Goal: Task Accomplishment & Management: Manage account settings

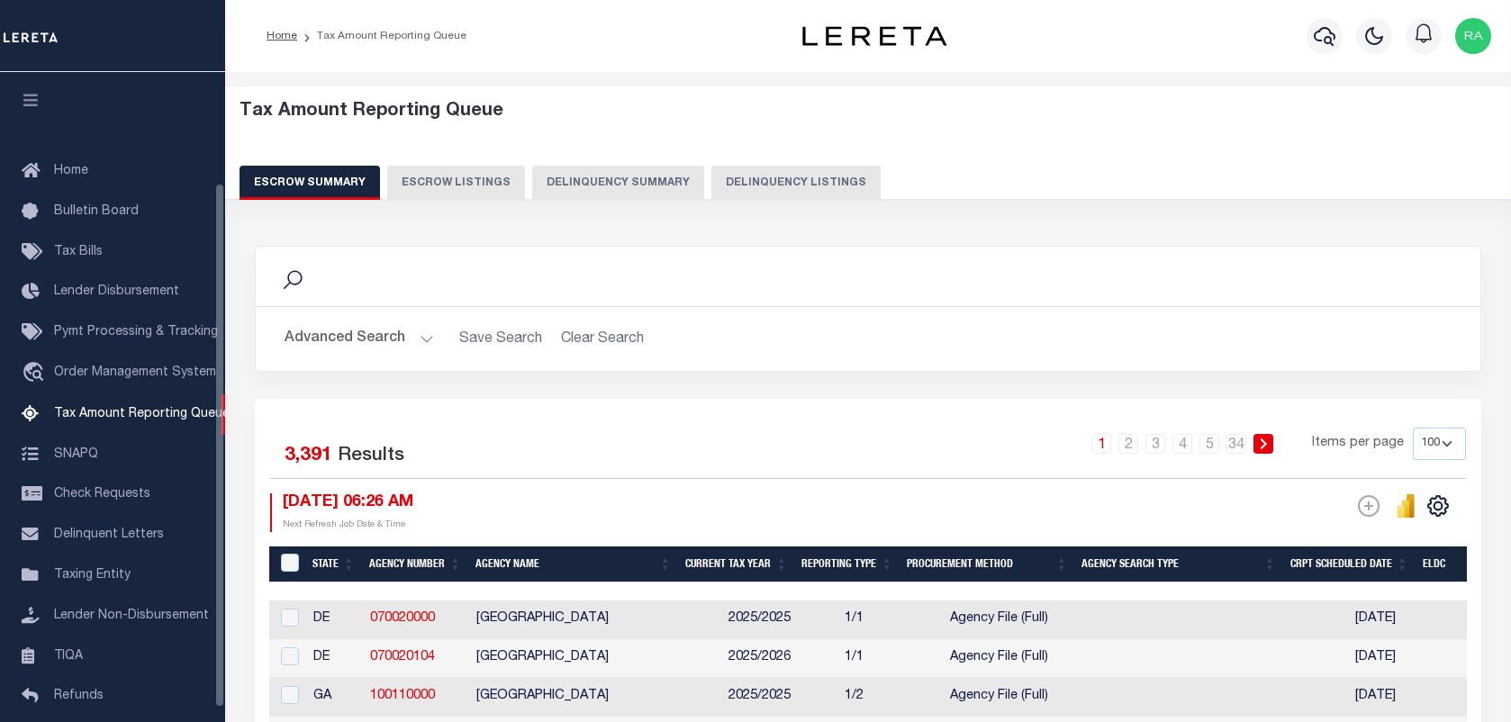
select select "100"
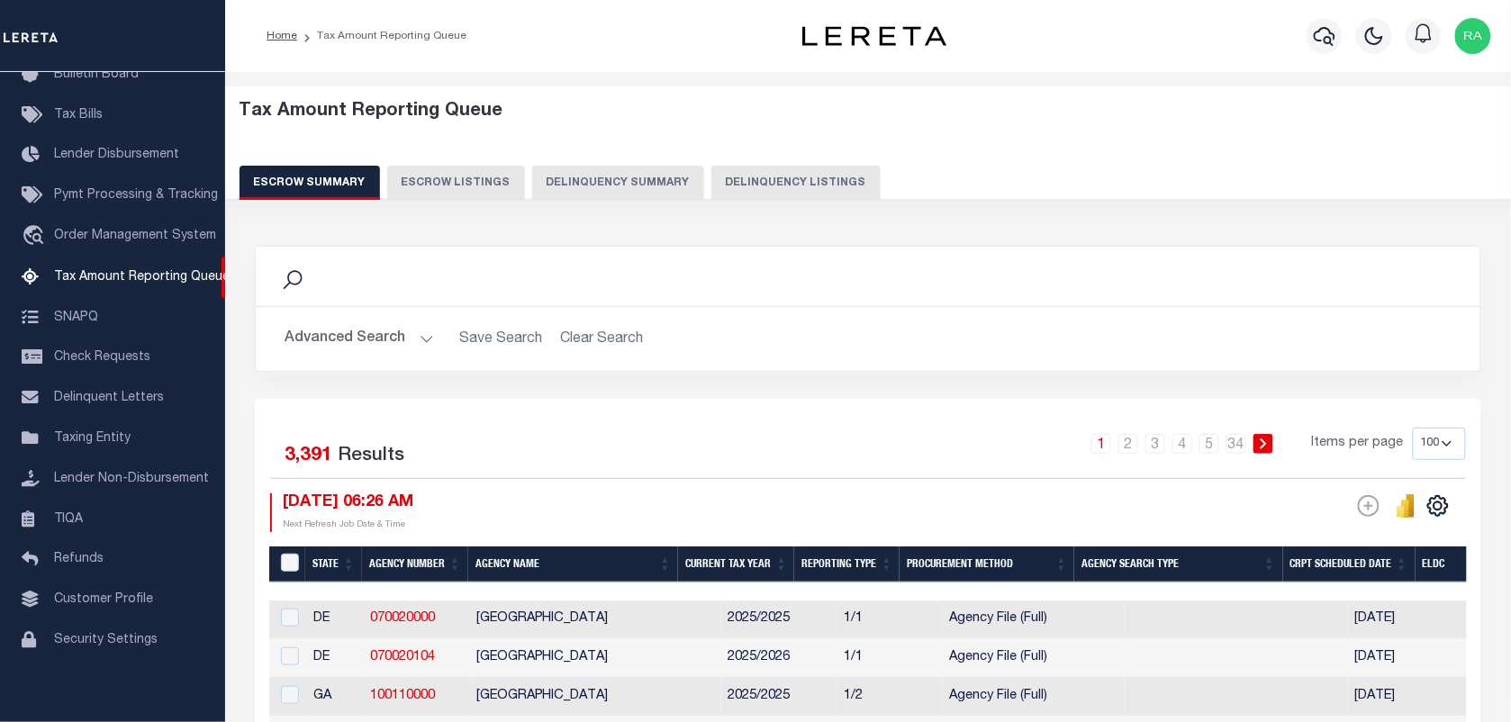
click at [770, 186] on button "Delinquency Listings" at bounding box center [795, 183] width 169 height 34
select select "100"
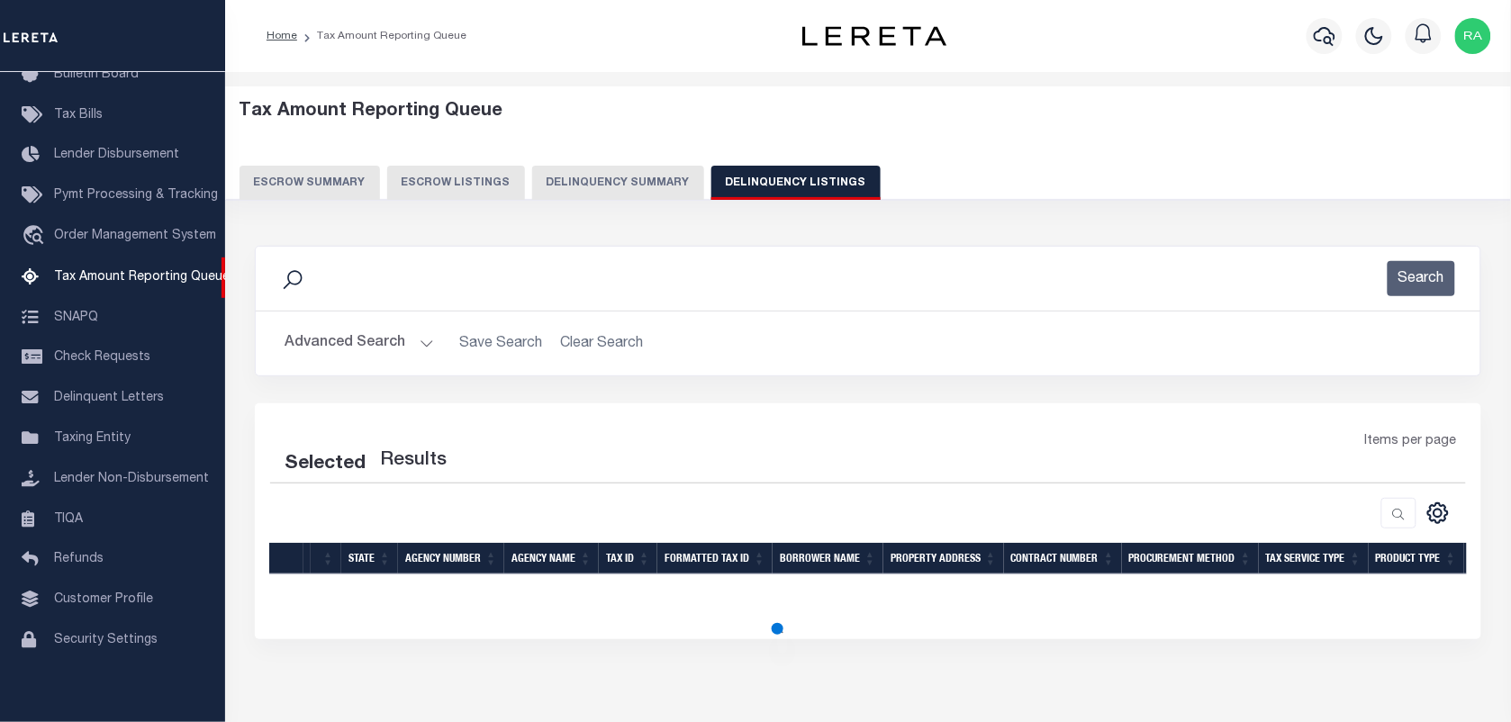
select select "100"
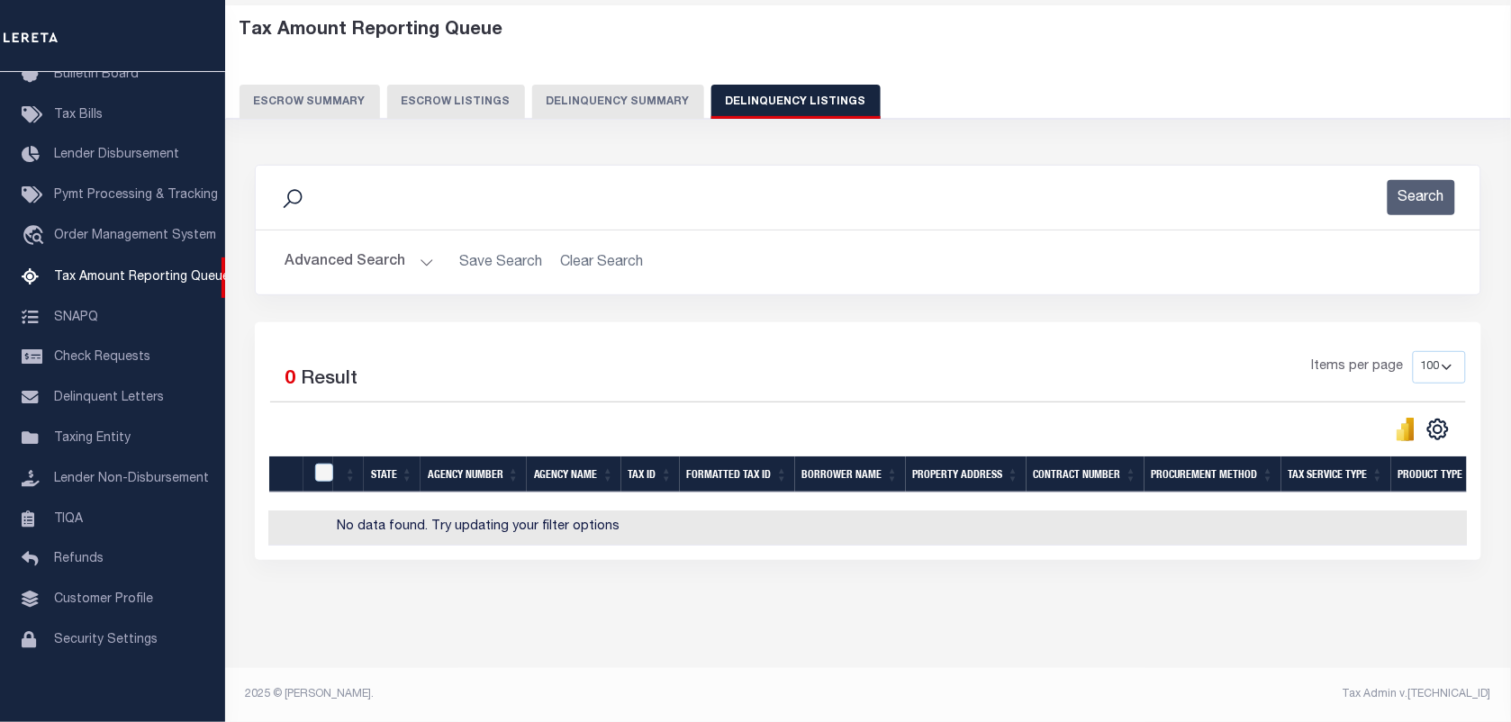
scroll to position [0, 794]
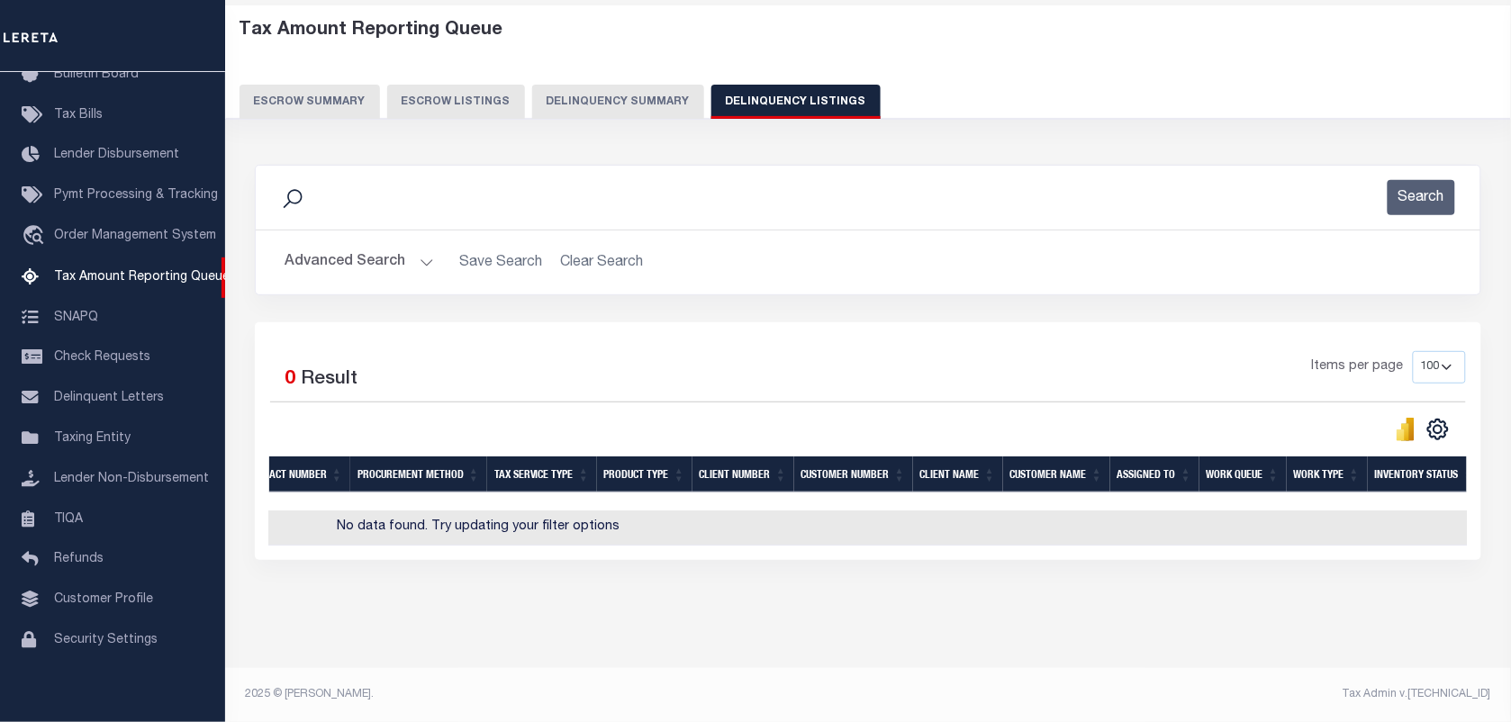
click at [423, 248] on button "Advanced Search" at bounding box center [359, 262] width 149 height 35
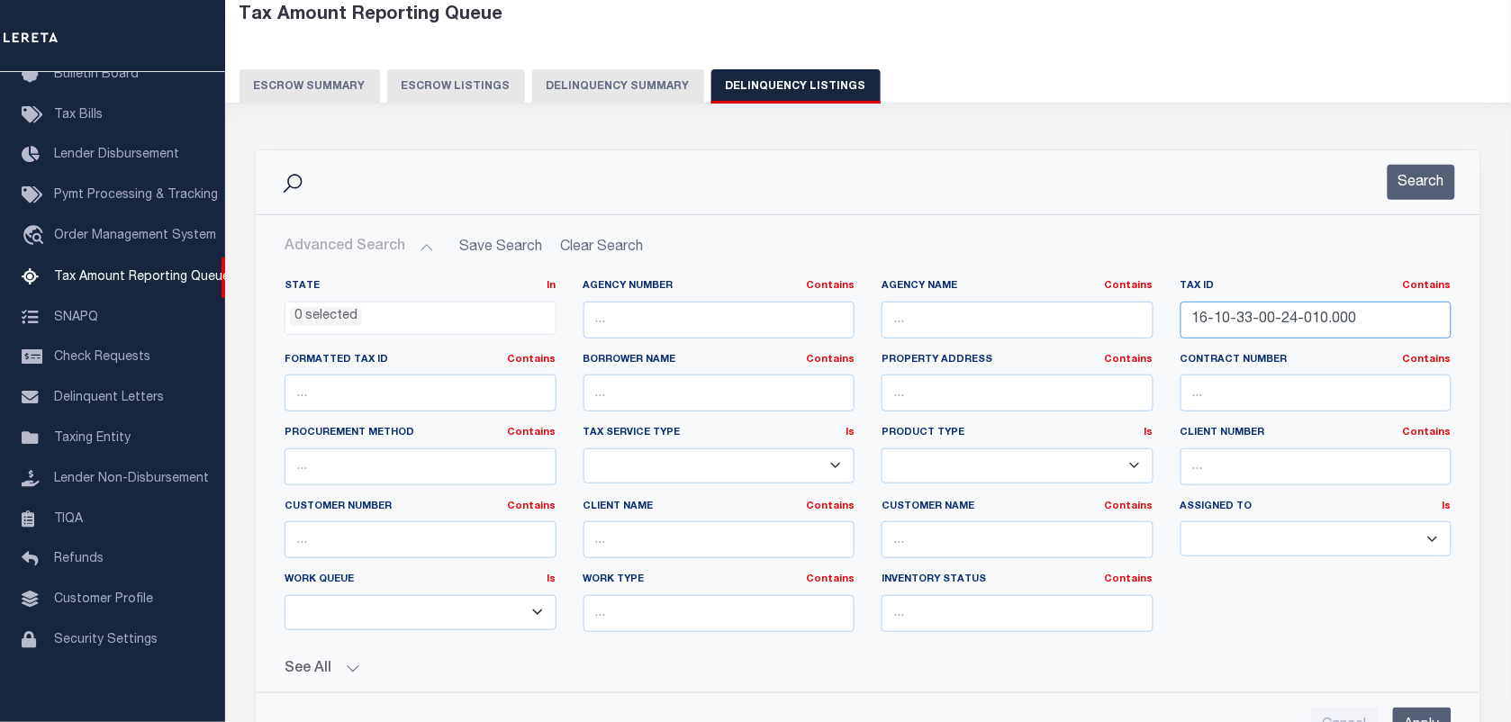
click at [1292, 330] on input "16-10-33-00-24-010.000" at bounding box center [1317, 320] width 272 height 37
paste input "491006162012000101"
click at [1292, 330] on input "16-10-33-00-24491006162012000101010.000" at bounding box center [1317, 320] width 272 height 37
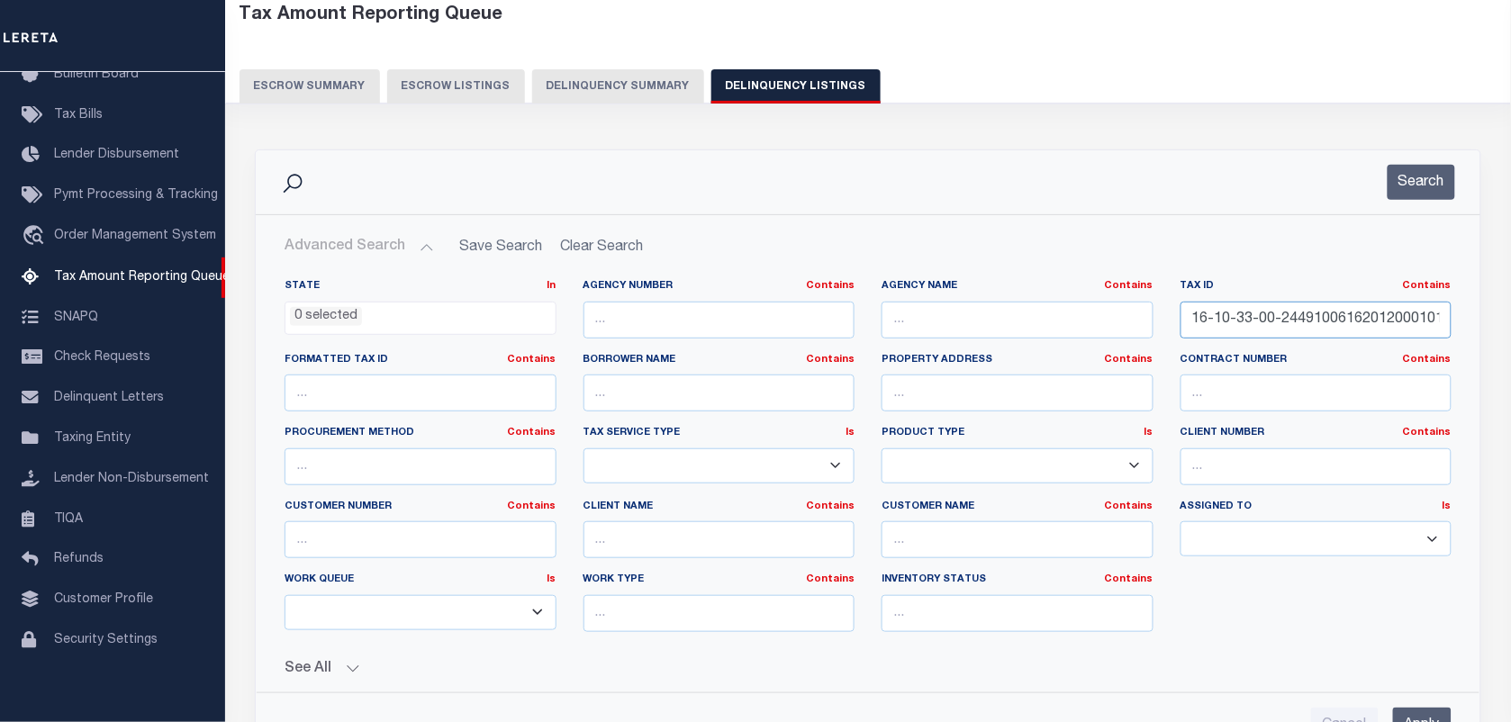
click at [1292, 330] on input "16-10-33-00-24491006162012000101010.000" at bounding box center [1317, 320] width 272 height 37
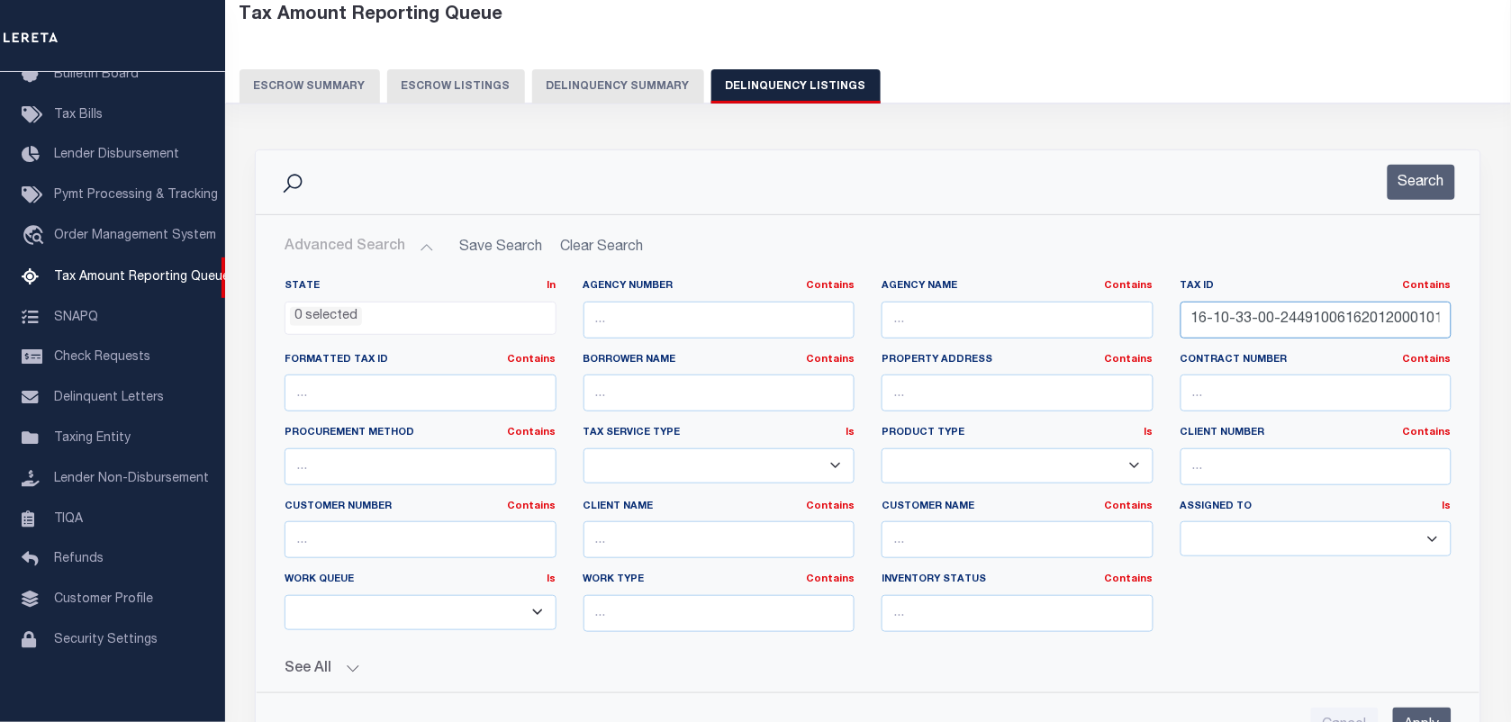
click at [1292, 330] on input "16-10-33-00-24491006162012000101010.000" at bounding box center [1317, 320] width 272 height 37
paste input "491006162012000101"
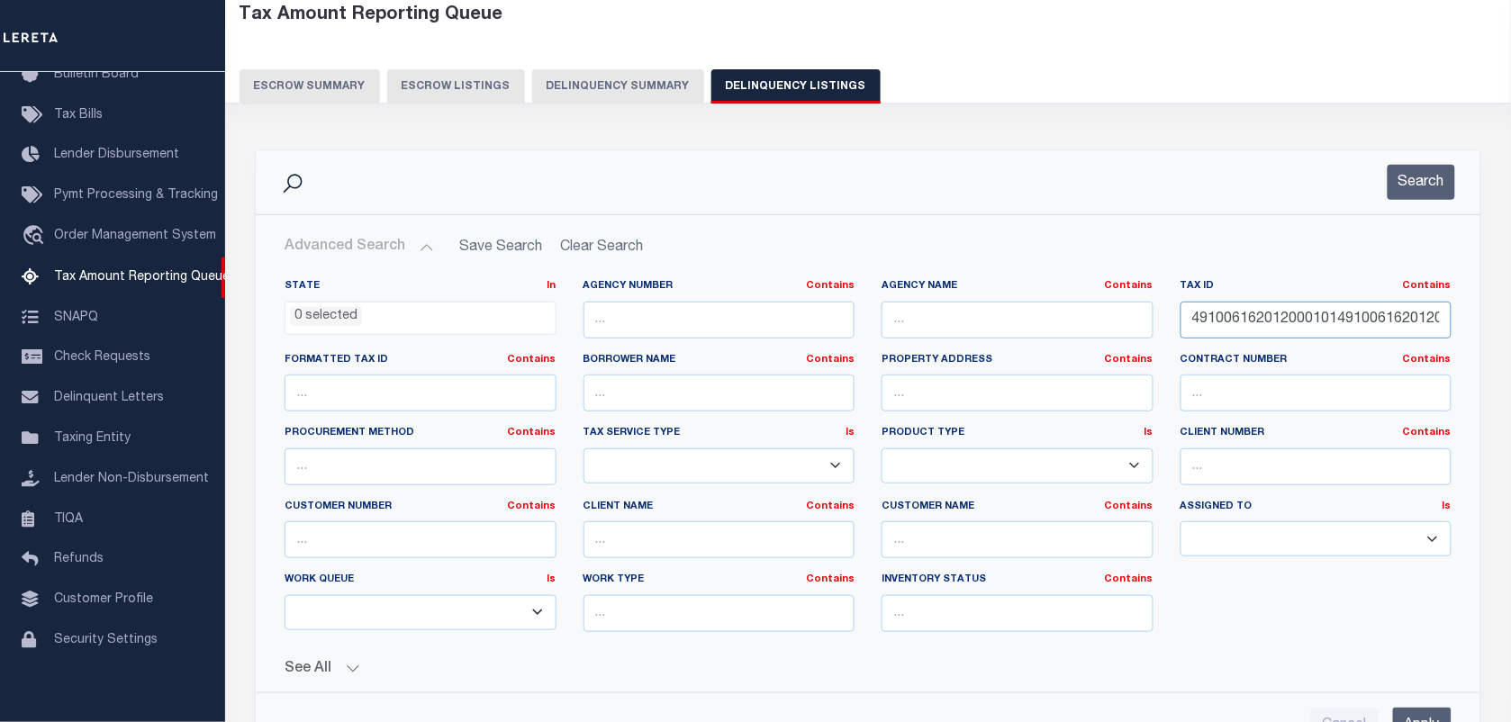
paste input "491006162012000101"
click at [1443, 198] on button "Search" at bounding box center [1422, 182] width 68 height 35
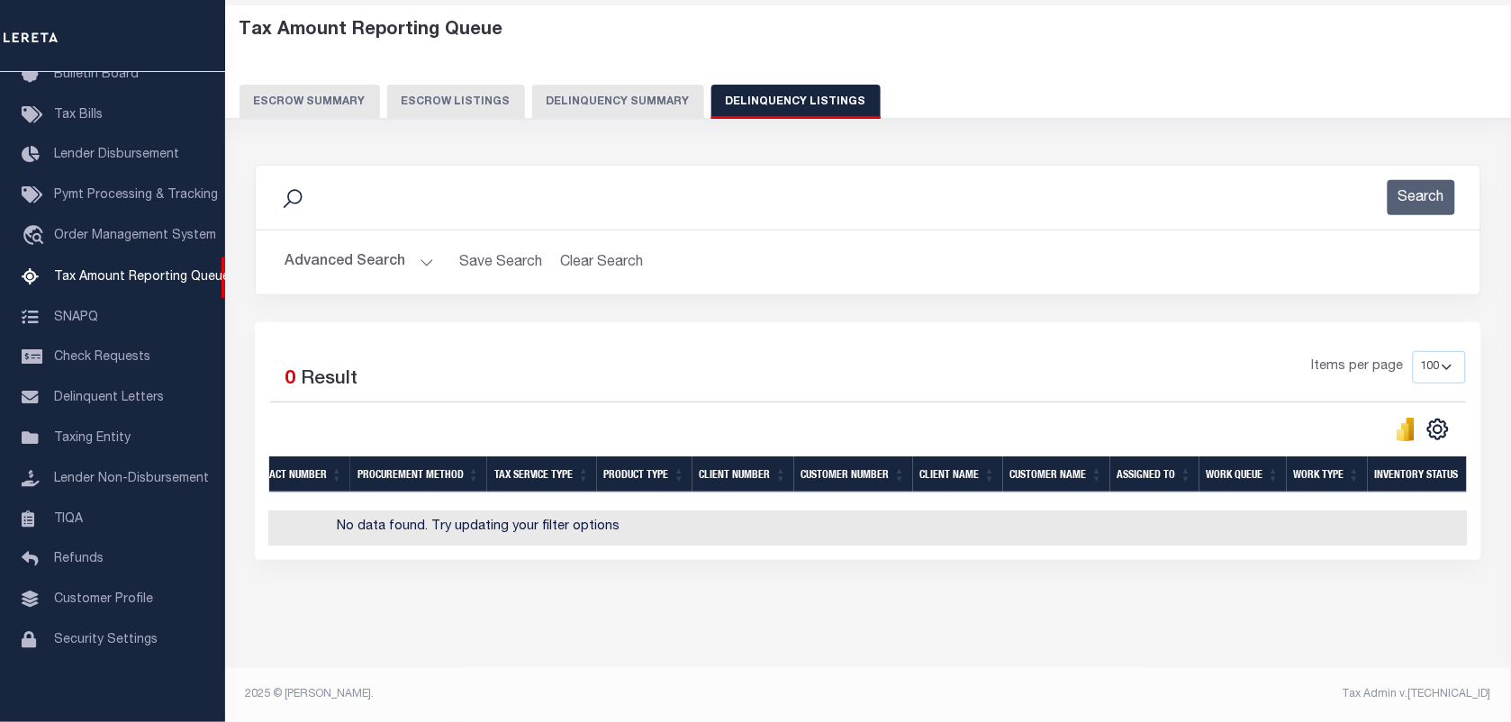
click at [424, 248] on button "Advanced Search" at bounding box center [359, 262] width 149 height 35
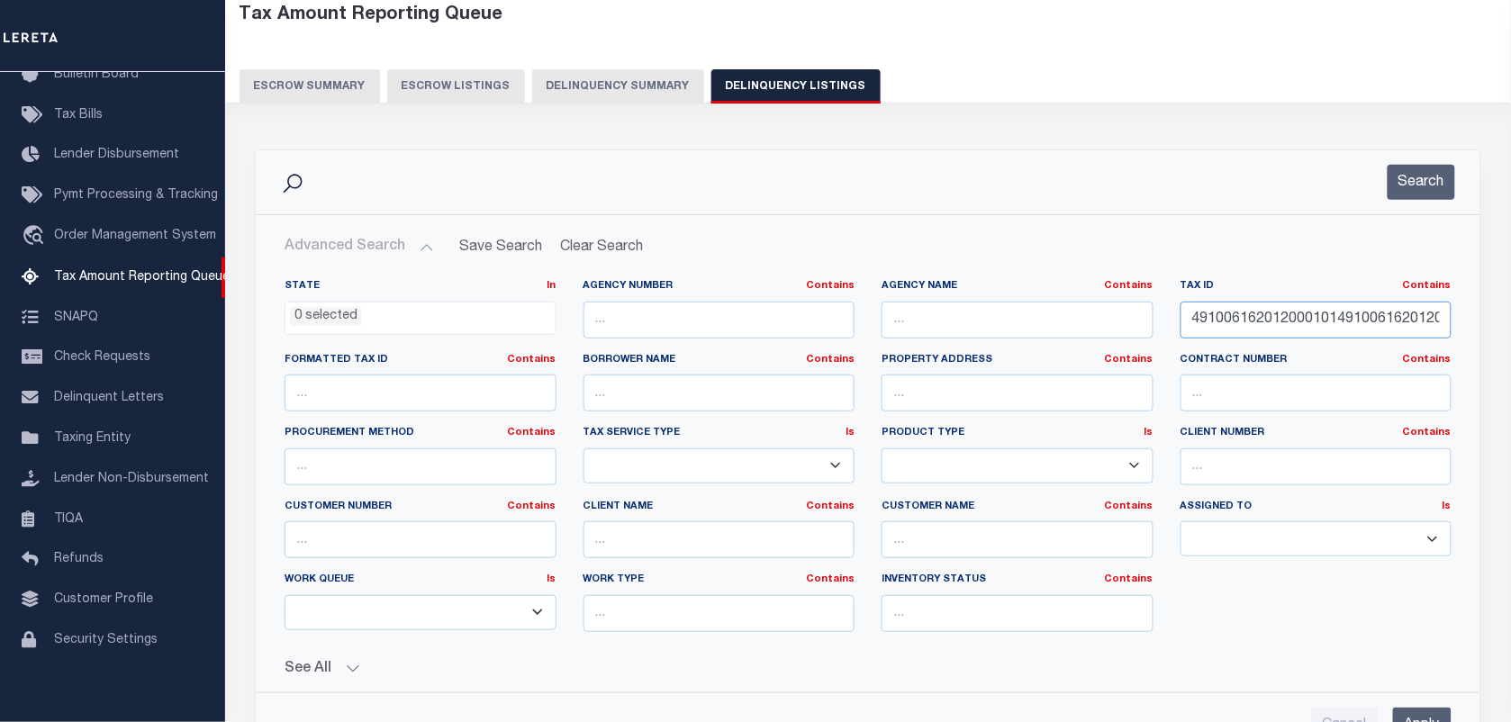
click at [1286, 321] on input "491006162012000101491006162012000101491006162012000101491006162012000101" at bounding box center [1317, 320] width 272 height 37
paste input "text"
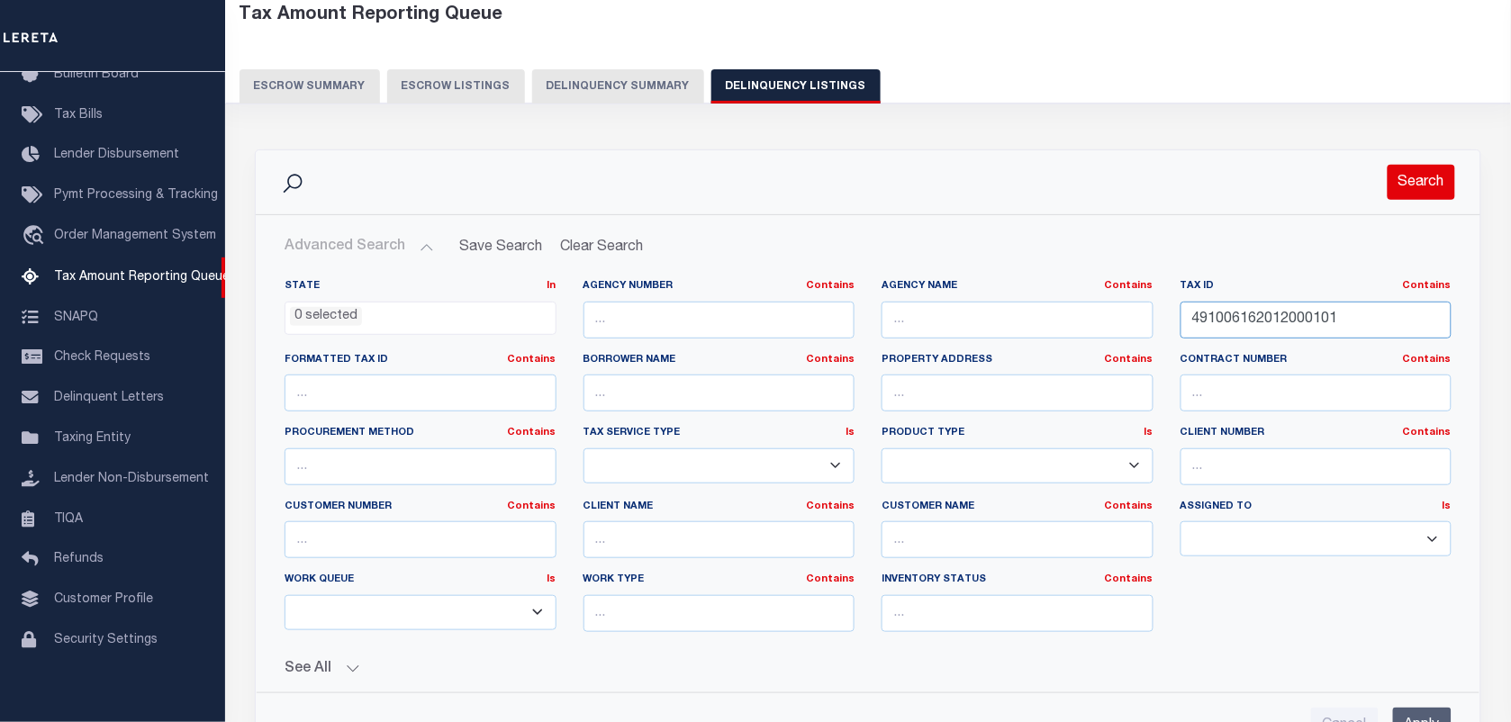
type input "491006162012000101"
click at [1406, 183] on button "Search" at bounding box center [1422, 182] width 68 height 35
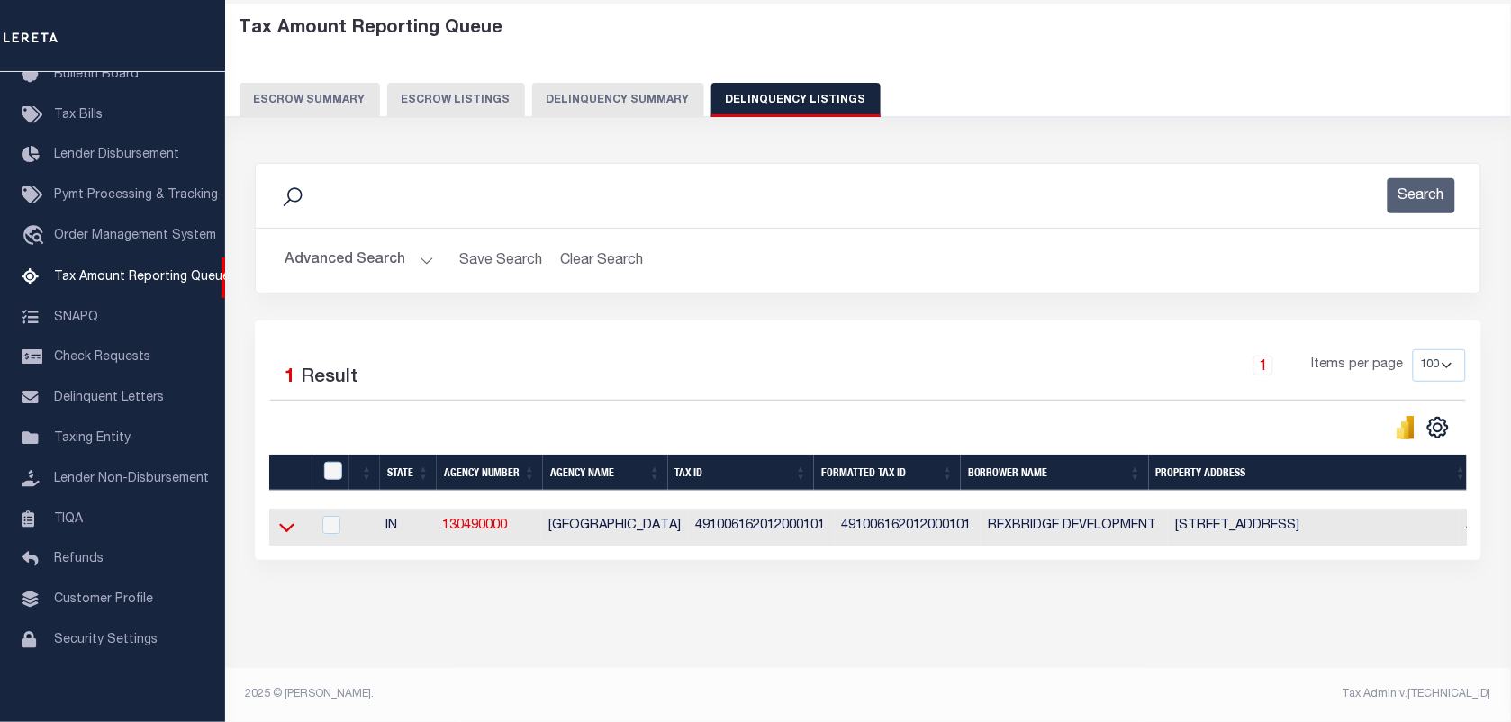
click at [285, 520] on icon at bounding box center [286, 527] width 15 height 19
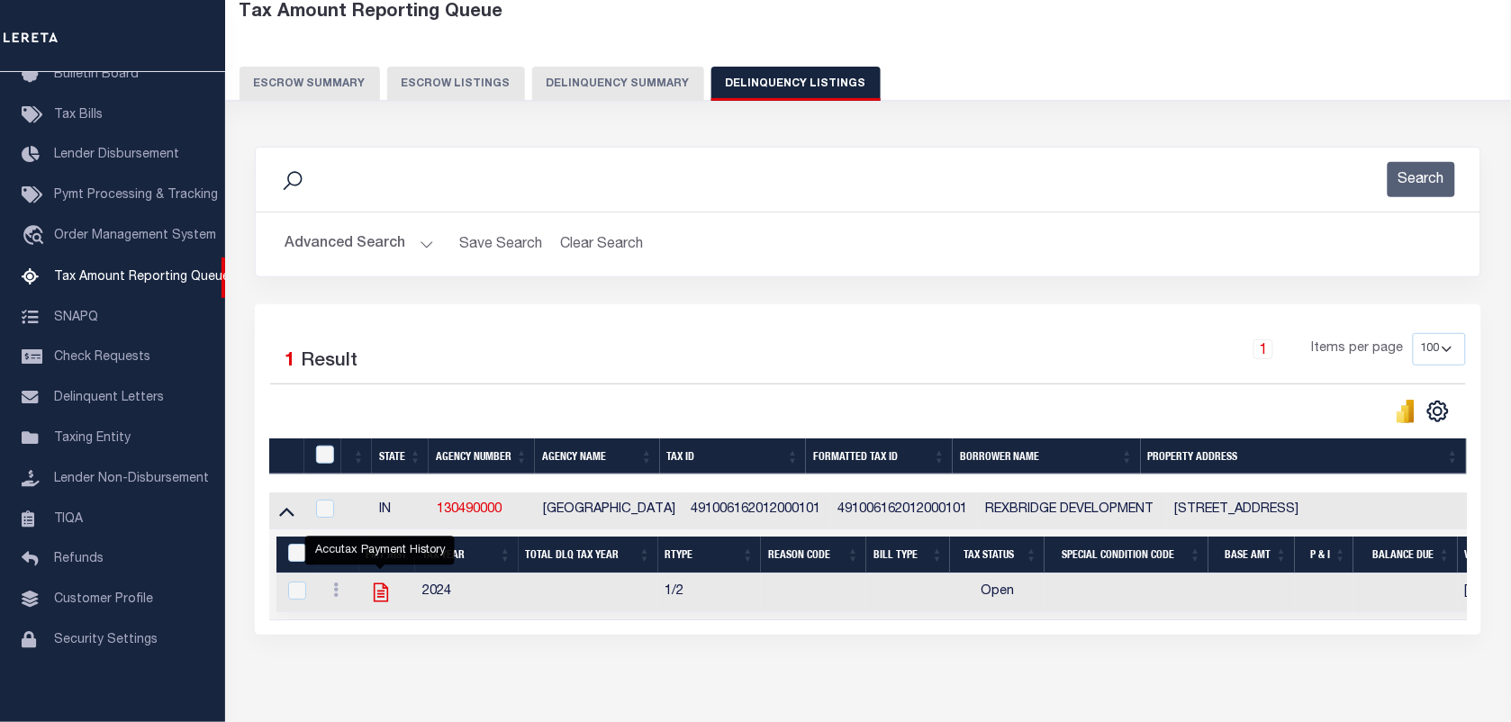
click at [379, 597] on icon "" at bounding box center [380, 593] width 14 height 19
checkbox input "true"
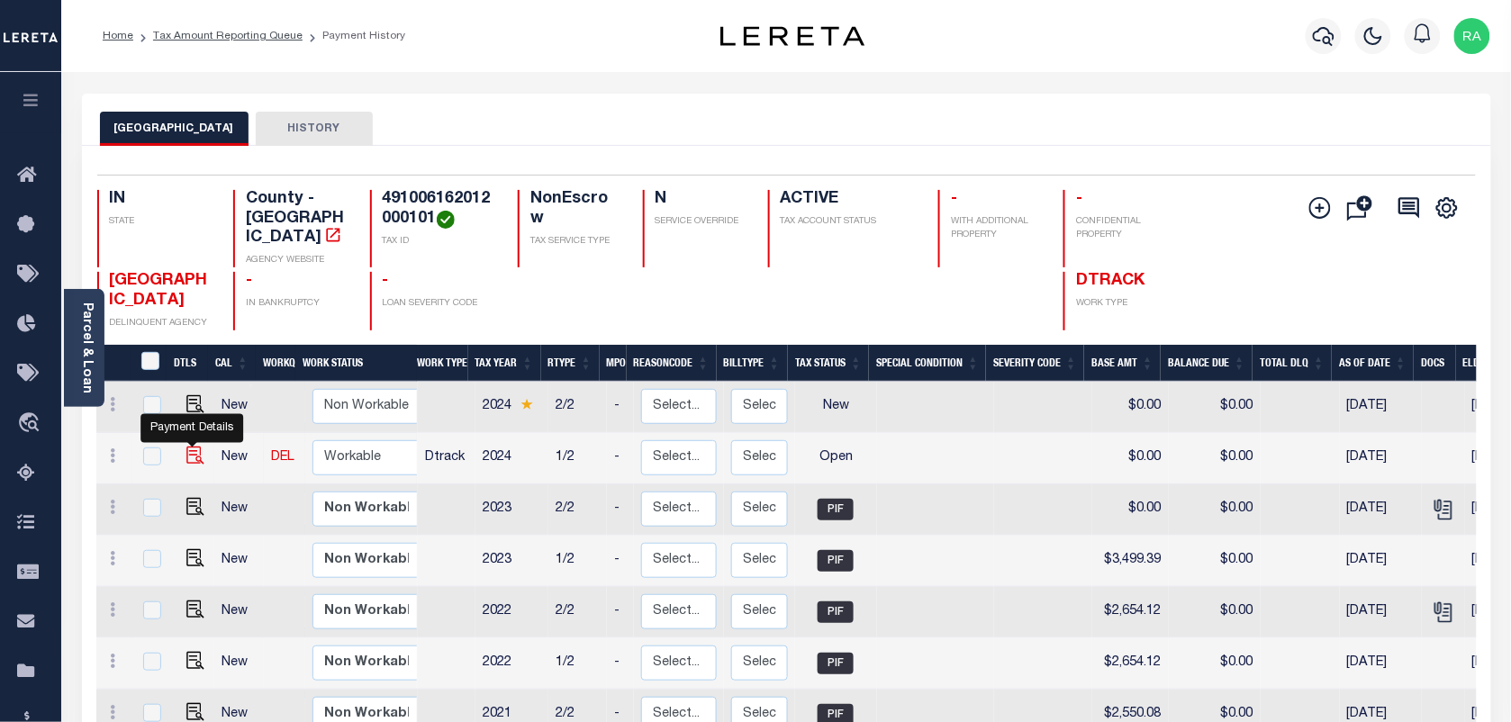
click at [195, 447] on img "" at bounding box center [195, 456] width 18 height 18
checkbox input "true"
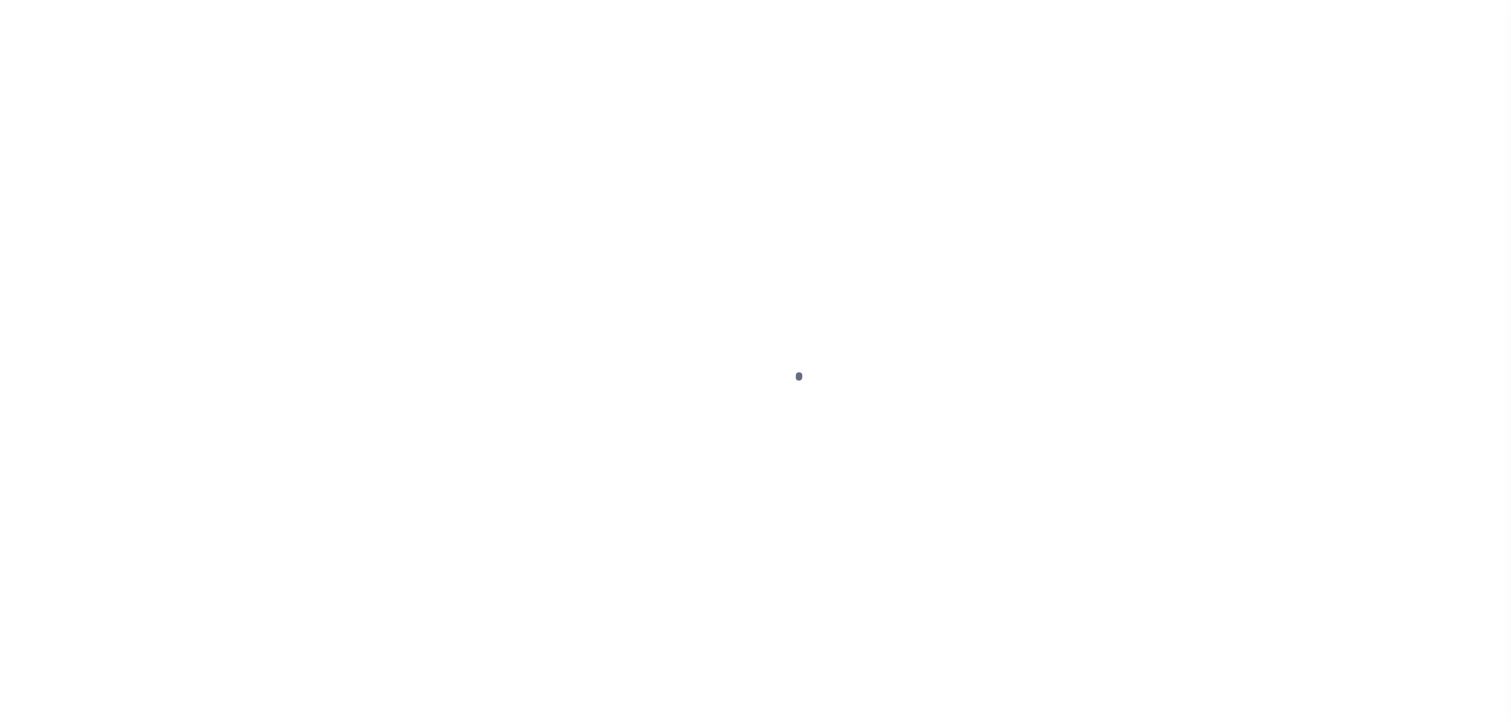
select select "OP2"
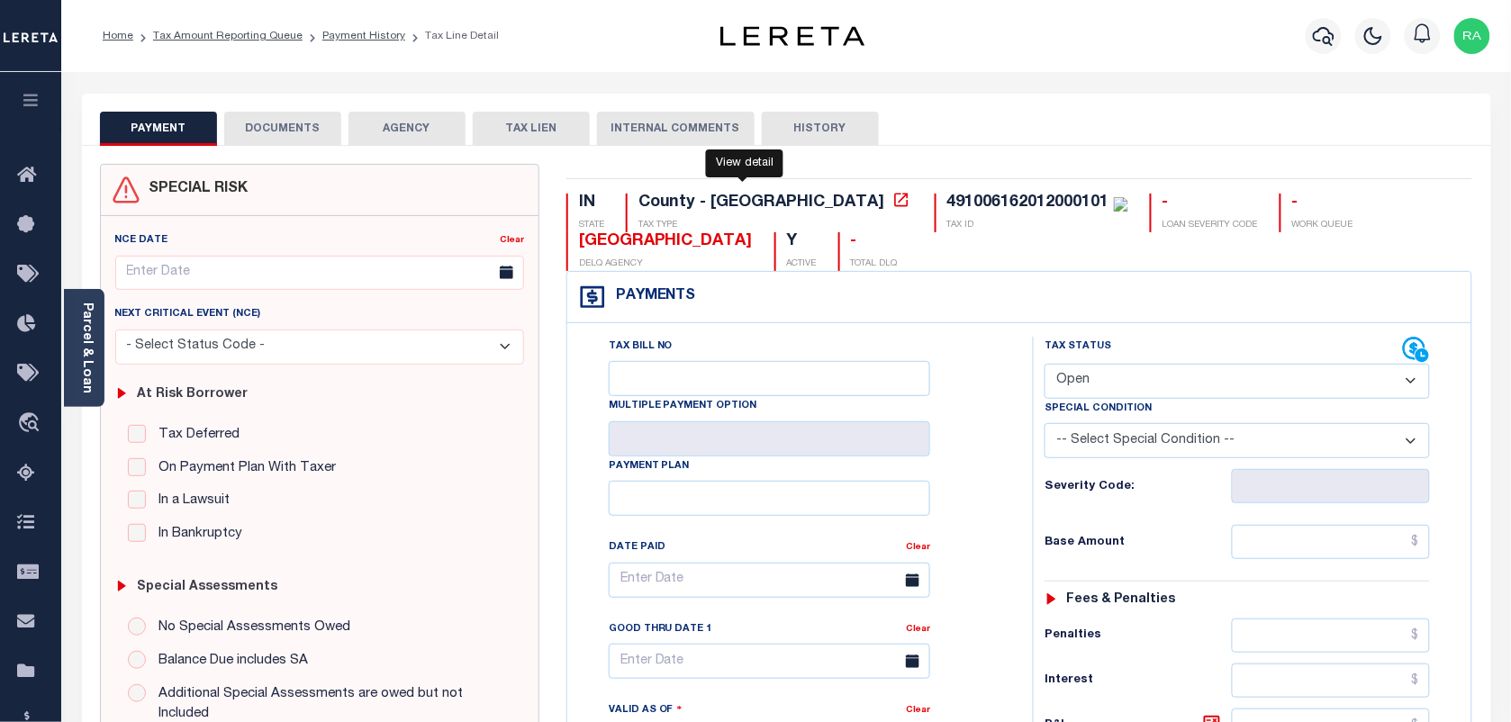
click at [892, 198] on icon at bounding box center [901, 200] width 18 height 18
click at [1094, 380] on select "- Select Status Code - Open Due/Unpaid Paid Incomplete No Tax Due Internal Refu…" at bounding box center [1237, 381] width 385 height 35
drag, startPoint x: 1245, startPoint y: 203, endPoint x: 1371, endPoint y: 208, distance: 126.2
click at [1371, 208] on div "IN STATE County - IN TAX TYPE 491006162012000101 TAX ID - LOAN SEVERITY CODE - …" at bounding box center [1019, 232] width 907 height 77
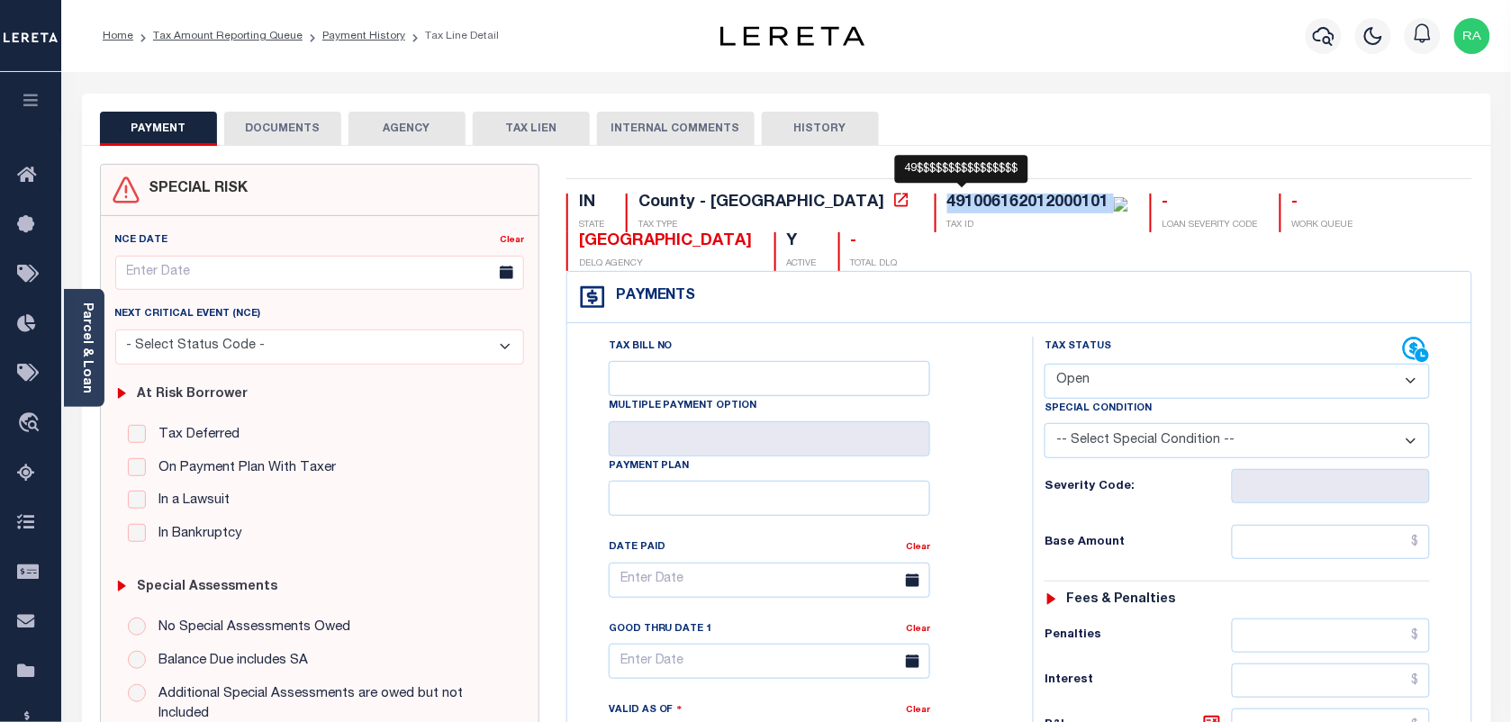
drag, startPoint x: 781, startPoint y: 199, endPoint x: 955, endPoint y: 203, distance: 173.8
click at [955, 203] on div "491006162012000101 TAX ID" at bounding box center [1032, 213] width 194 height 39
click at [92, 339] on link "Parcel & Loan" at bounding box center [86, 348] width 13 height 91
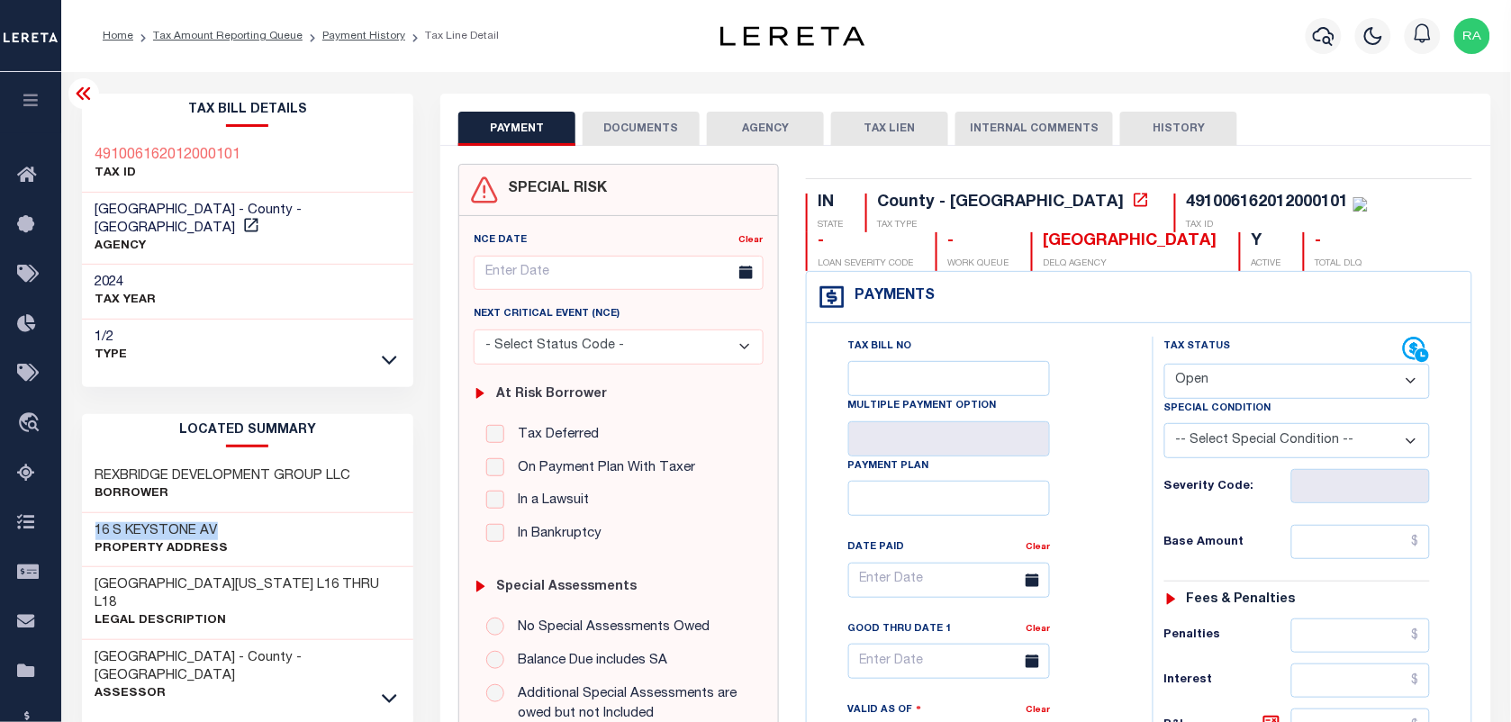
drag, startPoint x: 88, startPoint y: 509, endPoint x: 280, endPoint y: 507, distance: 191.8
click at [280, 513] on div "16 S KEYSTONE AV Property Address" at bounding box center [248, 540] width 332 height 55
copy h3 "16 S KEYSTONE AV"
click at [1190, 198] on div "491006162012000101 TAX ID" at bounding box center [1271, 213] width 194 height 39
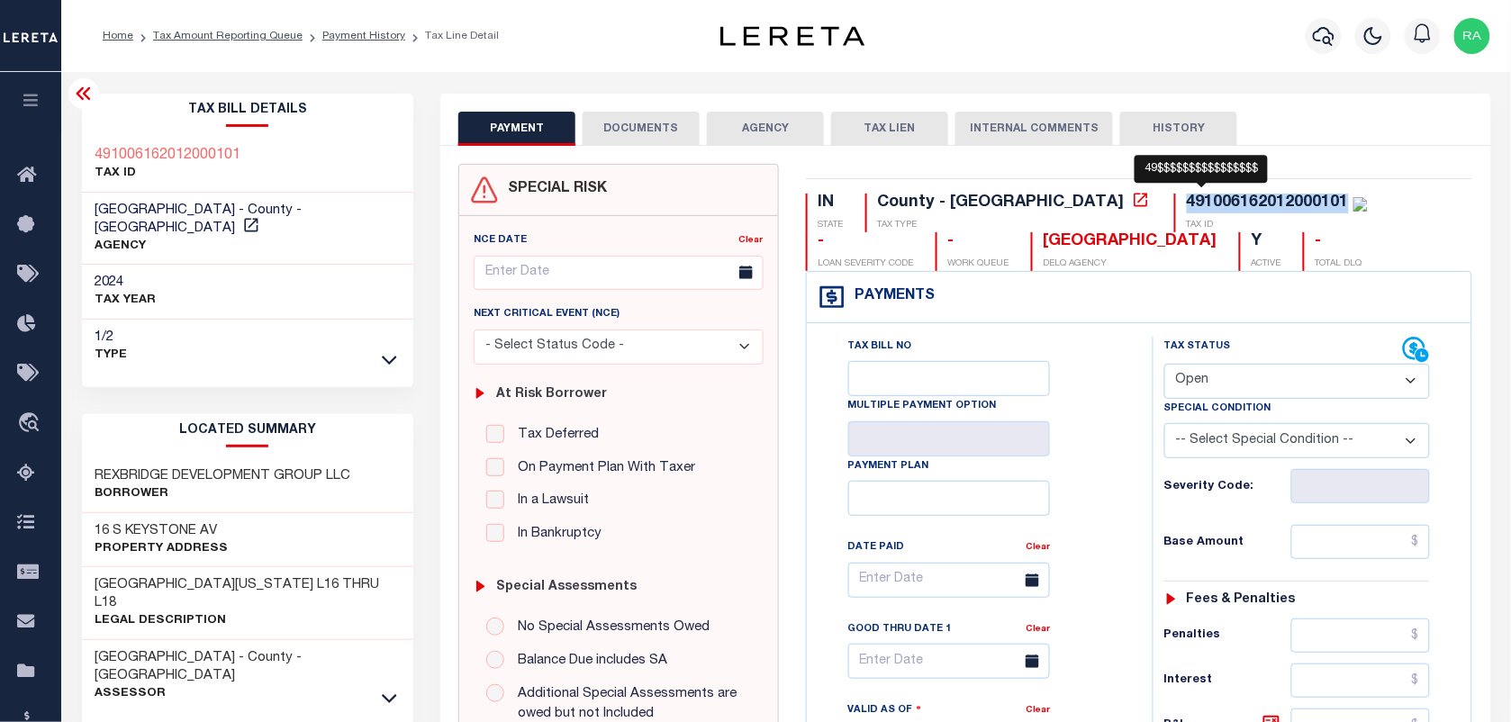
copy div "491006162012000101"
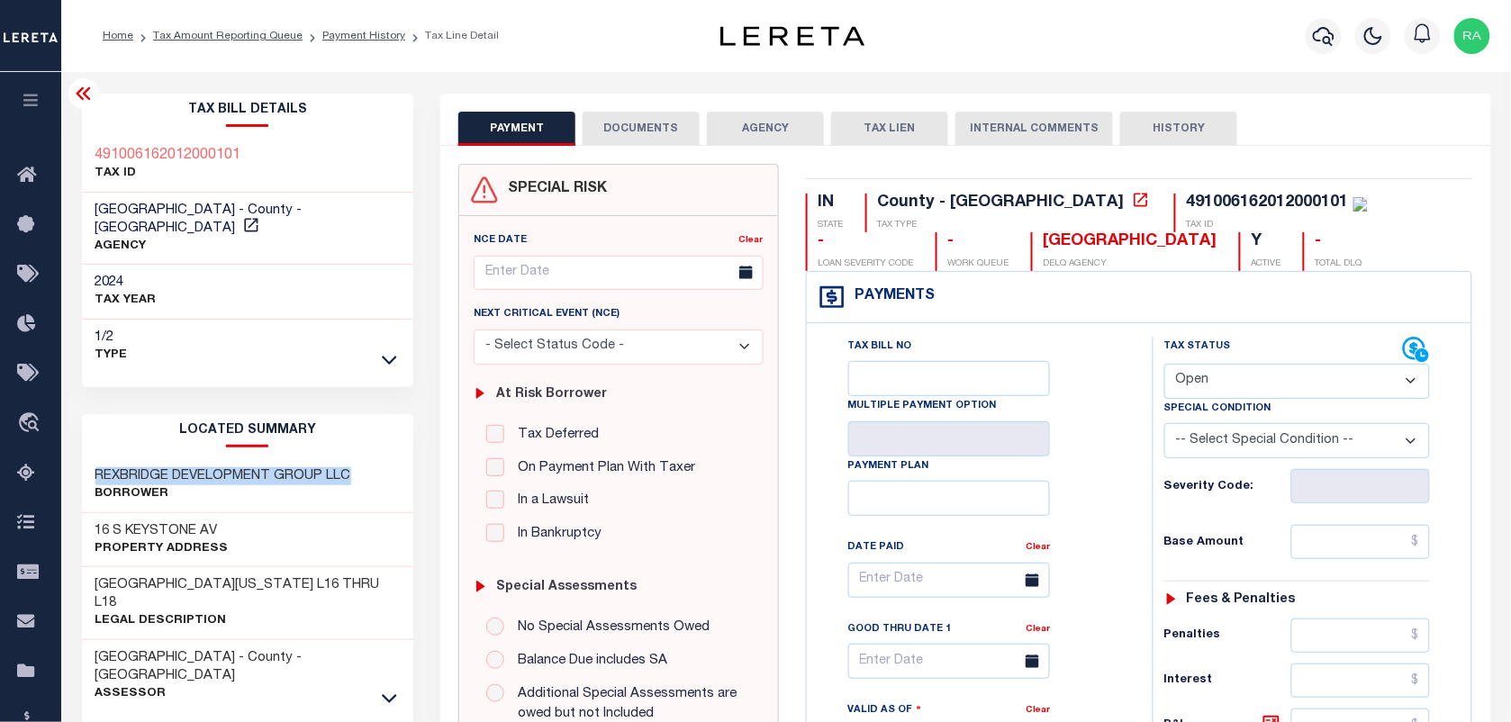
drag, startPoint x: 95, startPoint y: 452, endPoint x: 358, endPoint y: 452, distance: 263.8
click at [358, 458] on div "REXBRIDGE DEVELOPMENT GROUP LLC Borrower" at bounding box center [248, 485] width 332 height 55
copy h3 "REXBRIDGE DEVELOPMENT GROUP LLC"
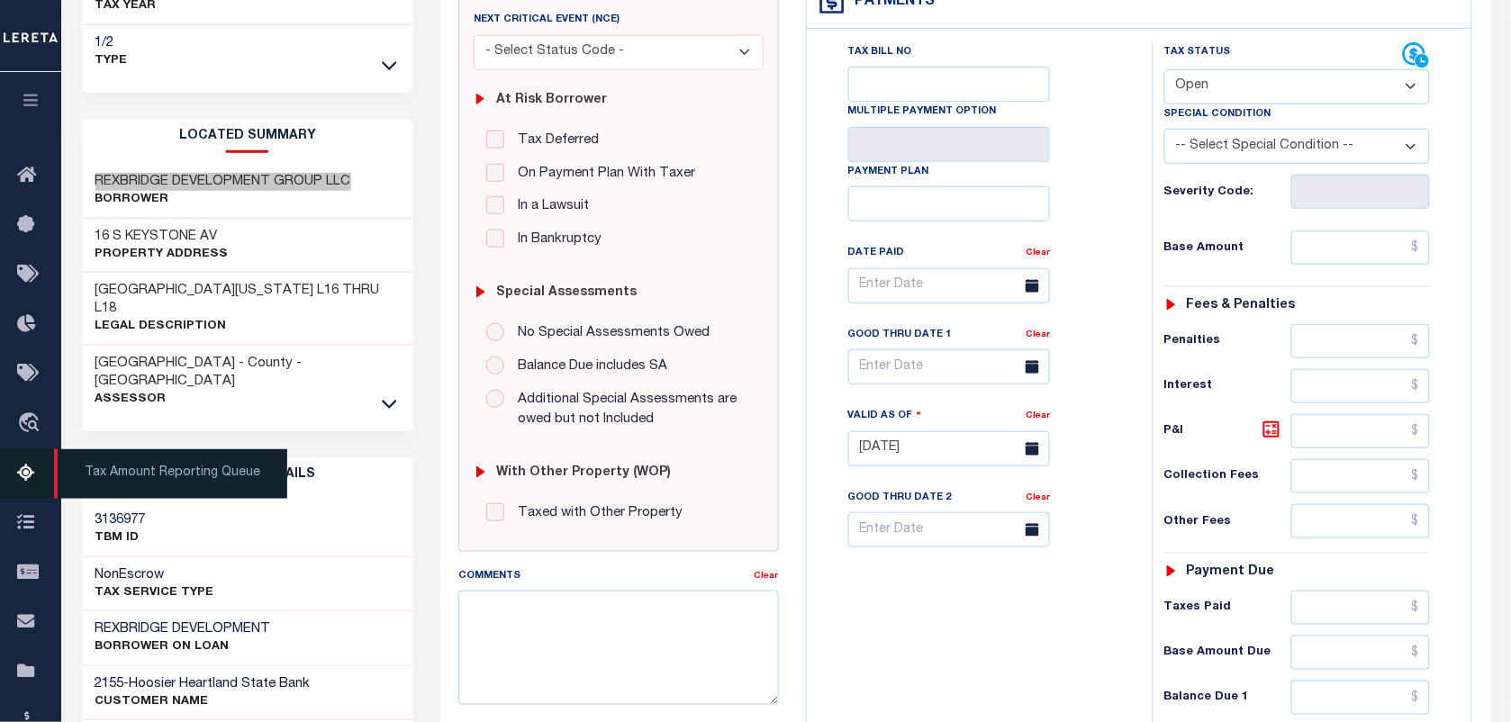
scroll to position [338, 0]
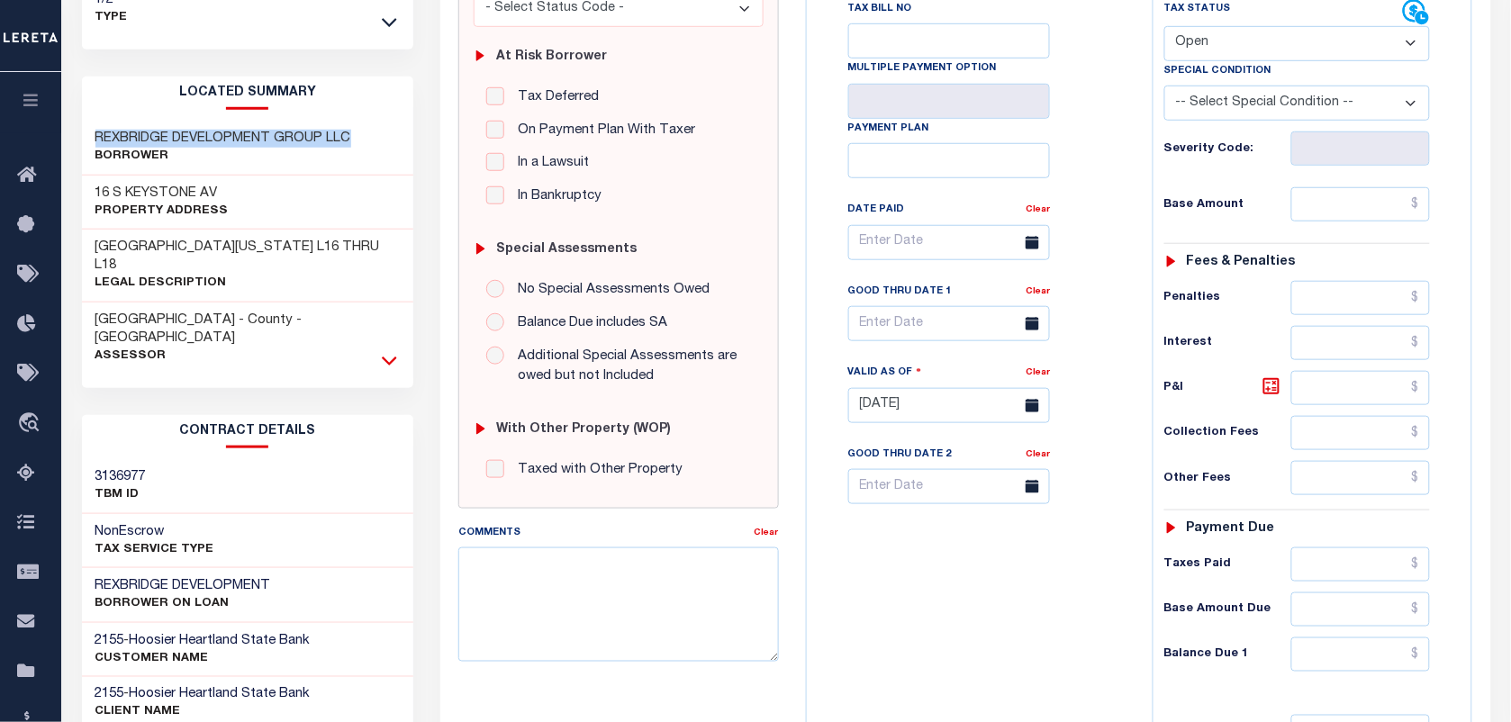
click at [389, 351] on icon at bounding box center [389, 360] width 15 height 19
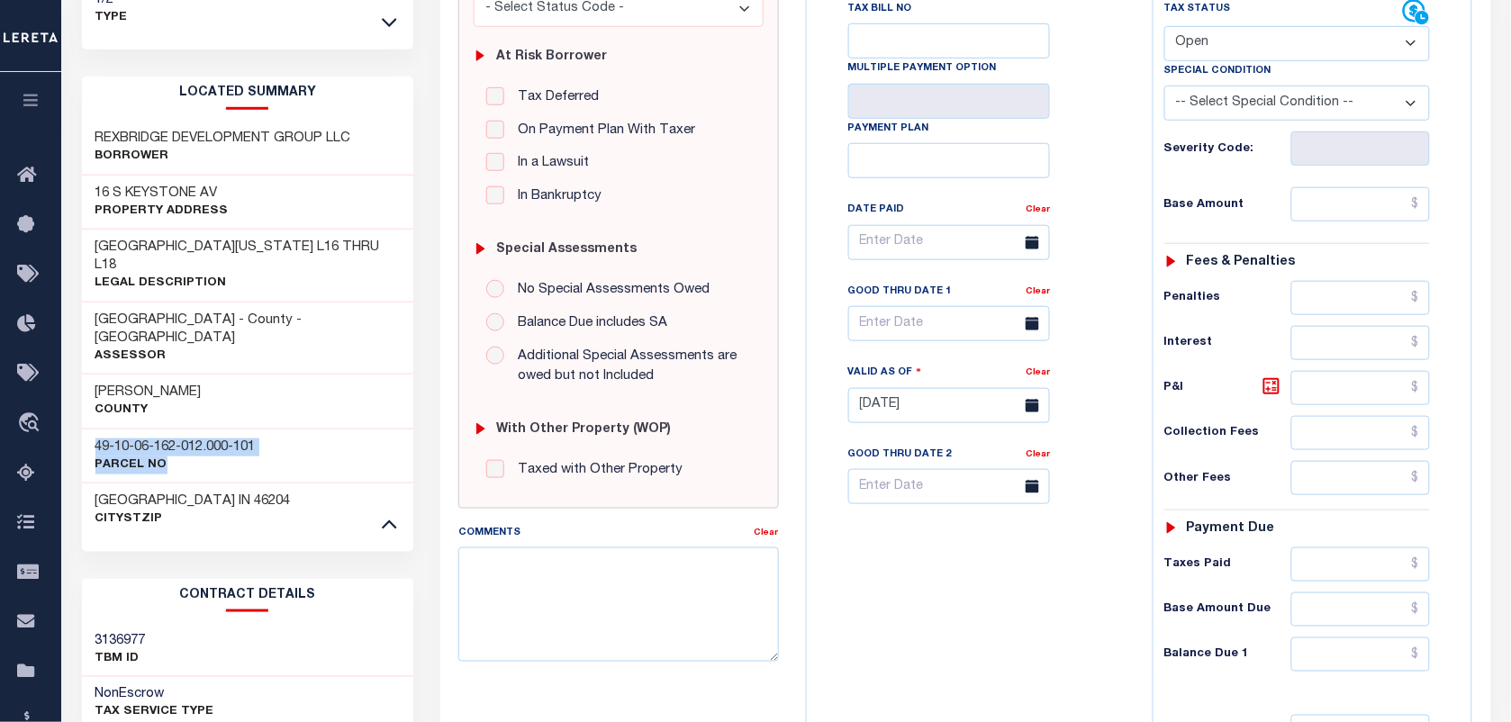
drag, startPoint x: 96, startPoint y: 403, endPoint x: 320, endPoint y: 423, distance: 224.3
click at [320, 429] on div "49-10-06-162-012.000-101 Parcel No" at bounding box center [248, 456] width 332 height 55
click at [183, 439] on h3 "49-10-06-162-012.000-101" at bounding box center [175, 448] width 160 height 18
drag, startPoint x: 91, startPoint y: 412, endPoint x: 267, endPoint y: 402, distance: 176.8
click at [267, 429] on div "49-10-06-162-012.000-101 Parcel No" at bounding box center [248, 456] width 332 height 55
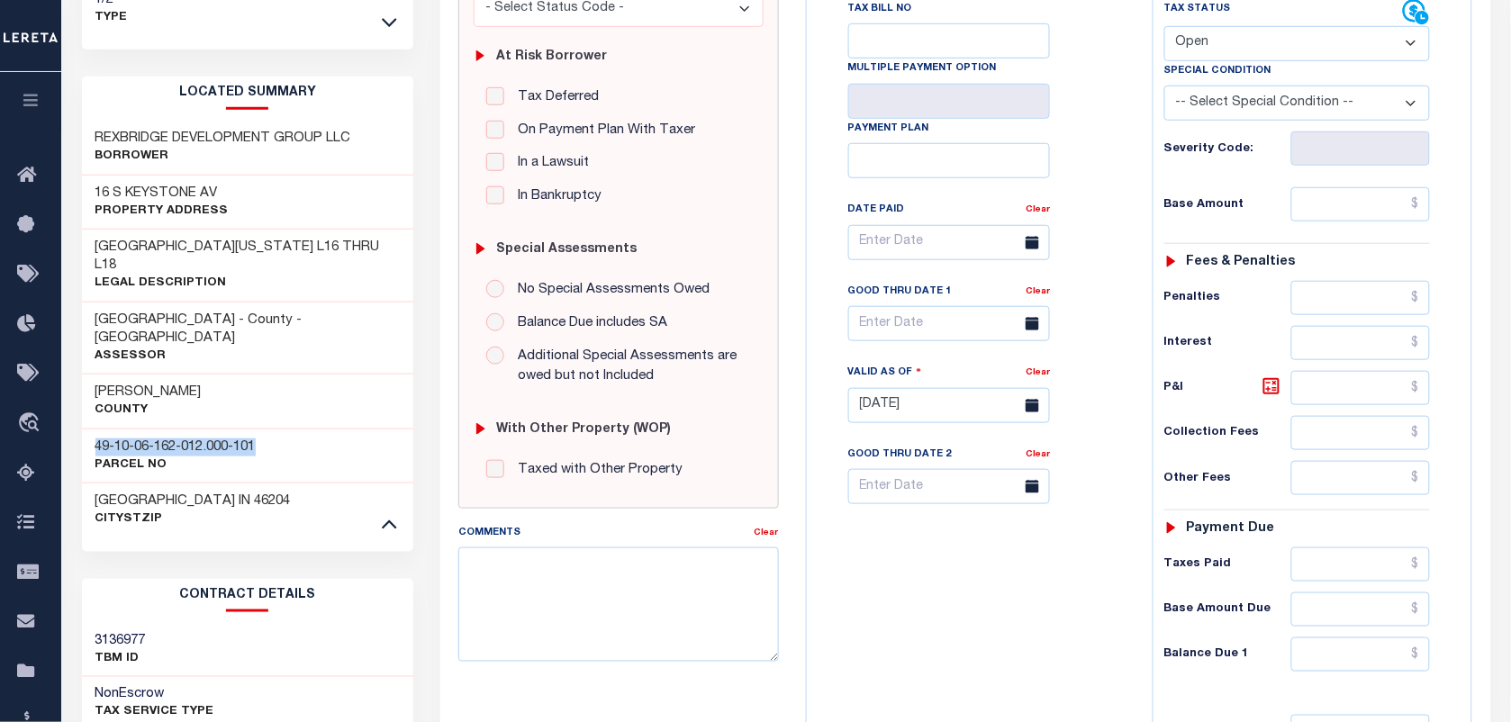
copy h3 "49-10-06-162-012.000-101"
drag, startPoint x: 90, startPoint y: 180, endPoint x: 111, endPoint y: 176, distance: 21.0
click at [111, 176] on div "16 S KEYSTONE AV Property Address" at bounding box center [248, 203] width 332 height 55
copy h3 "16"
drag, startPoint x: 114, startPoint y: 173, endPoint x: 248, endPoint y: 173, distance: 133.3
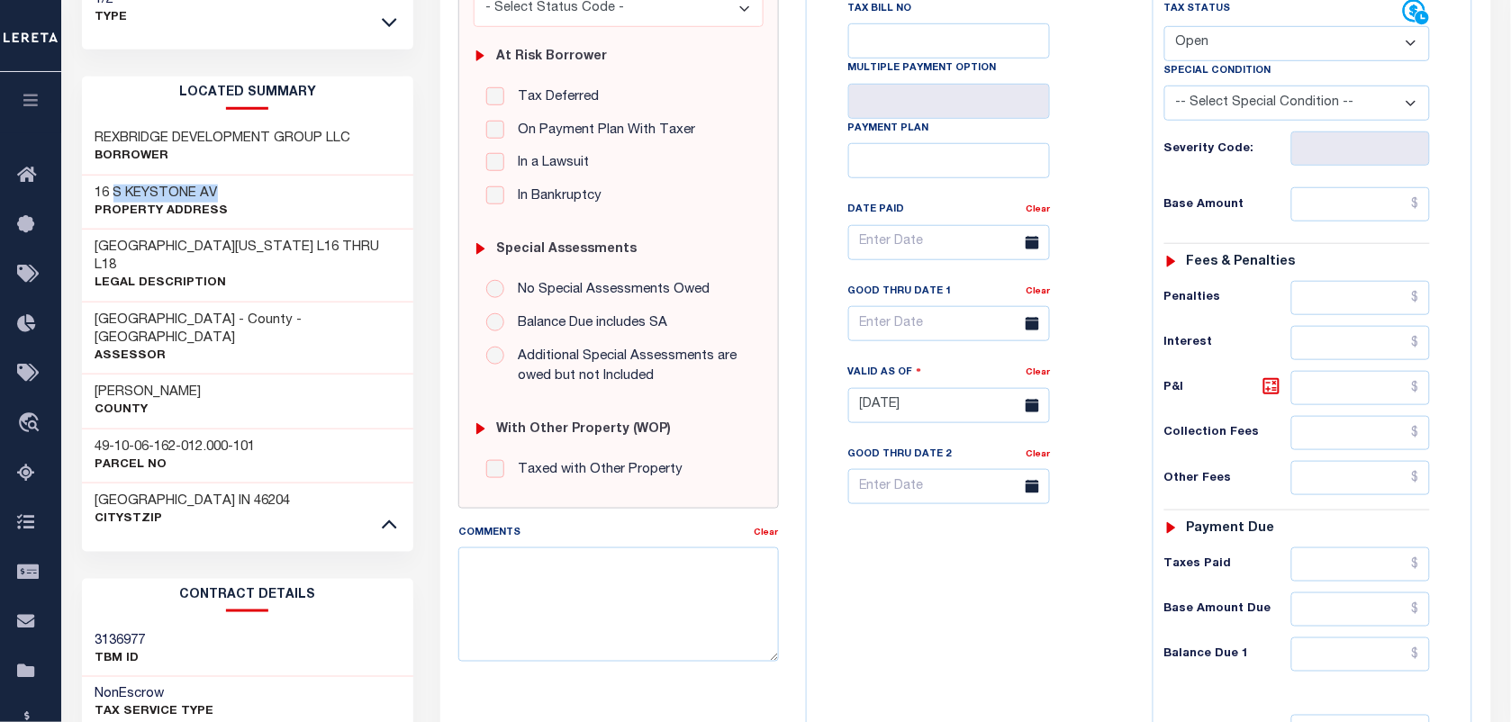
click at [248, 176] on div "16 S KEYSTONE AV Property Address" at bounding box center [248, 203] width 332 height 55
copy h3 "S KEYSTONE AV"
drag, startPoint x: 92, startPoint y: 410, endPoint x: 282, endPoint y: 406, distance: 190.0
click at [282, 429] on div "49-10-06-162-012.000-101 Parcel No" at bounding box center [248, 456] width 332 height 55
copy h3 "49-10-06-162-012.000-101"
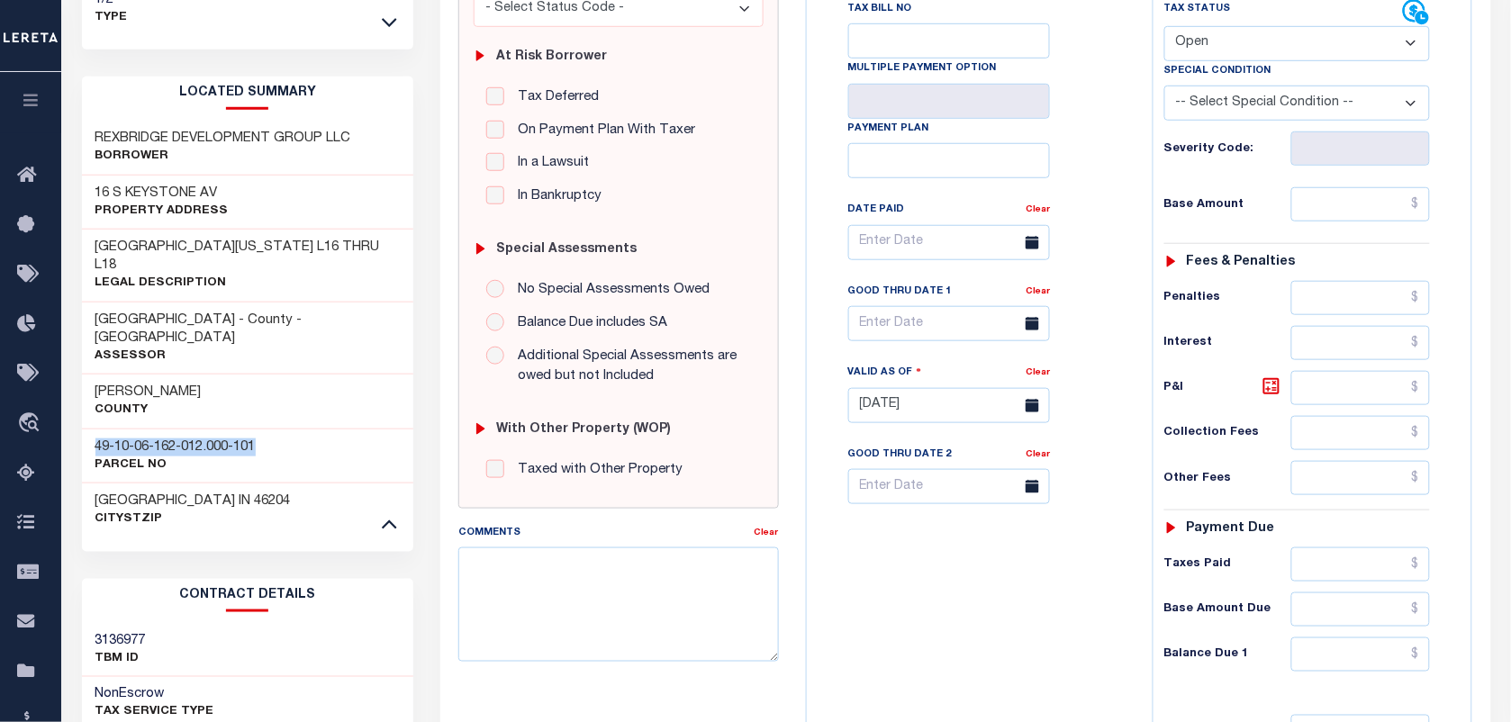
click at [158, 439] on h3 "49-10-06-162-012.000-101" at bounding box center [175, 448] width 160 height 18
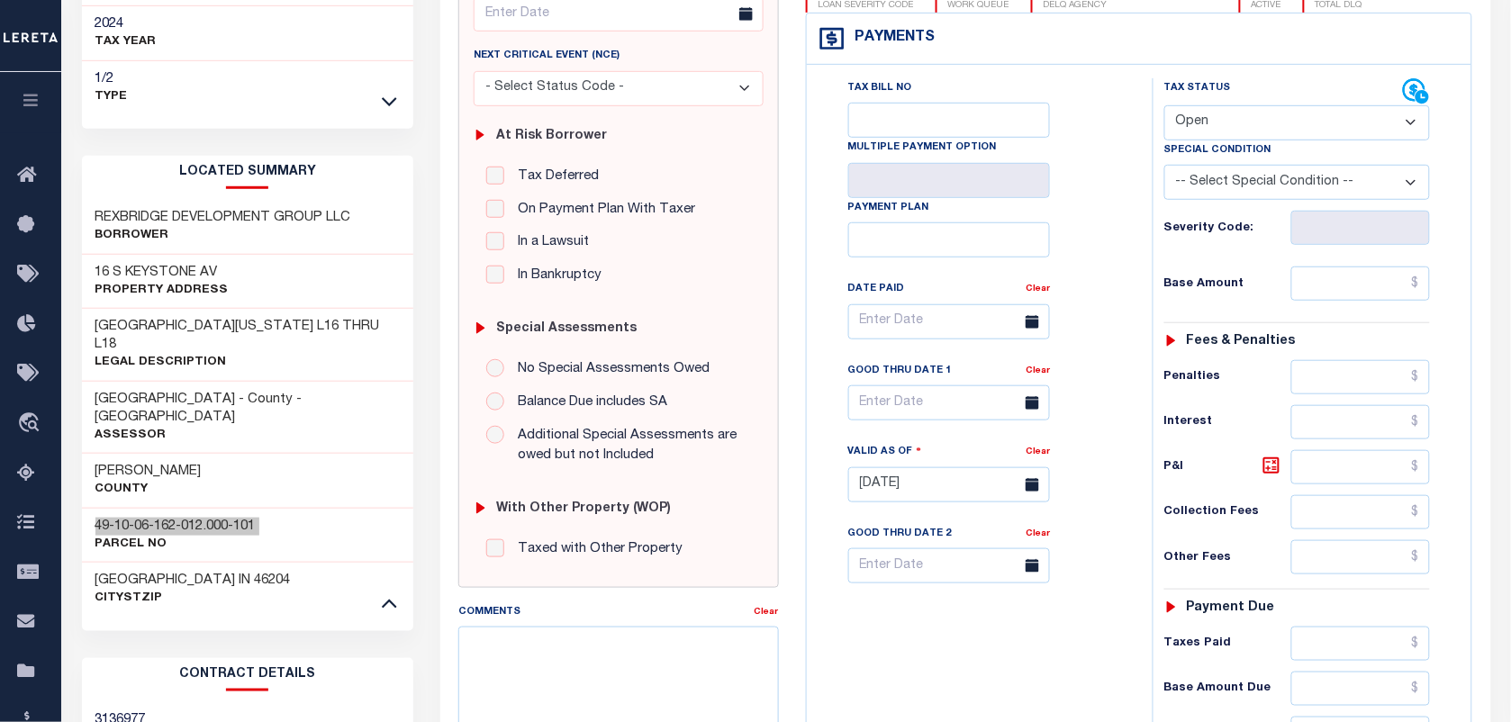
scroll to position [0, 0]
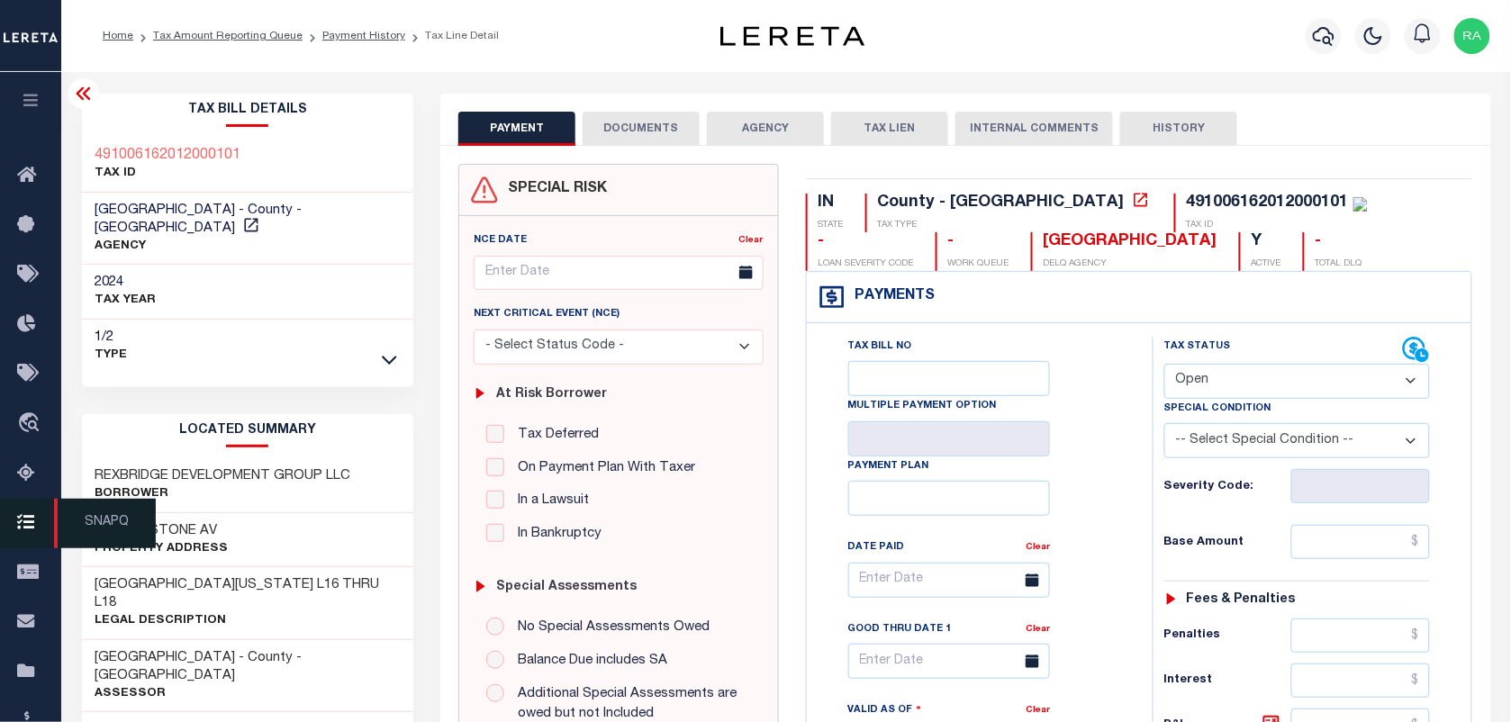
click at [95, 505] on span "SNAPQ" at bounding box center [105, 524] width 102 height 50
drag, startPoint x: 86, startPoint y: 506, endPoint x: 234, endPoint y: 507, distance: 148.6
click at [234, 513] on div "16 S KEYSTONE AV Property Address" at bounding box center [248, 540] width 332 height 55
click at [183, 41] on li "Tax Amount Reporting Queue" at bounding box center [217, 36] width 169 height 16
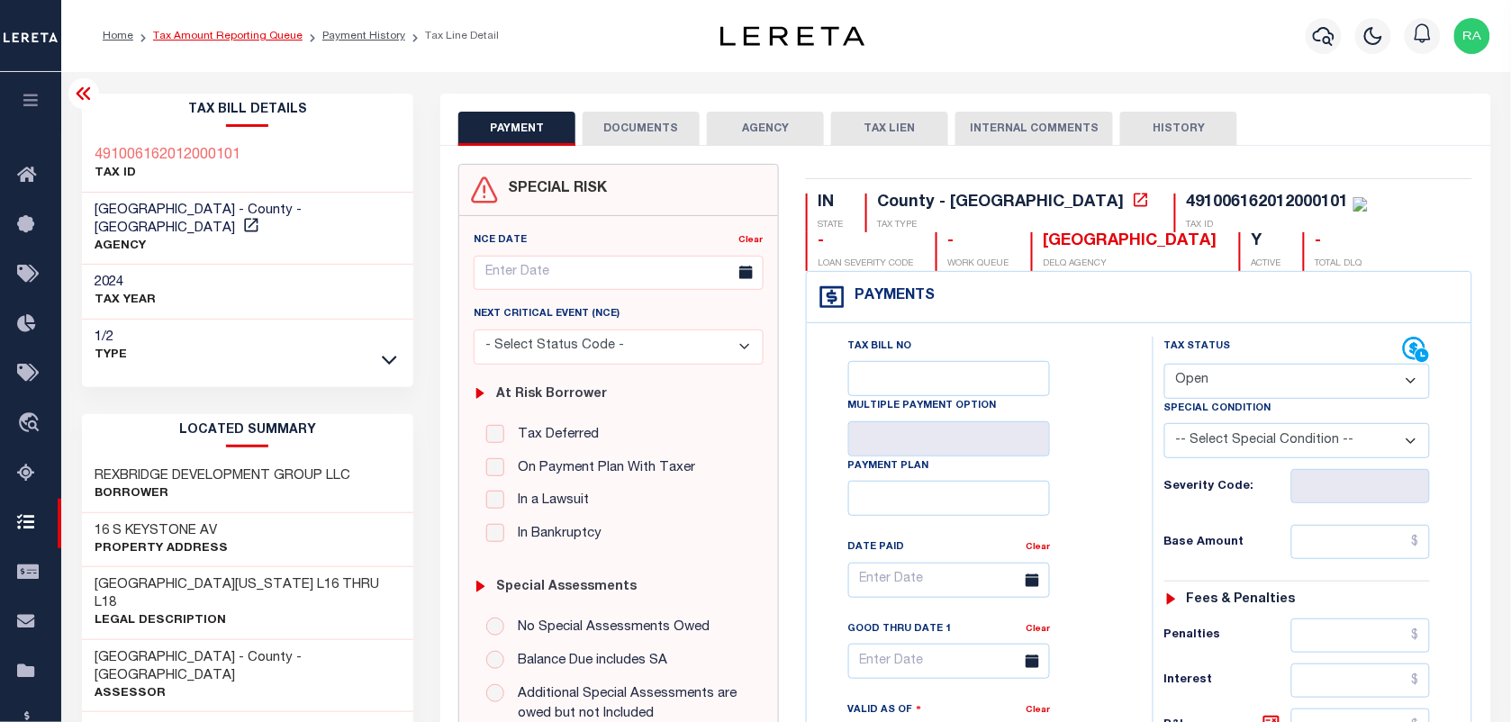
click at [181, 32] on link "Tax Amount Reporting Queue" at bounding box center [227, 36] width 149 height 11
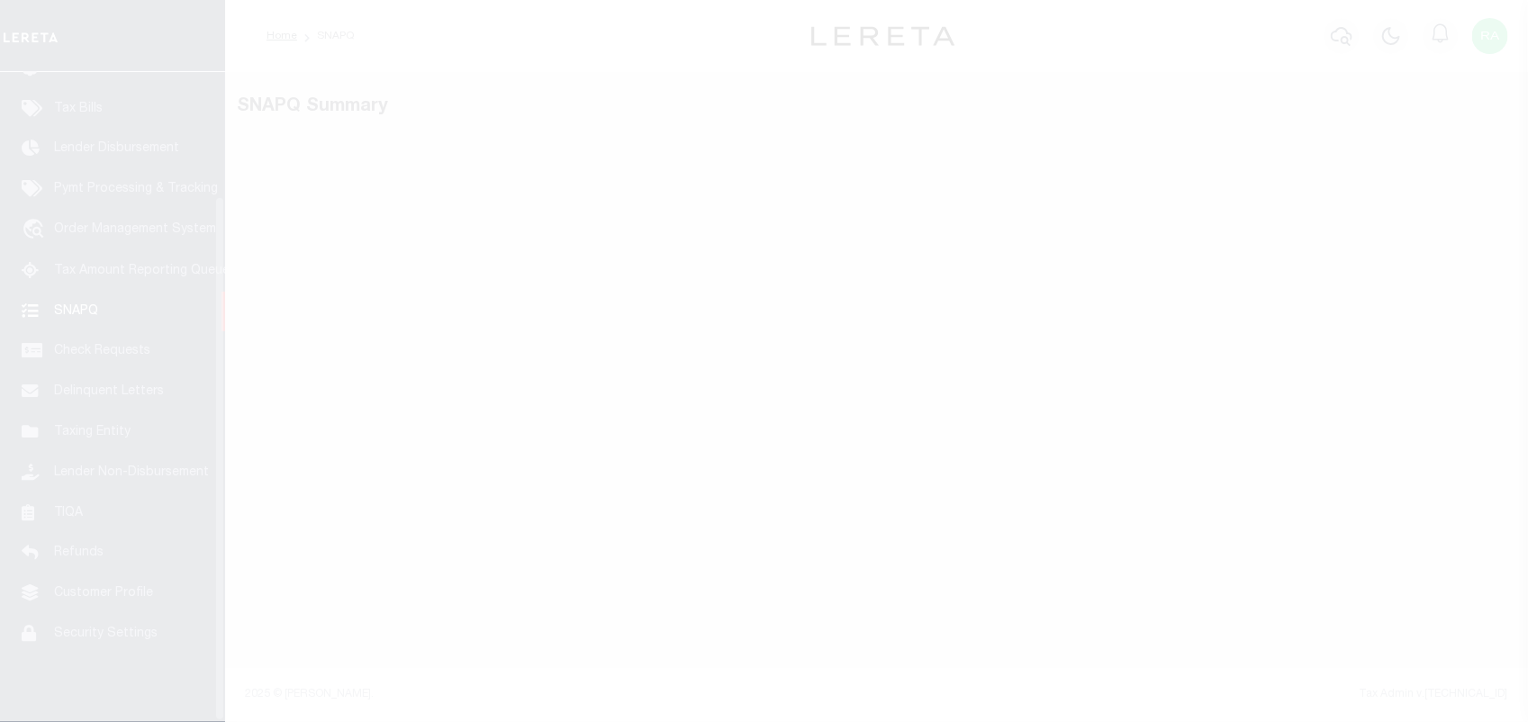
scroll to position [154, 0]
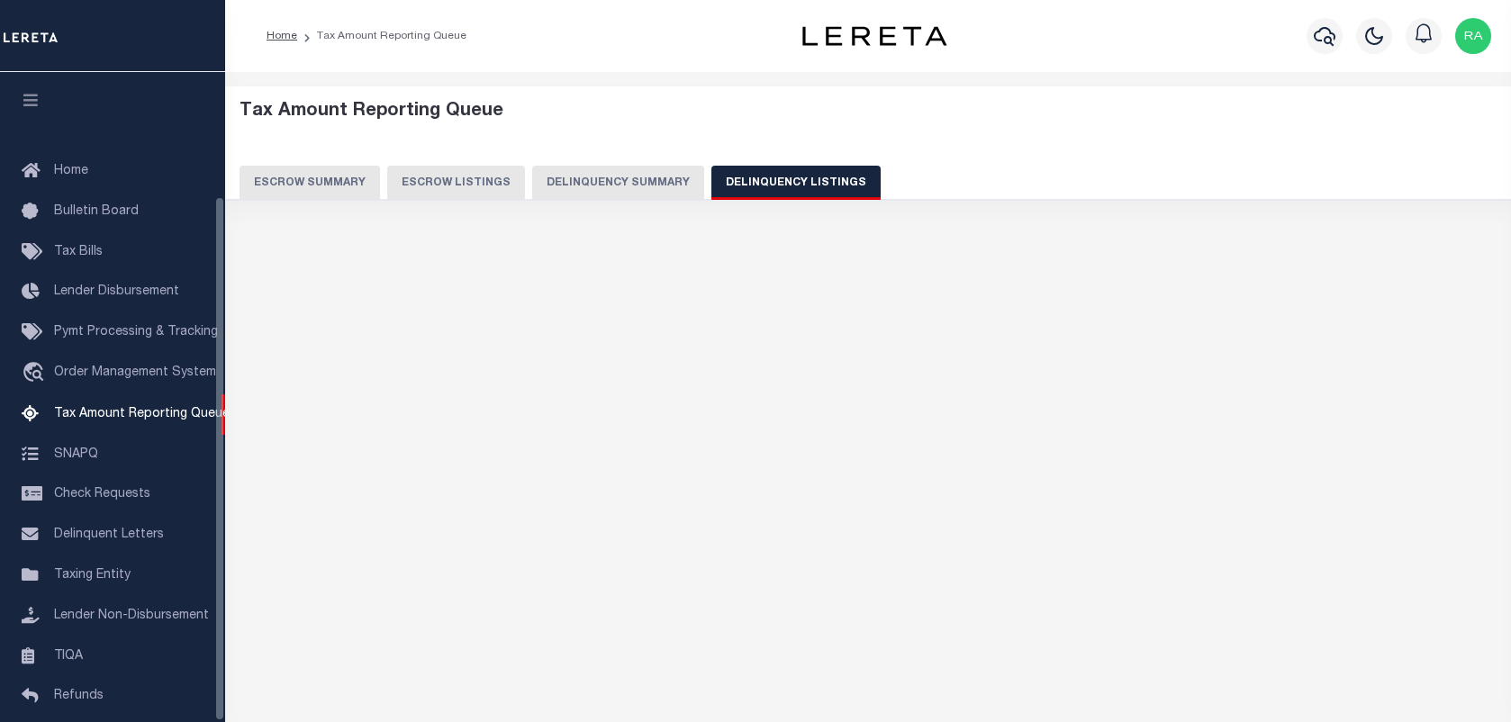
select select "100"
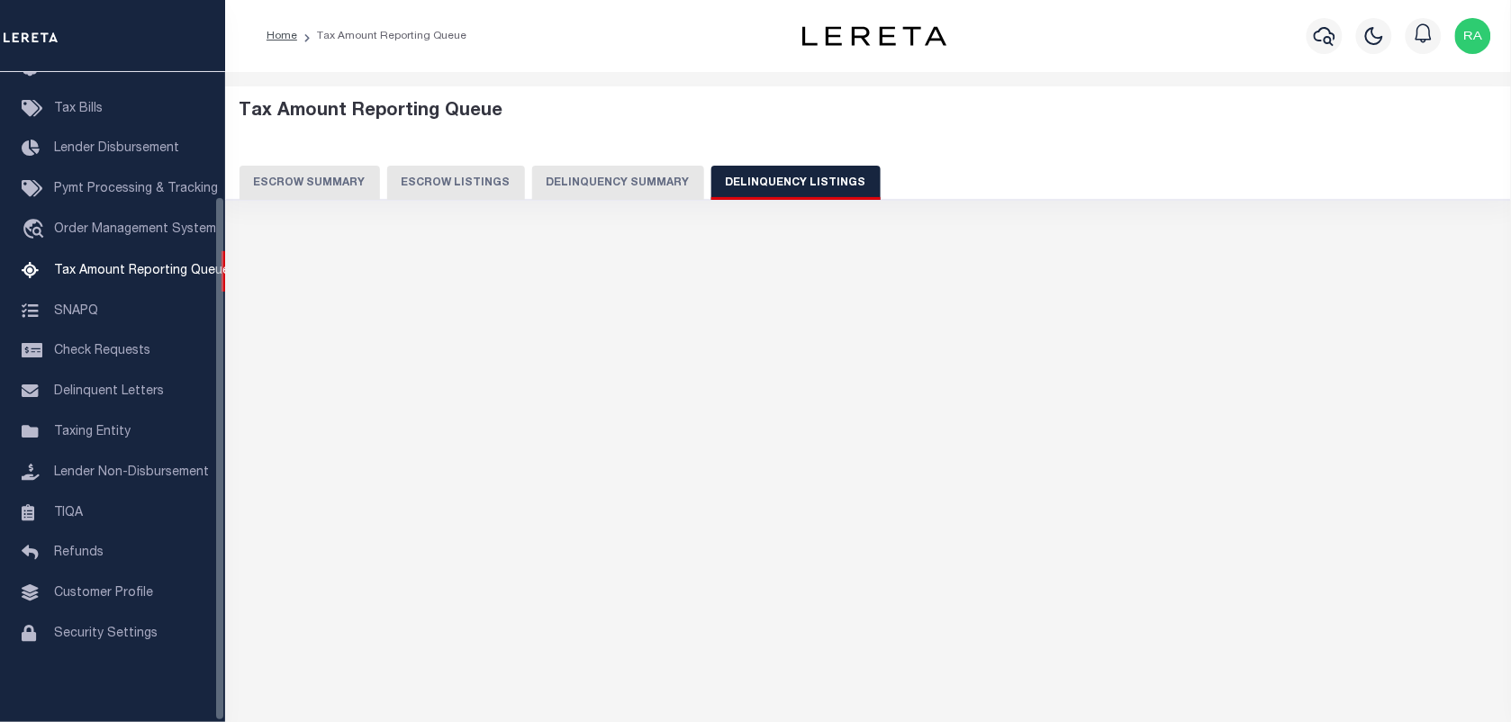
select select "100"
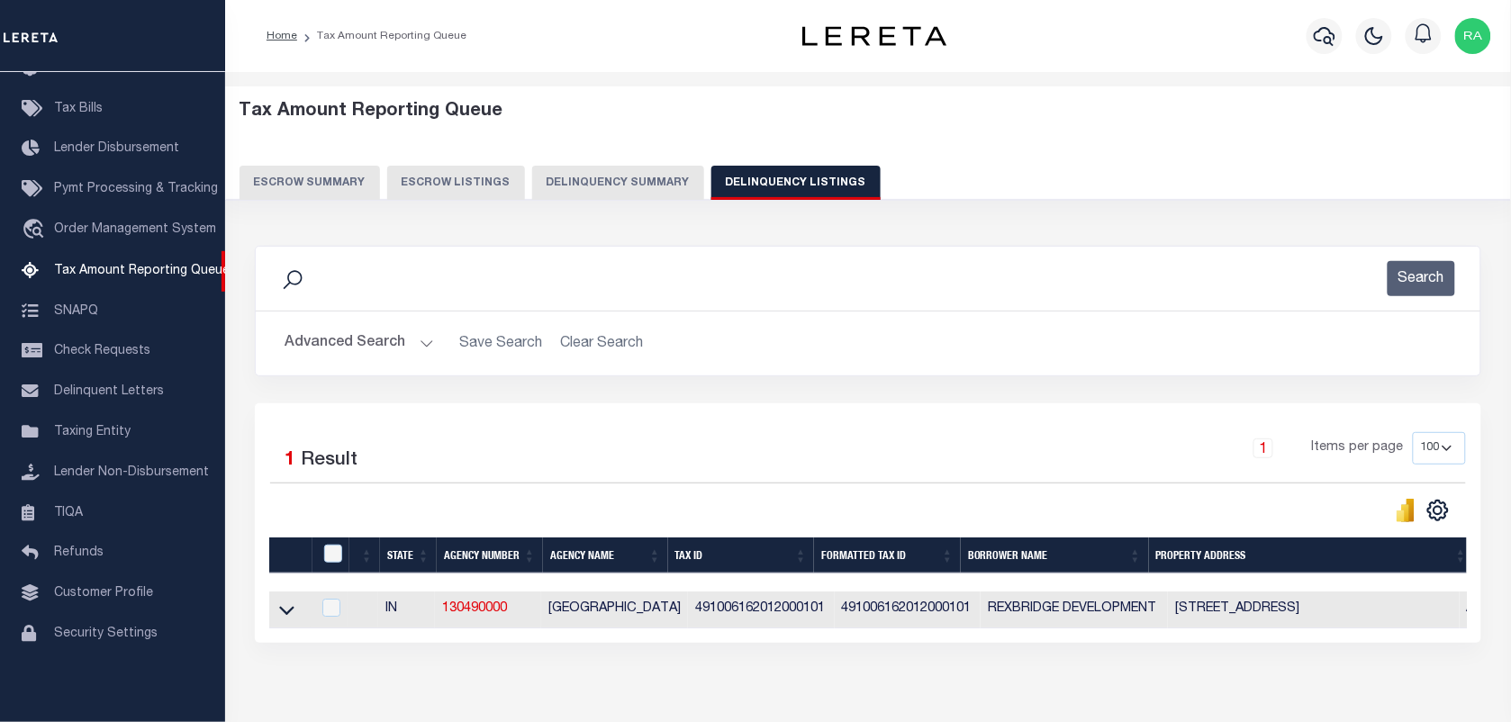
click at [420, 347] on button "Advanced Search" at bounding box center [359, 343] width 149 height 35
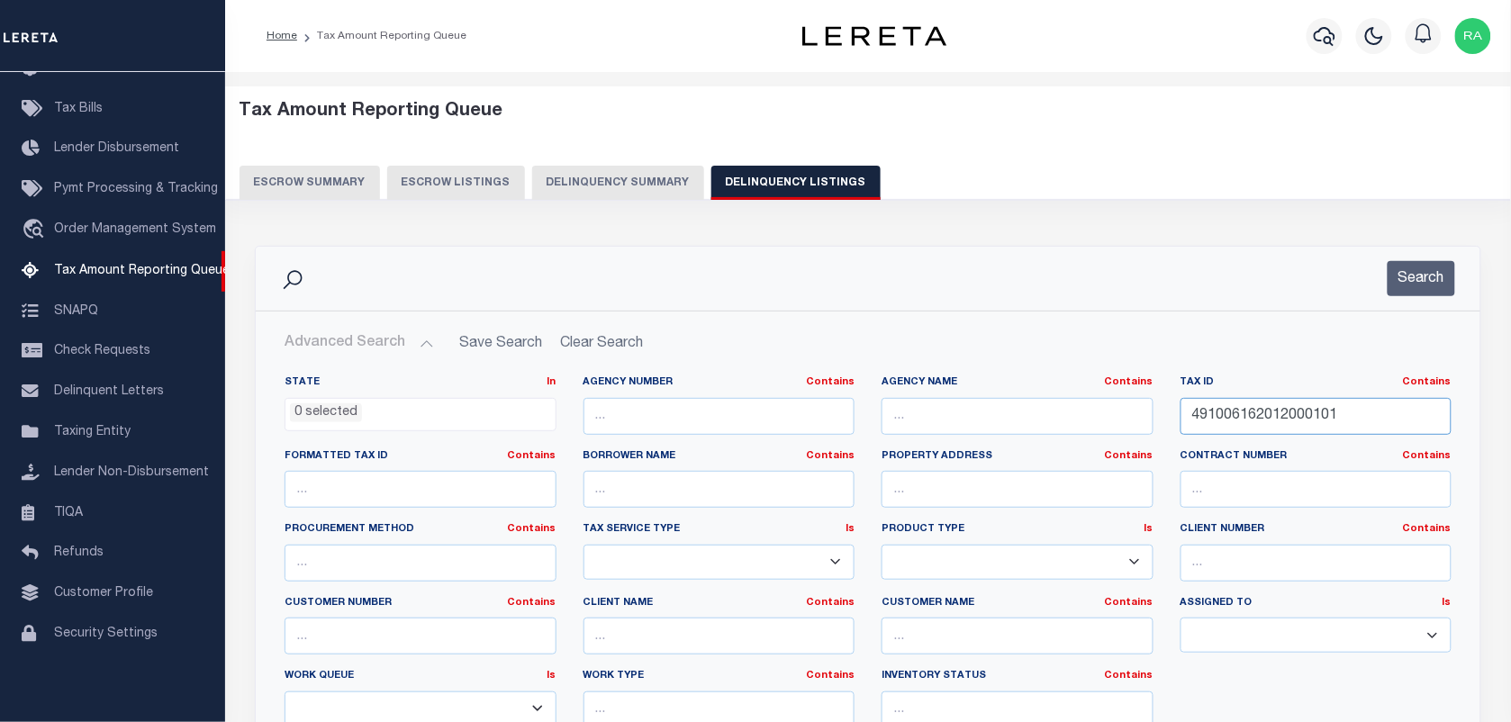
click at [1270, 414] on input "491006162012000101" at bounding box center [1317, 416] width 272 height 37
paste input "75007"
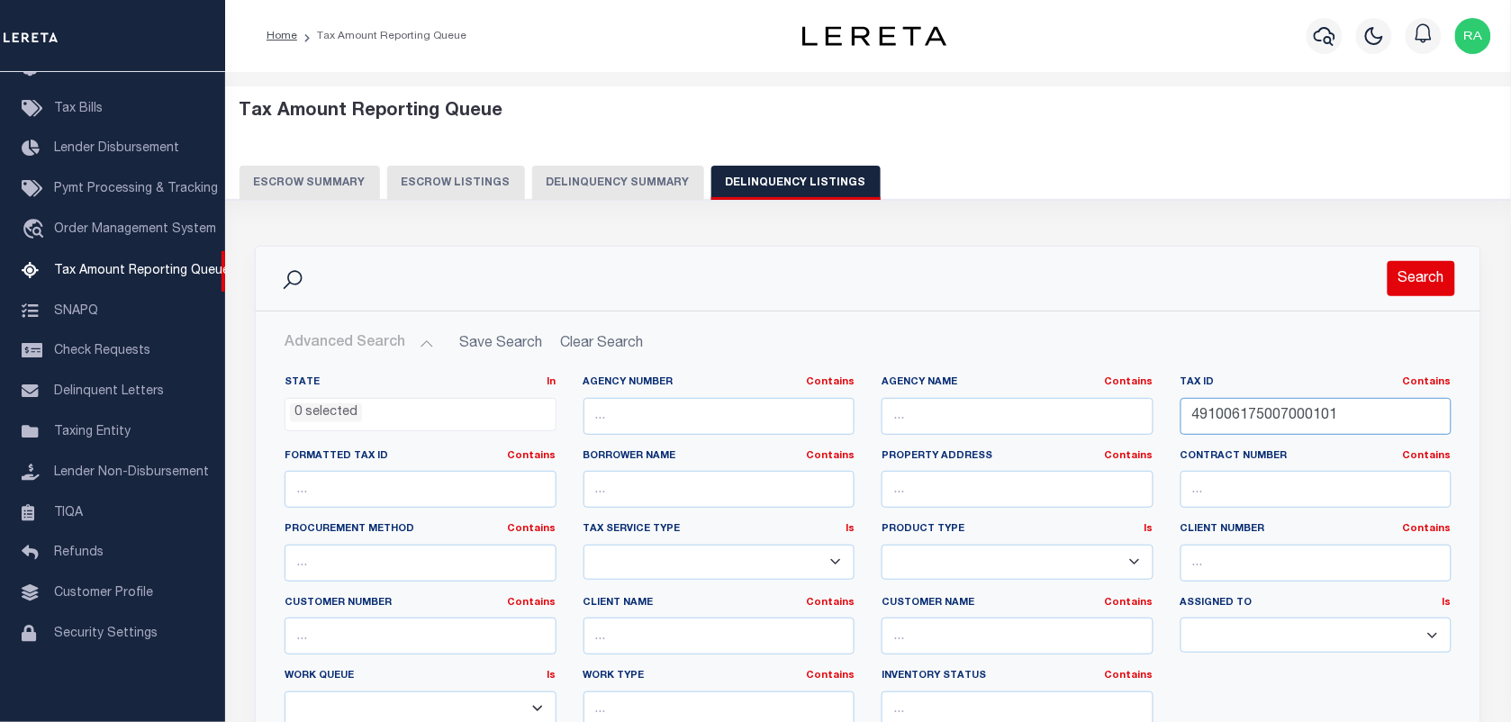
type input "491006175007000101"
click at [1415, 284] on button "Search" at bounding box center [1422, 278] width 68 height 35
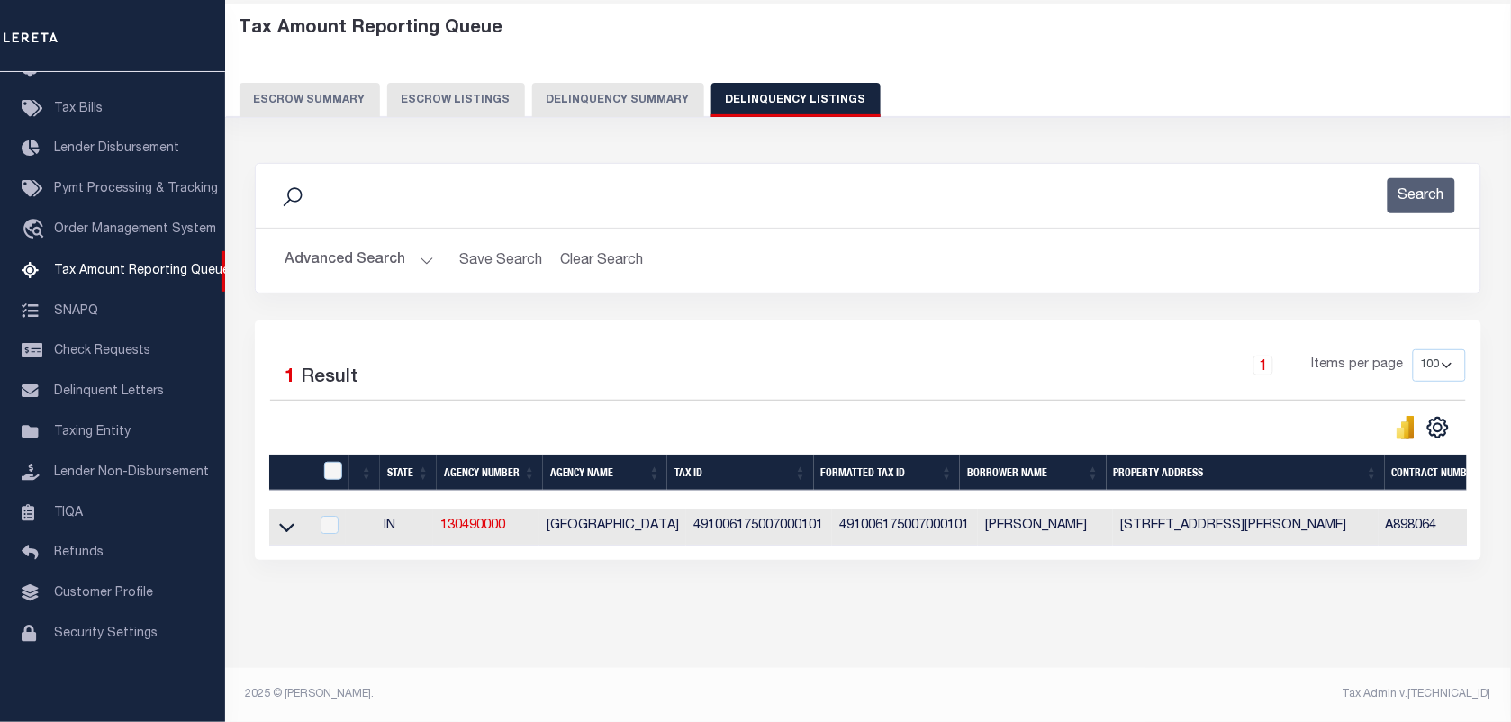
scroll to position [99, 0]
click at [286, 518] on icon at bounding box center [286, 527] width 15 height 19
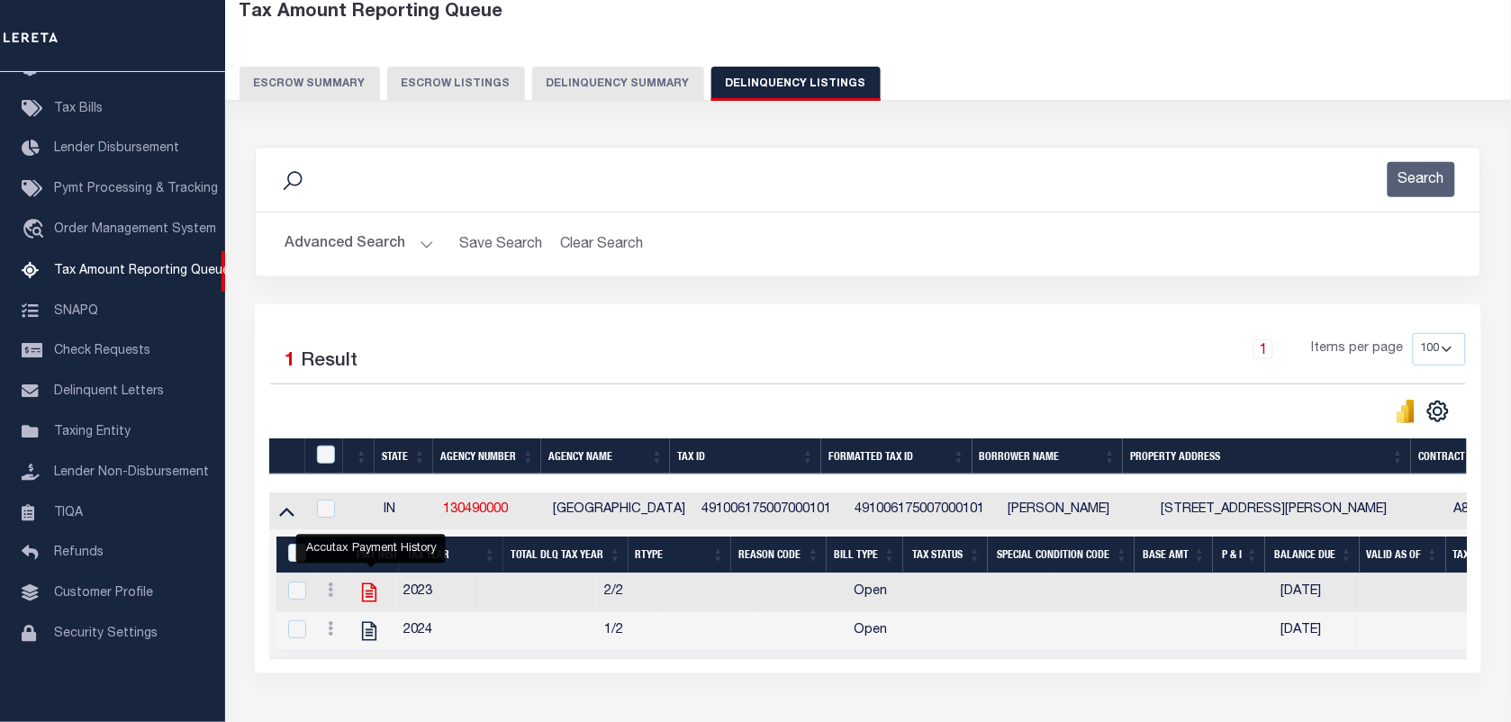
click at [365, 599] on icon "" at bounding box center [369, 593] width 14 height 19
checkbox input "true"
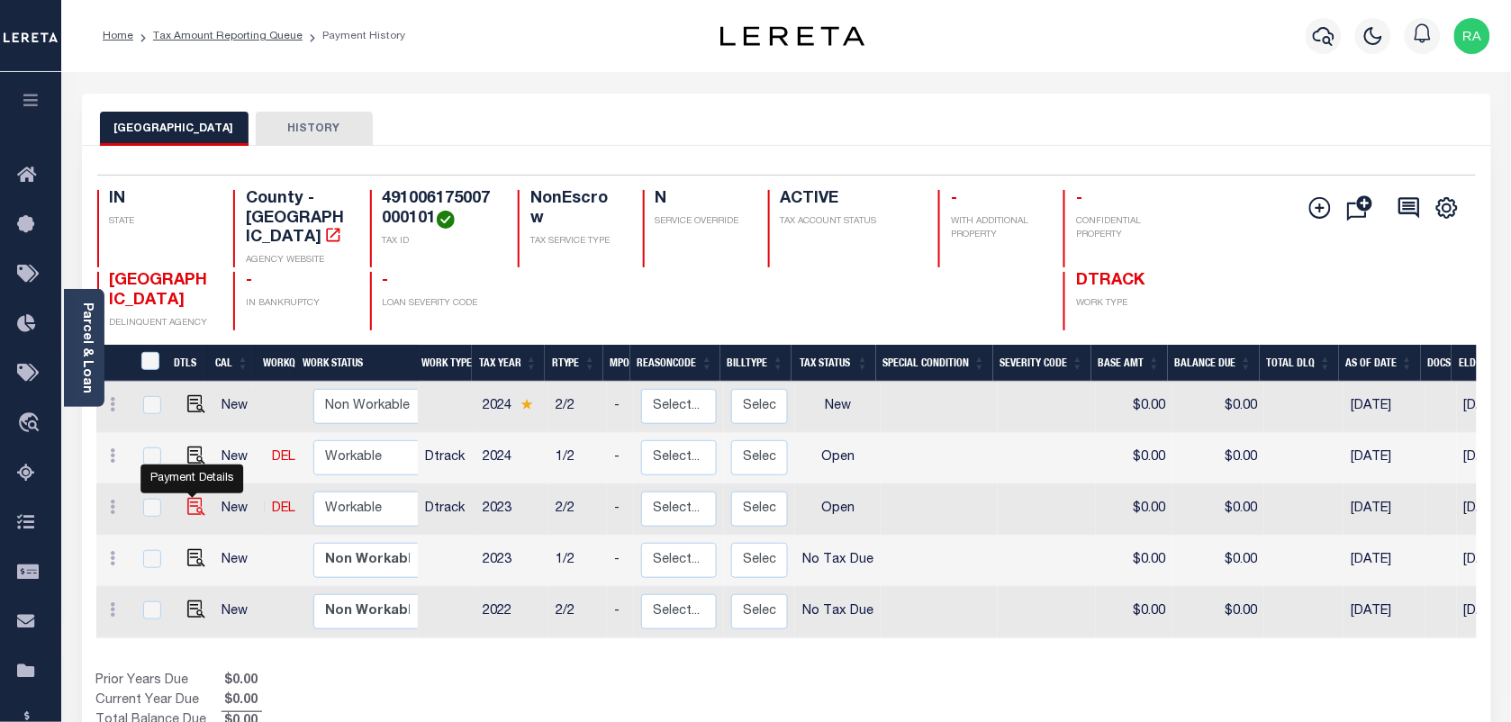
click at [200, 498] on img "" at bounding box center [196, 507] width 18 height 18
checkbox input "true"
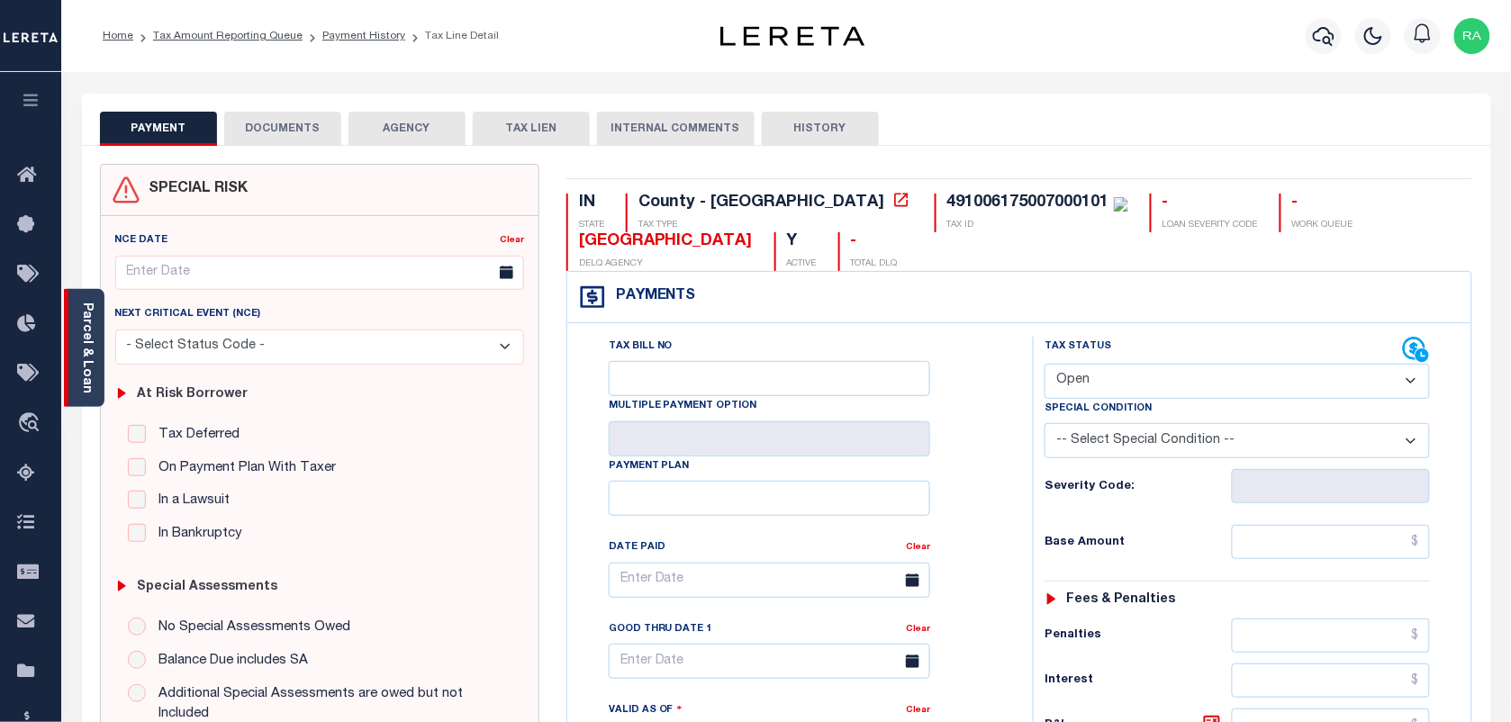
click at [73, 362] on div "Parcel & Loan" at bounding box center [84, 348] width 41 height 118
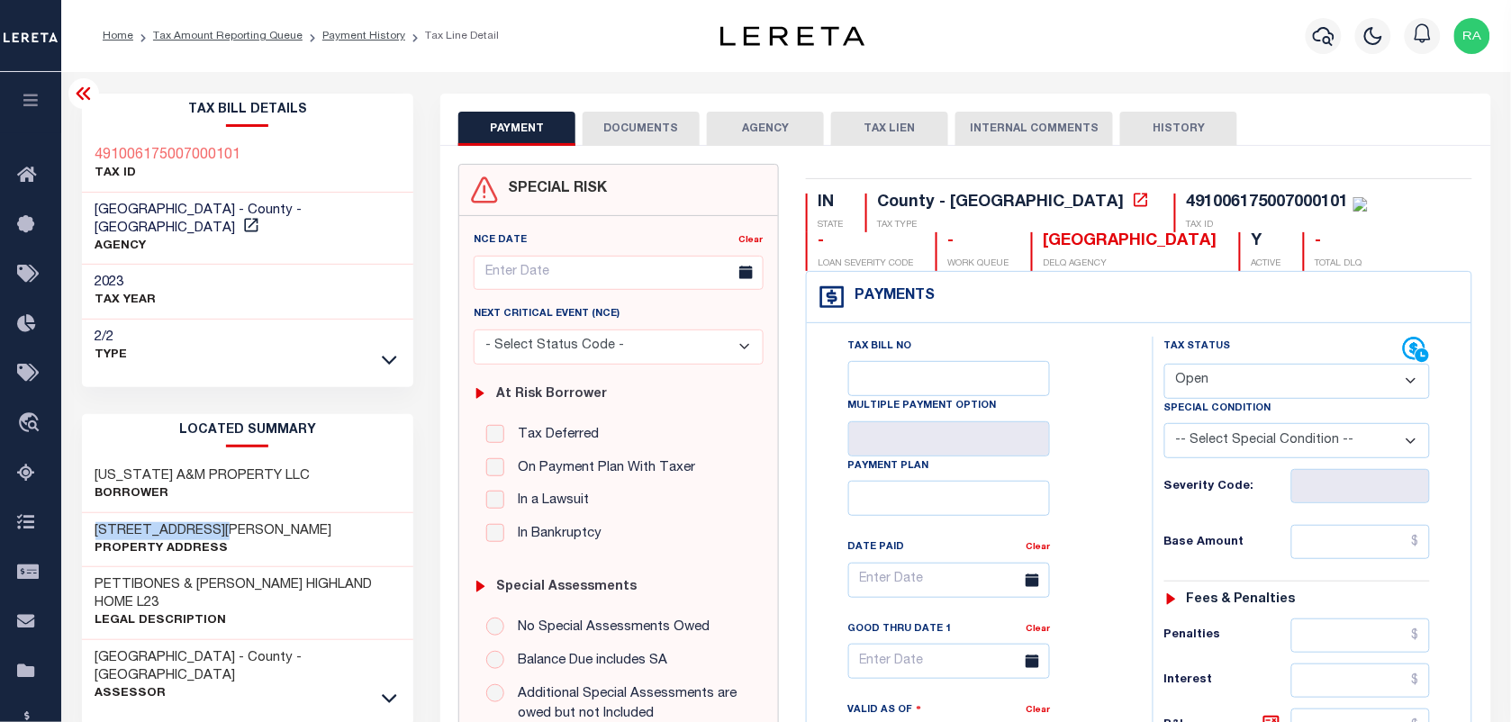
drag, startPoint x: 83, startPoint y: 513, endPoint x: 267, endPoint y: 513, distance: 183.7
click at [267, 513] on div "[STREET_ADDRESS][PERSON_NAME] Property Address" at bounding box center [248, 540] width 332 height 55
copy h3 "[STREET_ADDRESS][PERSON_NAME]"
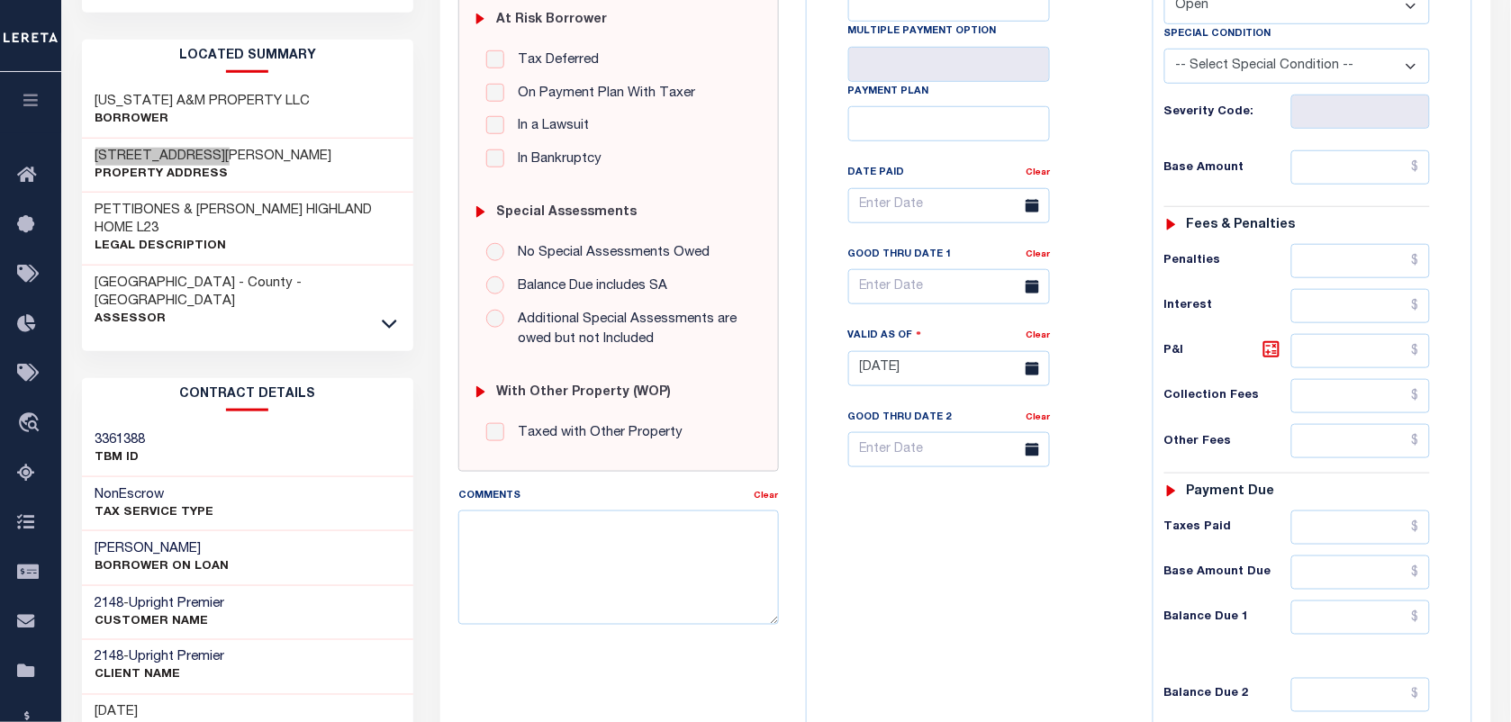
scroll to position [563, 0]
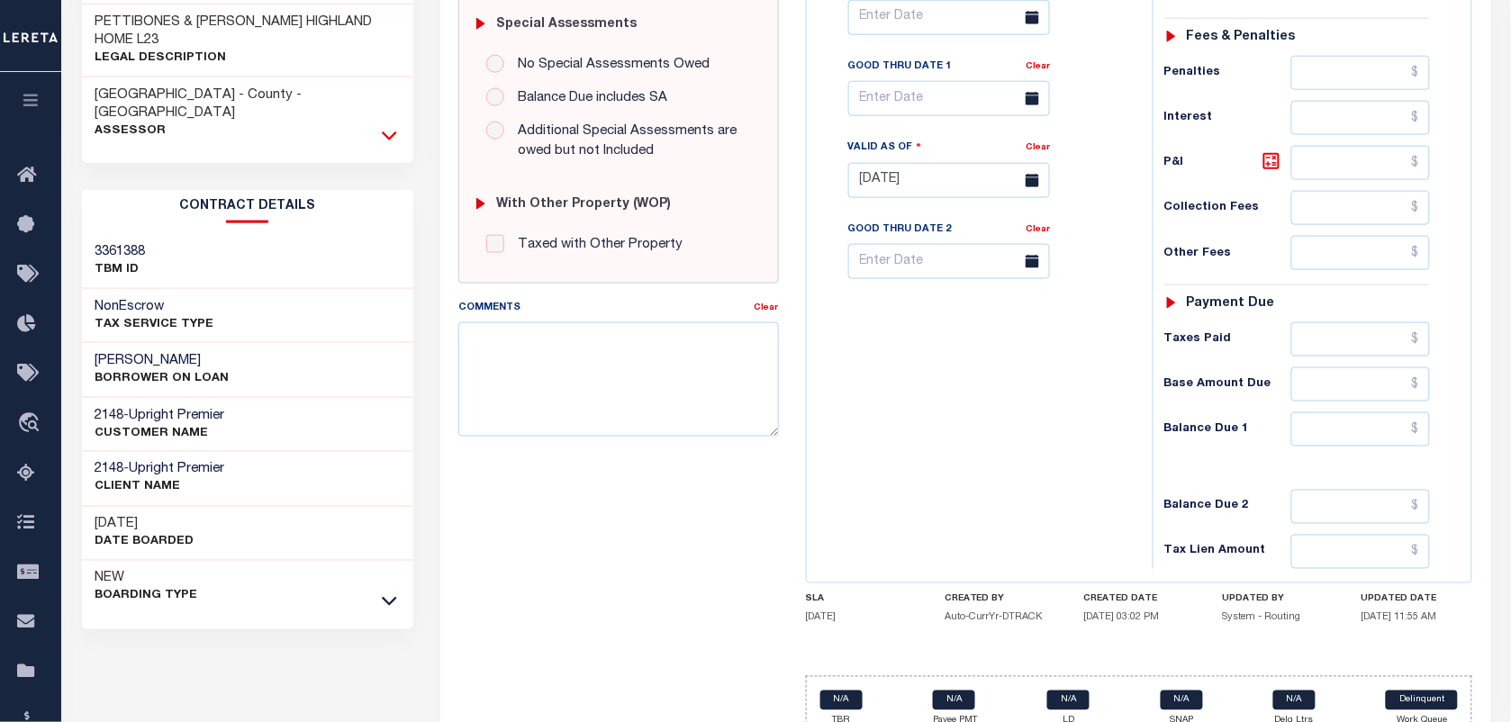
click at [382, 126] on icon at bounding box center [389, 135] width 15 height 19
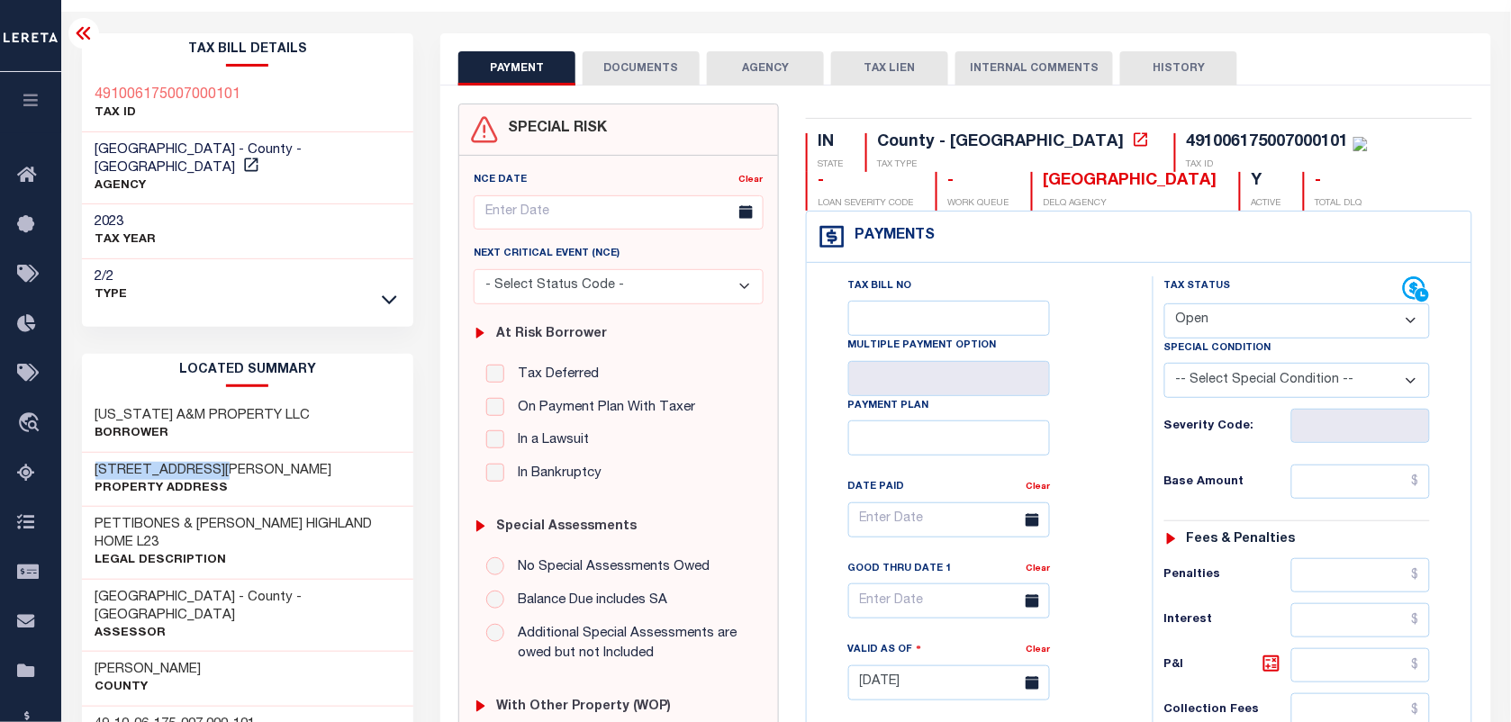
scroll to position [0, 0]
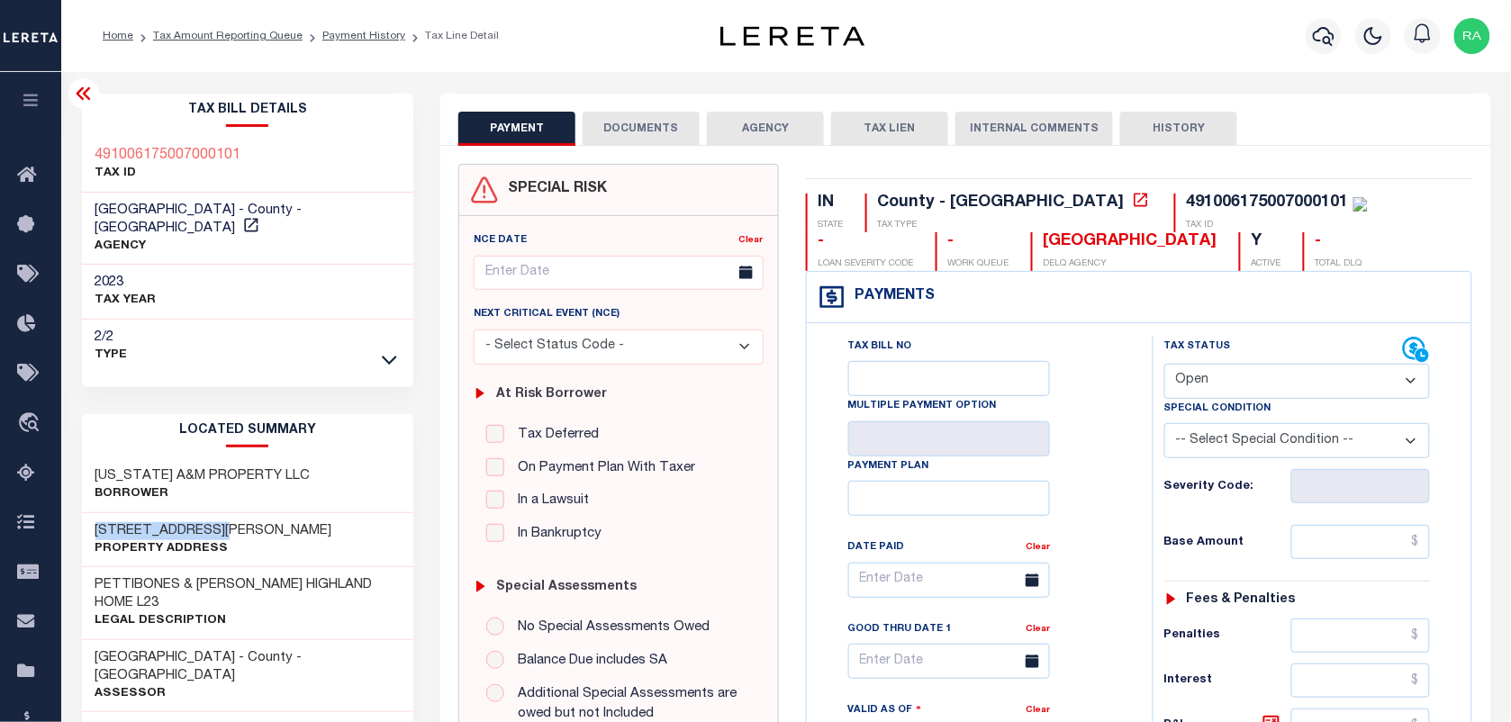
click at [1284, 376] on select "- Select Status Code - Open Due/Unpaid Paid Incomplete No Tax Due Internal Refu…" at bounding box center [1297, 381] width 266 height 35
click at [1245, 392] on select "- Select Status Code - Open Due/Unpaid Paid Incomplete No Tax Due Internal Refu…" at bounding box center [1297, 381] width 266 height 35
select select "PYD"
click at [1164, 366] on select "- Select Status Code - Open Due/Unpaid Paid Incomplete No Tax Due Internal Refu…" at bounding box center [1297, 381] width 266 height 35
type input "[DATE]"
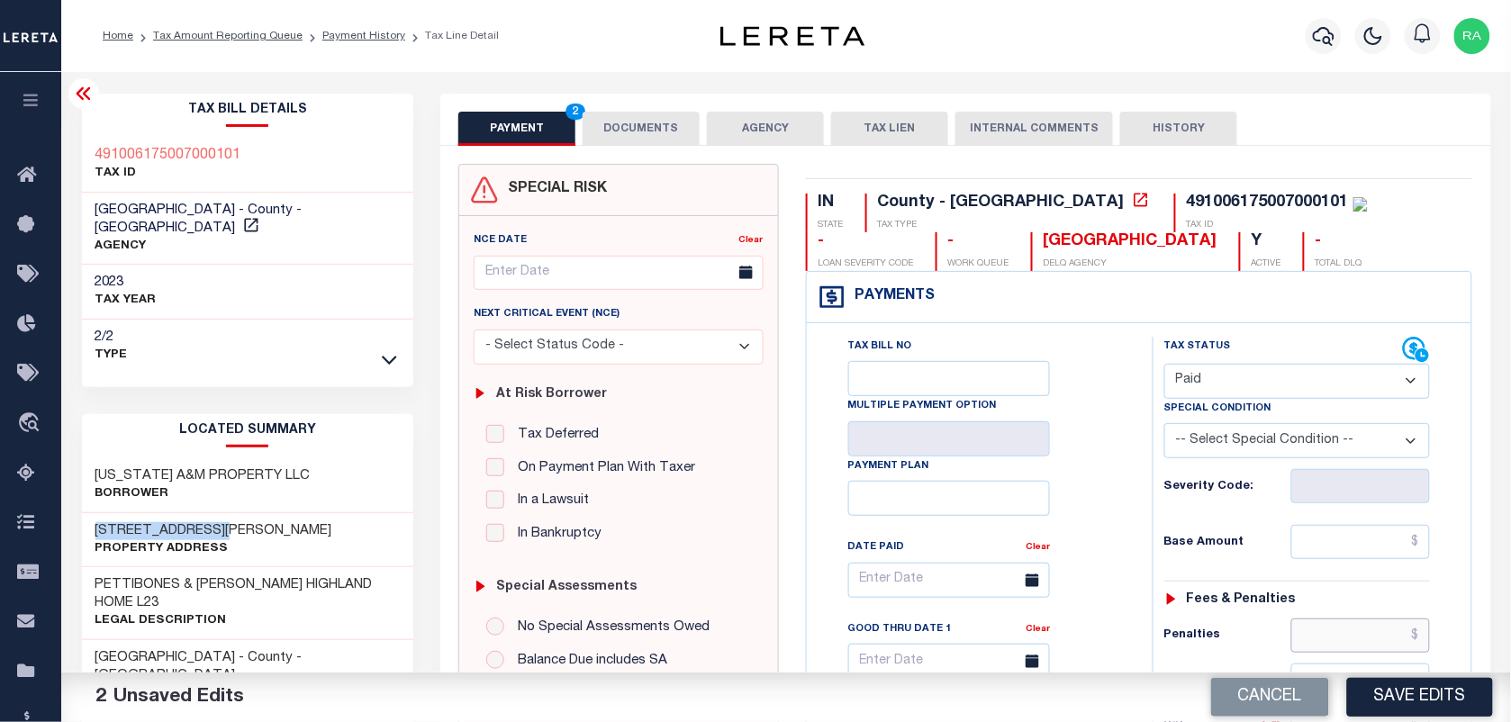
click at [1315, 632] on input "text" at bounding box center [1361, 636] width 140 height 34
click at [1342, 548] on input "text" at bounding box center [1361, 542] width 140 height 34
paste input "1,285.62"
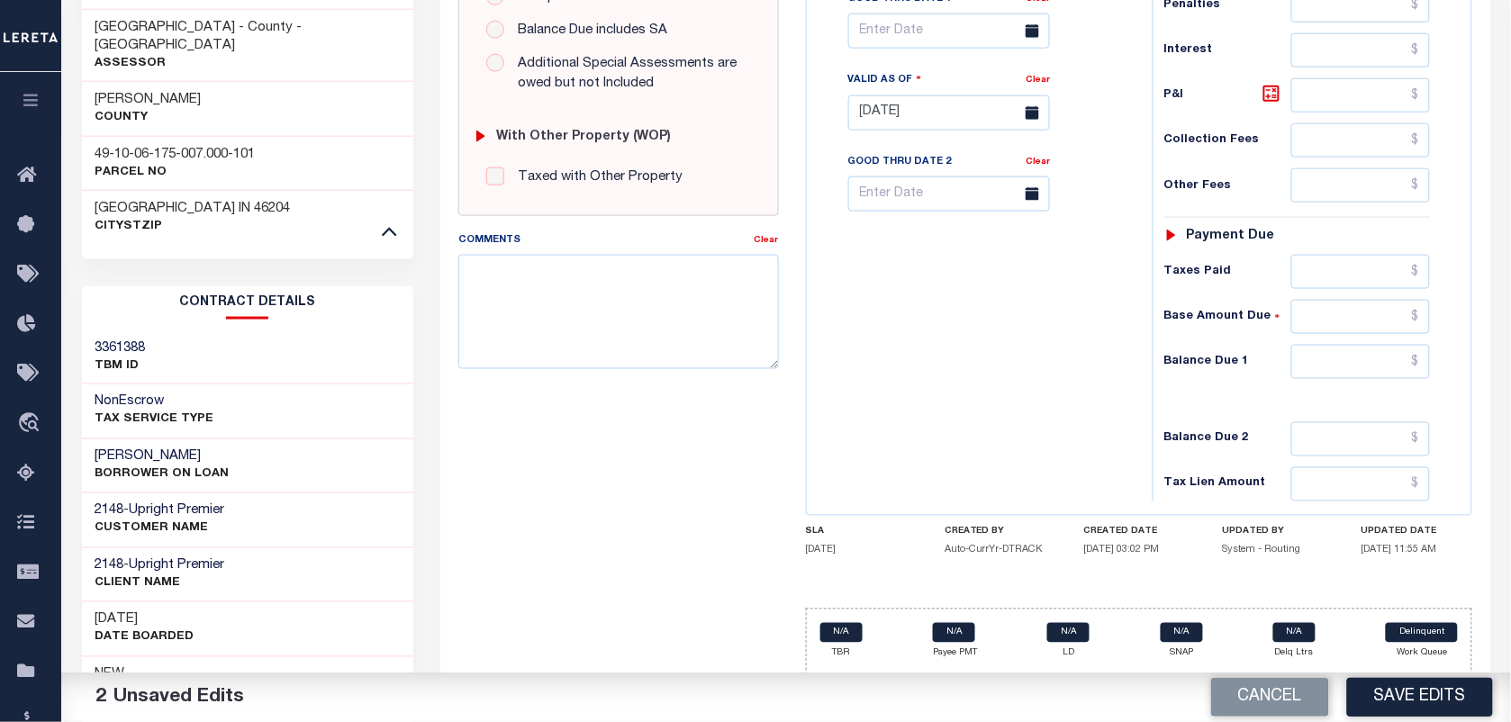
scroll to position [675, 0]
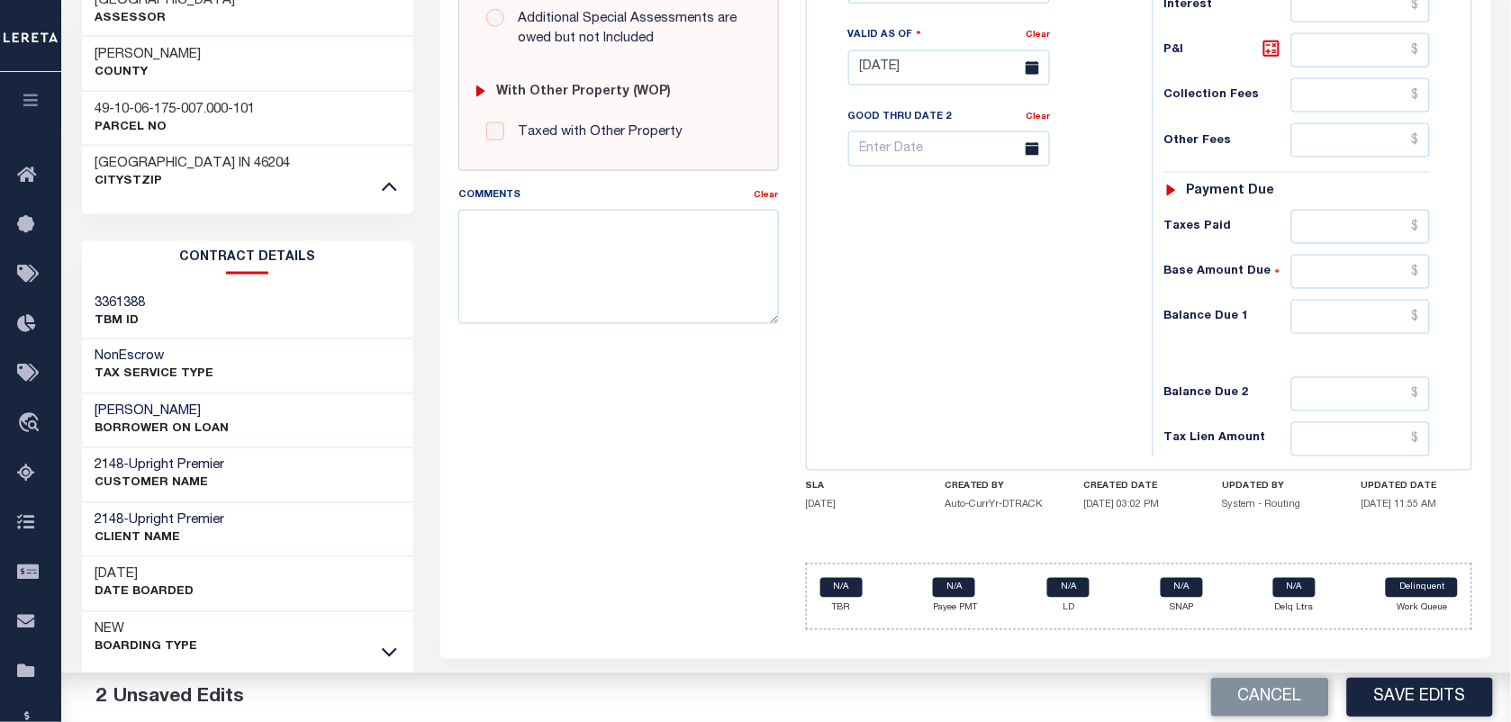
type input "$1,285.62"
click at [1333, 333] on input "text" at bounding box center [1361, 317] width 140 height 34
type input "$0"
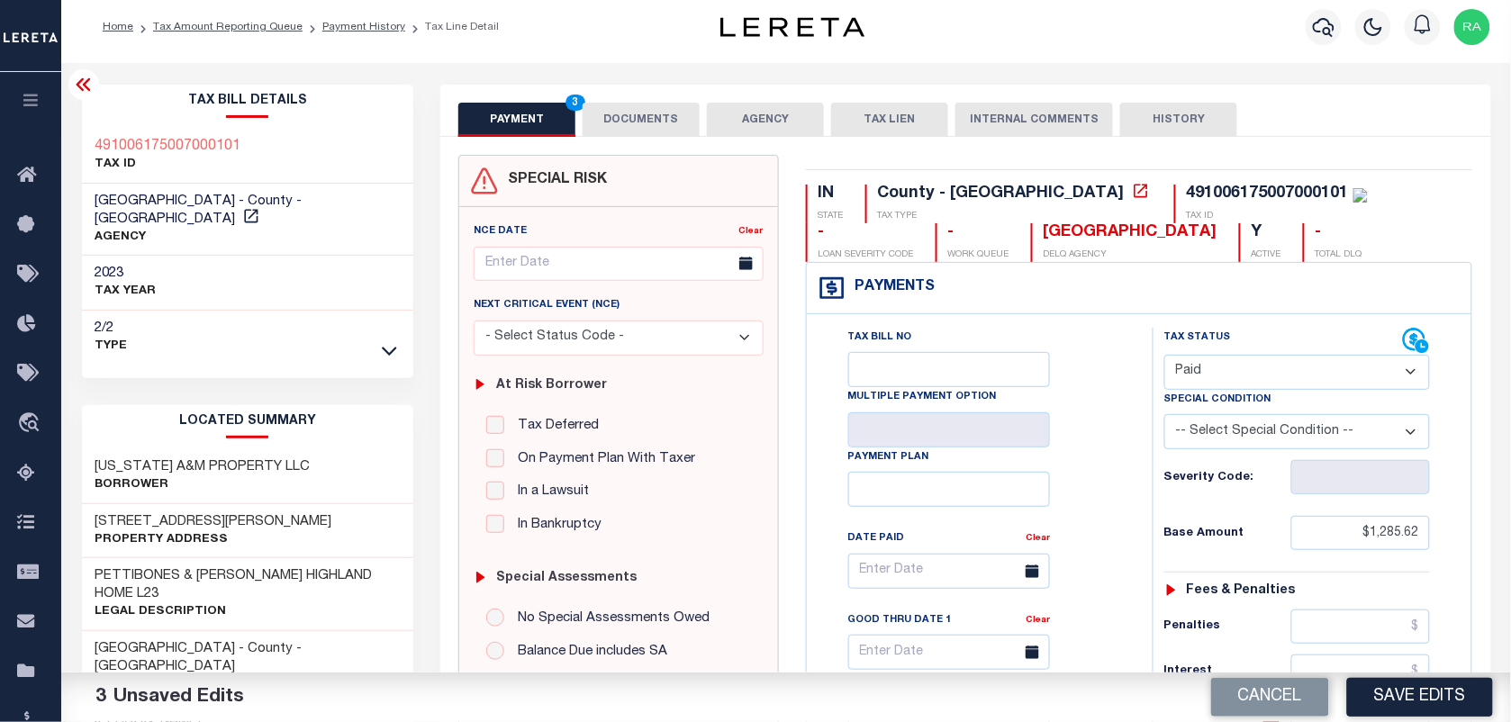
scroll to position [0, 0]
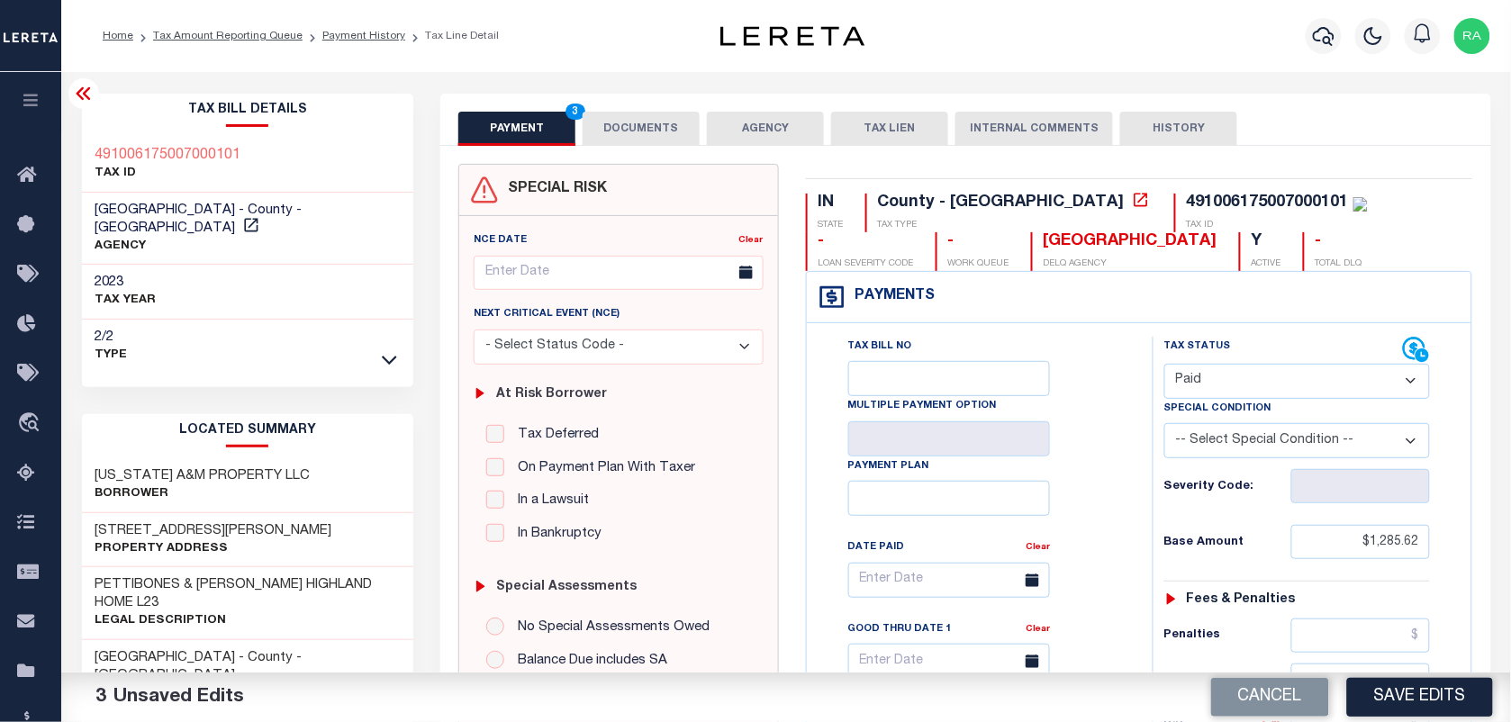
click at [641, 96] on div "PAYMENT 3 DOCUMENTS AGENCY DELINQUENT PAYEE TAX LIEN" at bounding box center [965, 120] width 1050 height 52
click at [622, 120] on button "DOCUMENTS" at bounding box center [641, 129] width 117 height 34
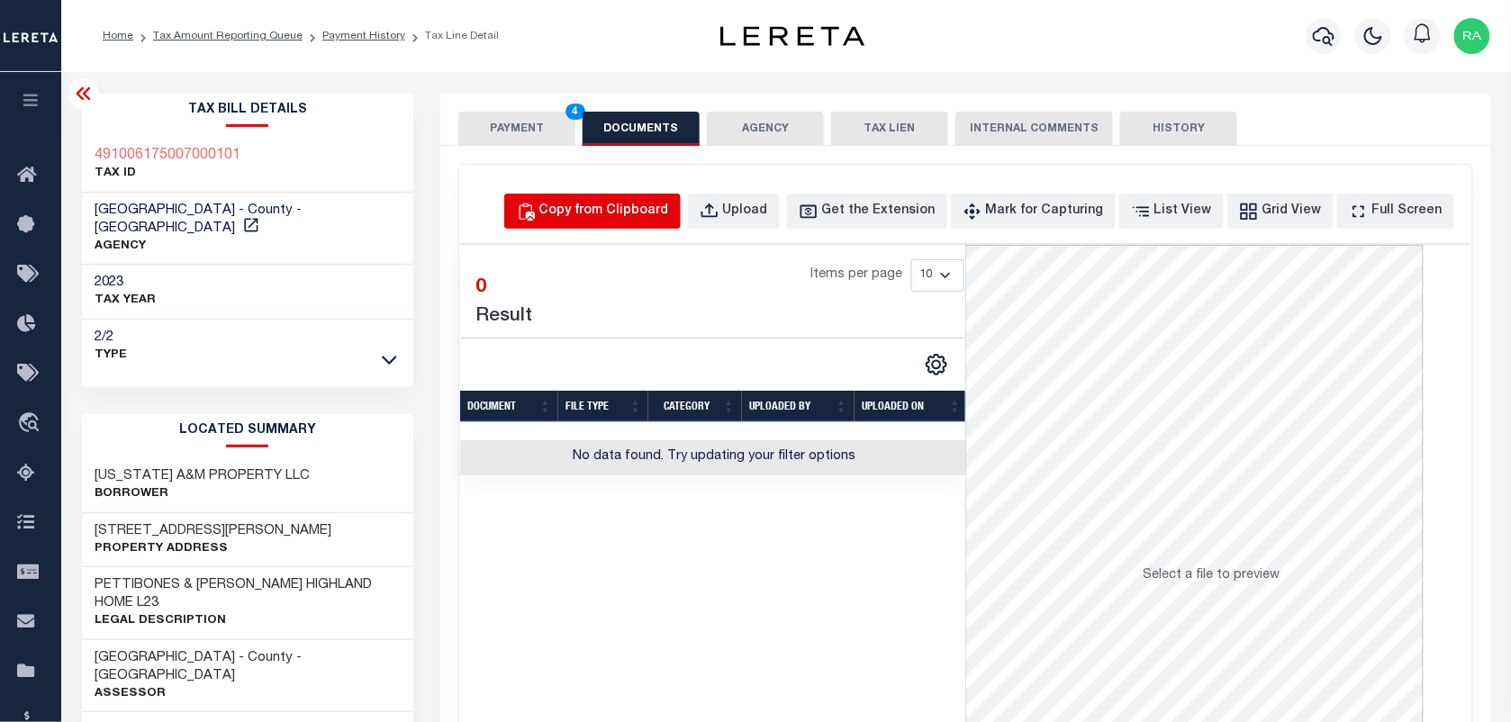
click at [604, 222] on button "Copy from Clipboard" at bounding box center [592, 211] width 176 height 35
select select "POP"
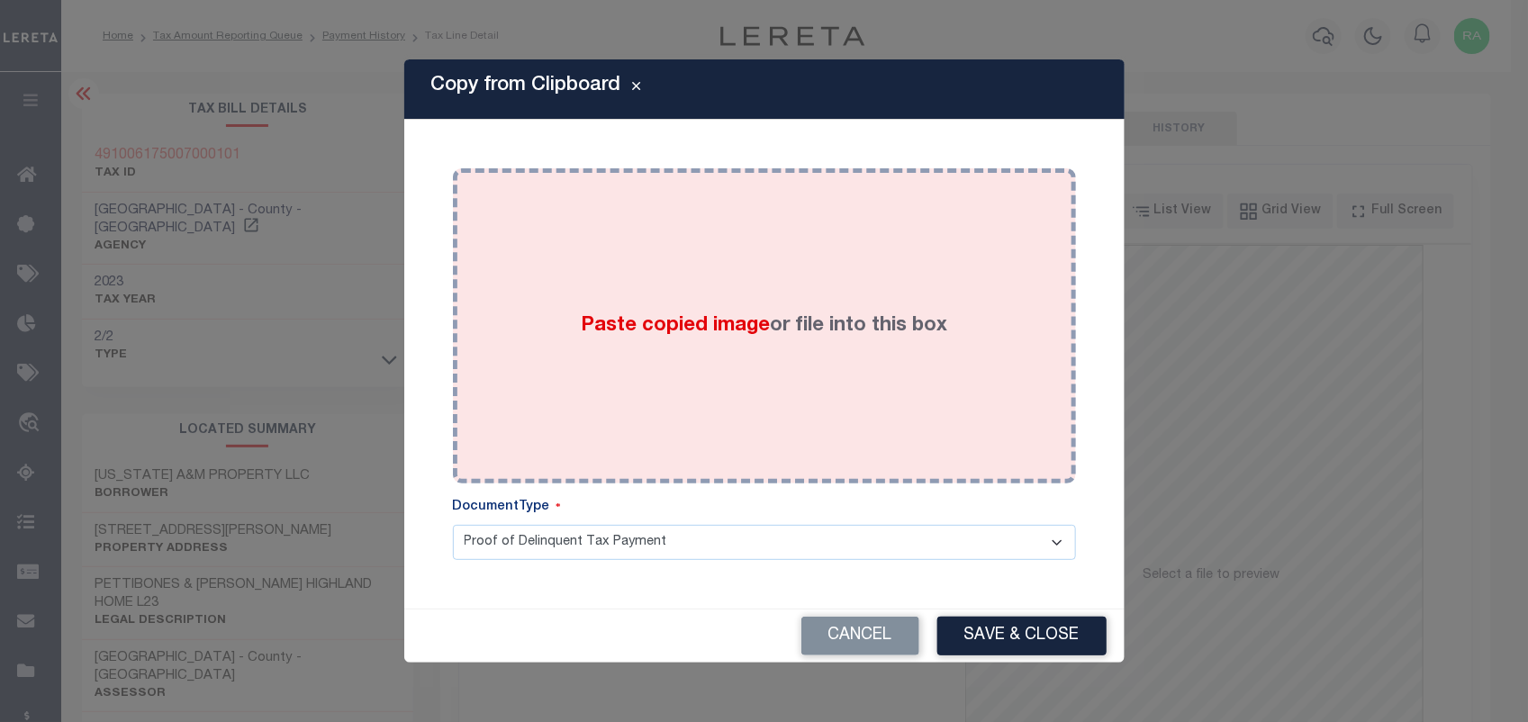
click at [757, 354] on div "Paste copied image or file into this box" at bounding box center [764, 326] width 596 height 288
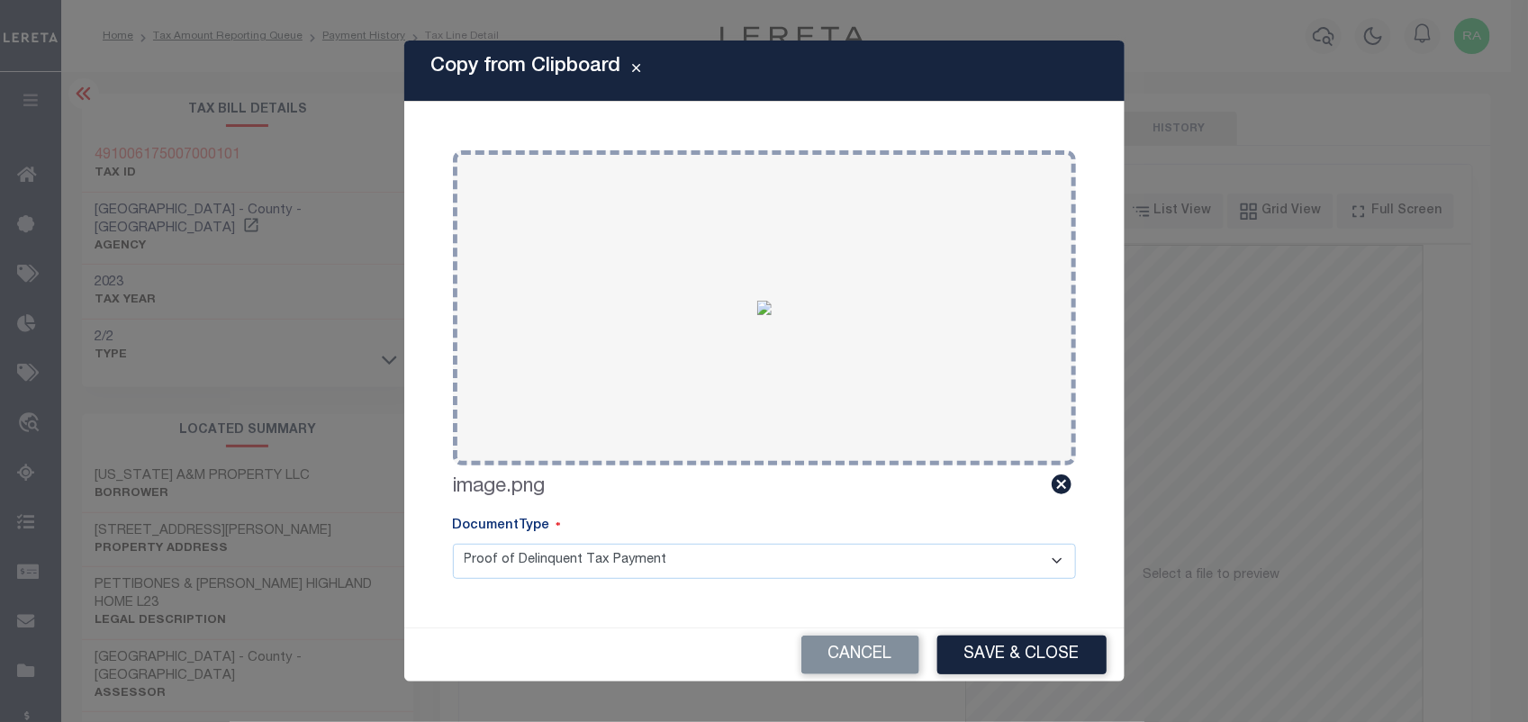
click at [772, 315] on img at bounding box center [764, 308] width 14 height 14
click at [982, 646] on button "Save & Close" at bounding box center [1021, 655] width 169 height 39
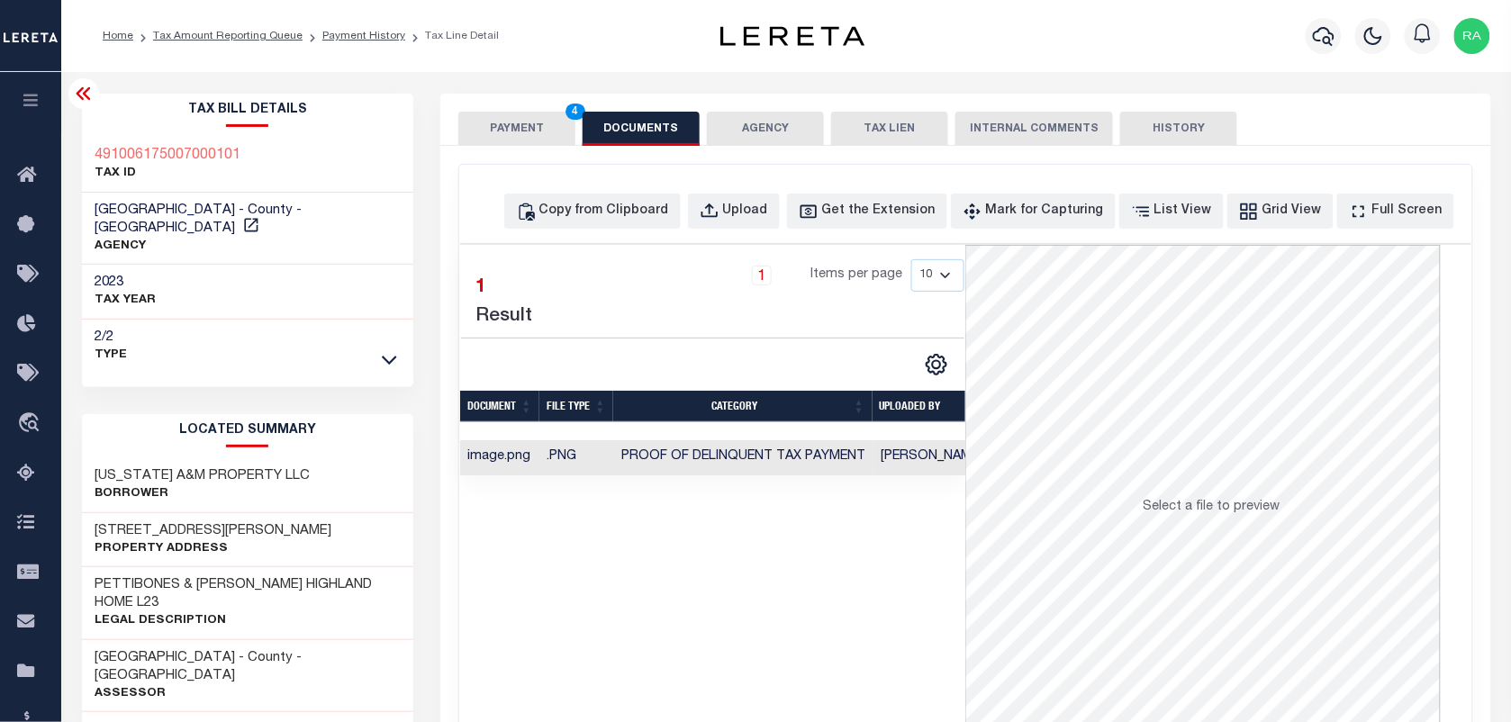
click at [549, 137] on button "PAYMENT 4" at bounding box center [516, 129] width 117 height 34
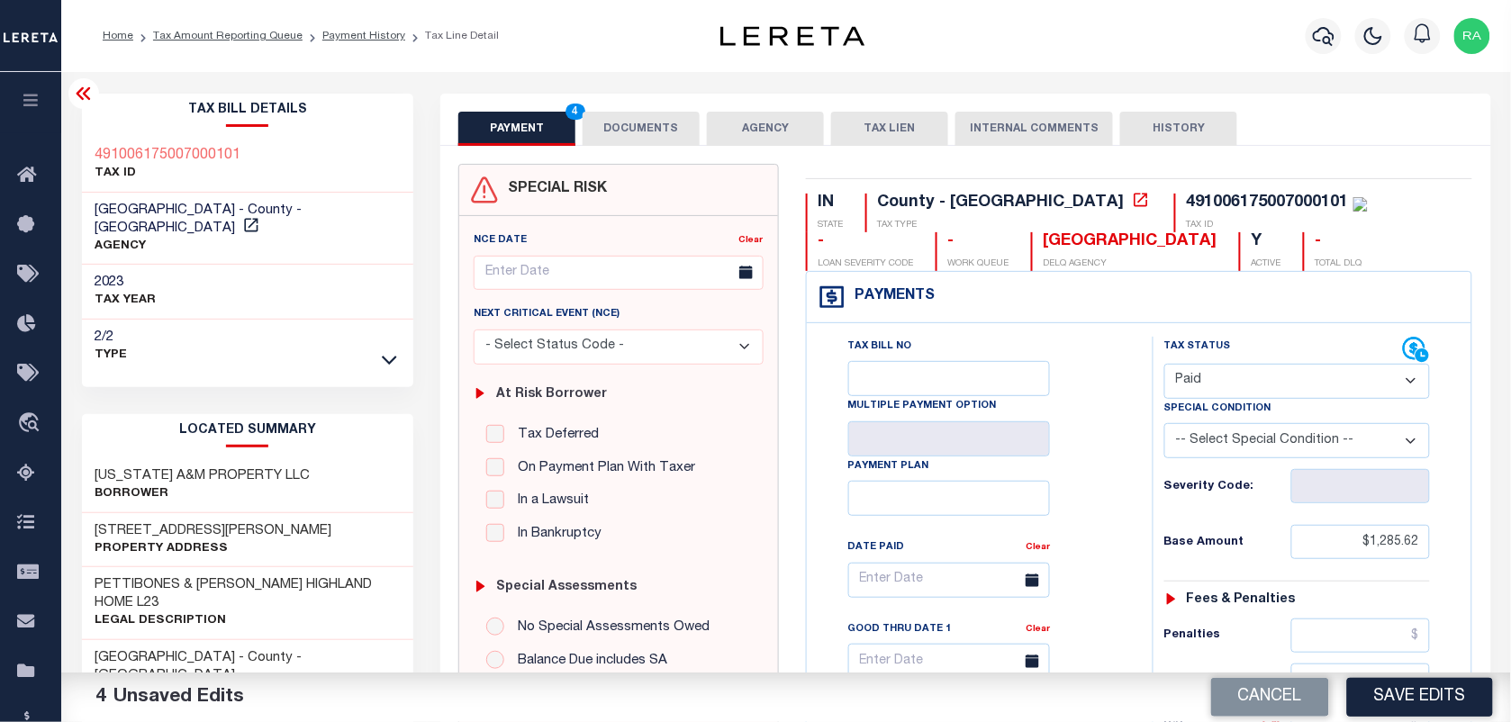
click at [549, 137] on button "PAYMENT 4" at bounding box center [516, 129] width 117 height 34
click at [538, 122] on button "PAYMENT 4" at bounding box center [516, 129] width 117 height 34
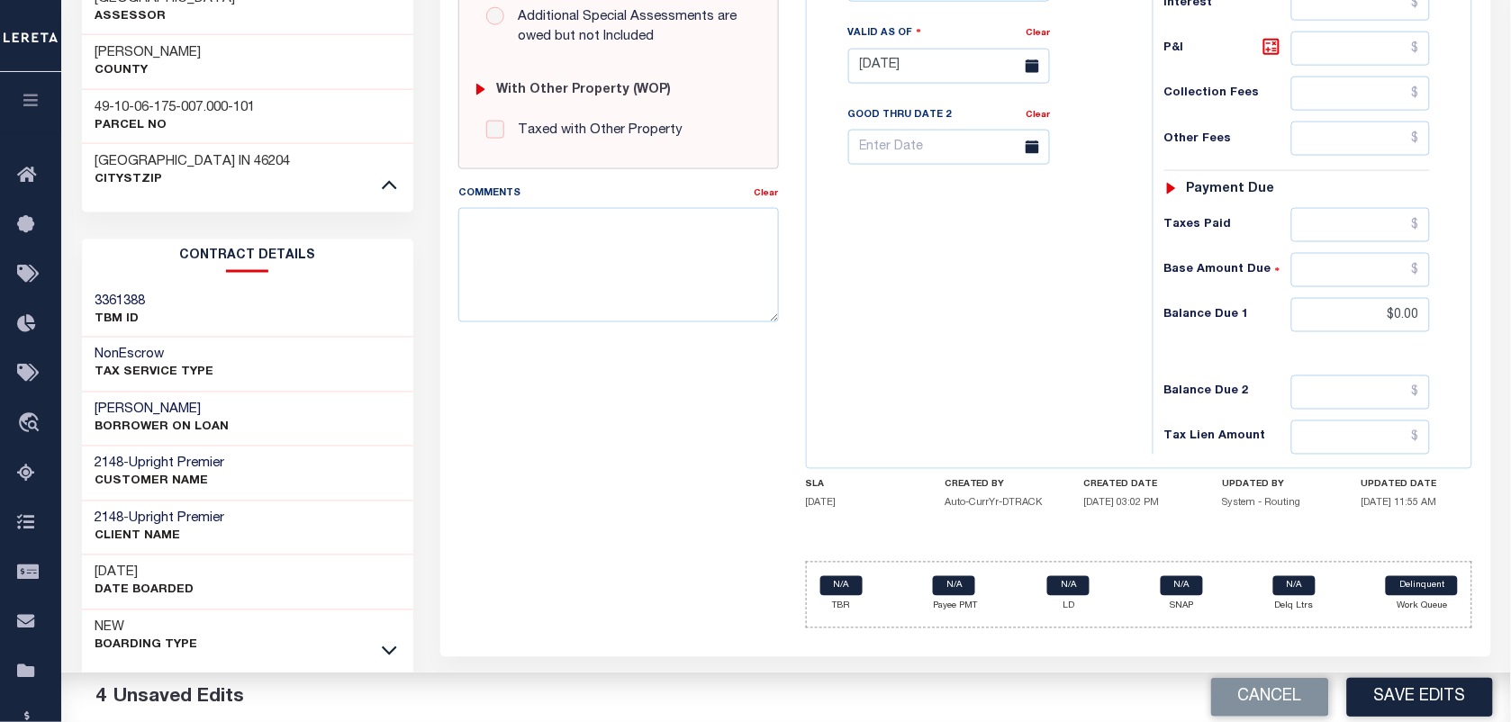
scroll to position [680, 0]
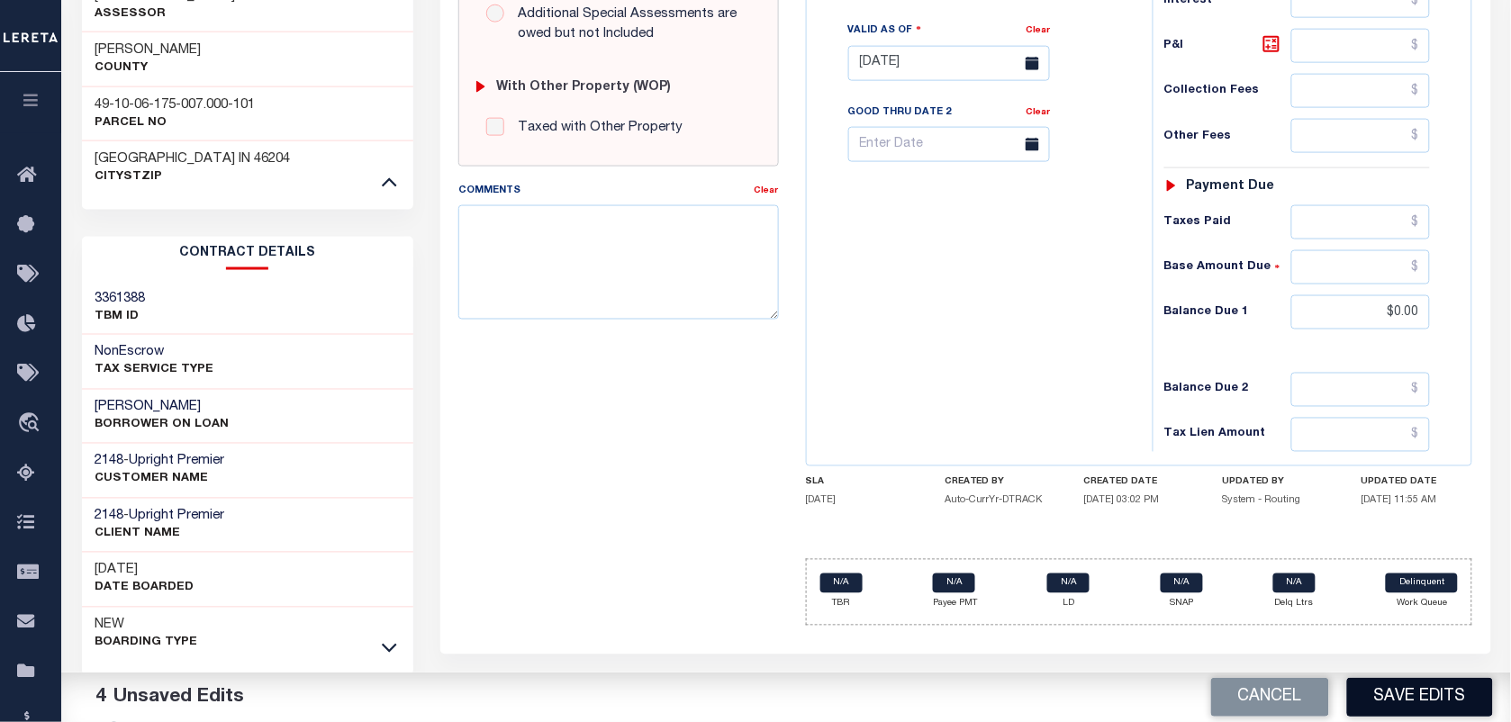
click at [1415, 700] on button "Save Edits" at bounding box center [1420, 697] width 146 height 39
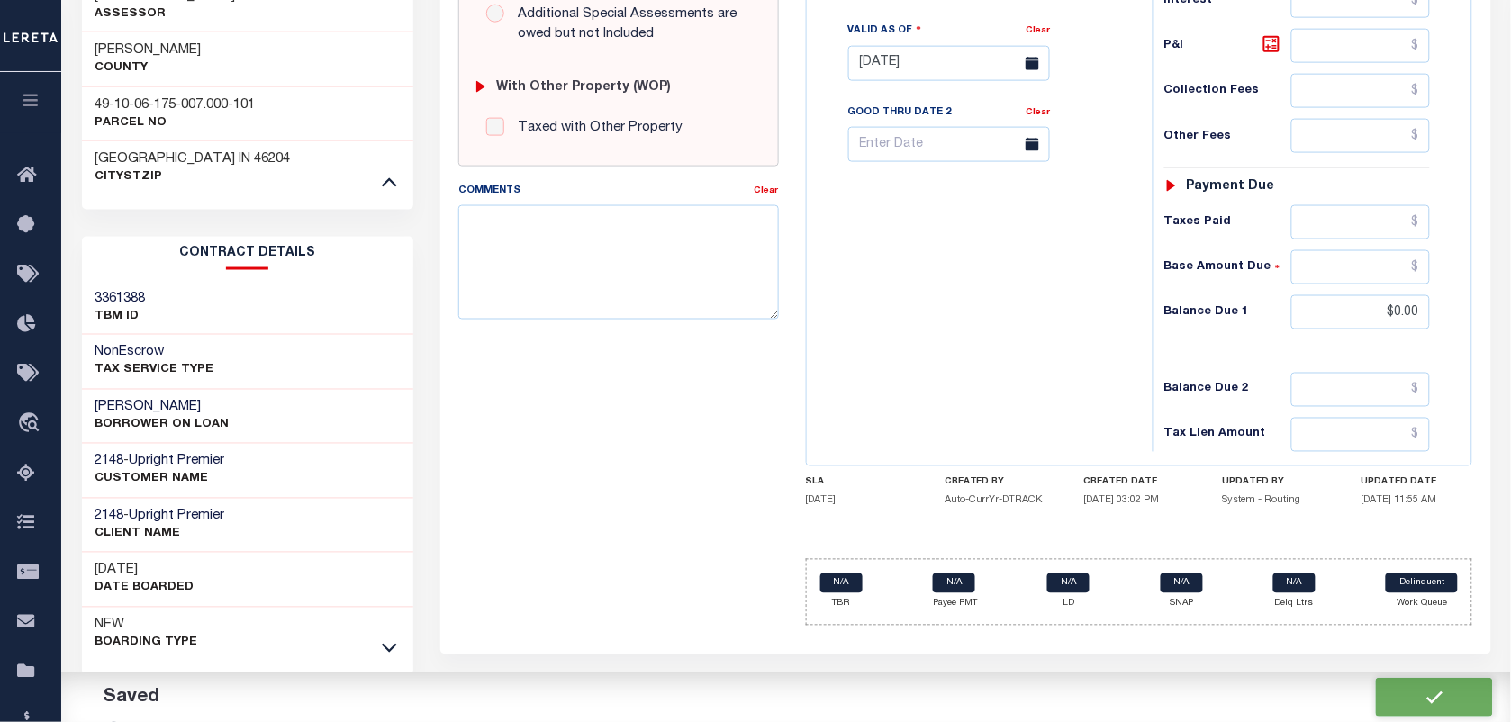
checkbox input "false"
type input "$1,285.62"
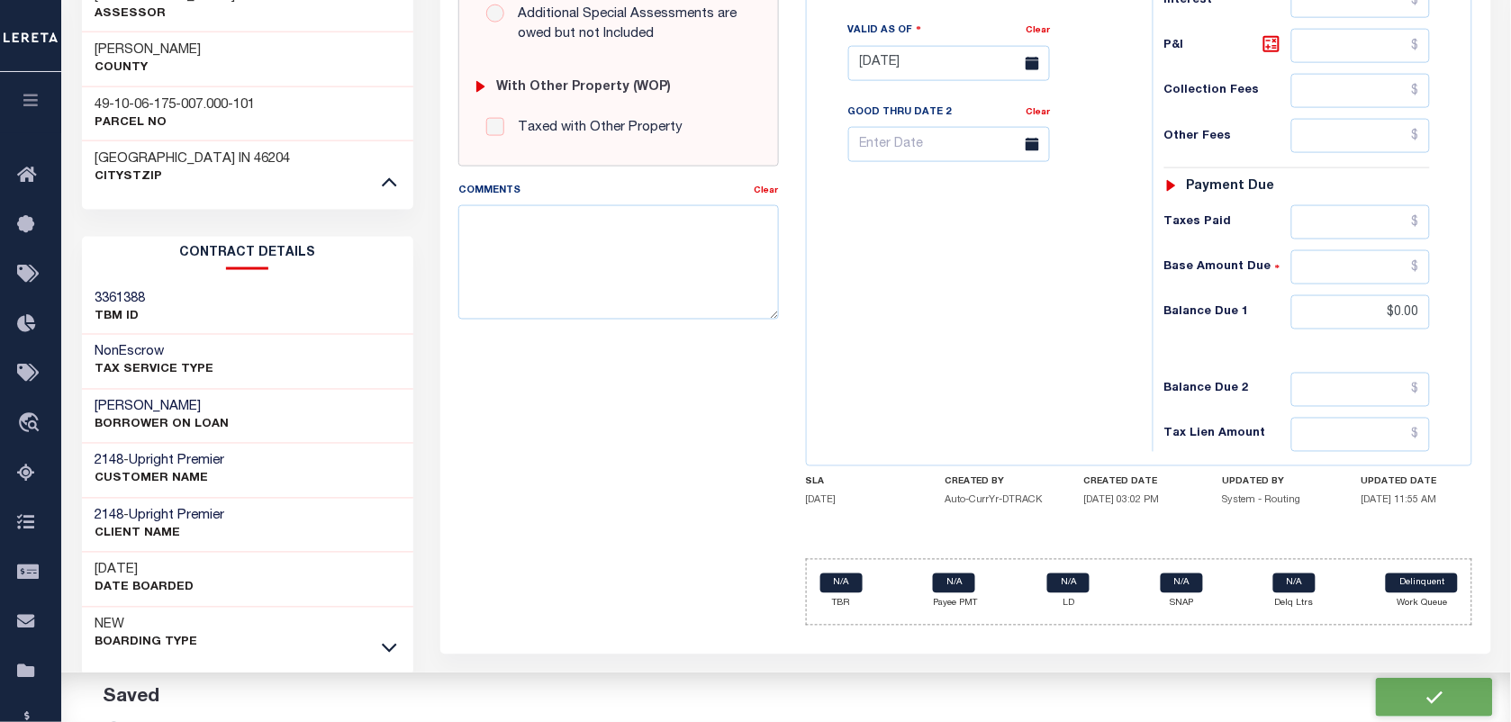
type input "$0"
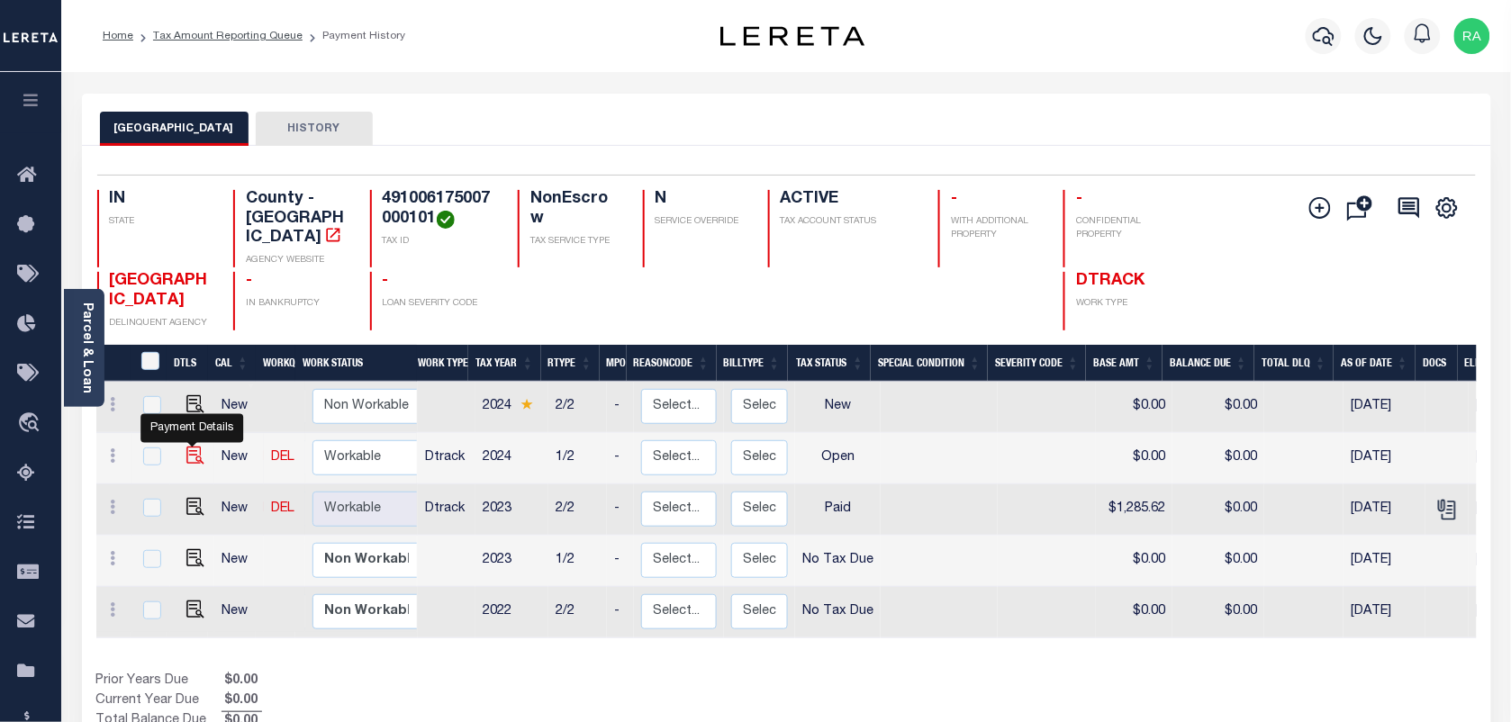
click at [190, 447] on img "" at bounding box center [195, 456] width 18 height 18
checkbox input "true"
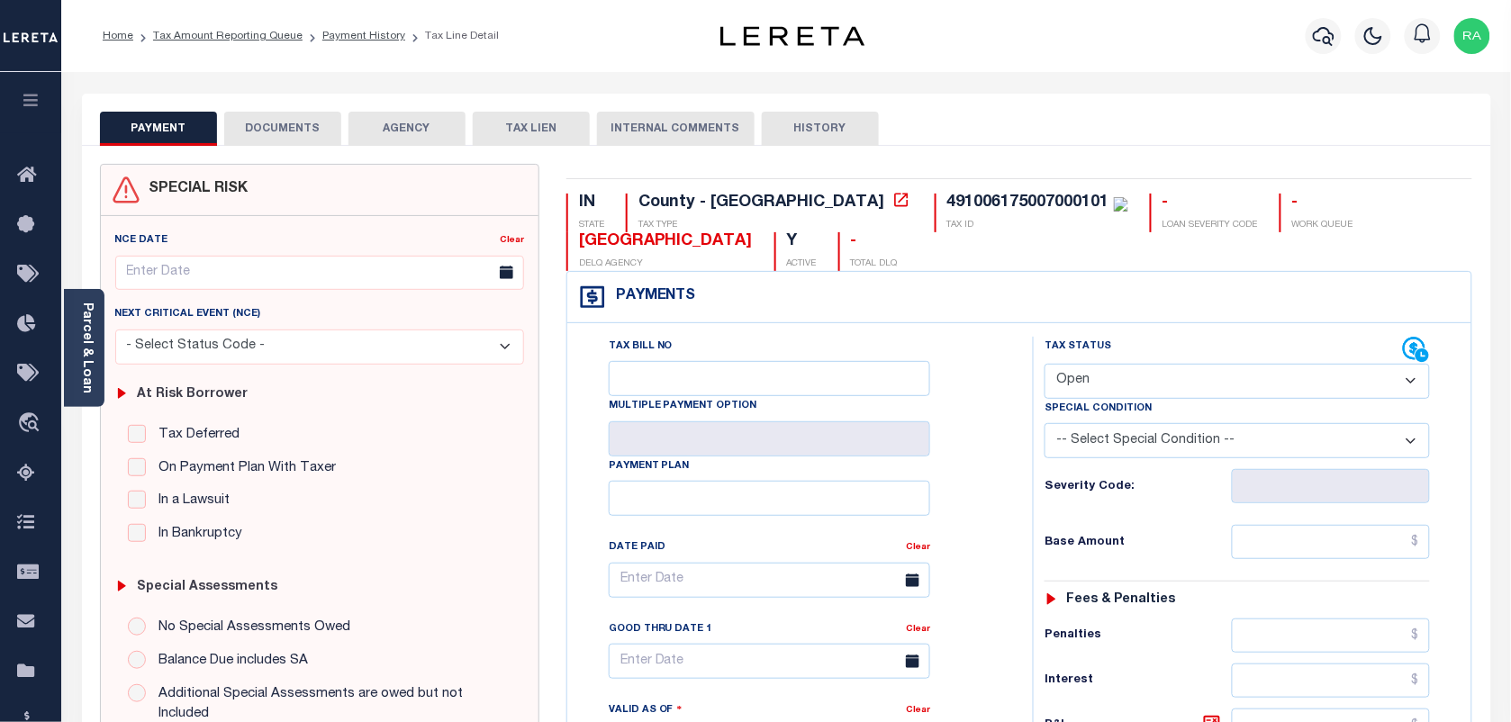
click at [1104, 389] on select "- Select Status Code - Open Due/Unpaid Paid Incomplete No Tax Due Internal Refu…" at bounding box center [1237, 381] width 385 height 35
select select "PYD"
click at [1045, 366] on select "- Select Status Code - Open Due/Unpaid Paid Incomplete No Tax Due Internal Refu…" at bounding box center [1237, 381] width 385 height 35
type input "[DATE]"
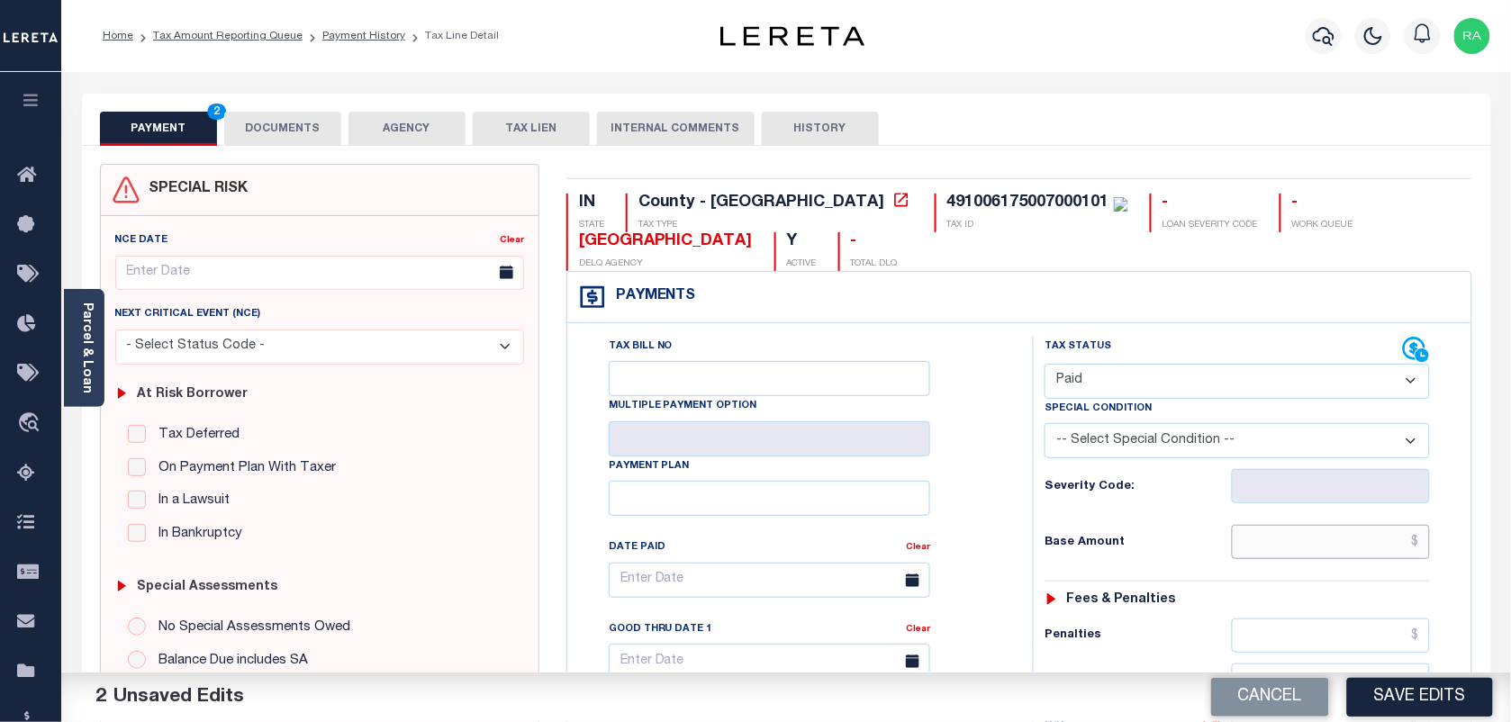
click at [1364, 532] on input "text" at bounding box center [1331, 542] width 199 height 34
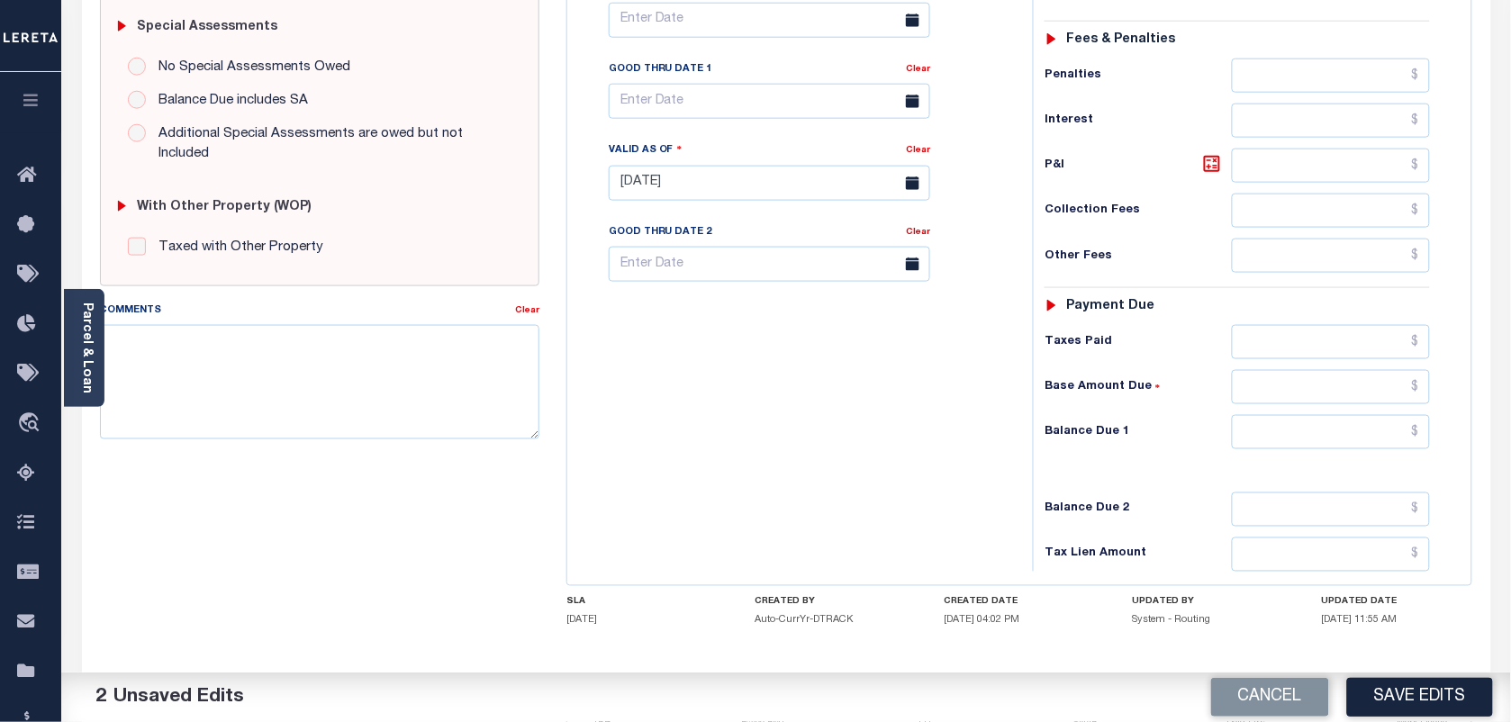
scroll to position [563, 0]
type input "$338.15"
click at [1308, 430] on input "text" at bounding box center [1331, 429] width 199 height 34
type input "$0.00"
click at [1447, 459] on div "Tax Status Status - Select Status Code -" at bounding box center [1243, 171] width 421 height 795
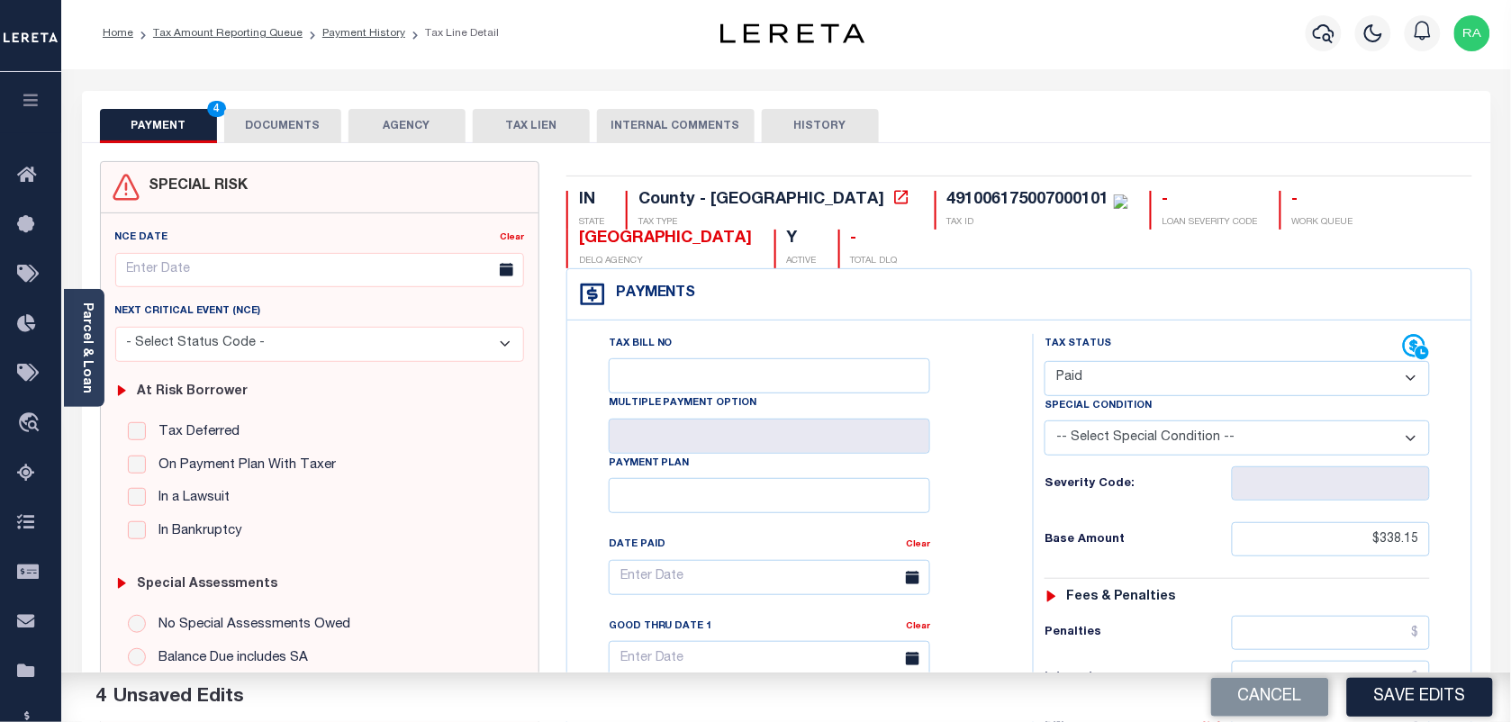
scroll to position [0, 0]
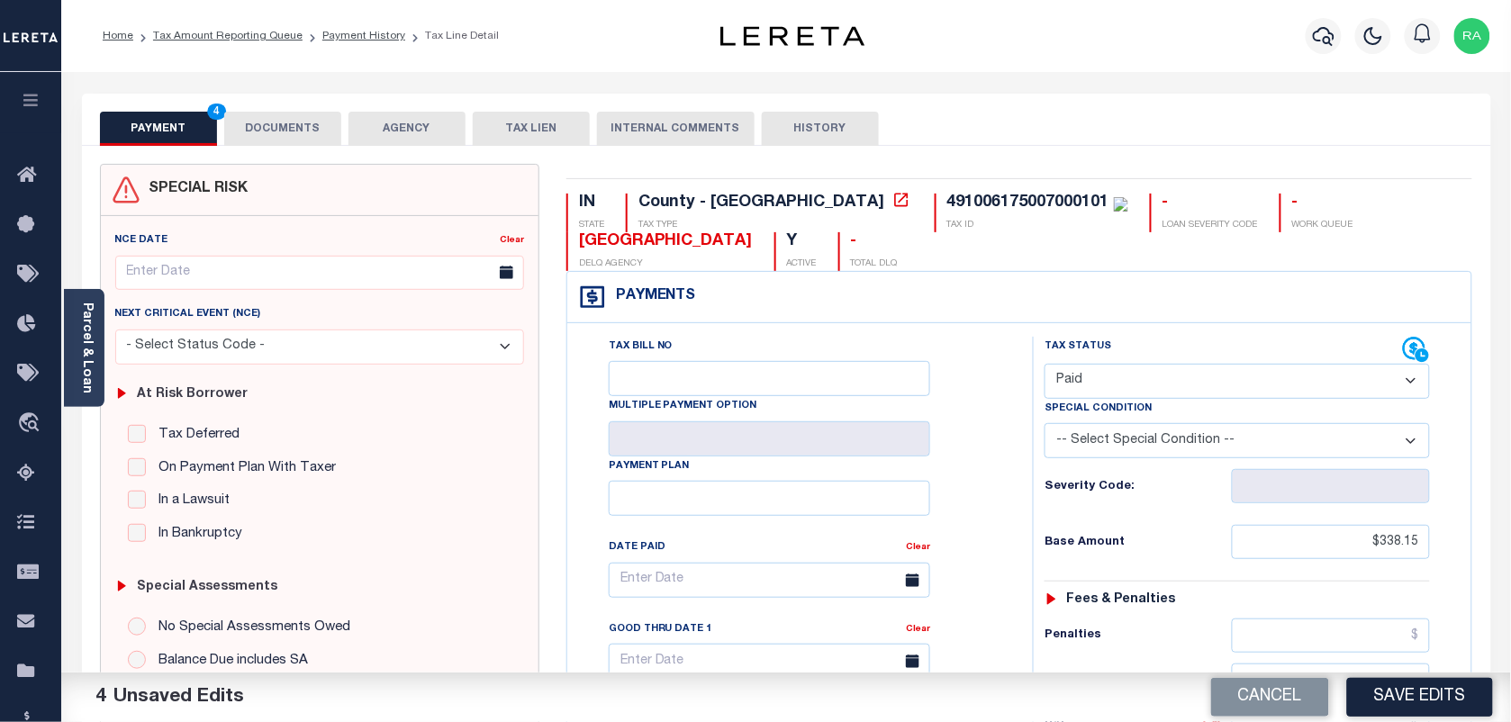
click at [267, 117] on button "DOCUMENTS" at bounding box center [282, 129] width 117 height 34
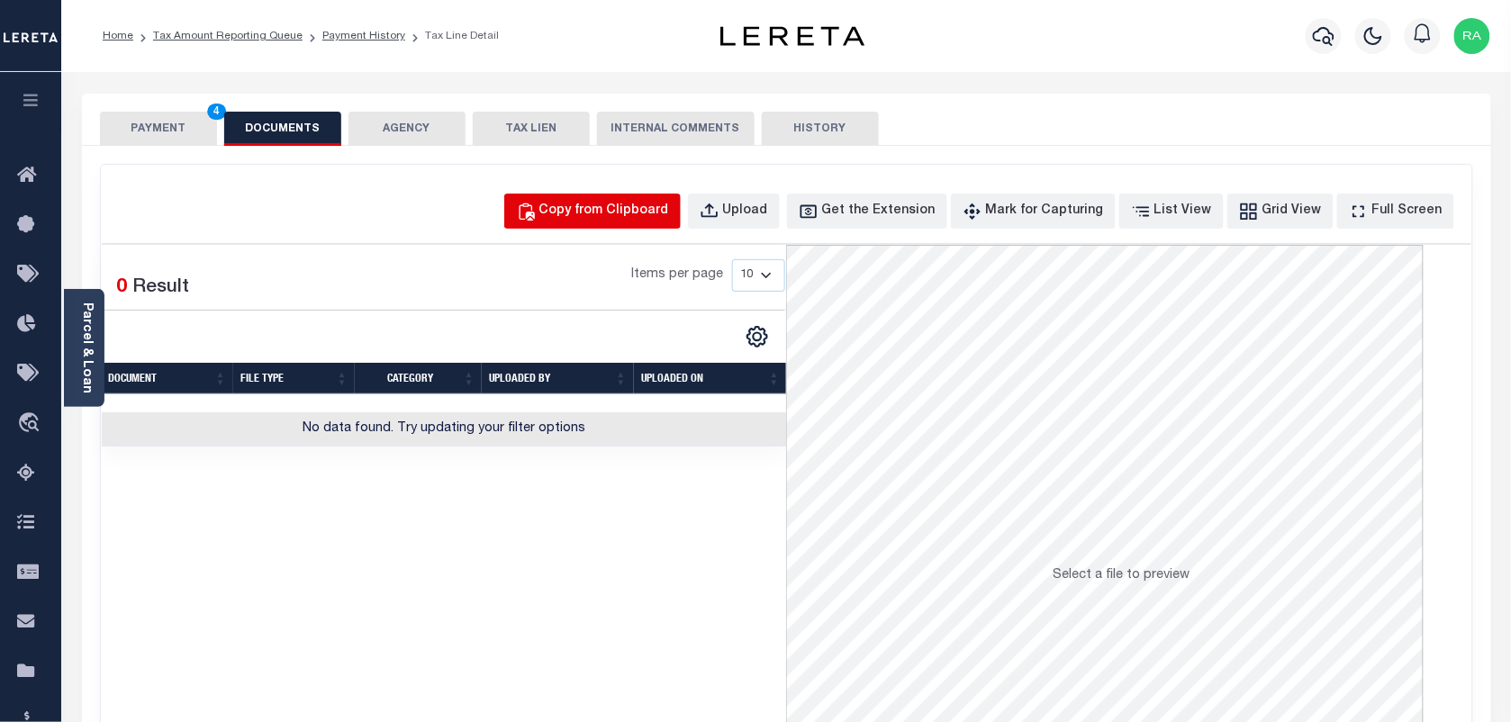
click at [631, 213] on div "Copy from Clipboard" at bounding box center [604, 212] width 130 height 20
select select "POP"
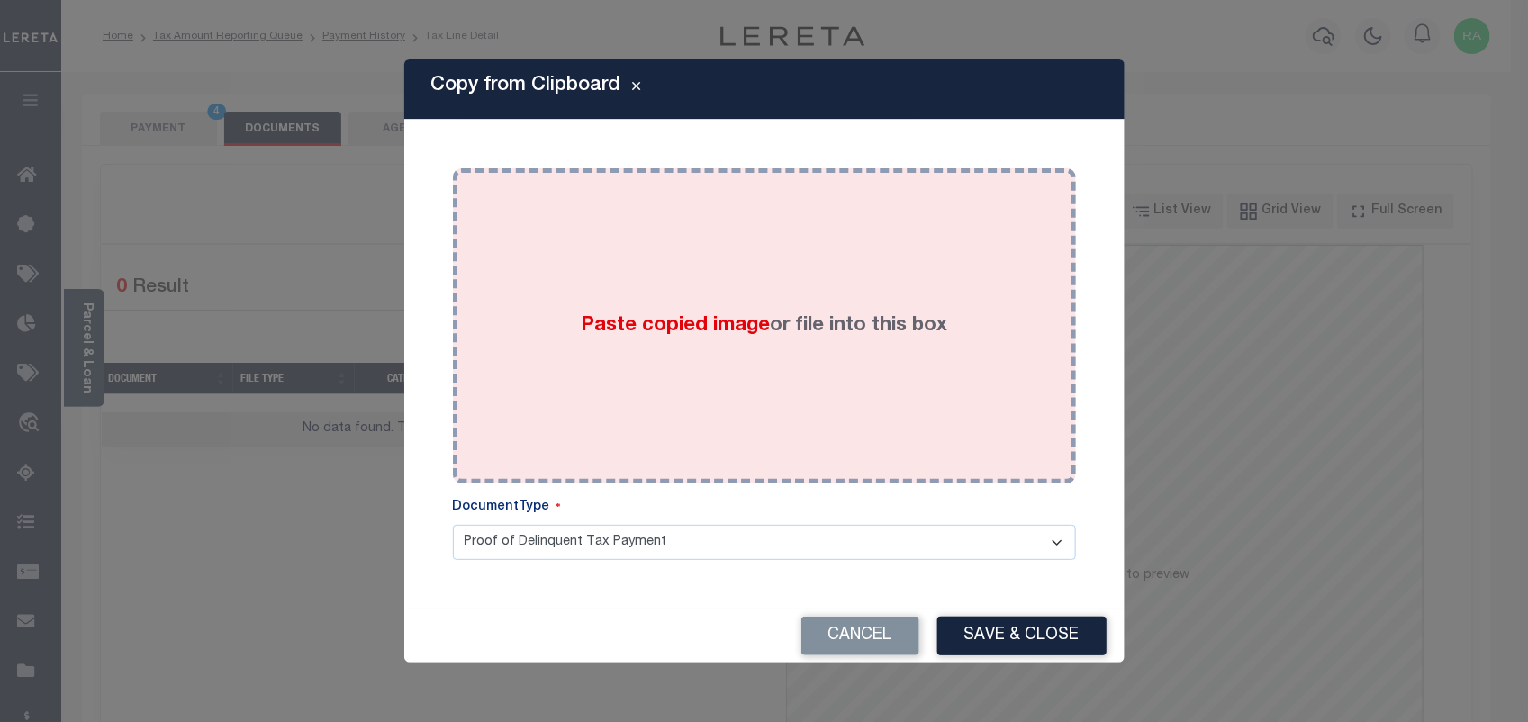
click at [737, 390] on div "Paste copied image or file into this box" at bounding box center [764, 326] width 596 height 288
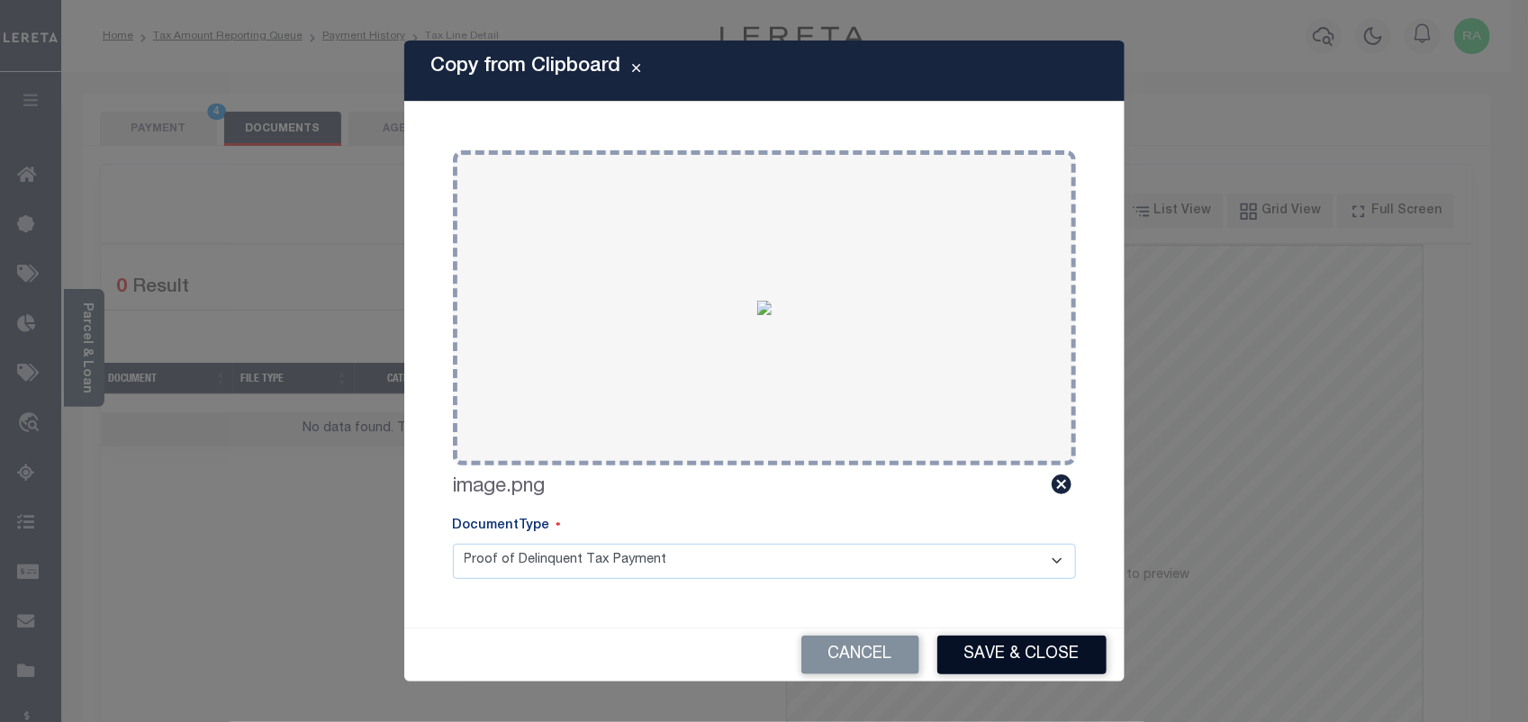
click at [1027, 664] on button "Save & Close" at bounding box center [1021, 655] width 169 height 39
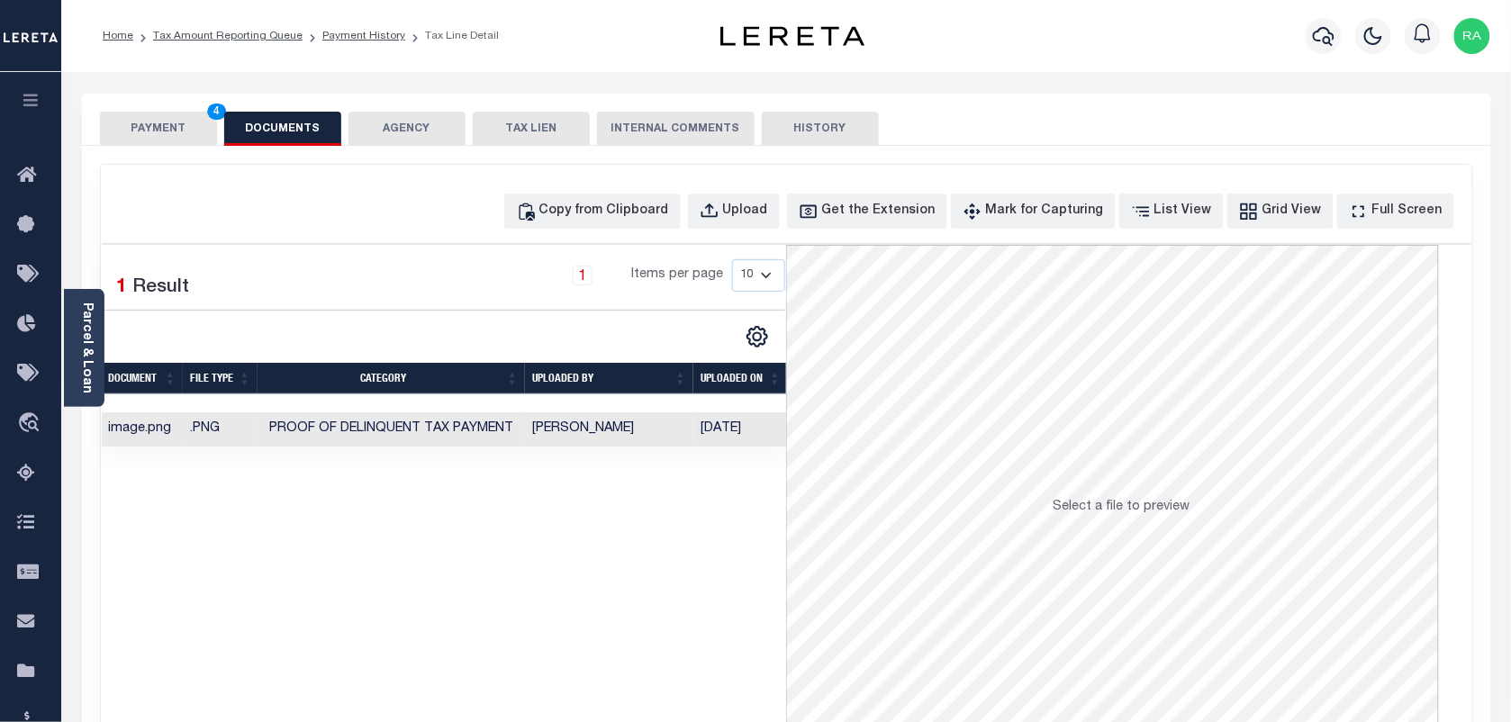
click at [126, 127] on button "PAYMENT 4" at bounding box center [158, 129] width 117 height 34
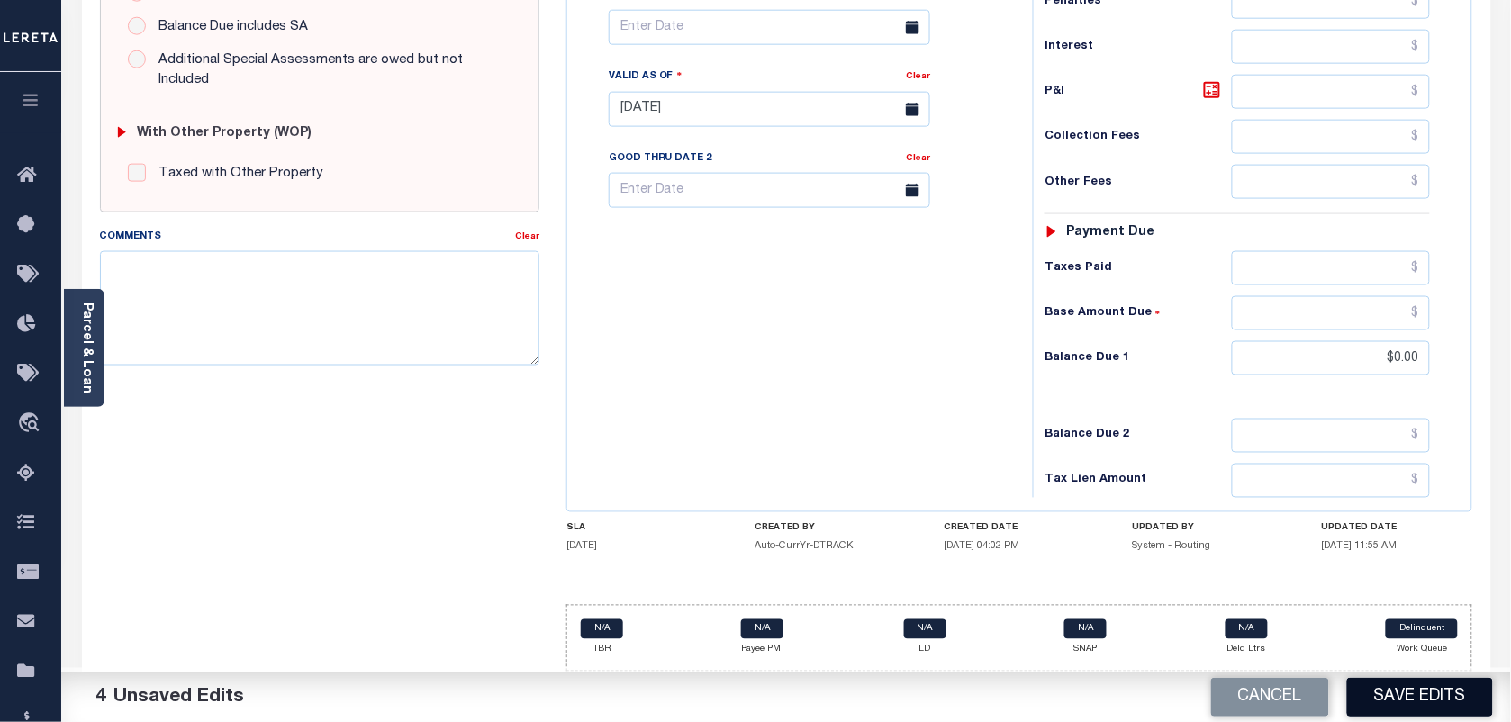
scroll to position [645, 0]
click at [1389, 713] on button "Save Edits" at bounding box center [1420, 697] width 146 height 39
checkbox input "false"
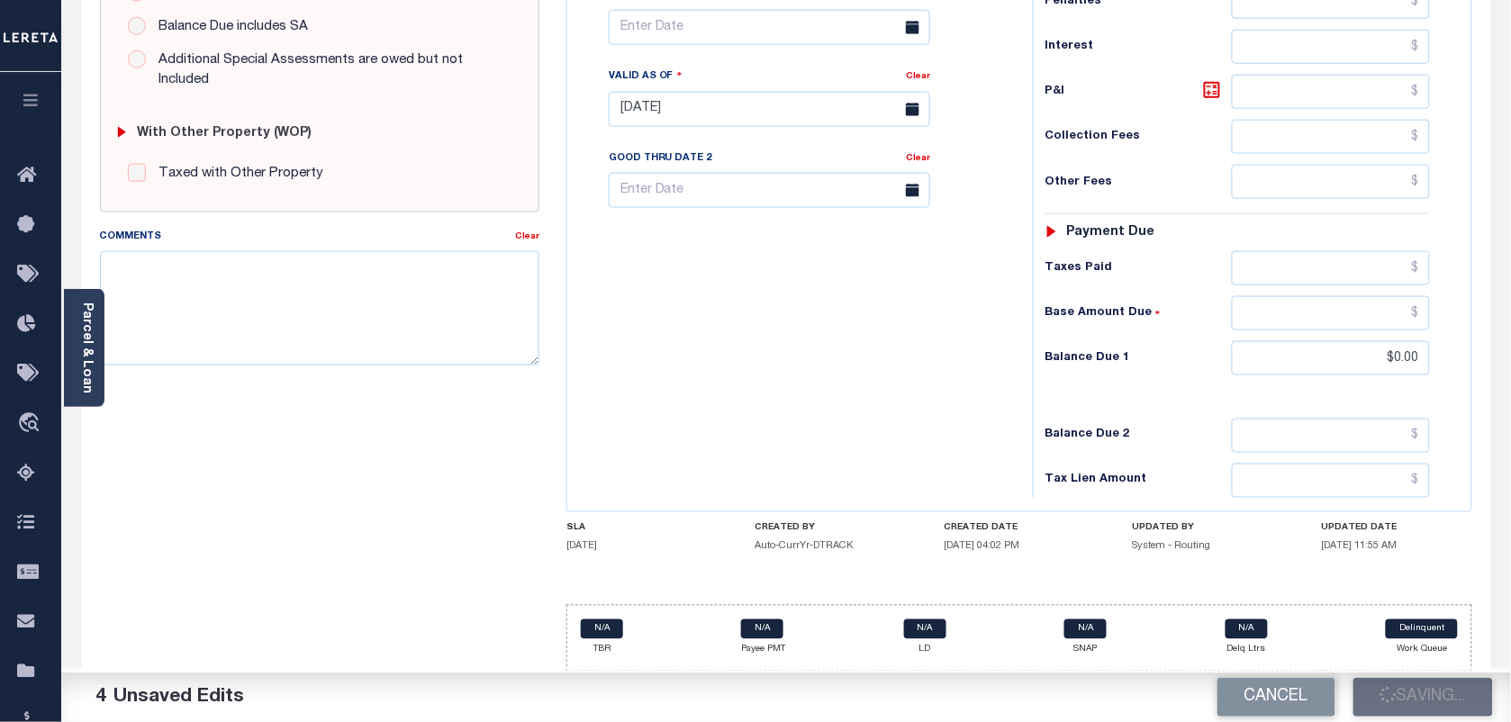
checkbox input "false"
type input "$338.15"
type input "$0"
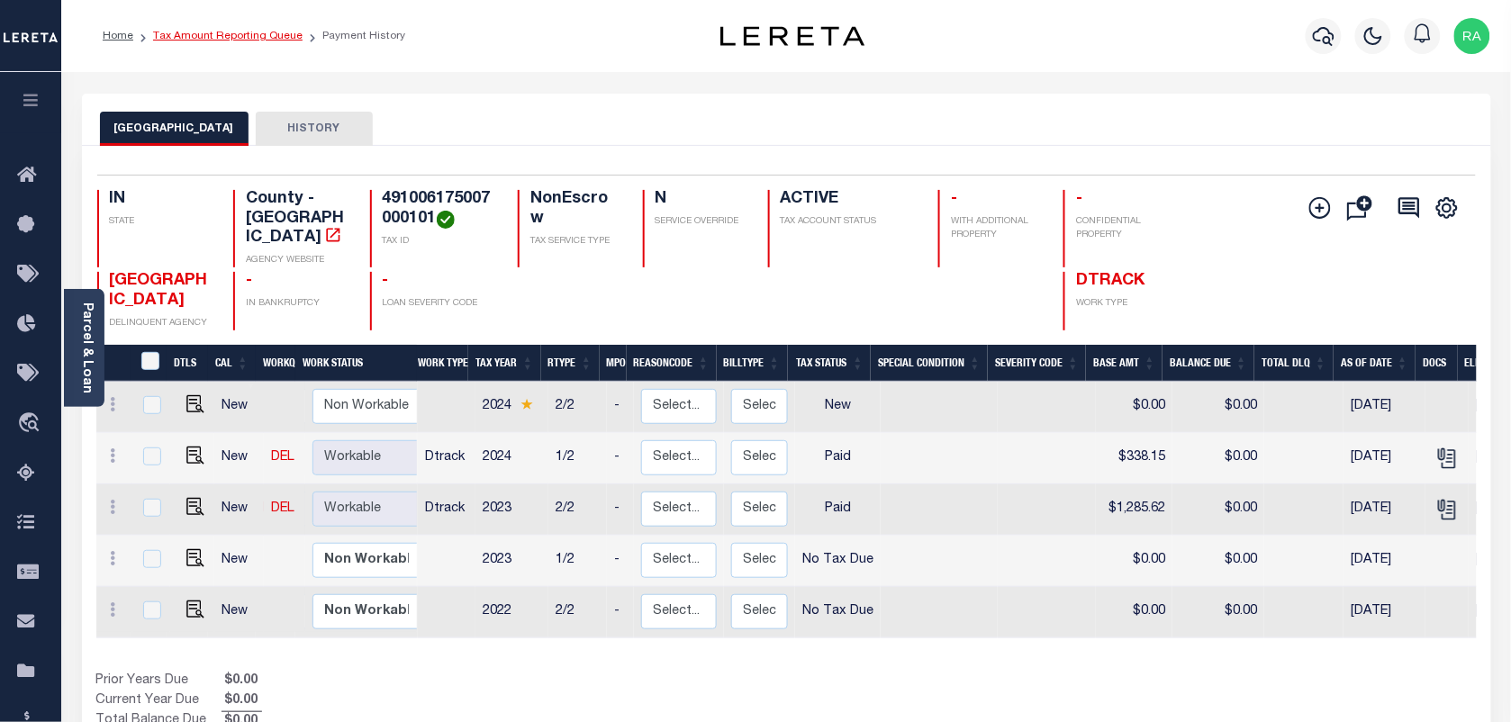
click at [249, 39] on link "Tax Amount Reporting Queue" at bounding box center [227, 36] width 149 height 11
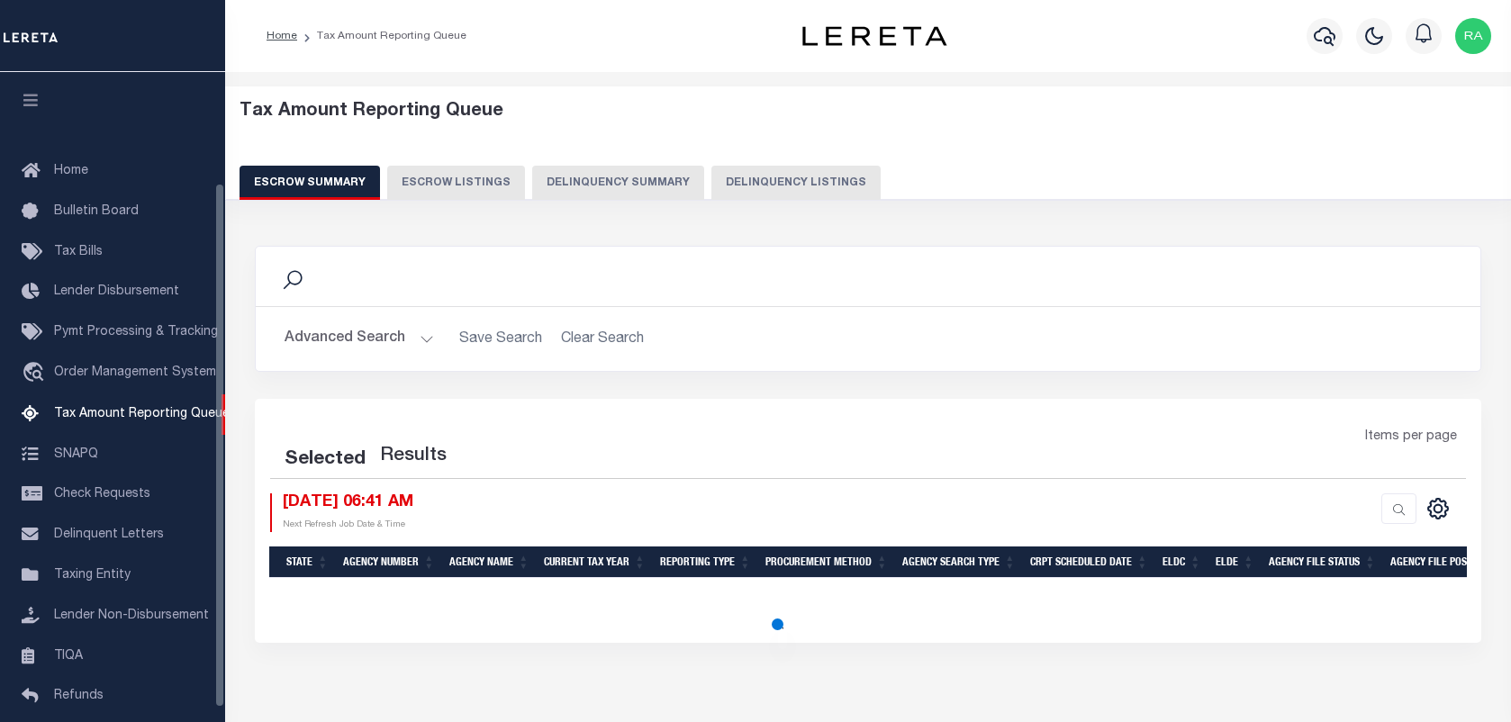
click at [801, 183] on button "Delinquency Listings" at bounding box center [795, 183] width 169 height 34
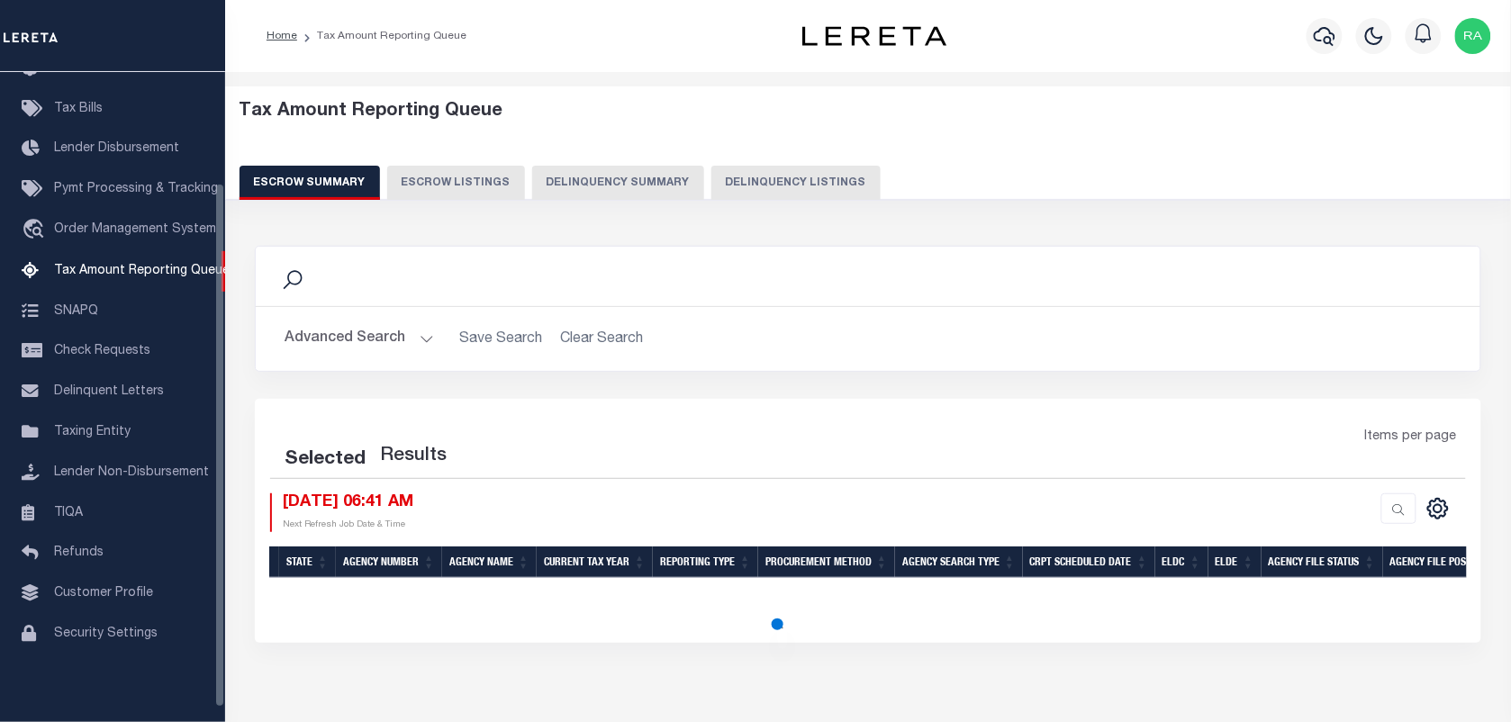
select select "100"
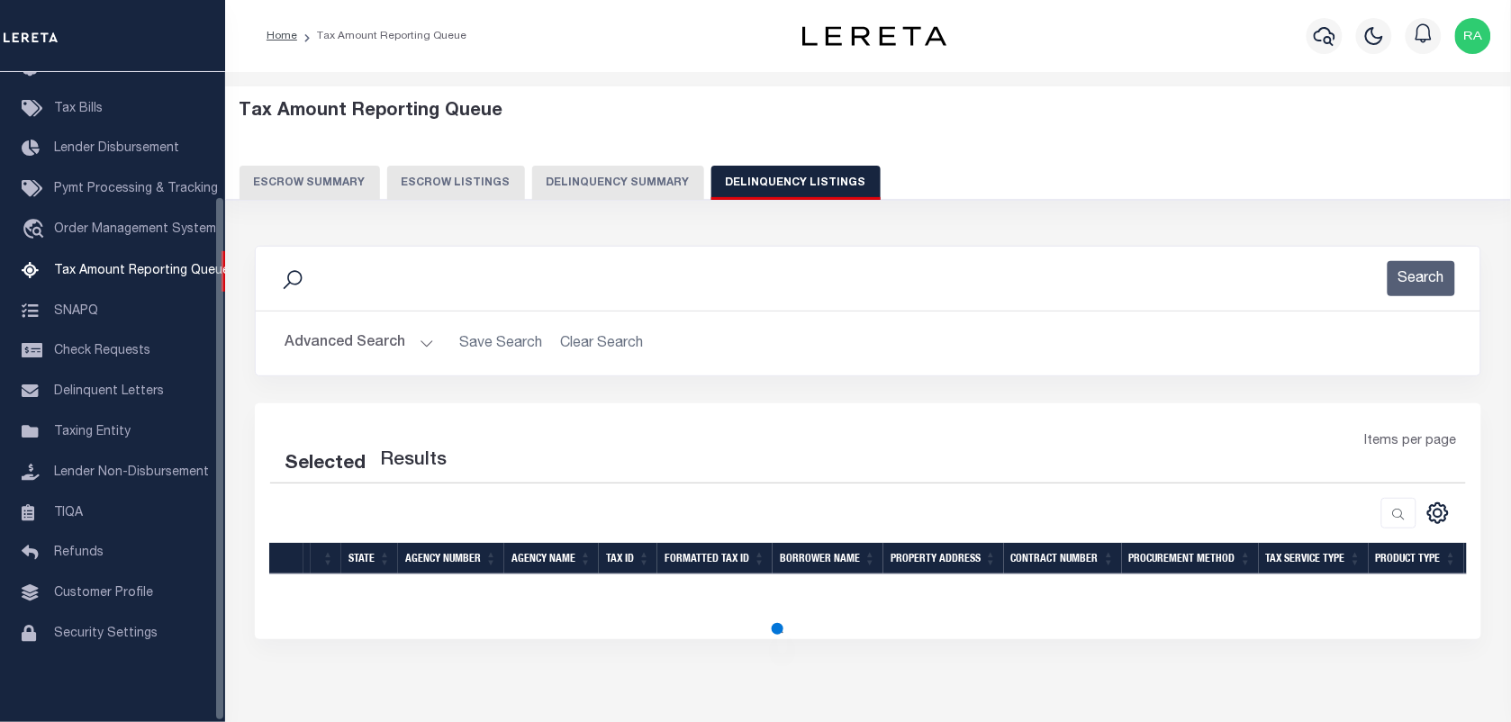
scroll to position [79, 0]
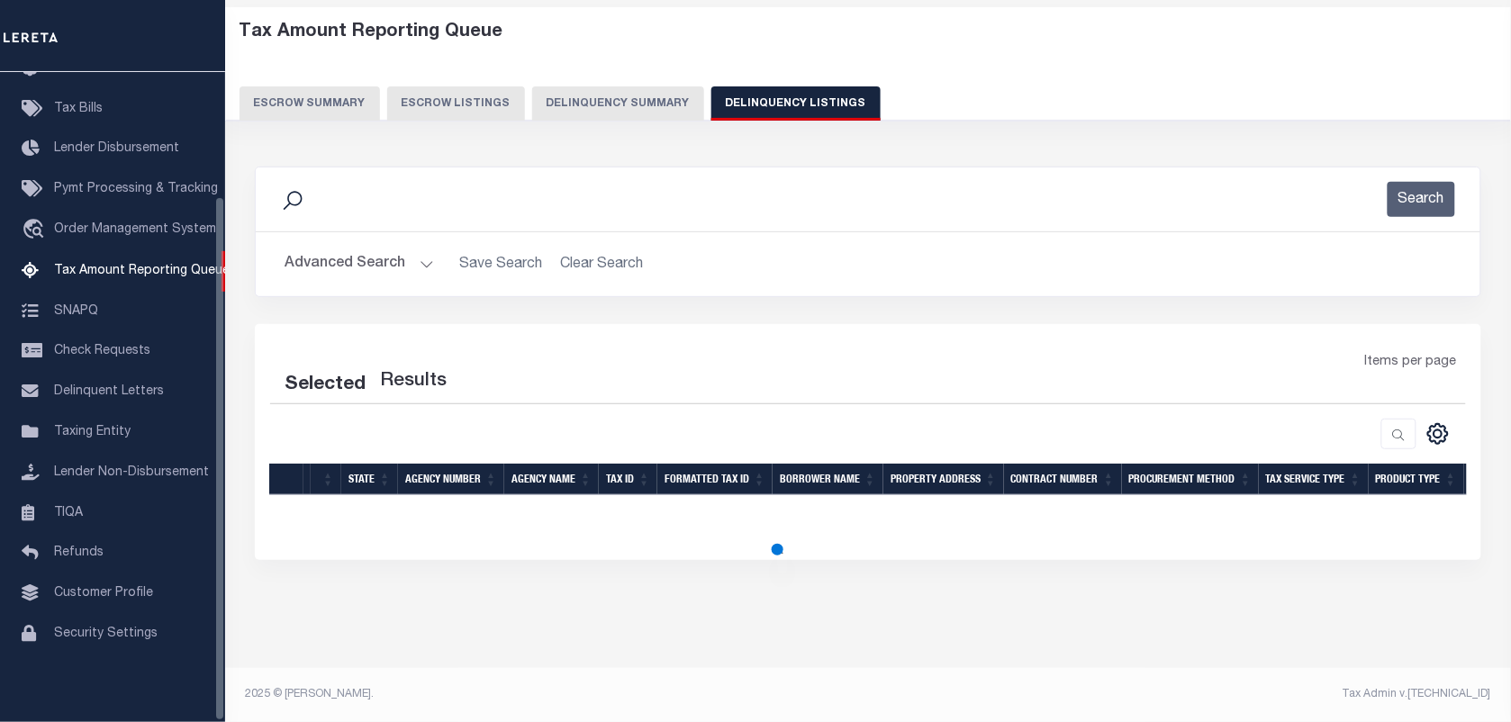
select select "100"
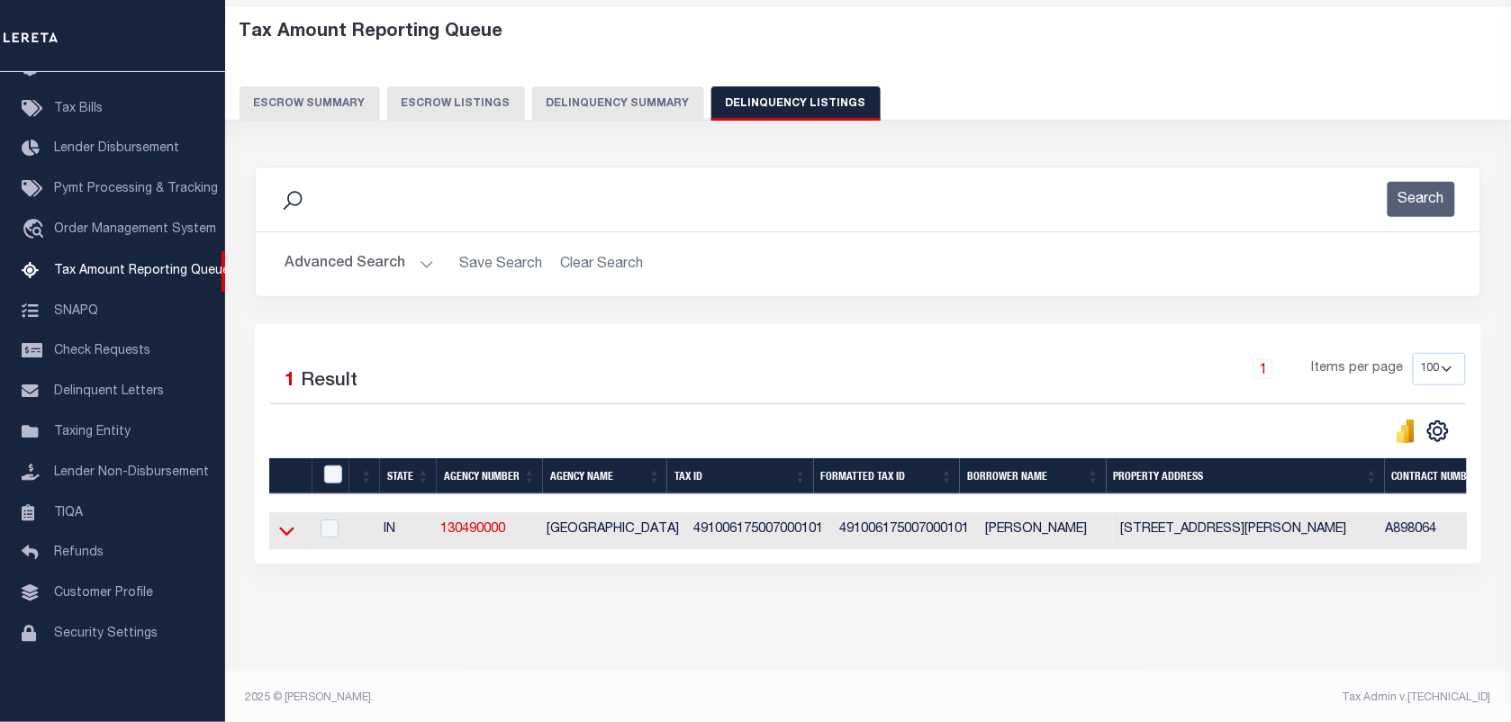
click at [285, 536] on icon at bounding box center [286, 530] width 15 height 19
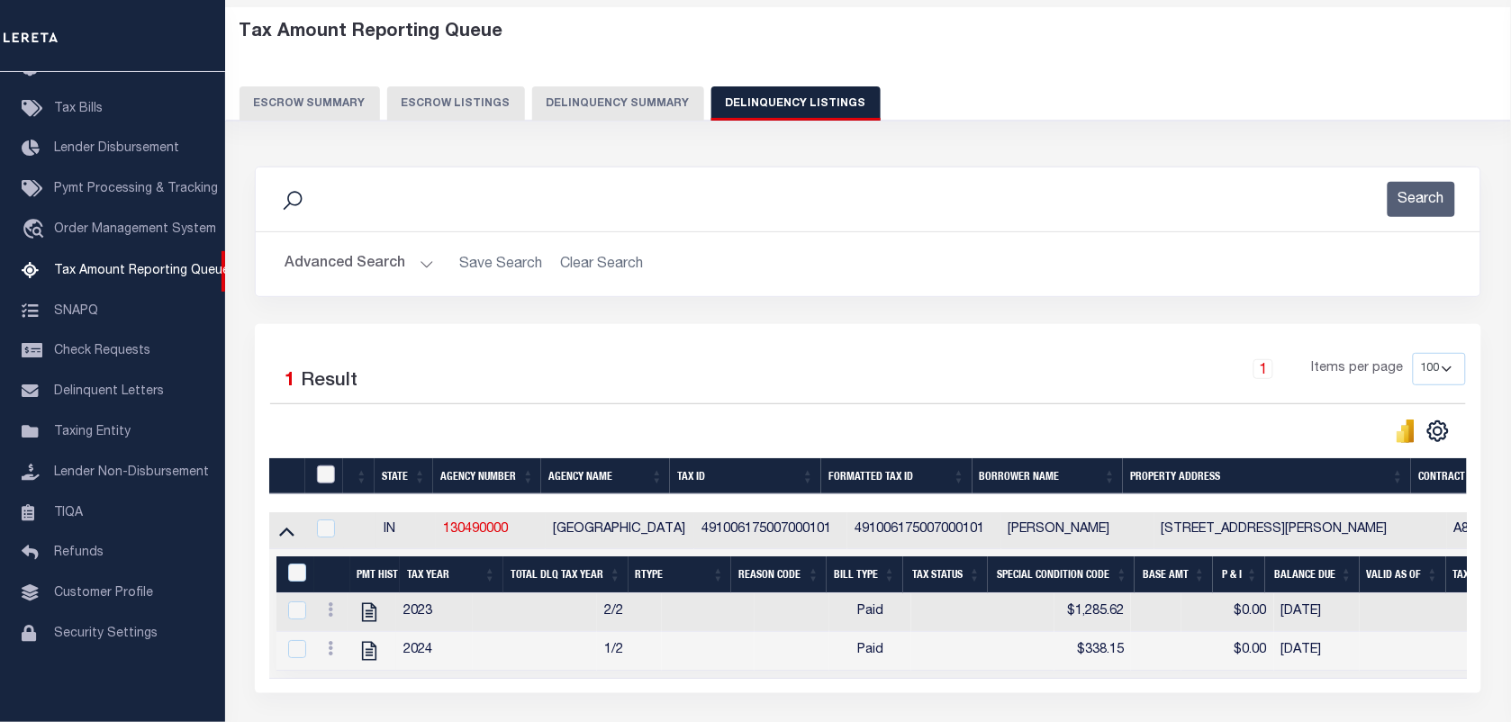
click at [334, 475] on input "checkbox" at bounding box center [326, 475] width 18 height 18
checkbox input "true"
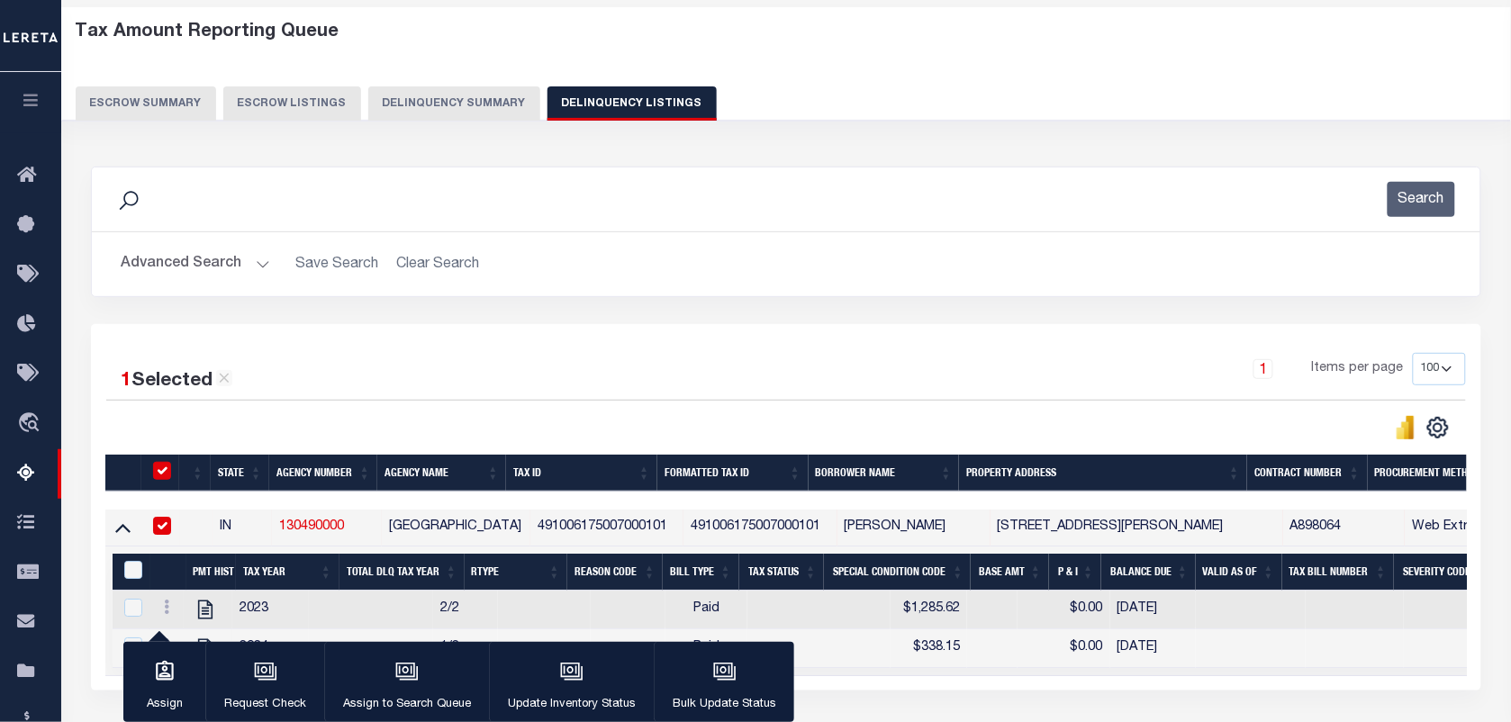
click at [115, 576] on th "&nbsp;" at bounding box center [132, 572] width 38 height 37
click at [131, 573] on input "&nbsp;" at bounding box center [133, 570] width 18 height 18
checkbox input "true"
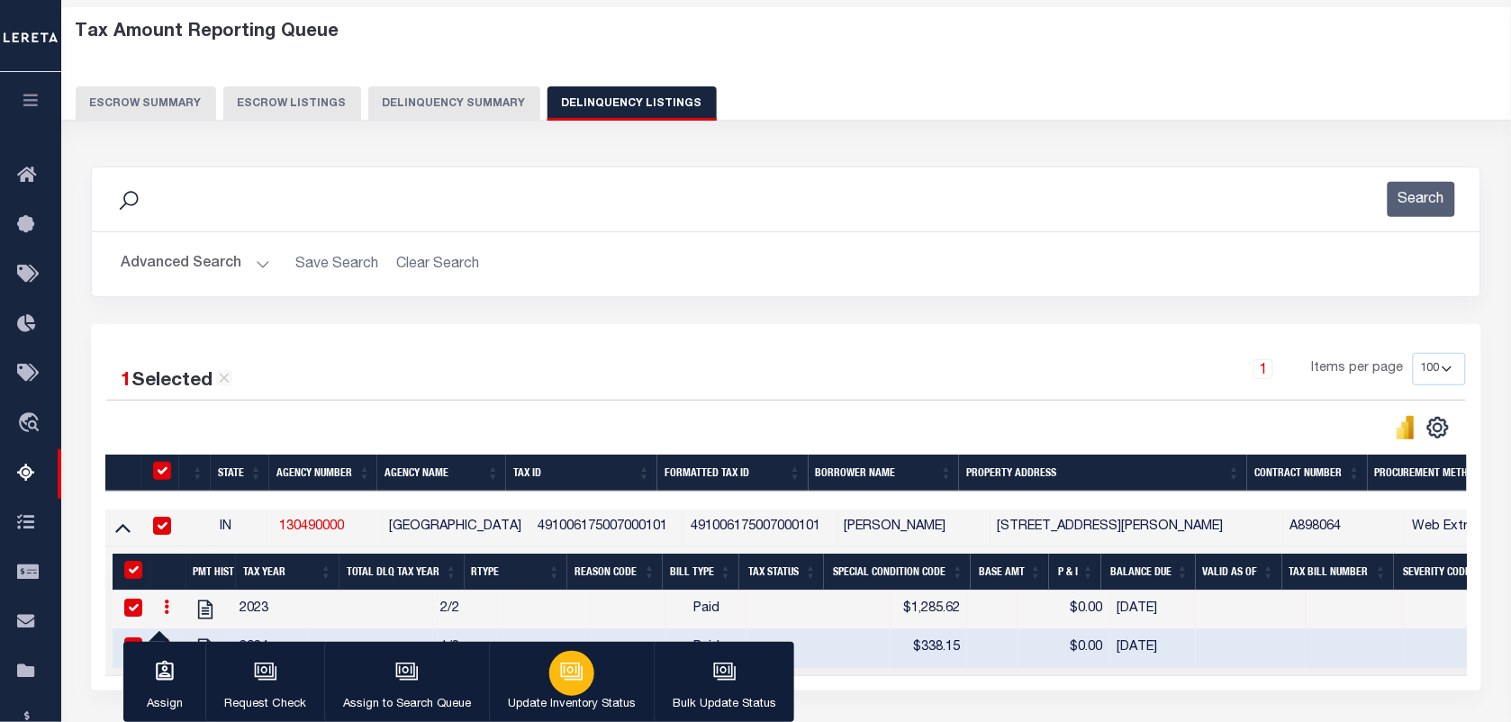
click at [583, 671] on div "button" at bounding box center [571, 673] width 45 height 45
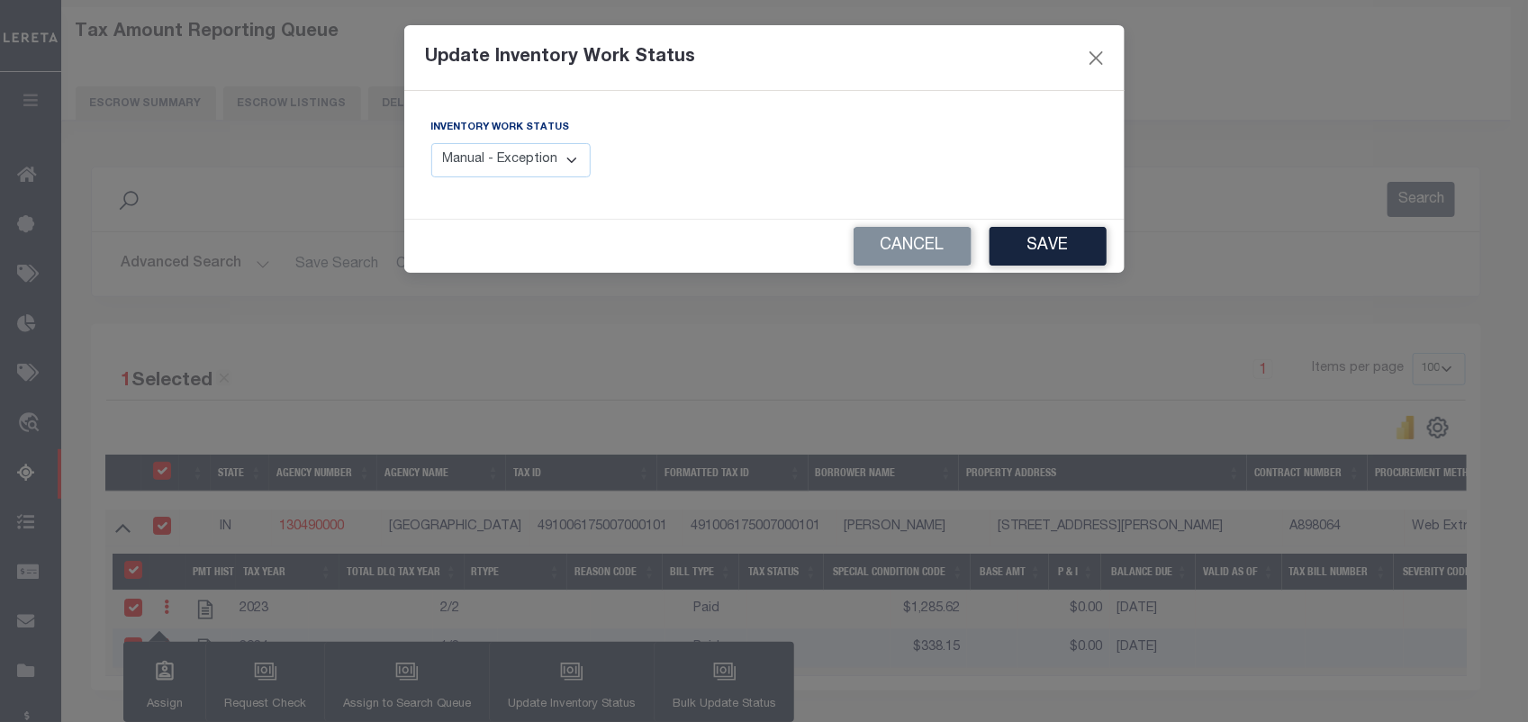
drag, startPoint x: 441, startPoint y: 167, endPoint x: 457, endPoint y: 176, distance: 18.1
click at [441, 167] on select "Manual - Exception Pended - Awaiting Search Late Add Exception Completed" at bounding box center [511, 160] width 160 height 35
select select "4"
click at [431, 143] on select "Manual - Exception Pended - Awaiting Search Late Add Exception Completed" at bounding box center [511, 160] width 160 height 35
click at [1077, 243] on button "Save" at bounding box center [1048, 246] width 117 height 39
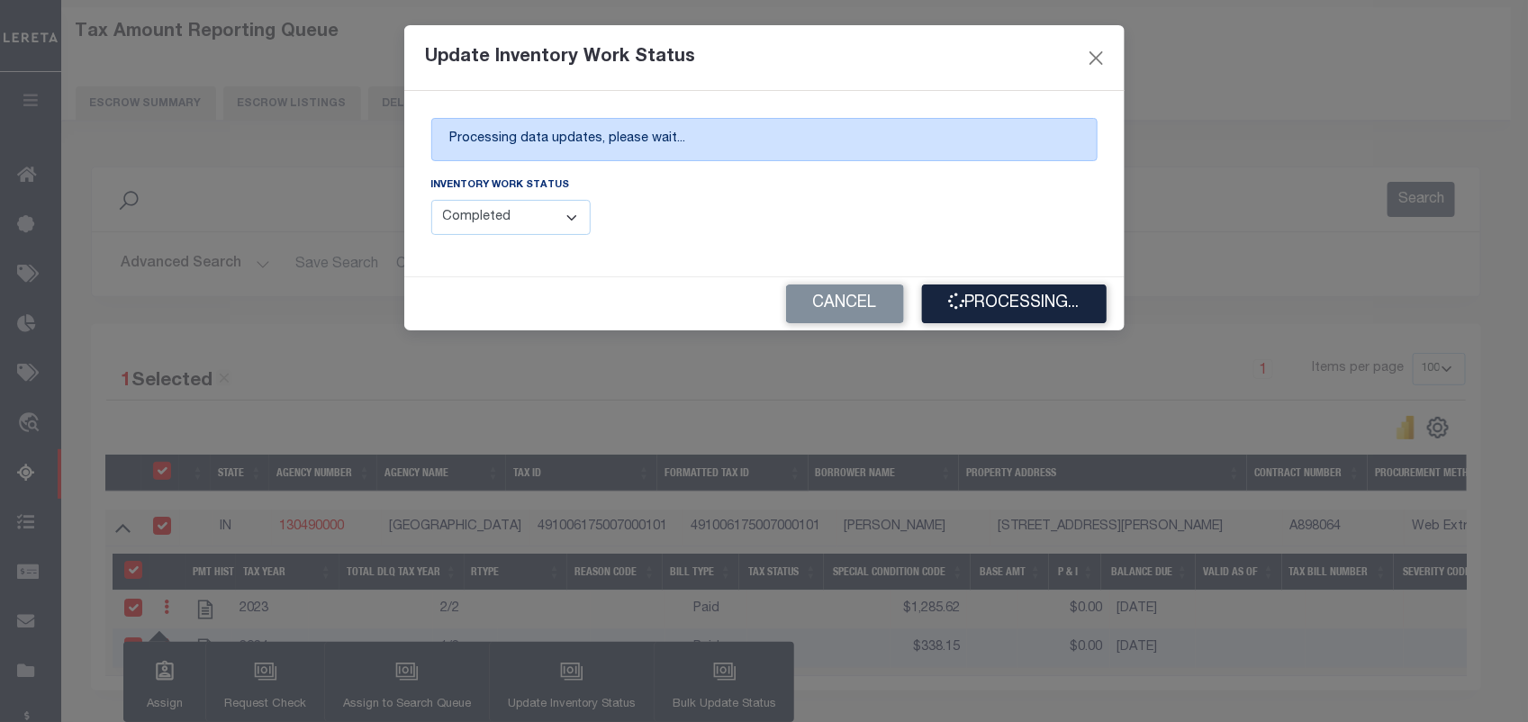
click at [1510, 333] on div "Update Inventory Work Status Processing data updates, please wait... Inventory …" at bounding box center [764, 361] width 1528 height 722
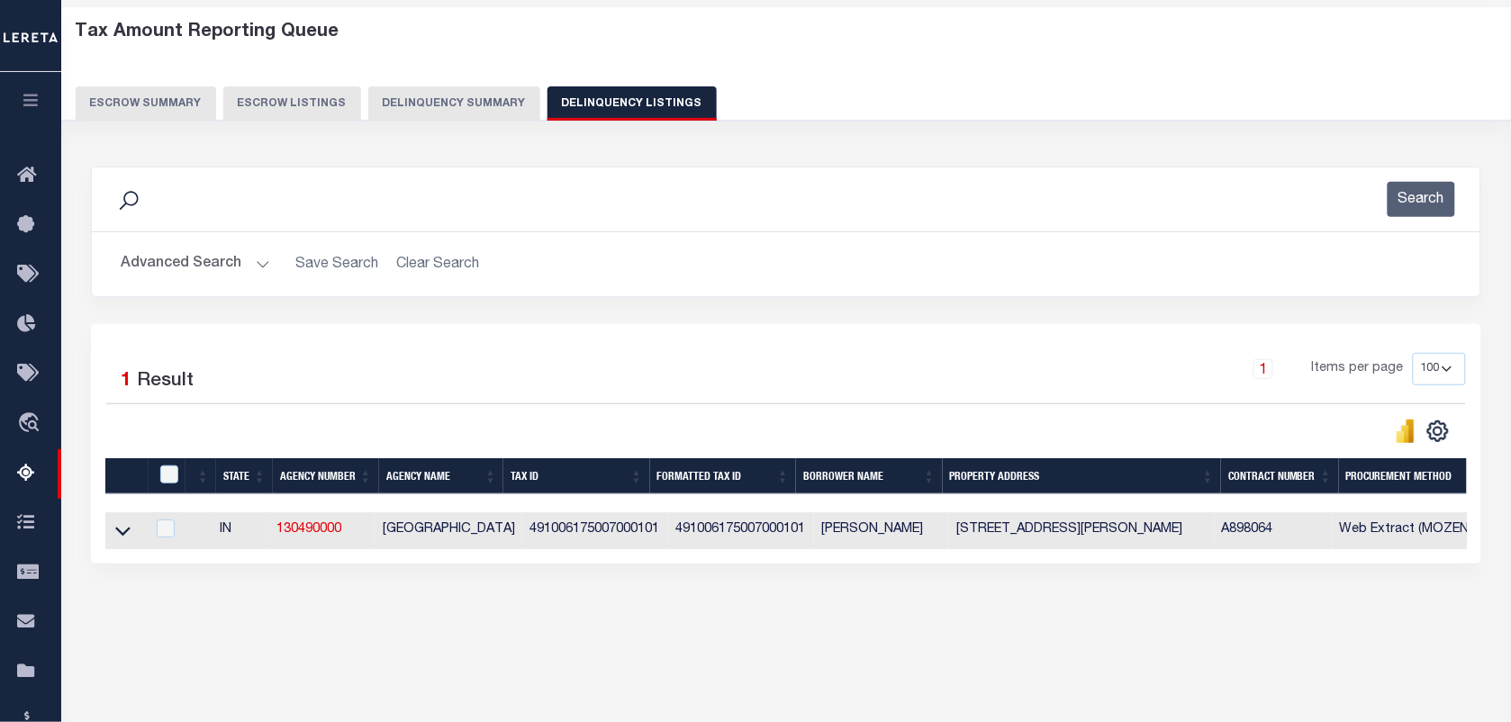
click at [252, 268] on button "Advanced Search" at bounding box center [195, 264] width 149 height 35
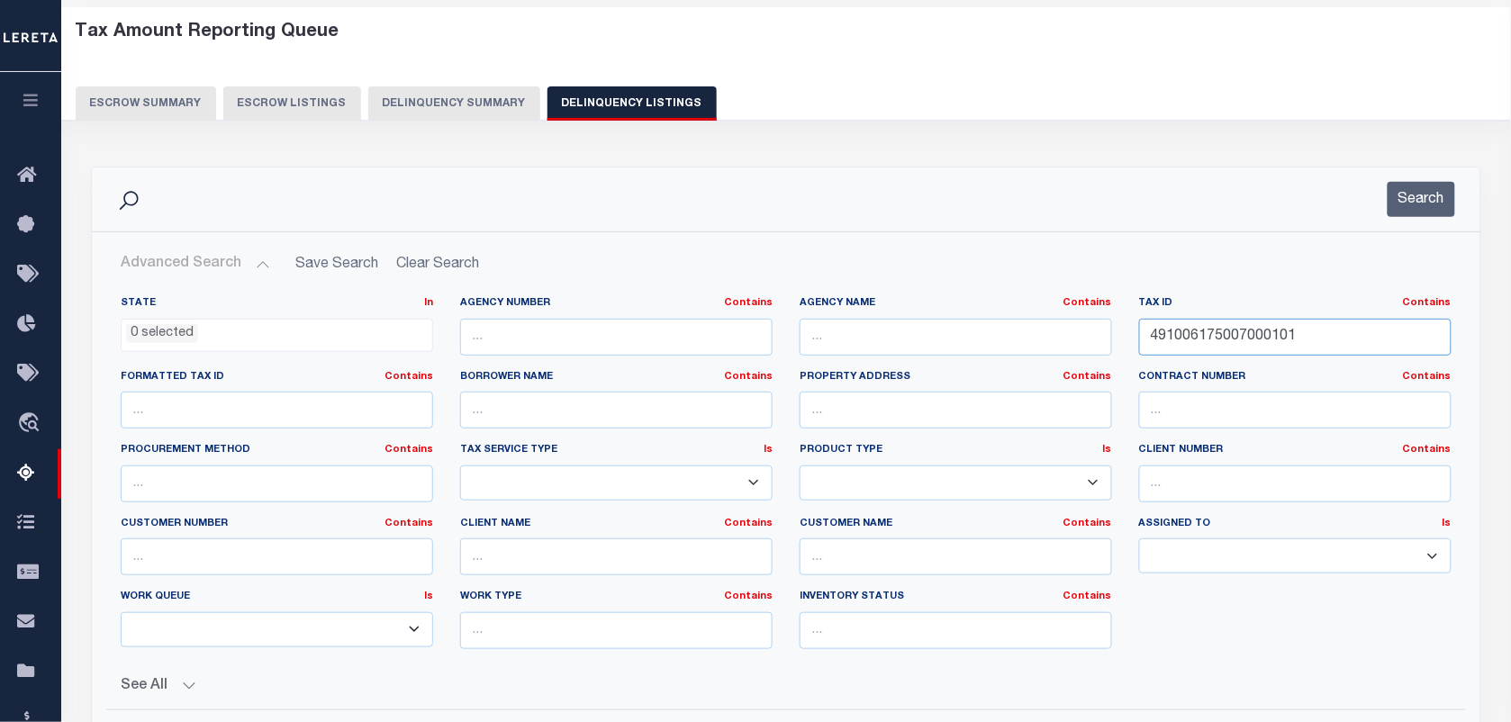
click at [1226, 338] on input "491006175007000101" at bounding box center [1295, 337] width 312 height 37
paste input "85034"
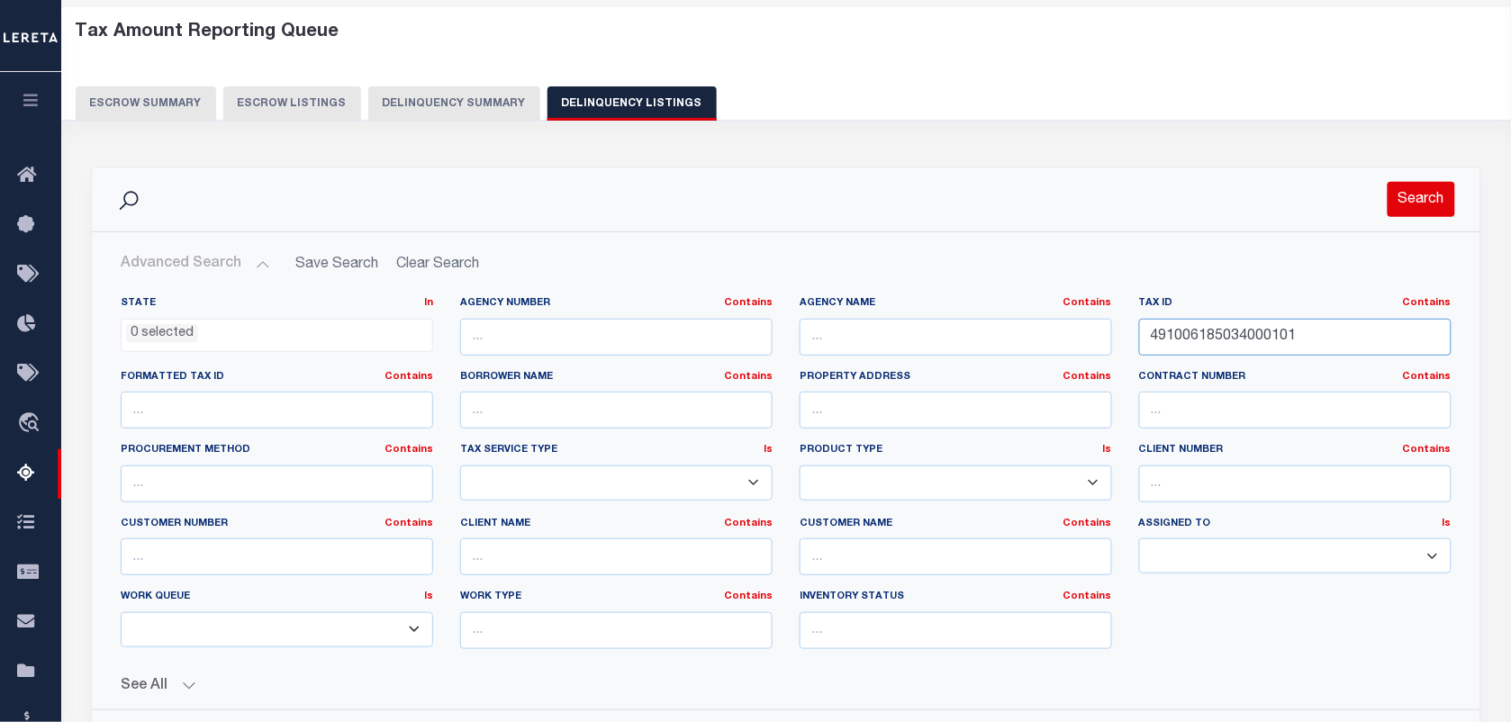
type input "491006185034000101"
click at [1434, 212] on button "Search" at bounding box center [1422, 199] width 68 height 35
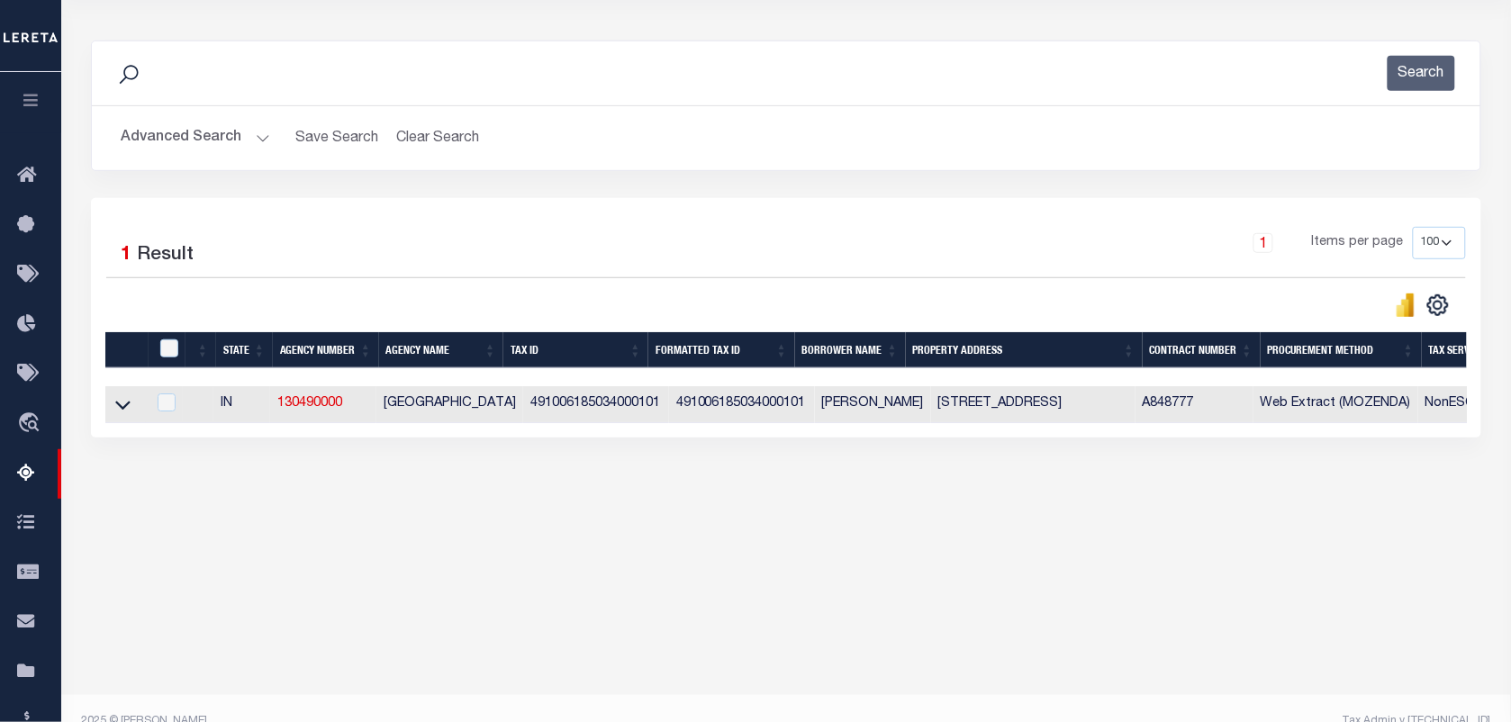
scroll to position [231, 0]
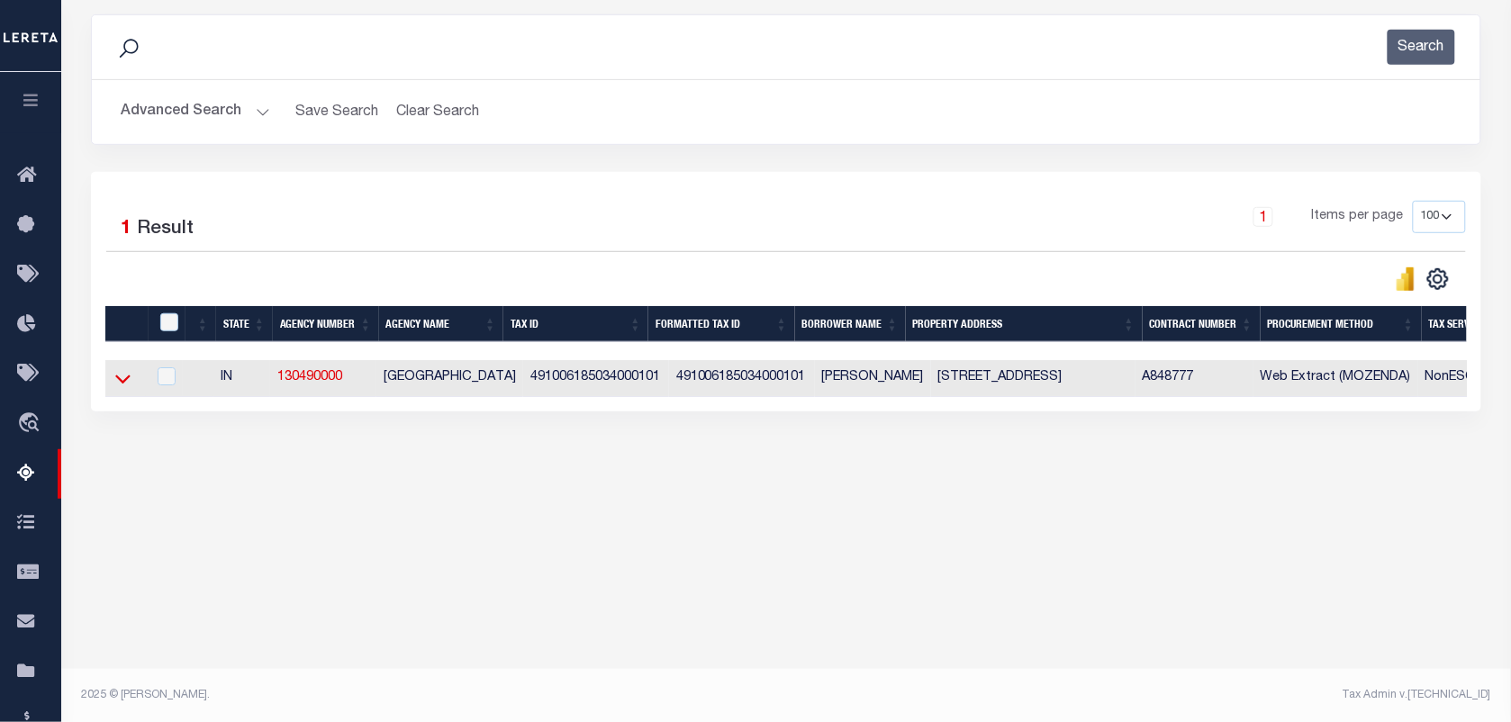
click at [124, 385] on icon at bounding box center [122, 380] width 15 height 9
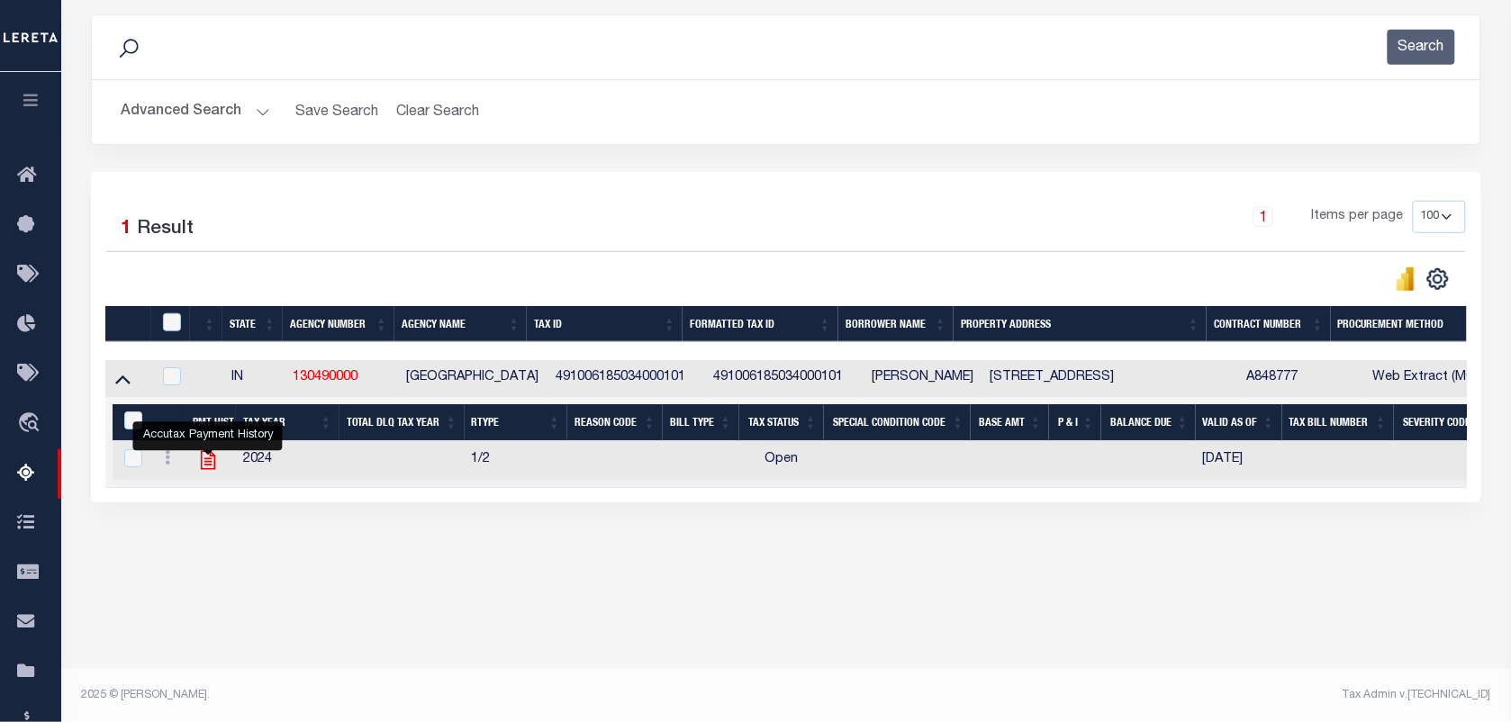
click at [207, 470] on icon "" at bounding box center [207, 460] width 14 height 19
checkbox input "true"
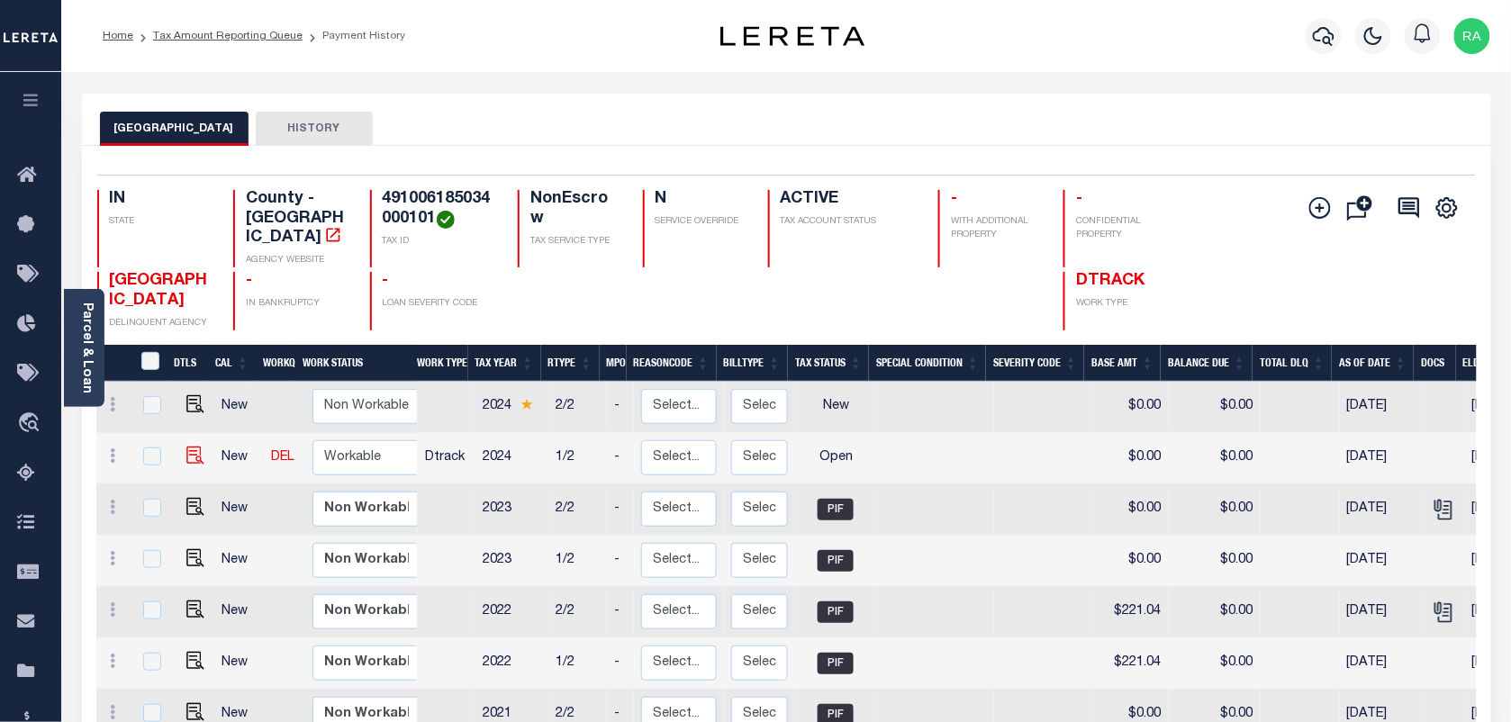
click at [189, 447] on img "" at bounding box center [195, 456] width 18 height 18
checkbox input "true"
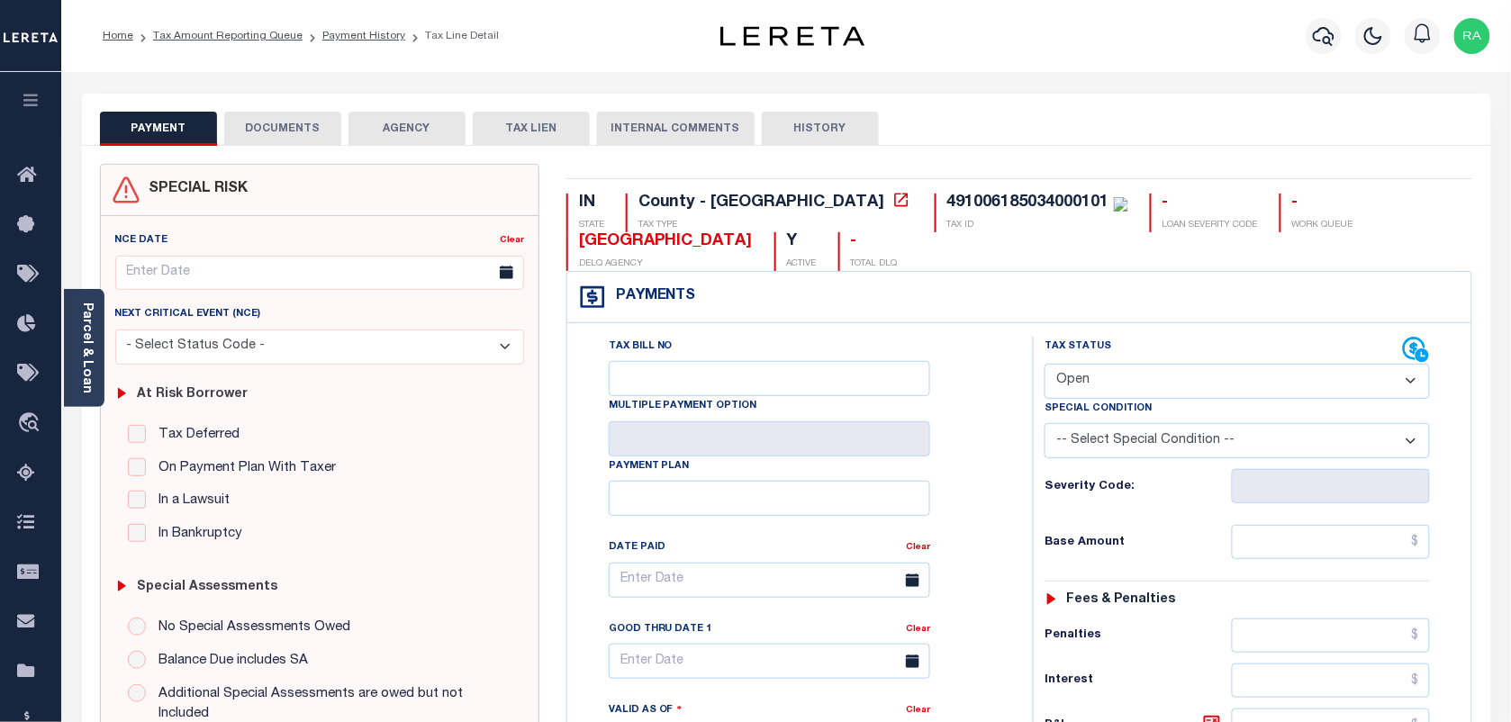
click at [108, 304] on div "NCE Date Clear Next Critical Event (NCE)" at bounding box center [319, 523] width 423 height 615
click at [77, 303] on div "Parcel & Loan" at bounding box center [84, 348] width 41 height 118
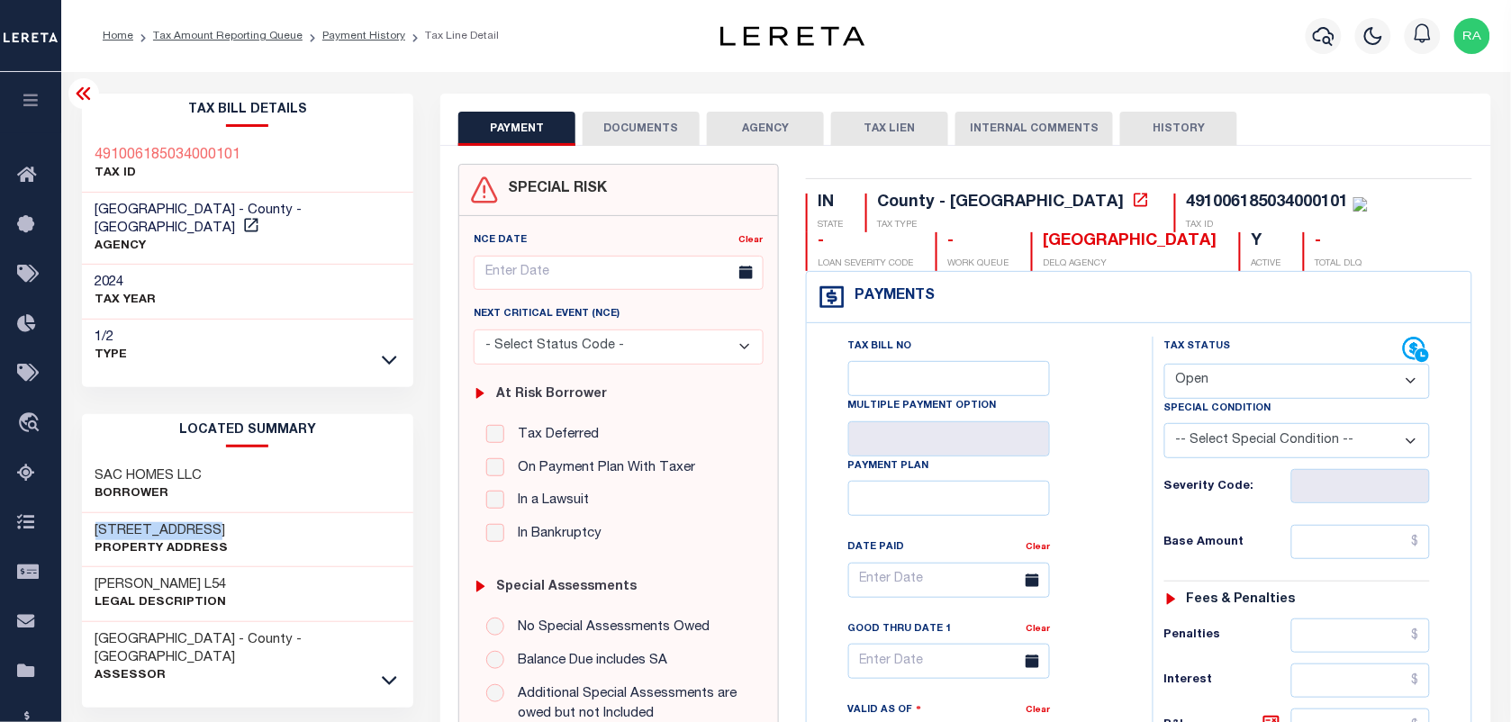
drag, startPoint x: 190, startPoint y: 515, endPoint x: 240, endPoint y: 511, distance: 50.6
click at [240, 513] on div "[STREET_ADDRESS] Property Address" at bounding box center [248, 540] width 332 height 55
copy h3 "[STREET_ADDRESS]"
click at [1299, 389] on select "- Select Status Code - Open Due/Unpaid Paid Incomplete No Tax Due Internal Refu…" at bounding box center [1297, 381] width 266 height 35
select select "PYD"
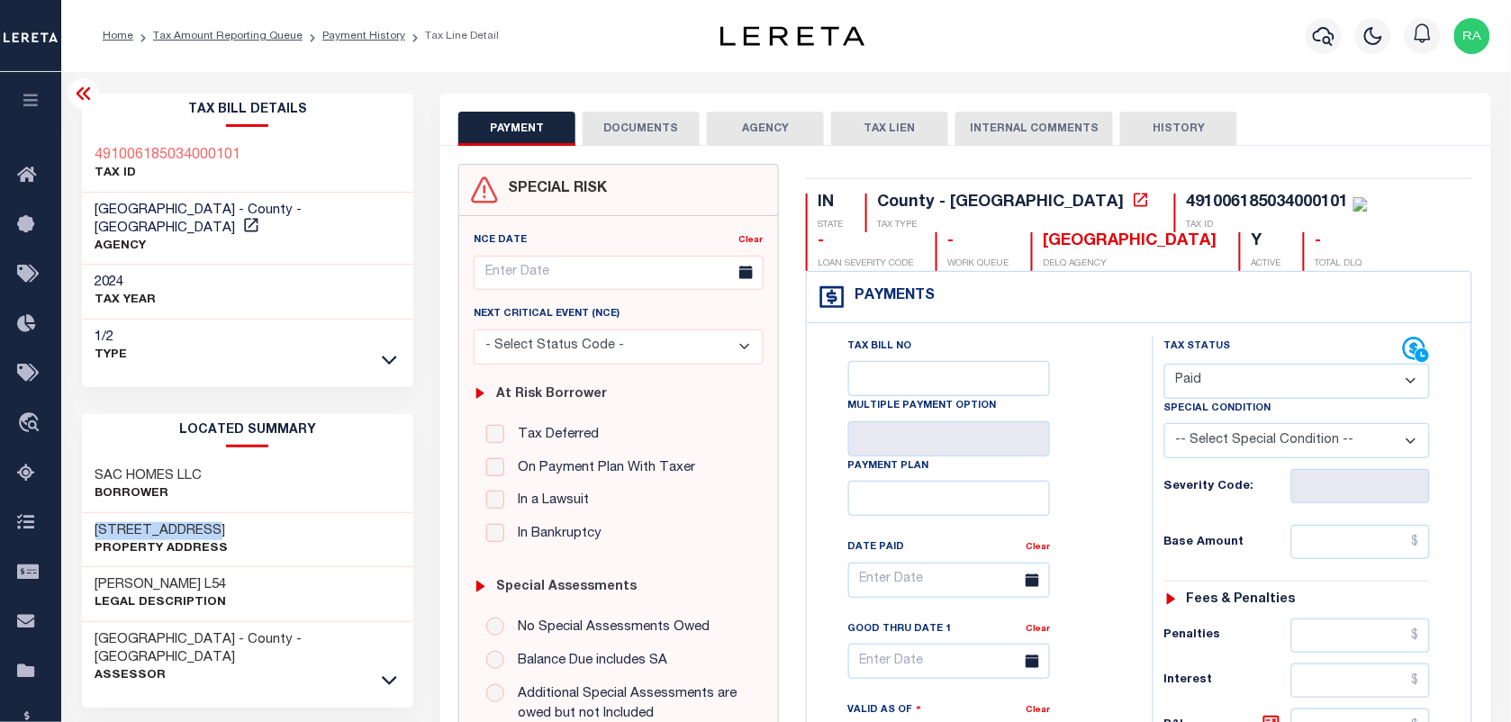
click at [1164, 366] on select "- Select Status Code - Open Due/Unpaid Paid Incomplete No Tax Due Internal Refu…" at bounding box center [1297, 381] width 266 height 35
type input "[DATE]"
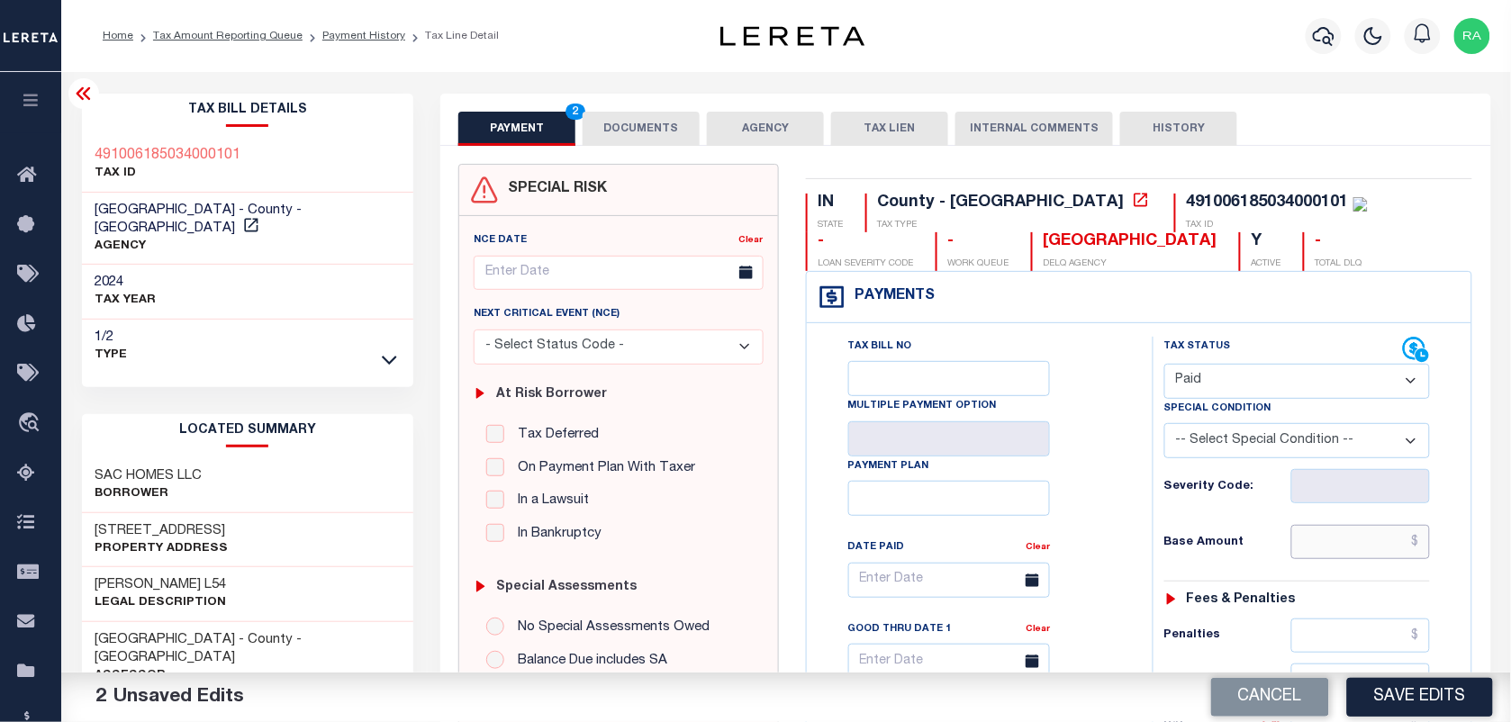
click at [1348, 548] on input "text" at bounding box center [1361, 542] width 140 height 34
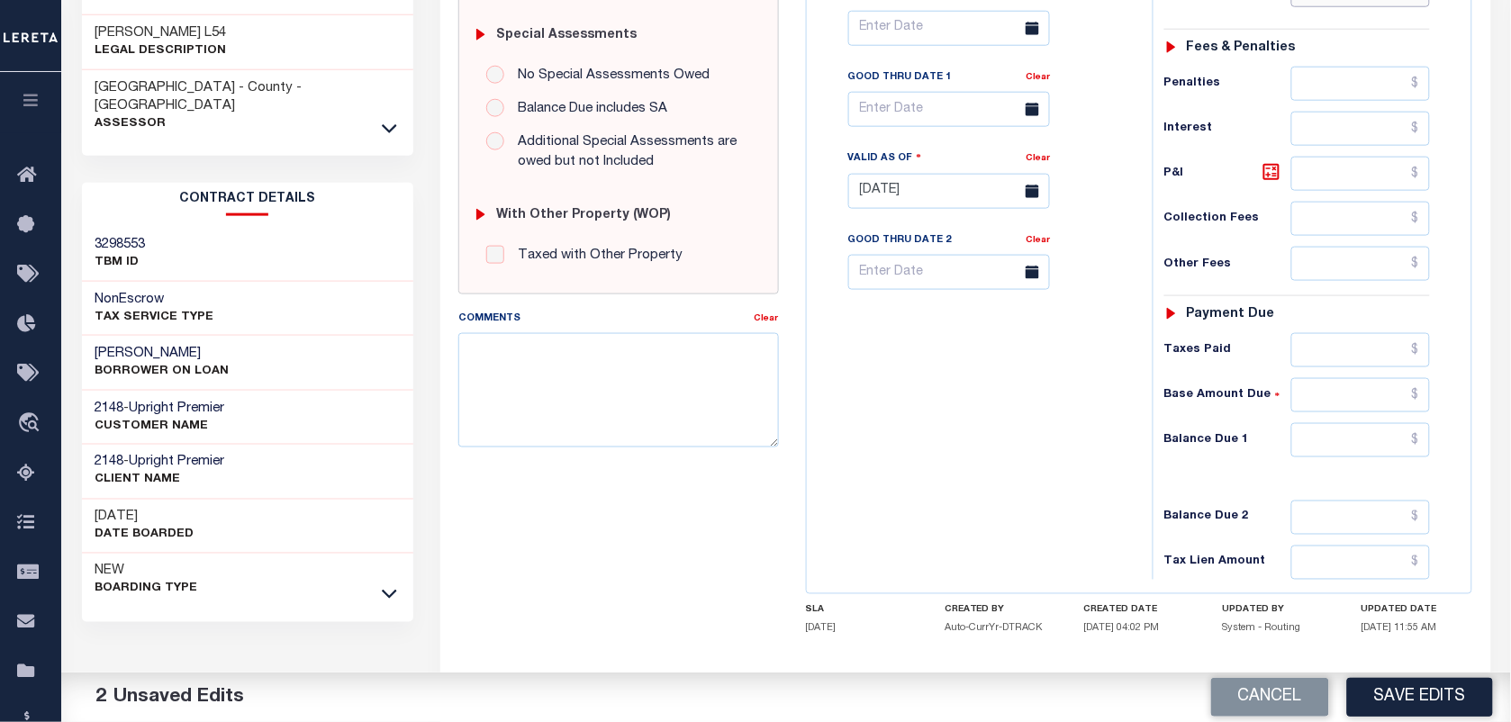
scroll to position [563, 0]
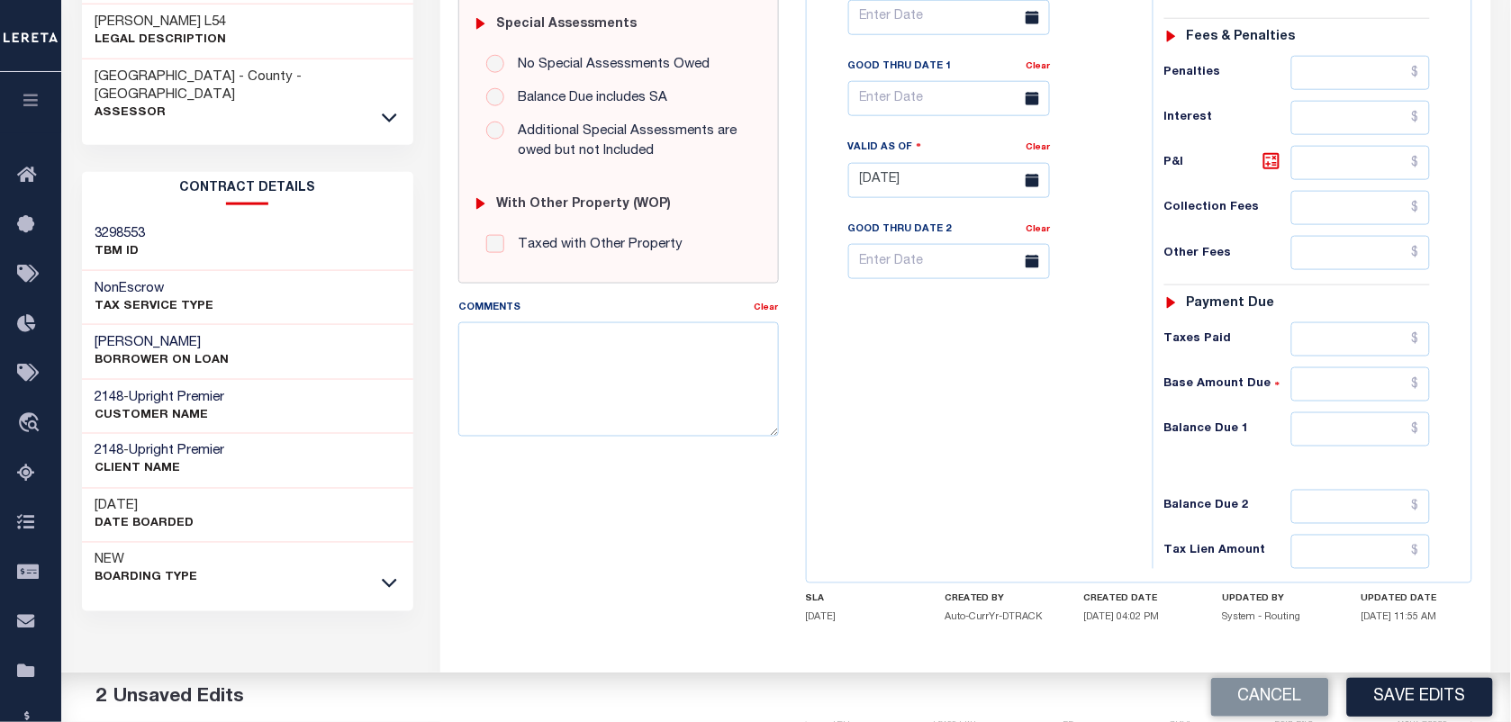
type input "$6,004.88"
click at [1362, 442] on input "text" at bounding box center [1361, 429] width 140 height 34
type input "$0.00"
click at [1510, 487] on div "Parcel & Loan Tax Bill Details 491006185034000101 TAX ID AGENCY 2024 TAX YEAR […" at bounding box center [786, 154] width 1450 height 1290
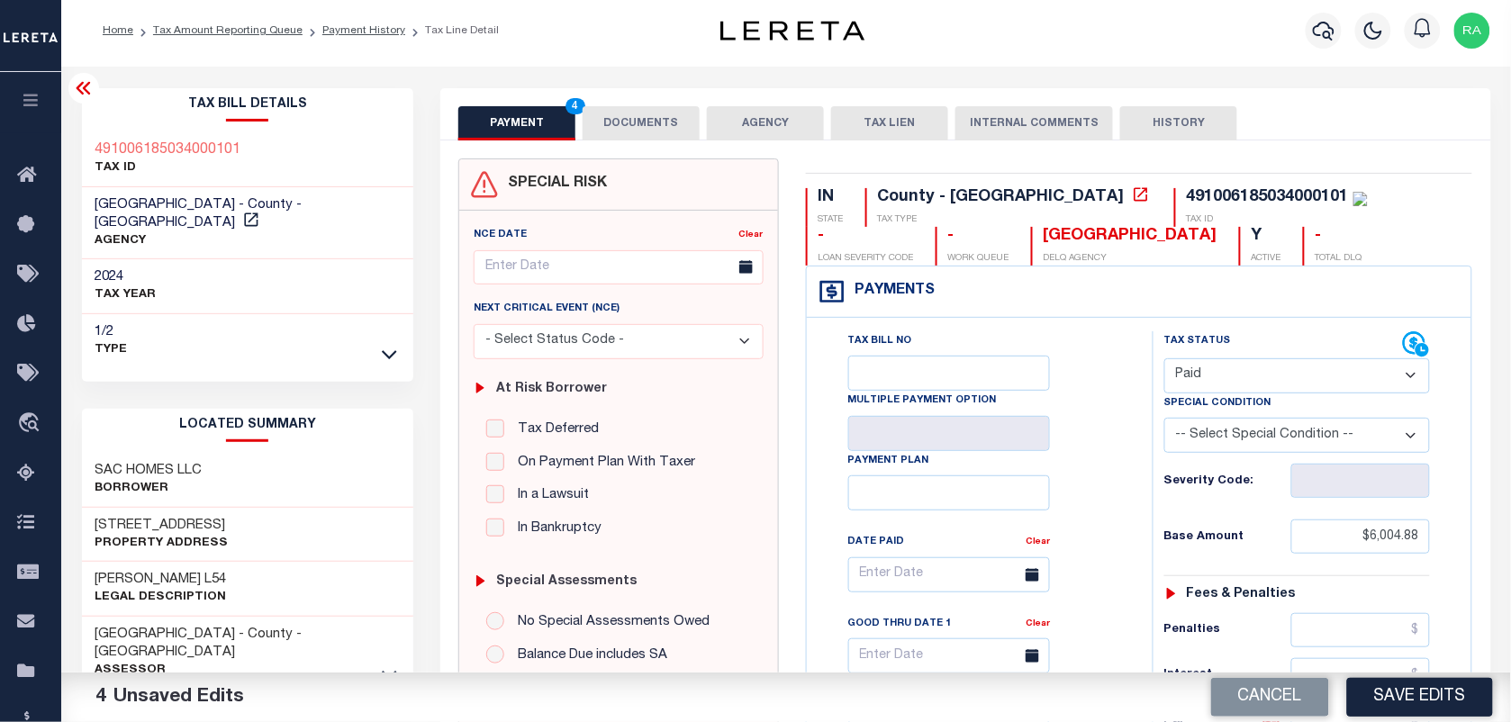
scroll to position [0, 0]
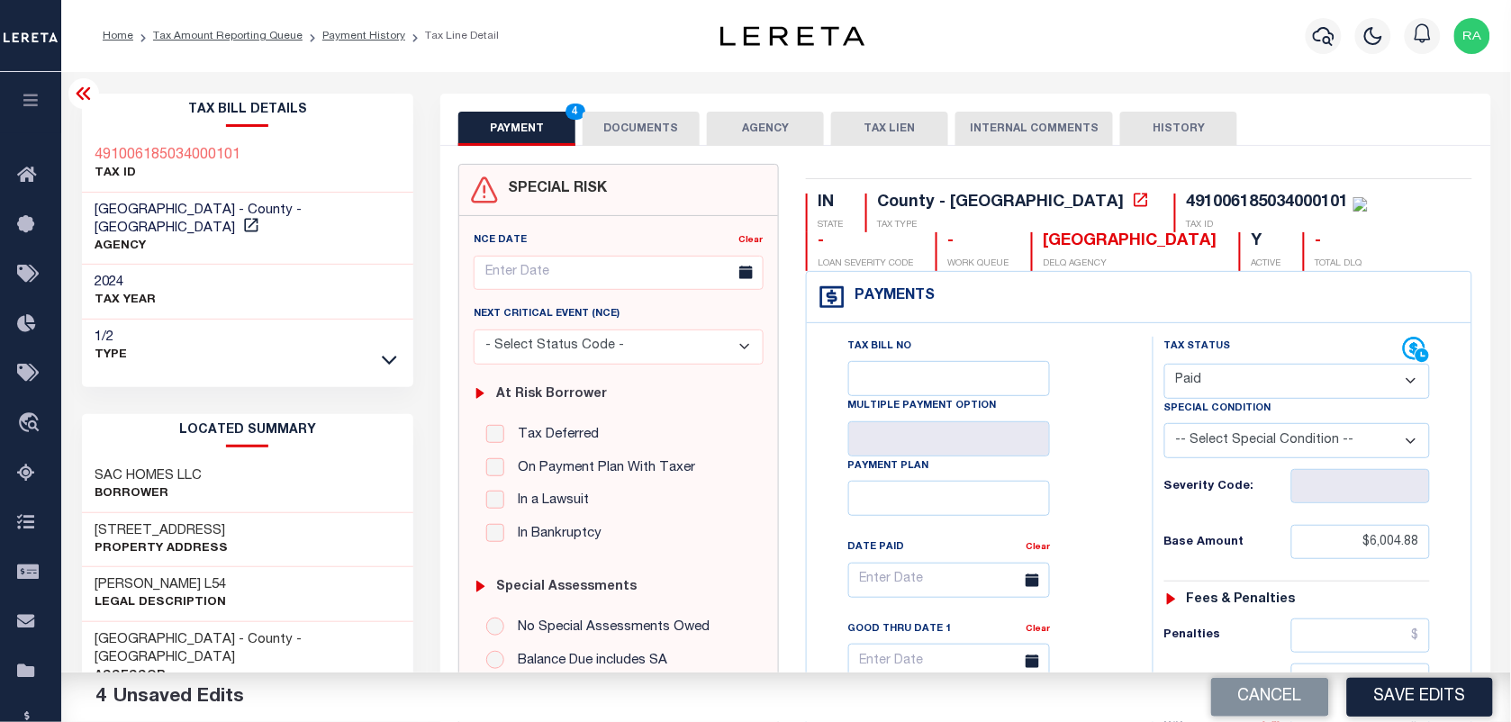
click at [621, 129] on button "DOCUMENTS" at bounding box center [641, 129] width 117 height 34
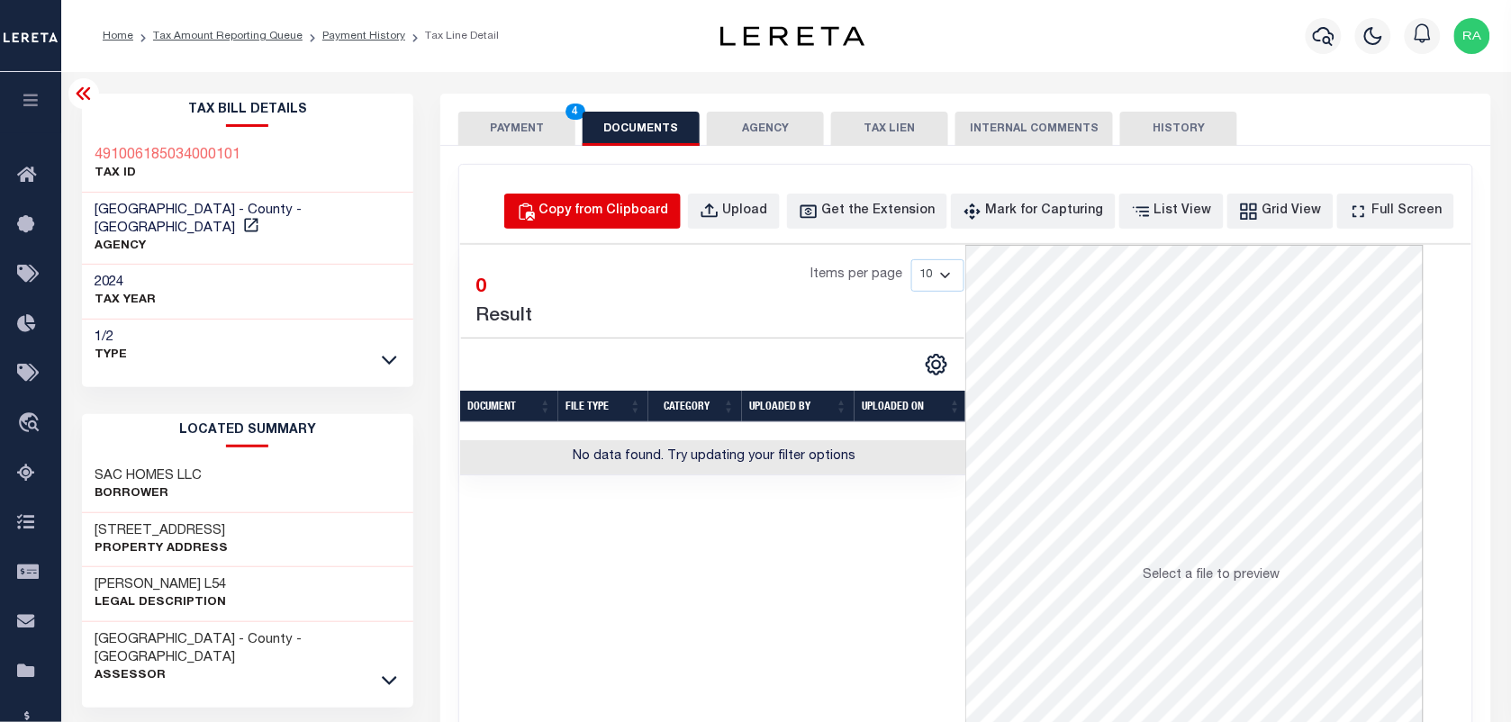
click at [591, 207] on div "Copy from Clipboard" at bounding box center [604, 212] width 130 height 20
select select "POP"
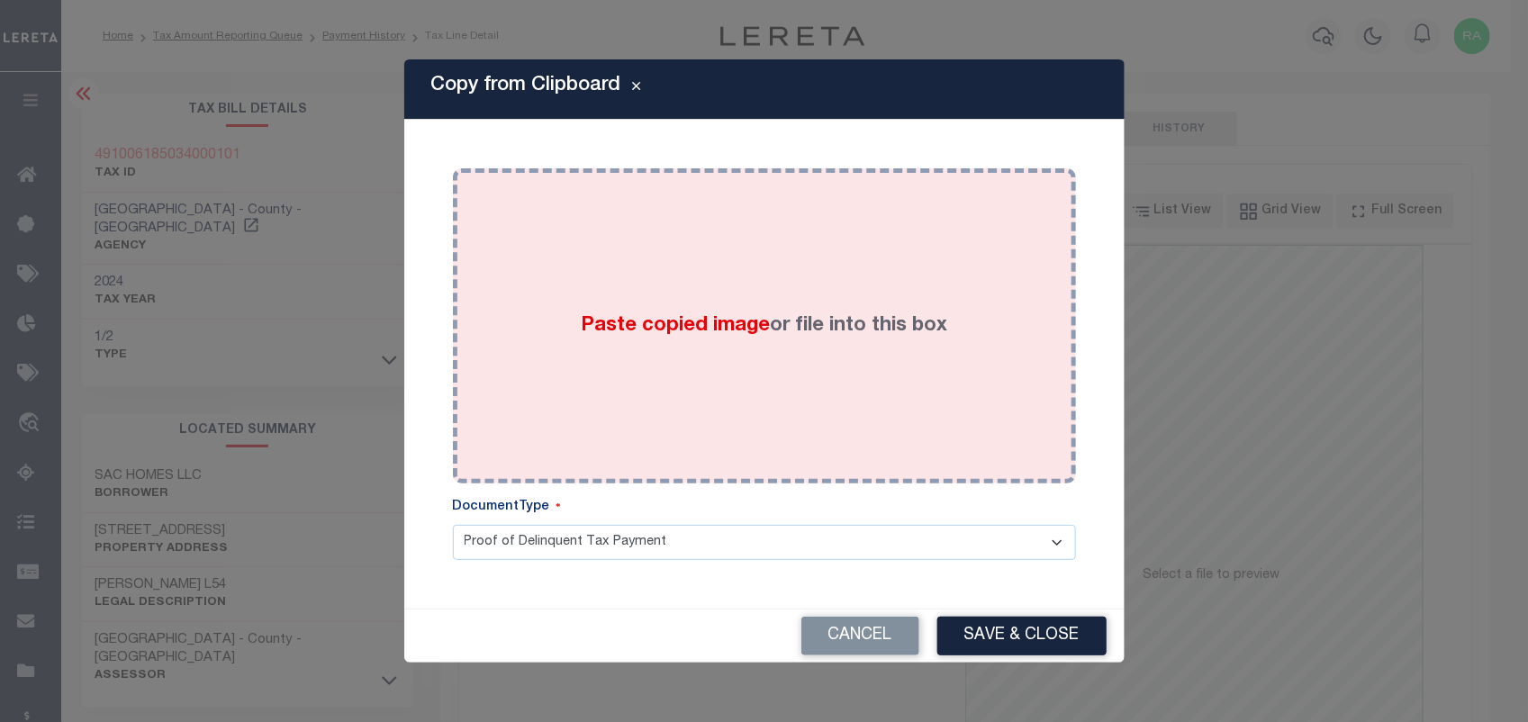
click at [758, 339] on label "Paste copied image or file into this box" at bounding box center [764, 327] width 367 height 30
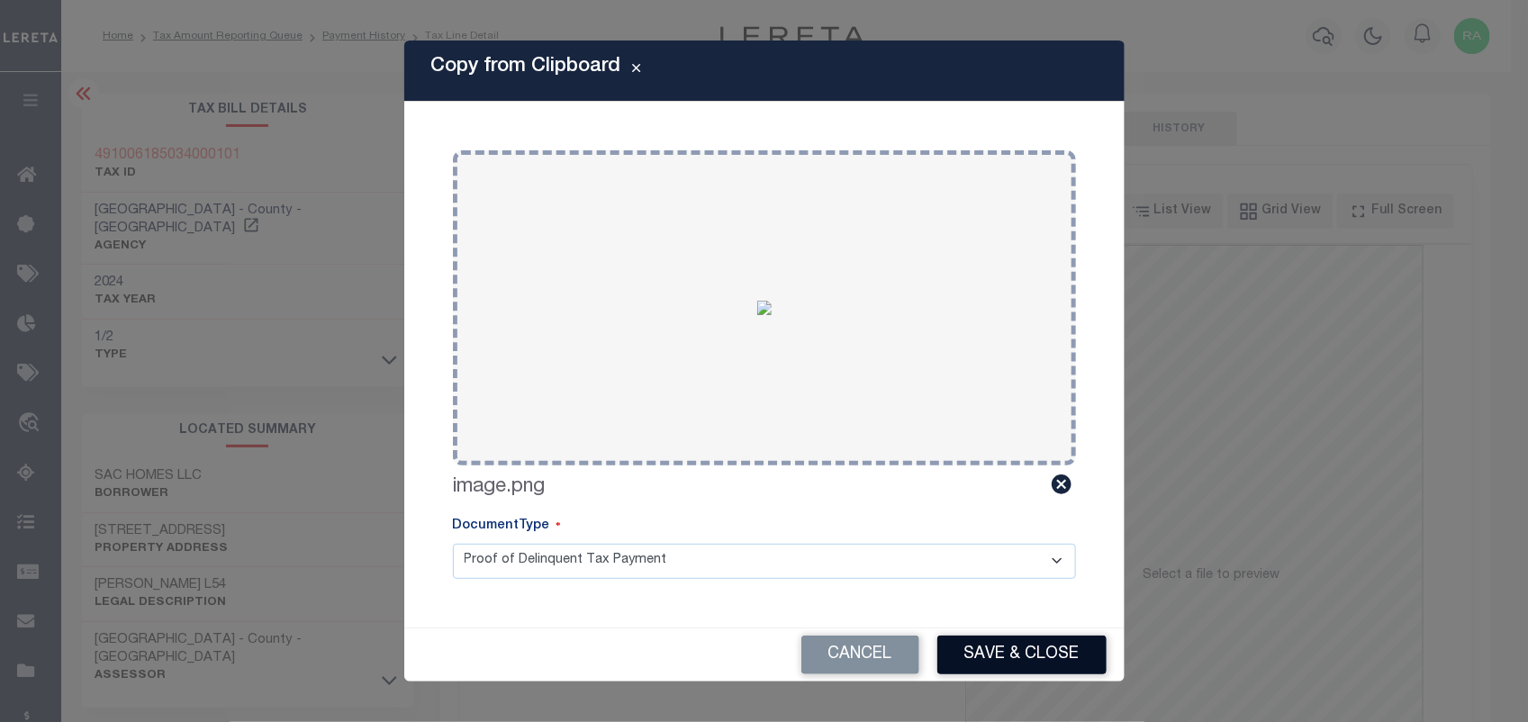
click at [983, 658] on button "Save & Close" at bounding box center [1021, 655] width 169 height 39
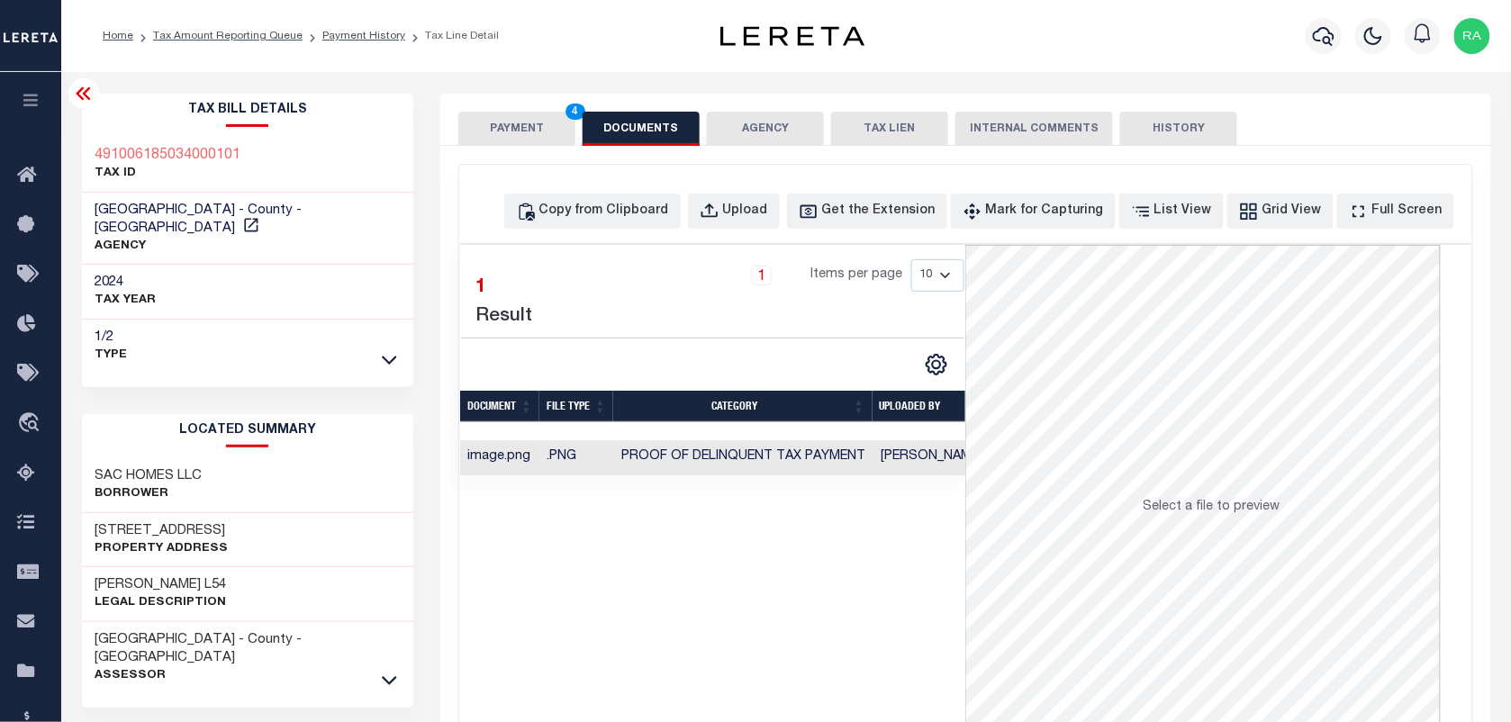
click at [561, 131] on button "PAYMENT 4" at bounding box center [516, 129] width 117 height 34
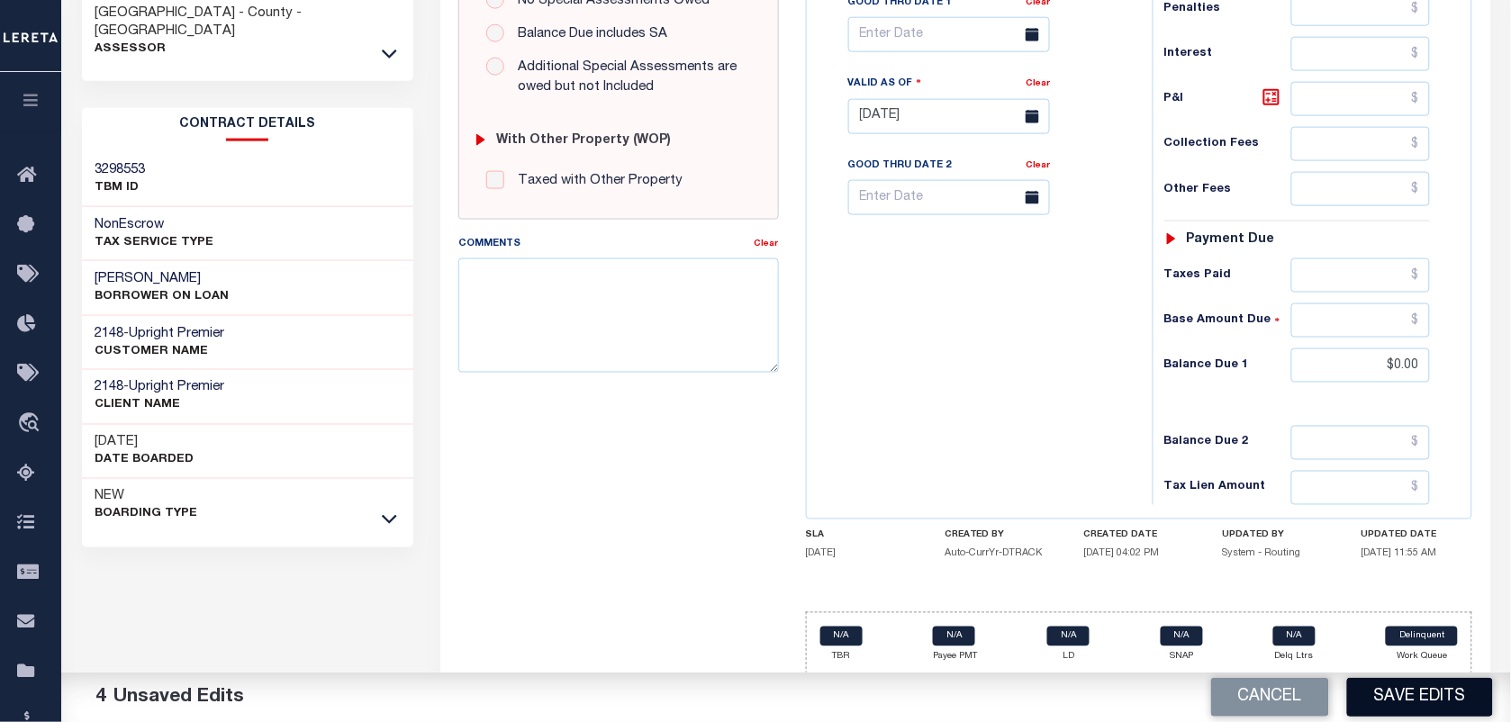
scroll to position [645, 0]
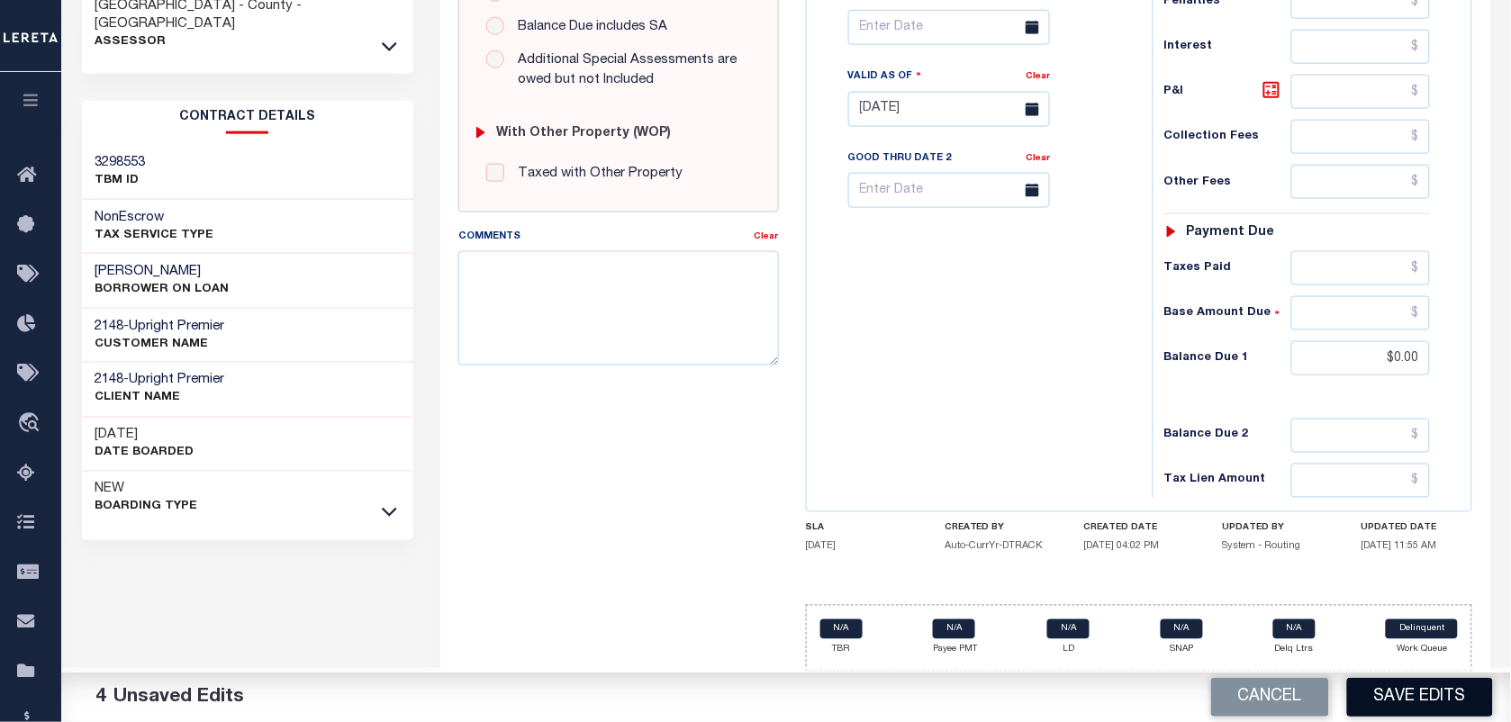
click at [1371, 690] on button "Save Edits" at bounding box center [1420, 697] width 146 height 39
checkbox input "false"
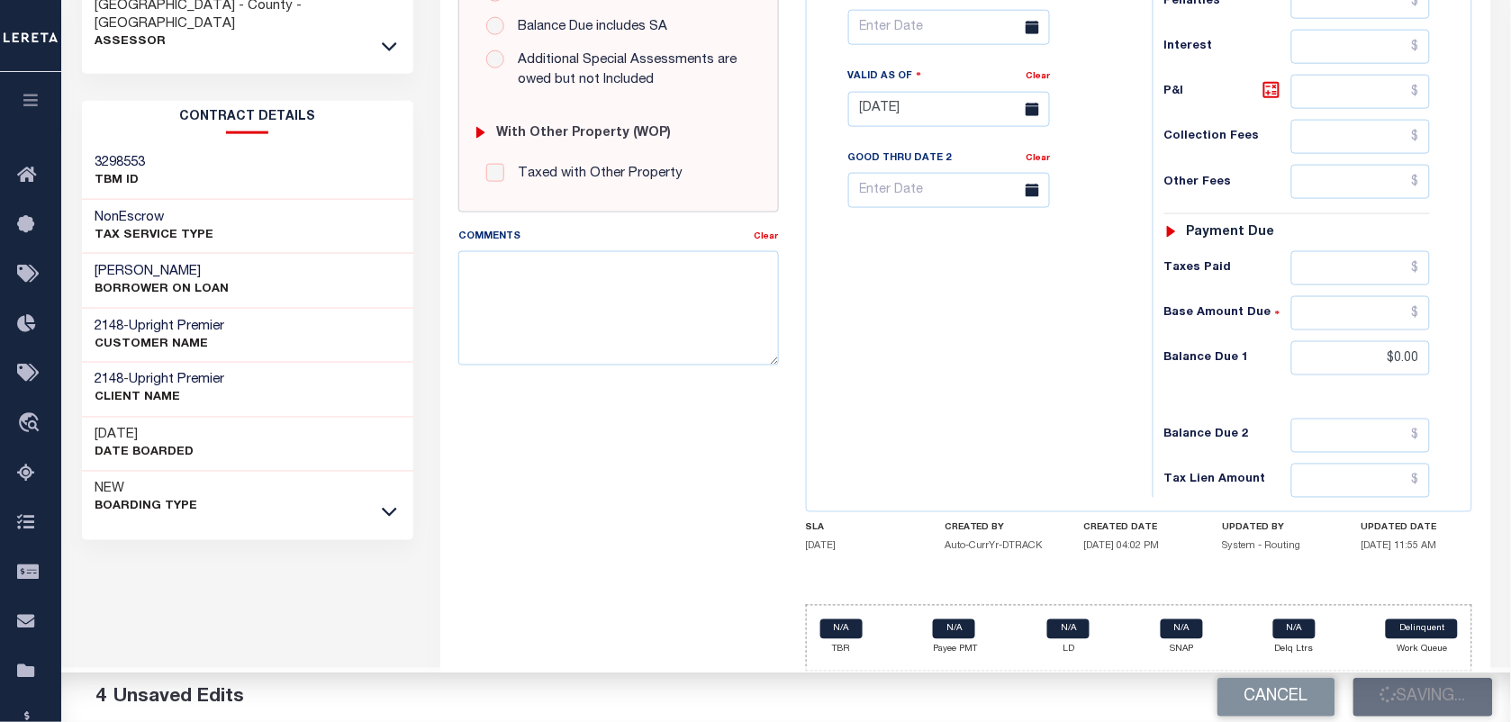
type input "$6,004.88"
type input "$0"
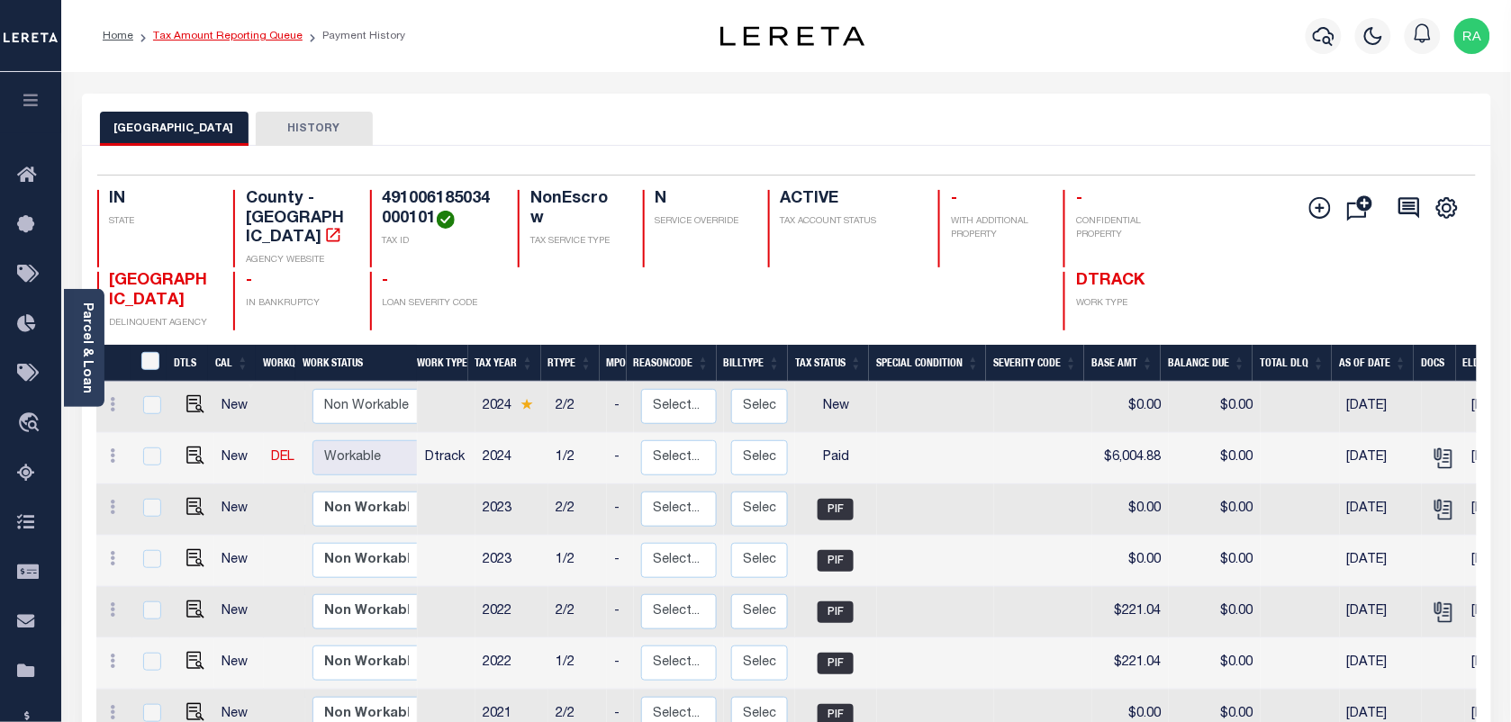
click at [245, 32] on link "Tax Amount Reporting Queue" at bounding box center [227, 36] width 149 height 11
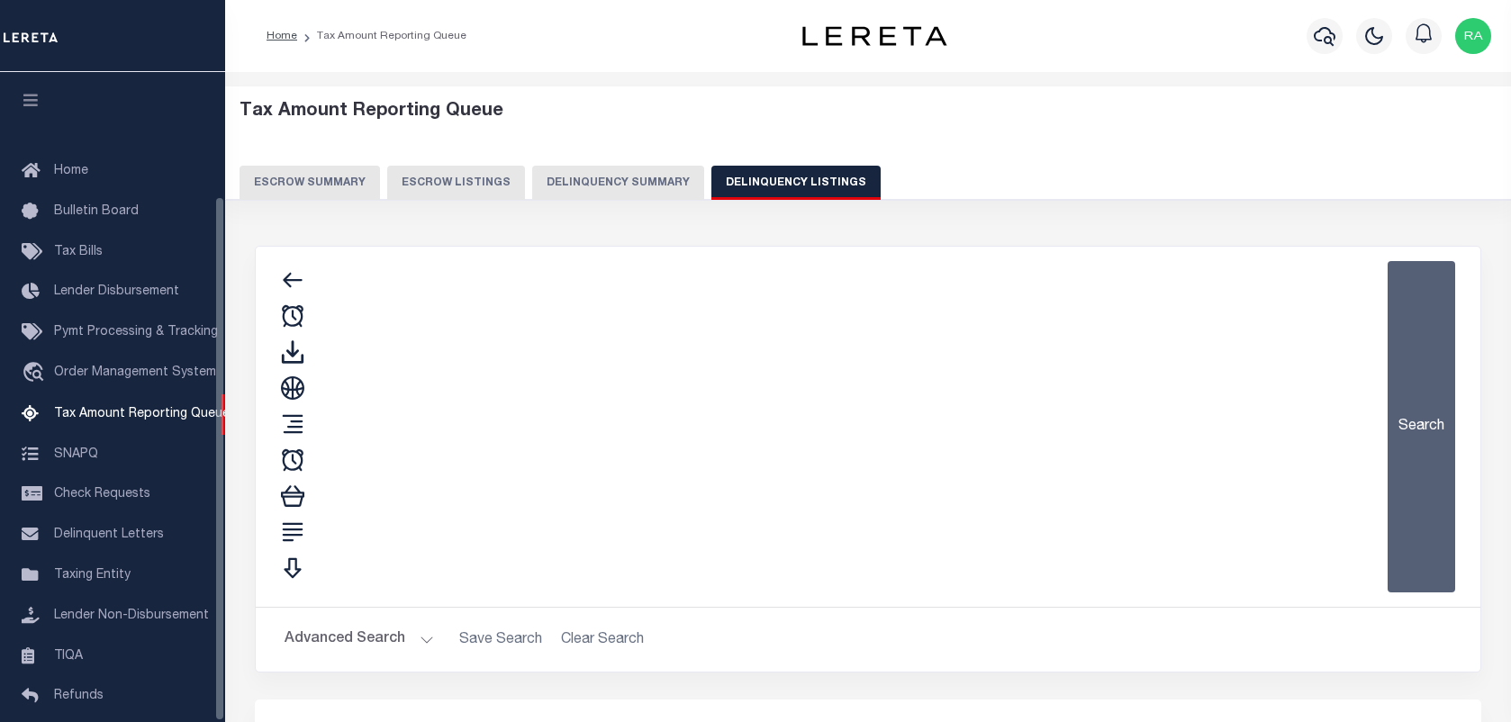
select select "100"
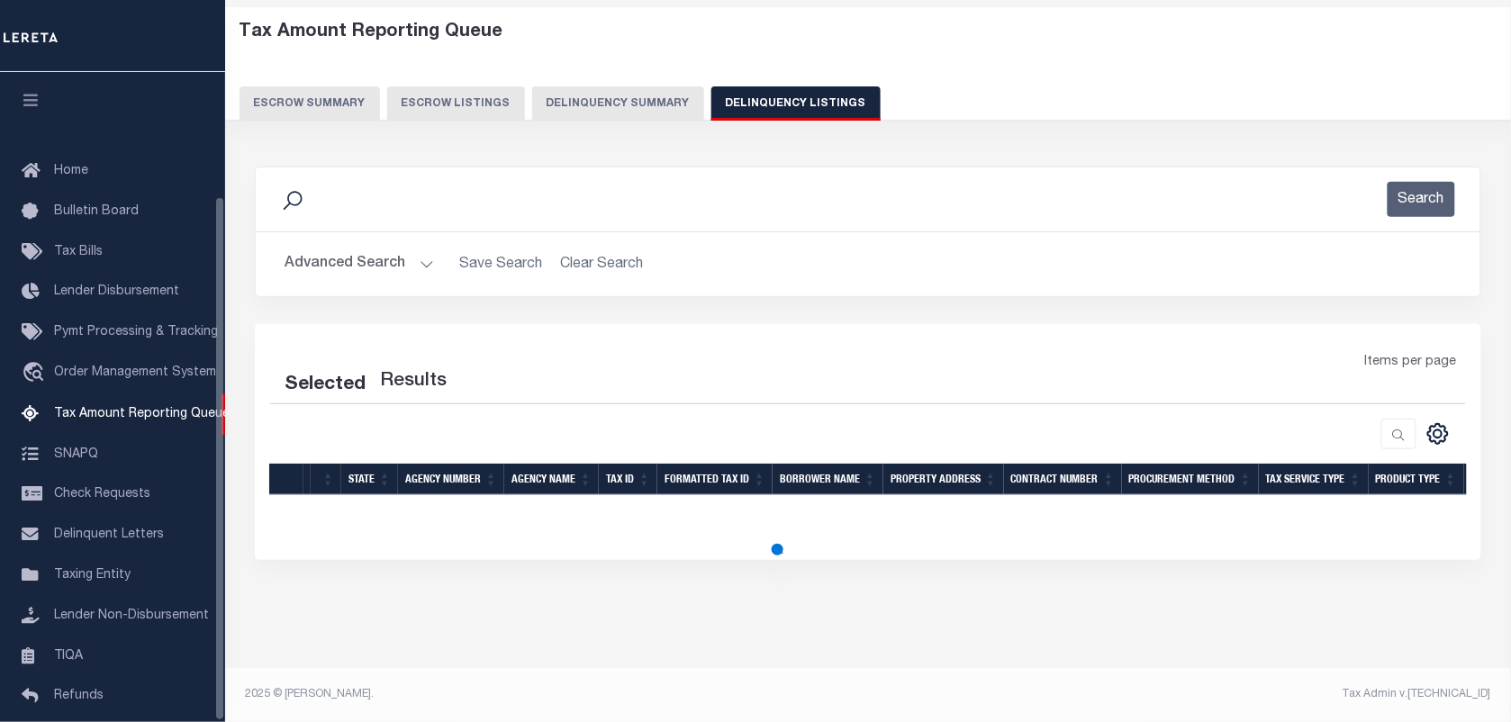
scroll to position [154, 0]
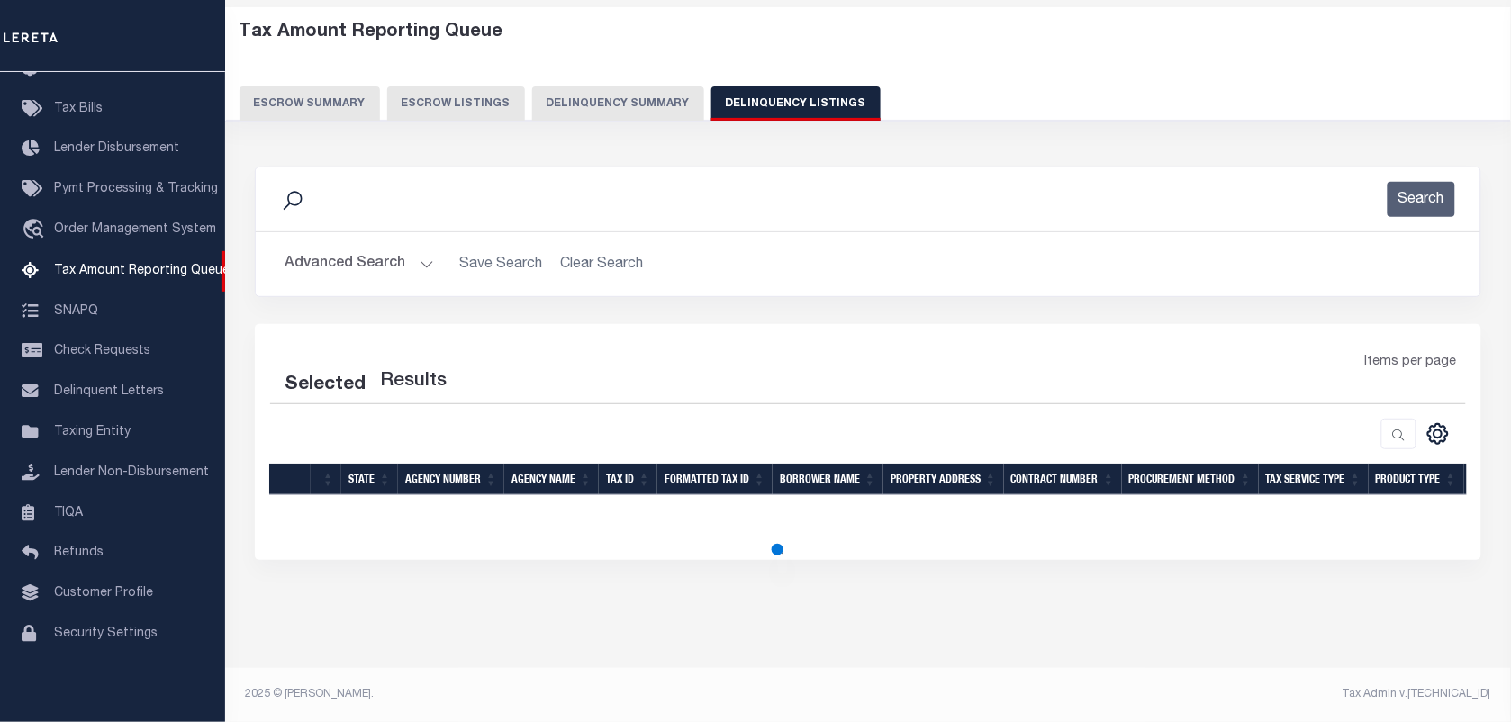
select select "100"
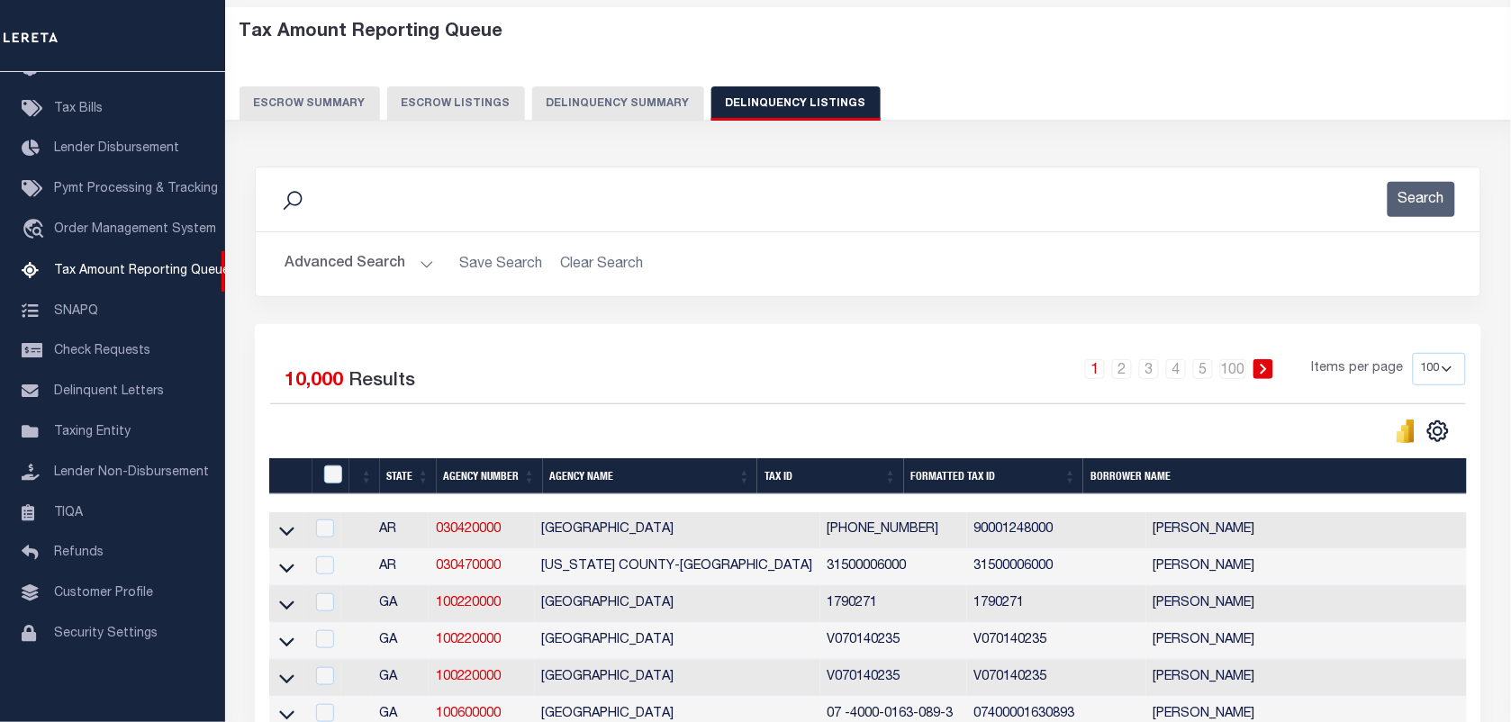
click at [937, 243] on div "Advanced Search Save Search Clear Search State In" at bounding box center [868, 264] width 1225 height 64
click at [429, 261] on button "Advanced Search" at bounding box center [359, 264] width 149 height 35
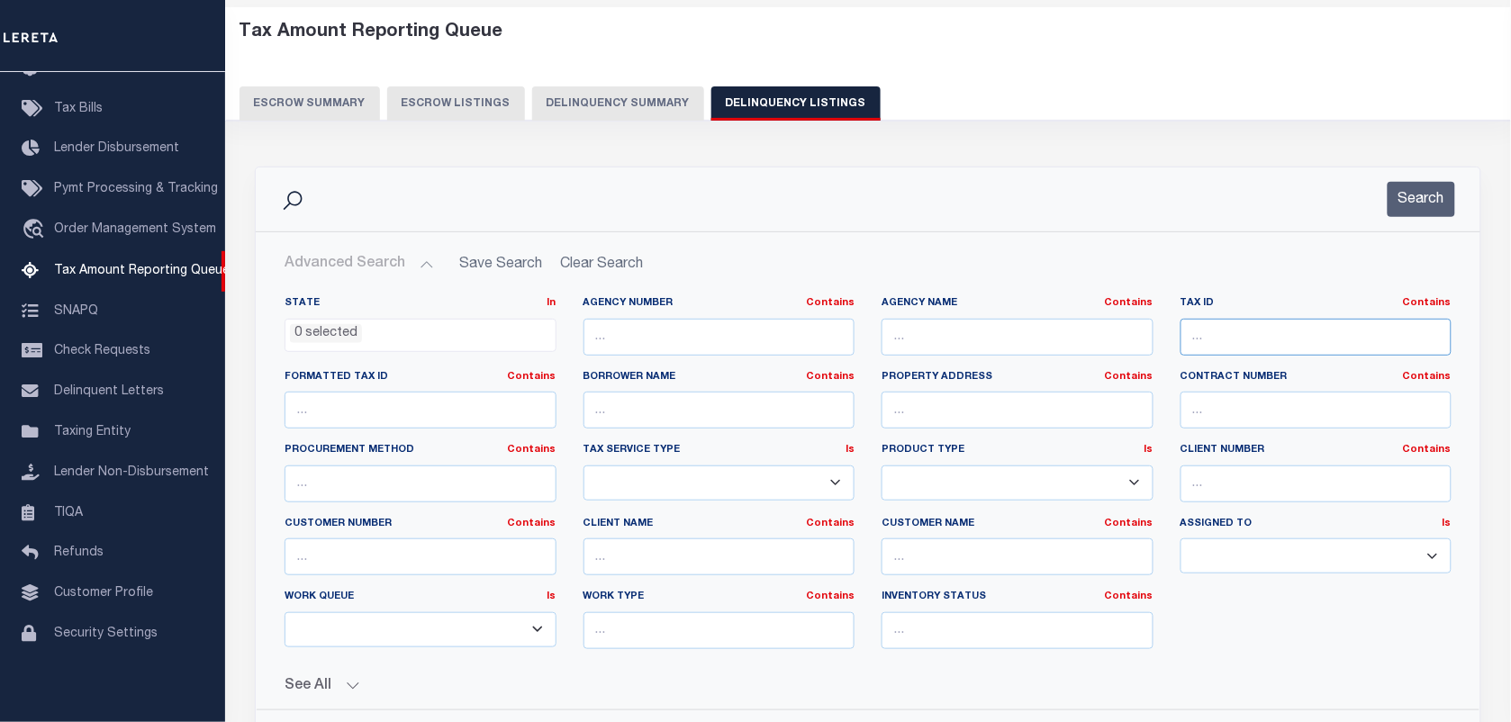
click at [1295, 334] on input "text" at bounding box center [1317, 337] width 272 height 37
paste input "491006185034000101"
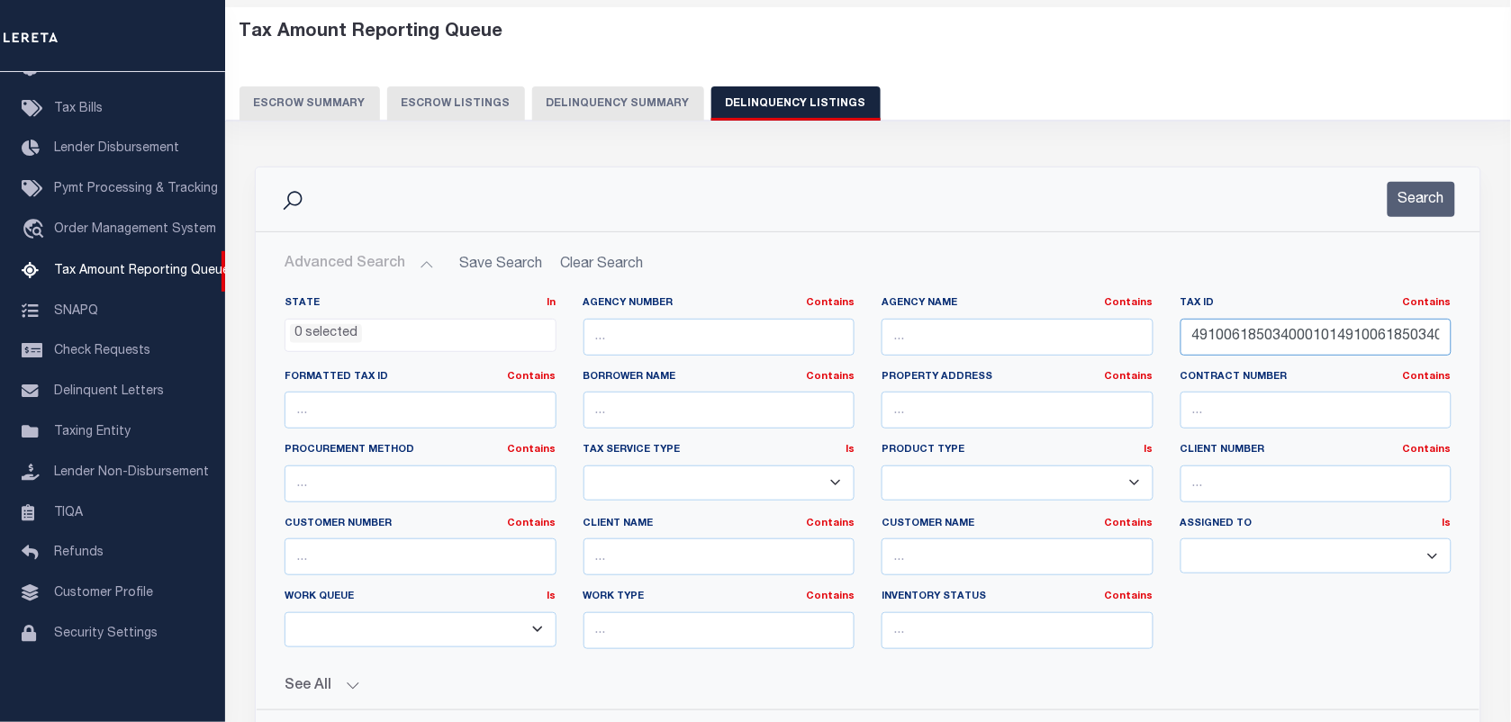
paste input "491006185034000101"
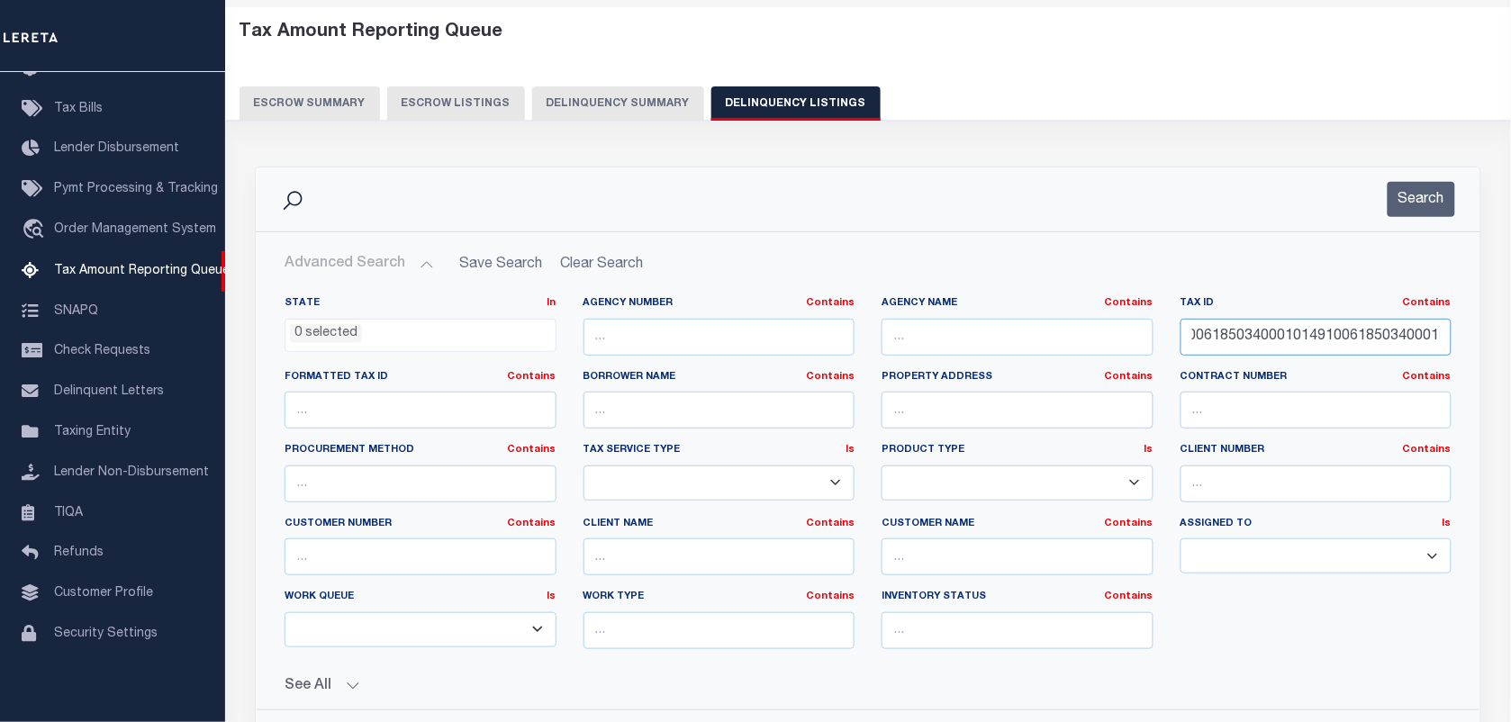
paste input "491006185034000101"
paste
click at [1207, 334] on input "4910061850340001014910061850340001014910061850340001014910061850340001014910061…" at bounding box center [1317, 337] width 272 height 37
click at [1262, 347] on input "4910061850340001014910061850340001014910061850340001014910061850340001014910061…" at bounding box center [1317, 337] width 272 height 37
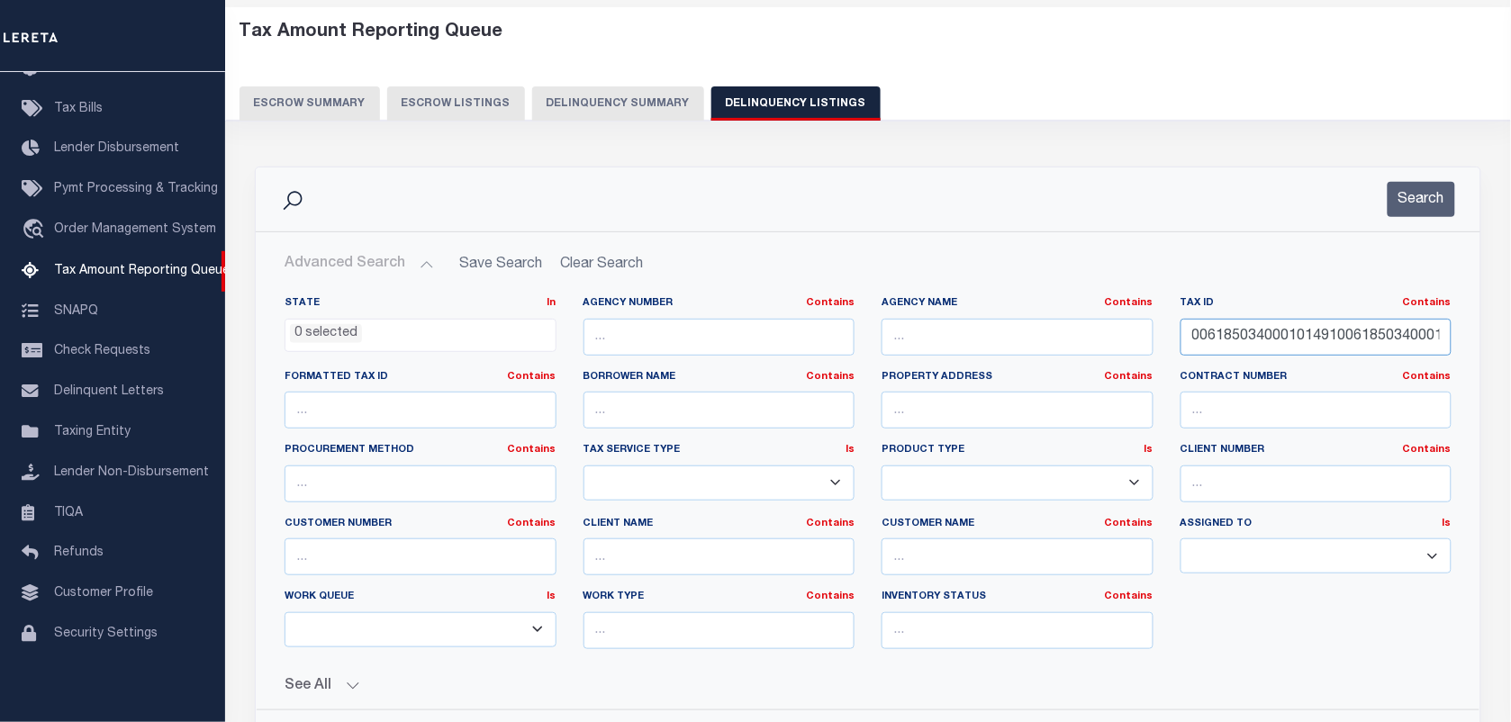
paste input "491006185034000101"
click at [1262, 347] on input "4910061850340001014910061850340001014910061850340001014910061850340001014910061…" at bounding box center [1317, 337] width 272 height 37
click at [1235, 335] on input "4910061850340001014910061850340001014910061850340001014910061850340001014910061…" at bounding box center [1317, 337] width 272 height 37
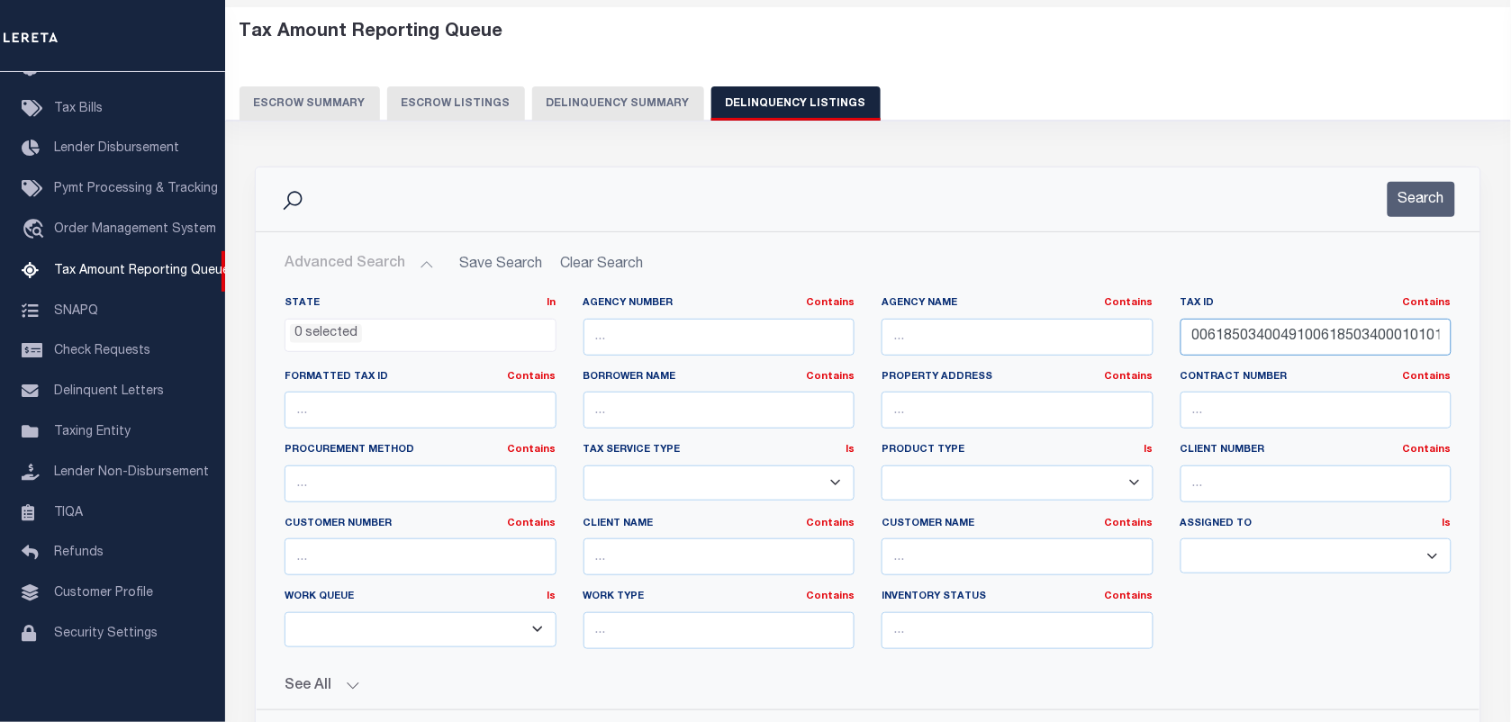
click at [1235, 335] on input "4910061850340001014910061850340001014910061850340001014910061850340001014910061…" at bounding box center [1317, 337] width 272 height 37
paste input "text"
paste input "491006185034000101"
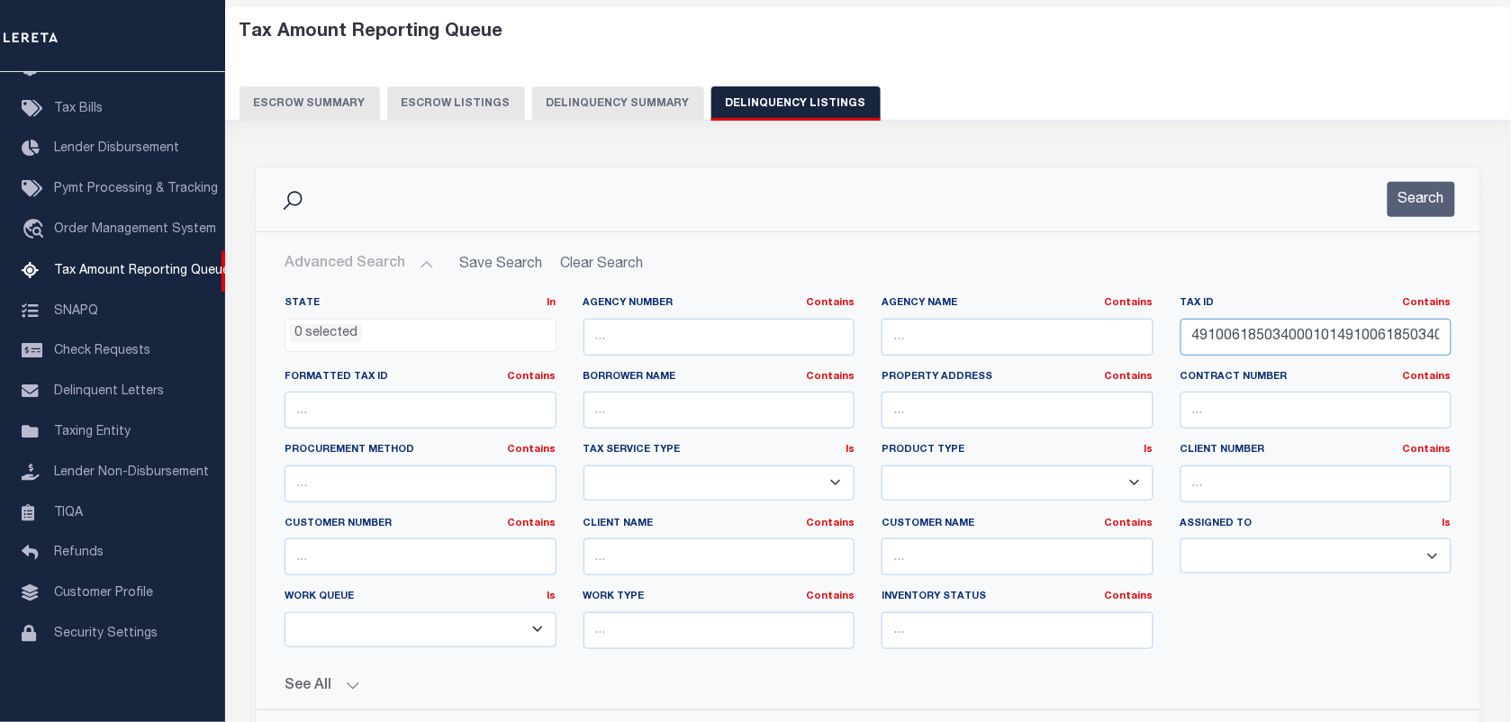
paste input "491006185034000101"
type input "4910061850340001014910061850340001014910061850340001014910061850340001014910061…"
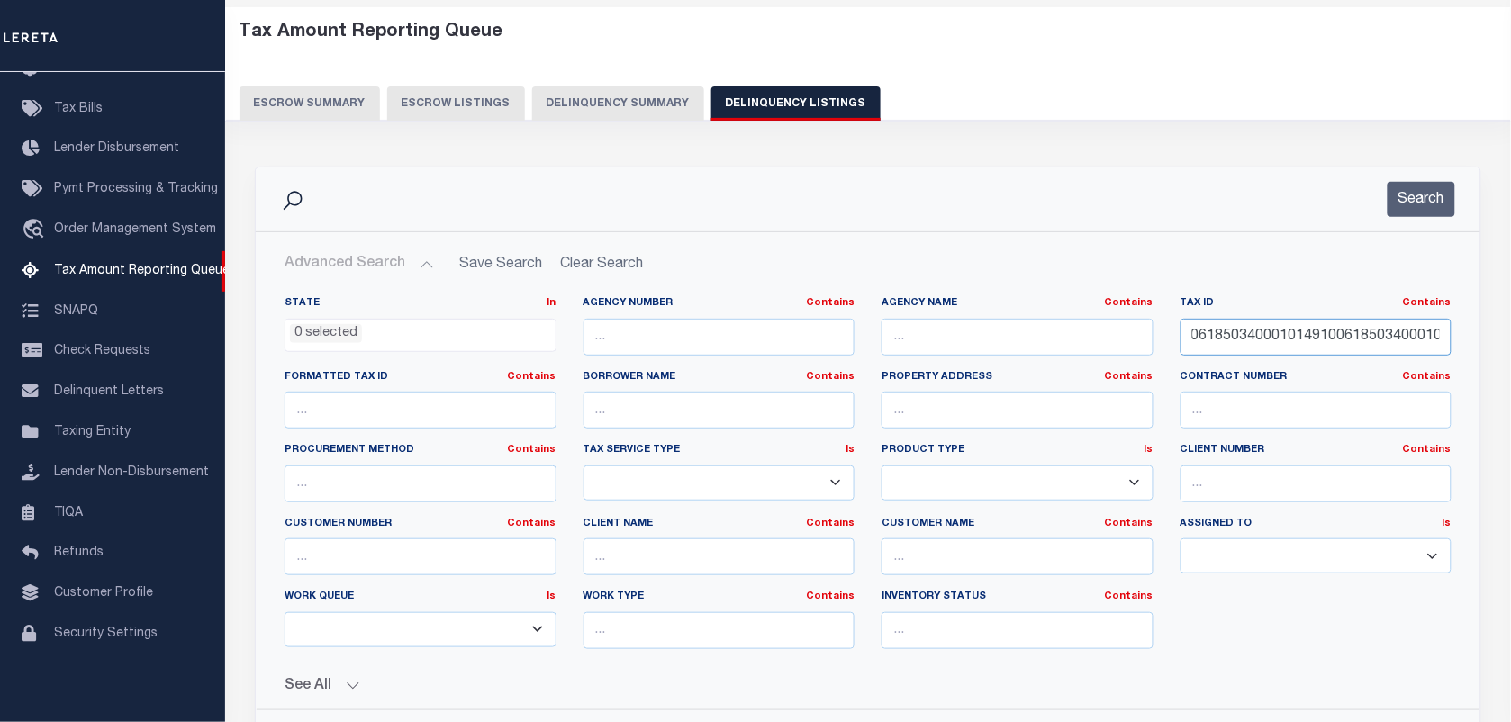
click at [1270, 349] on input "4910061850340001014910061850340001014910061850340001014910061850340001014910061…" at bounding box center [1317, 337] width 272 height 37
click at [1270, 347] on input "4910061850340001014910061850340001014910061850340001014910061850340001014910061…" at bounding box center [1317, 337] width 272 height 37
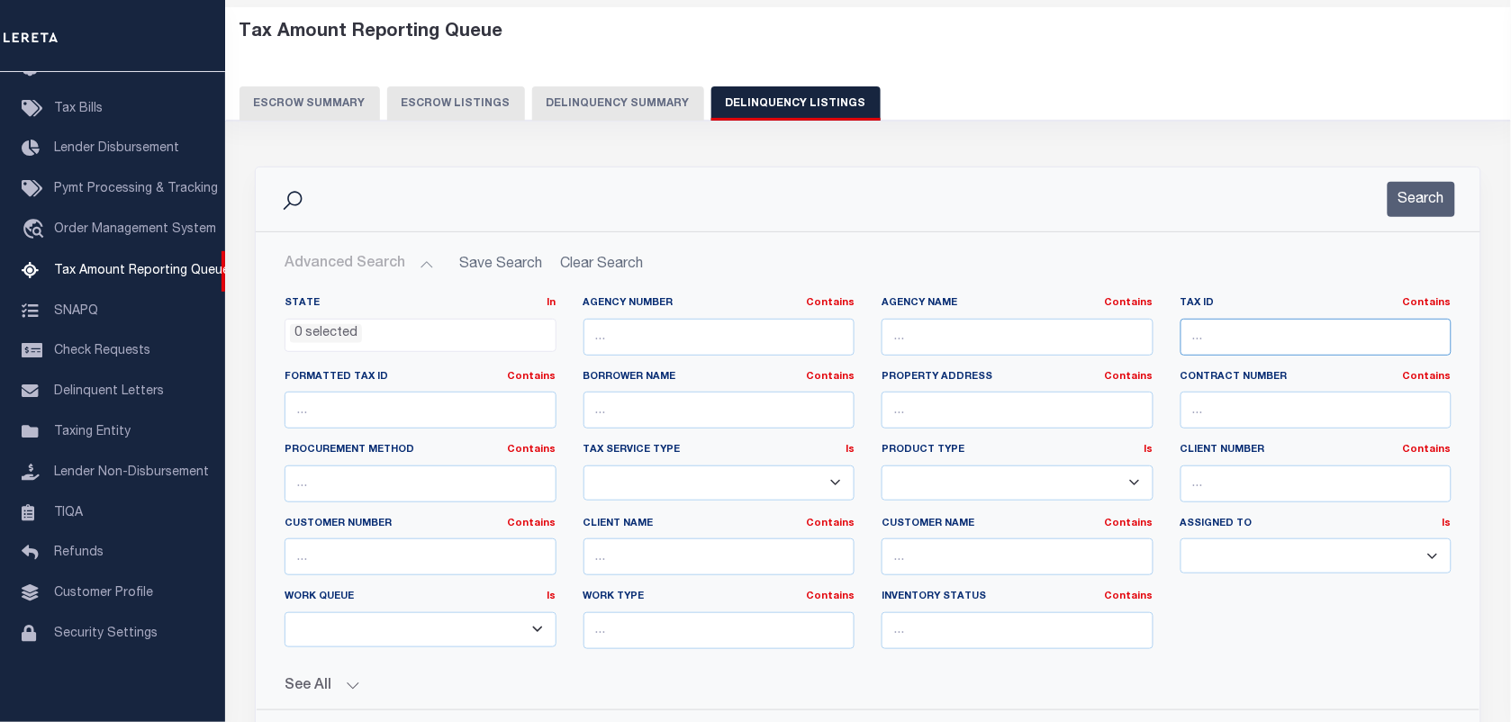
paste input "491006185034000101"
type input "491006185034000101"
click at [1423, 199] on button "Search" at bounding box center [1422, 199] width 68 height 35
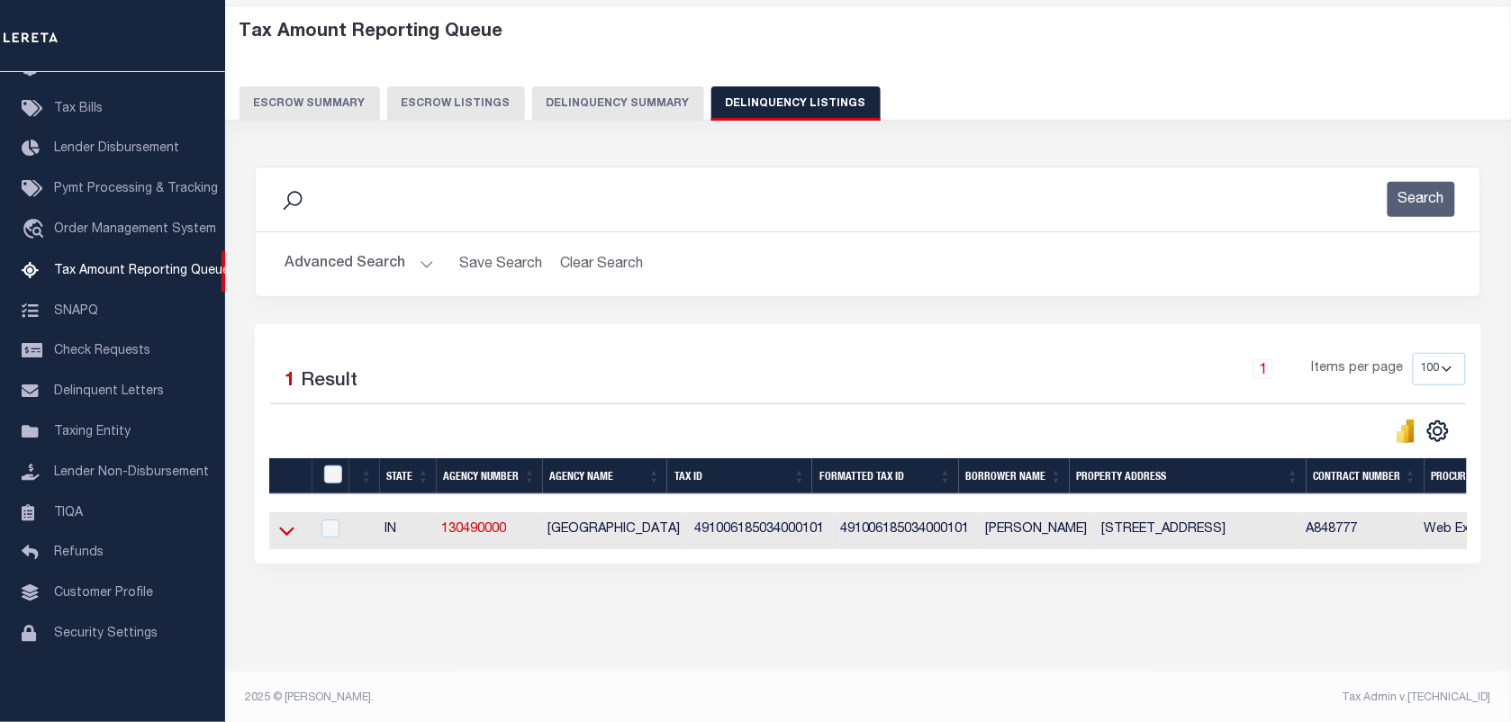
click at [284, 540] on icon at bounding box center [286, 530] width 15 height 19
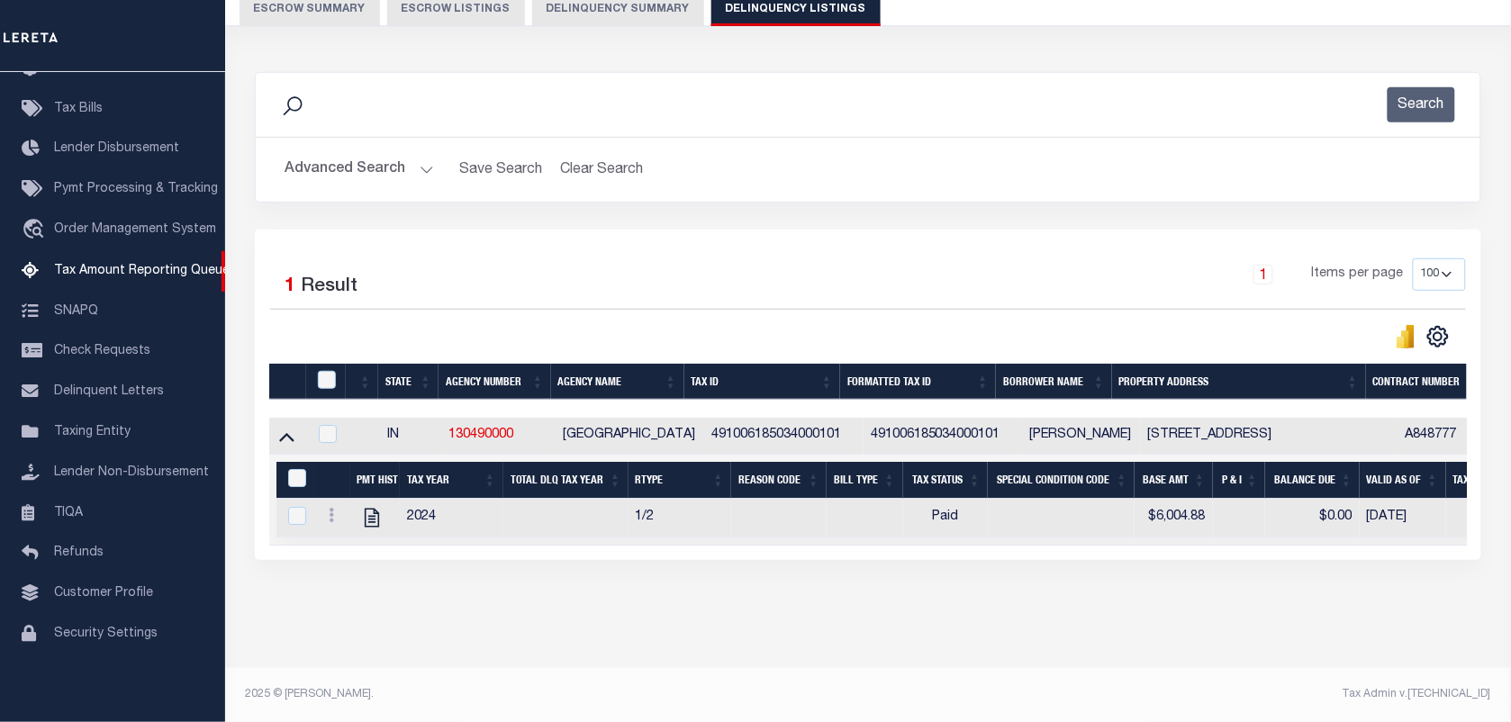
scroll to position [192, 0]
click at [370, 513] on icon "" at bounding box center [371, 517] width 23 height 23
checkbox input "true"
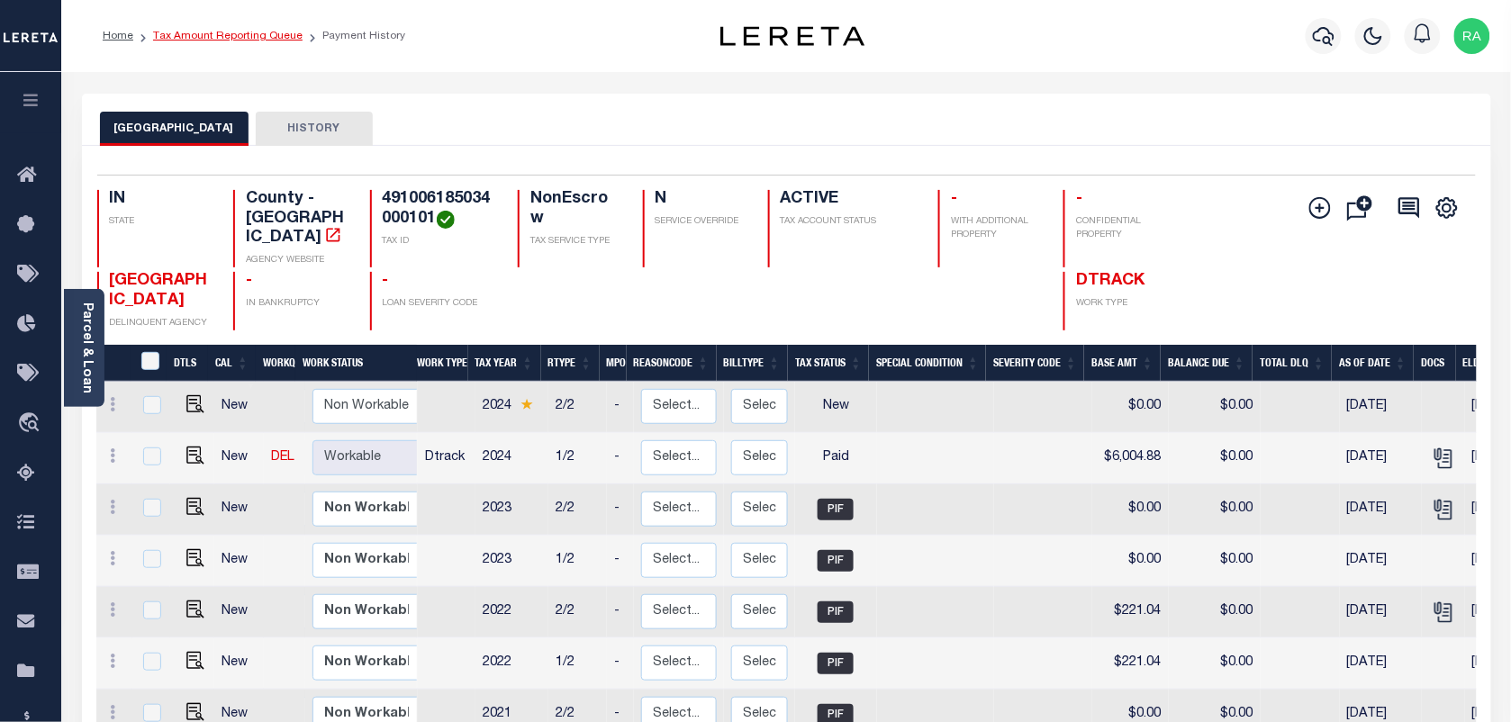
drag, startPoint x: 258, startPoint y: 60, endPoint x: 271, endPoint y: 41, distance: 23.5
click at [258, 34] on div "Home Tax Amount Reporting Queue Payment History" at bounding box center [786, 36] width 1450 height 72
click at [231, 34] on link "Tax Amount Reporting Queue" at bounding box center [227, 36] width 149 height 11
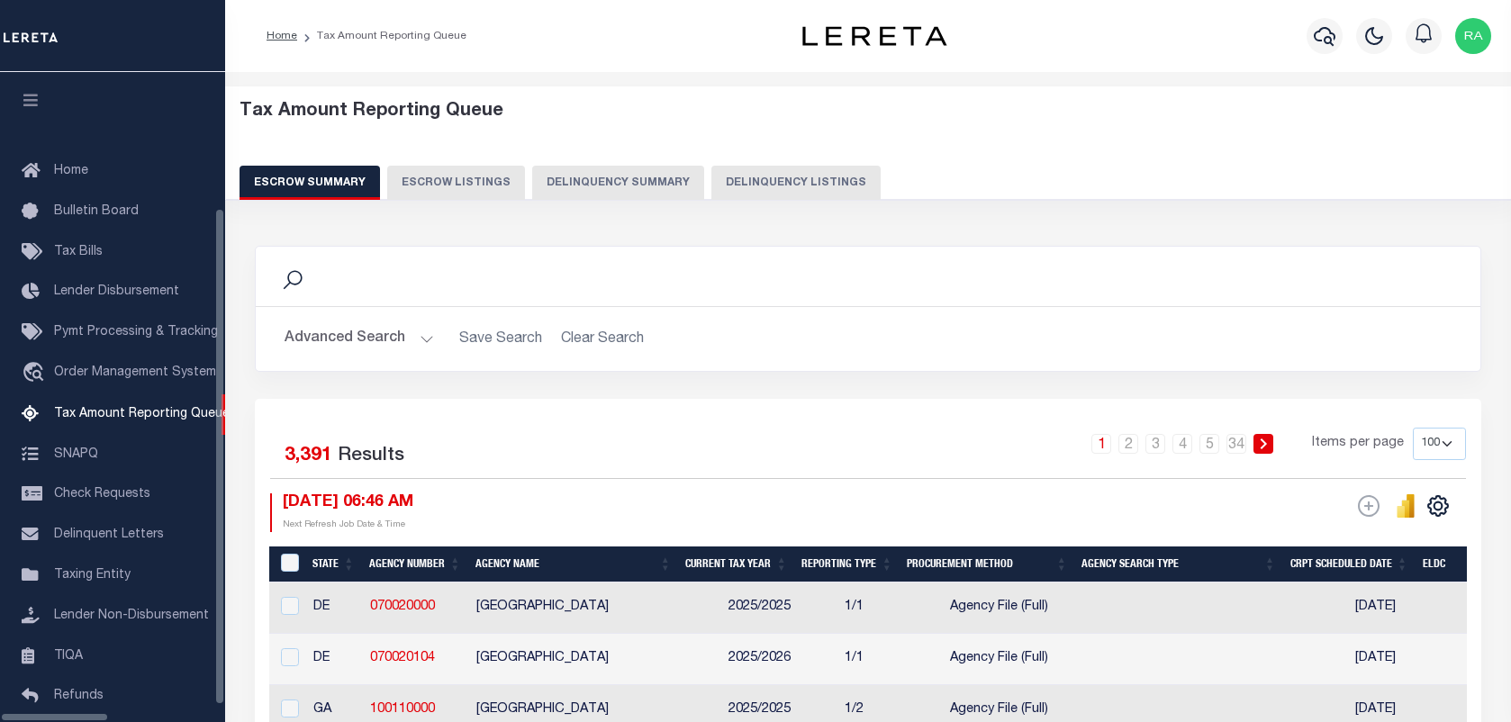
click at [731, 176] on button "Delinquency Listings" at bounding box center [795, 183] width 169 height 34
select select "100"
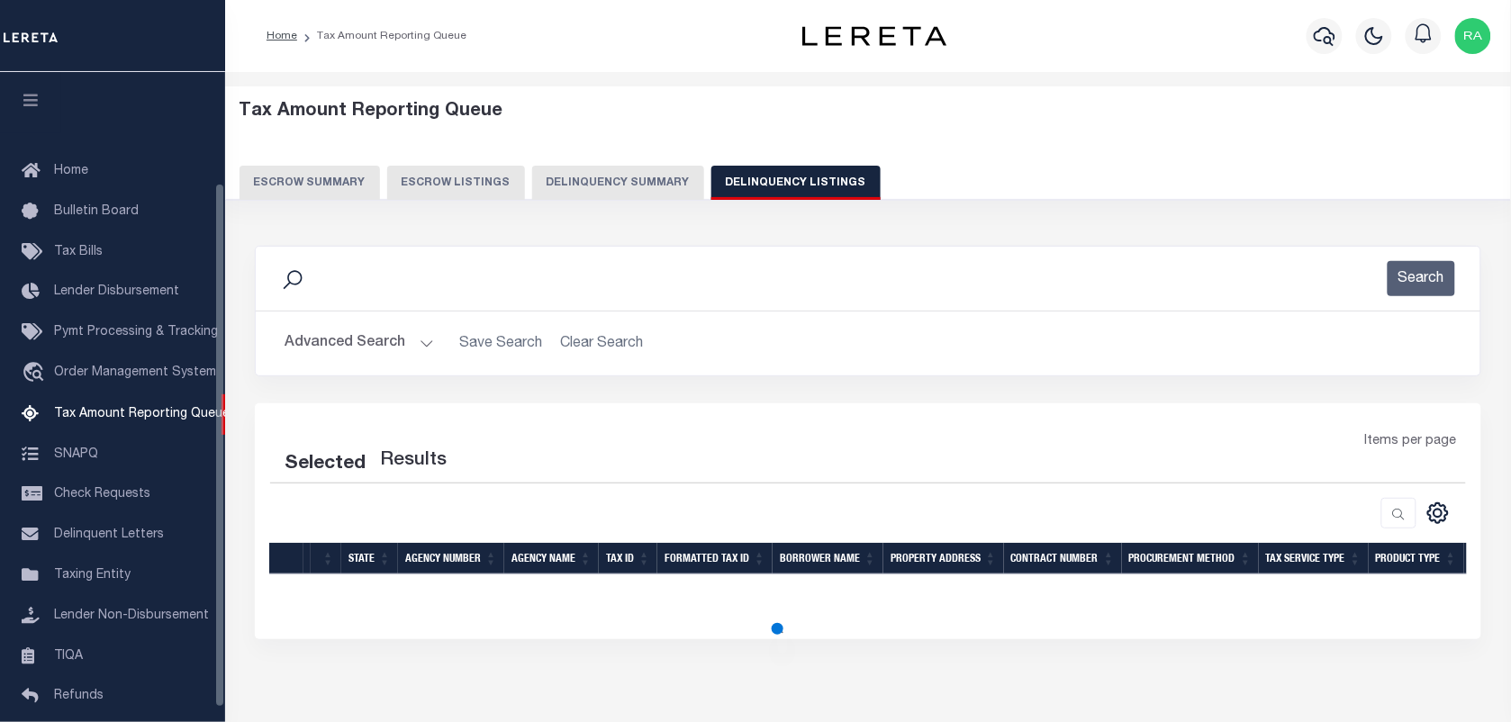
select select "100"
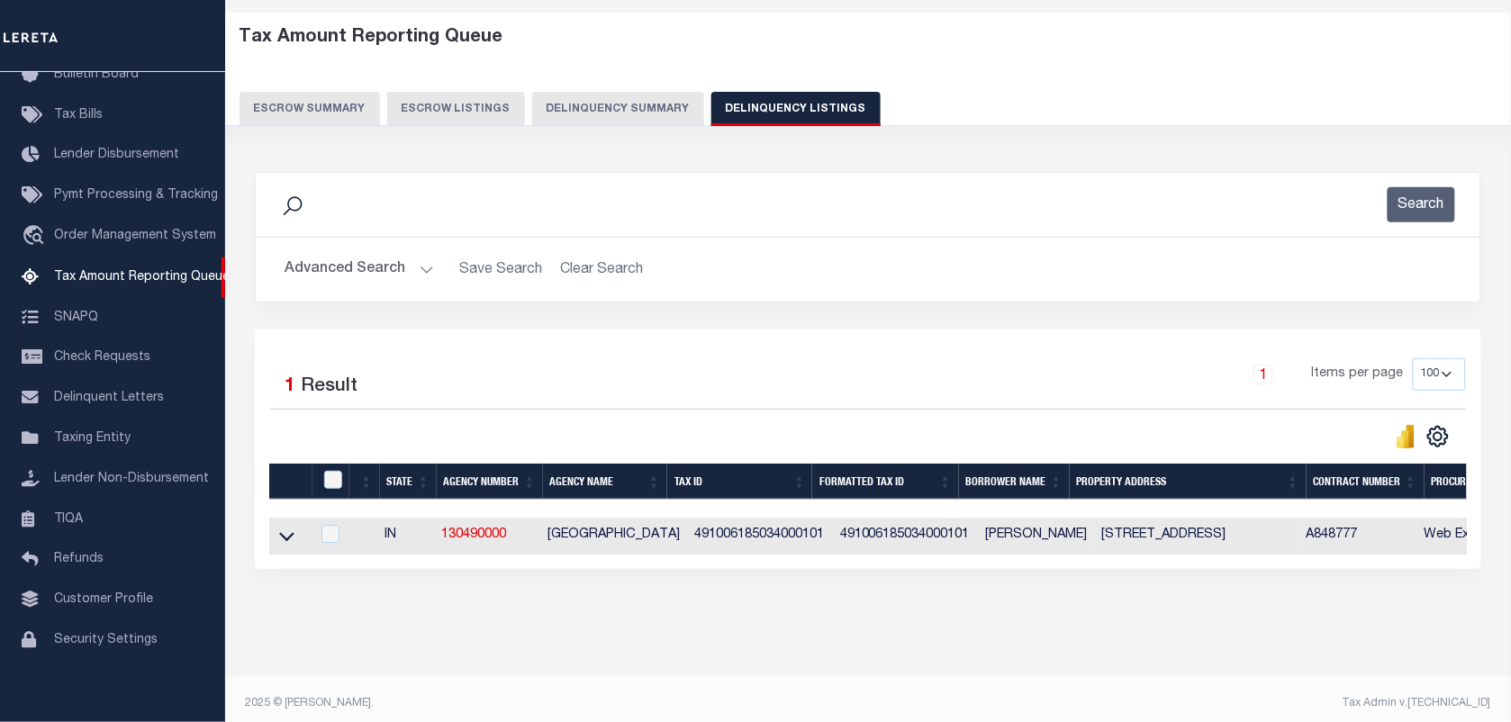
scroll to position [93, 0]
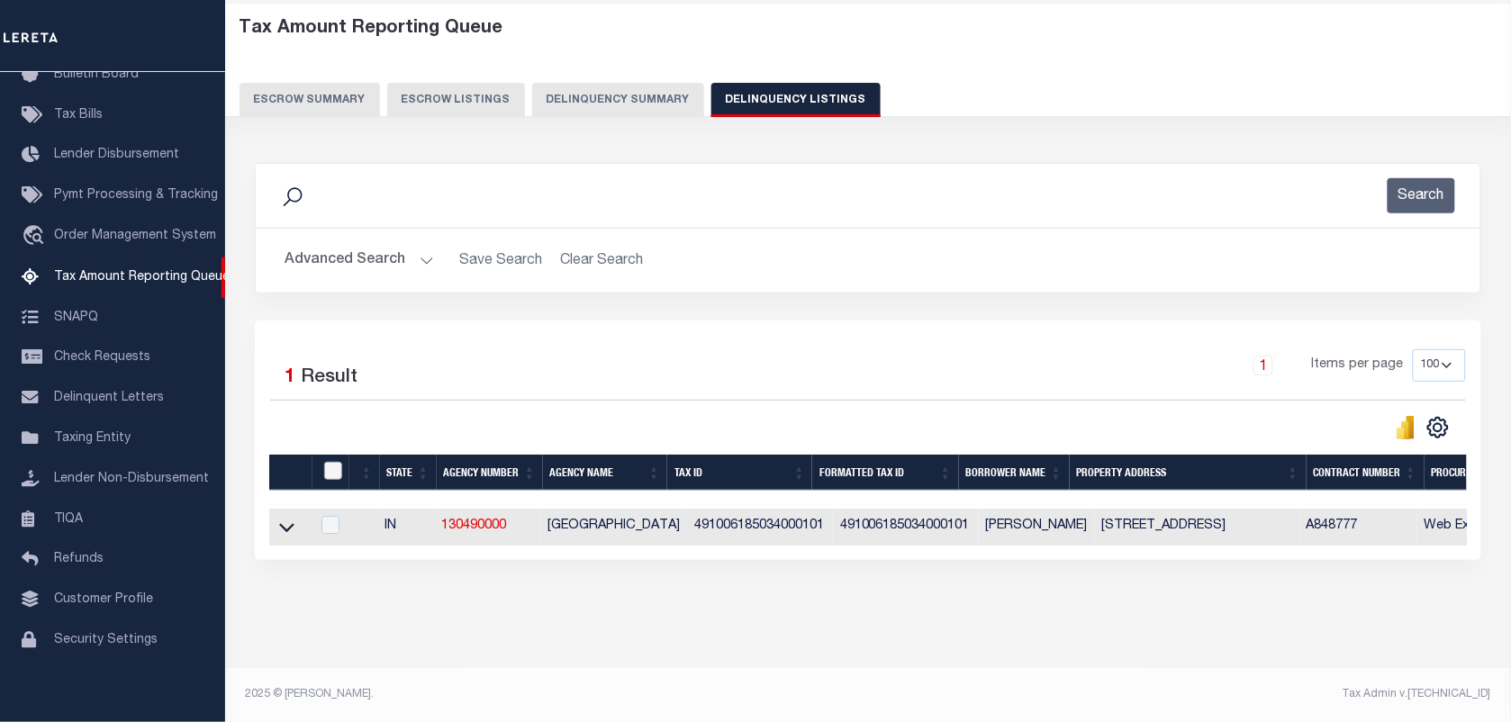
click at [324, 462] on input "checkbox" at bounding box center [333, 471] width 18 height 18
checkbox input "true"
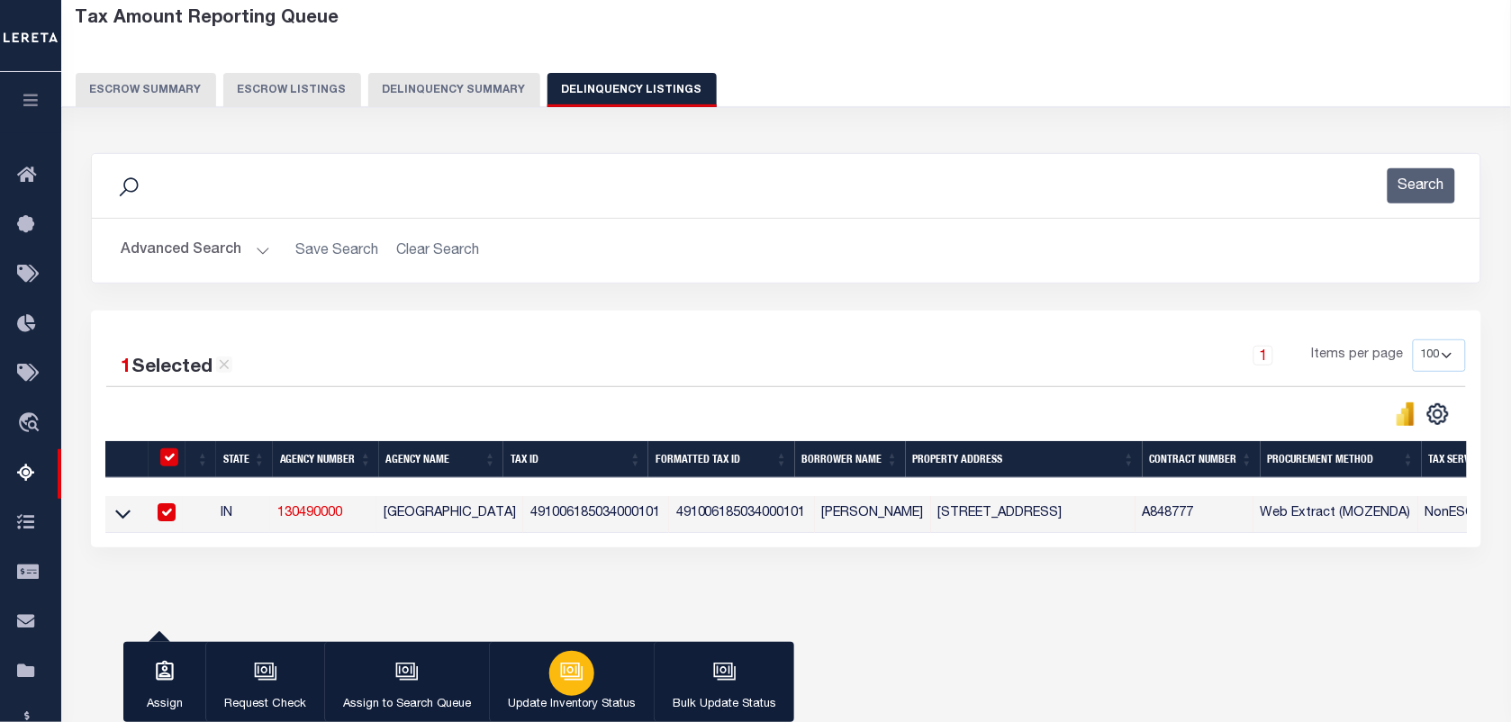
click at [564, 671] on icon "button" at bounding box center [571, 670] width 14 height 8
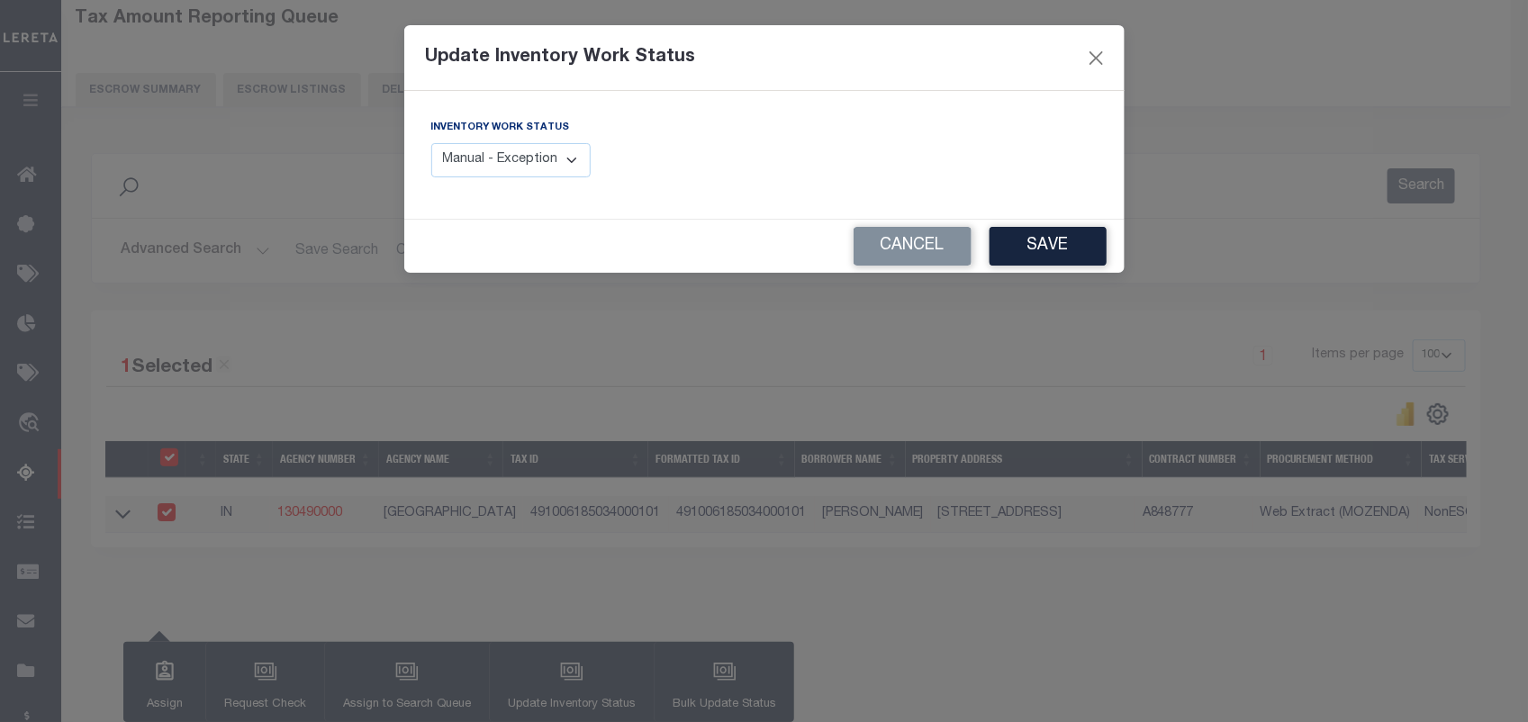
click at [441, 164] on select "Manual - Exception Pended - Awaiting Search Late Add Exception Completed" at bounding box center [511, 160] width 160 height 35
select select "4"
click at [431, 143] on select "Manual - Exception Pended - Awaiting Search Late Add Exception Completed" at bounding box center [511, 160] width 160 height 35
click at [1059, 258] on button "Save" at bounding box center [1048, 246] width 117 height 39
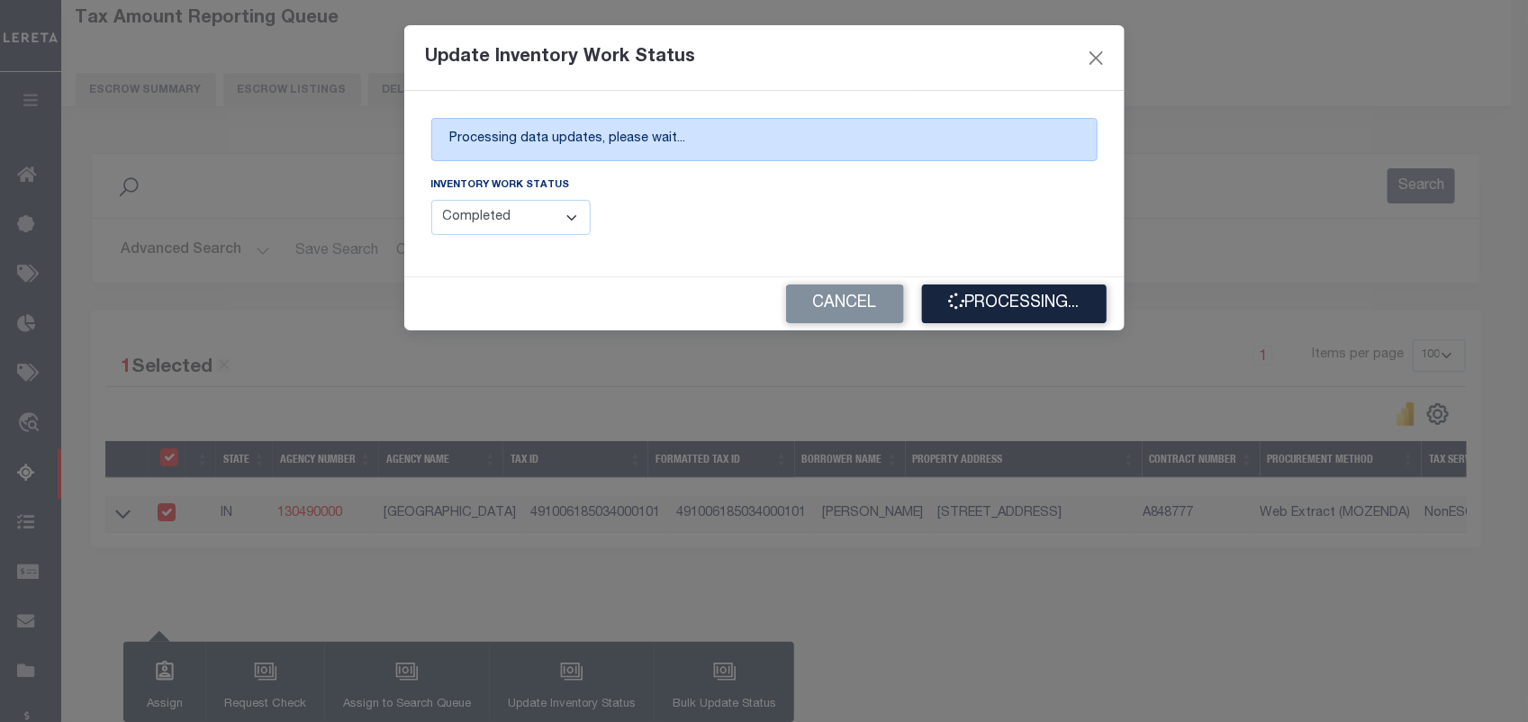
click at [1189, 446] on div "Update Inventory Work Status Processing data updates, please wait... Inventory …" at bounding box center [764, 361] width 1528 height 722
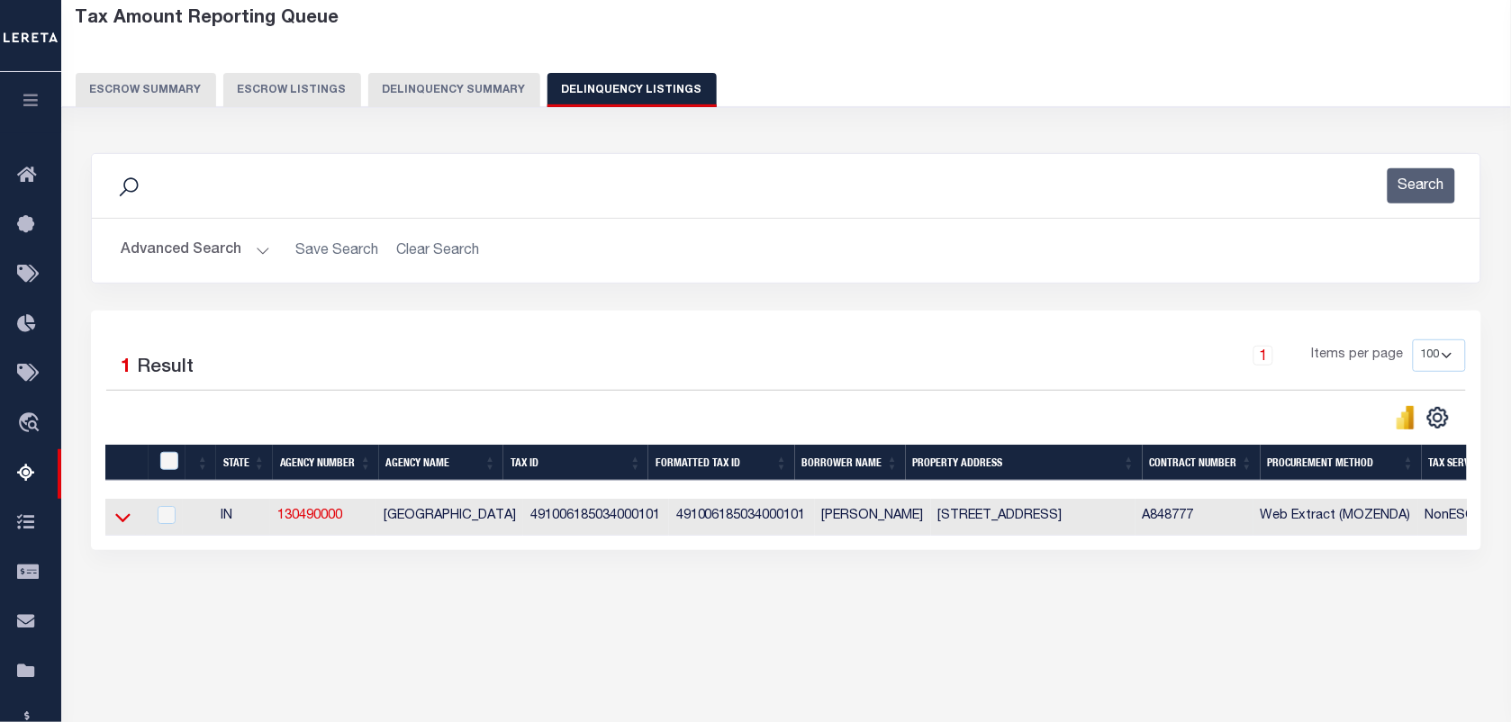
click at [123, 518] on icon at bounding box center [122, 517] width 15 height 19
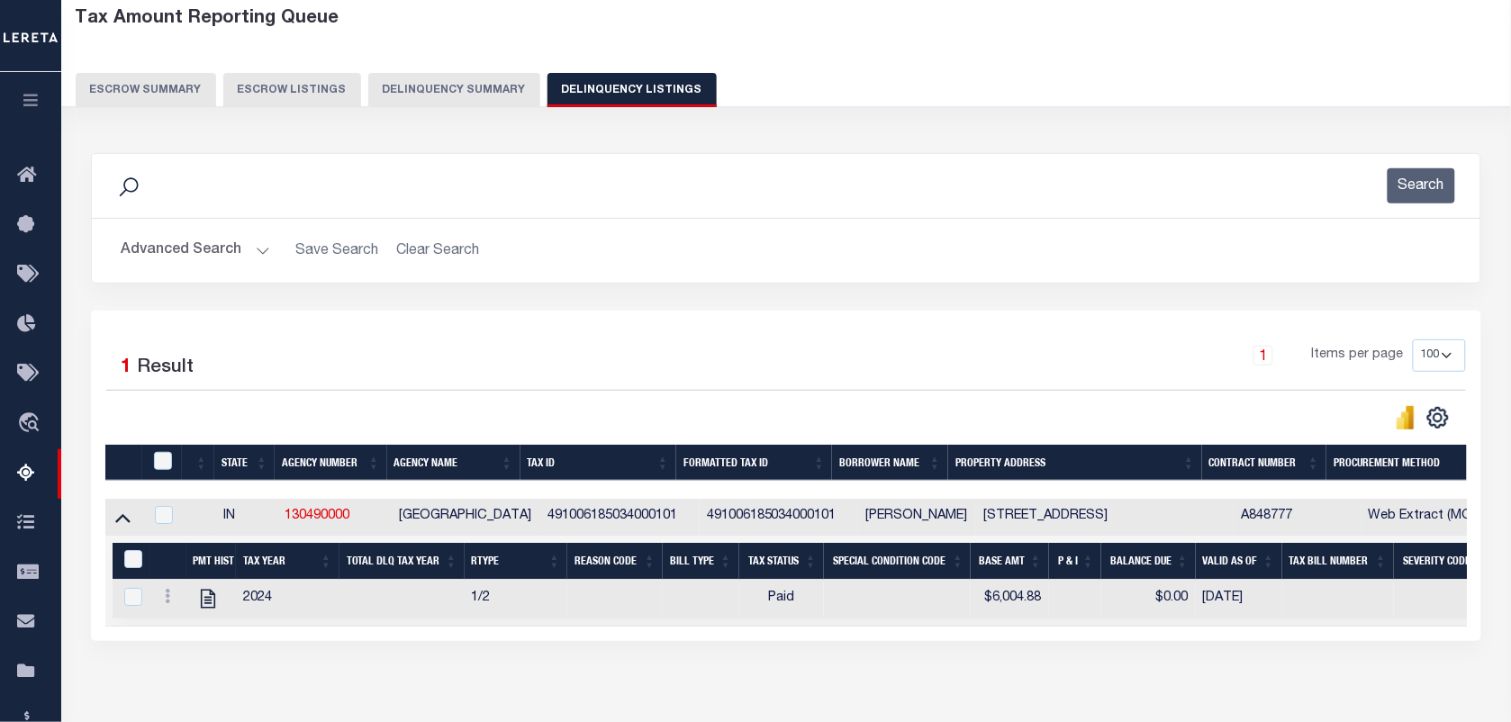
scroll to position [0, 1162]
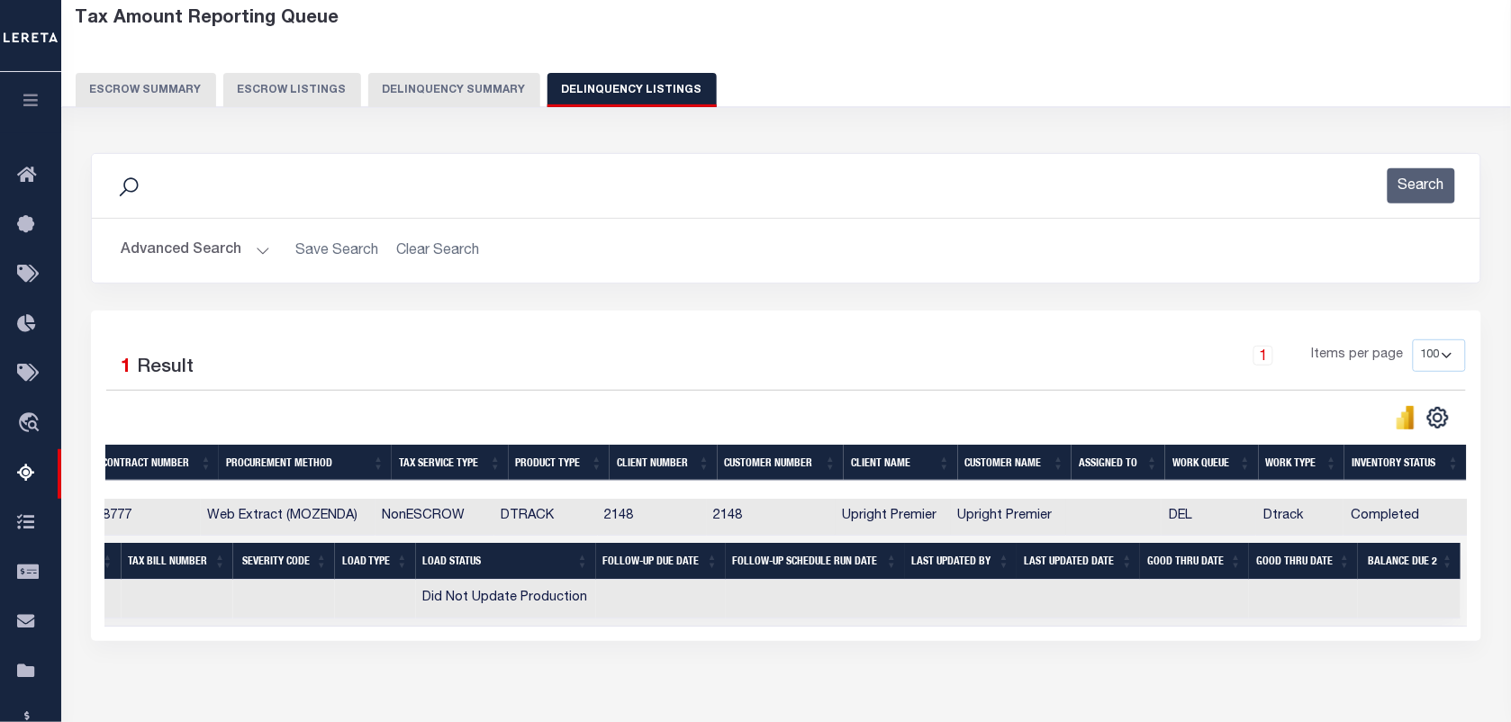
click at [259, 257] on button "Advanced Search" at bounding box center [195, 250] width 149 height 35
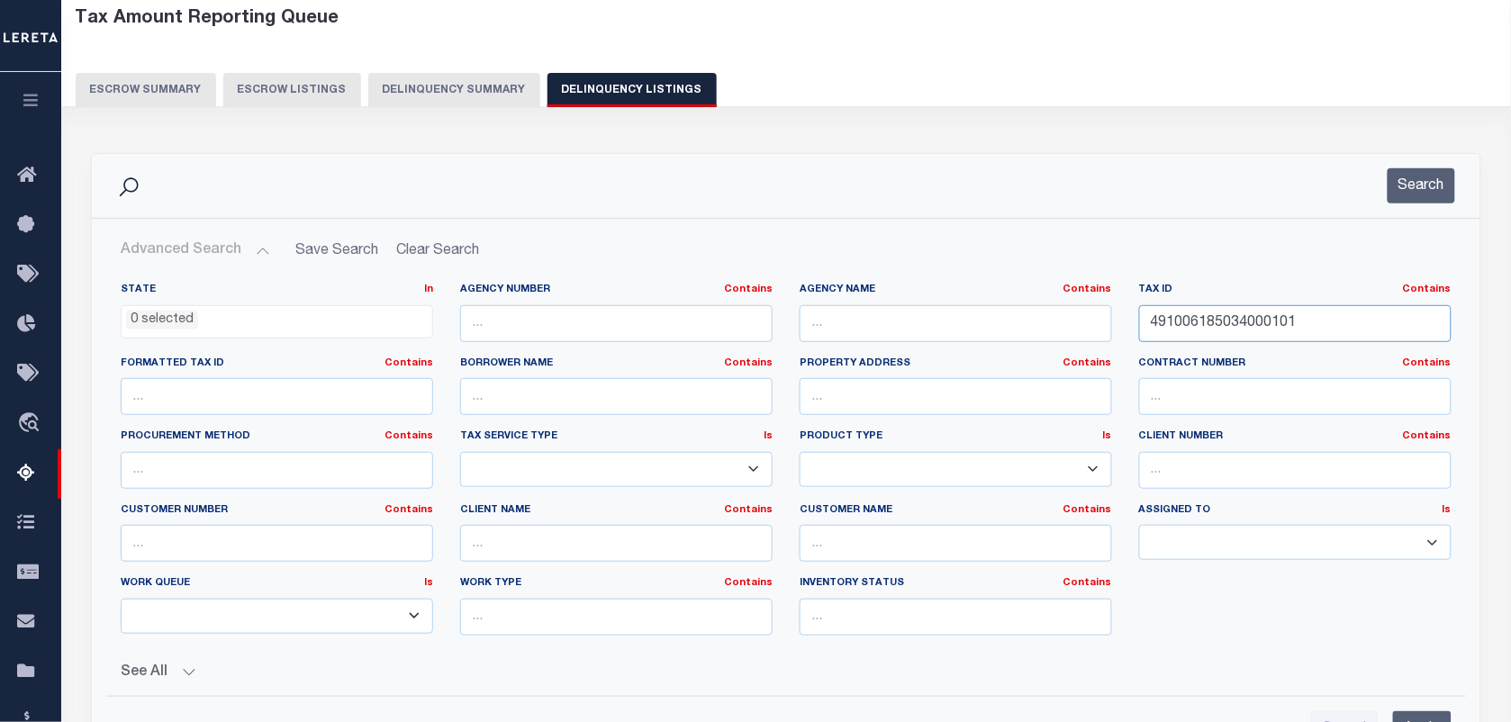
click at [1262, 317] on input "491006185034000101" at bounding box center [1295, 323] width 312 height 37
paste input "6012"
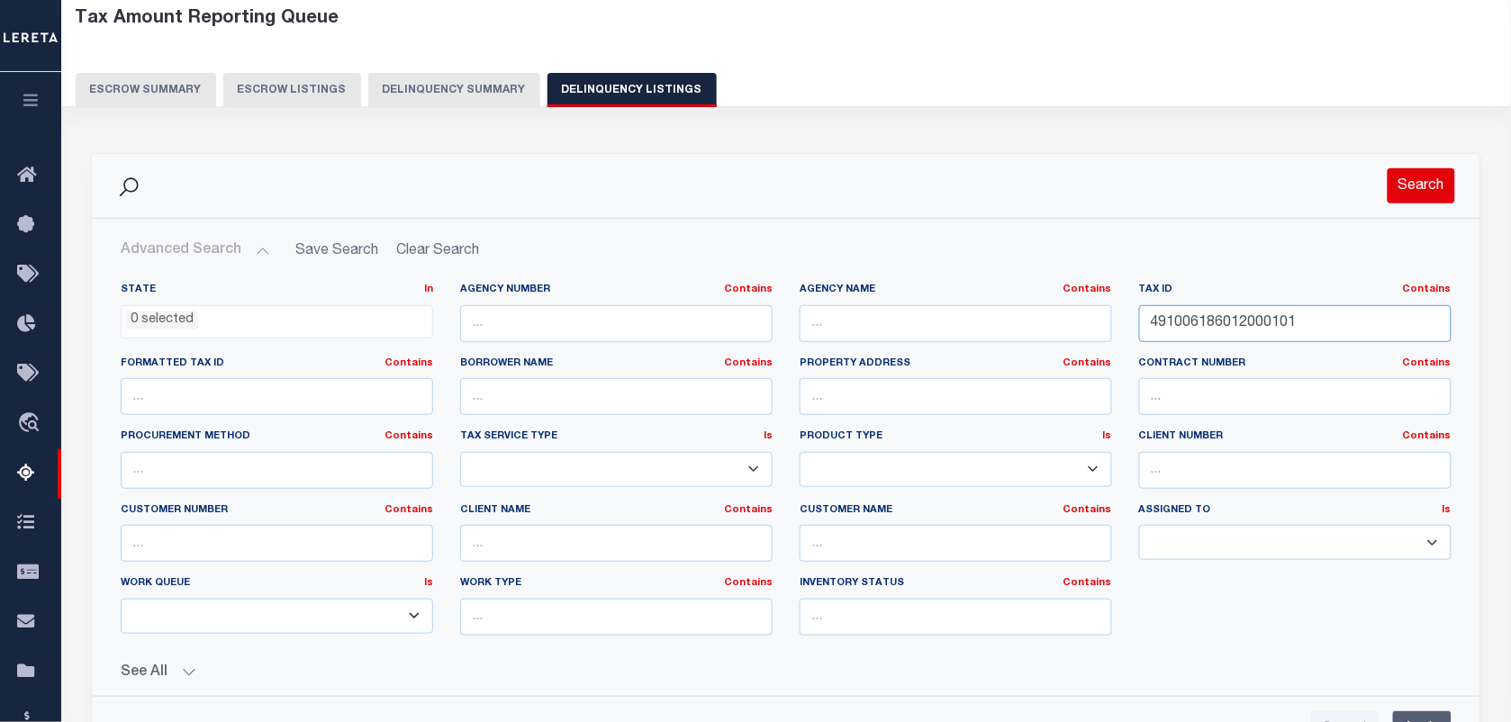
type input "491006186012000101"
click at [1427, 201] on button "Search" at bounding box center [1422, 185] width 68 height 35
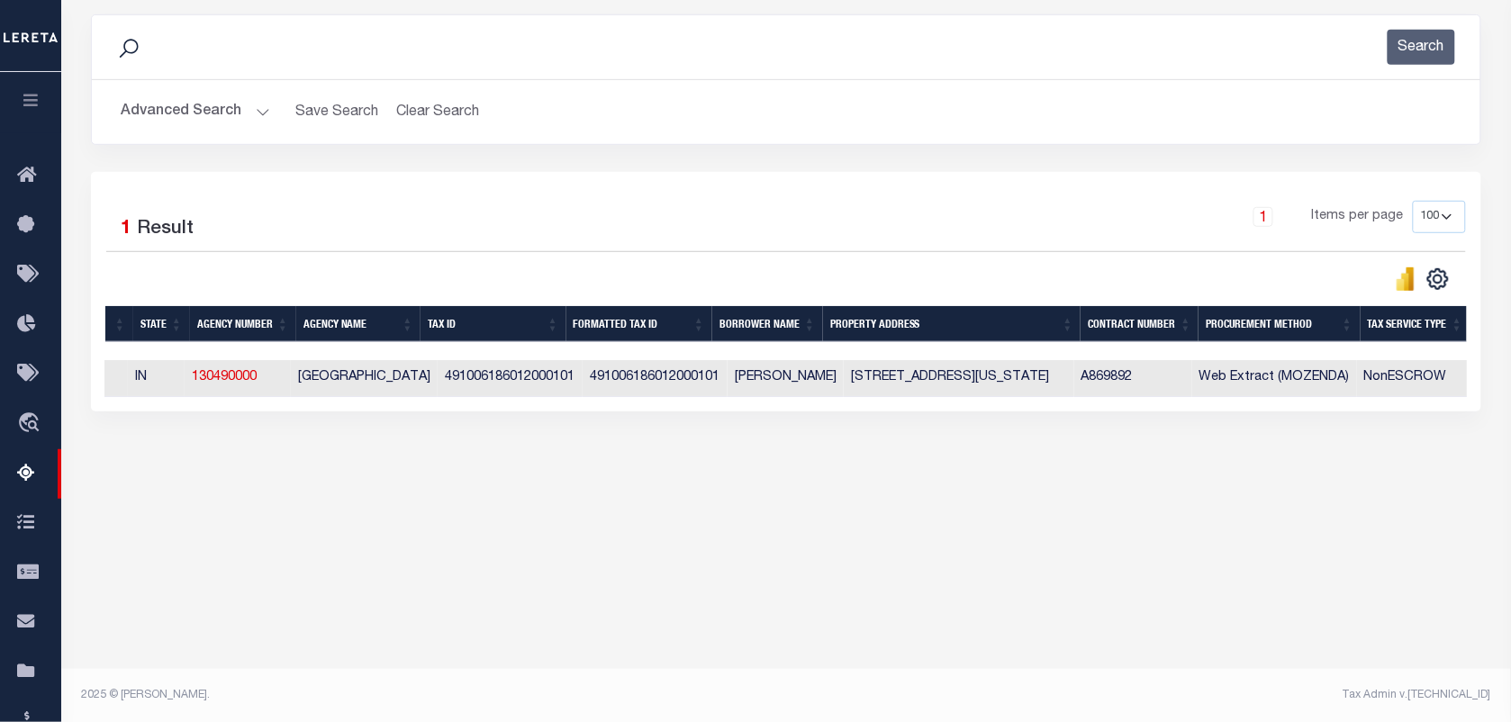
scroll to position [0, 0]
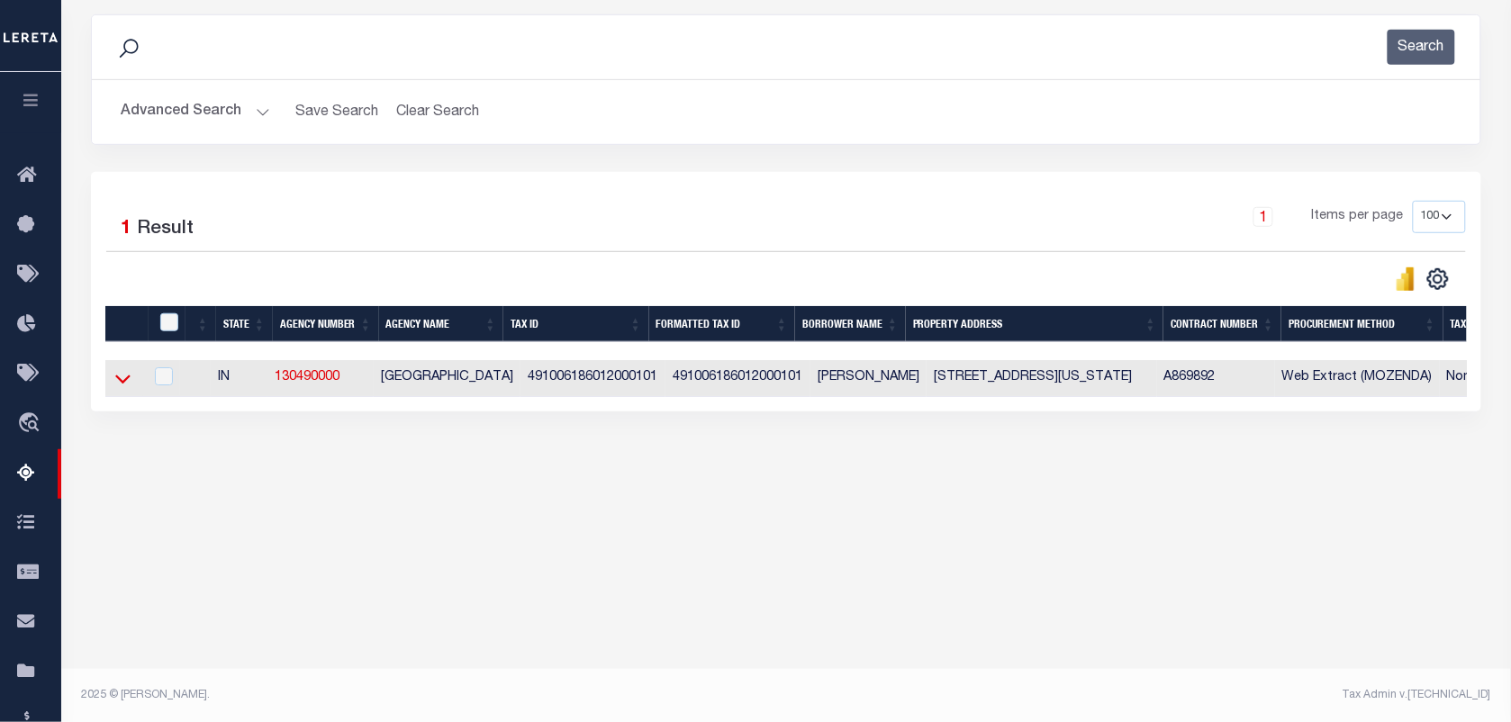
click at [126, 378] on icon at bounding box center [122, 378] width 15 height 19
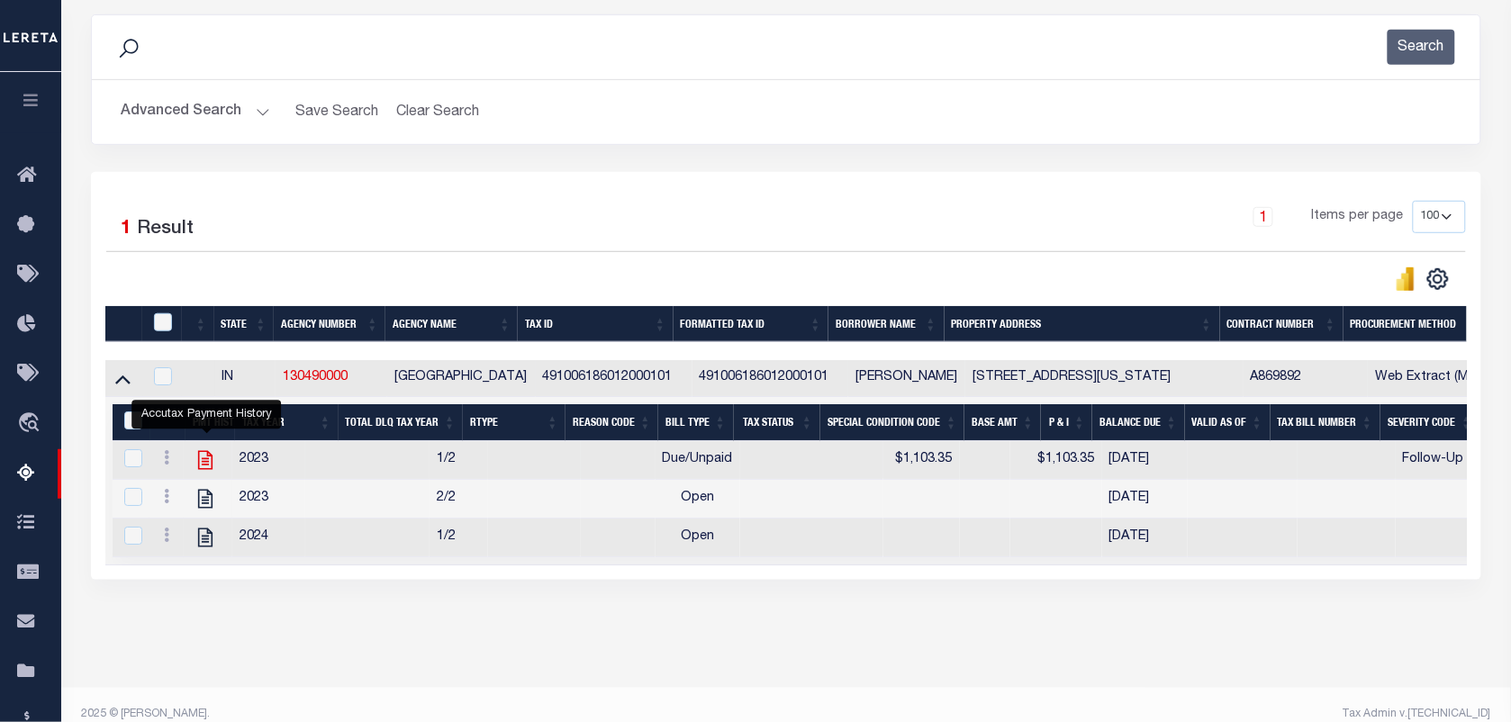
click at [204, 472] on icon "" at bounding box center [205, 459] width 23 height 23
checkbox input "true"
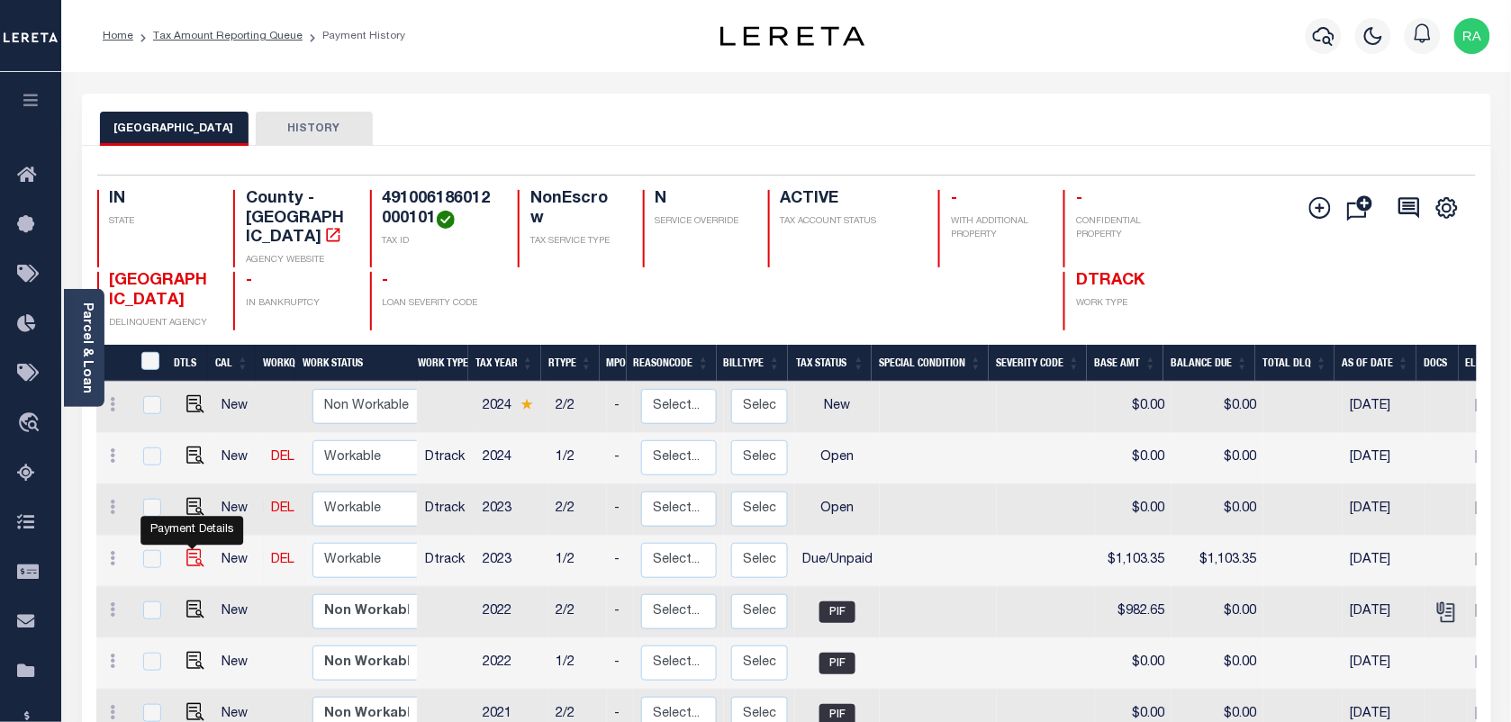
click at [195, 549] on img "" at bounding box center [195, 558] width 18 height 18
checkbox input "true"
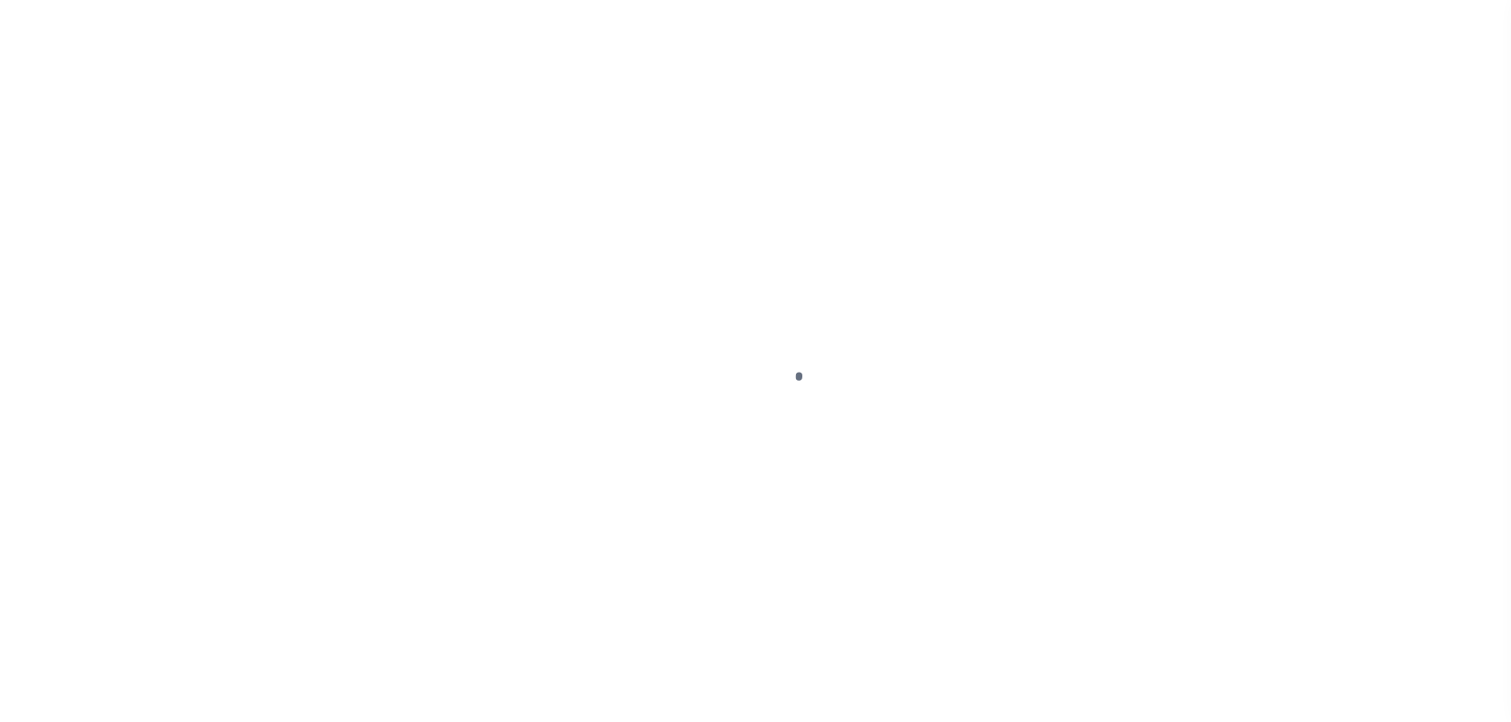
select select "DUE"
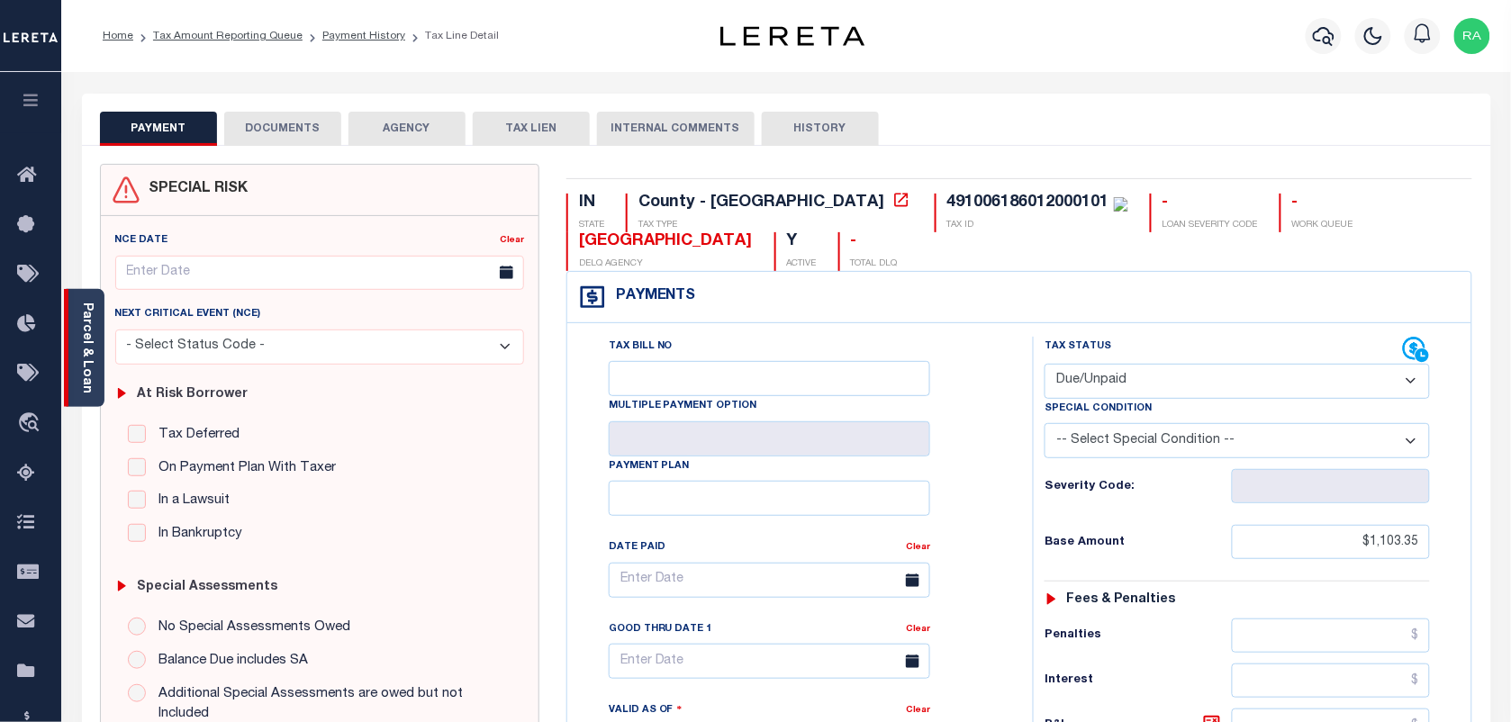
click at [88, 338] on link "Parcel & Loan" at bounding box center [86, 348] width 13 height 91
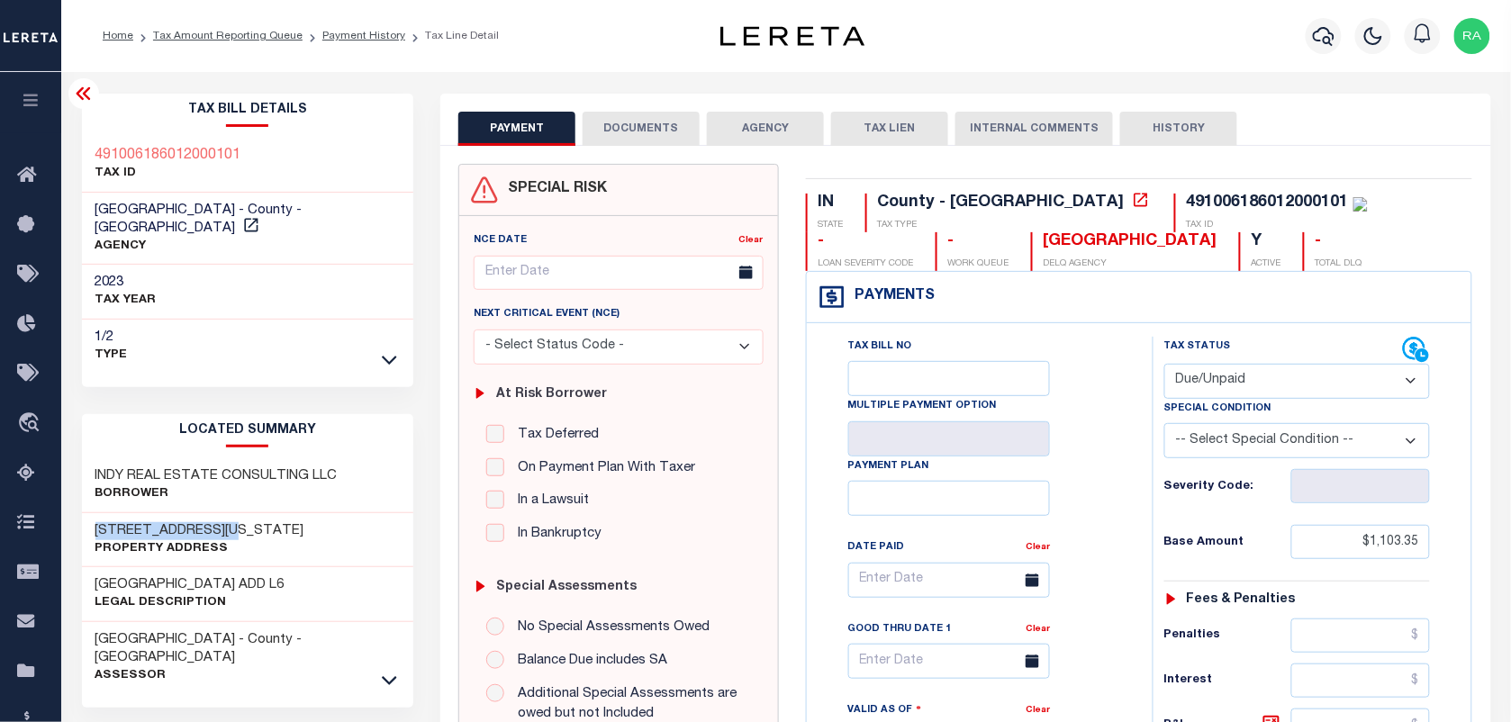
drag, startPoint x: 95, startPoint y: 519, endPoint x: 264, endPoint y: 507, distance: 168.8
click at [264, 513] on div "[STREET_ADDRESS][US_STATE] Property Address" at bounding box center [248, 540] width 332 height 55
copy h3 "[STREET_ADDRESS][US_STATE]"
drag, startPoint x: 786, startPoint y: 375, endPoint x: 818, endPoint y: 453, distance: 84.4
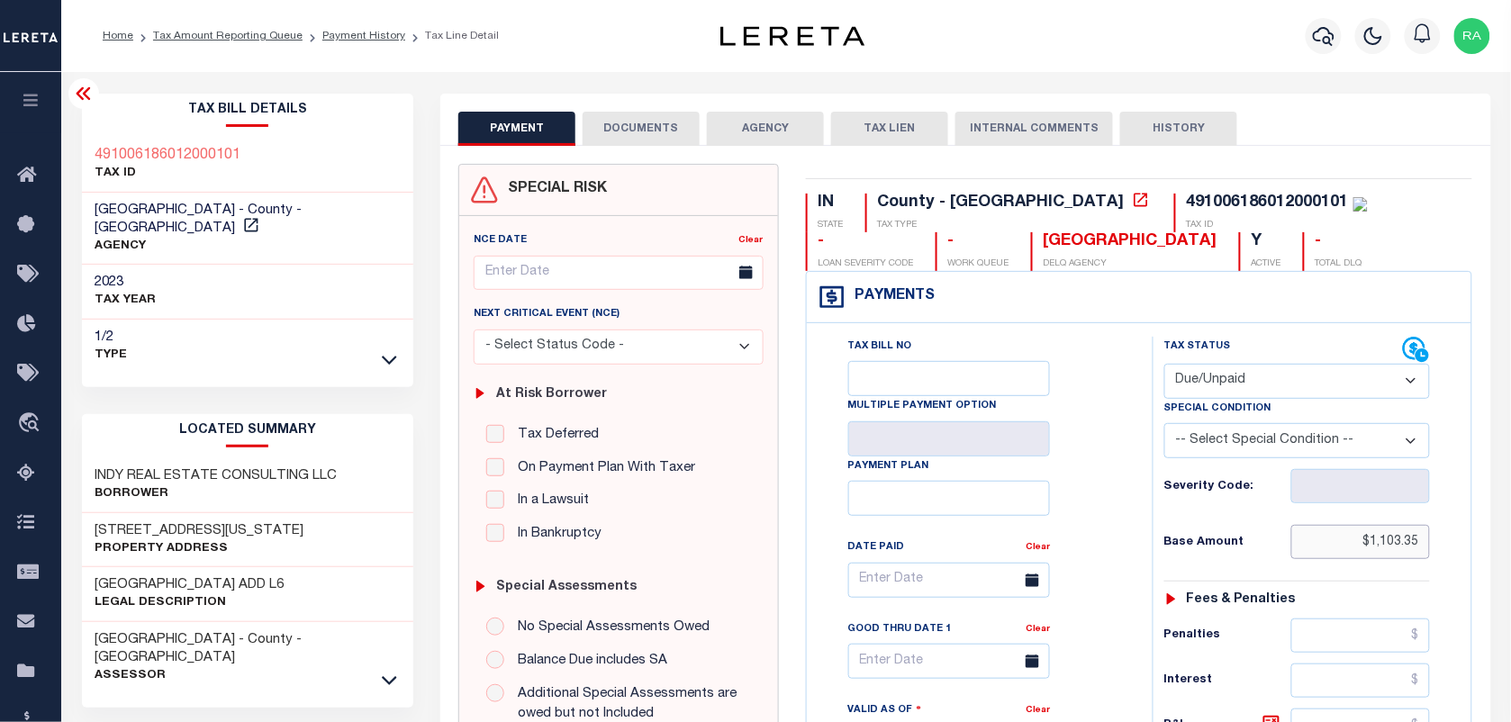
drag, startPoint x: 1371, startPoint y: 538, endPoint x: 1487, endPoint y: 542, distance: 116.3
paste input "947.2"
type input "$947.25"
type input "[DATE]"
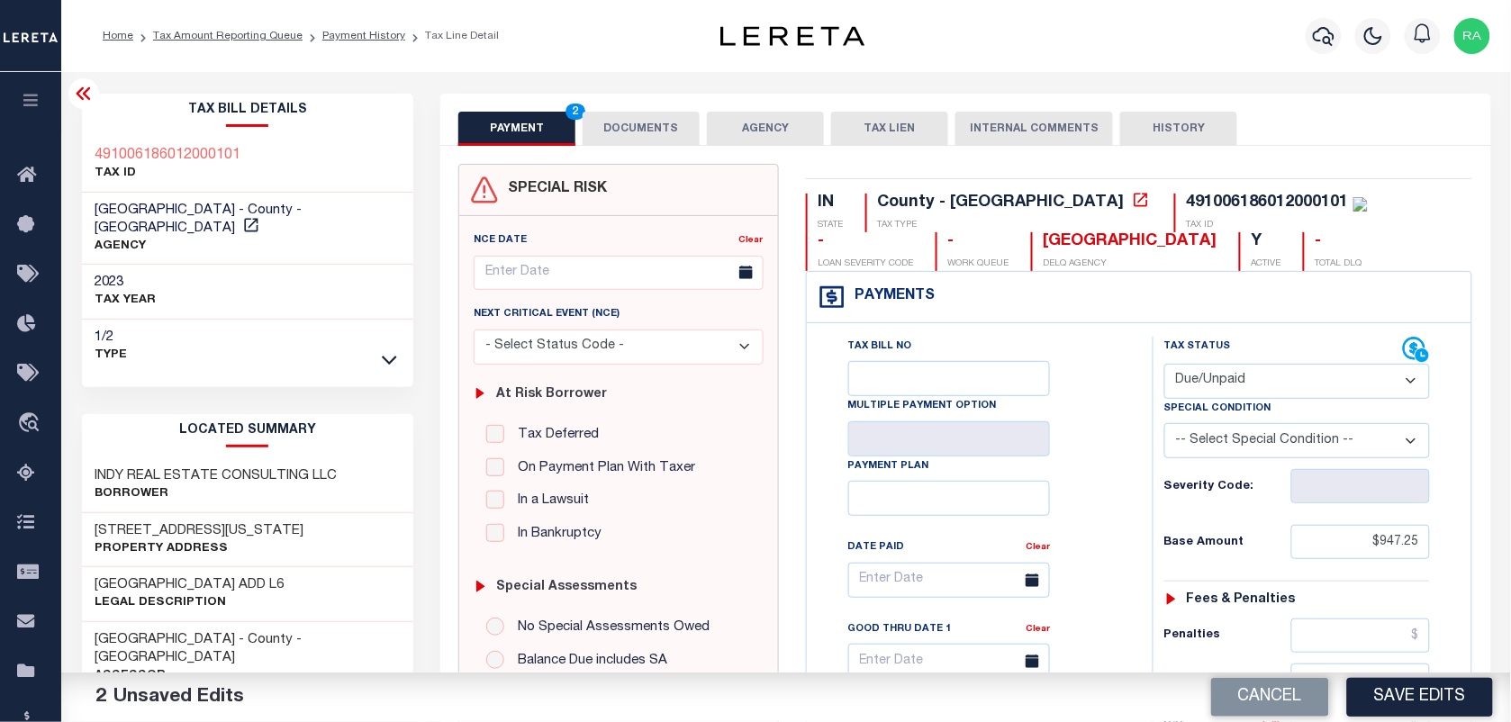
click at [1068, 588] on div "Tax Bill No Multiple Payment Option Payment Plan Clear" at bounding box center [975, 589] width 301 height 505
click at [235, 34] on link "Tax Amount Reporting Queue" at bounding box center [227, 36] width 149 height 11
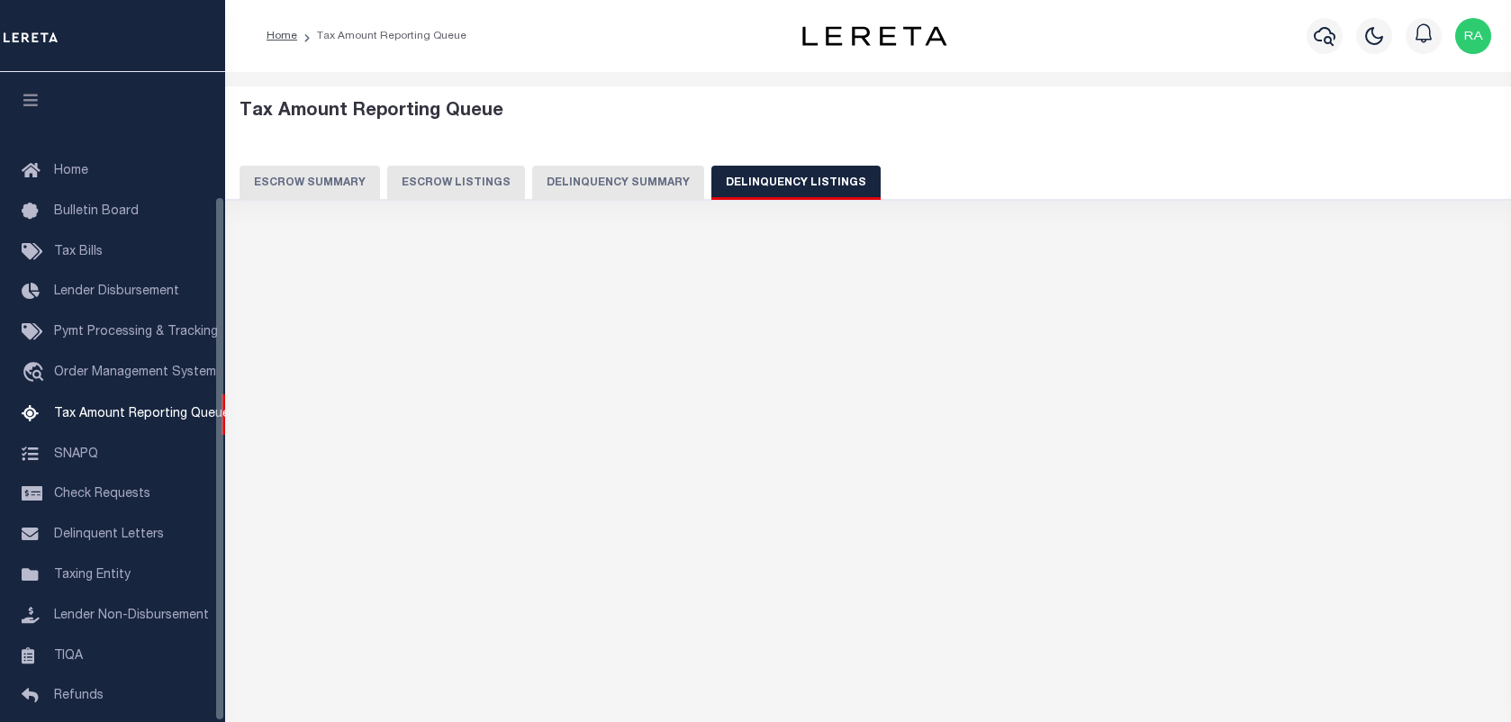
select select
select select "100"
drag, startPoint x: 595, startPoint y: 317, endPoint x: 420, endPoint y: 376, distance: 185.4
click at [434, 380] on div "Search Advanced Search Save Search Clear Search In In" at bounding box center [867, 473] width 1253 height 454
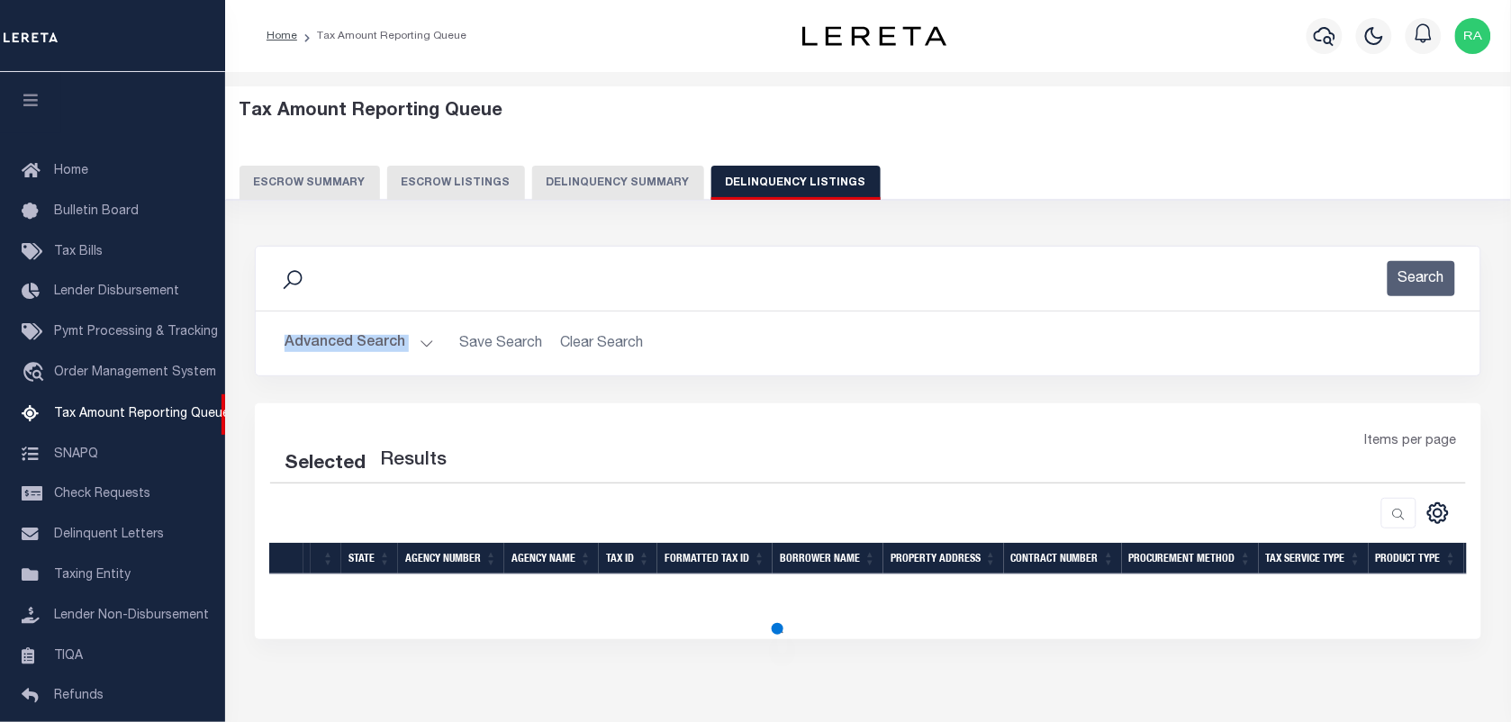
scroll to position [154, 0]
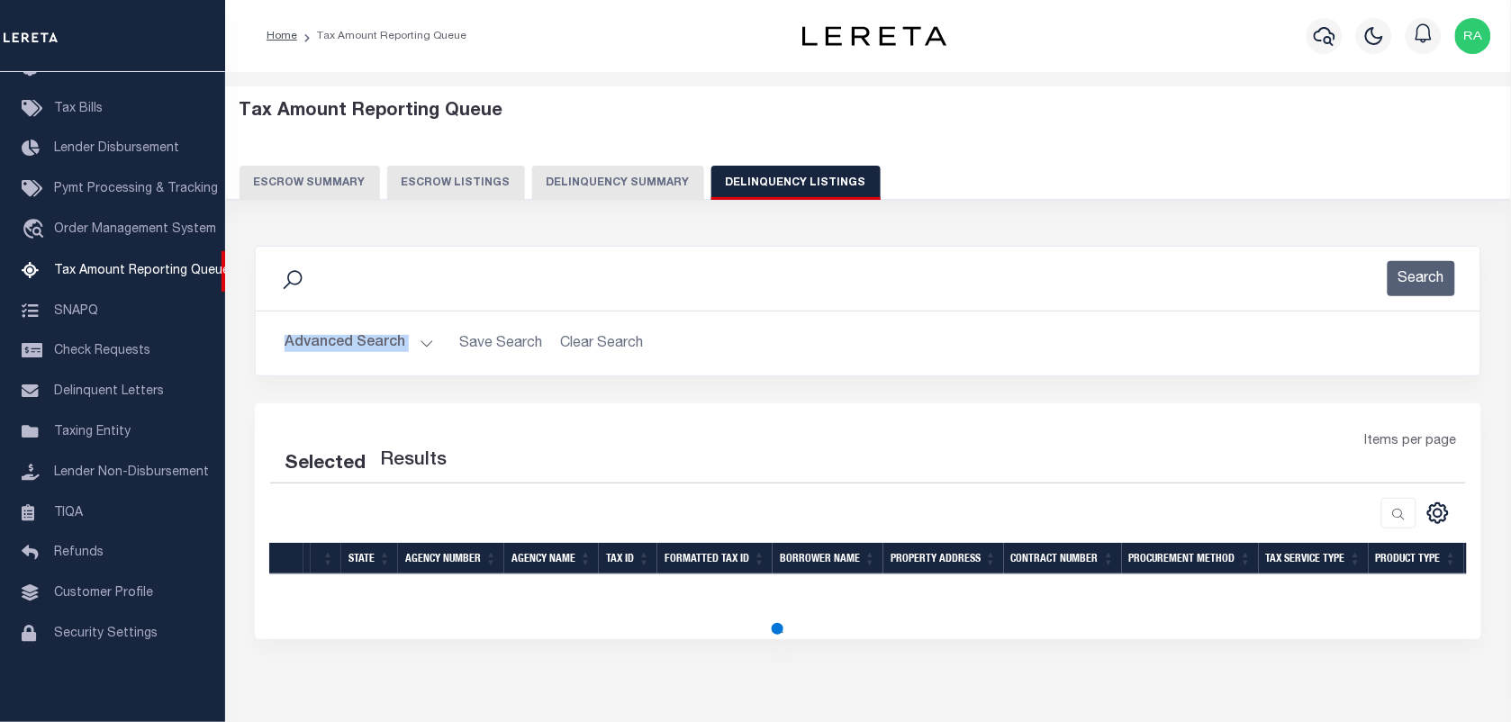
click at [414, 345] on button "Advanced Search" at bounding box center [359, 343] width 149 height 35
select select "100"
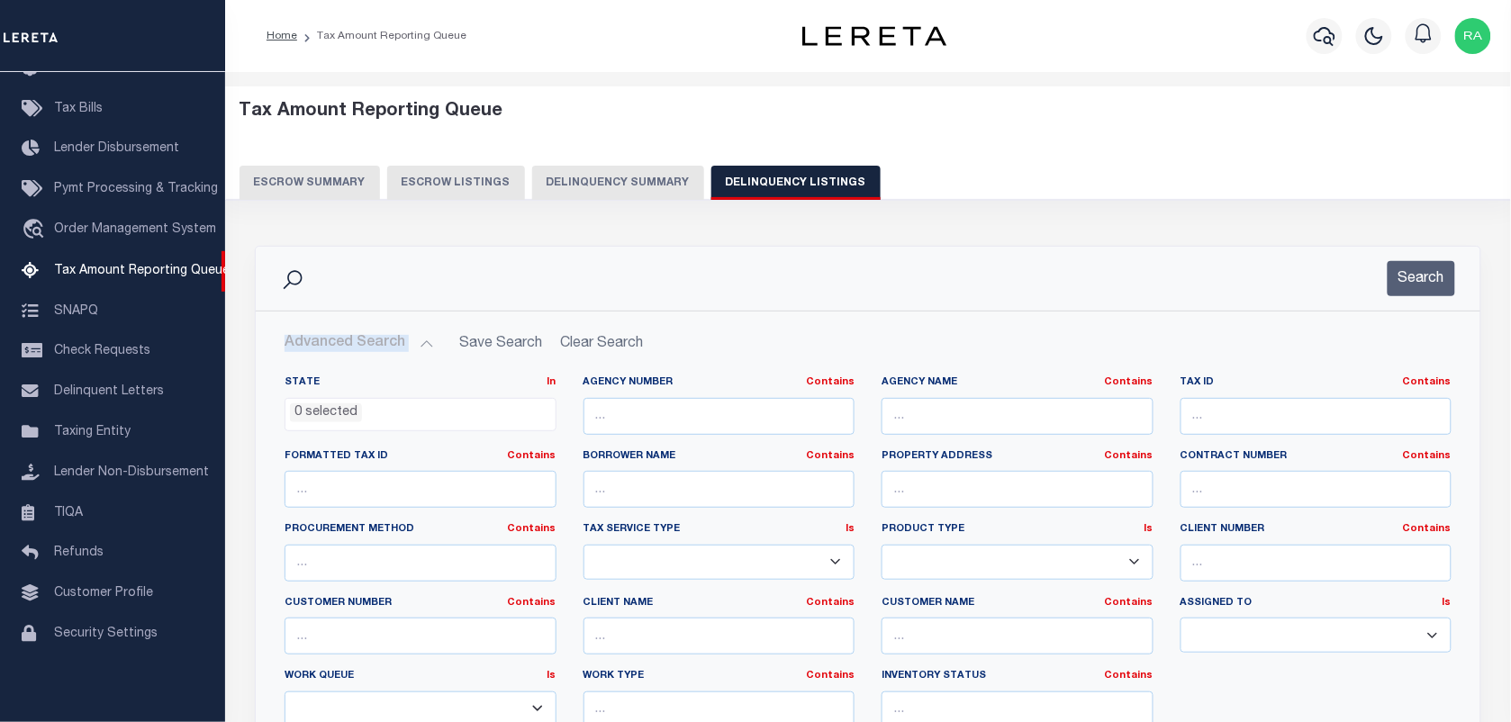
click at [1322, 438] on div "Tax ID Contains Contains Is" at bounding box center [1316, 413] width 299 height 74
click at [1303, 424] on input "text" at bounding box center [1317, 416] width 272 height 37
paste input "491007141017000101"
type input "491007141017000101"
drag, startPoint x: 1358, startPoint y: 325, endPoint x: 1400, endPoint y: 303, distance: 47.5
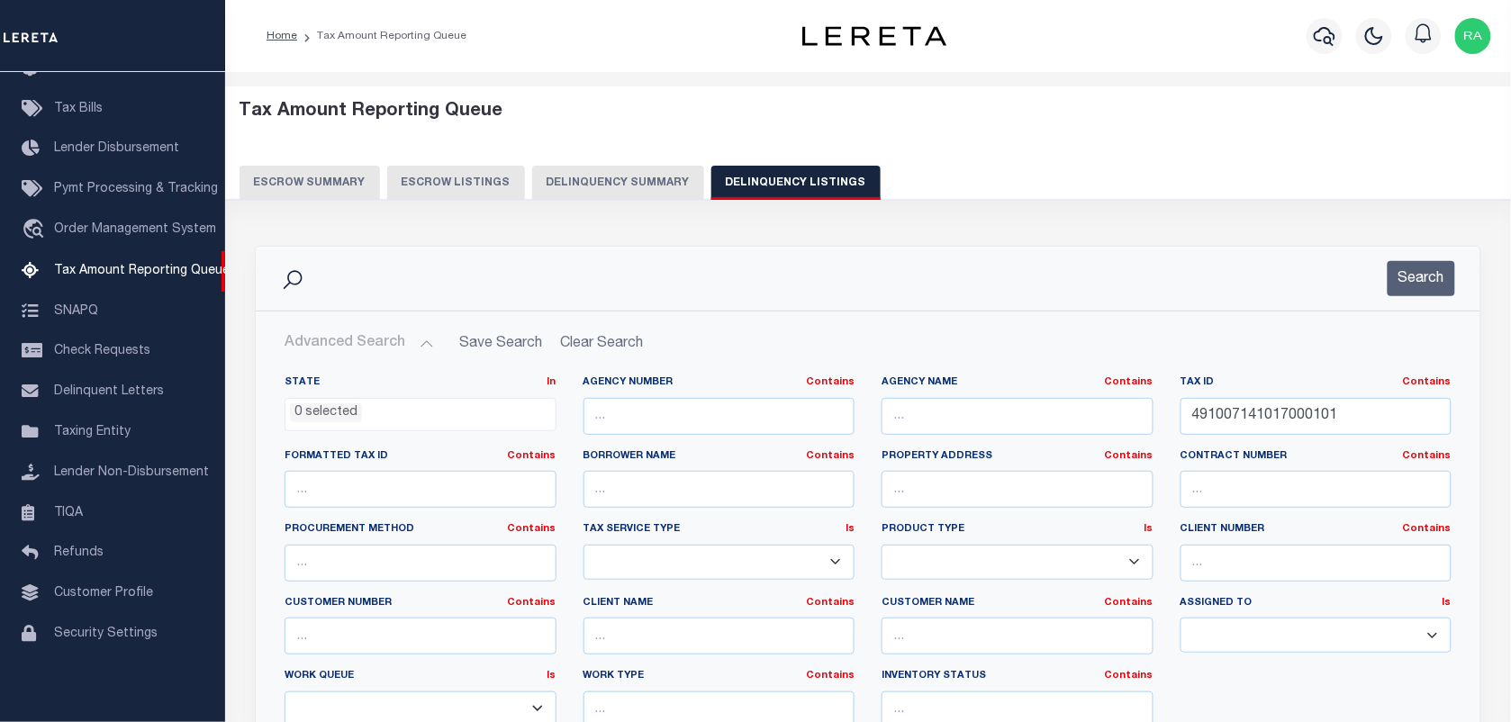
click at [1384, 311] on div "Search Advanced Search Save Search Clear Search In In" at bounding box center [868, 551] width 1226 height 611
click at [1409, 293] on button "Search" at bounding box center [1422, 278] width 68 height 35
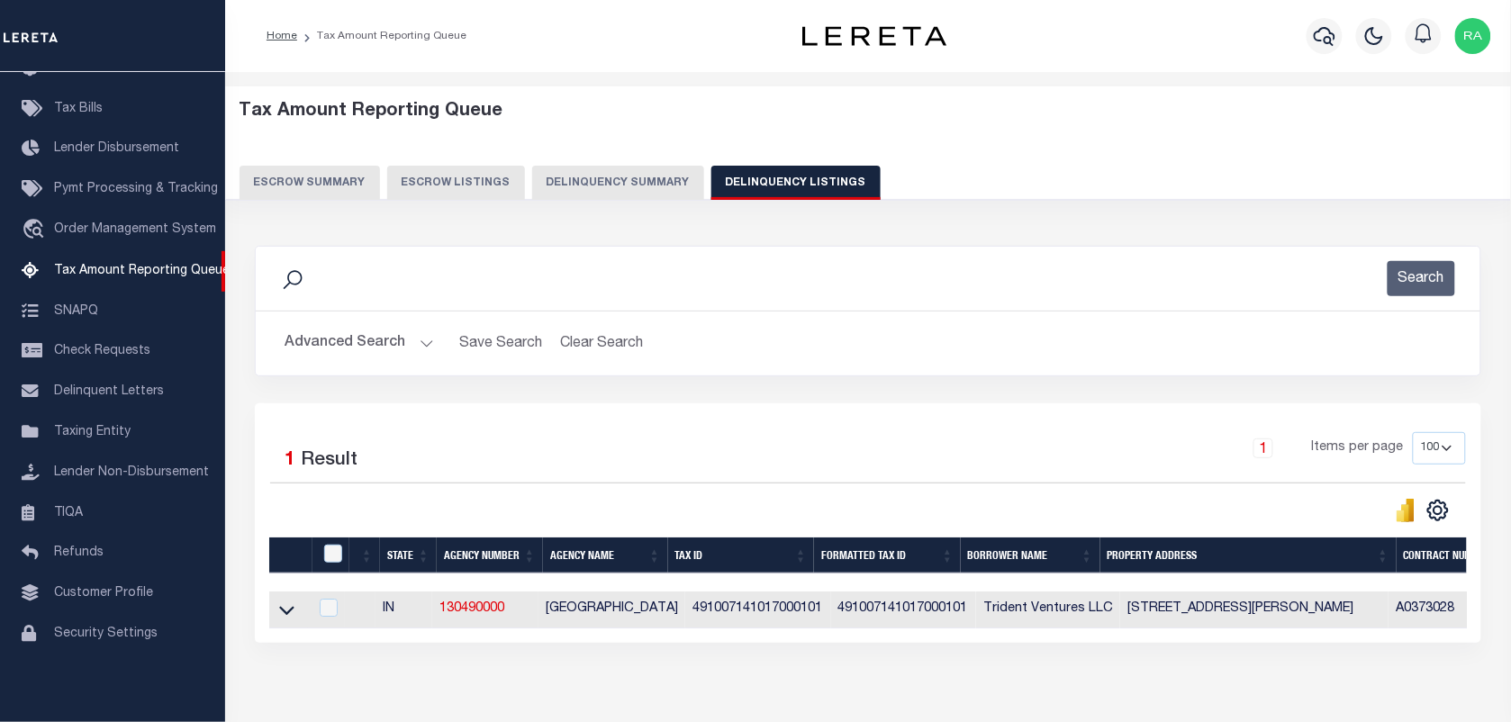
click at [662, 385] on div "Search Advanced Search Save Search Clear Search tblassign_wrapper_dynamictable_…" at bounding box center [868, 444] width 1226 height 397
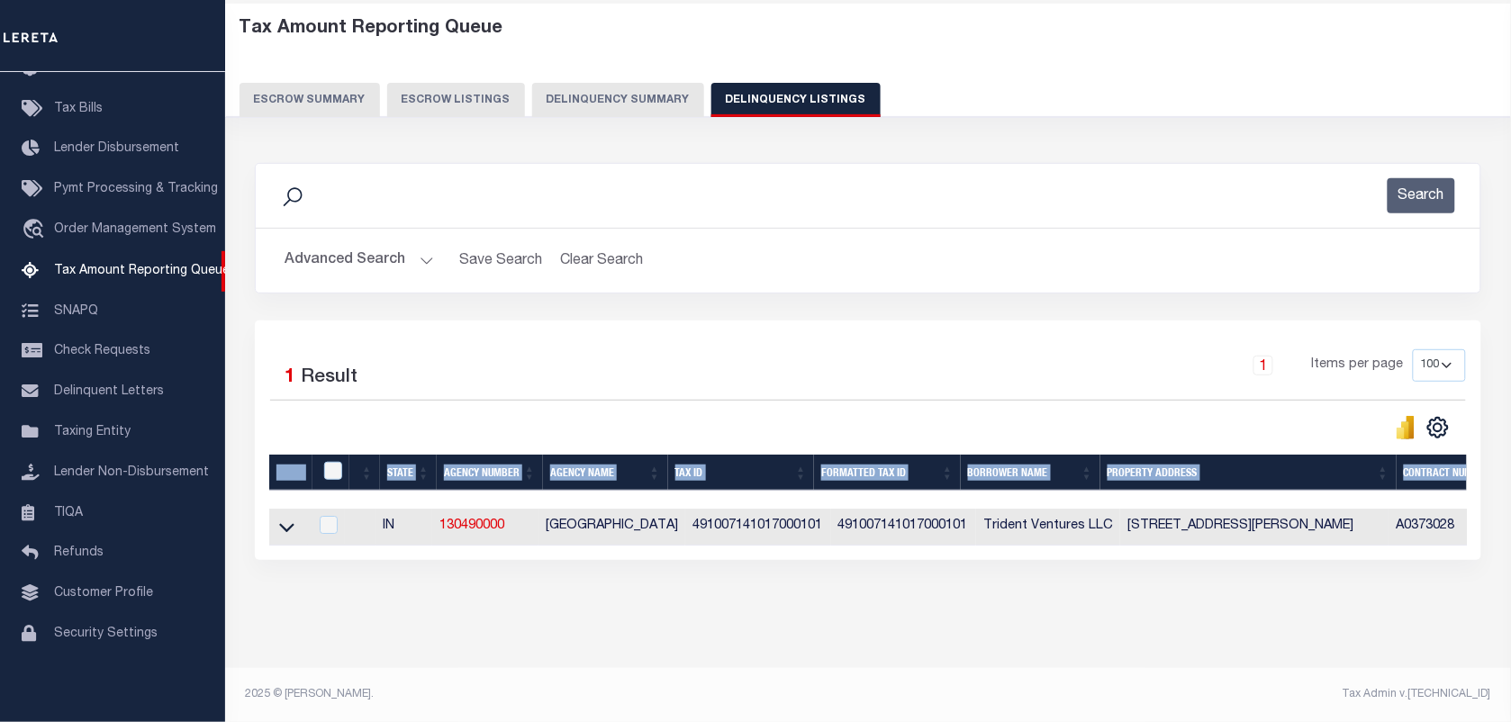
drag, startPoint x: 650, startPoint y: 397, endPoint x: 300, endPoint y: 515, distance: 369.6
click at [302, 495] on div "Selected 1 Result 1 Items per page 10 25 50 100 500" at bounding box center [868, 441] width 1226 height 240
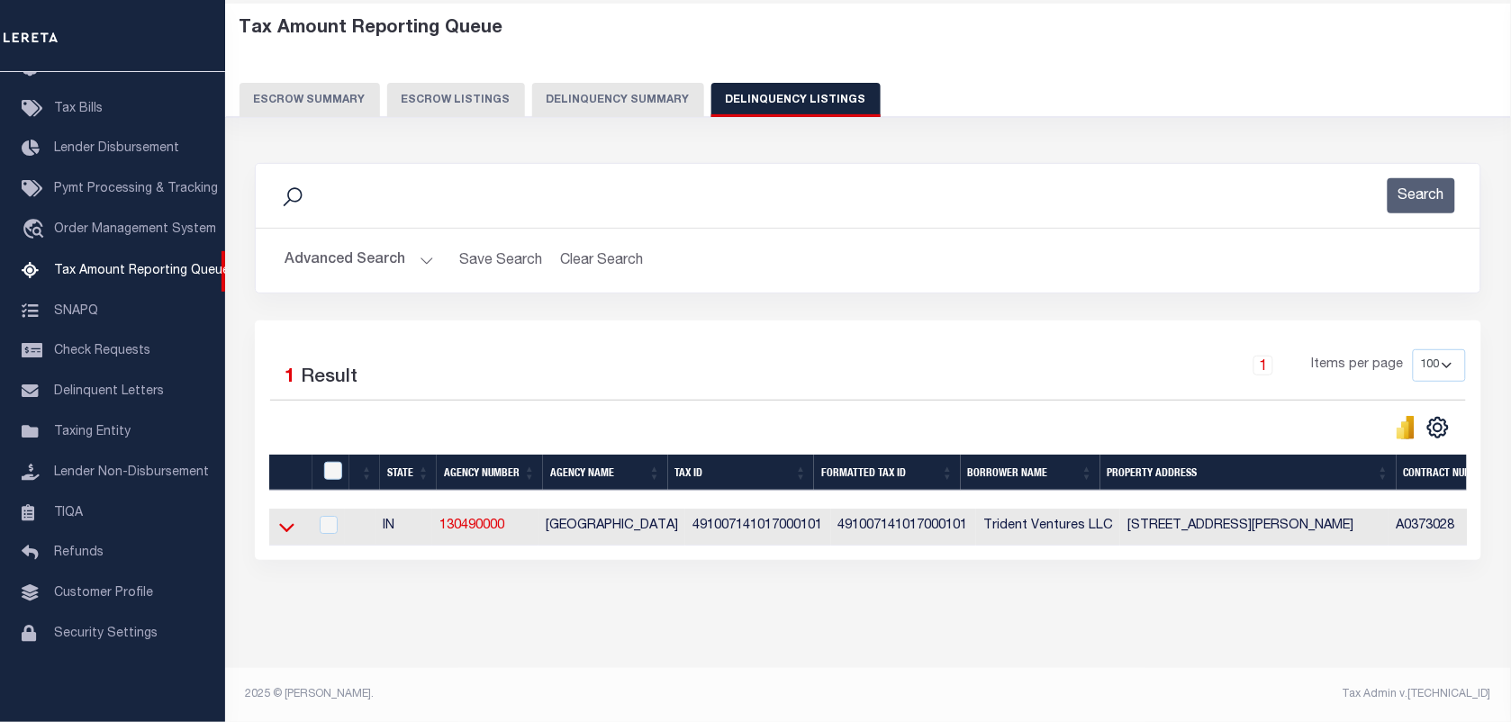
drag, startPoint x: 289, startPoint y: 527, endPoint x: 285, endPoint y: 519, distance: 9.3
click at [285, 520] on td at bounding box center [288, 527] width 39 height 37
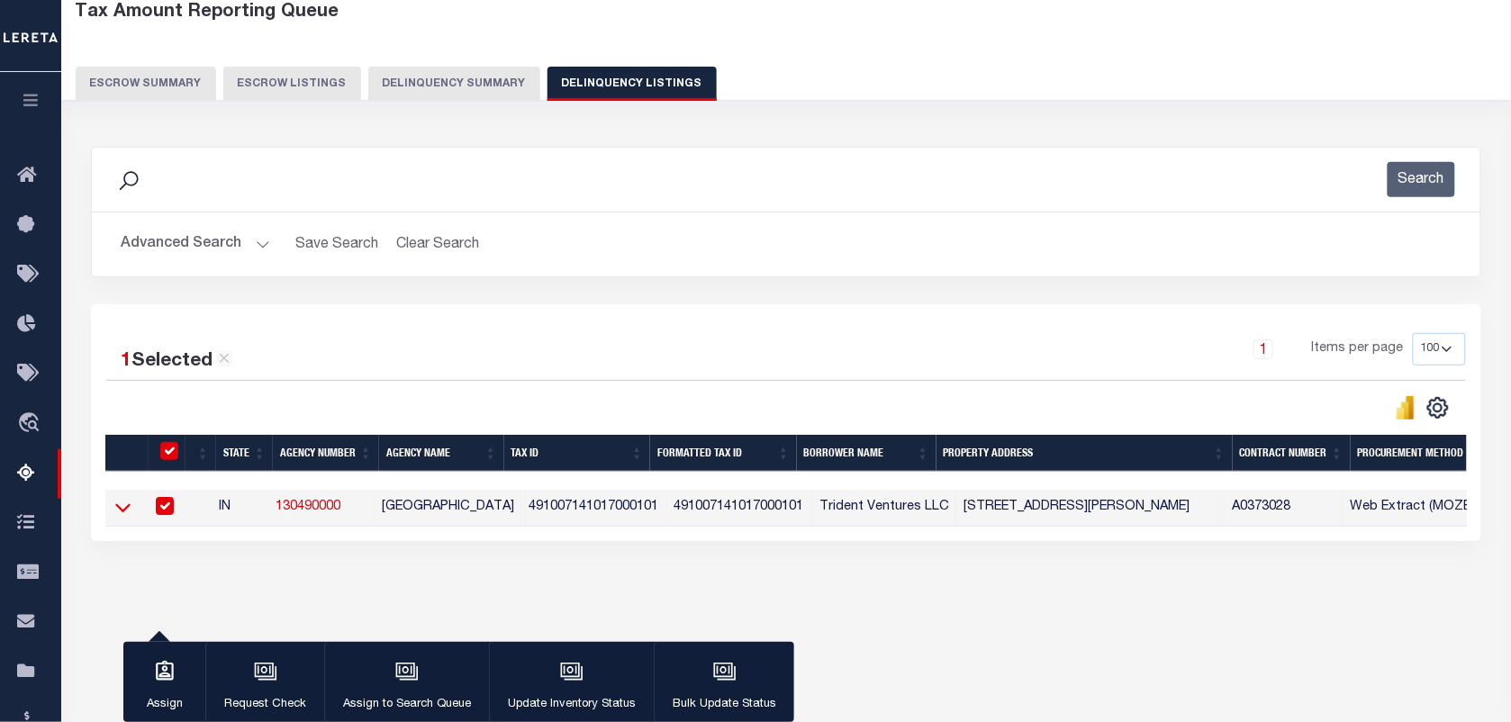
checkbox input "true"
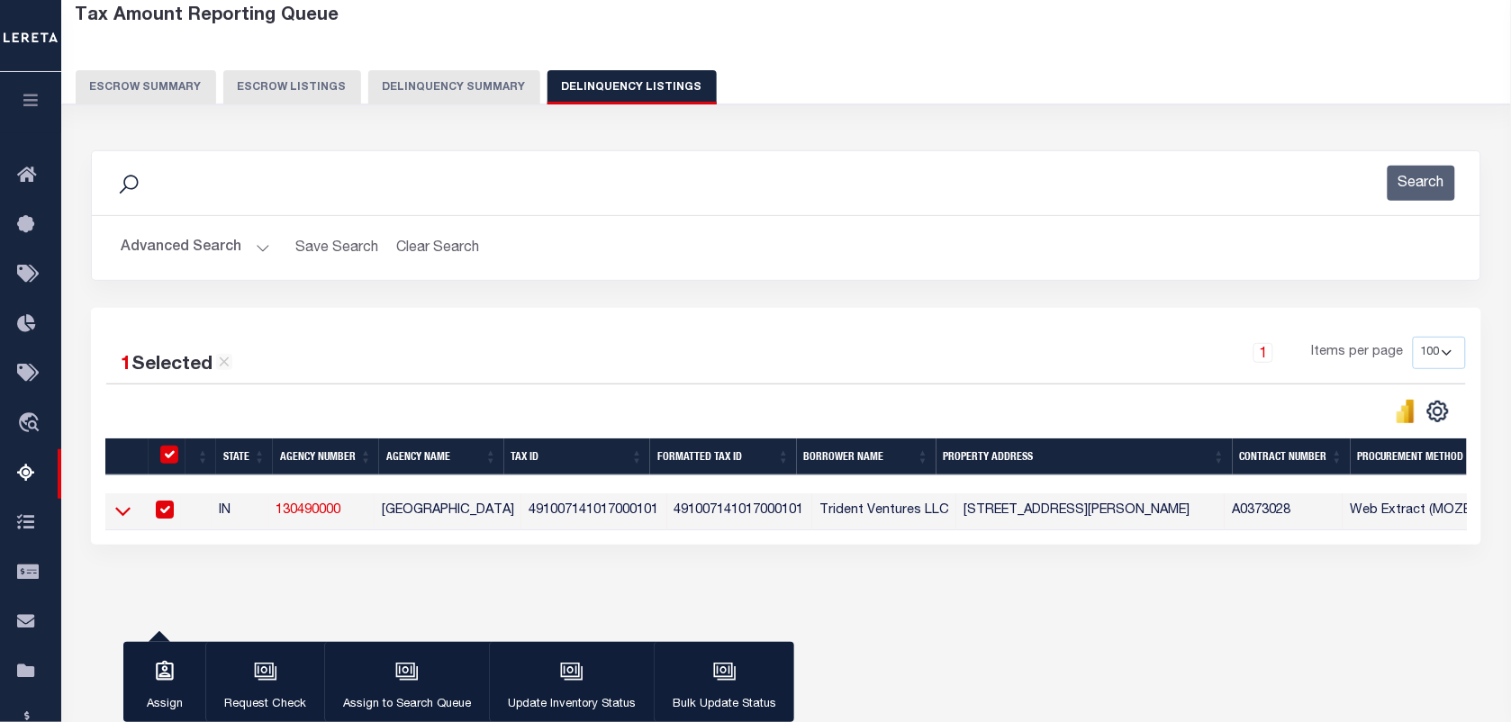
click at [285, 519] on tr "IN 130490000 MARION COUNTY 491007141017000101 491007141017000101 Trident Ventur…" at bounding box center [1440, 511] width 2671 height 37
click at [285, 517] on link "130490000" at bounding box center [308, 510] width 65 height 13
checkbox input "false"
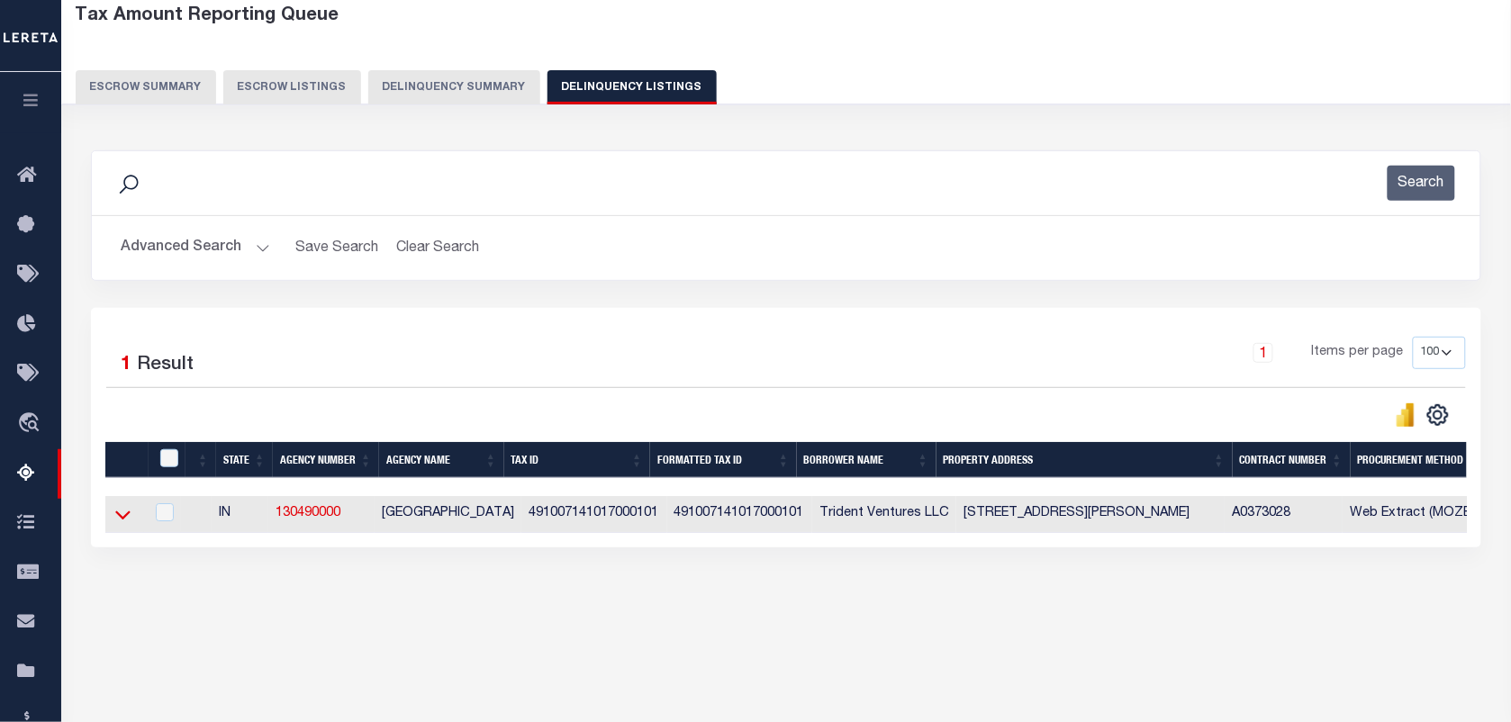
click at [122, 520] on icon at bounding box center [122, 515] width 15 height 9
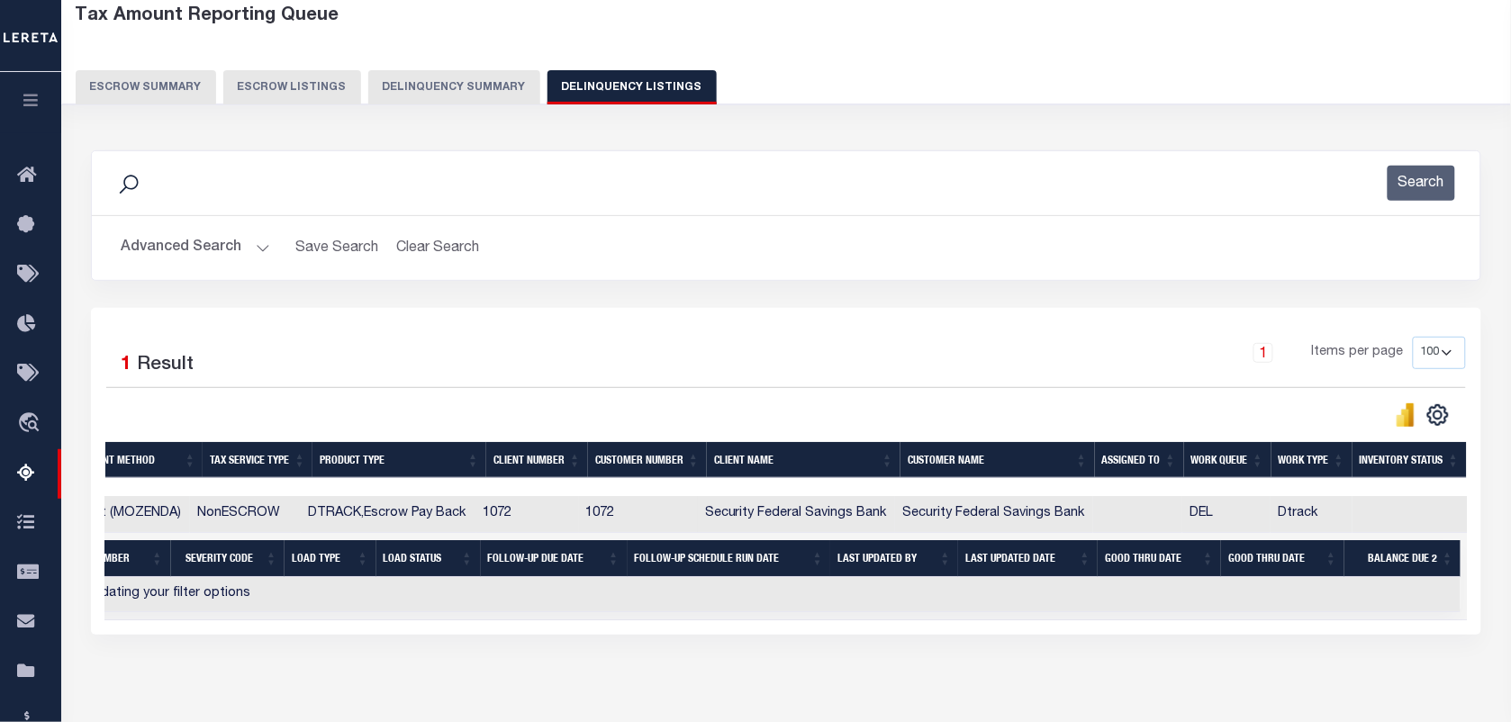
scroll to position [0, 0]
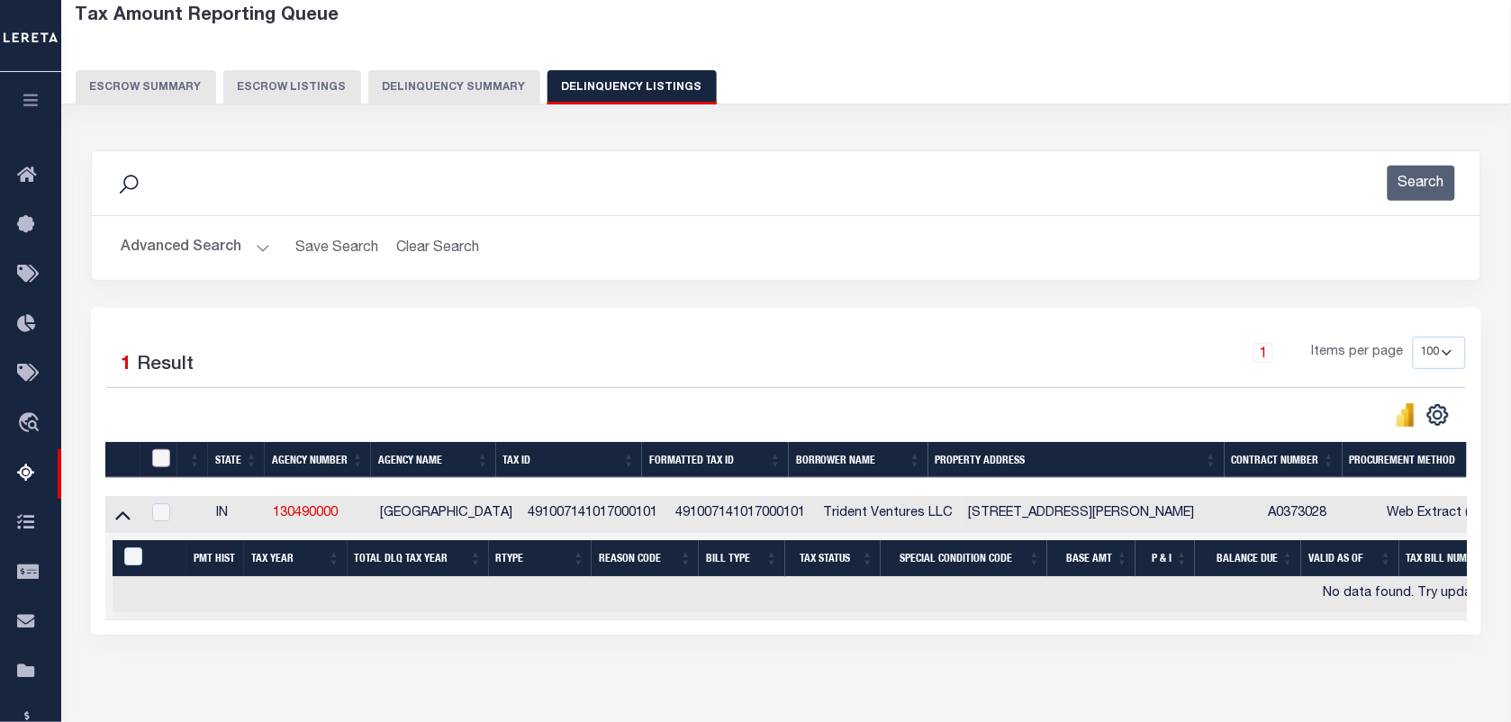
click at [167, 457] on input "checkbox" at bounding box center [161, 458] width 18 height 18
checkbox input "true"
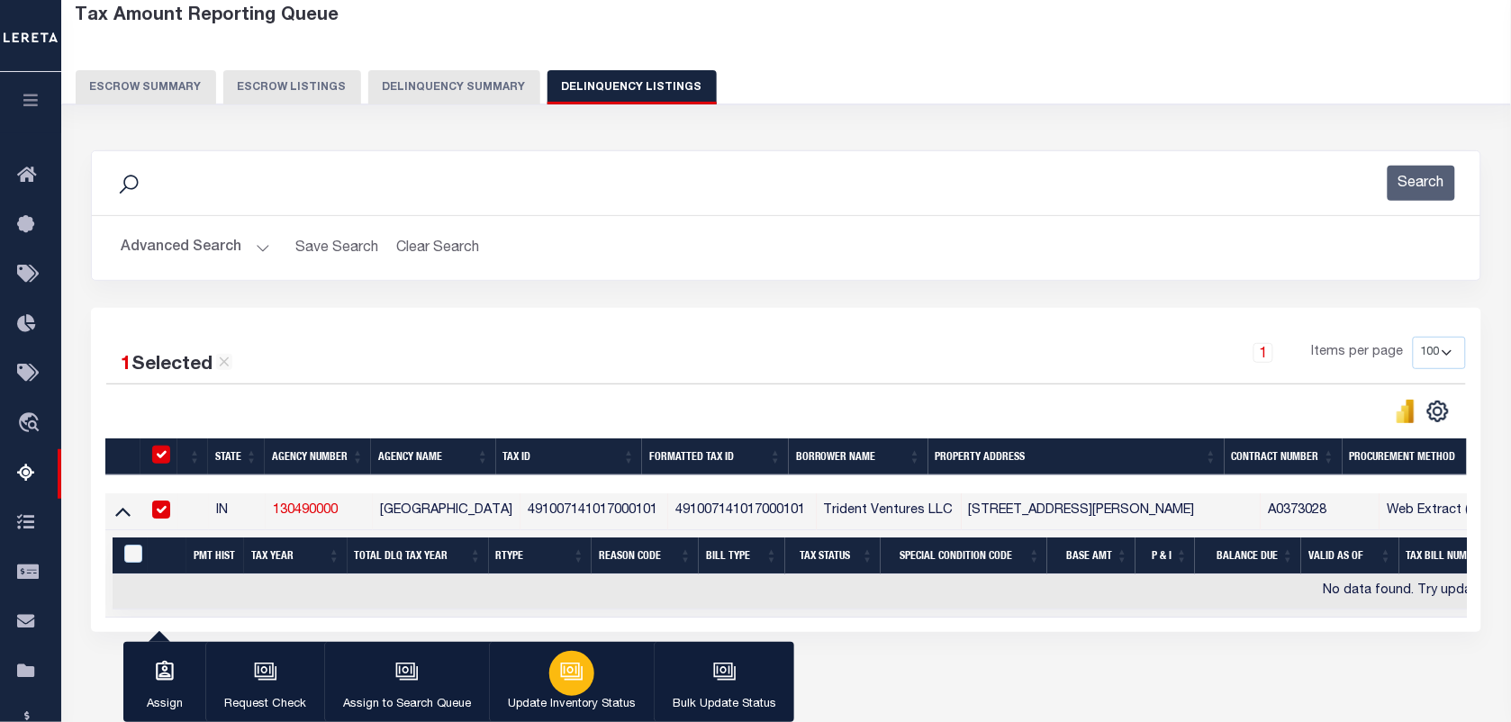
click at [587, 672] on div "button" at bounding box center [571, 673] width 45 height 45
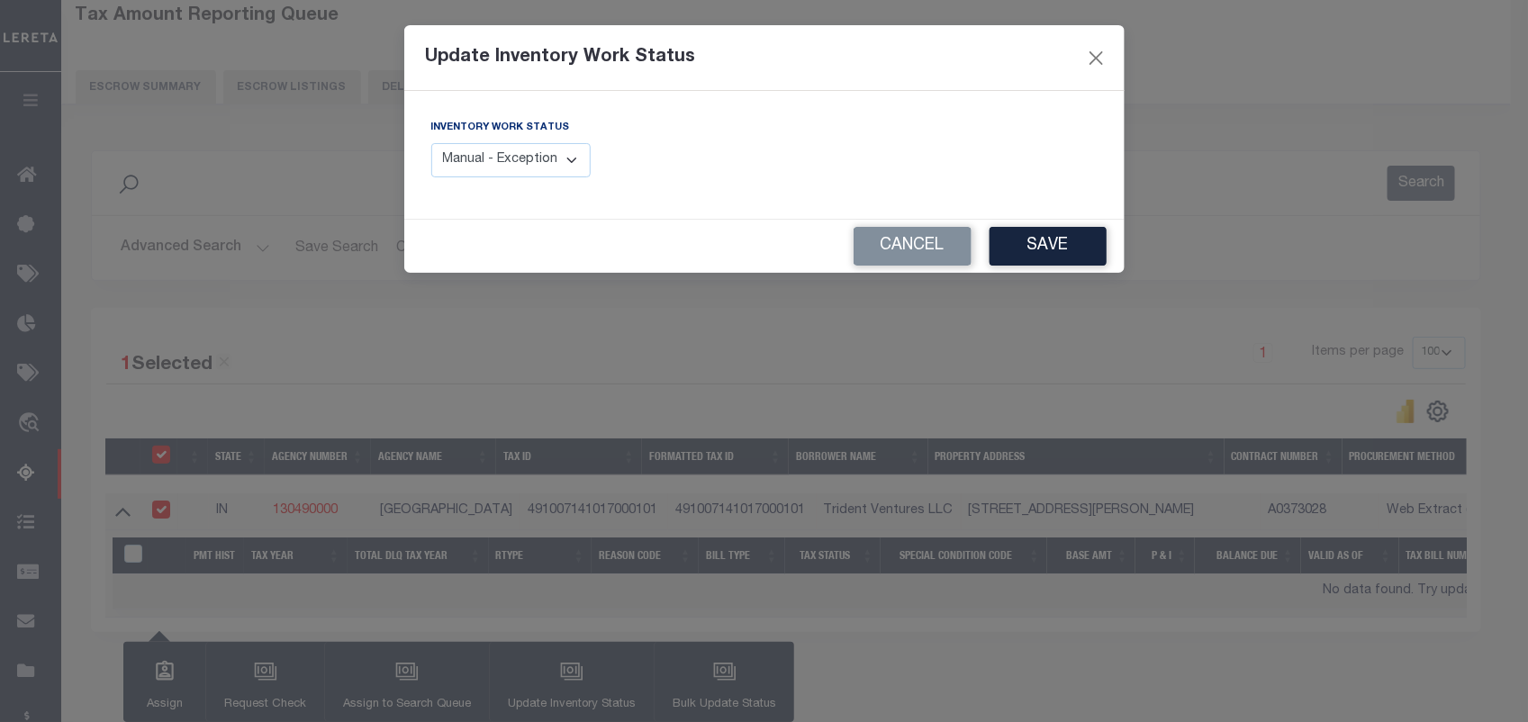
drag, startPoint x: 504, startPoint y: 158, endPoint x: 529, endPoint y: 180, distance: 33.1
click at [504, 158] on select "Manual - Exception Pended - Awaiting Search Late Add Exception Completed" at bounding box center [511, 160] width 160 height 35
select select "4"
click at [431, 143] on select "Manual - Exception Pended - Awaiting Search Late Add Exception Completed" at bounding box center [511, 160] width 160 height 35
click at [1013, 249] on button "Save" at bounding box center [1048, 246] width 117 height 39
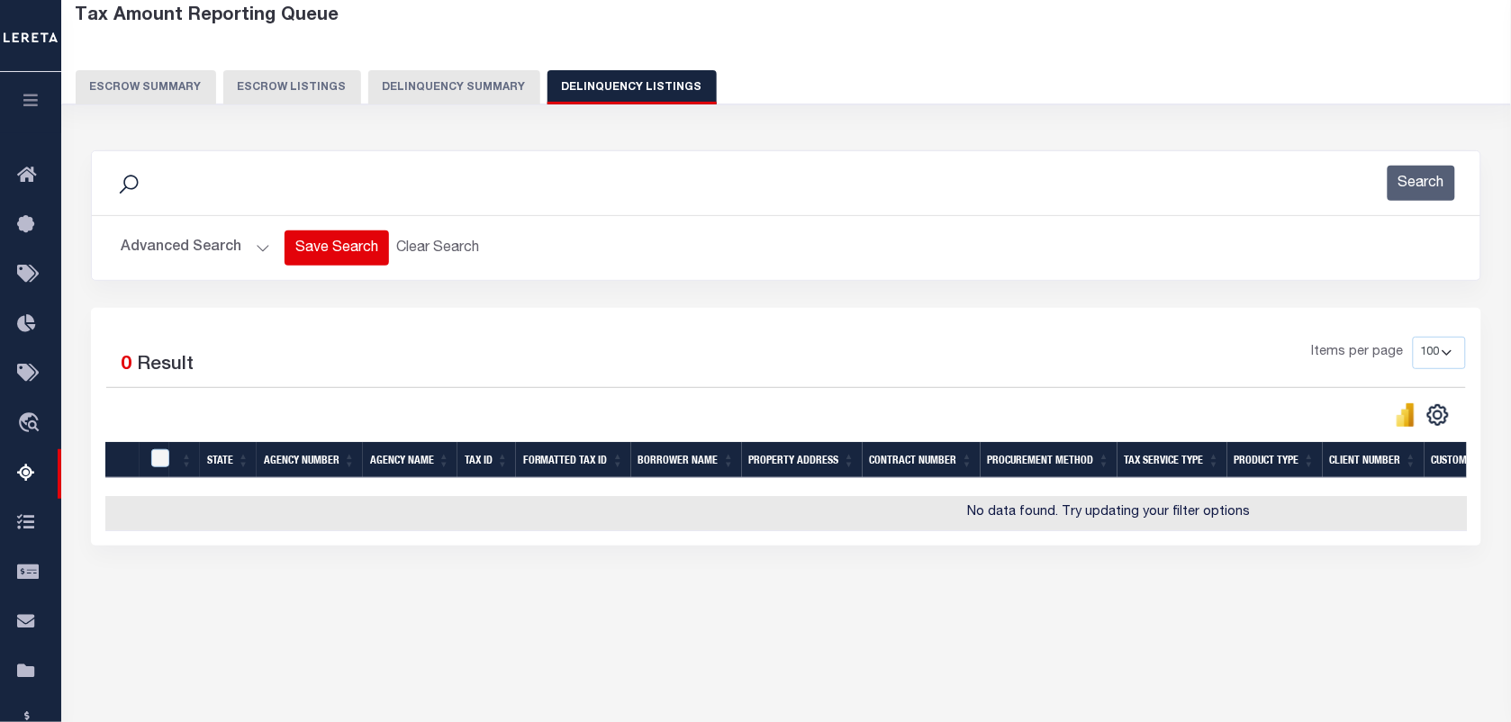
click at [302, 248] on button "Save Search" at bounding box center [337, 248] width 104 height 35
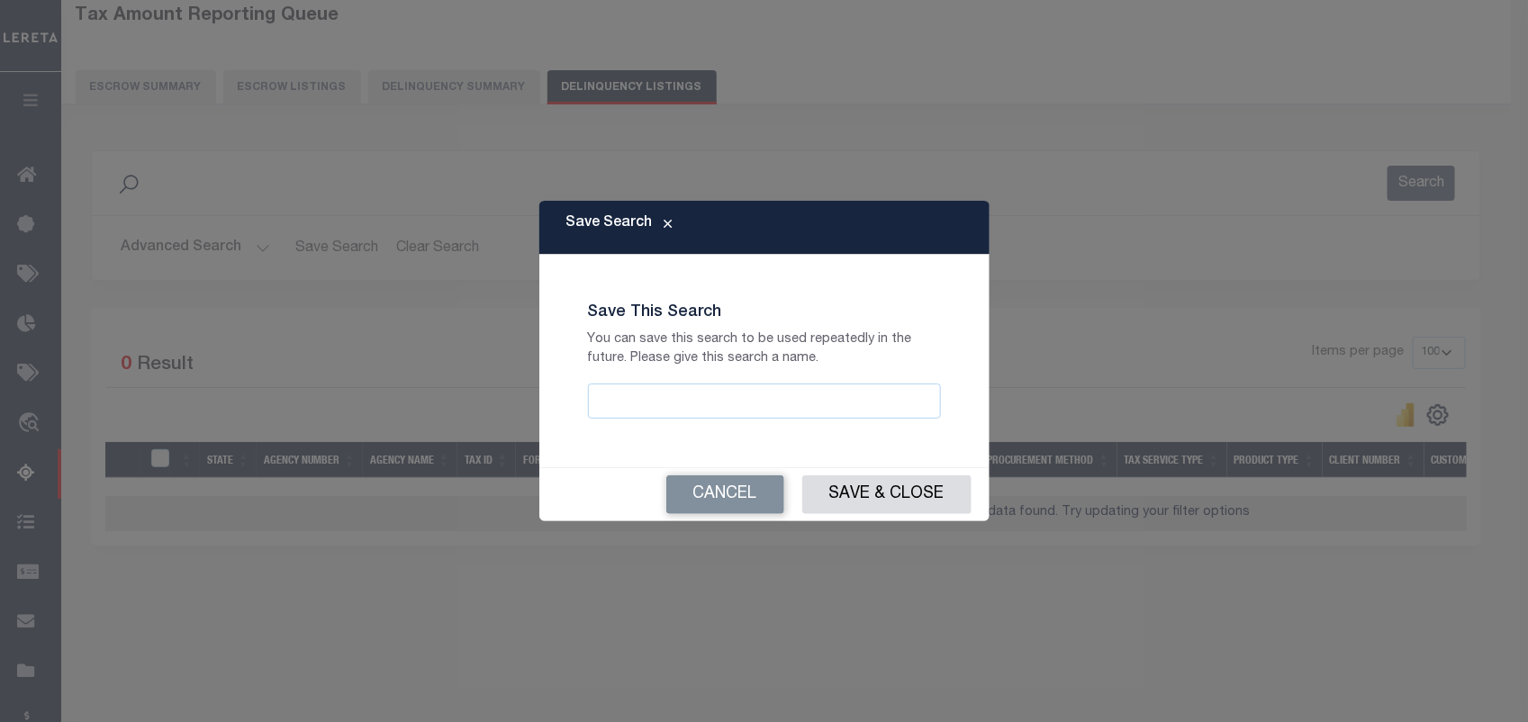
click at [262, 253] on div "Save Search Save This Search You can save this search to be used repeatedly in …" at bounding box center [764, 361] width 1528 height 722
click at [696, 513] on button "Cancel" at bounding box center [725, 494] width 118 height 39
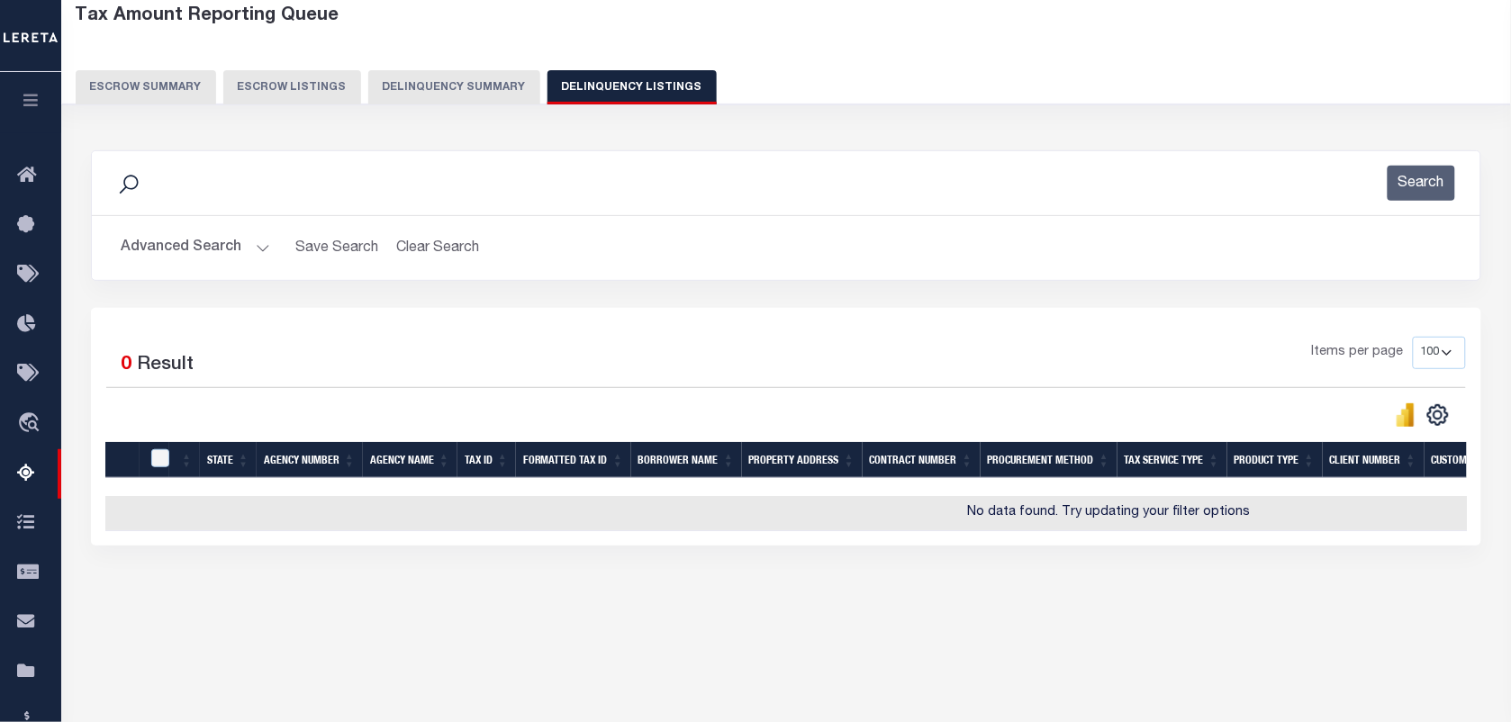
click at [254, 250] on button "Advanced Search" at bounding box center [195, 248] width 149 height 35
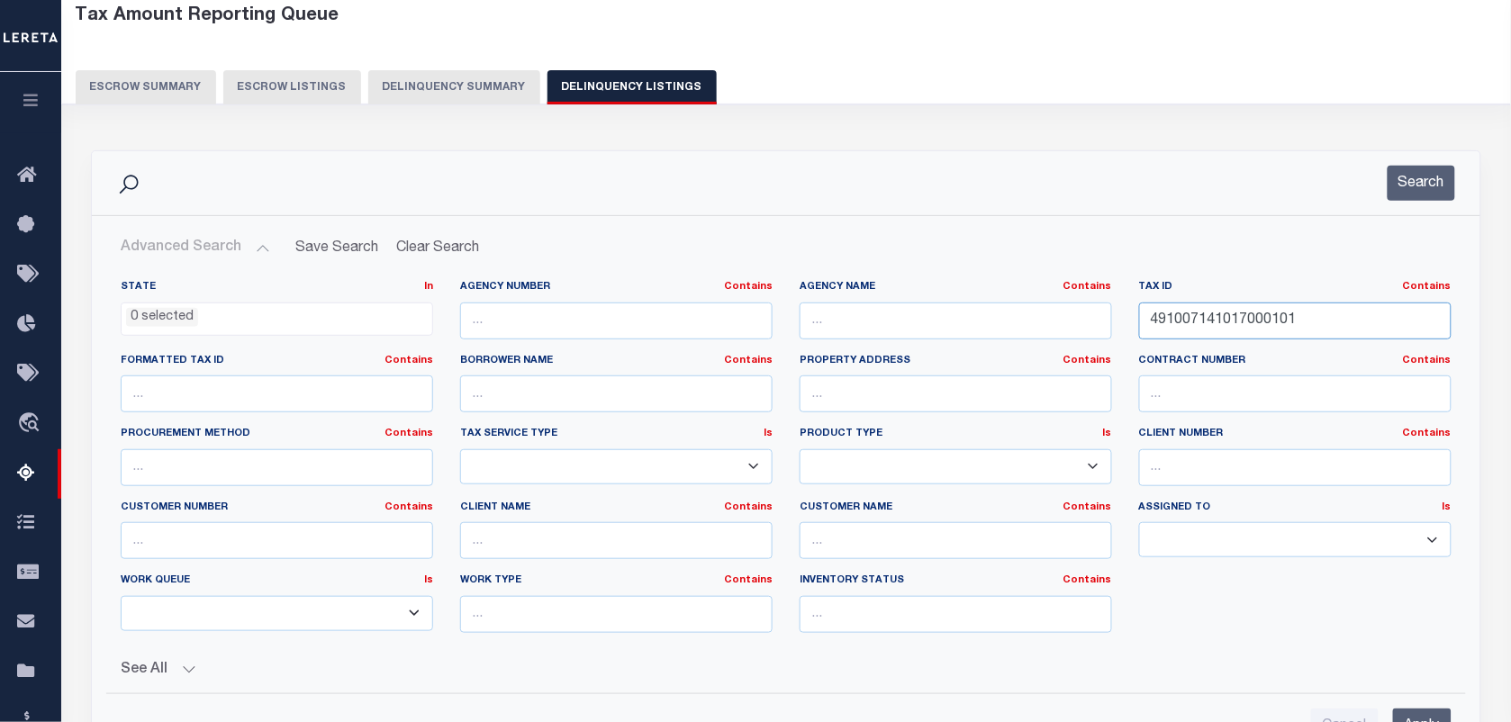
click at [1272, 336] on input "491007141017000101" at bounding box center [1295, 321] width 312 height 37
click at [1266, 334] on input "491007141017000101" at bounding box center [1295, 321] width 312 height 37
paste input "84023"
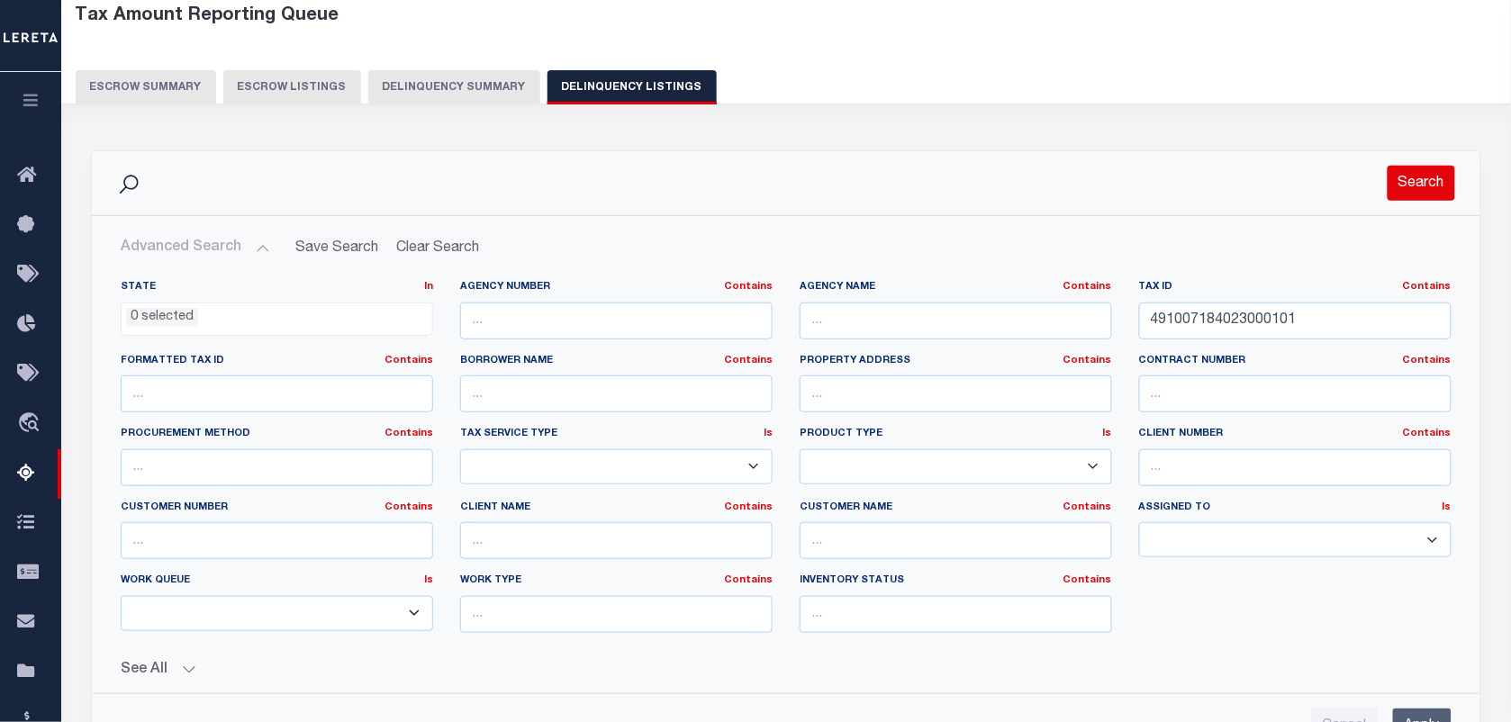
click at [1416, 190] on button "Search" at bounding box center [1422, 183] width 68 height 35
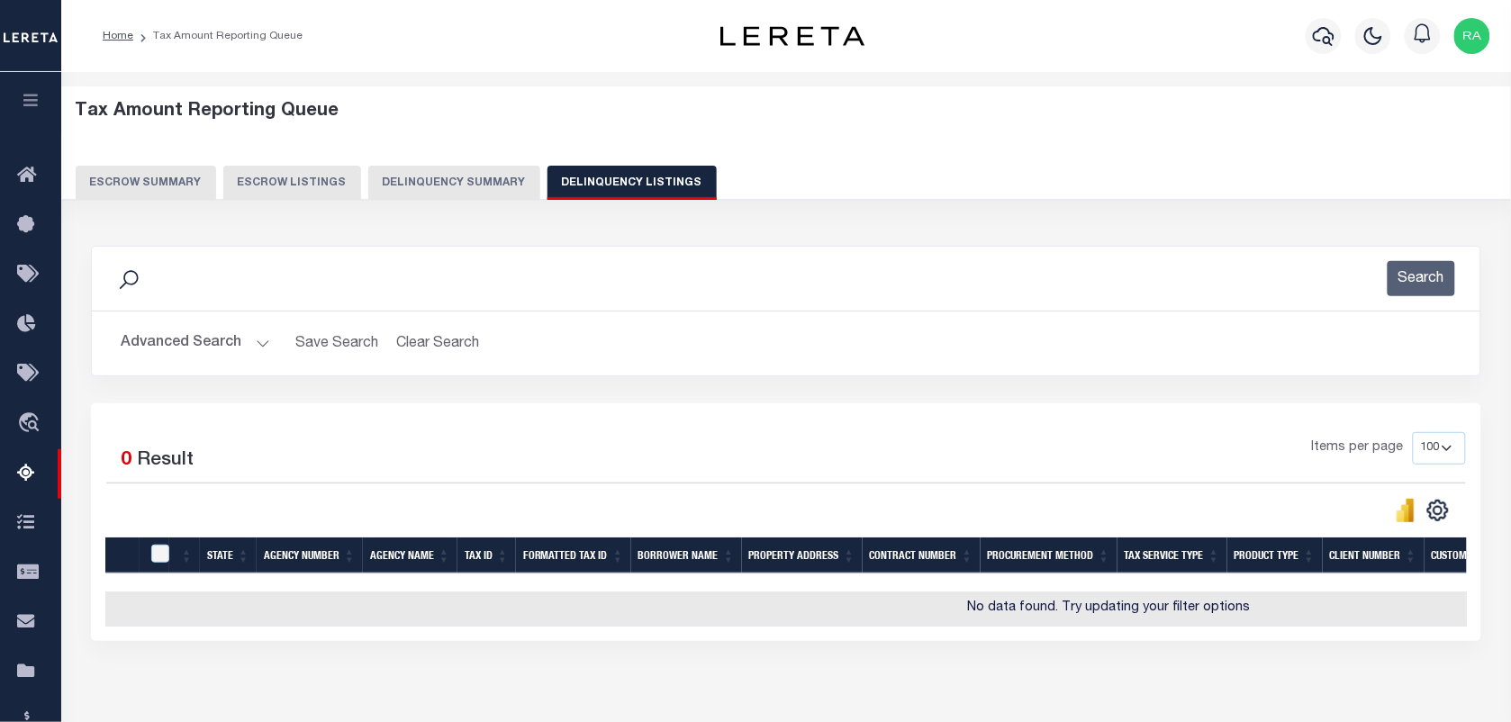
click at [258, 348] on button "Advanced Search" at bounding box center [195, 343] width 149 height 35
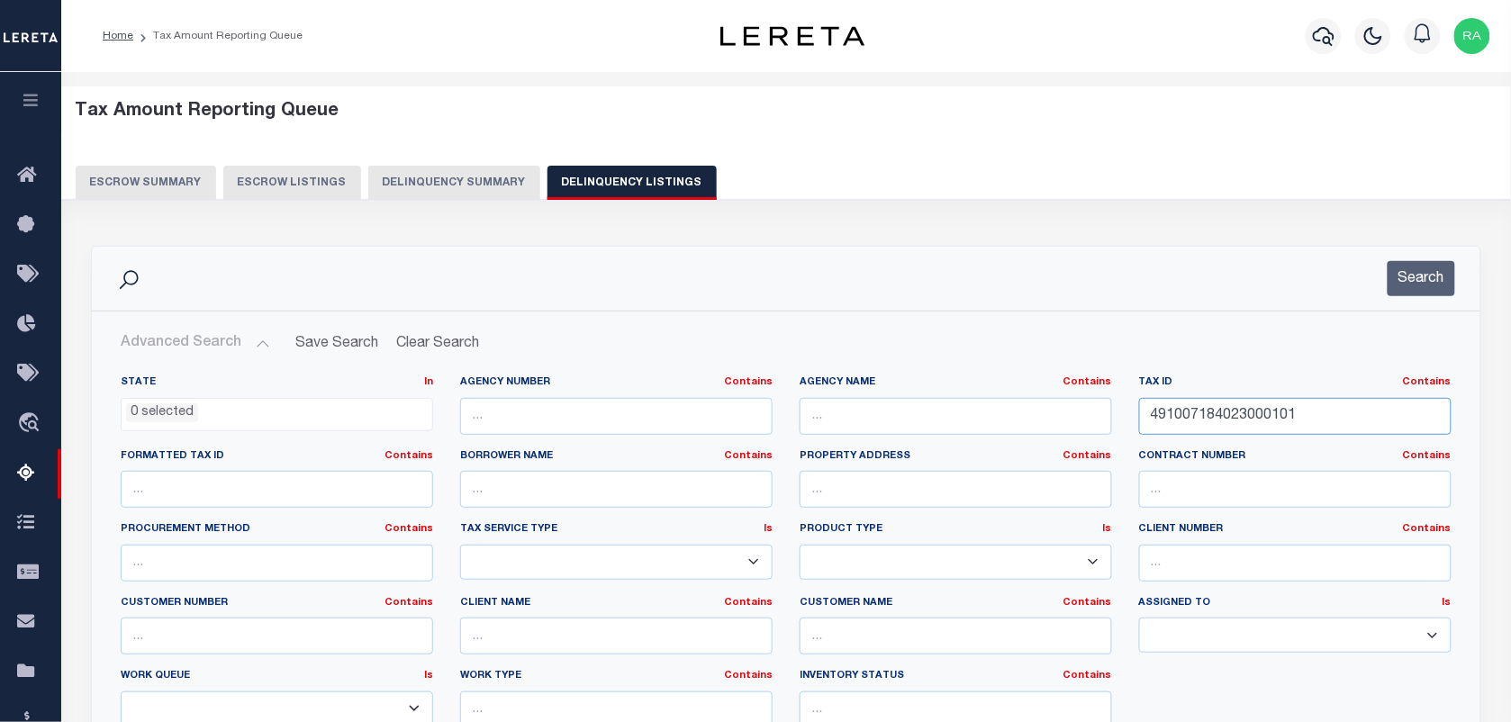
click at [1267, 432] on input "491007184023000101" at bounding box center [1295, 416] width 312 height 37
click at [1416, 276] on button "Search" at bounding box center [1422, 278] width 68 height 35
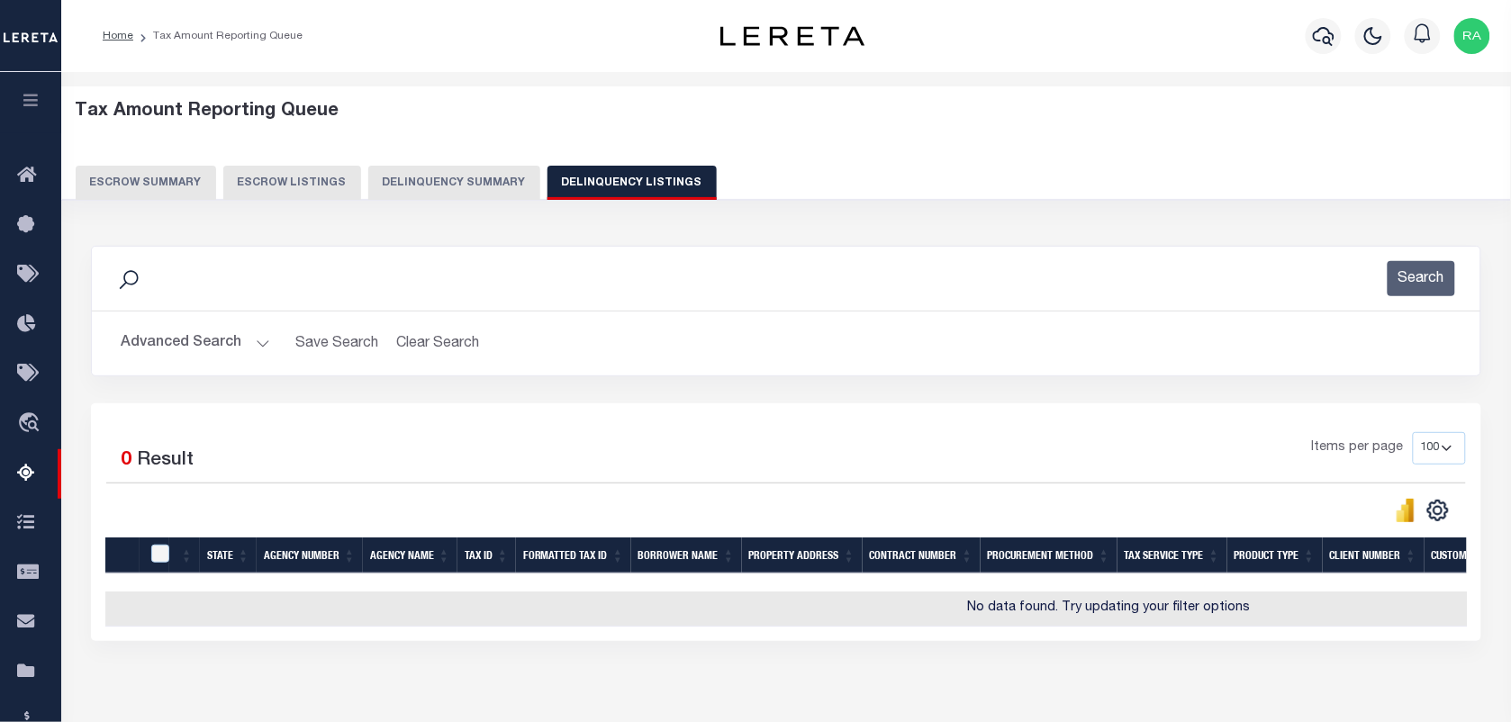
click at [259, 349] on button "Advanced Search" at bounding box center [195, 343] width 149 height 35
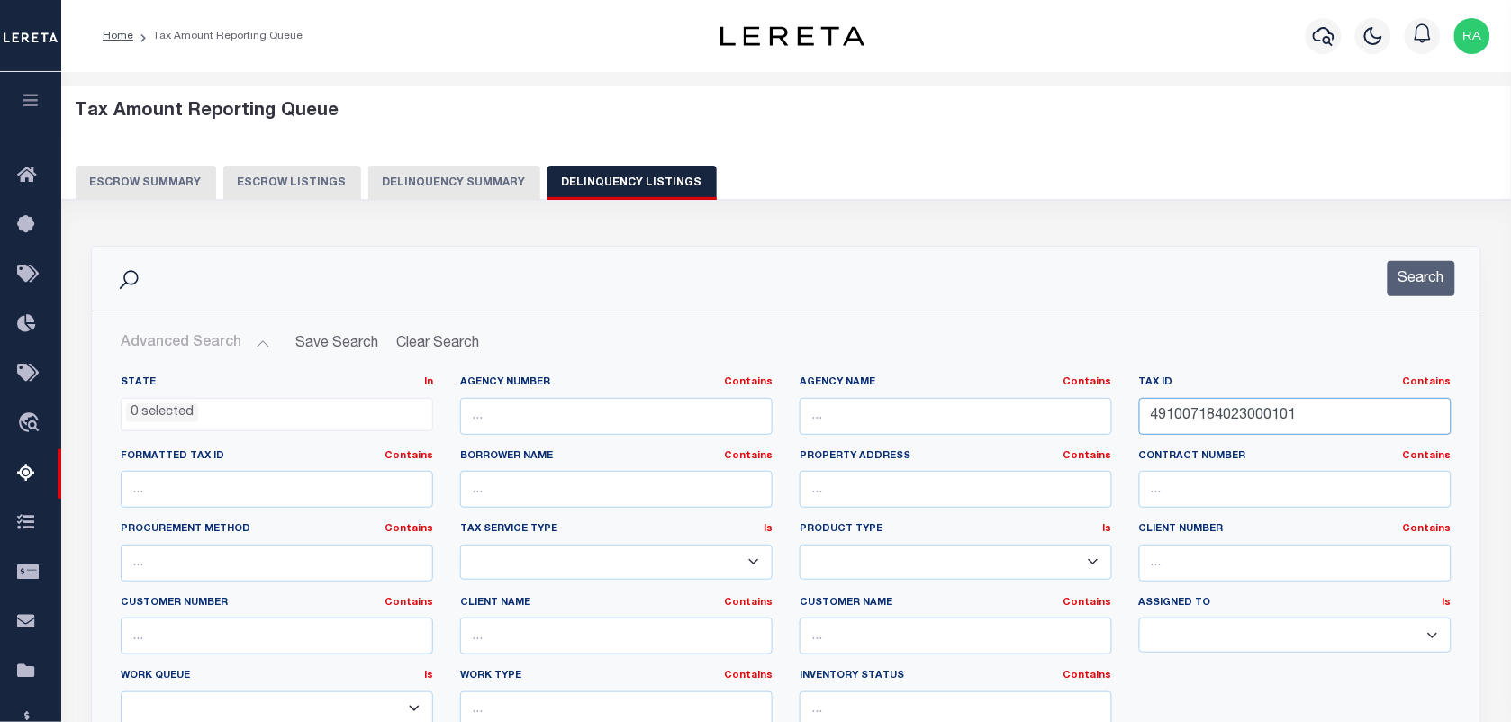
click at [1190, 408] on input "491007184023000101" at bounding box center [1295, 416] width 312 height 37
paste input "209187"
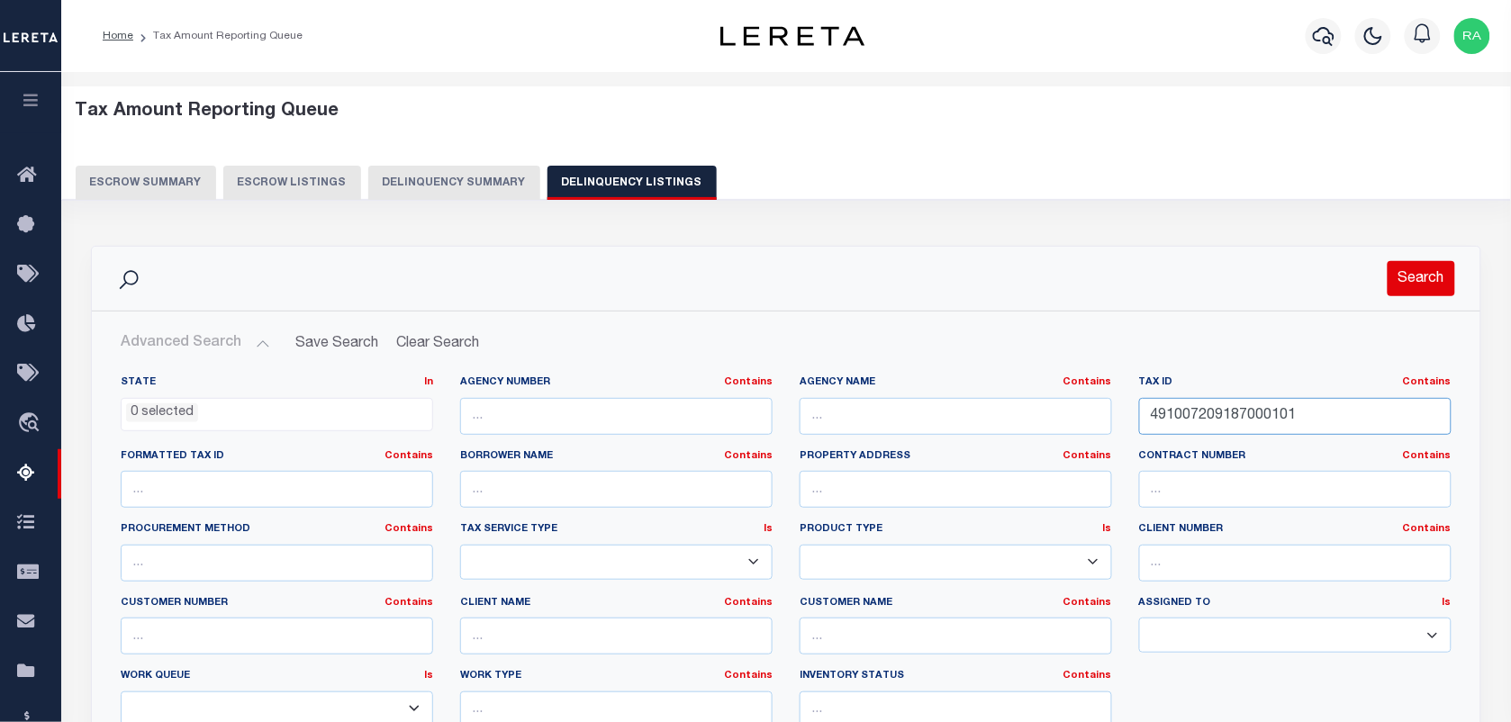
type input "491007209187000101"
click at [1425, 276] on button "Search" at bounding box center [1422, 278] width 68 height 35
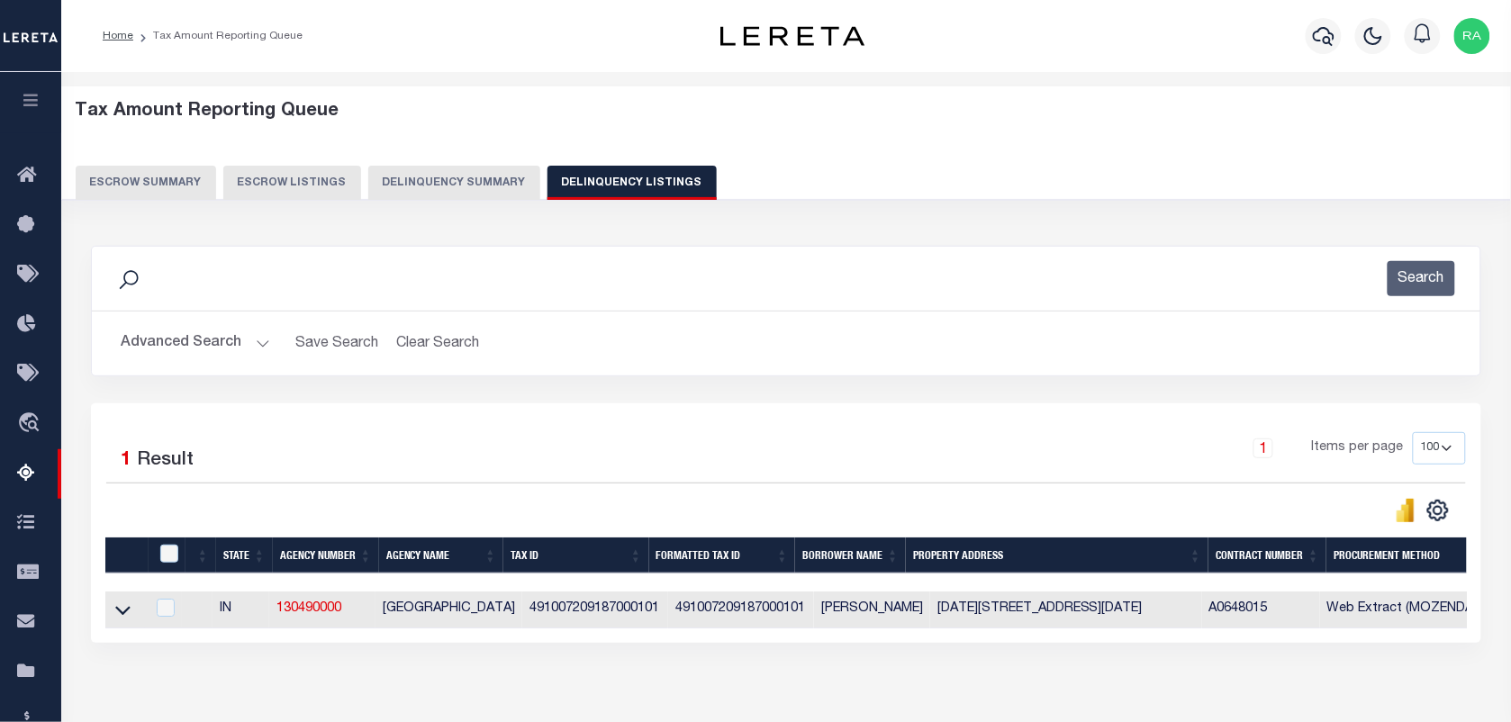
scroll to position [113, 0]
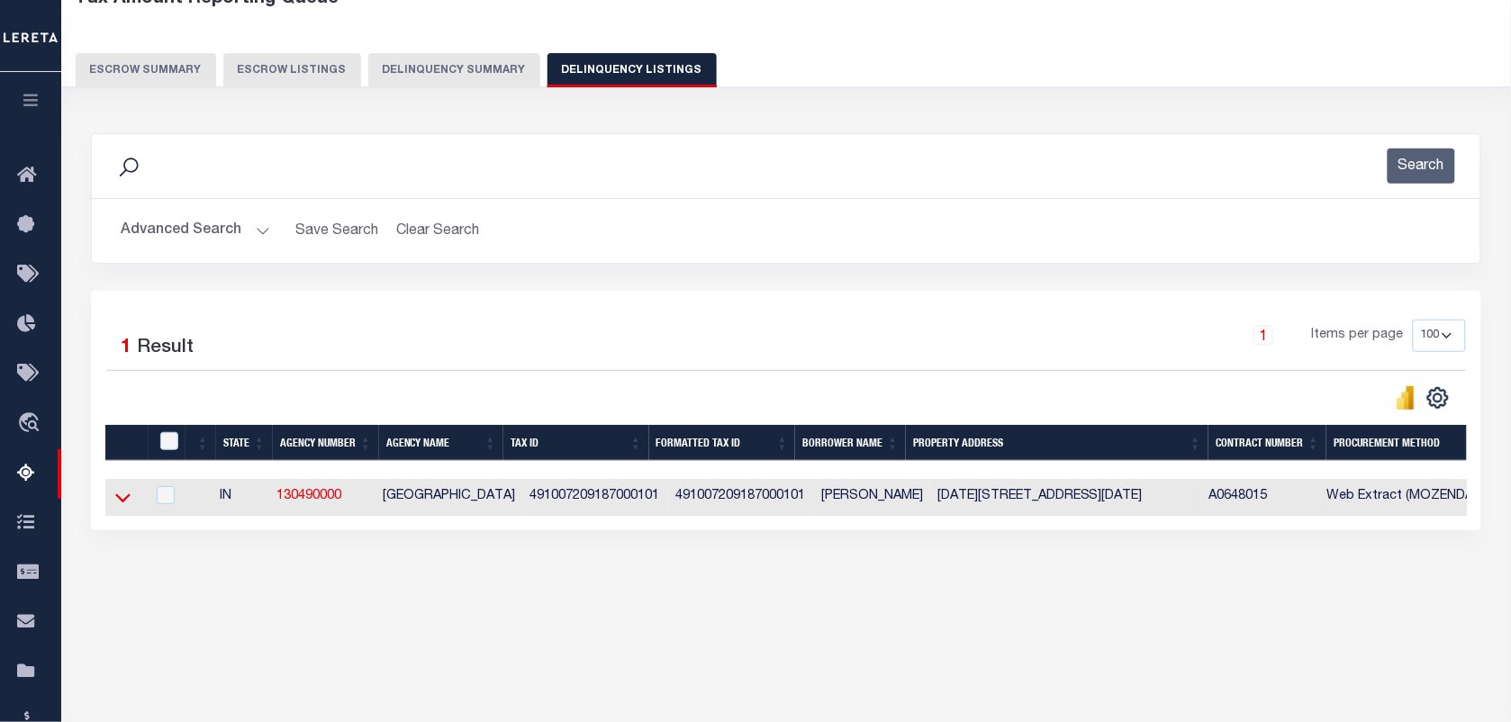
click at [123, 502] on icon at bounding box center [122, 497] width 15 height 19
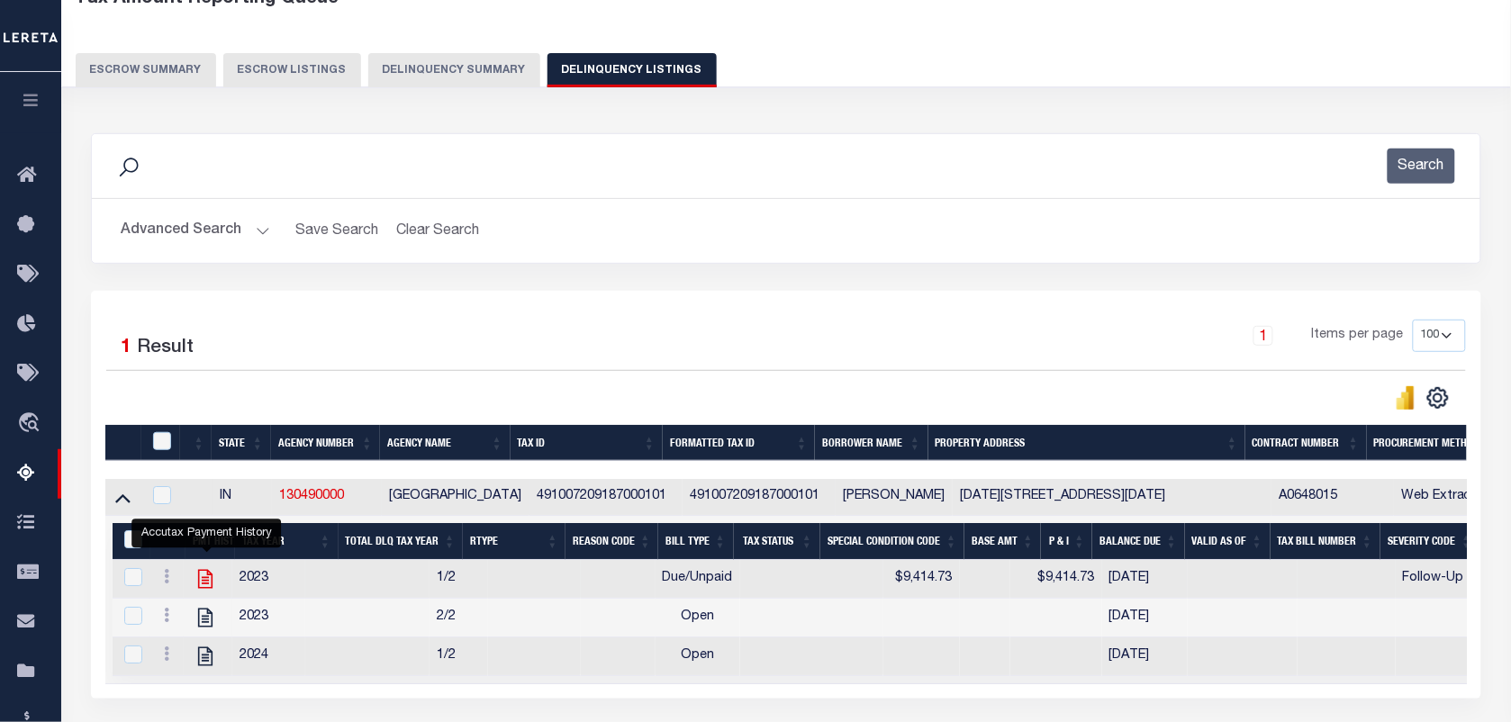
click at [199, 586] on icon "" at bounding box center [205, 578] width 23 height 23
checkbox input "true"
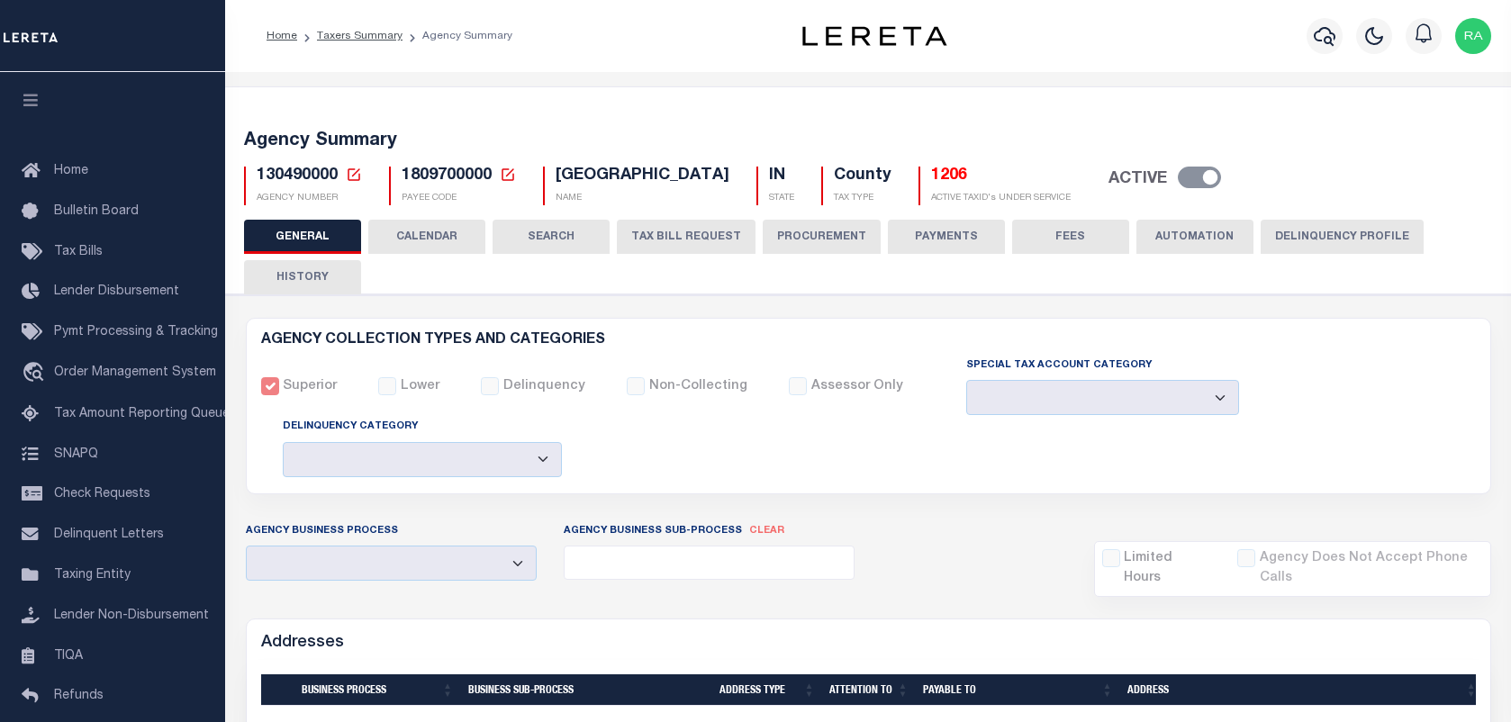
select select
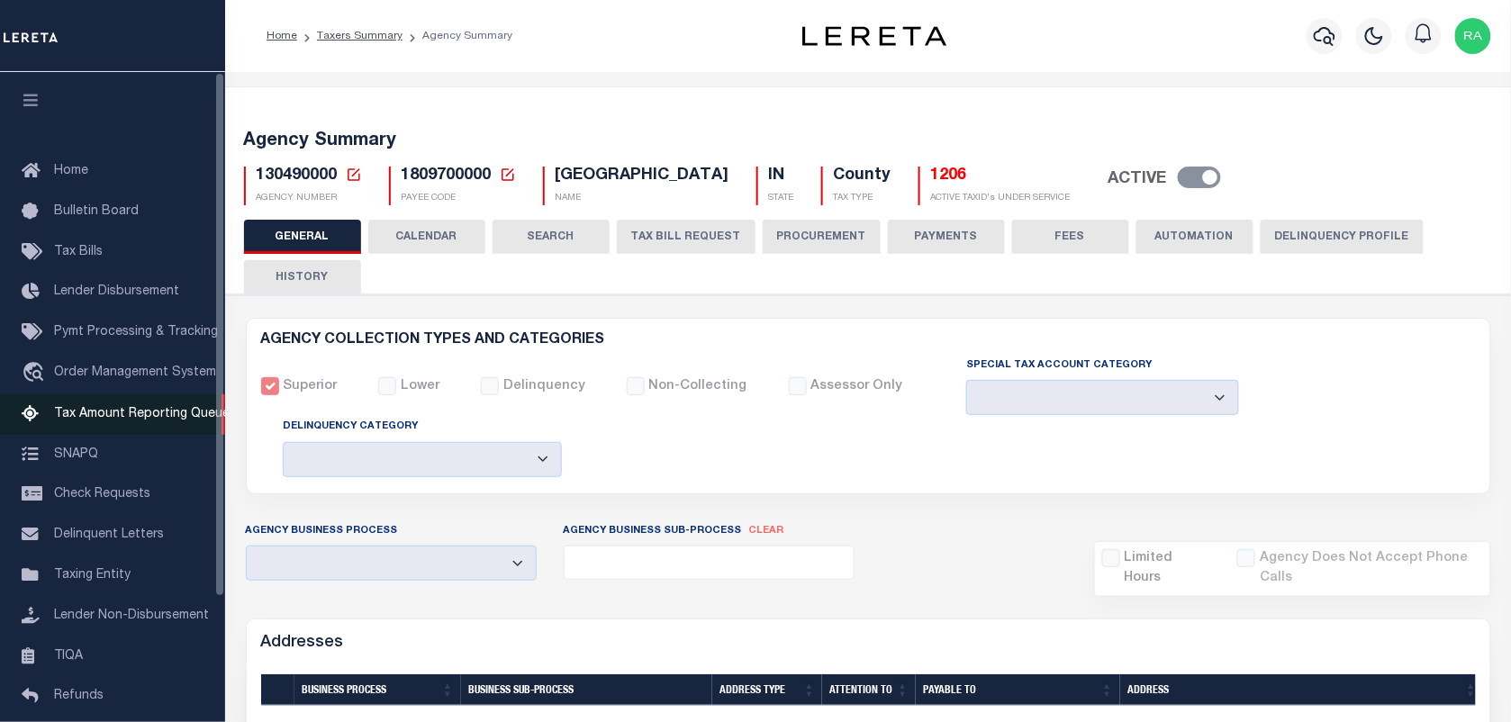
click at [146, 412] on span "Tax Amount Reporting Queue" at bounding box center [142, 414] width 176 height 13
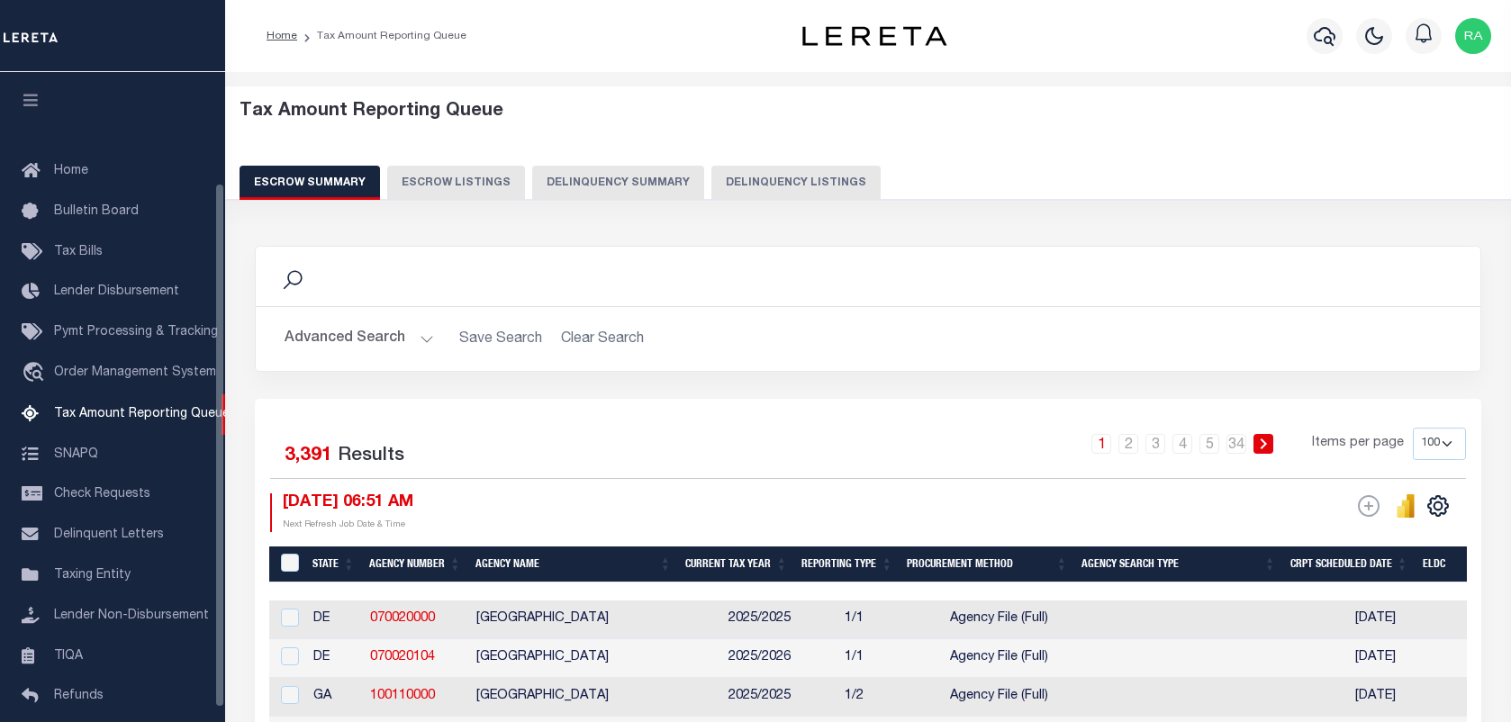
click at [711, 185] on button "Delinquency Listings" at bounding box center [795, 183] width 169 height 34
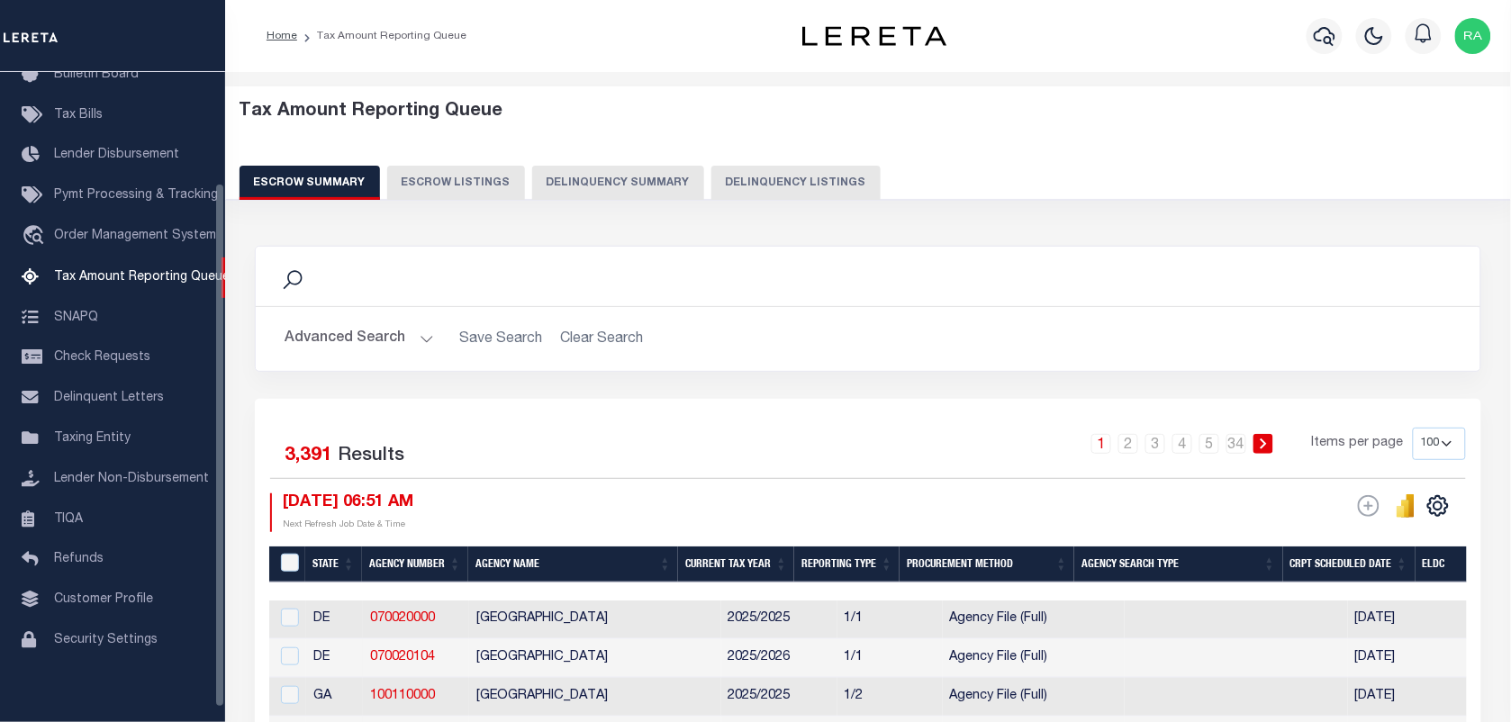
select select "100"
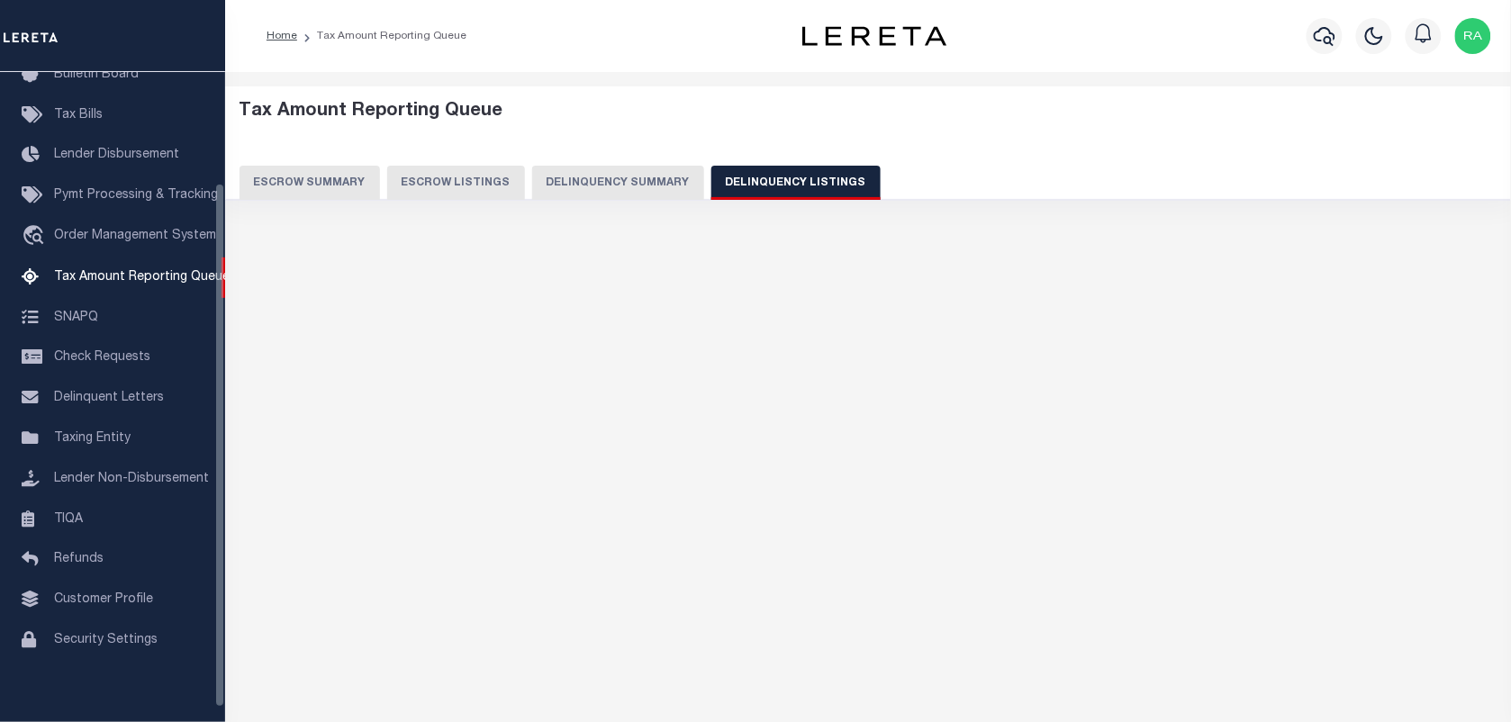
scroll to position [137, 0]
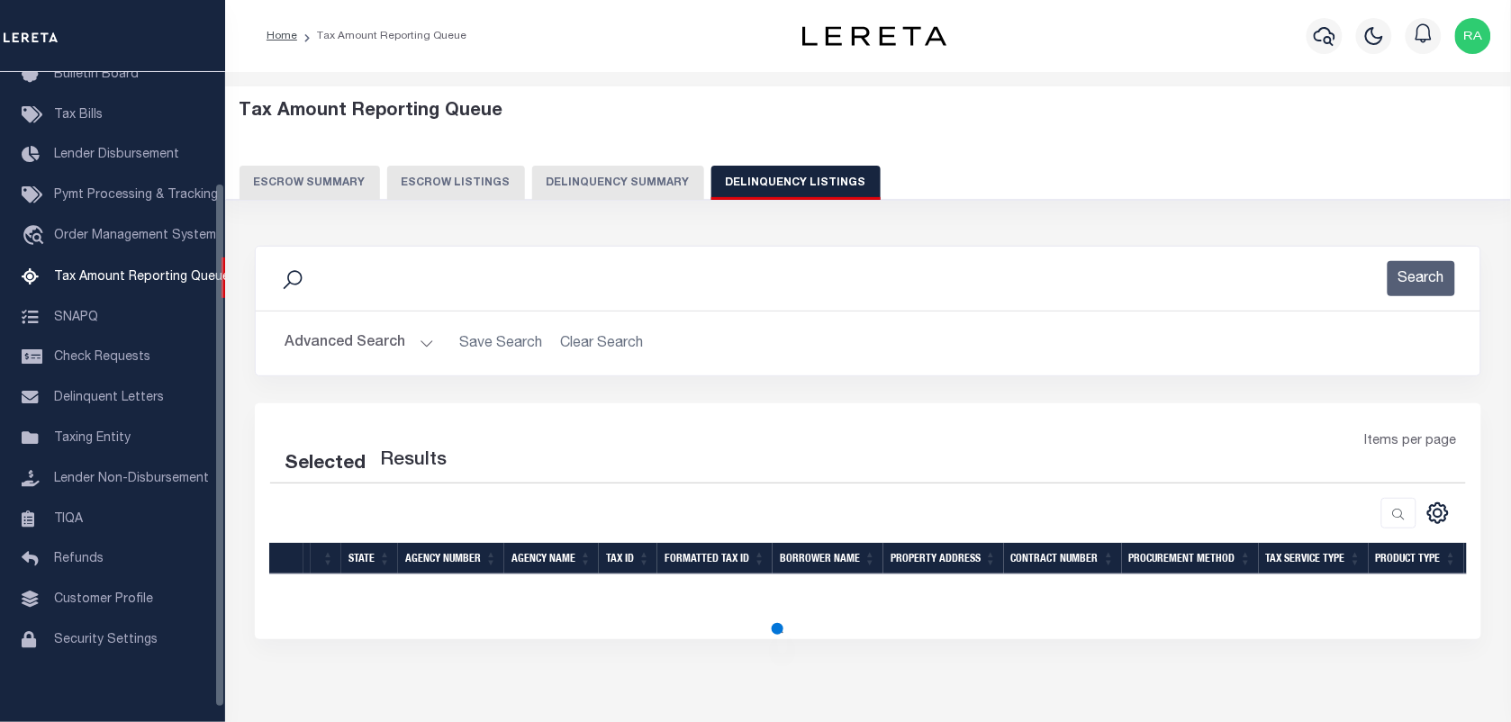
select select "100"
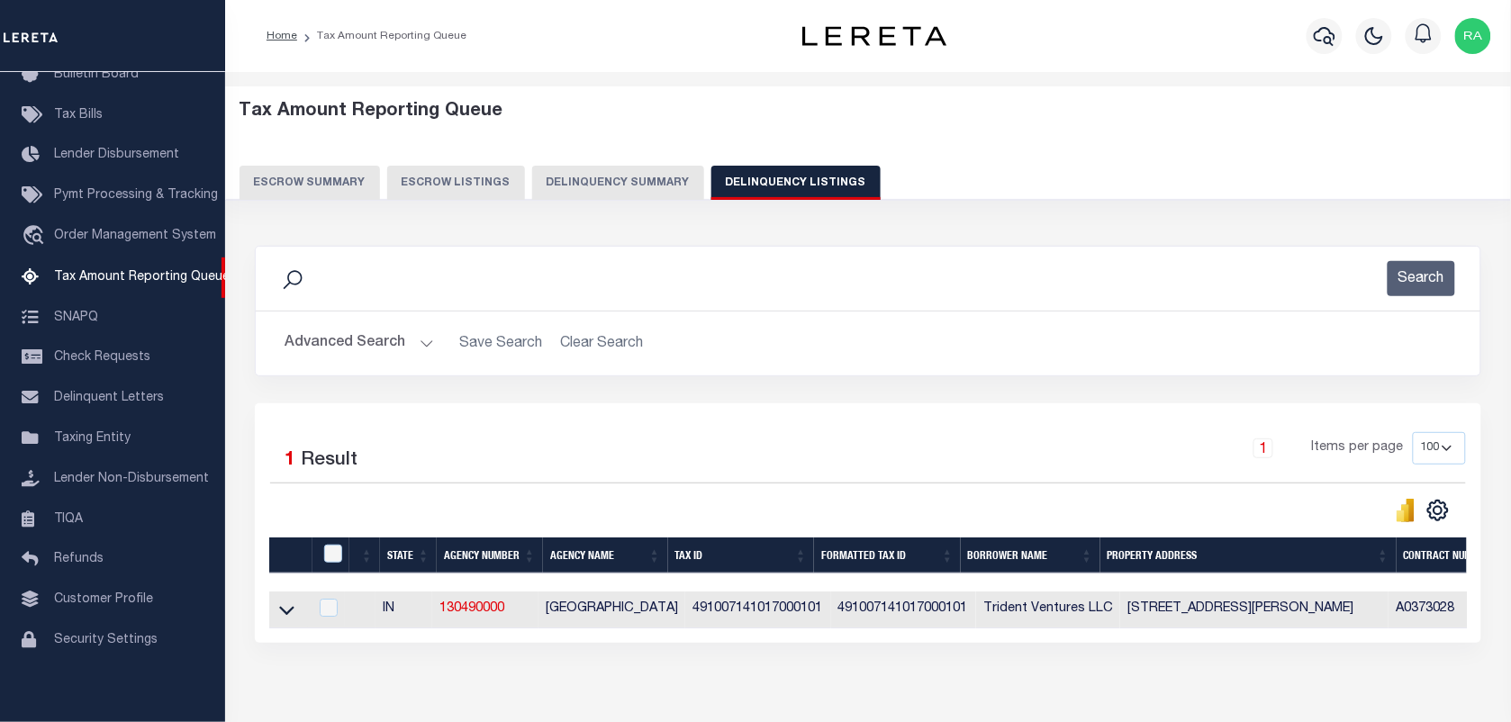
click at [420, 343] on button "Advanced Search" at bounding box center [359, 343] width 149 height 35
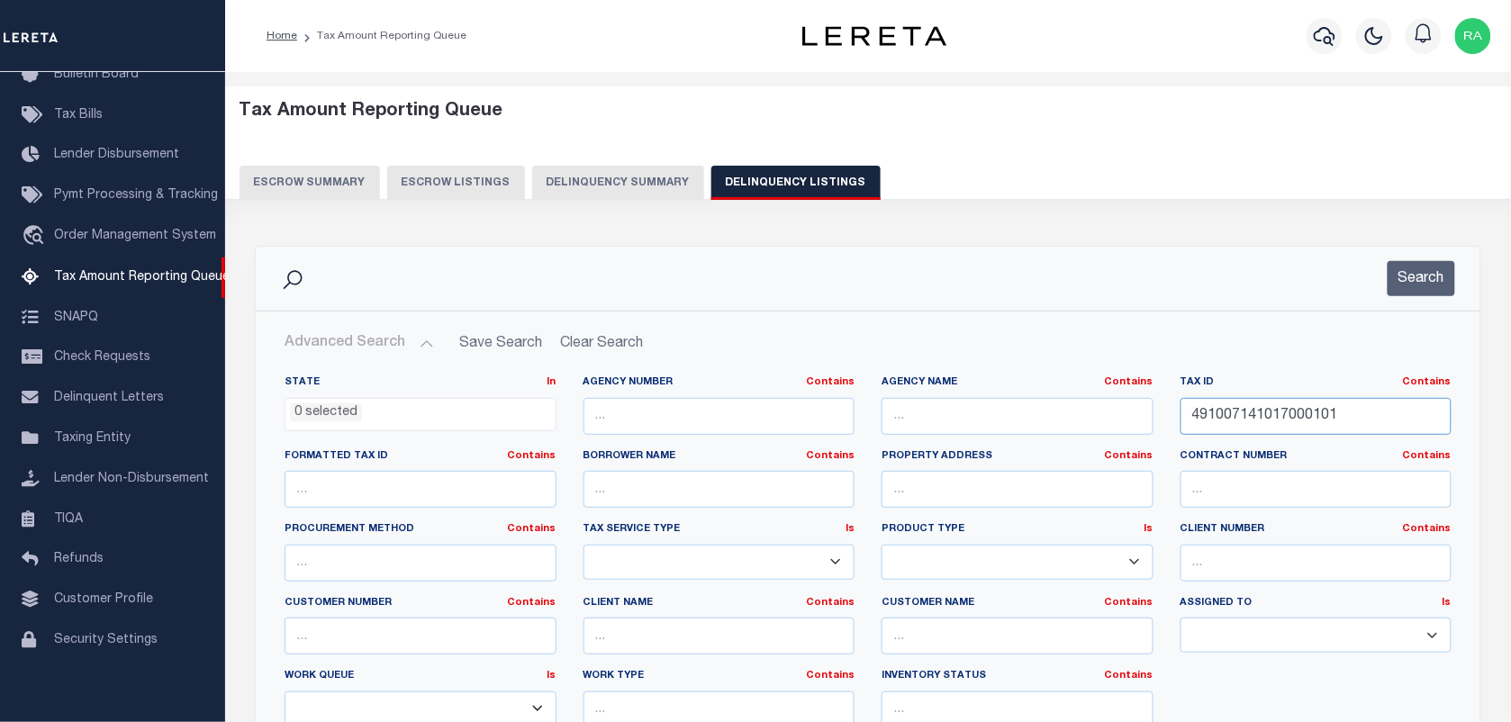
click at [1306, 412] on input "491007141017000101" at bounding box center [1317, 416] width 272 height 37
click at [1400, 273] on button "Search" at bounding box center [1422, 278] width 68 height 35
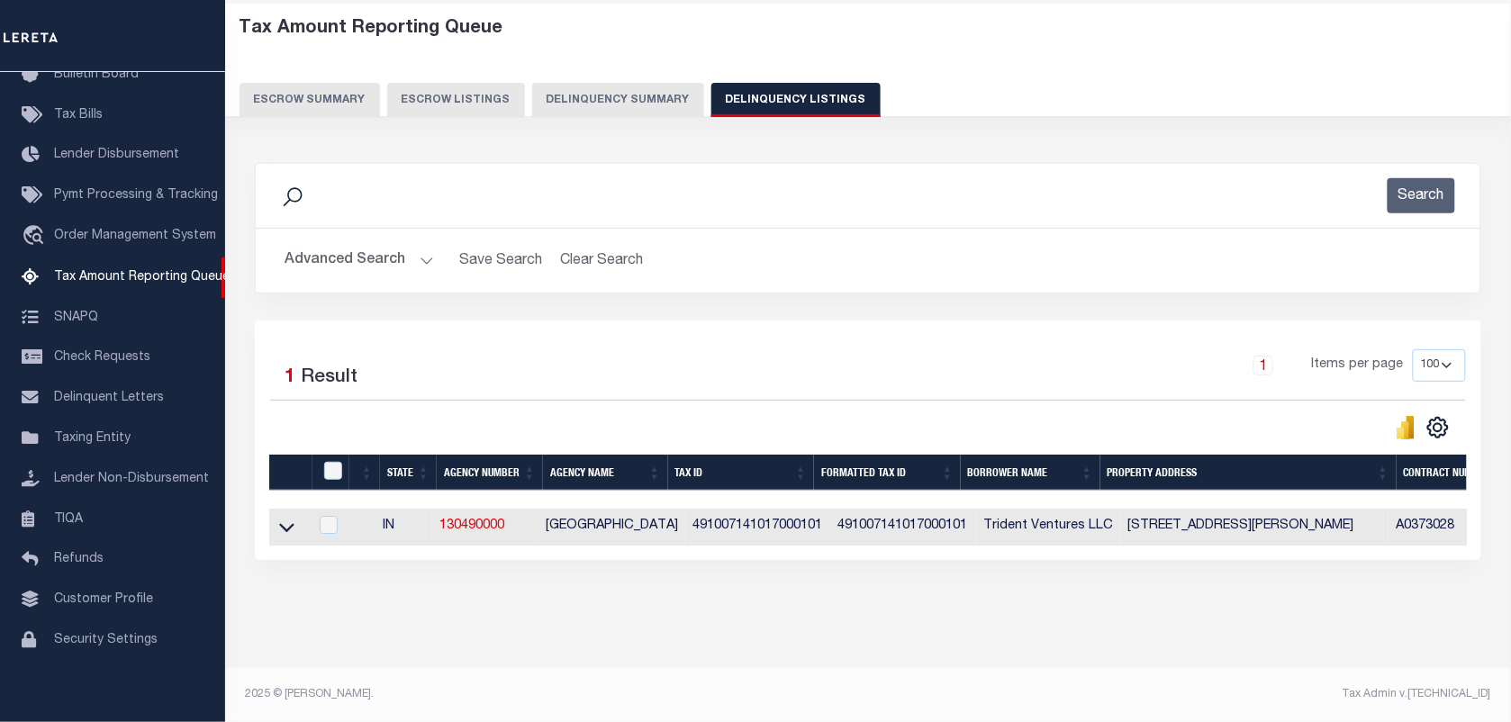
scroll to position [99, 0]
click at [279, 523] on icon at bounding box center [286, 527] width 15 height 19
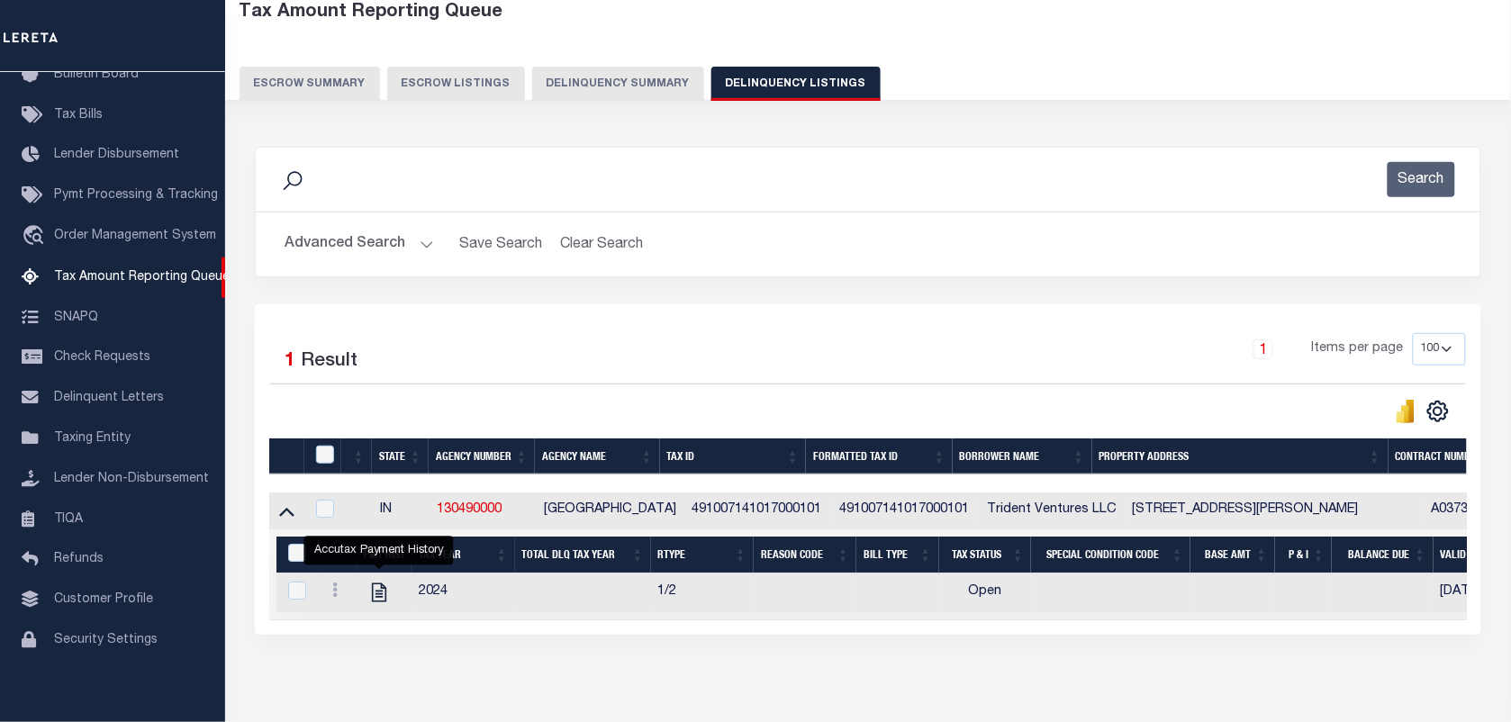
click at [369, 586] on td at bounding box center [384, 593] width 54 height 39
checkbox input "true"
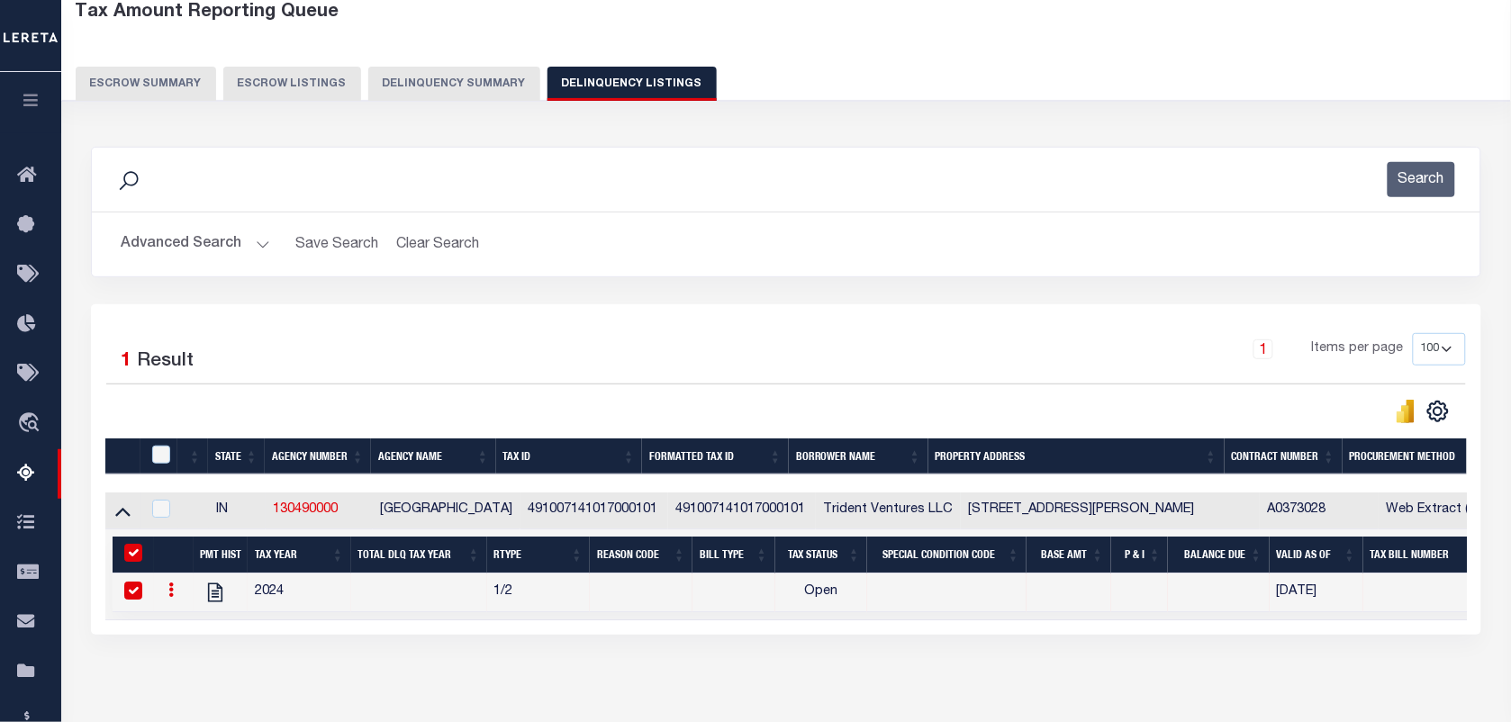
click at [351, 591] on td "2024" at bounding box center [300, 593] width 104 height 39
checkbox input "false"
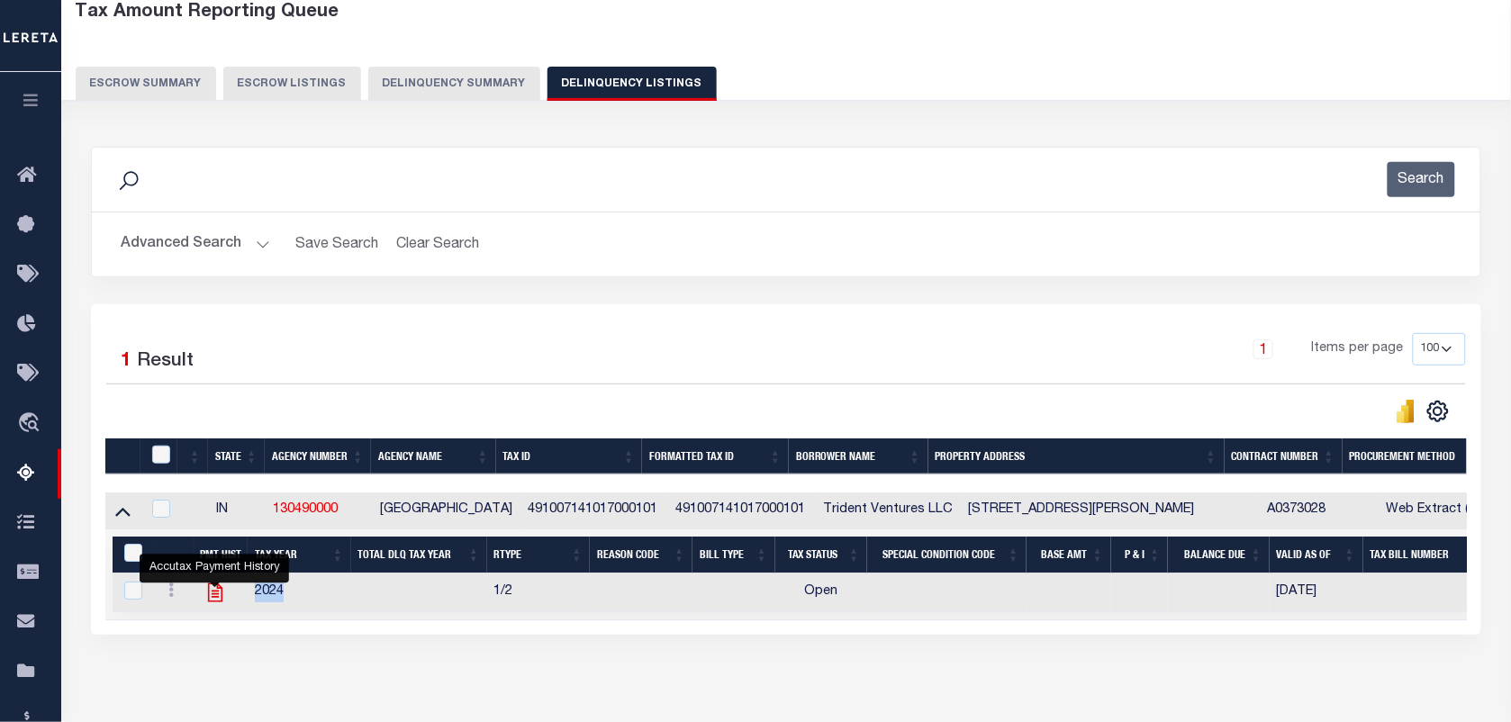
click at [223, 602] on icon "" at bounding box center [215, 592] width 23 height 23
checkbox input "true"
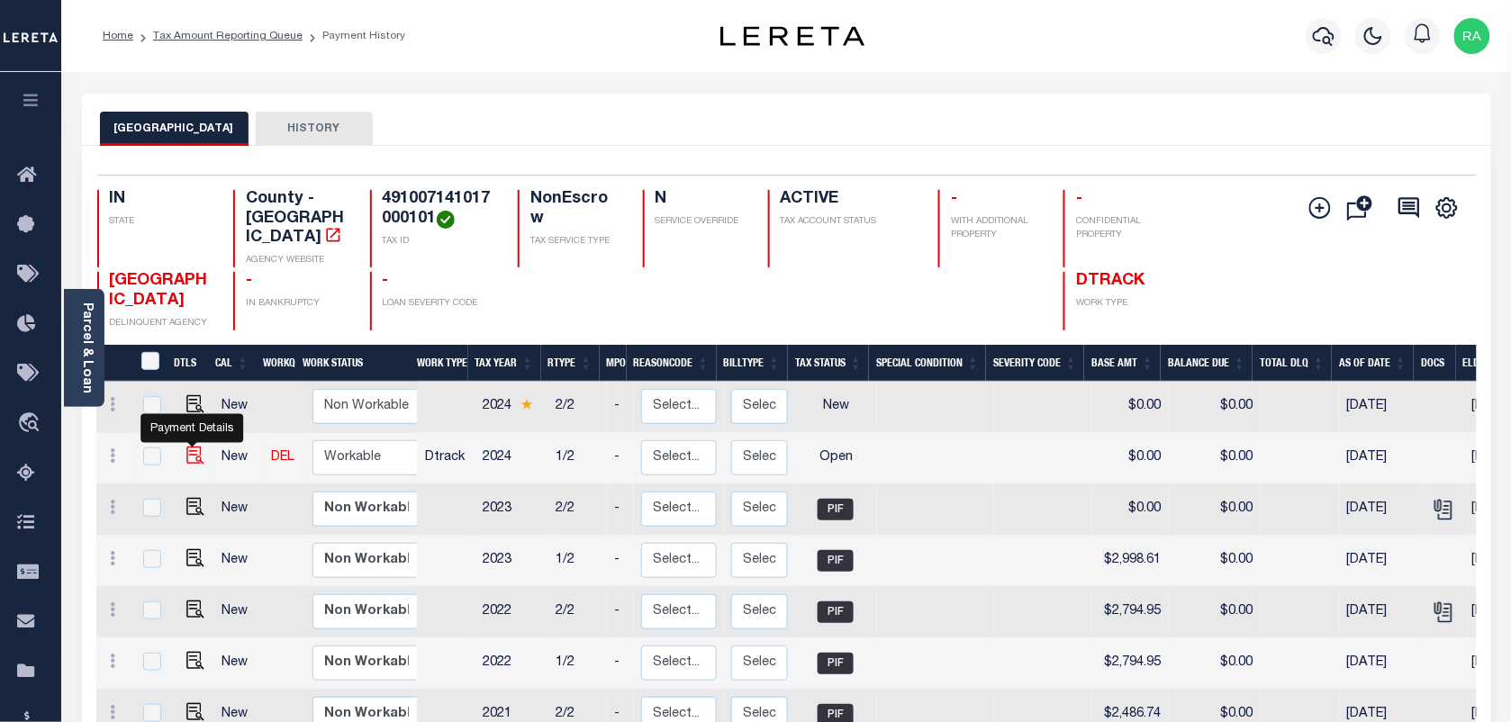
click at [192, 447] on img "" at bounding box center [195, 456] width 18 height 18
checkbox input "true"
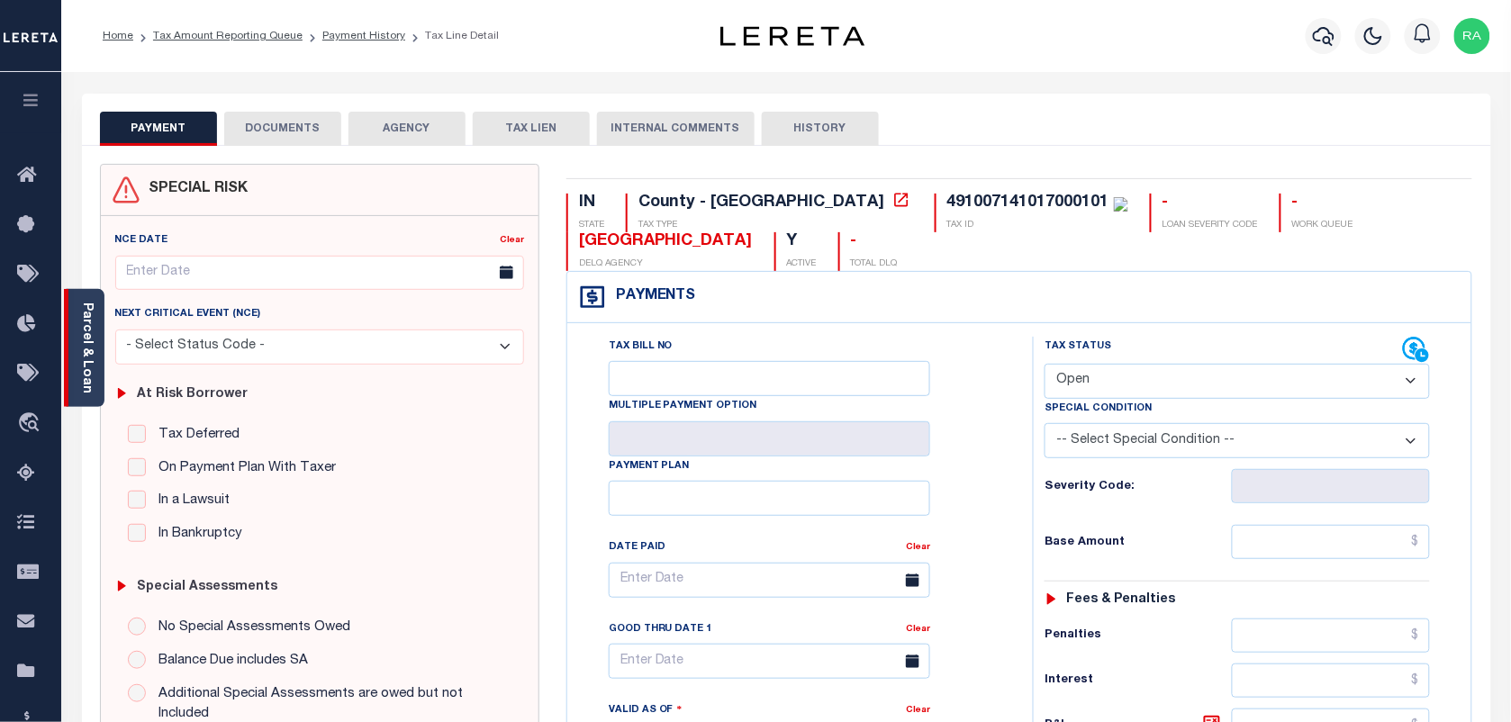
click at [97, 357] on div "Parcel & Loan" at bounding box center [84, 348] width 41 height 118
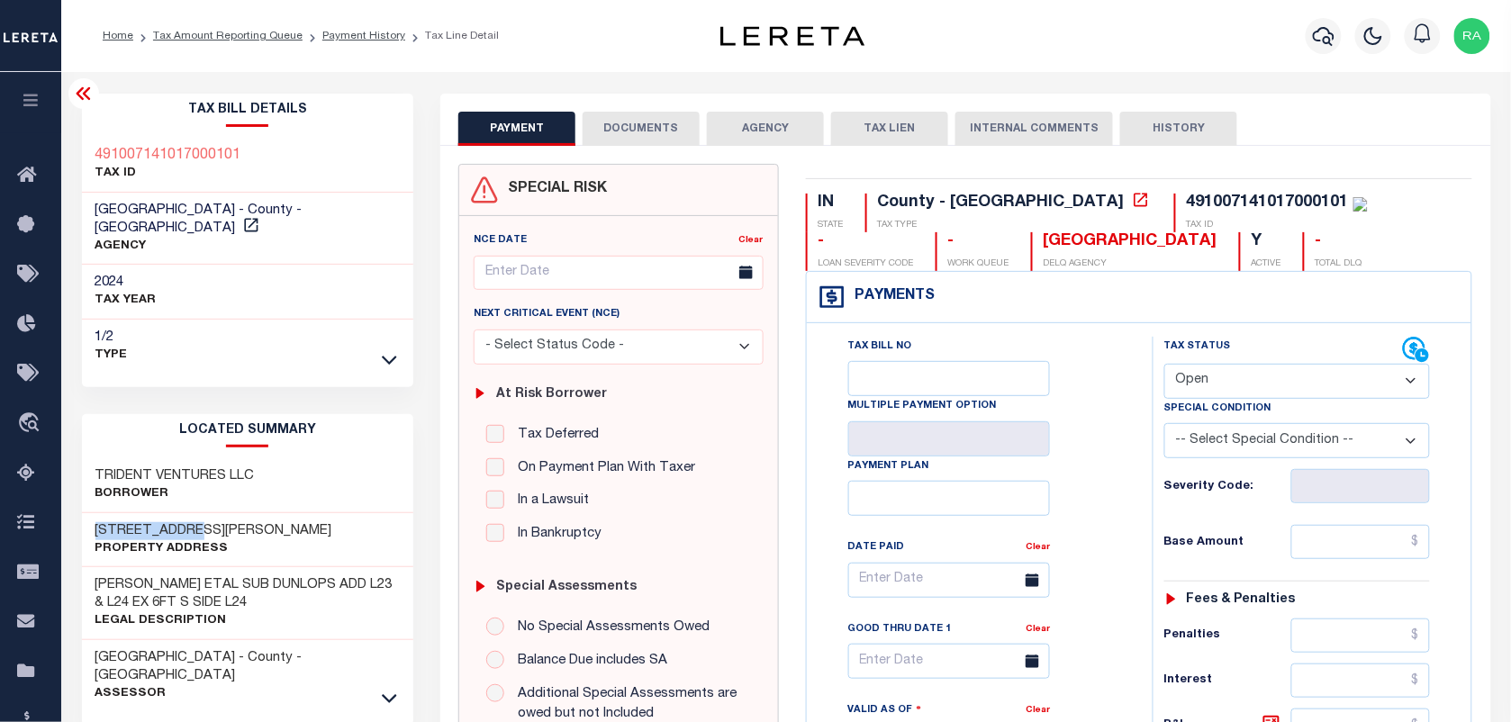
drag, startPoint x: 82, startPoint y: 511, endPoint x: 516, endPoint y: 502, distance: 434.1
click at [245, 514] on div "[STREET_ADDRESS][PERSON_NAME] Property Address" at bounding box center [248, 540] width 332 height 55
copy h3 "[STREET_ADDRESS][PERSON_NAME]"
drag, startPoint x: 1259, startPoint y: 389, endPoint x: 1245, endPoint y: 401, distance: 17.9
click at [1259, 389] on select "- Select Status Code - Open Due/Unpaid Paid Incomplete No Tax Due Internal Refu…" at bounding box center [1297, 381] width 266 height 35
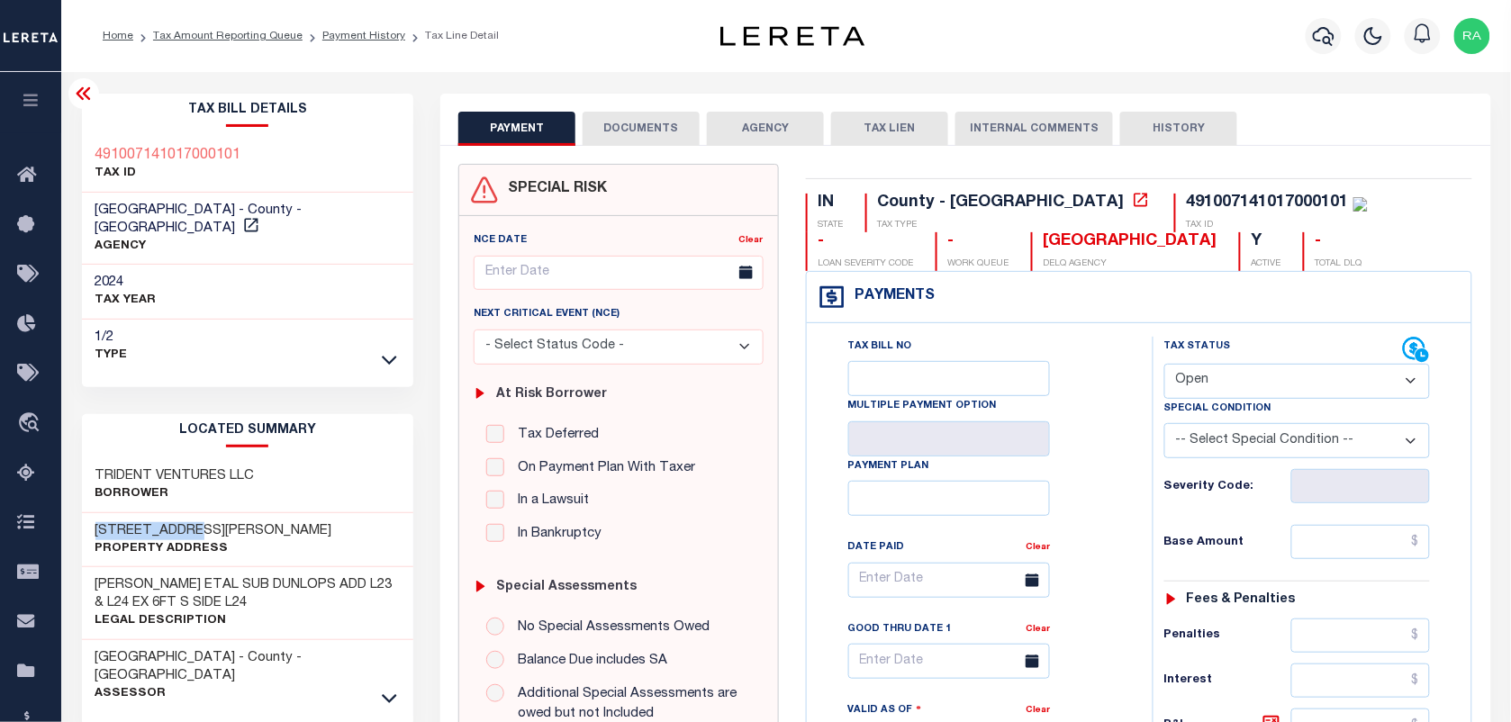
select select "PYD"
click at [1164, 366] on select "- Select Status Code - Open Due/Unpaid Paid Incomplete No Tax Due Internal Refu…" at bounding box center [1297, 381] width 266 height 35
type input "[DATE]"
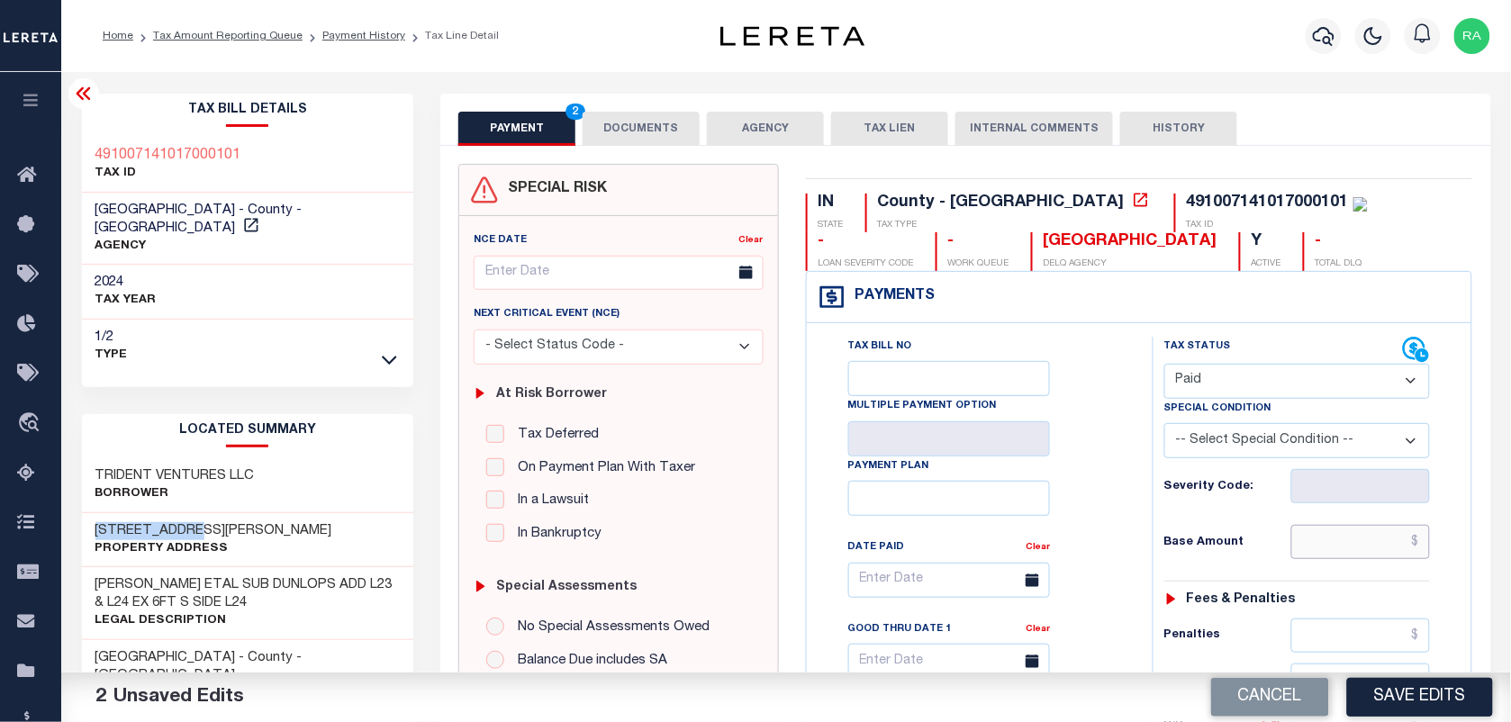
click at [1358, 554] on input "text" at bounding box center [1361, 542] width 140 height 34
drag, startPoint x: 1369, startPoint y: 542, endPoint x: 1504, endPoint y: 547, distance: 135.1
click at [1504, 547] on div "PAYMENT 3 DOCUMENTS AGENCY DELINQUENT PAYEE" at bounding box center [965, 728] width 1077 height 1268
paste input "3,008.1"
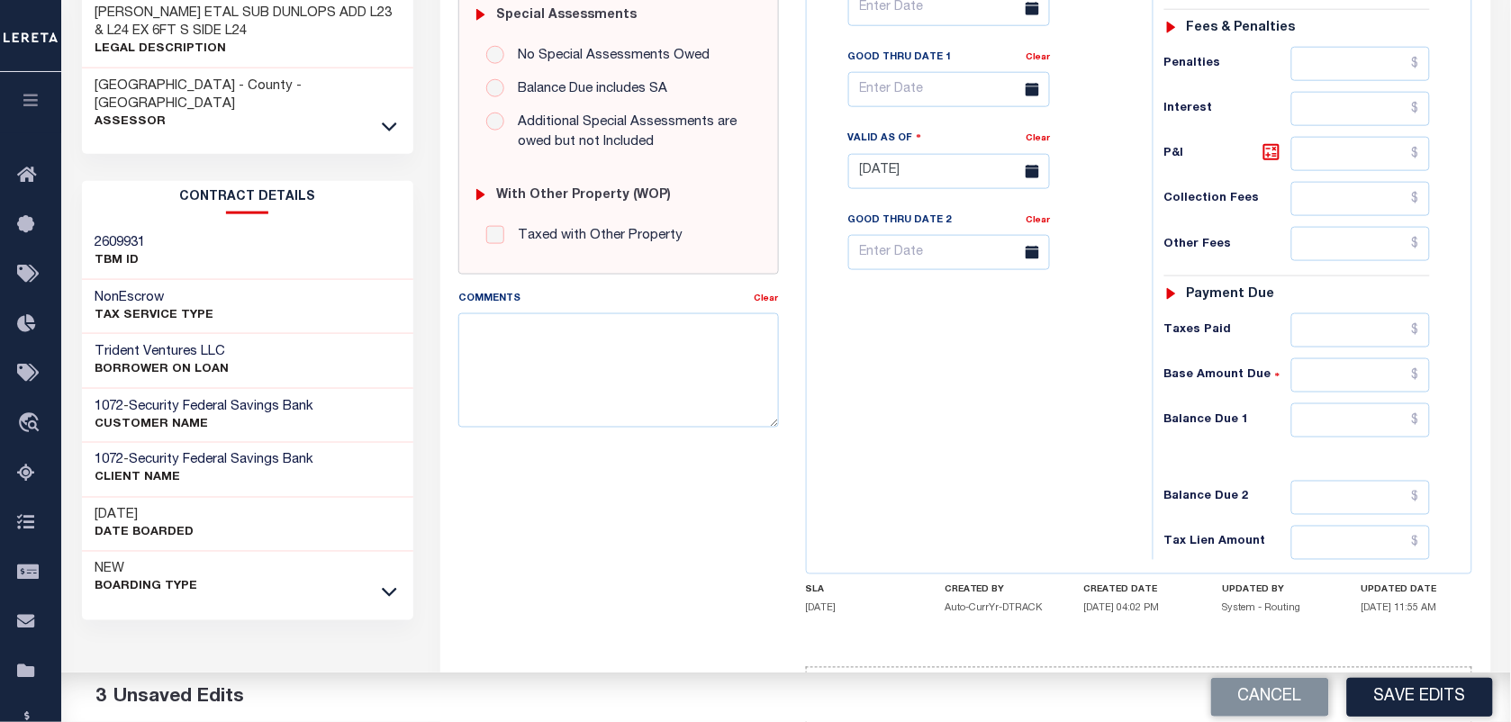
scroll to position [650, 0]
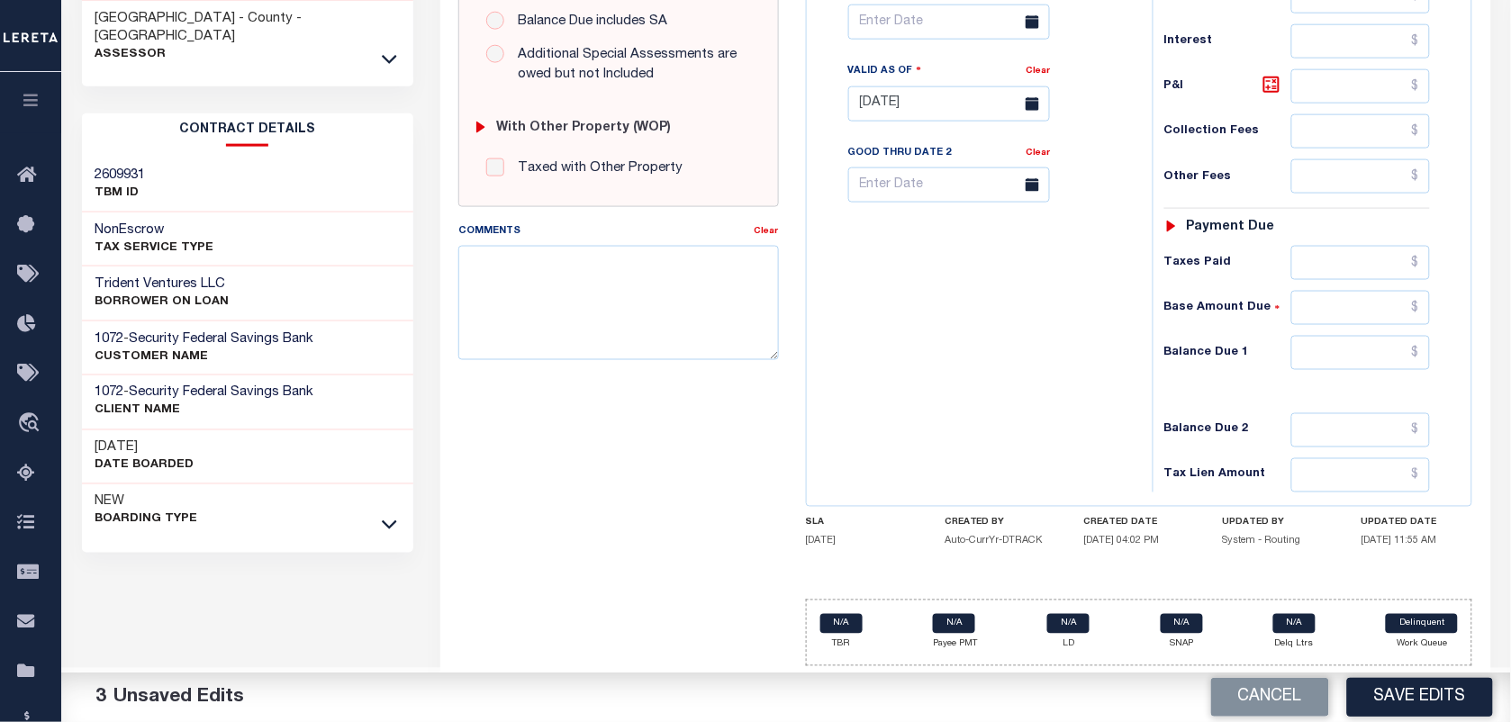
type input "$3,008.17"
click at [1360, 345] on input "text" at bounding box center [1361, 353] width 140 height 34
type input "$0.00"
click at [1450, 384] on div "Tax Status Status - Select Status Code -" at bounding box center [1303, 94] width 301 height 795
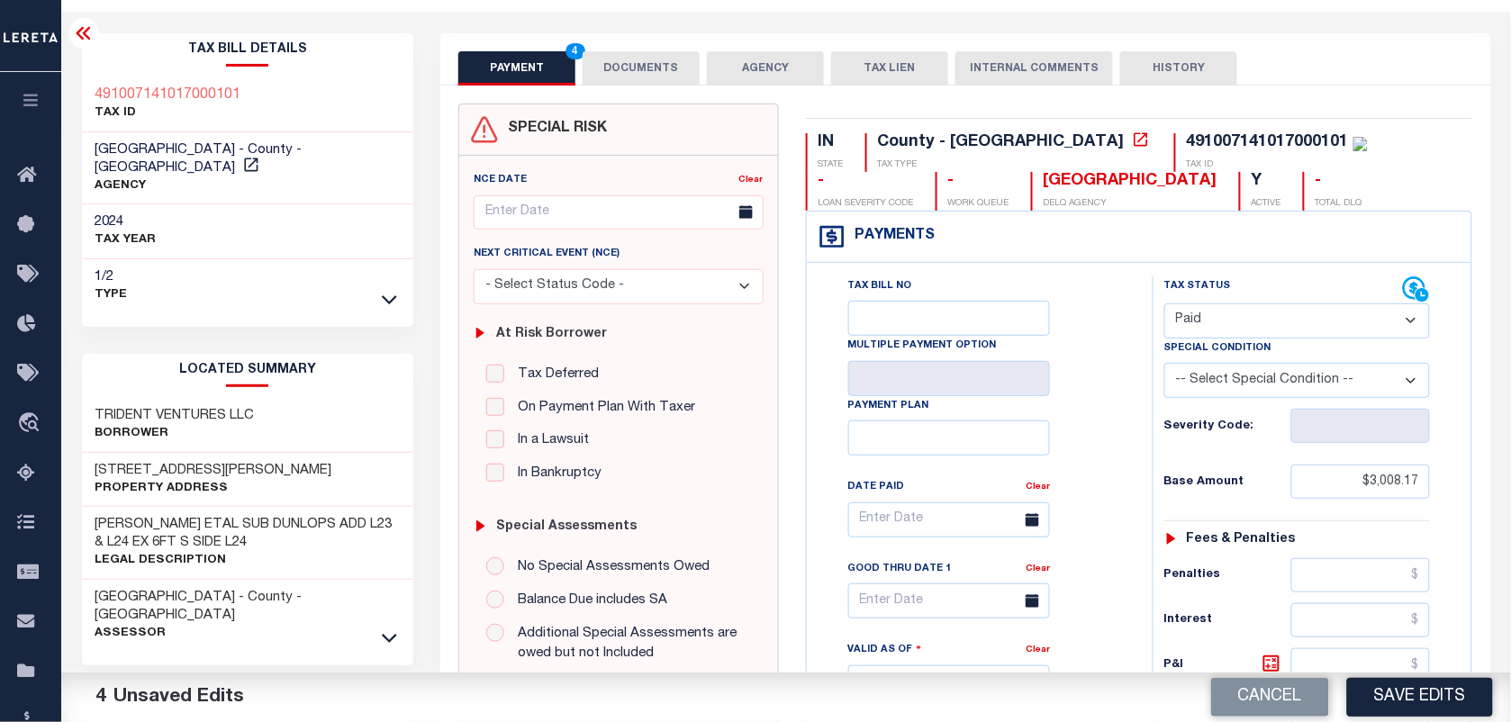
scroll to position [0, 0]
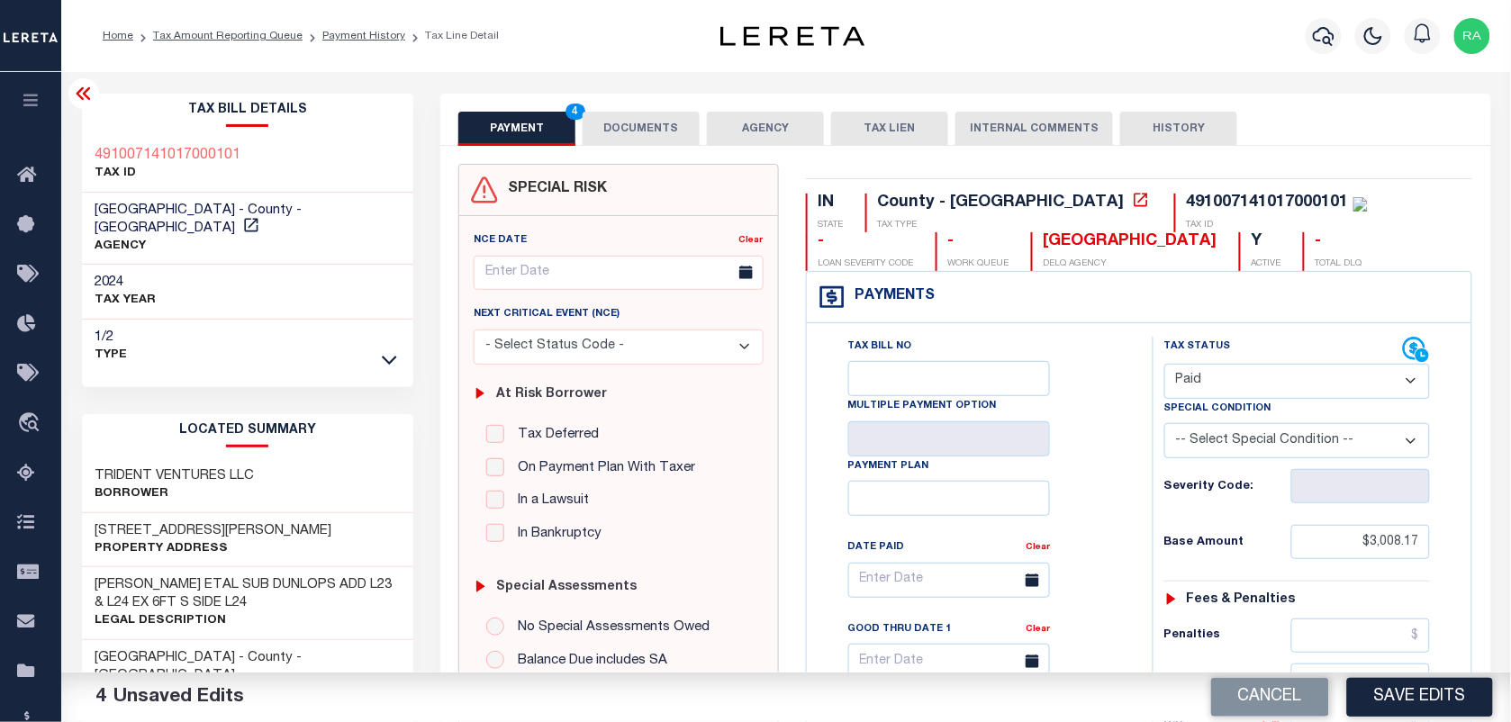
click at [677, 126] on button "DOCUMENTS" at bounding box center [641, 129] width 117 height 34
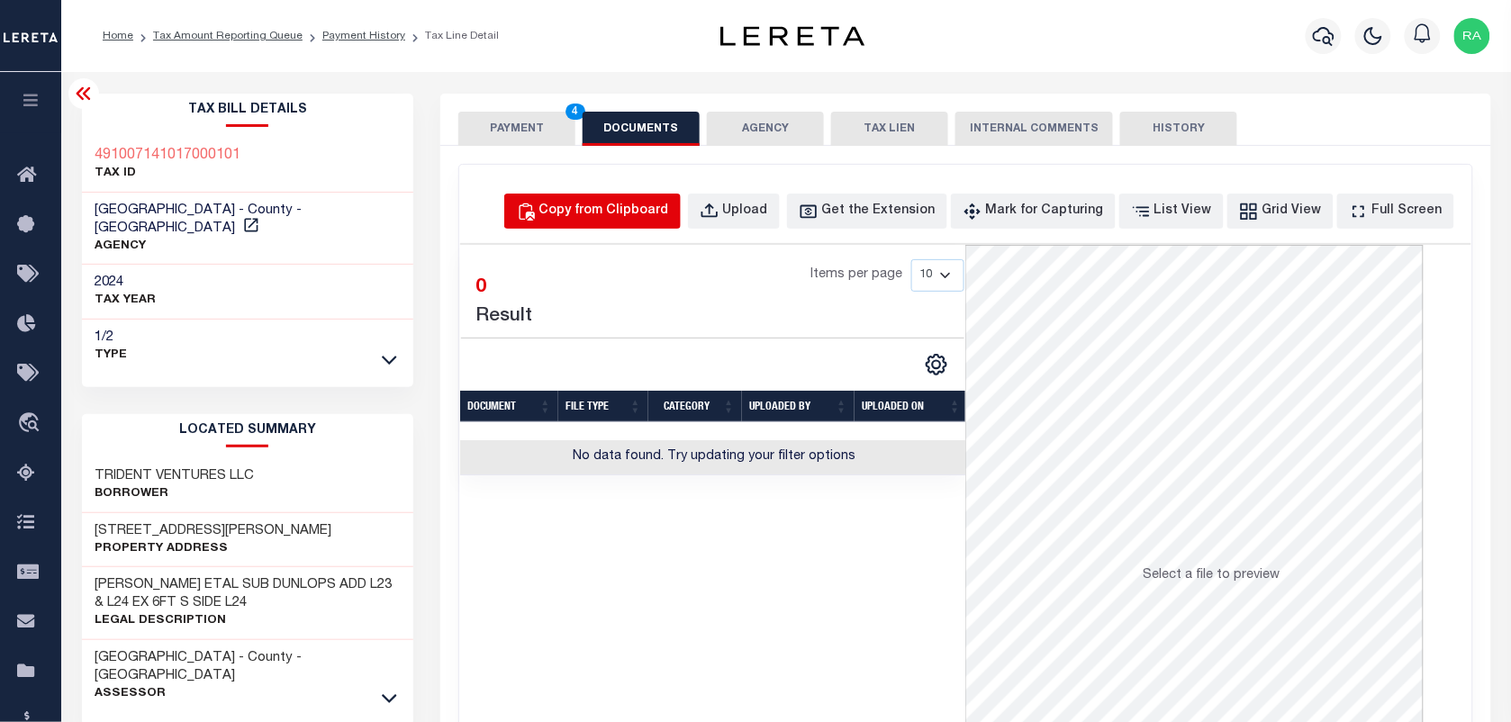
click at [582, 207] on div "Copy from Clipboard" at bounding box center [604, 212] width 130 height 20
select select "POP"
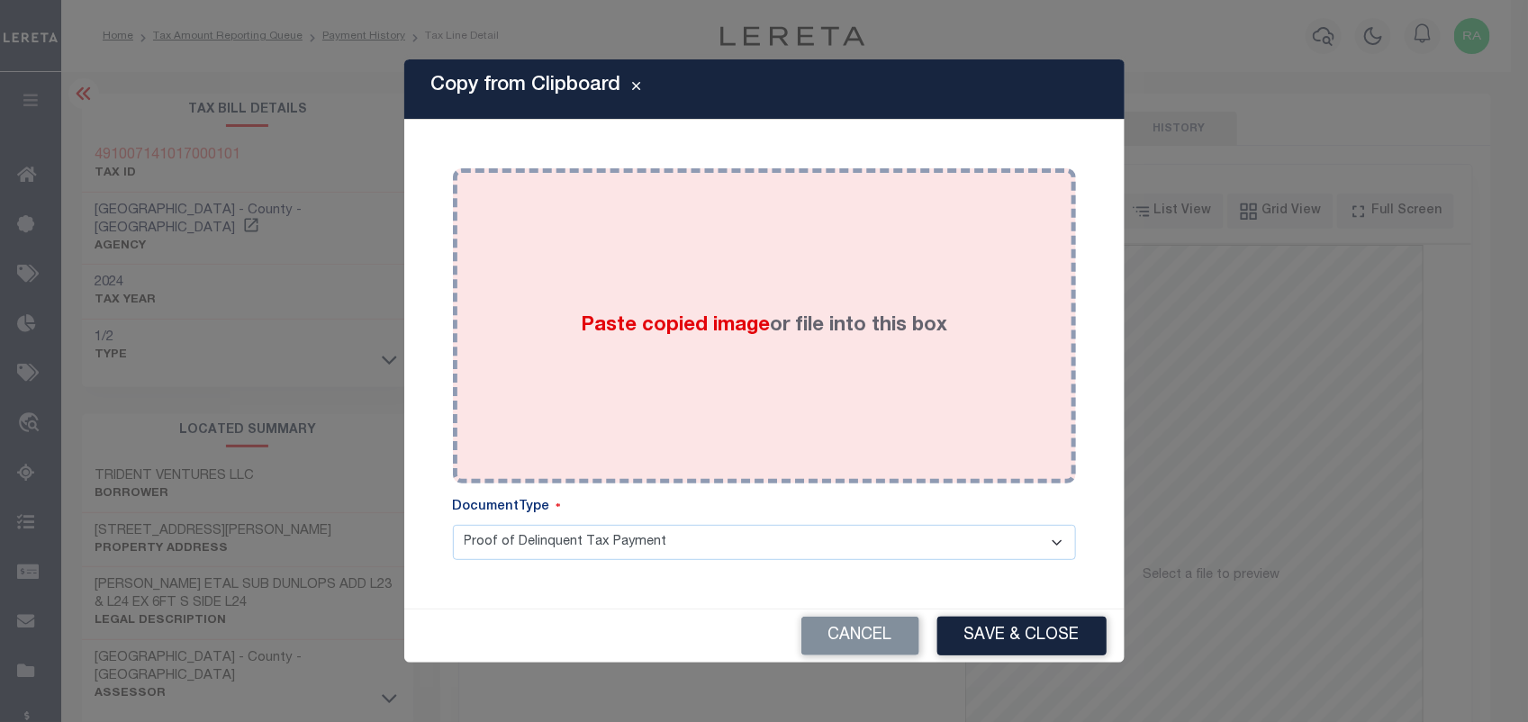
click at [763, 367] on div "Paste copied image or file into this box" at bounding box center [764, 326] width 596 height 288
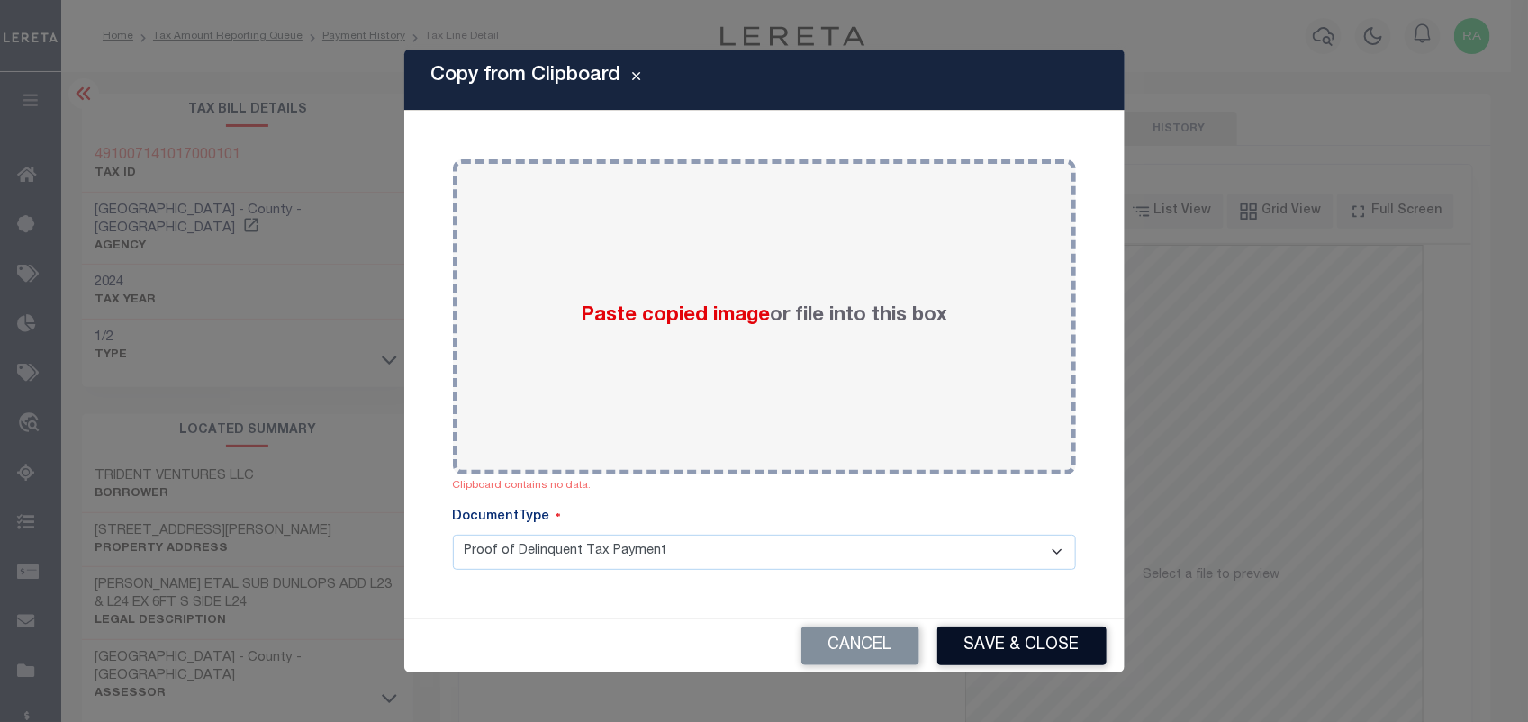
click at [1006, 650] on button "Save & Close" at bounding box center [1021, 646] width 169 height 39
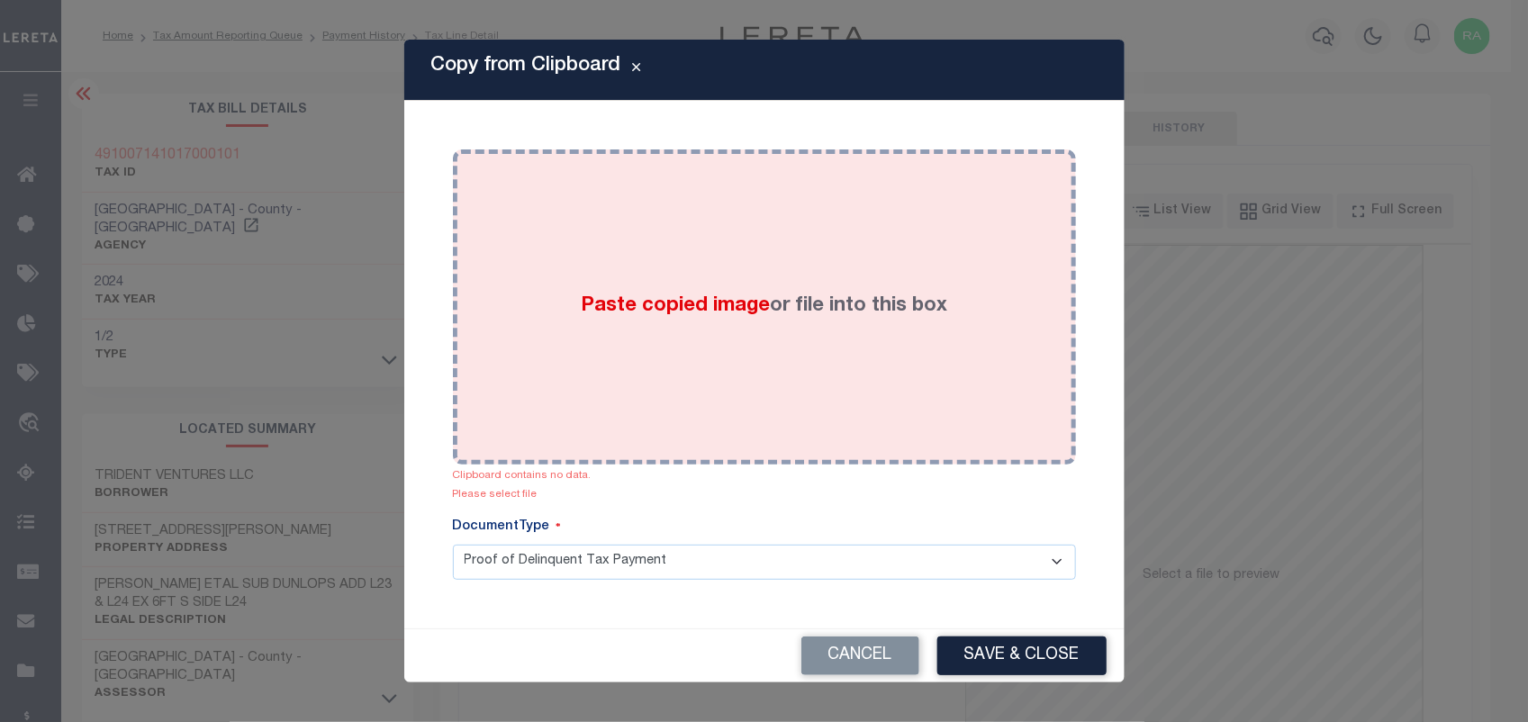
click at [812, 385] on div "Paste copied image or file into this box" at bounding box center [764, 307] width 596 height 288
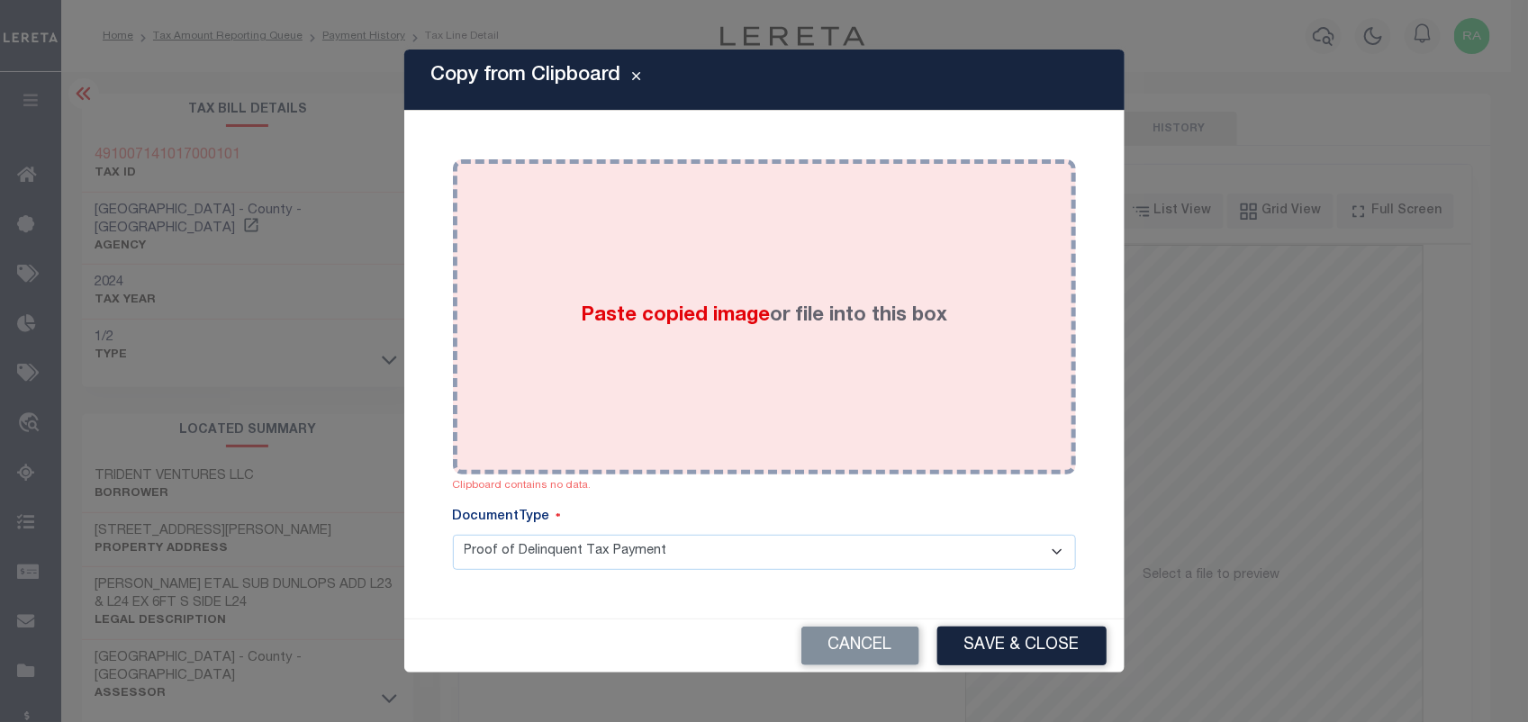
click at [812, 385] on div "Paste copied image or file into this box" at bounding box center [764, 317] width 596 height 288
click at [654, 239] on div "Paste copied image or file into this box" at bounding box center [764, 317] width 596 height 288
click at [757, 234] on div "Paste copied image or file into this box" at bounding box center [764, 317] width 596 height 288
click at [822, 374] on div "Paste copied image or file into this box" at bounding box center [764, 317] width 596 height 288
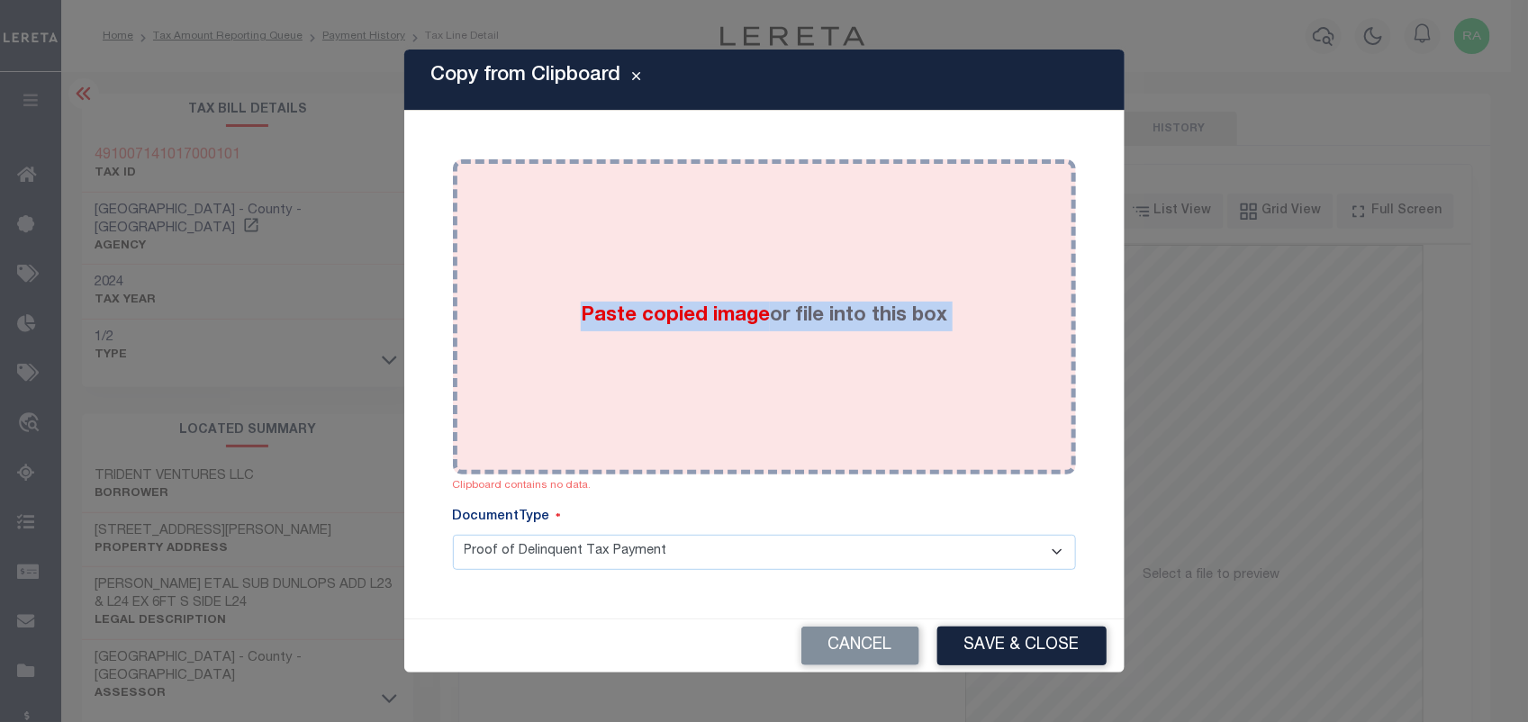
click at [822, 374] on div "Paste copied image or file into this box" at bounding box center [764, 317] width 596 height 288
click at [729, 288] on div "Paste copied image or file into this box" at bounding box center [764, 317] width 596 height 288
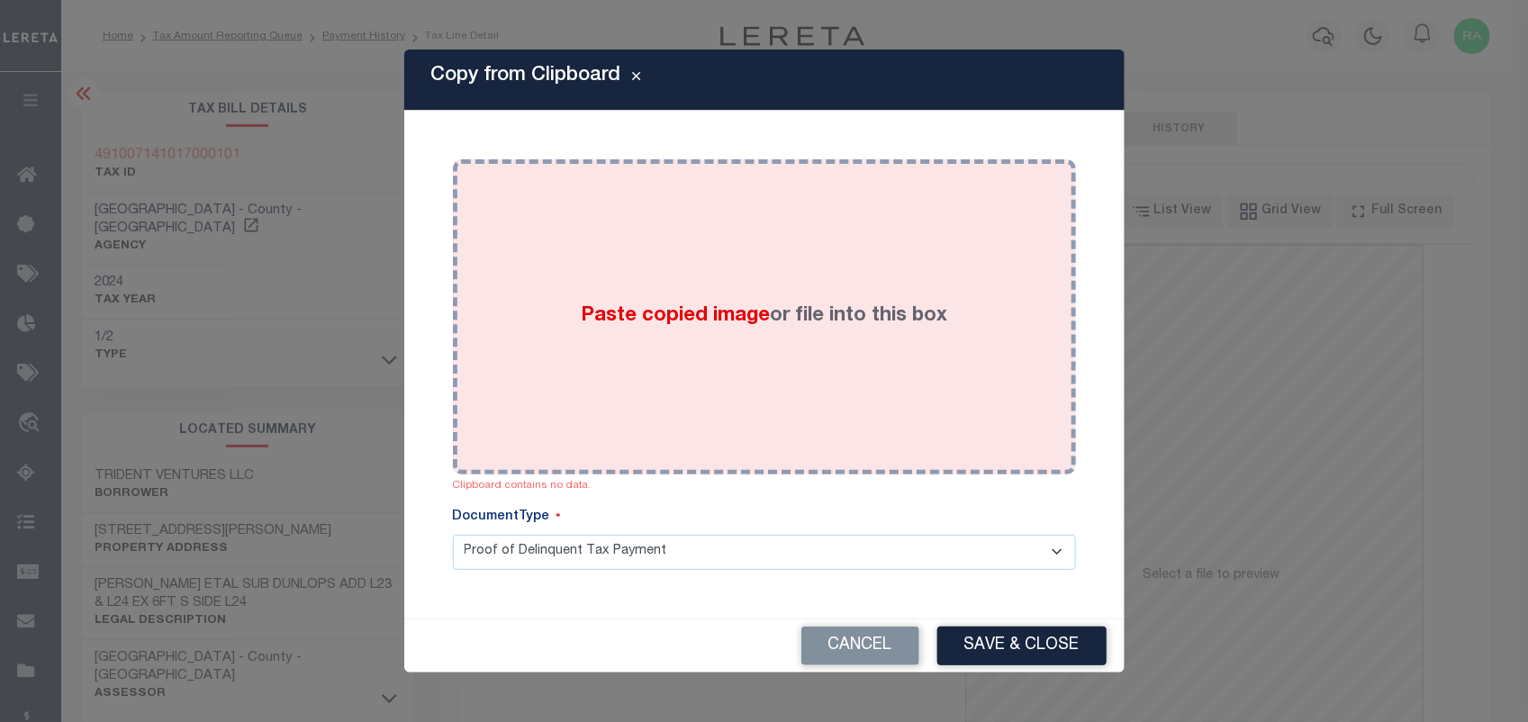
click at [729, 288] on div "Paste copied image or file into this box" at bounding box center [764, 317] width 596 height 288
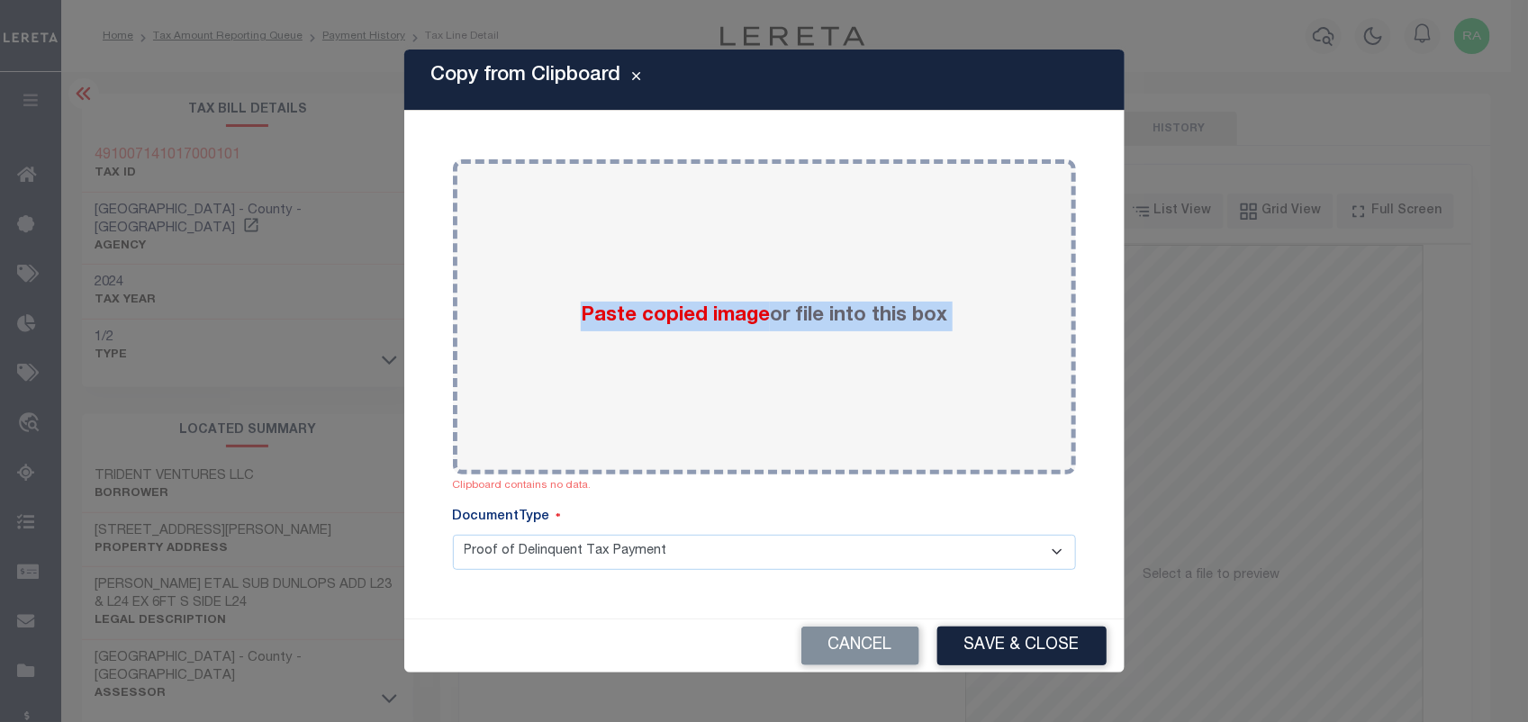
click at [554, 552] on select "Proof of Delinquent Tax Payment" at bounding box center [764, 552] width 623 height 35
click at [453, 535] on select "Proof of Delinquent Tax Payment" at bounding box center [764, 552] width 623 height 35
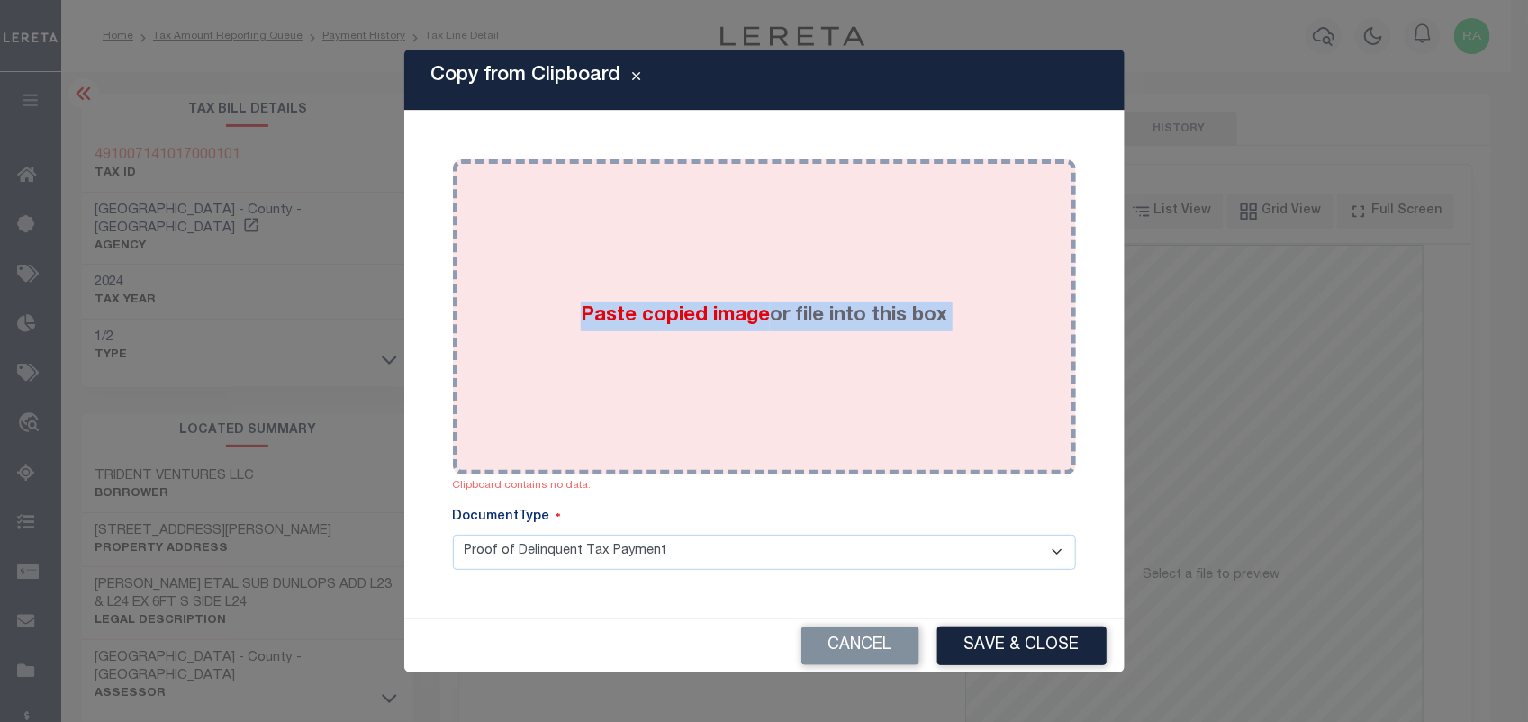
click at [648, 236] on div "Paste copied image or file into this box" at bounding box center [764, 317] width 596 height 288
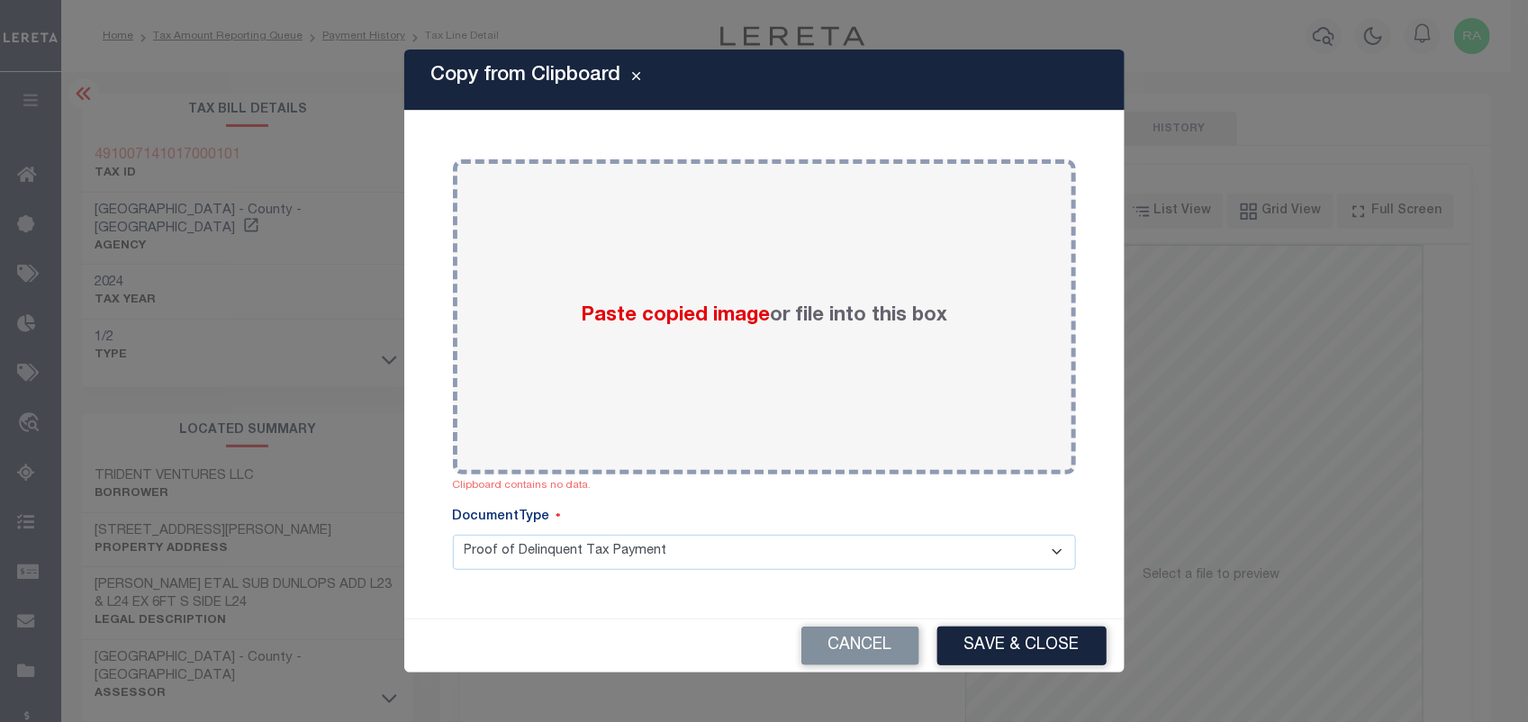
click at [412, 311] on div "Copy from Clipboard Paste copied image or file into this box Clipboard contains…" at bounding box center [764, 361] width 720 height 623
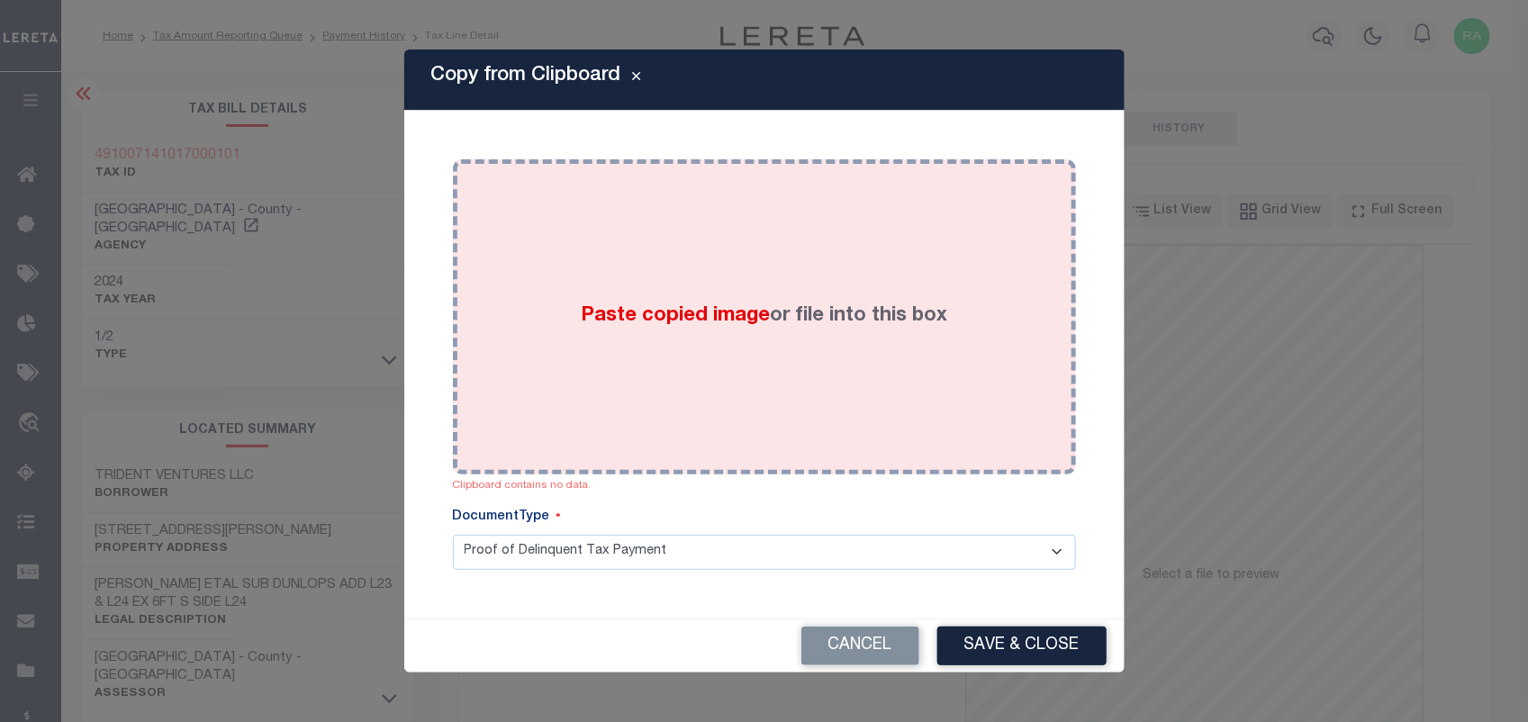
click at [756, 376] on div "Paste copied image or file into this box" at bounding box center [764, 317] width 596 height 288
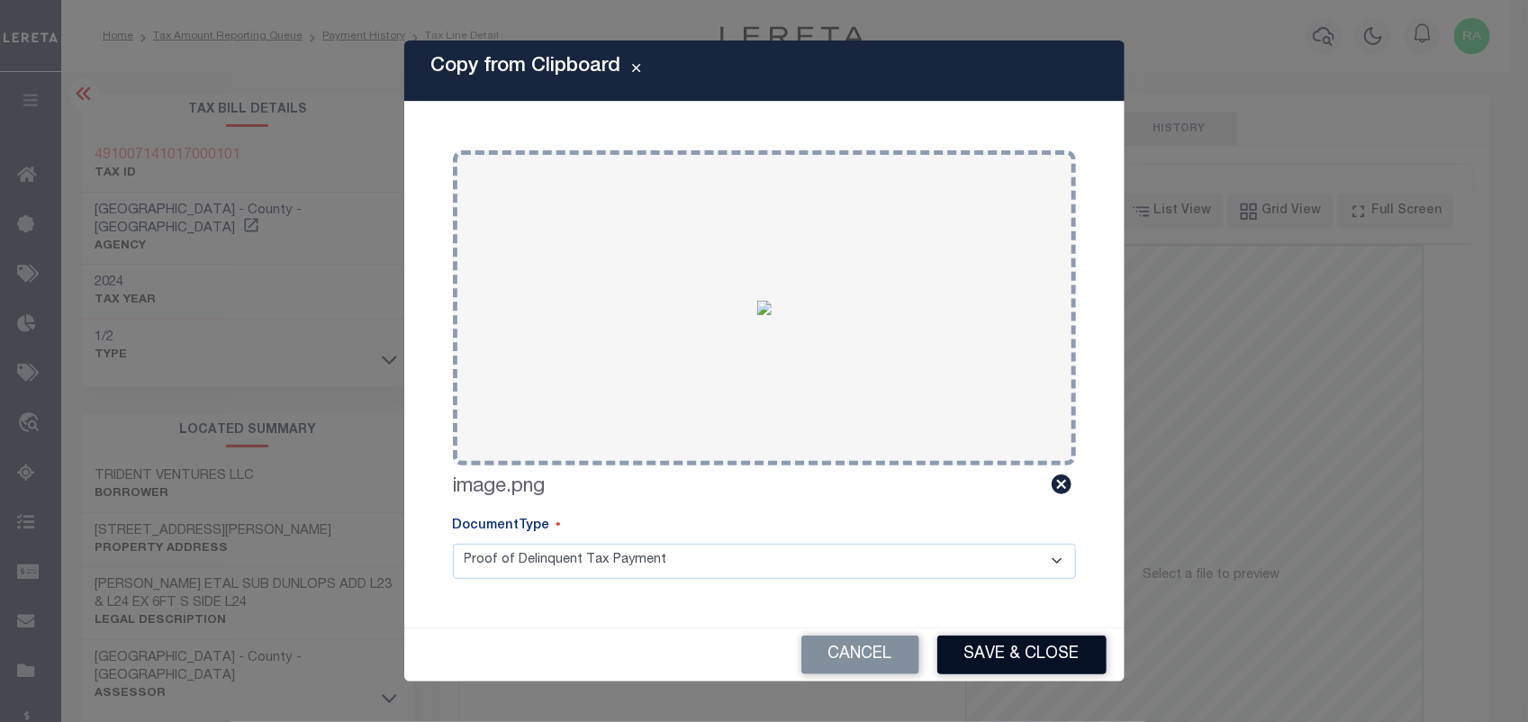
click at [973, 653] on button "Save & Close" at bounding box center [1021, 655] width 169 height 39
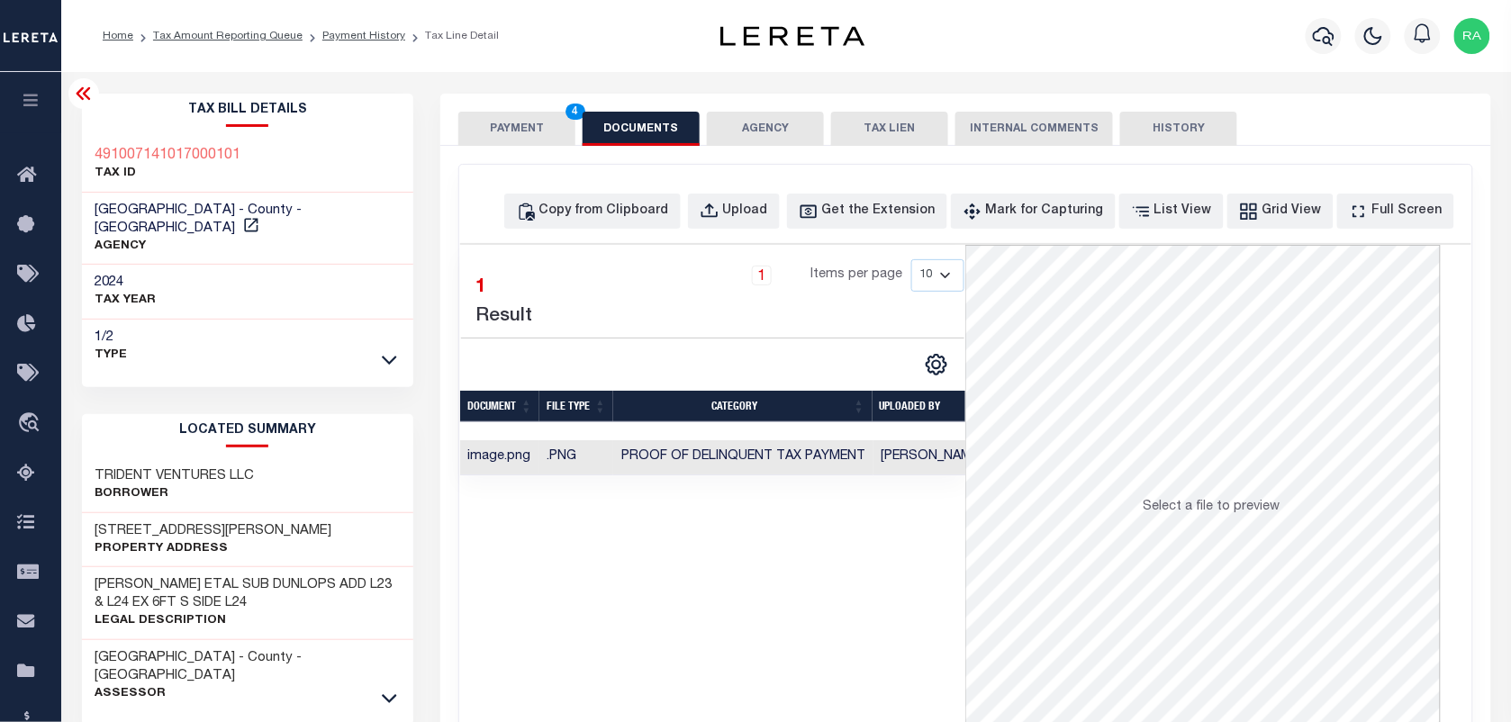
click at [516, 131] on button "PAYMENT 4" at bounding box center [516, 129] width 117 height 34
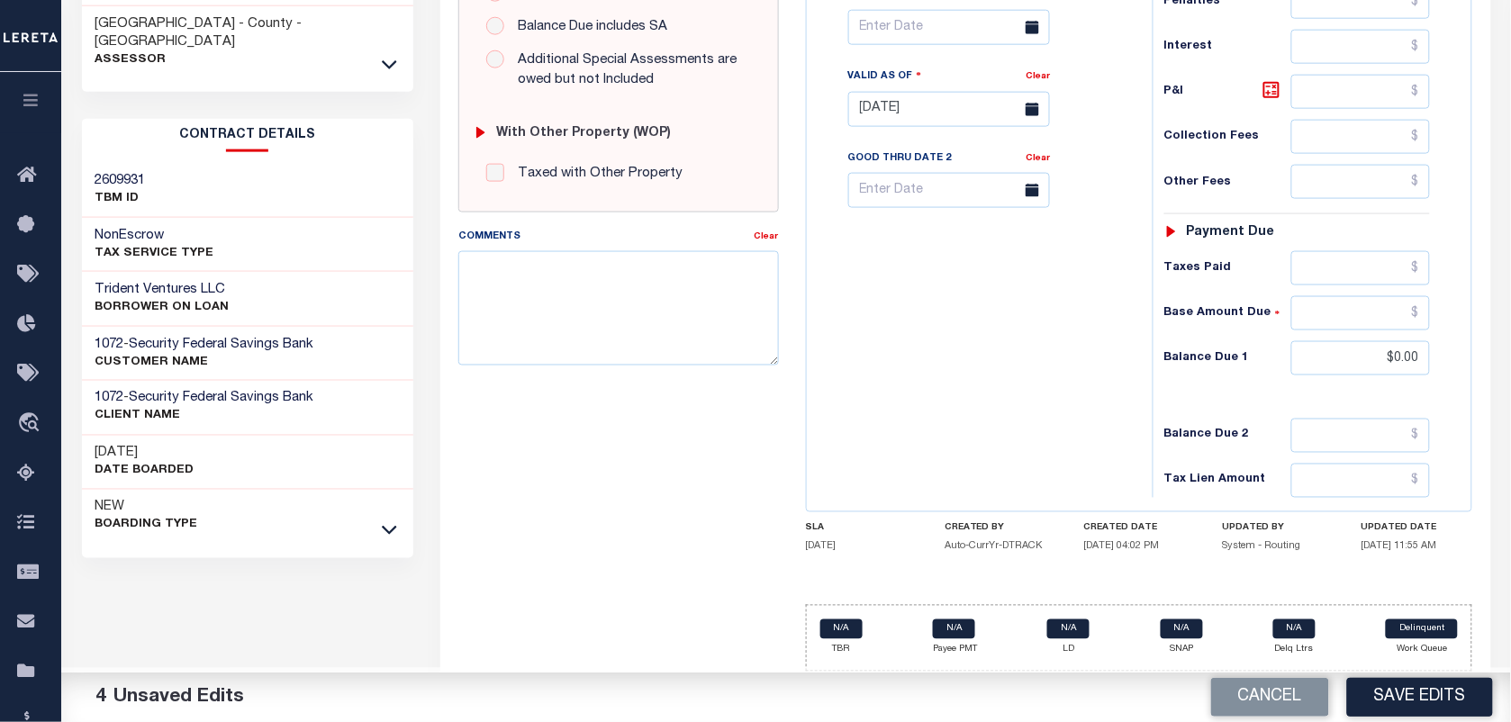
scroll to position [645, 0]
click at [1380, 713] on button "Save Edits" at bounding box center [1420, 697] width 146 height 39
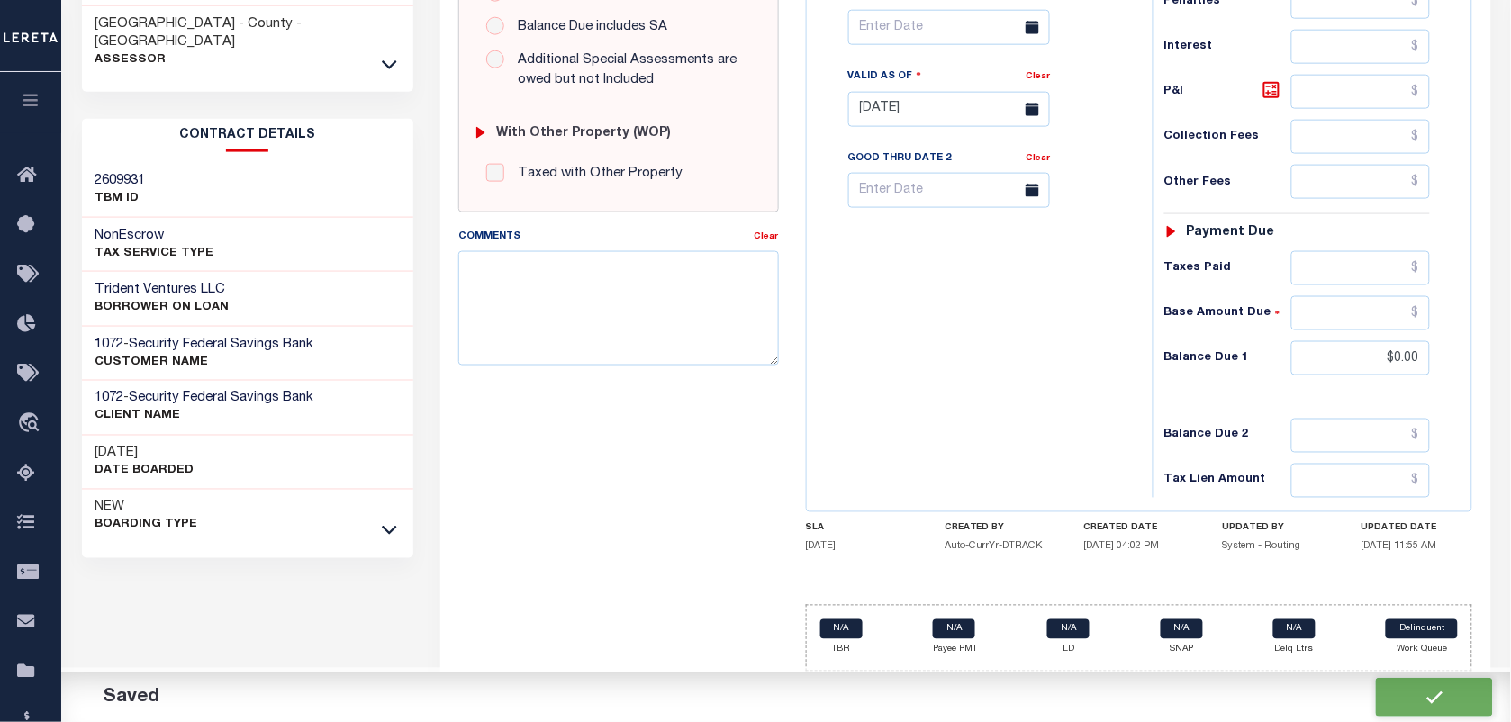
checkbox input "false"
type input "$3,008.17"
type input "$0"
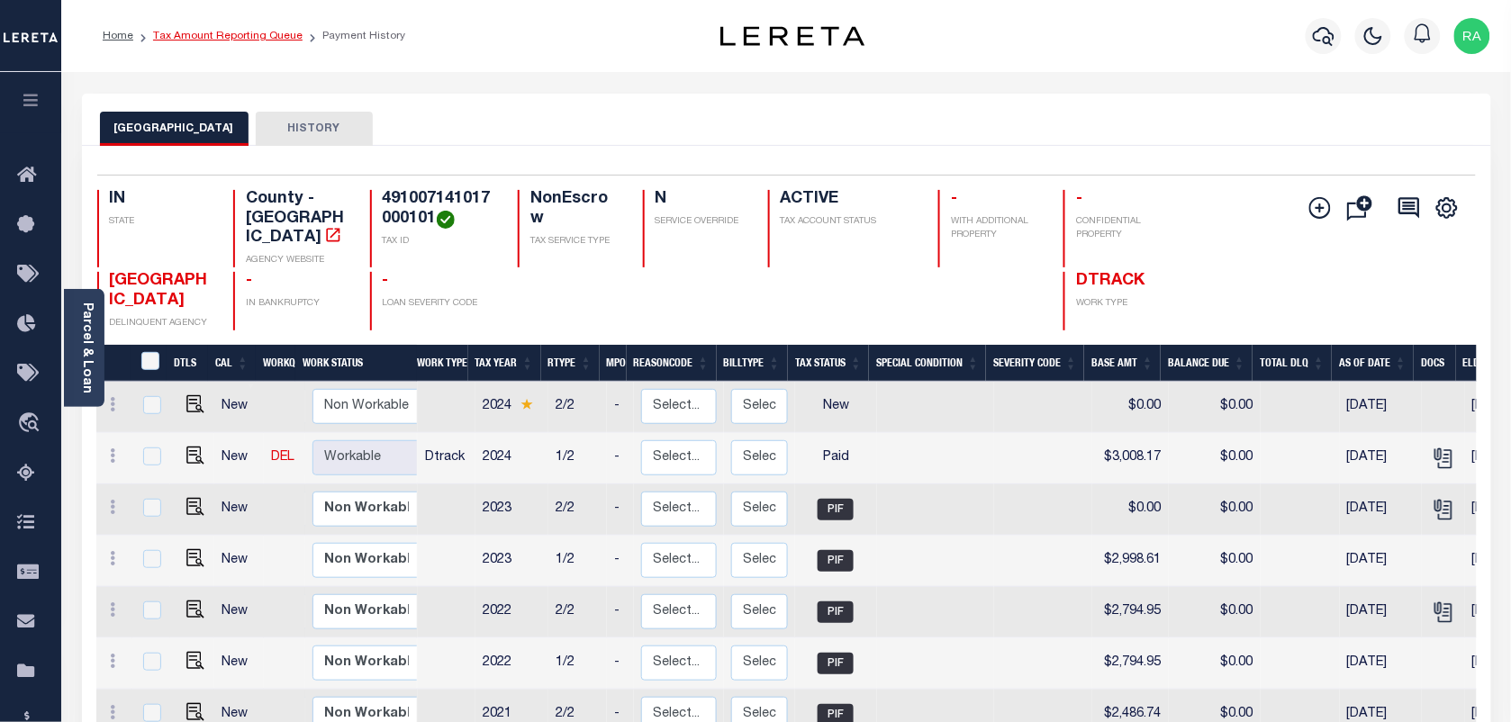
click at [227, 31] on link "Tax Amount Reporting Queue" at bounding box center [227, 36] width 149 height 11
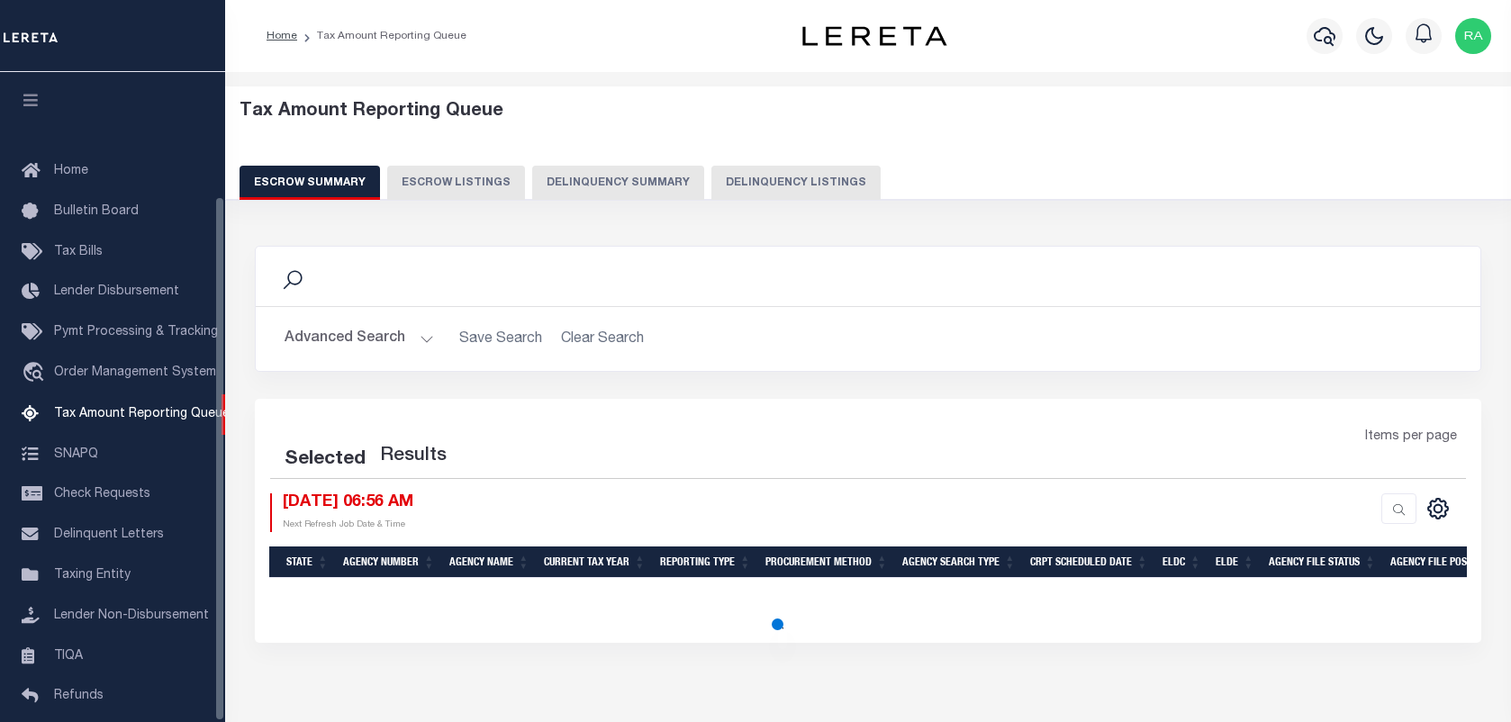
click at [711, 185] on button "Delinquency Listings" at bounding box center [795, 183] width 169 height 34
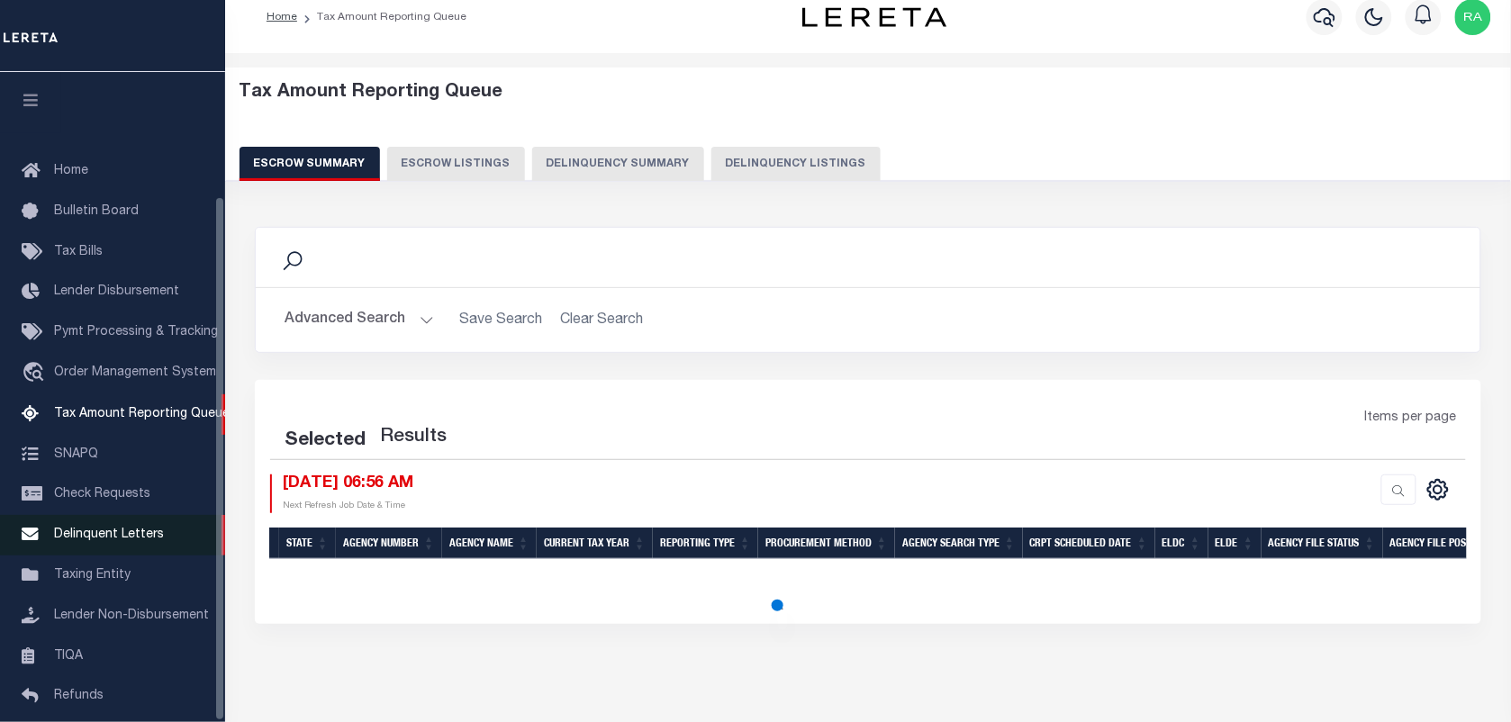
select select "100"
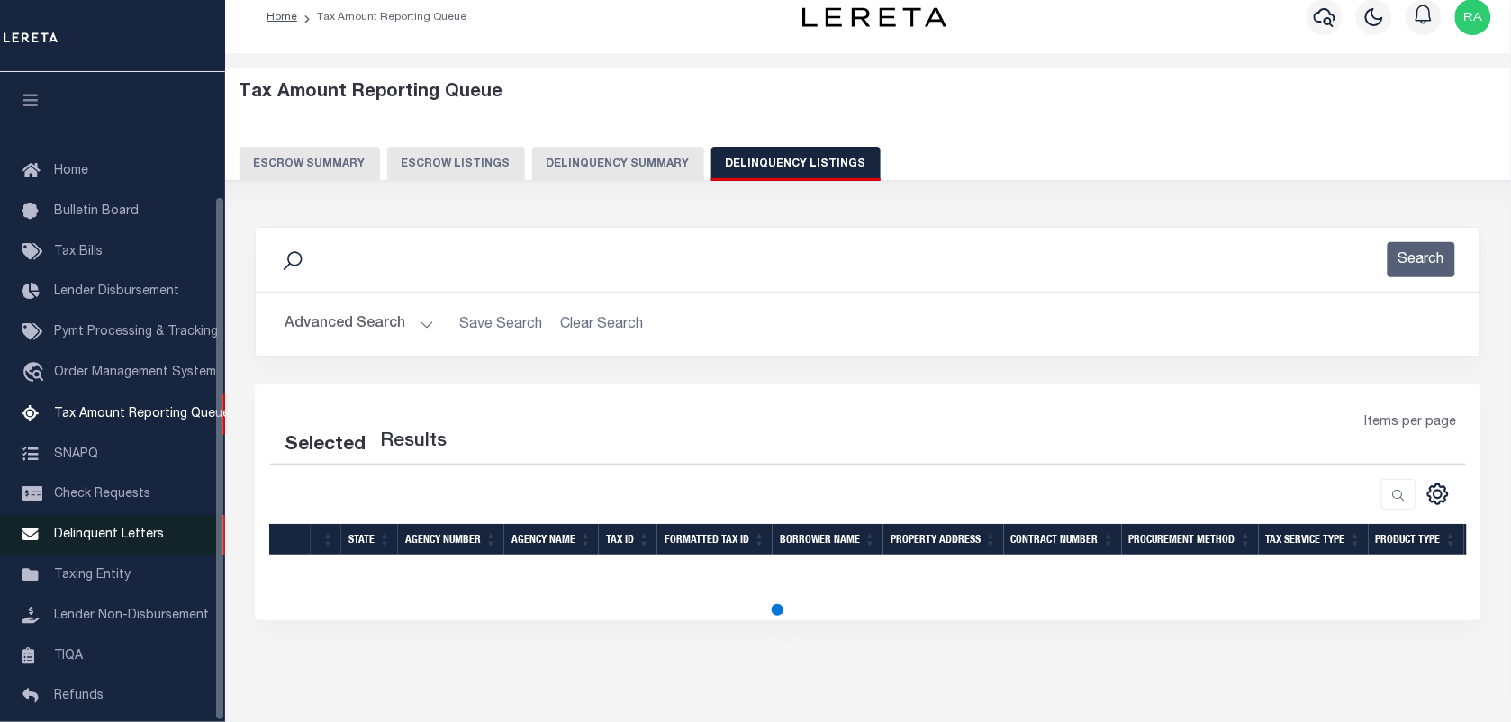
select select "100"
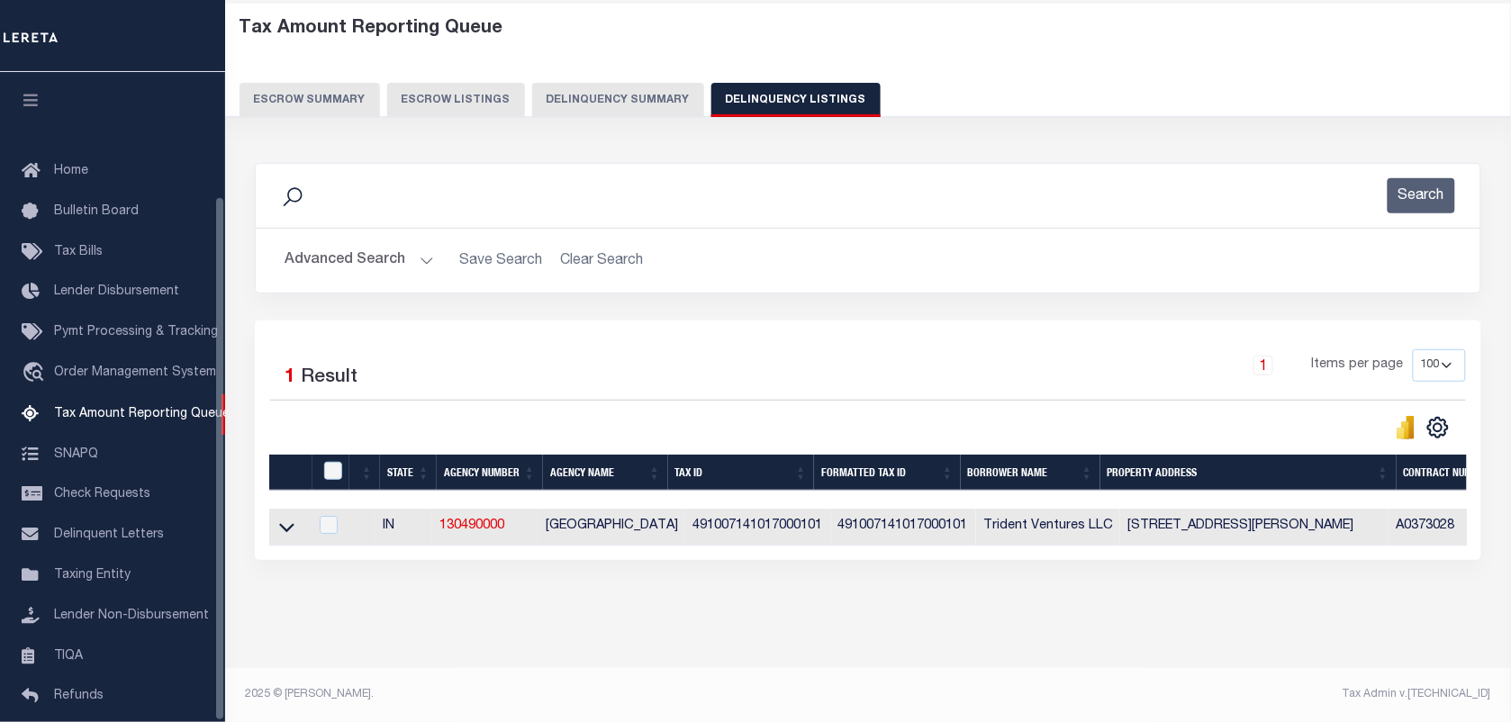
scroll to position [154, 0]
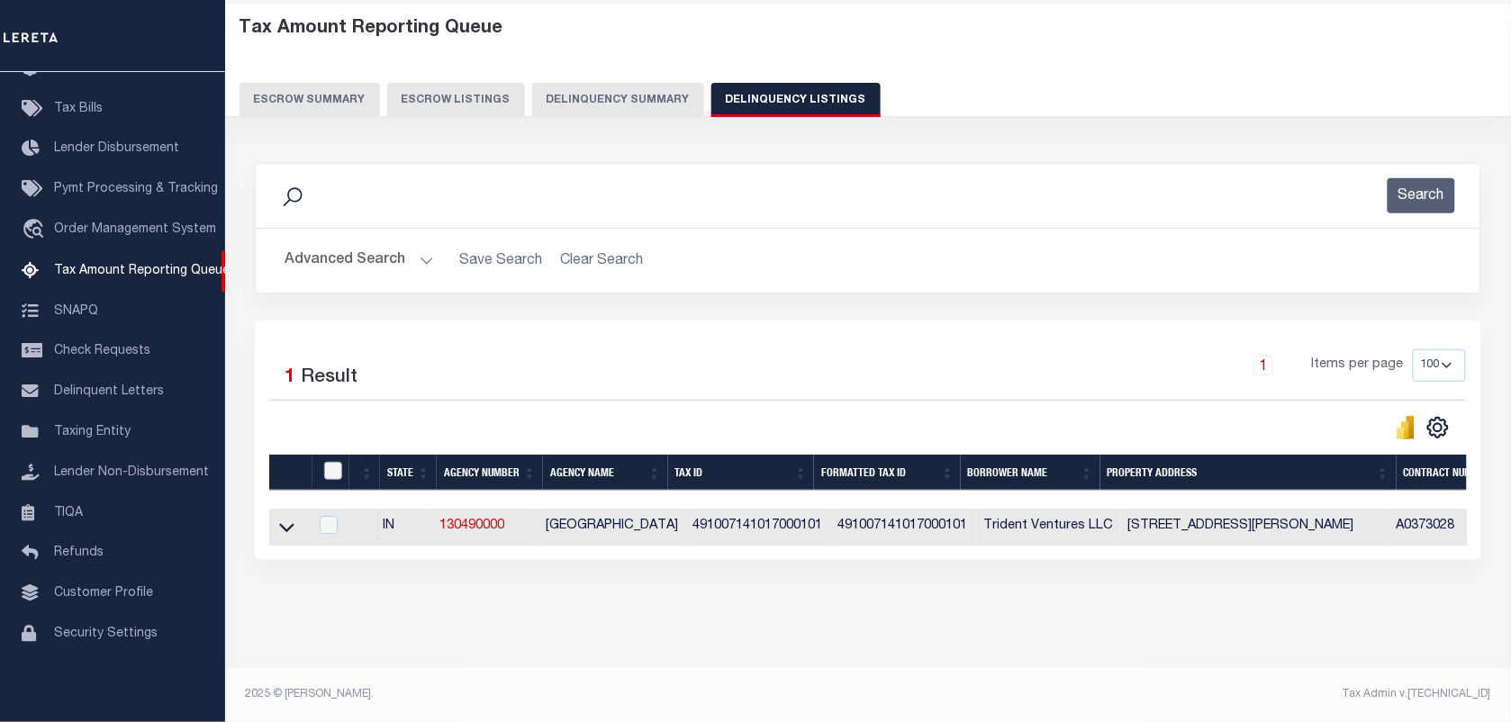
click at [339, 462] on input "checkbox" at bounding box center [333, 471] width 18 height 18
checkbox input "true"
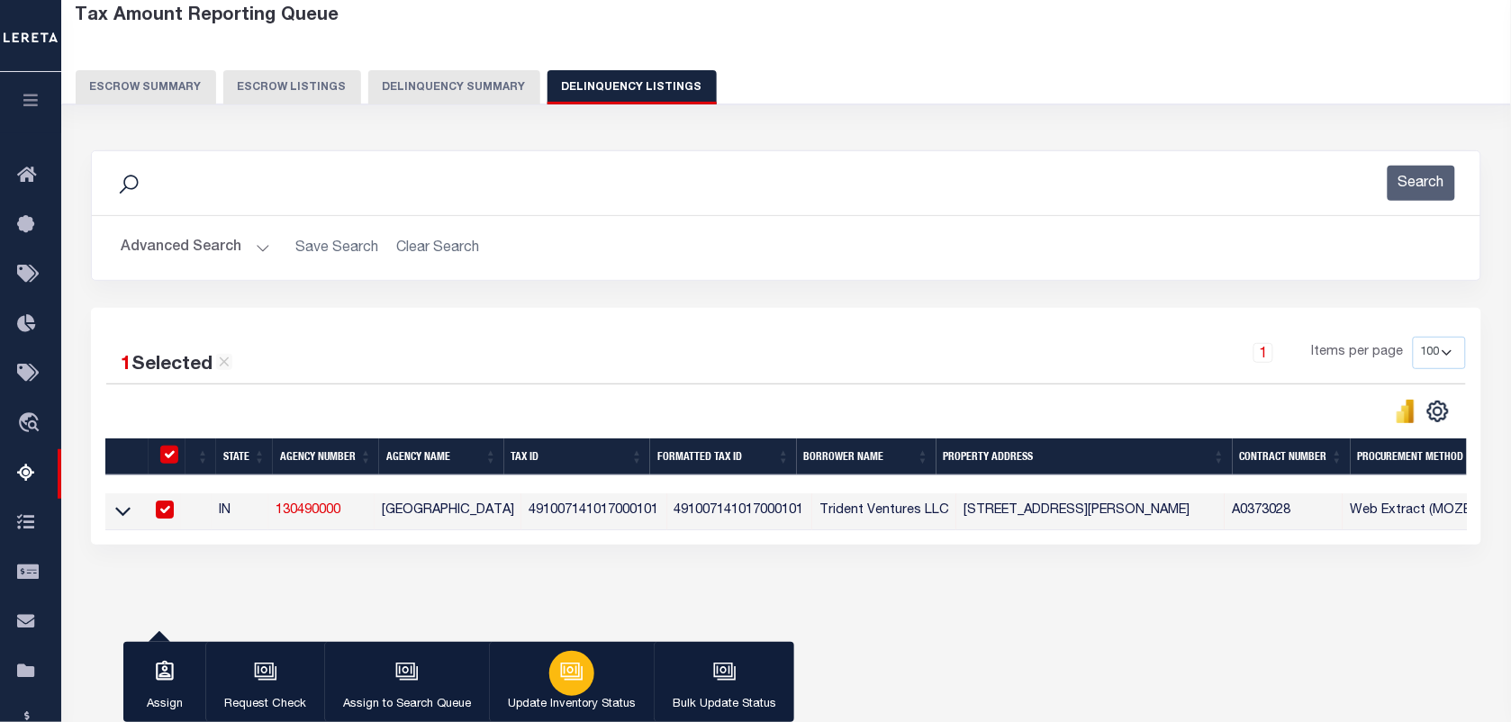
click at [575, 671] on icon "button" at bounding box center [571, 671] width 23 height 23
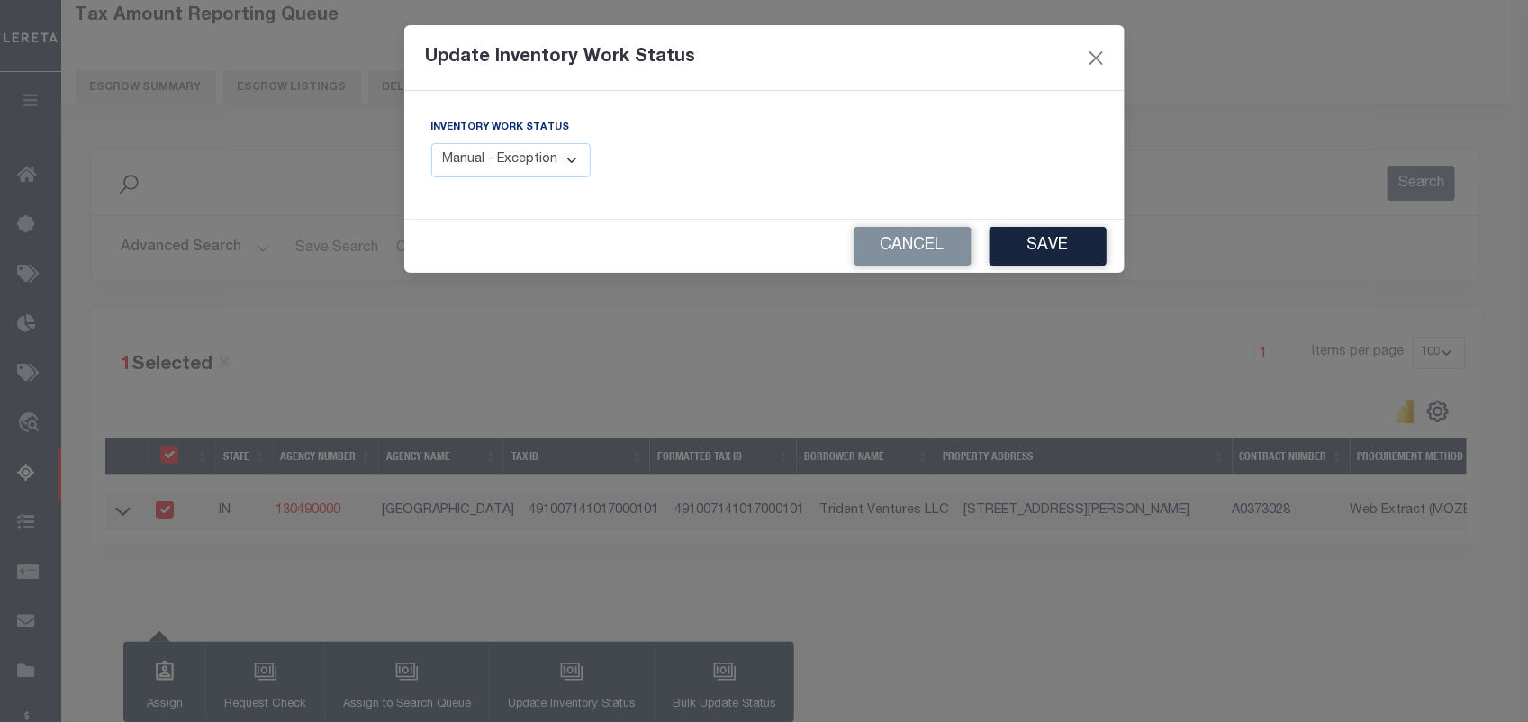
click at [489, 167] on select "Manual - Exception Pended - Awaiting Search Late Add Exception Completed" at bounding box center [511, 160] width 160 height 35
select select "4"
click at [431, 143] on select "Manual - Exception Pended - Awaiting Search Late Add Exception Completed" at bounding box center [511, 160] width 160 height 35
click at [995, 252] on button "Save" at bounding box center [1048, 246] width 117 height 39
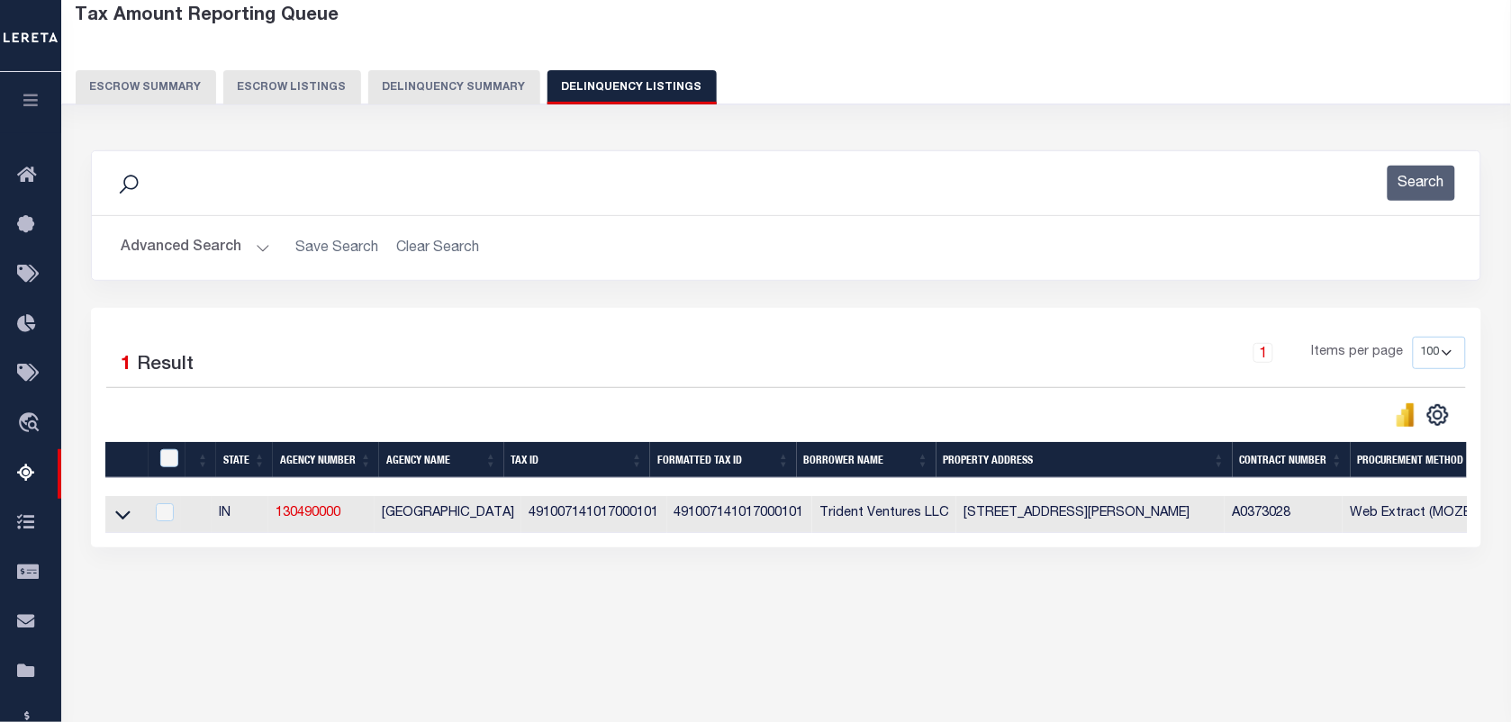
click at [258, 244] on button "Advanced Search" at bounding box center [195, 248] width 149 height 35
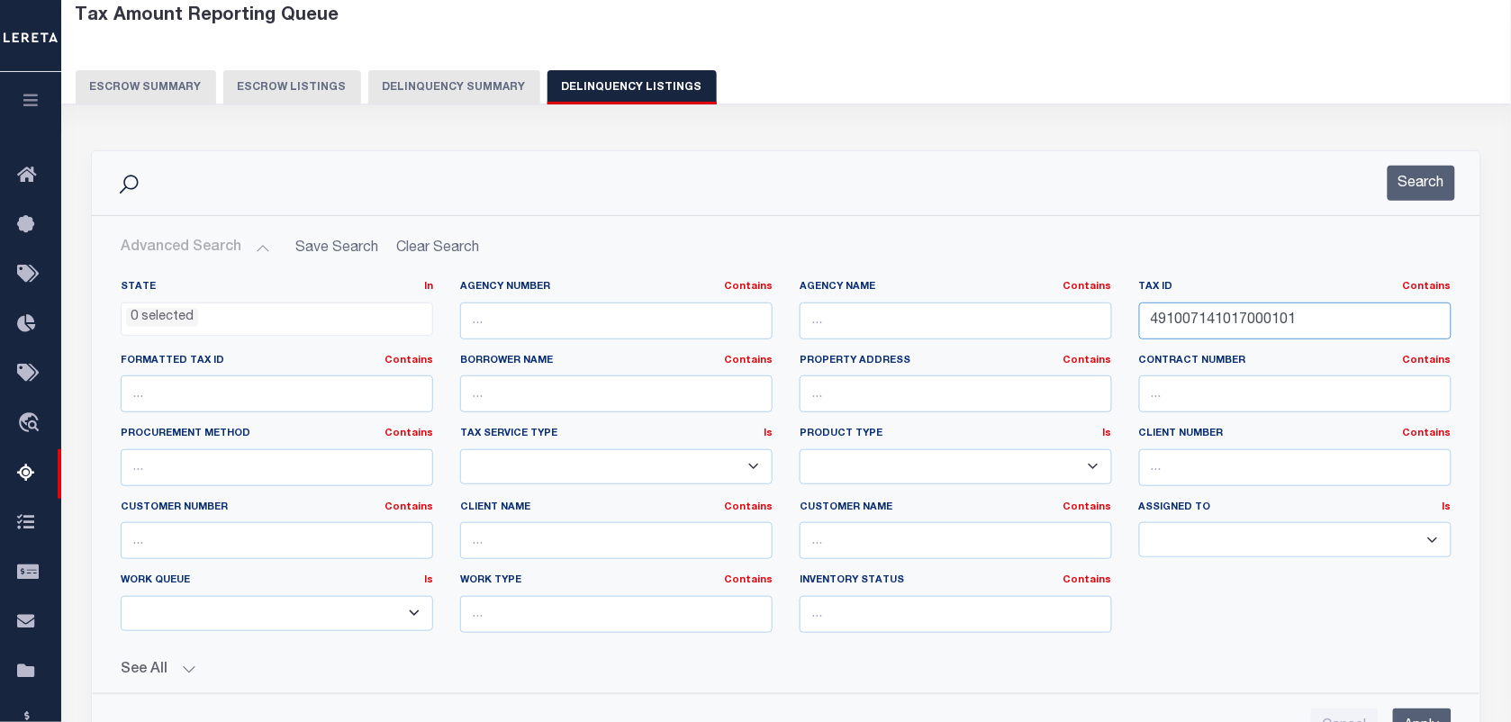
click at [1171, 322] on input "491007141017000101" at bounding box center [1295, 321] width 312 height 37
paste input "34"
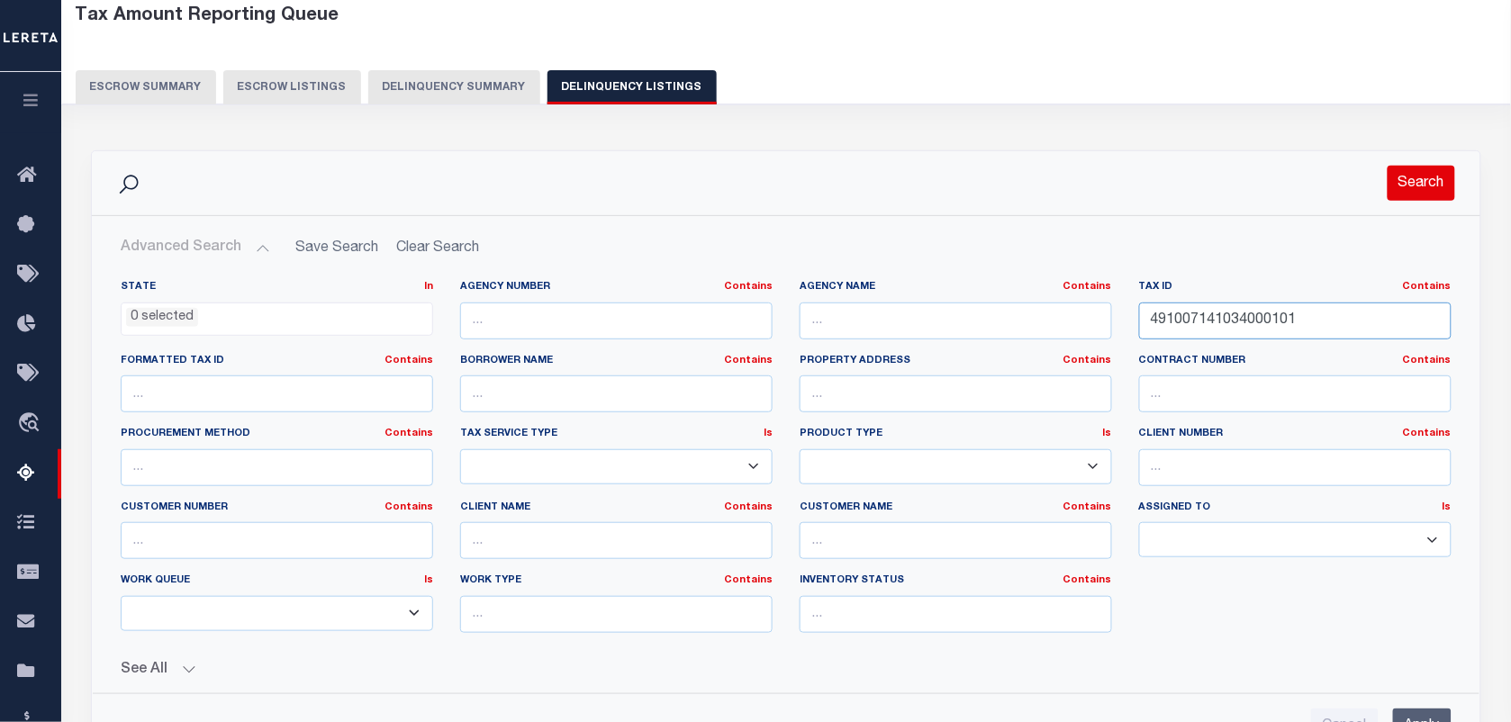
type input "491007141034000101"
click at [1406, 190] on button "Search" at bounding box center [1422, 183] width 68 height 35
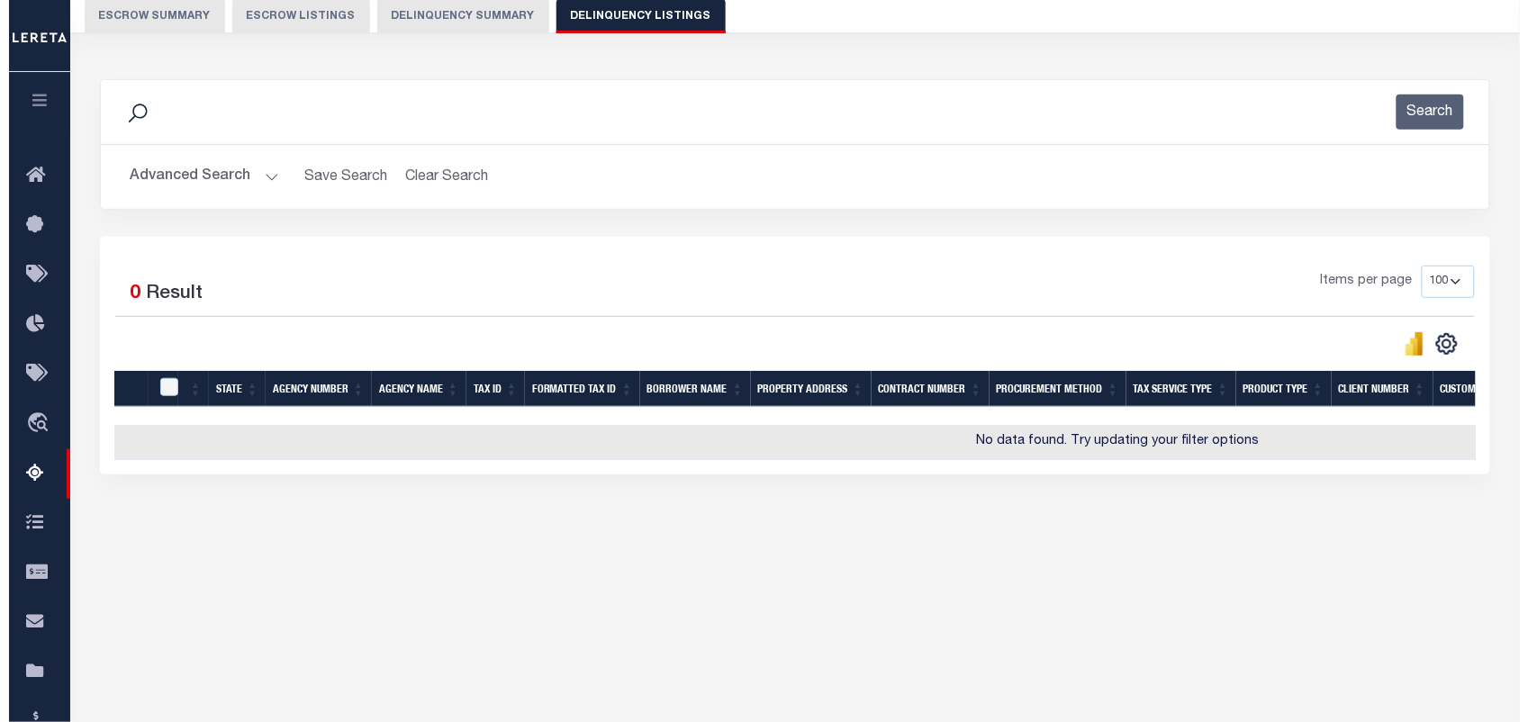
scroll to position [0, 0]
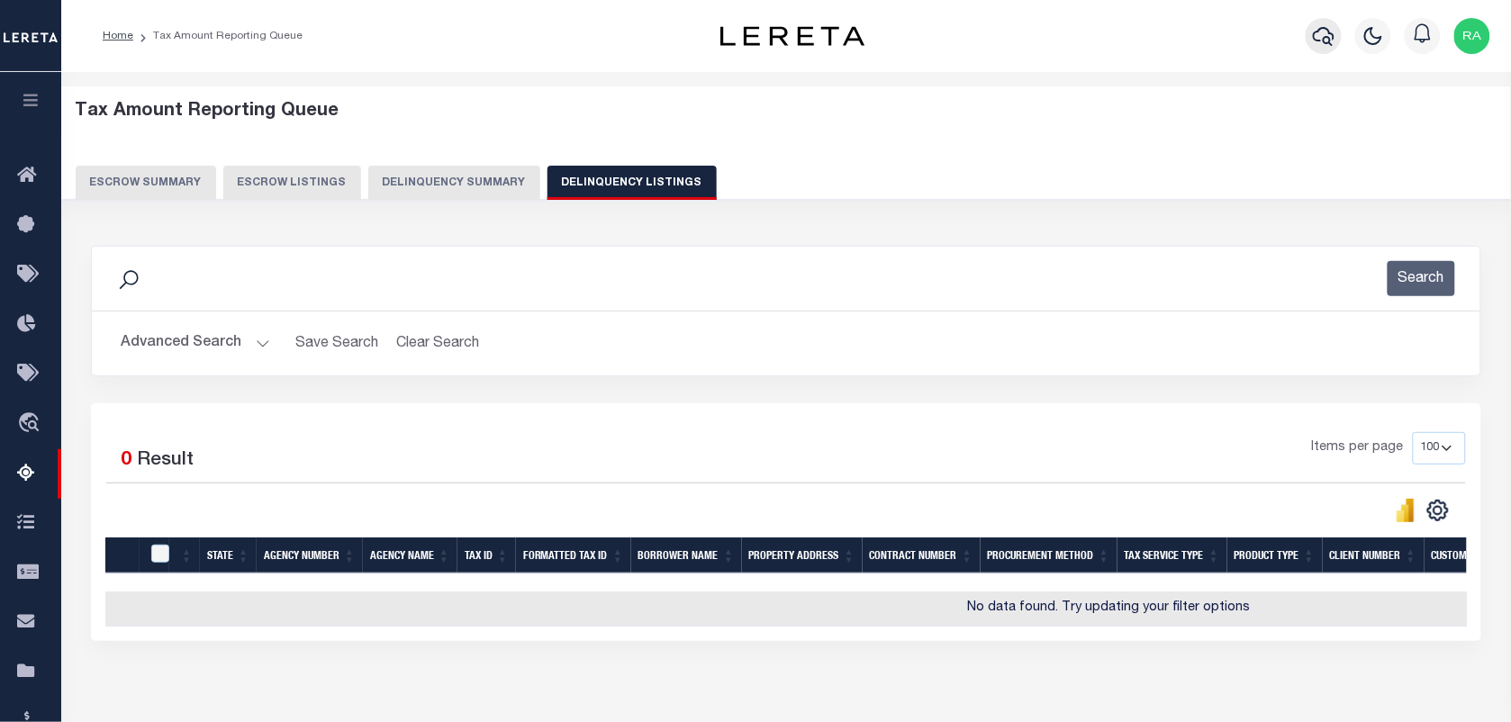
click at [1325, 38] on icon "button" at bounding box center [1324, 36] width 22 height 22
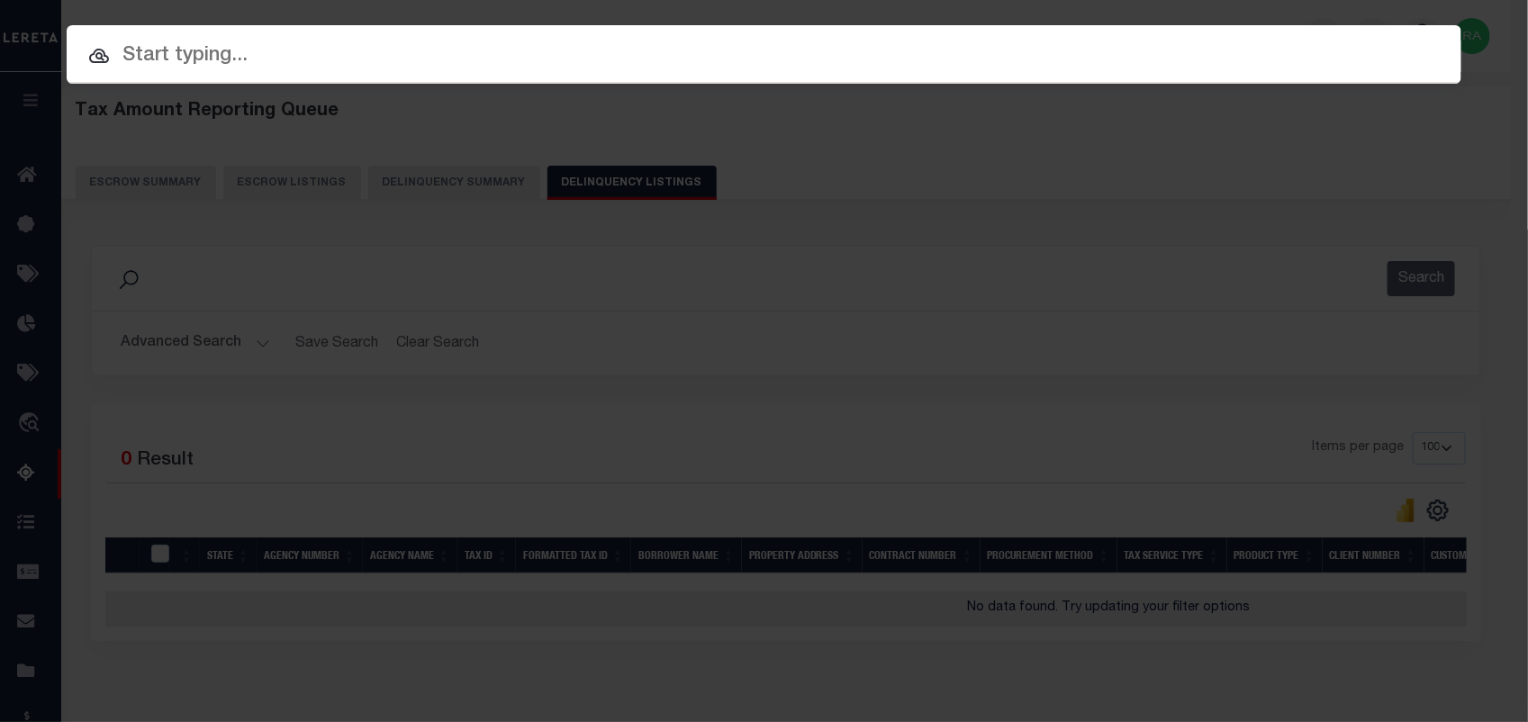
paste input "34815812"
type input "34815812"
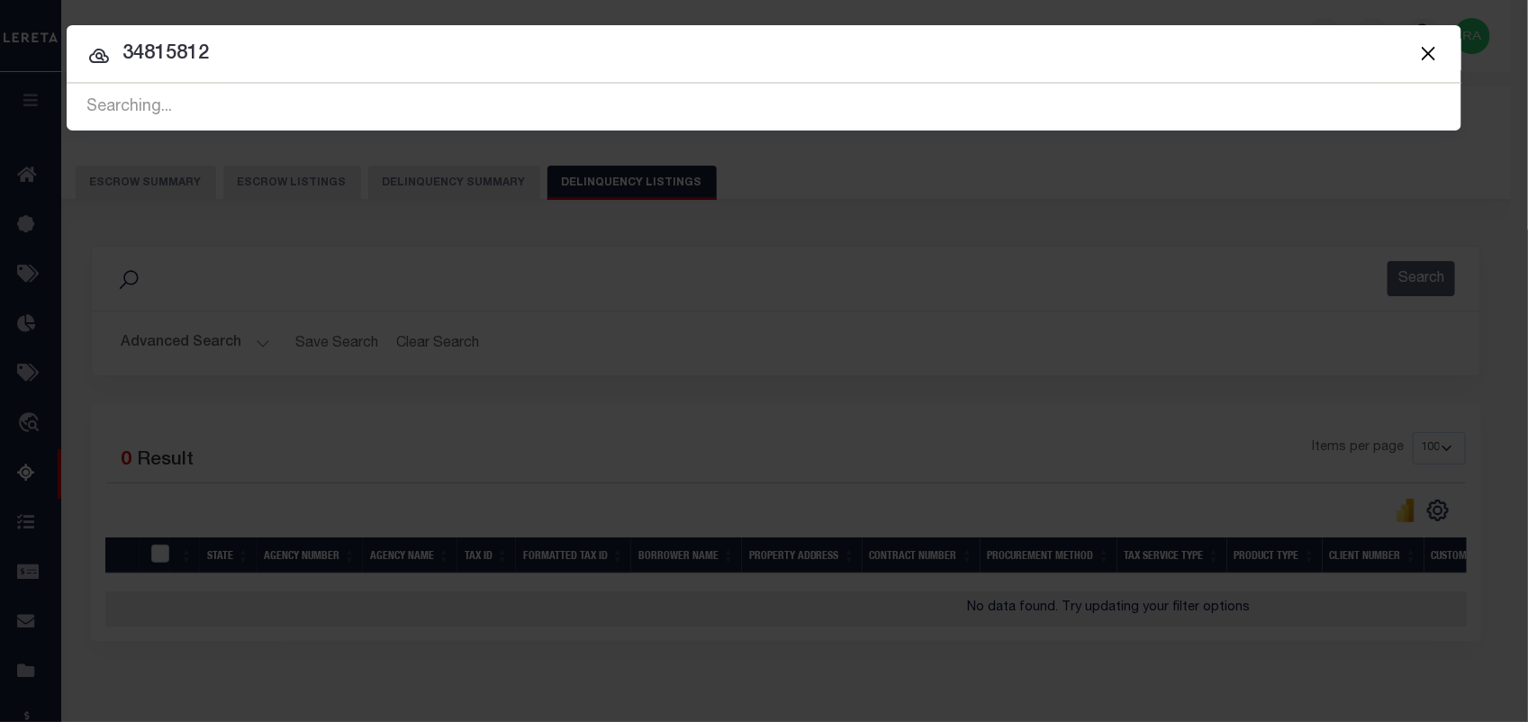
click at [99, 61] on icon at bounding box center [99, 56] width 20 height 14
click at [97, 50] on icon at bounding box center [99, 56] width 20 height 14
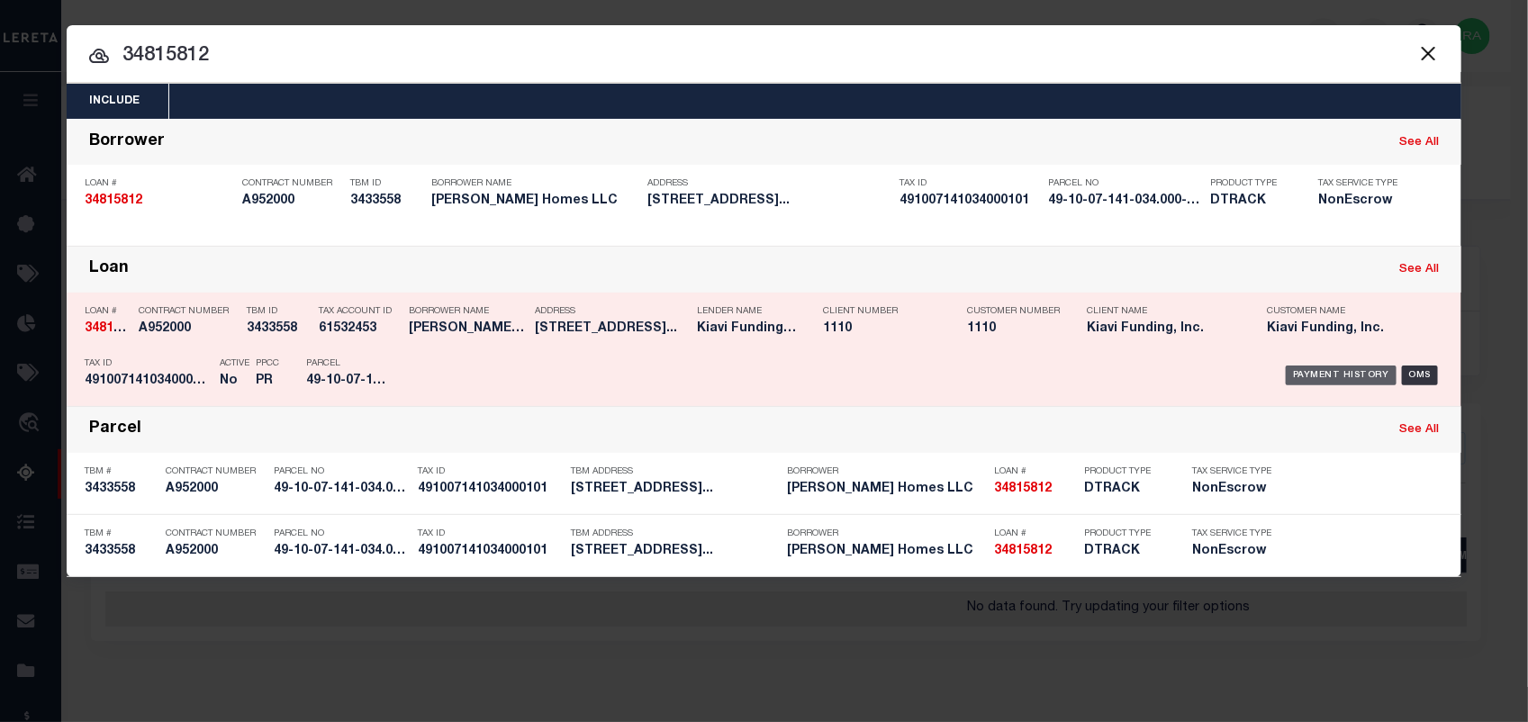
click at [1316, 380] on div "Payment History" at bounding box center [1341, 376] width 111 height 20
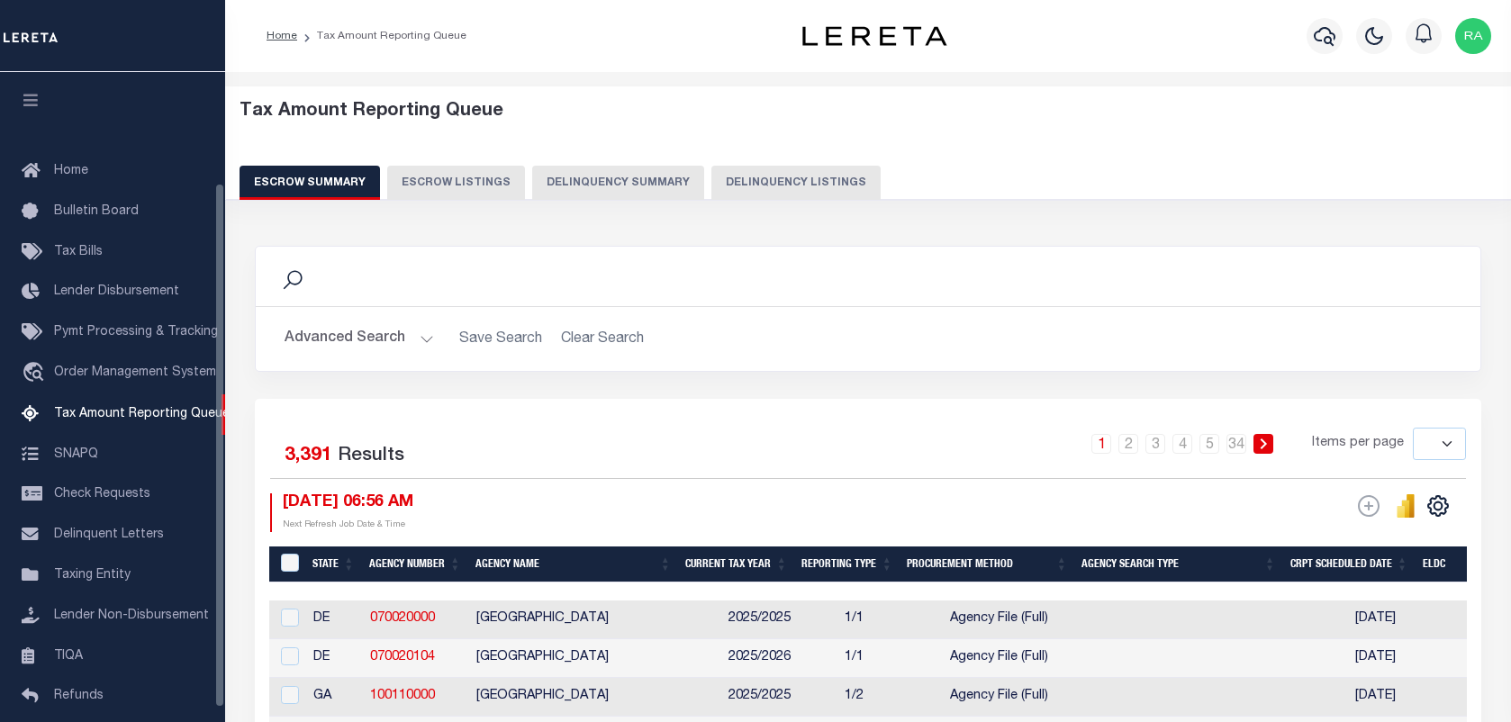
select select
click at [110, 408] on span "Tax Amount Reporting Queue" at bounding box center [142, 414] width 176 height 13
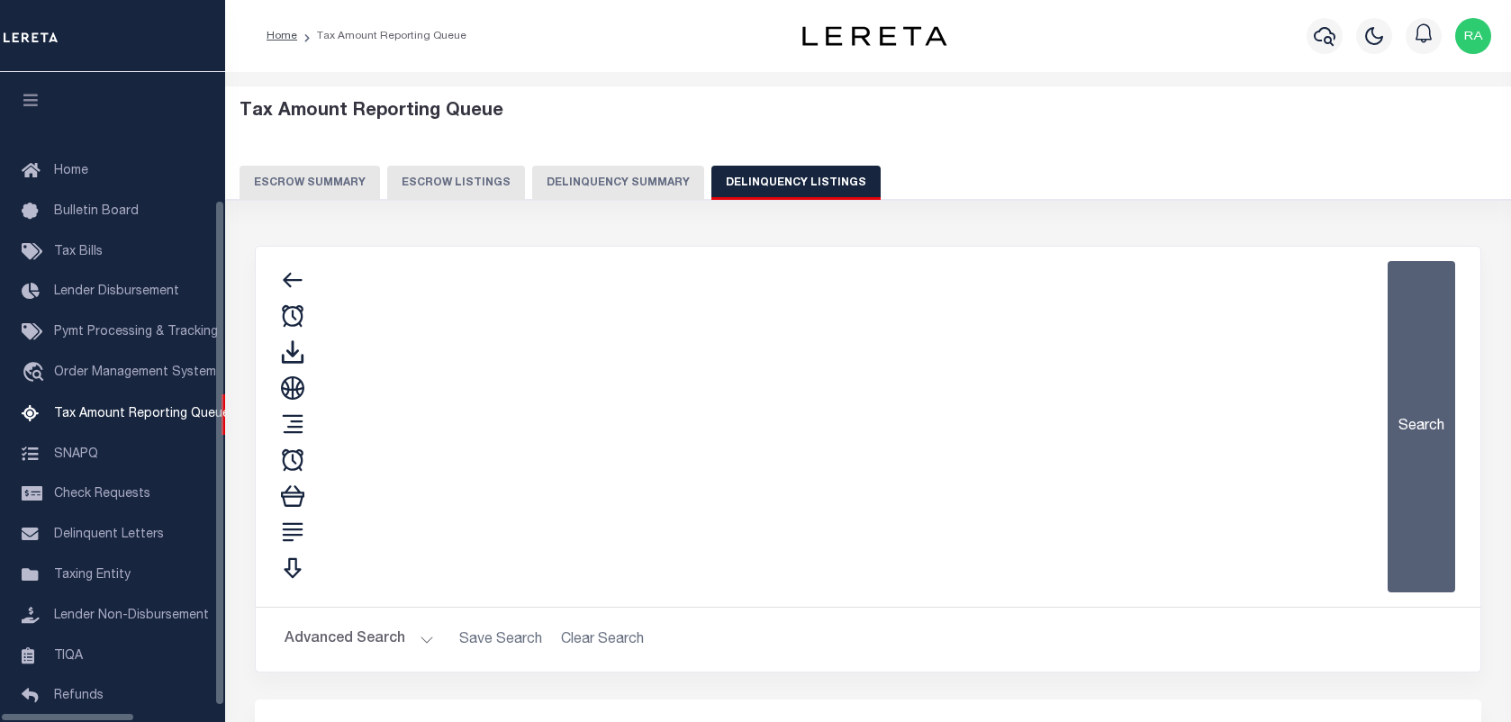
select select
select select "100"
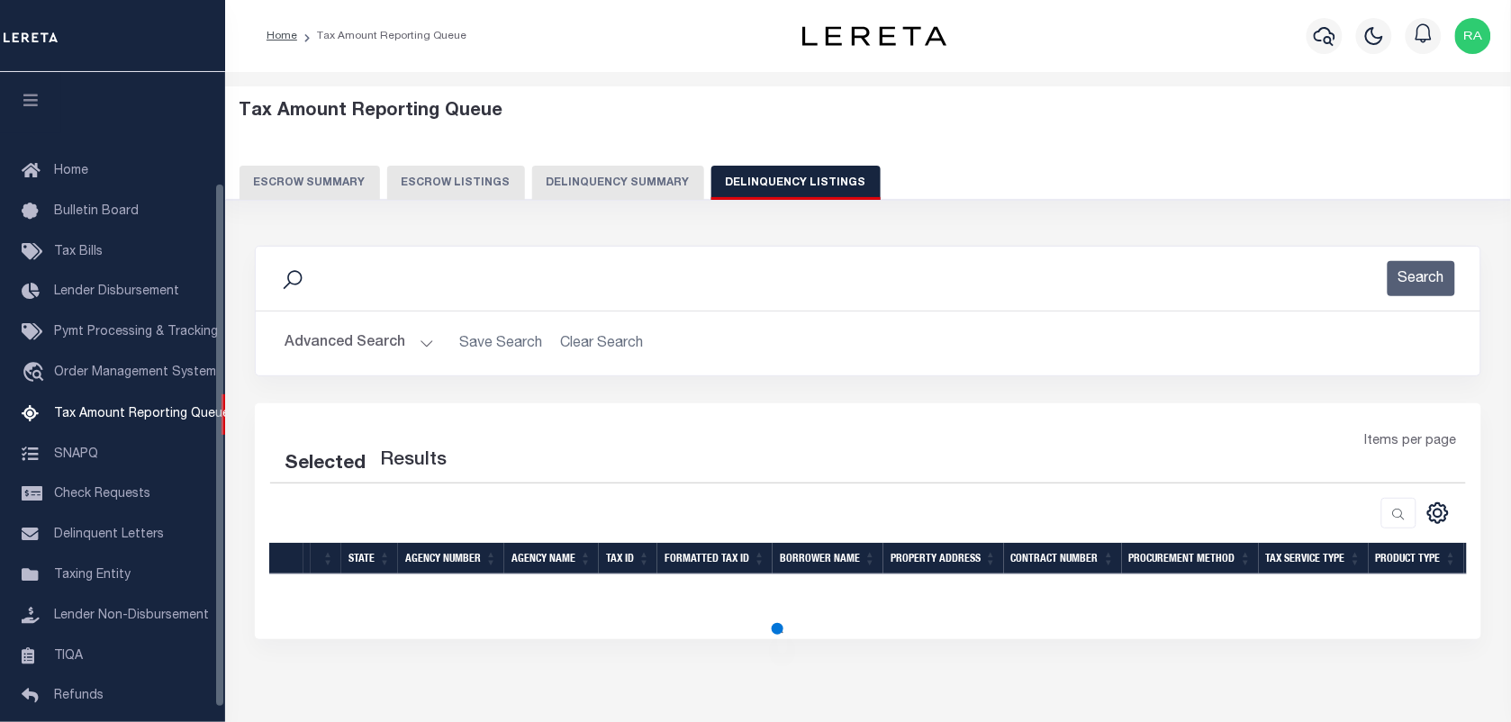
scroll to position [137, 0]
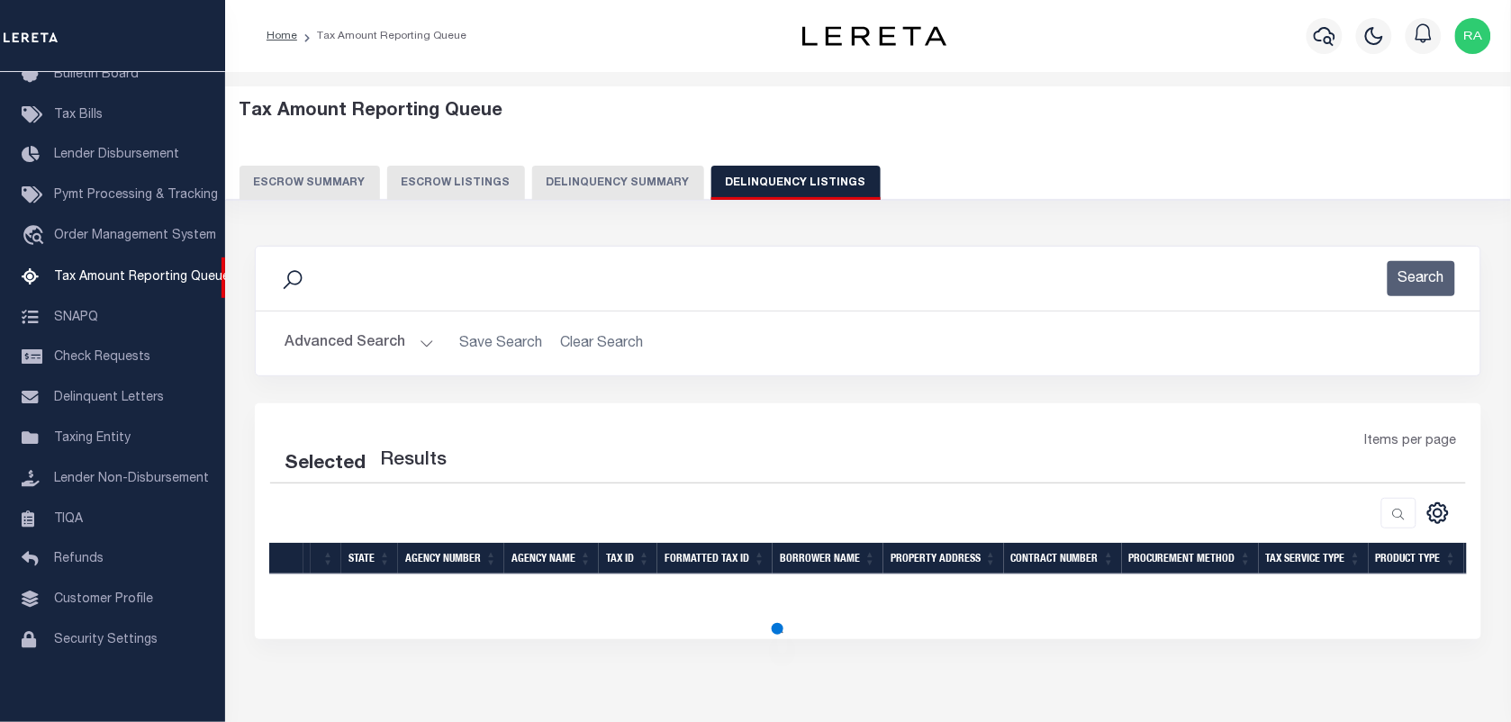
click at [412, 347] on button "Advanced Search" at bounding box center [359, 343] width 149 height 35
select select "100"
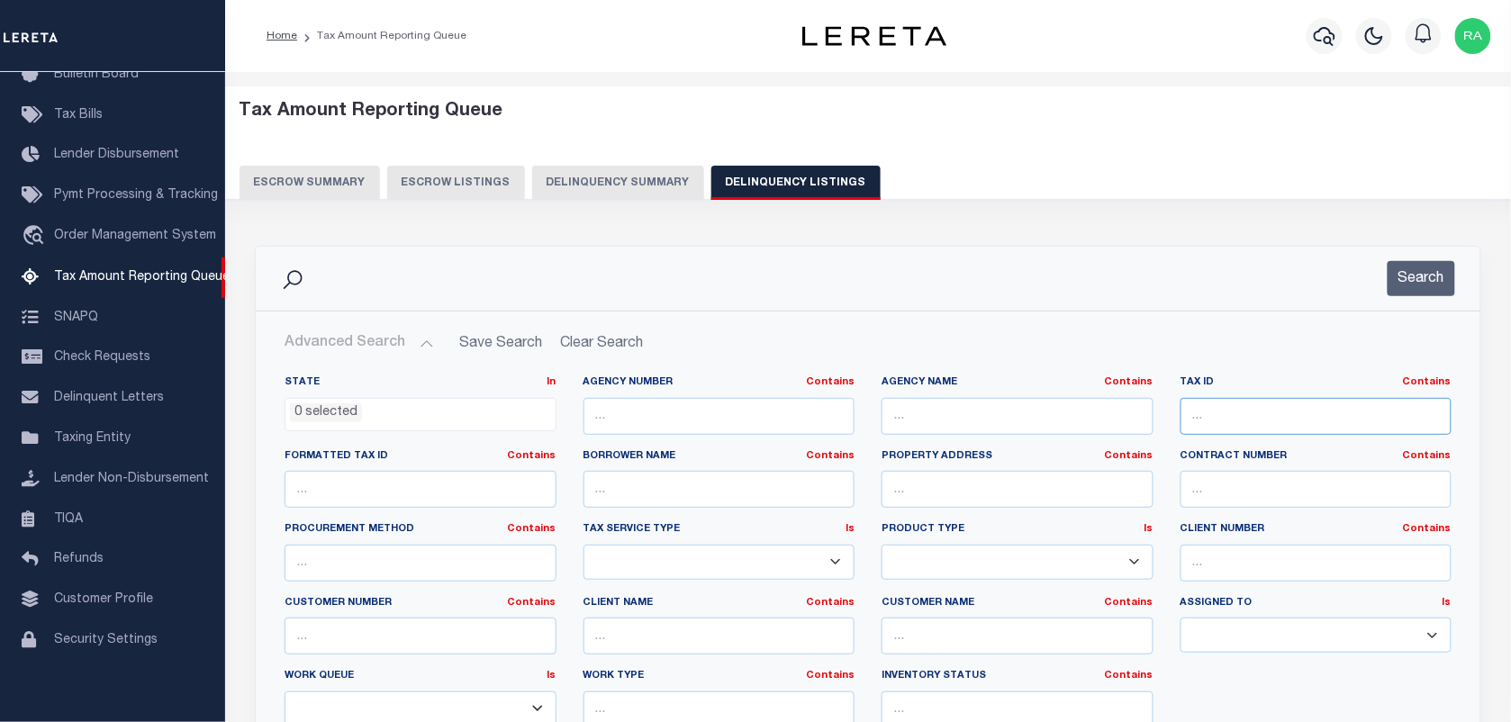
click at [1245, 420] on input "text" at bounding box center [1317, 416] width 272 height 37
paste input "491007170006000101"
type input "491007170006000101"
click at [1414, 275] on button "Search" at bounding box center [1422, 278] width 68 height 35
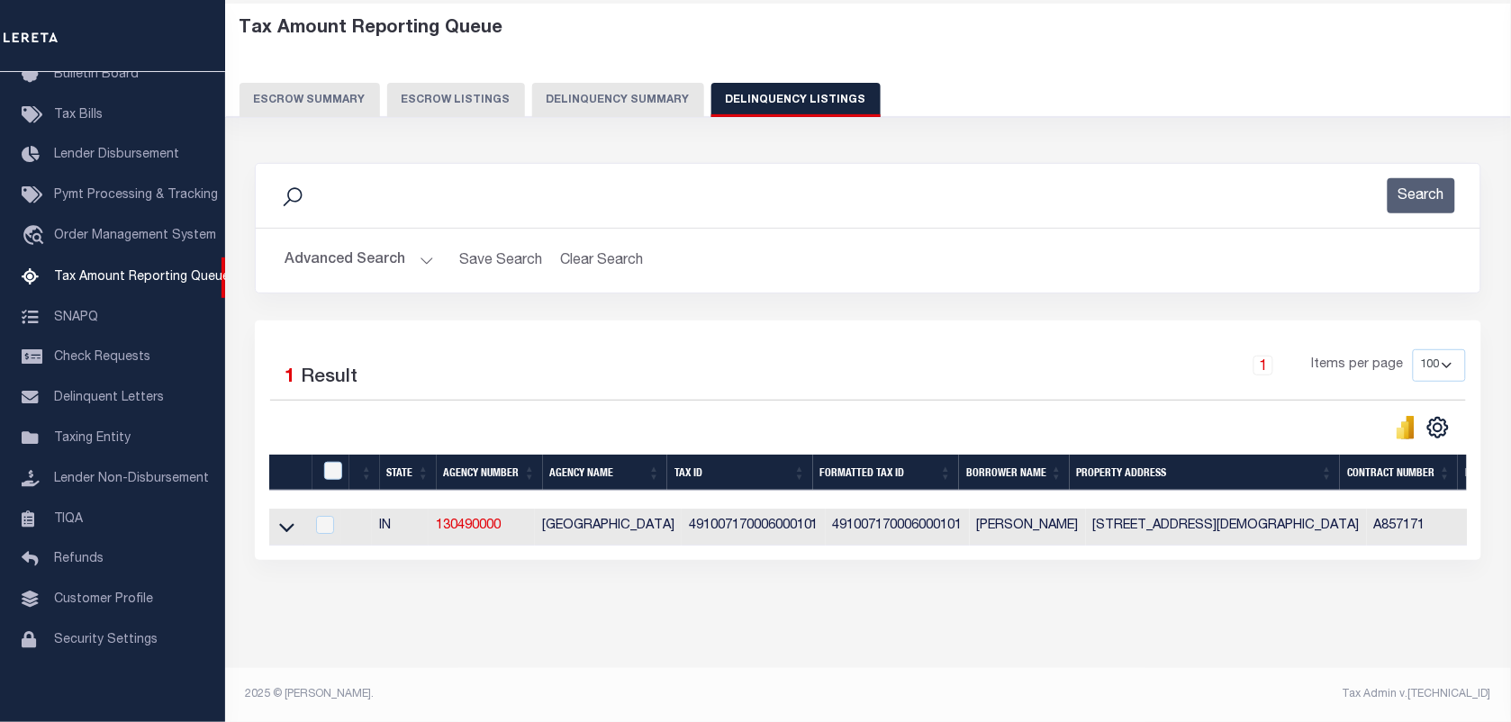
scroll to position [99, 0]
click at [276, 520] on link at bounding box center [286, 526] width 21 height 13
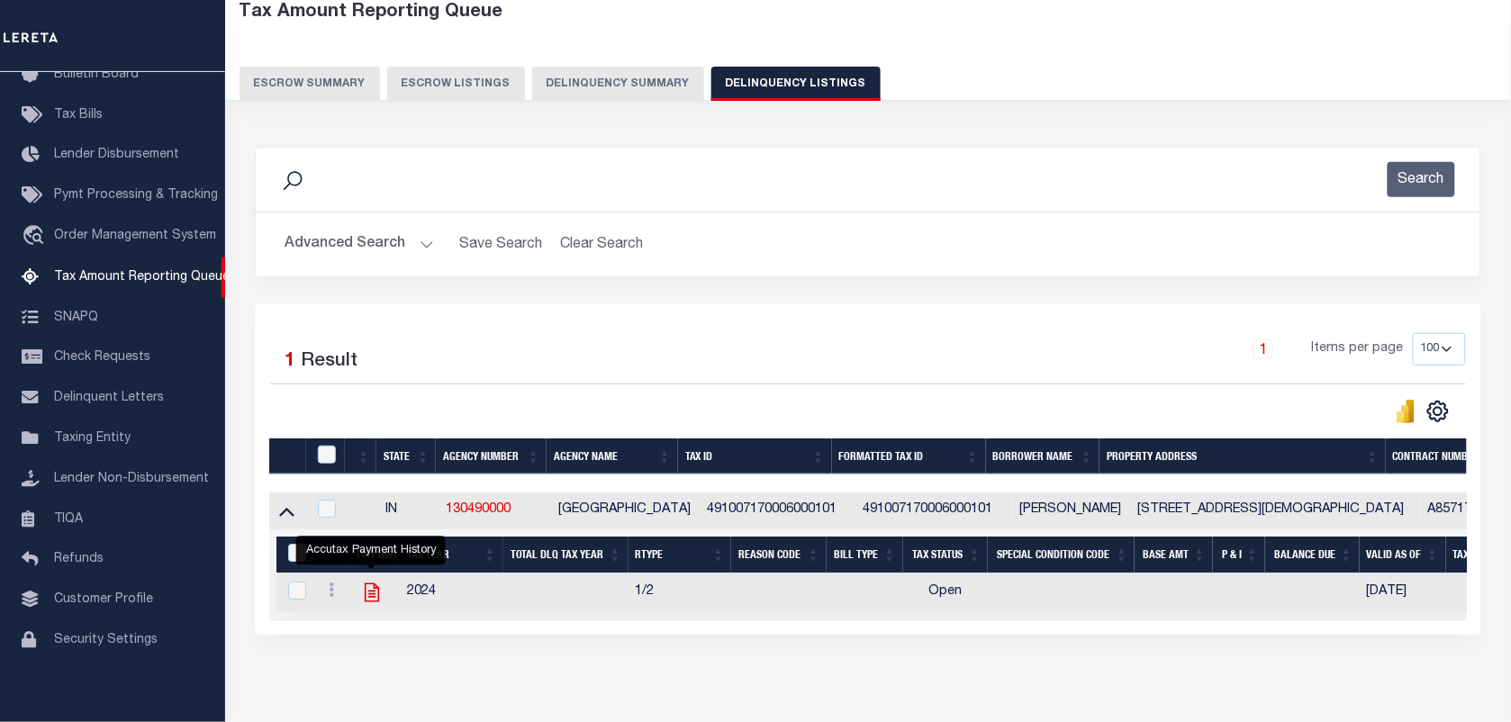
click at [375, 601] on icon "" at bounding box center [371, 593] width 14 height 19
checkbox input "true"
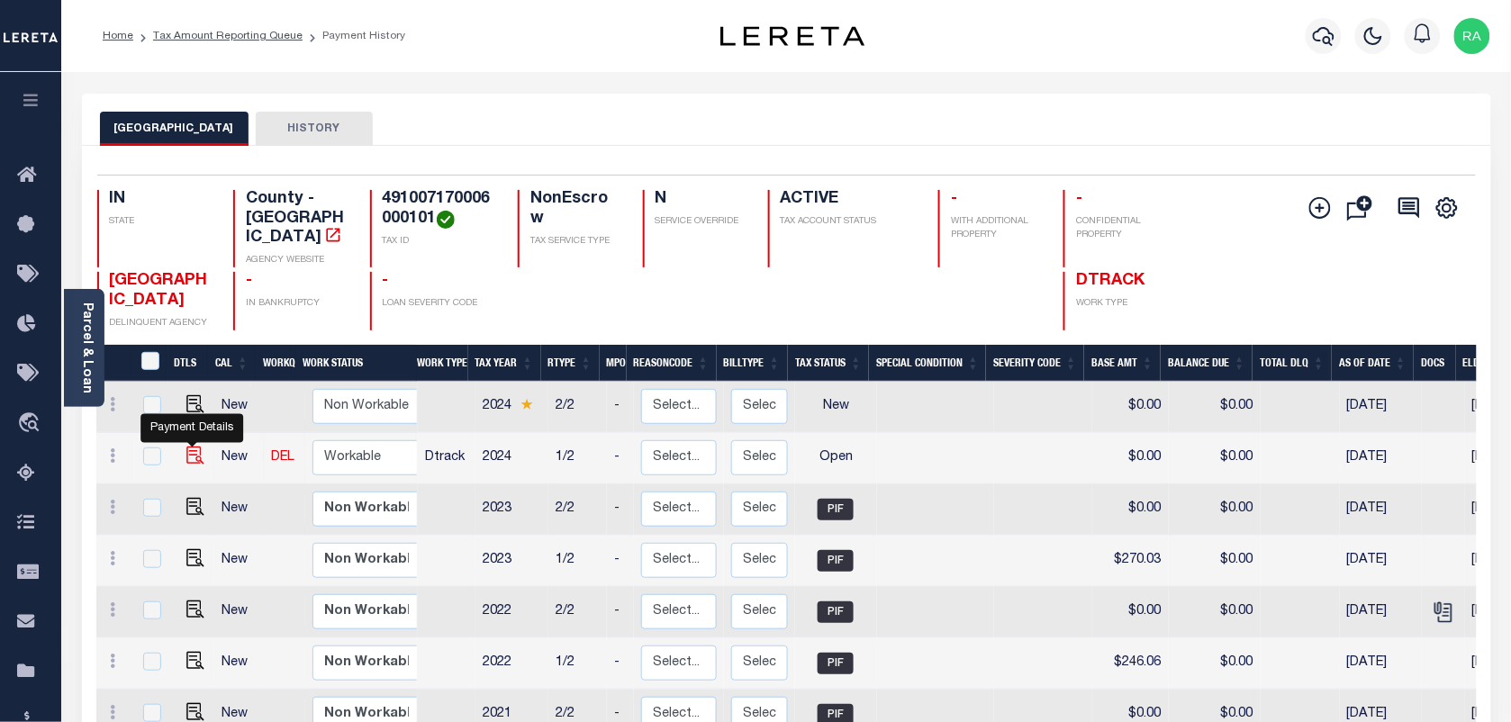
click at [189, 447] on img "" at bounding box center [195, 456] width 18 height 18
checkbox input "true"
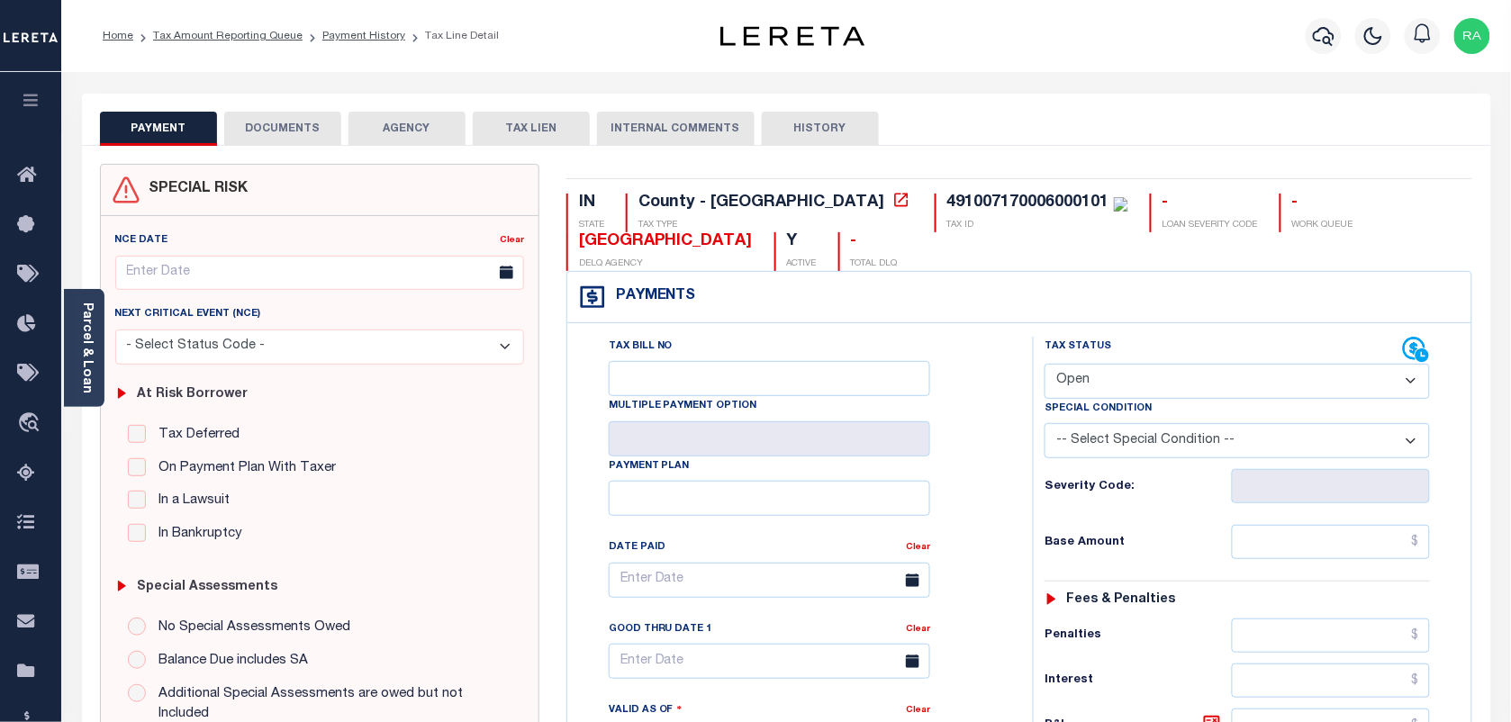
click at [87, 333] on link "Parcel & Loan" at bounding box center [86, 348] width 13 height 91
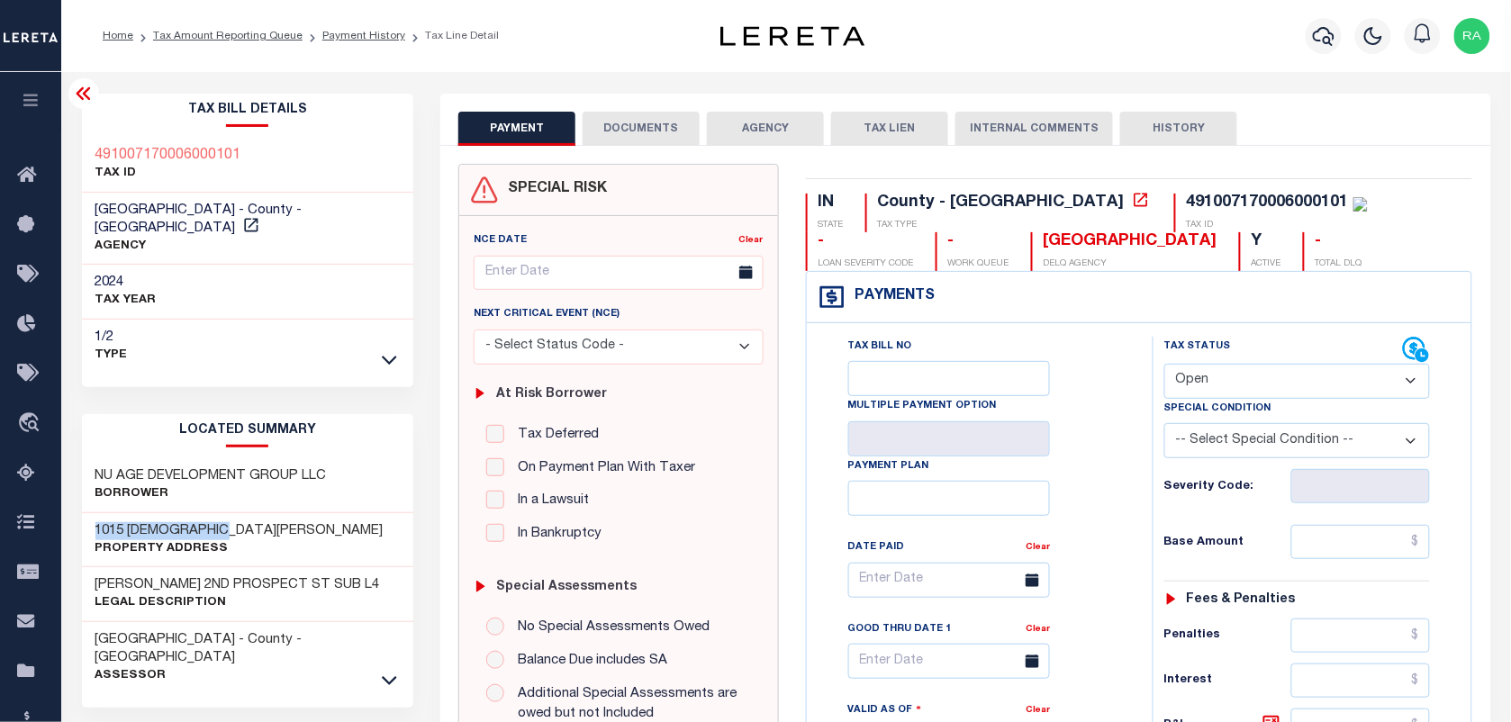
drag, startPoint x: 86, startPoint y: 509, endPoint x: 276, endPoint y: 516, distance: 190.1
click at [276, 516] on div "1015 CHURCHMAN AV Property Address" at bounding box center [248, 540] width 332 height 55
click at [867, 385] on input "Tax Bill No" at bounding box center [949, 378] width 202 height 35
click at [1199, 363] on div "Tax Status Status" at bounding box center [1283, 350] width 239 height 27
click at [1194, 392] on select "- Select Status Code - Open Due/Unpaid Paid Incomplete No Tax Due Internal Refu…" at bounding box center [1297, 381] width 266 height 35
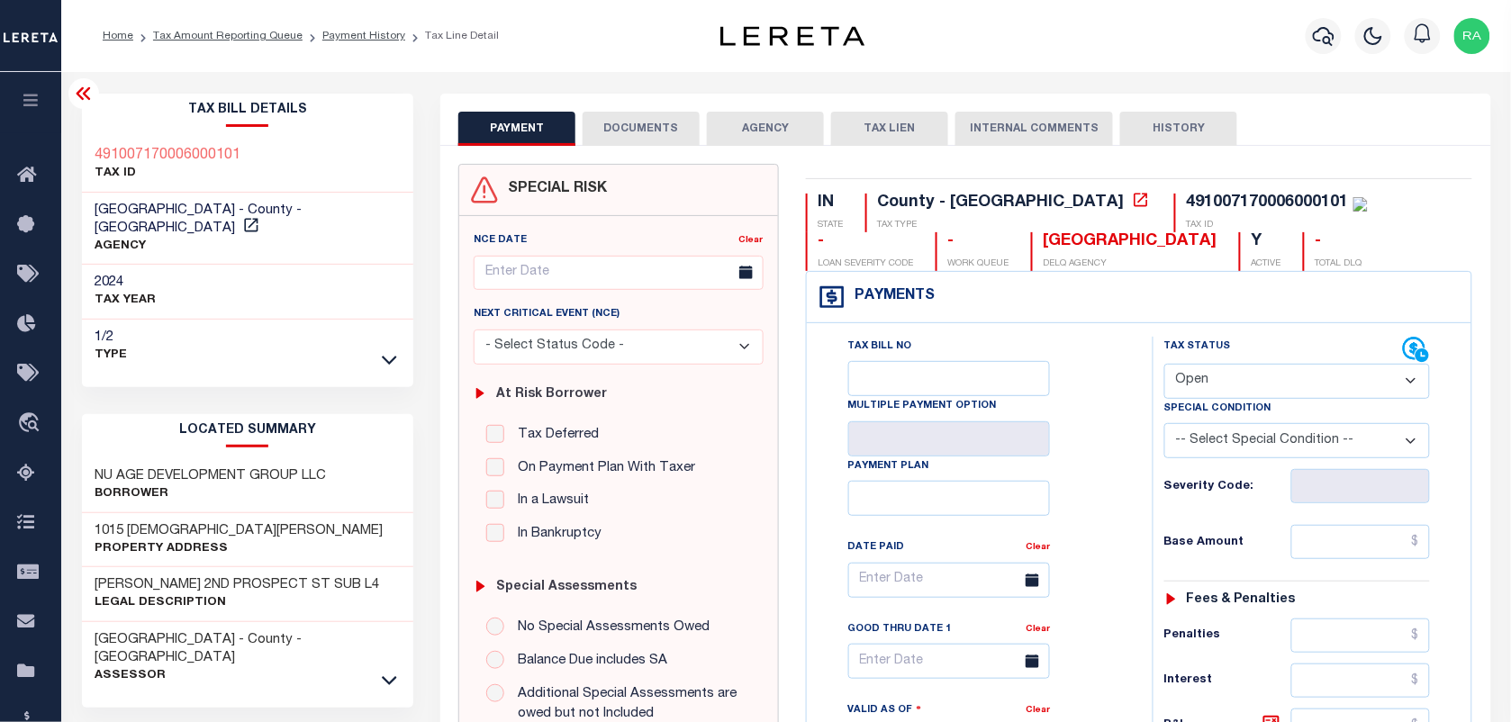
select select "PYD"
click at [1164, 366] on select "- Select Status Code - Open Due/Unpaid Paid Incomplete No Tax Due Internal Refu…" at bounding box center [1297, 381] width 266 height 35
type input "09/09/2025"
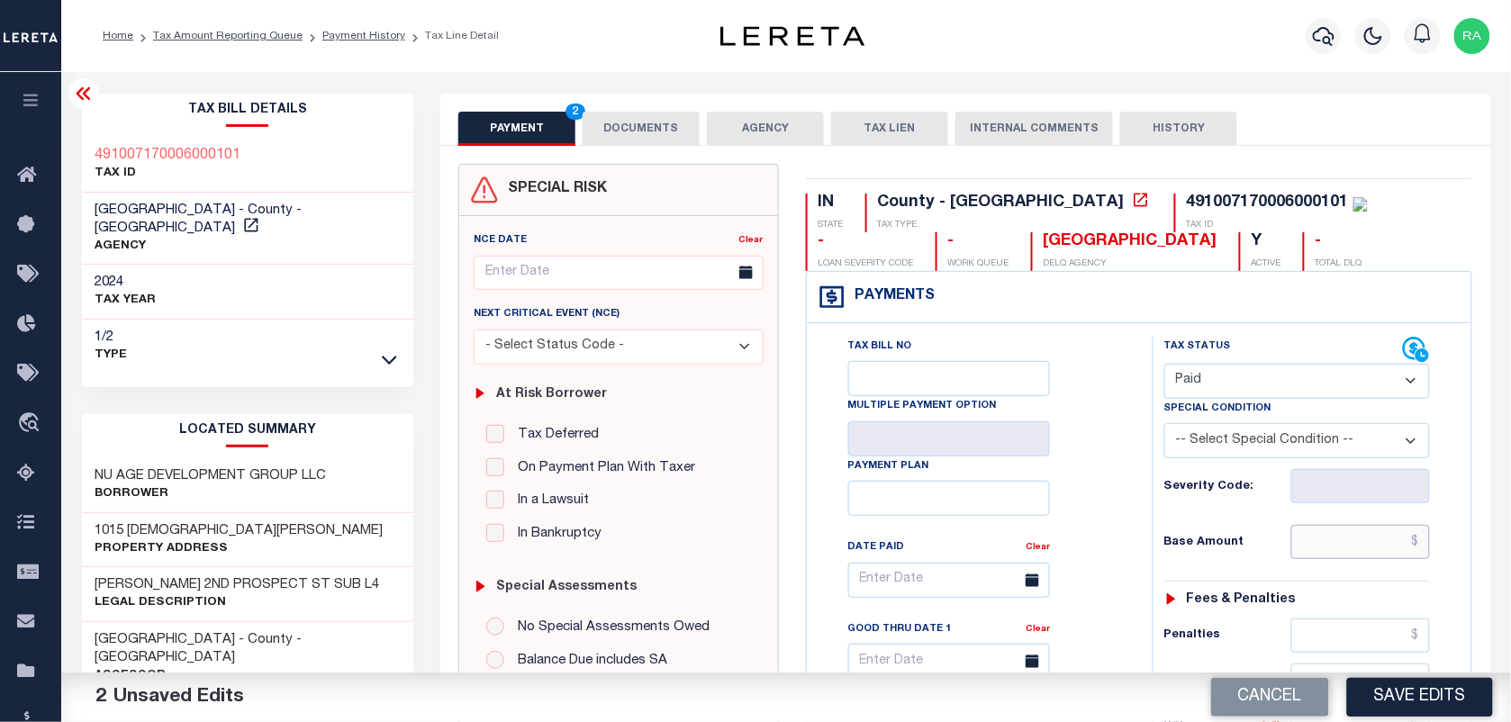
click at [1374, 549] on input "text" at bounding box center [1361, 542] width 140 height 34
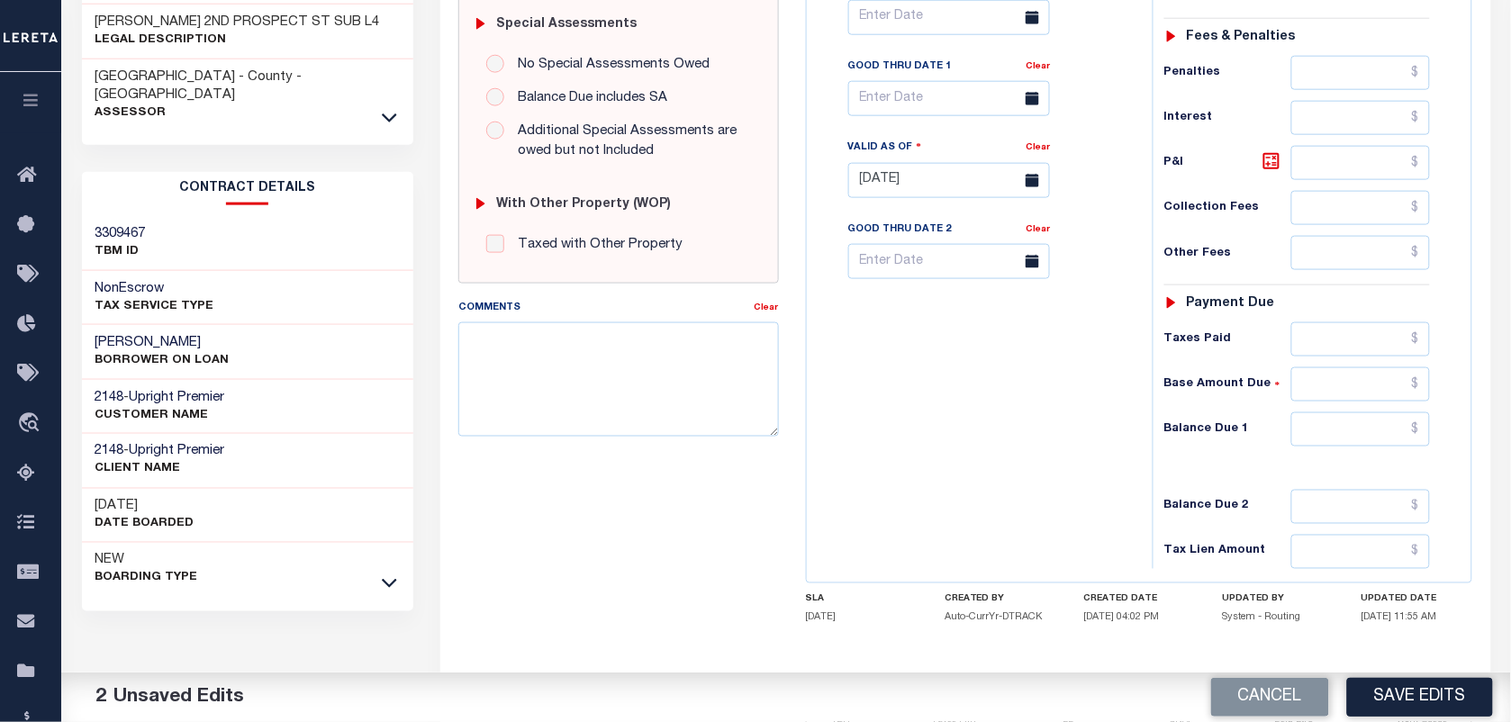
type input "$638.33"
click at [1364, 432] on input "text" at bounding box center [1361, 429] width 140 height 34
type input "$0.00"
click at [1463, 457] on div "Tax Status Status" at bounding box center [1303, 171] width 328 height 795
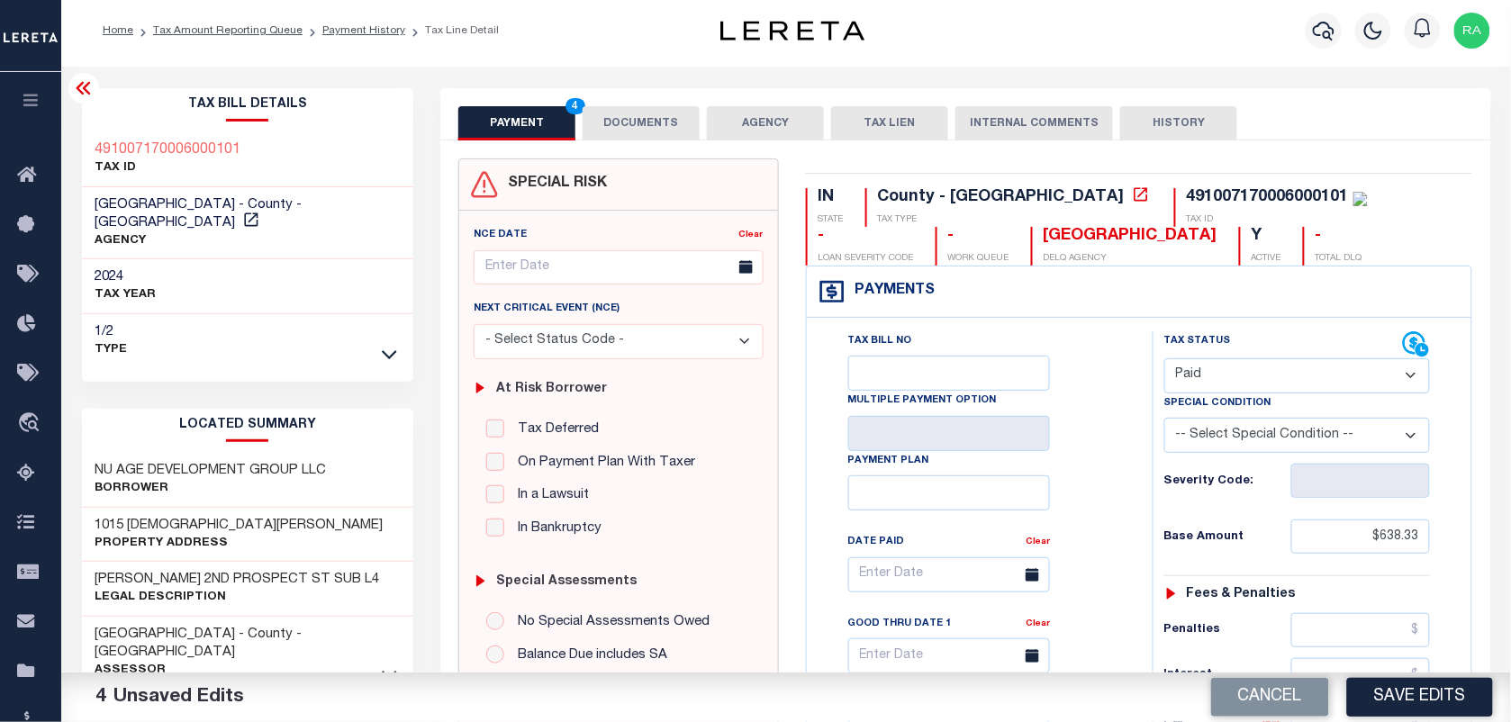
scroll to position [0, 0]
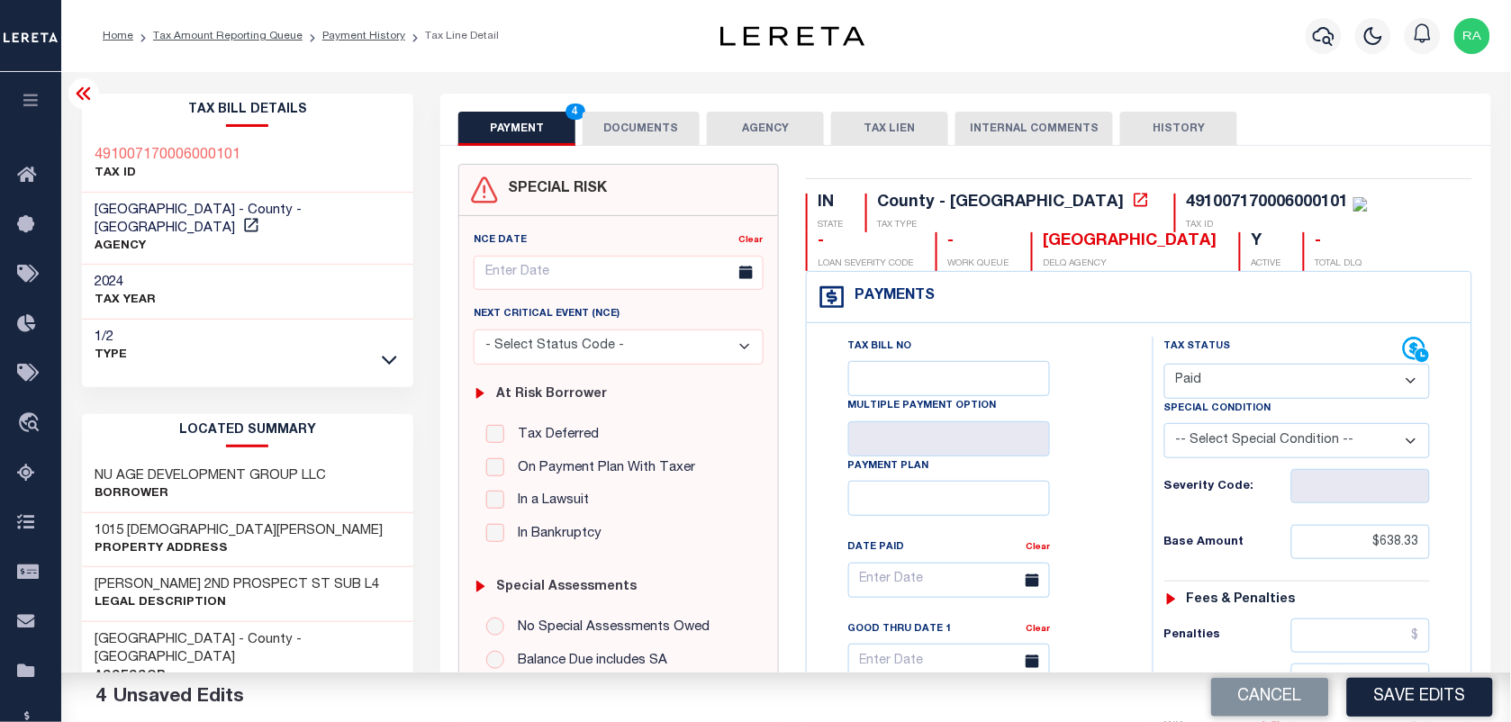
click at [645, 126] on button "DOCUMENTS" at bounding box center [641, 129] width 117 height 34
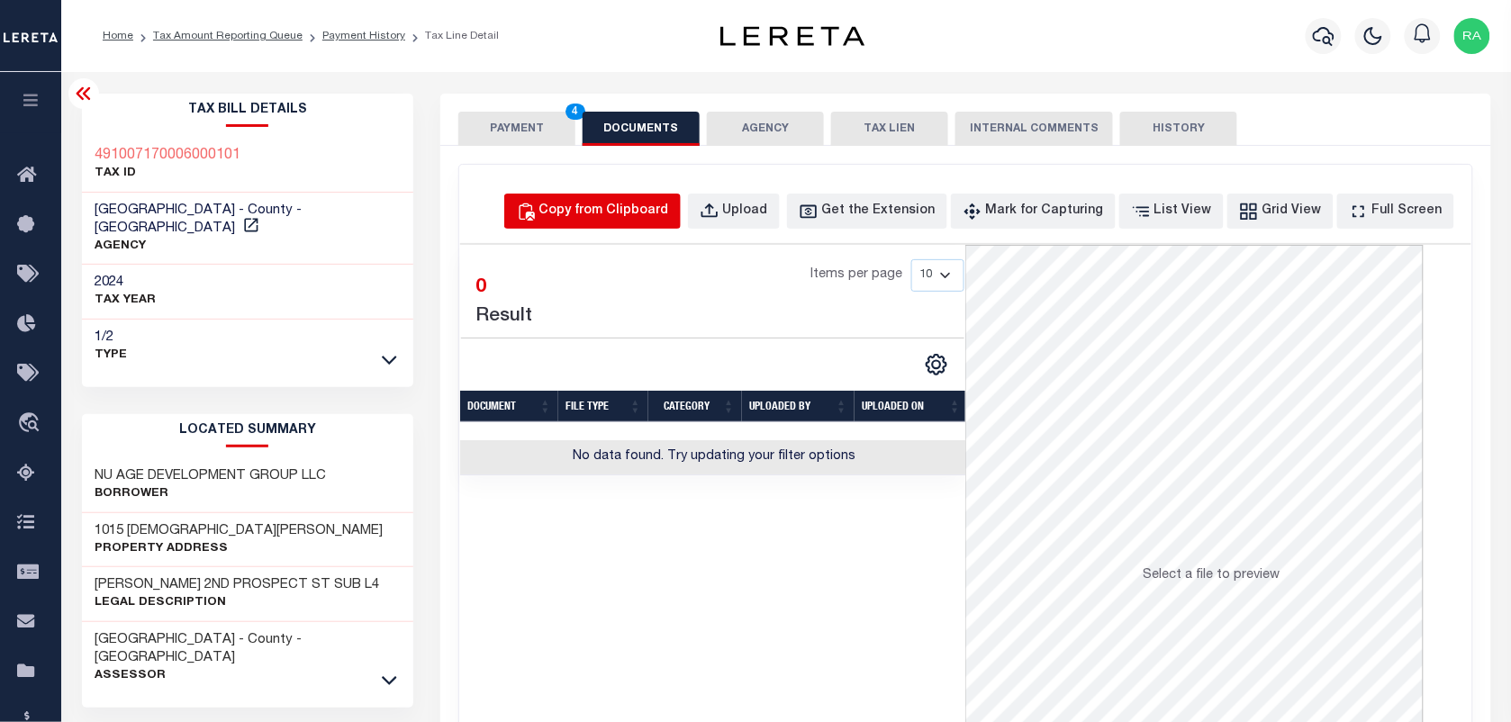
click at [603, 203] on div "Copy from Clipboard" at bounding box center [604, 212] width 130 height 20
select select "POP"
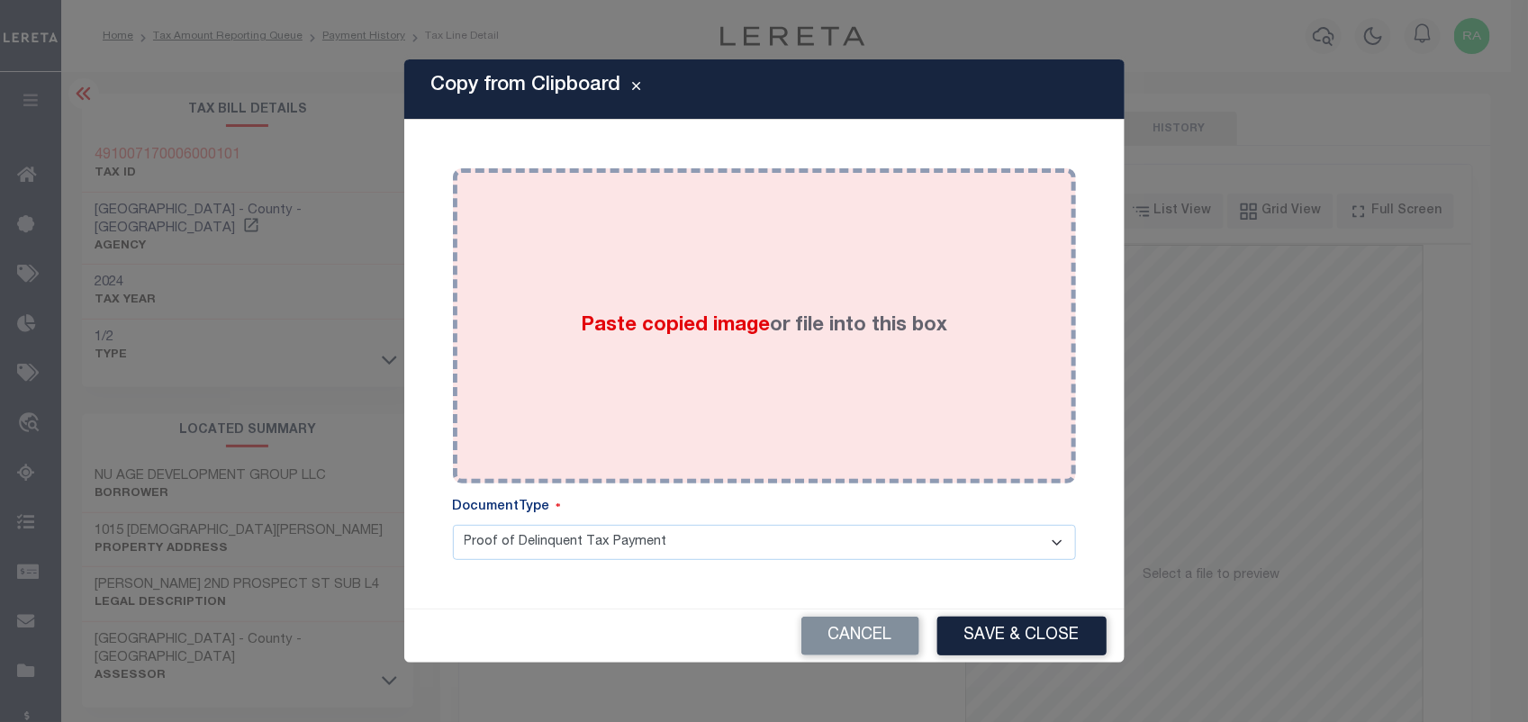
click at [758, 320] on span "Paste copied image" at bounding box center [675, 326] width 189 height 20
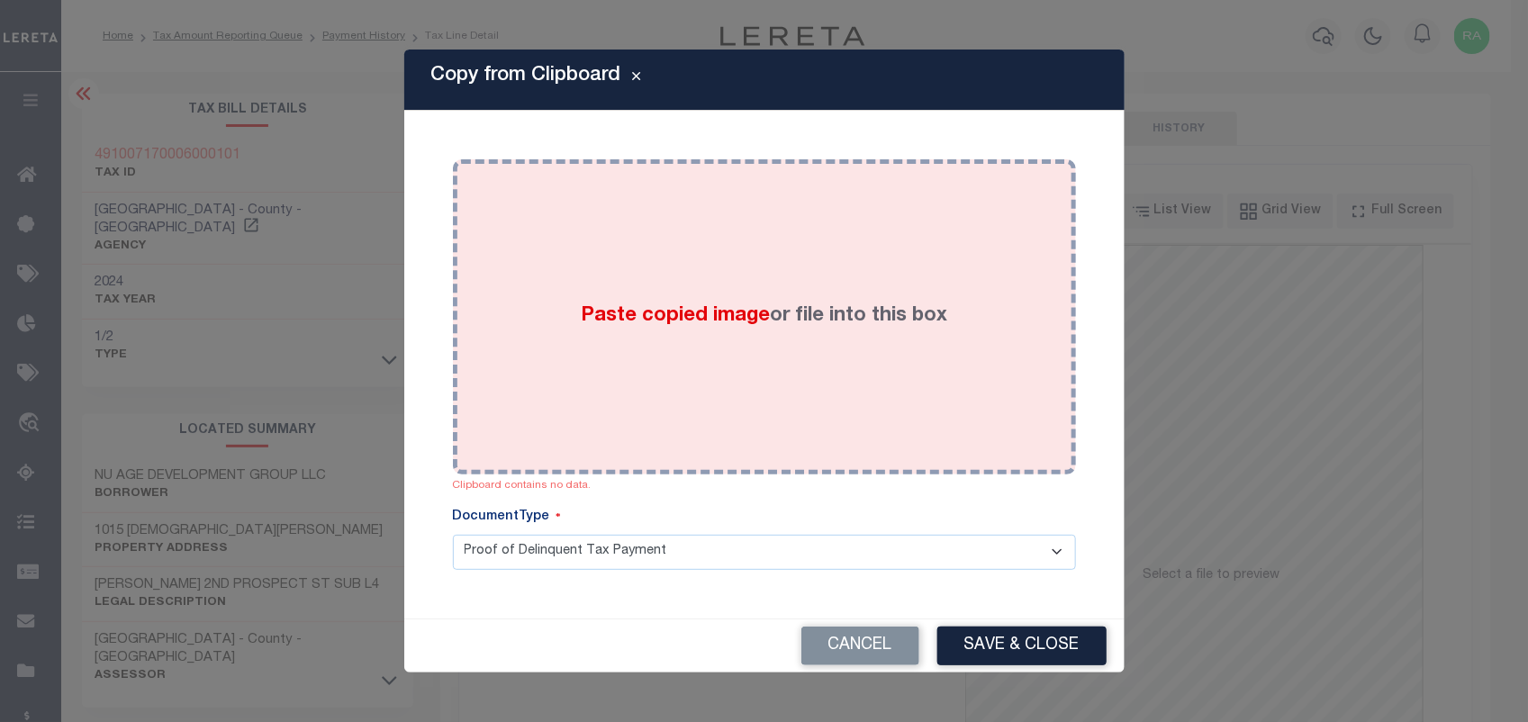
click at [728, 342] on div "Paste copied image or file into this box" at bounding box center [764, 317] width 596 height 288
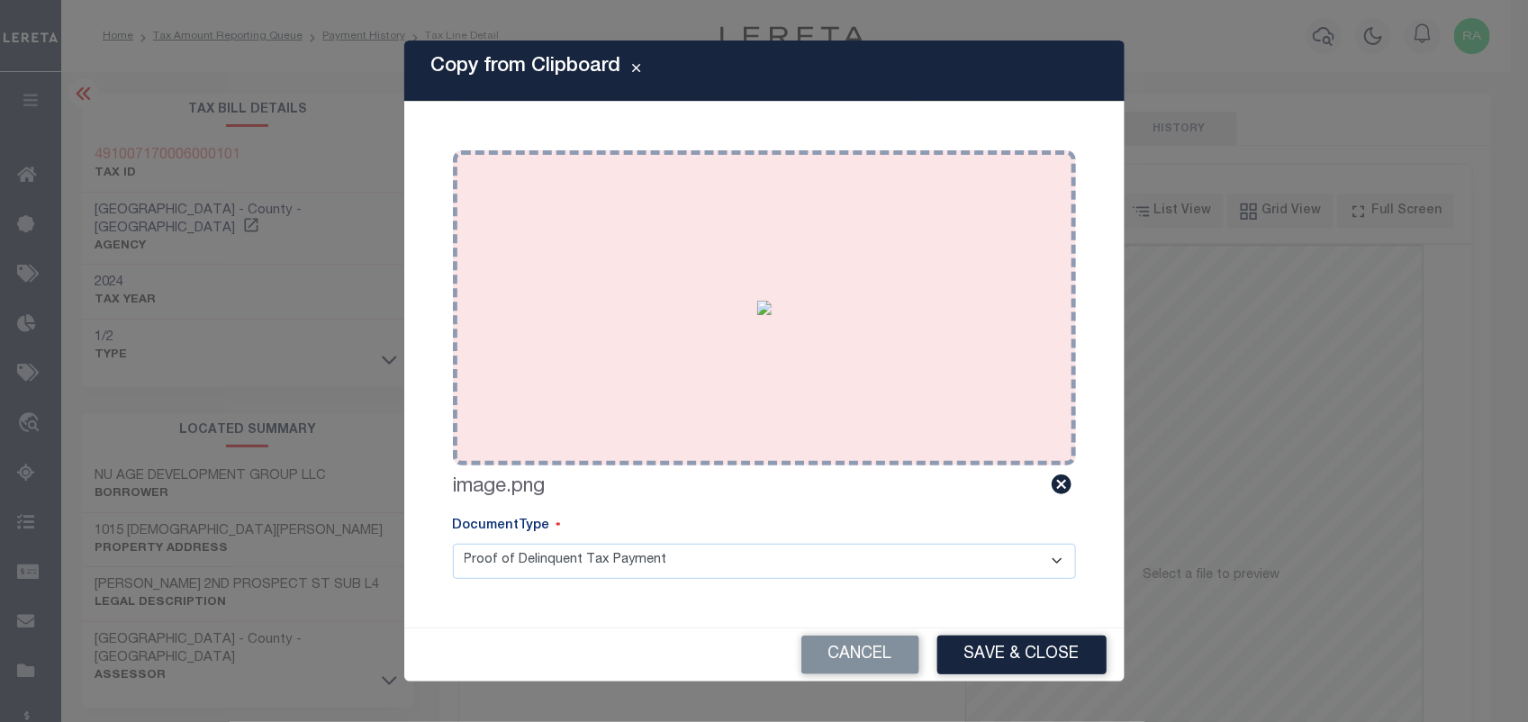
click at [757, 315] on img at bounding box center [764, 308] width 14 height 14
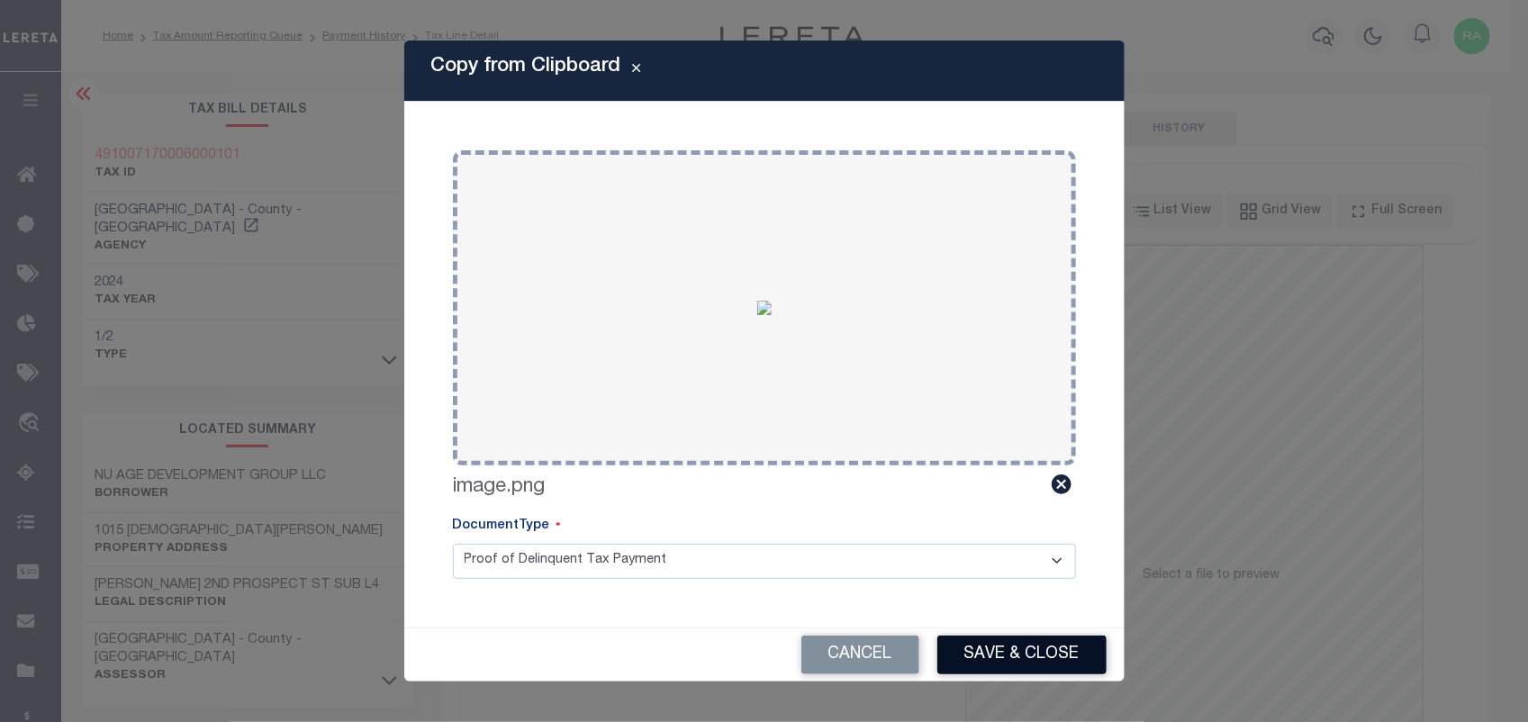
click at [1000, 653] on button "Save & Close" at bounding box center [1021, 655] width 169 height 39
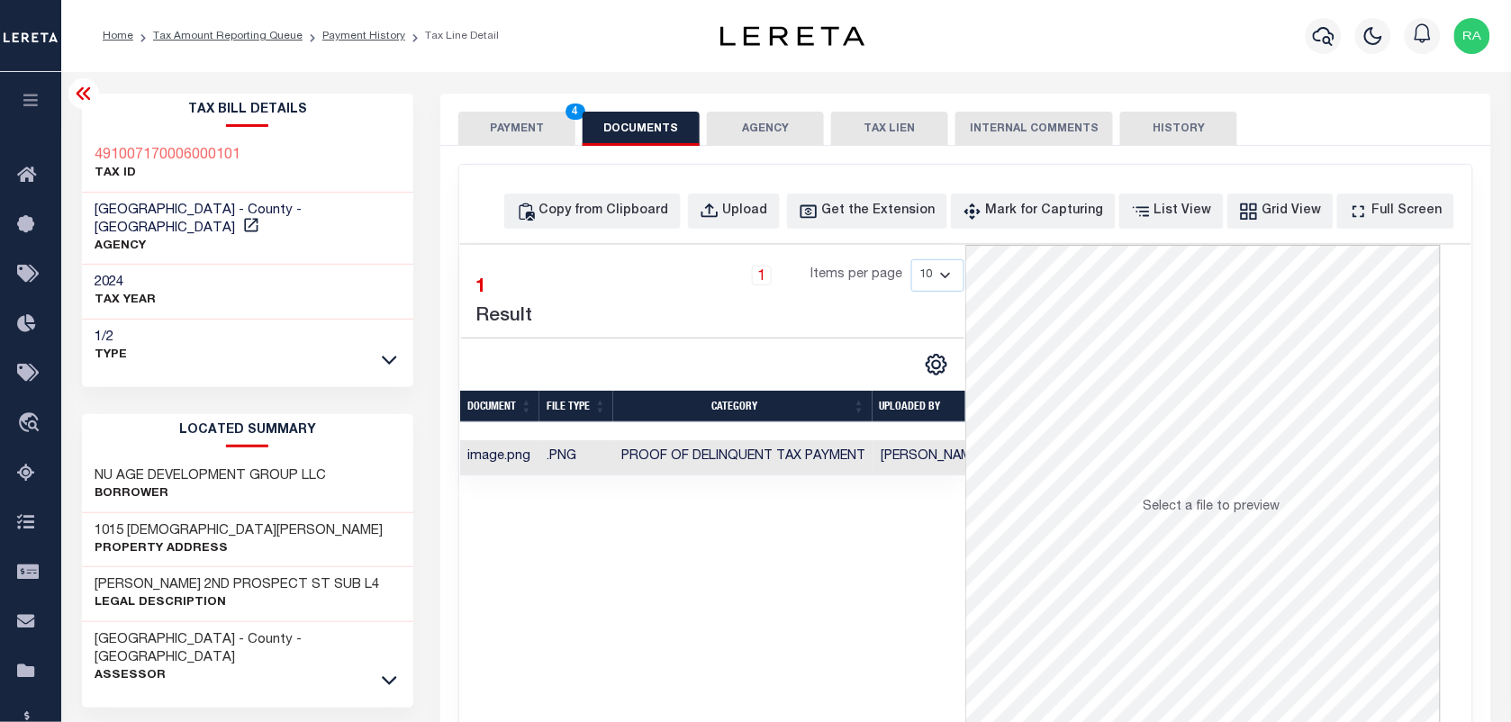
click at [527, 124] on button "PAYMENT 4" at bounding box center [516, 129] width 117 height 34
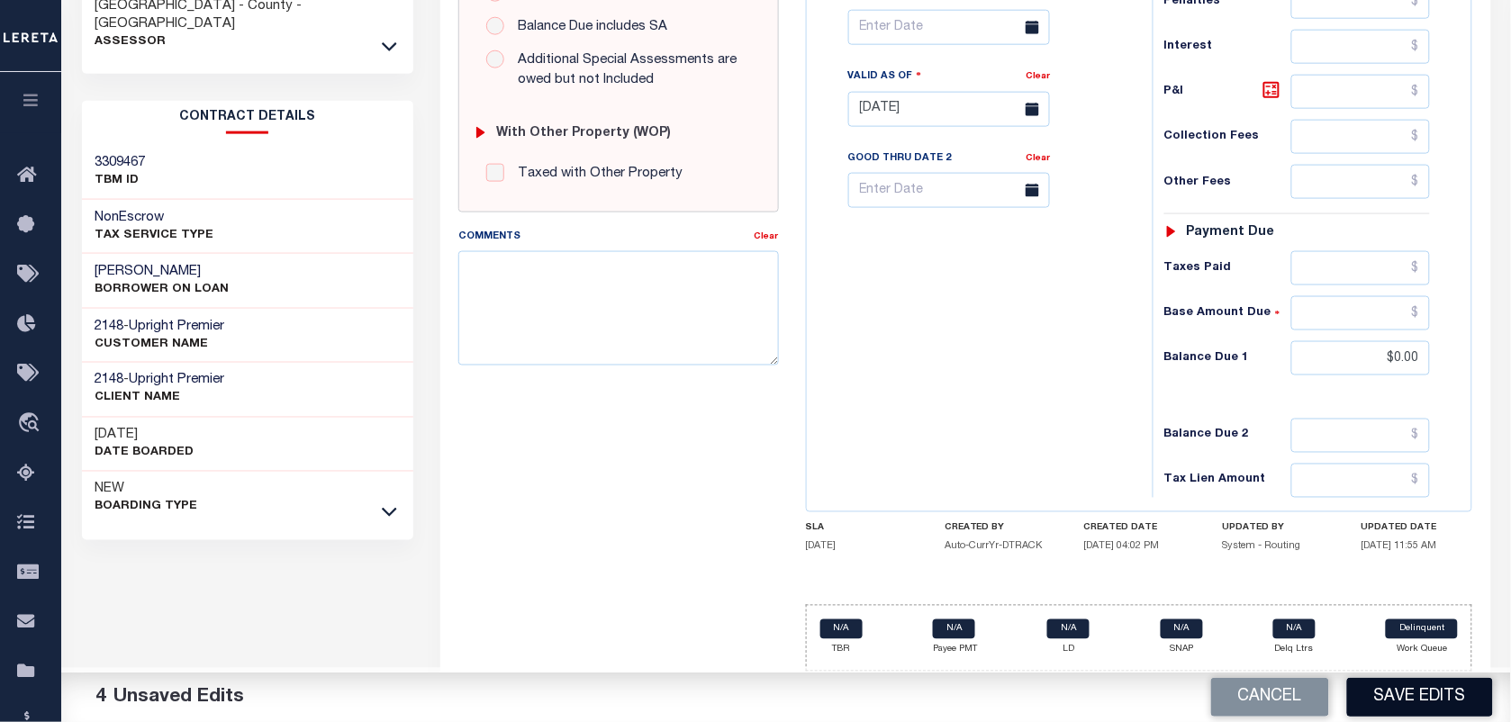
scroll to position [645, 0]
click at [1396, 695] on button "Save Edits" at bounding box center [1420, 697] width 146 height 39
checkbox input "false"
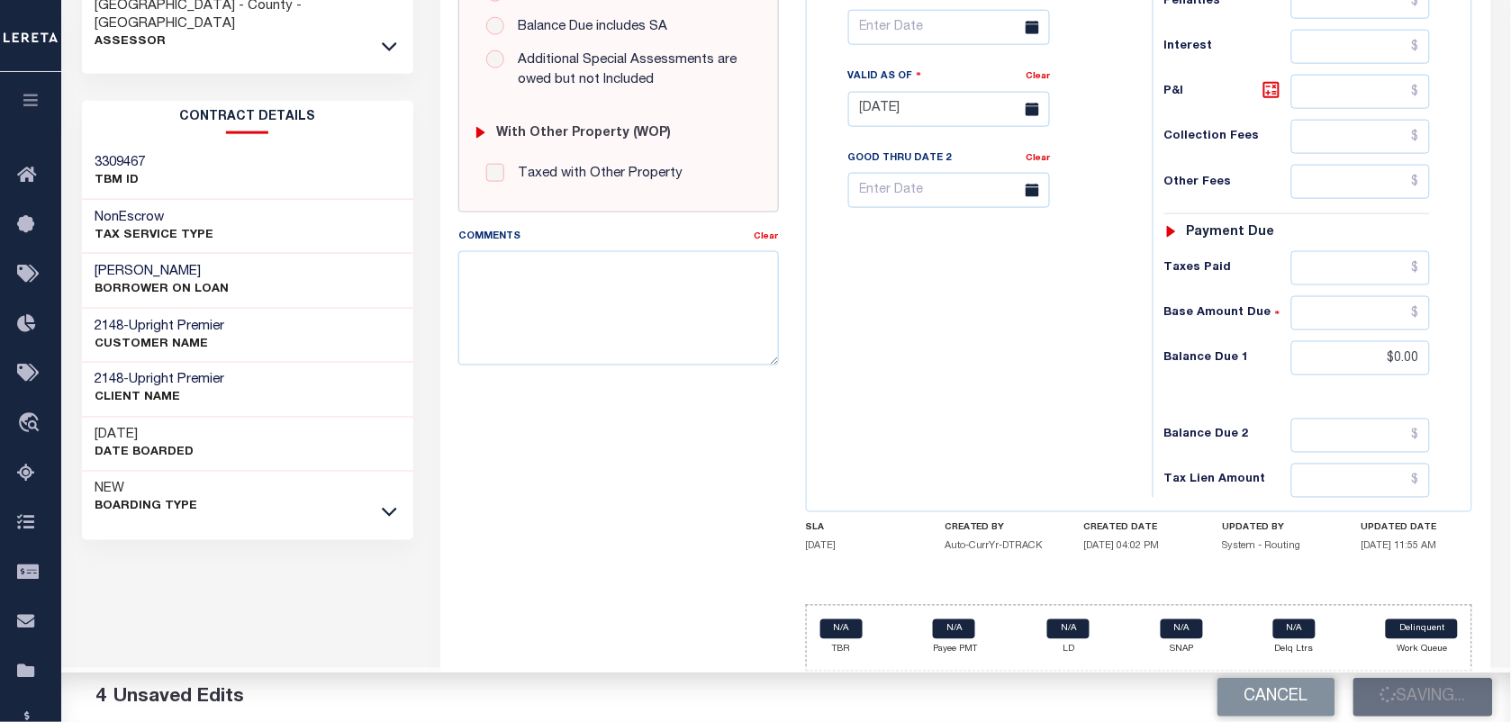
checkbox input "false"
type input "$638.33"
type input "$0"
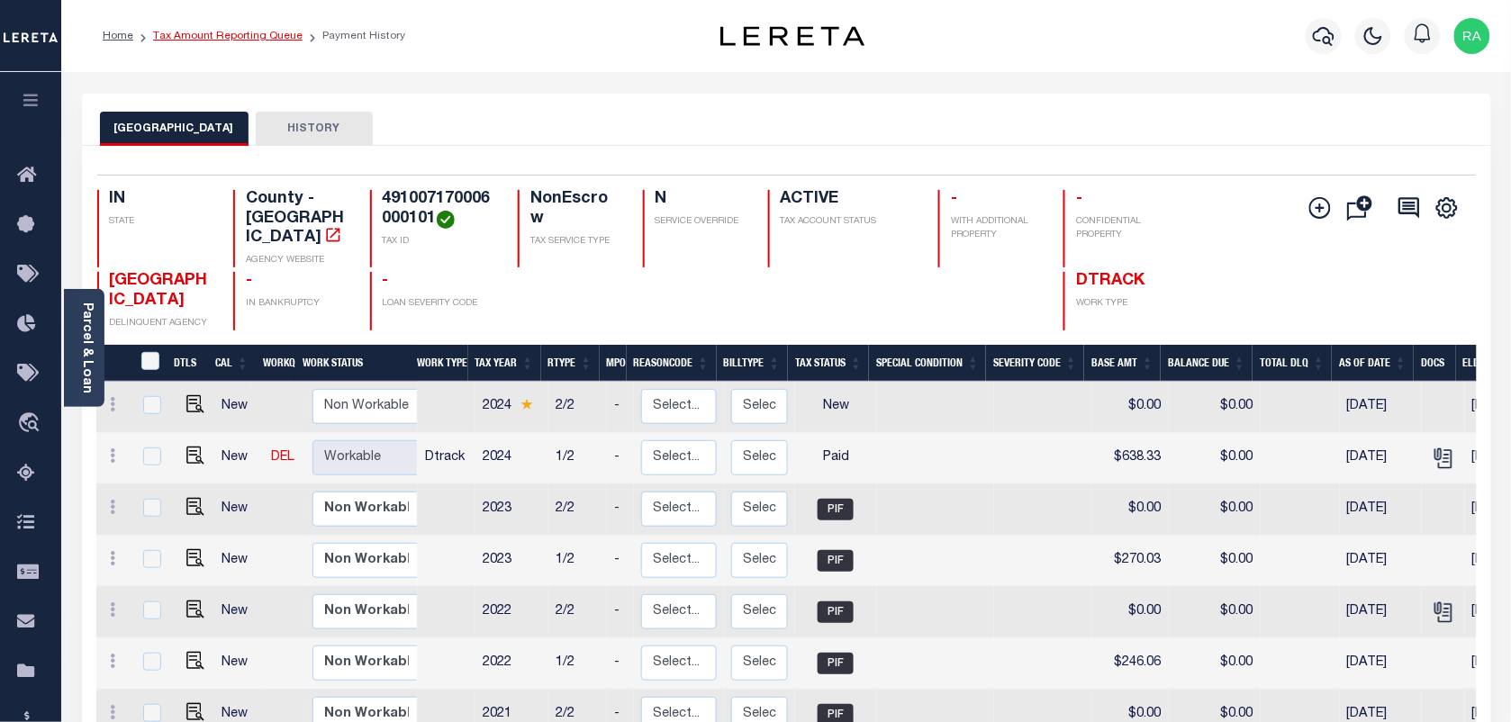
click at [236, 34] on link "Tax Amount Reporting Queue" at bounding box center [227, 36] width 149 height 11
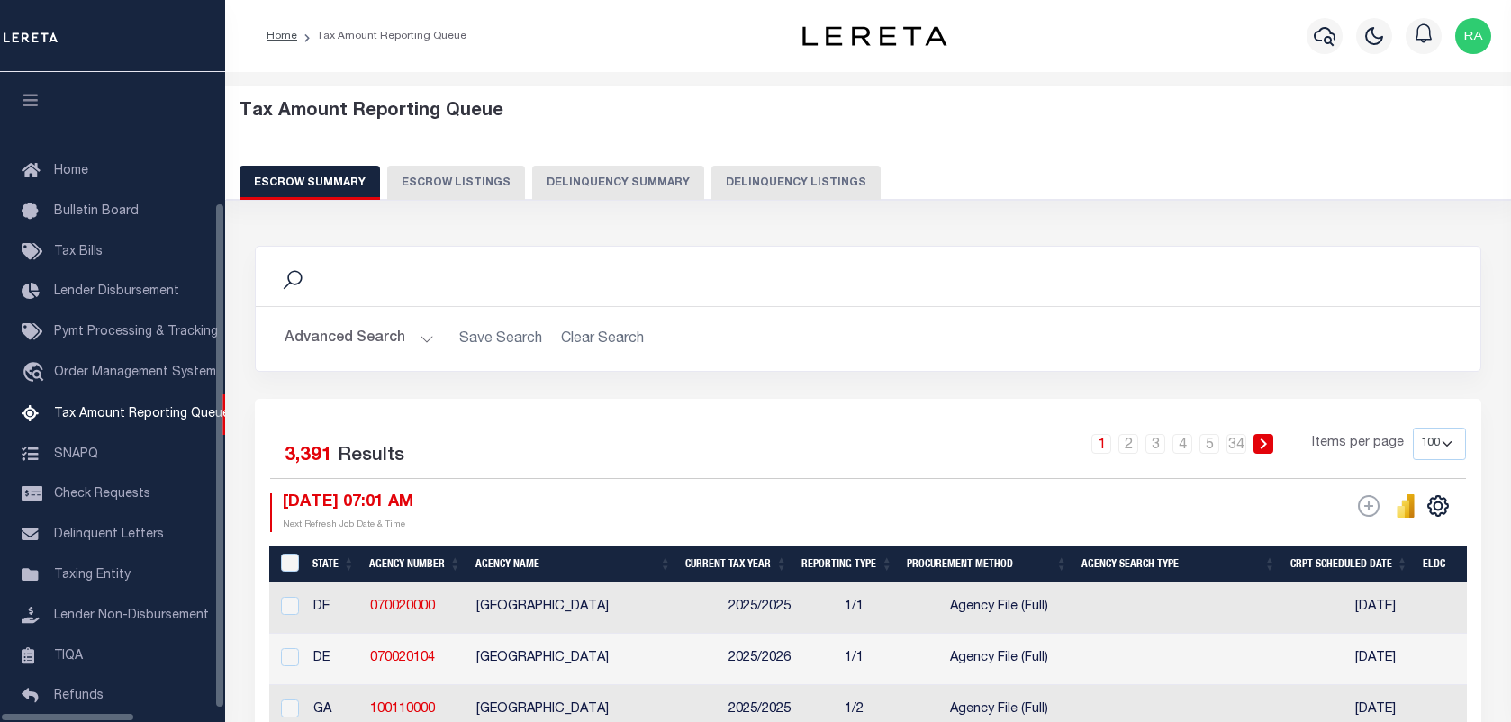
click at [723, 185] on button "Delinquency Listings" at bounding box center [795, 183] width 169 height 34
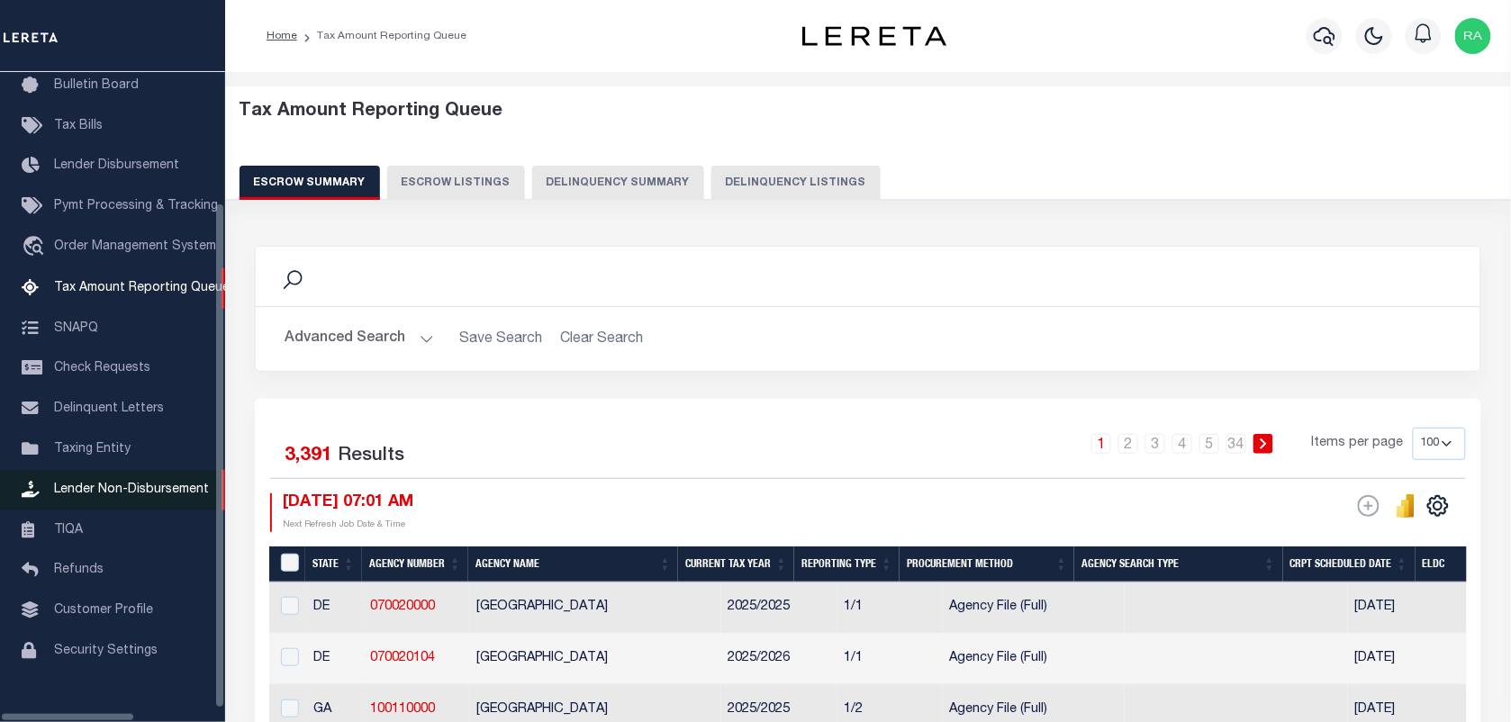
select select "100"
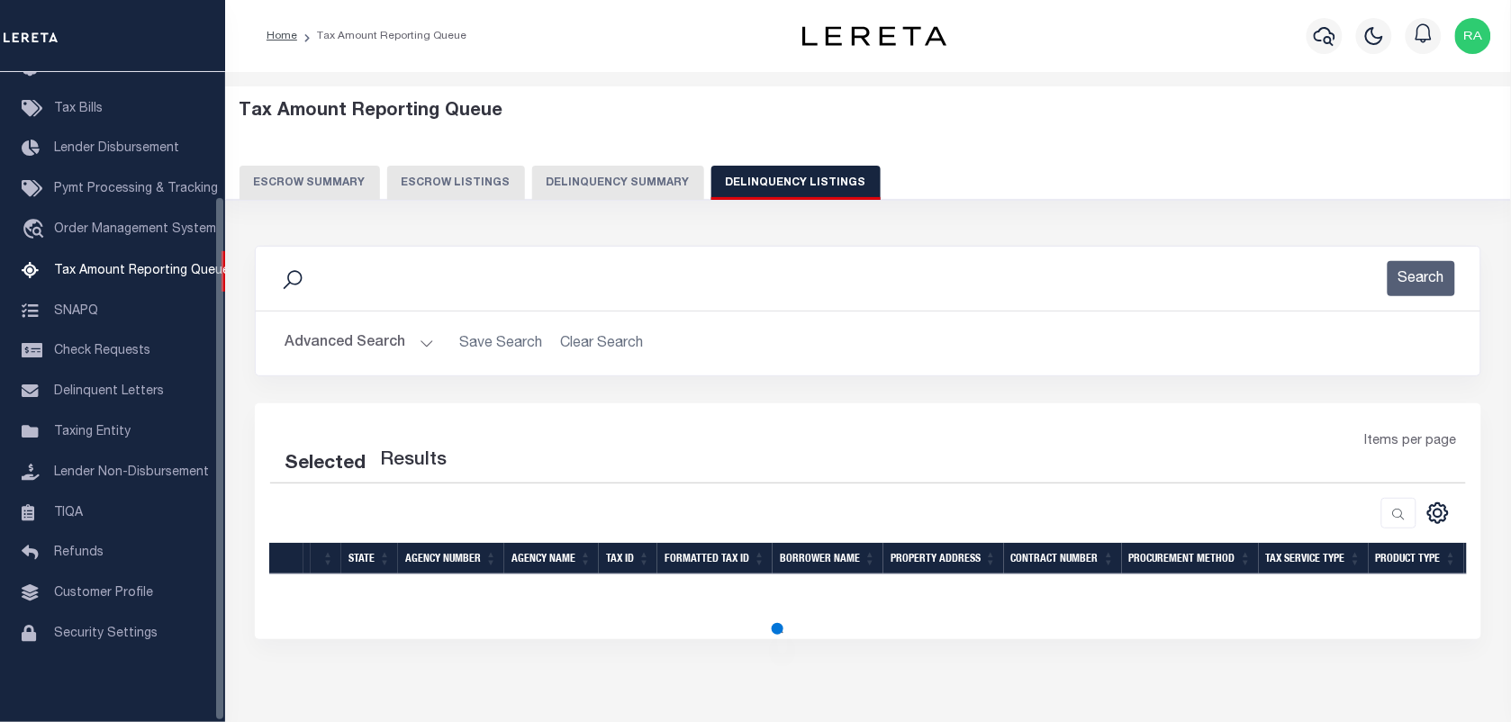
scroll to position [79, 0]
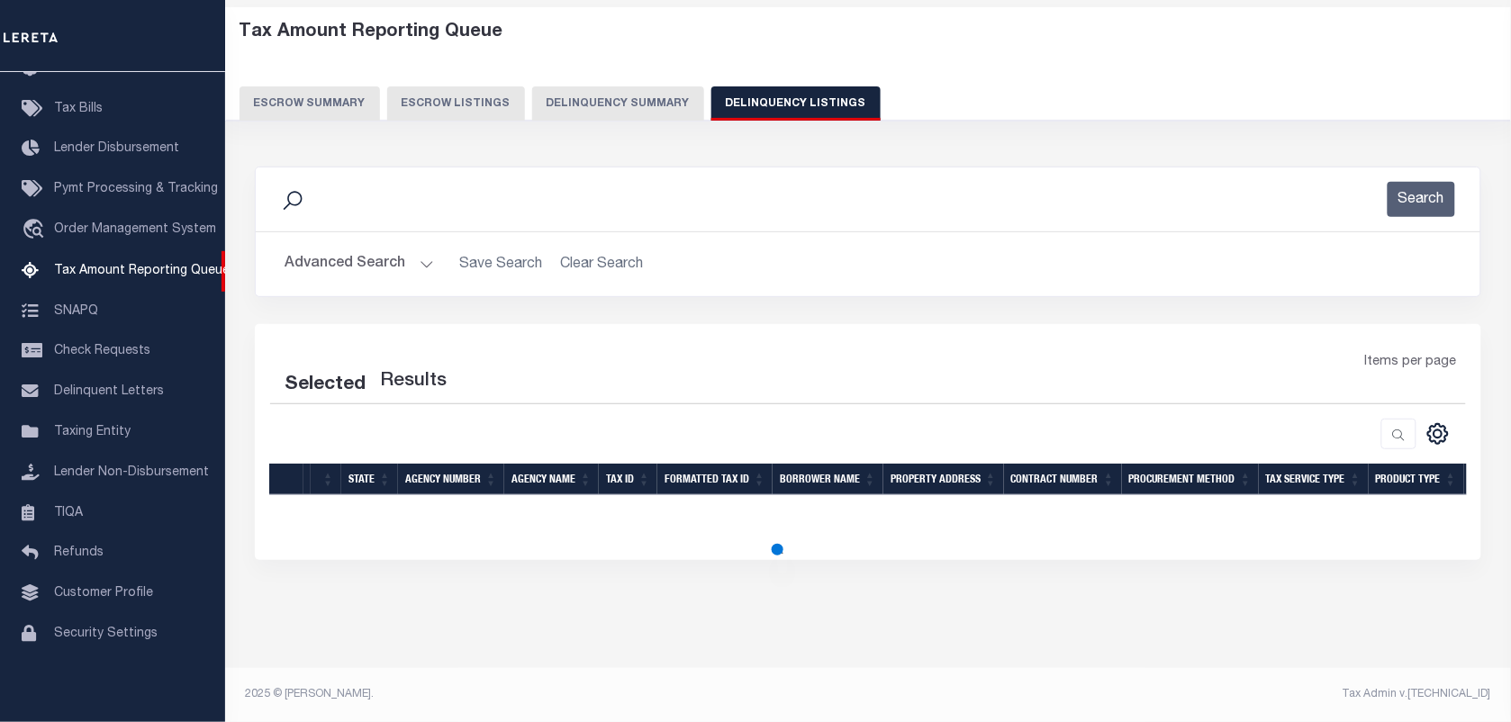
select select "100"
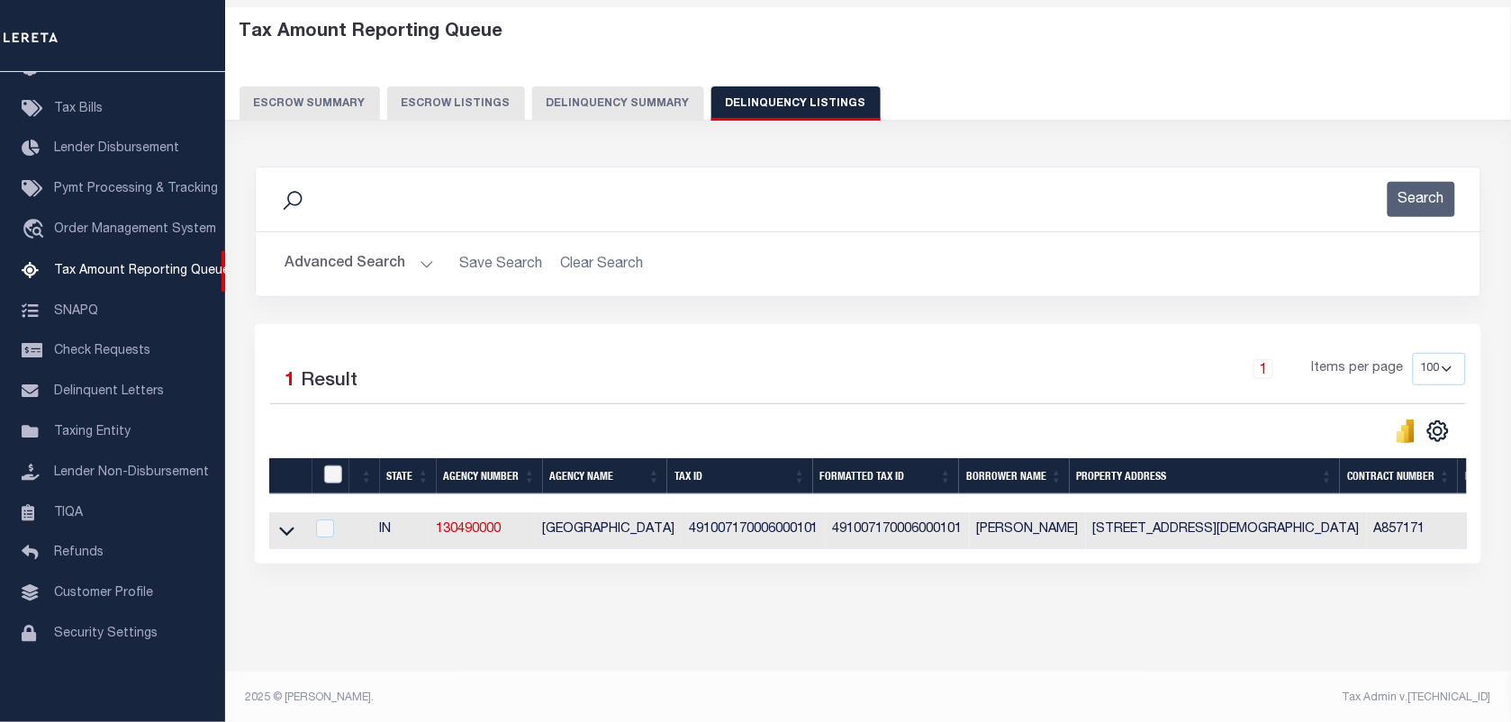
click at [338, 482] on input "checkbox" at bounding box center [333, 475] width 18 height 18
checkbox input "true"
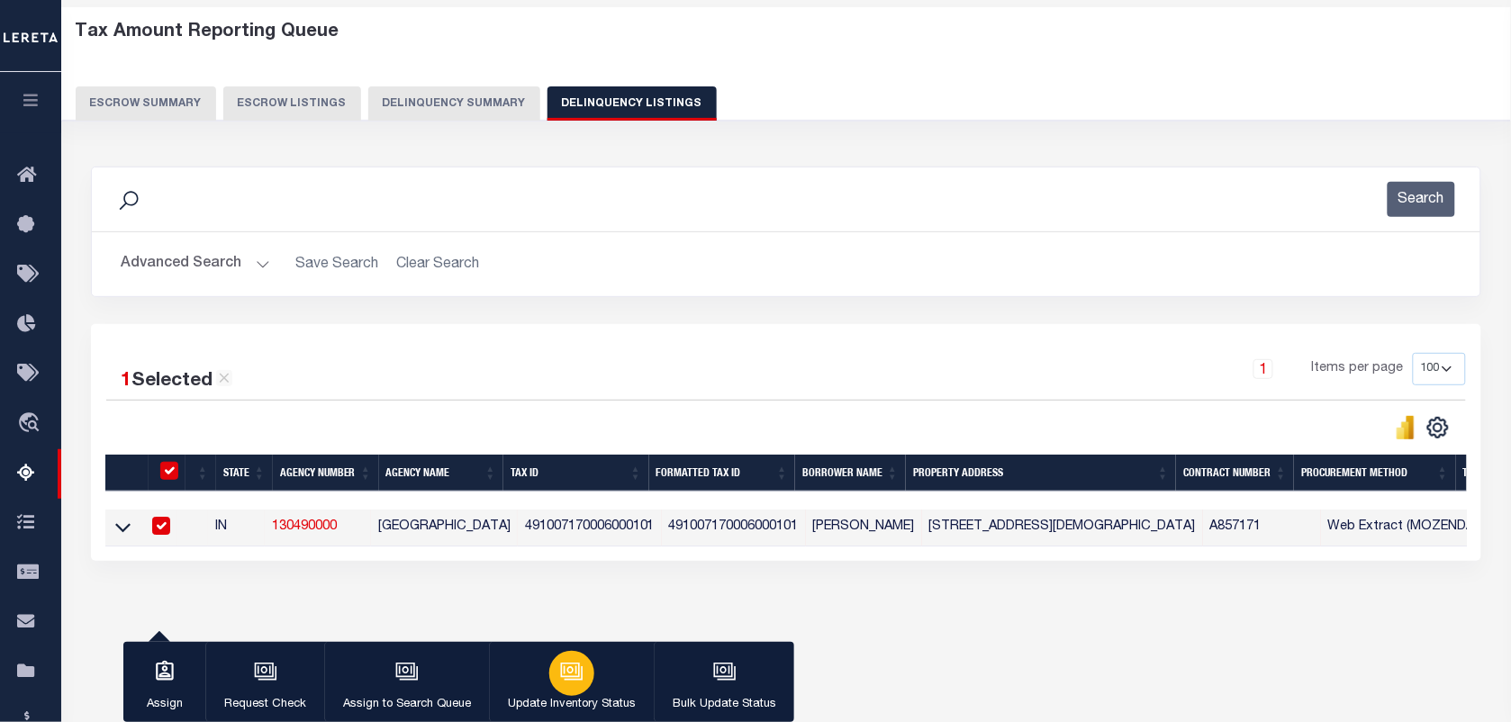
click at [576, 680] on icon "button" at bounding box center [574, 673] width 18 height 14
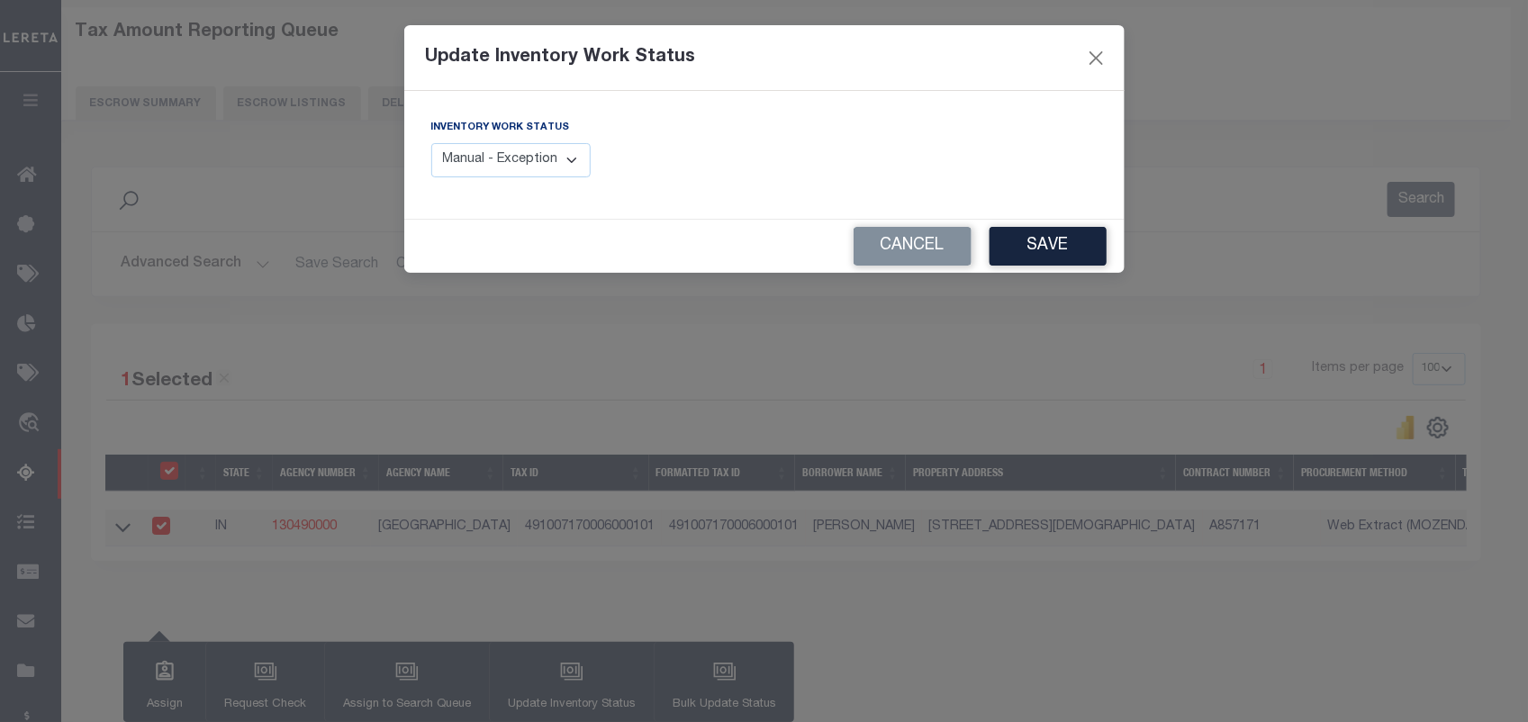
click at [516, 182] on div "Inventory Work Status Manual - Exception Pended - Awaiting Search Late Add Exce…" at bounding box center [591, 155] width 347 height 74
click at [489, 149] on select "Manual - Exception Pended - Awaiting Search Late Add Exception Completed" at bounding box center [511, 160] width 160 height 35
select select "4"
click at [431, 143] on select "Manual - Exception Pended - Awaiting Search Late Add Exception Completed" at bounding box center [511, 160] width 160 height 35
click at [1051, 262] on button "Save" at bounding box center [1048, 246] width 117 height 39
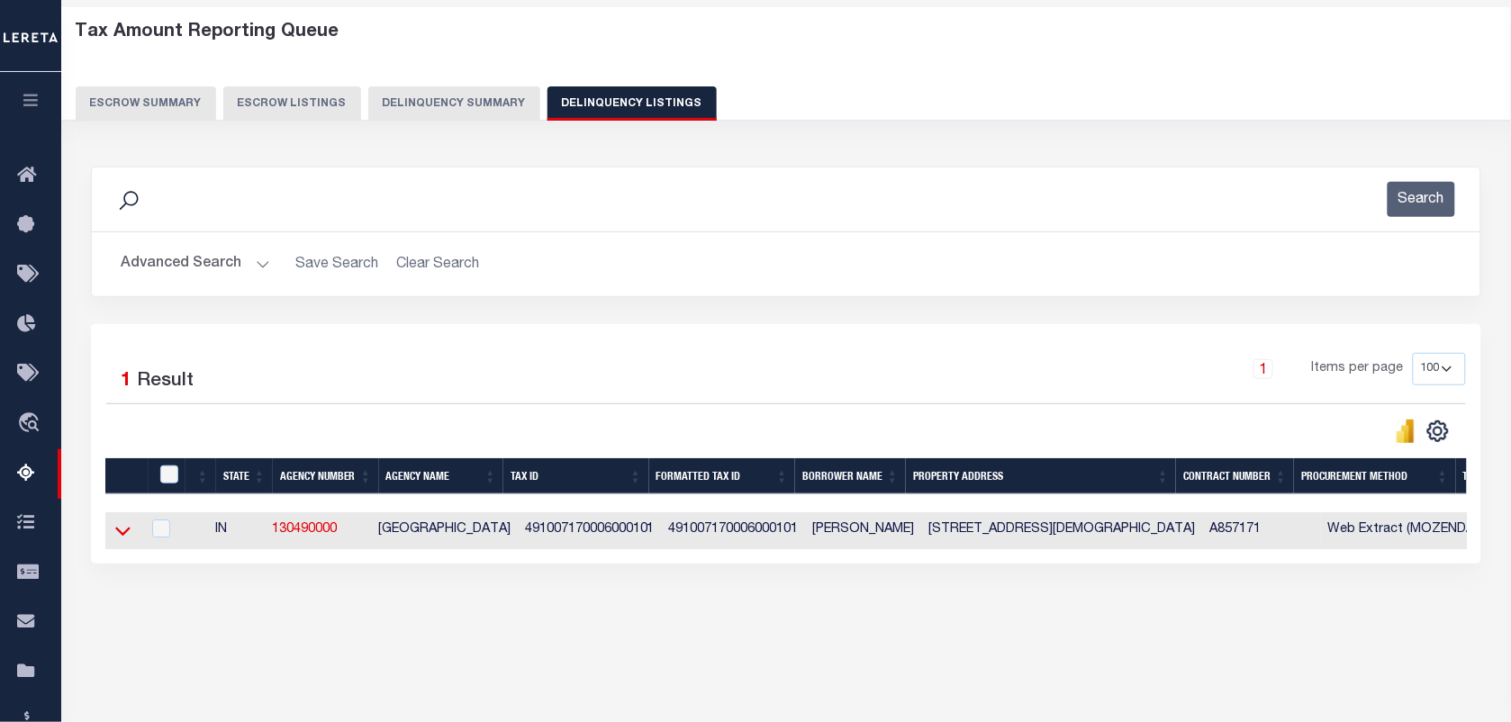
click at [119, 531] on icon at bounding box center [122, 530] width 15 height 19
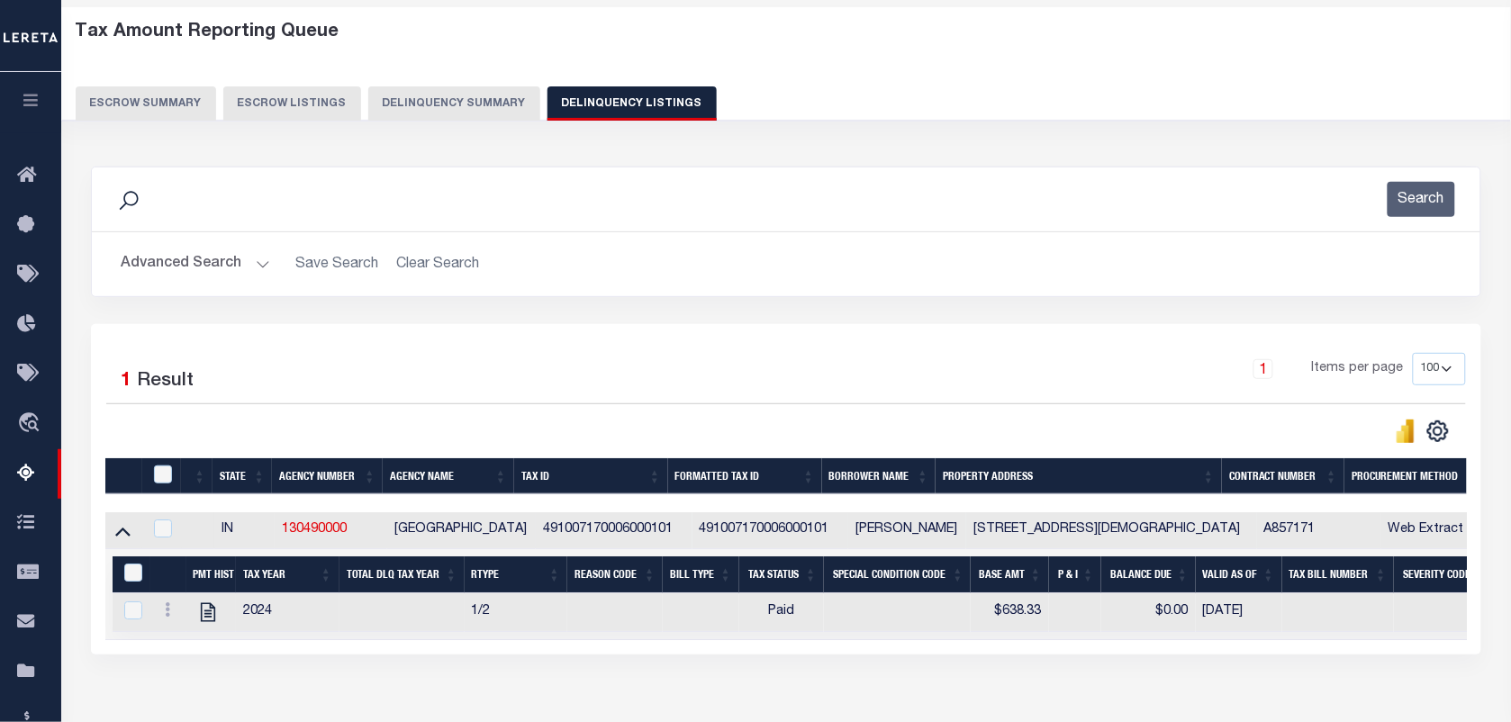
scroll to position [0, 1162]
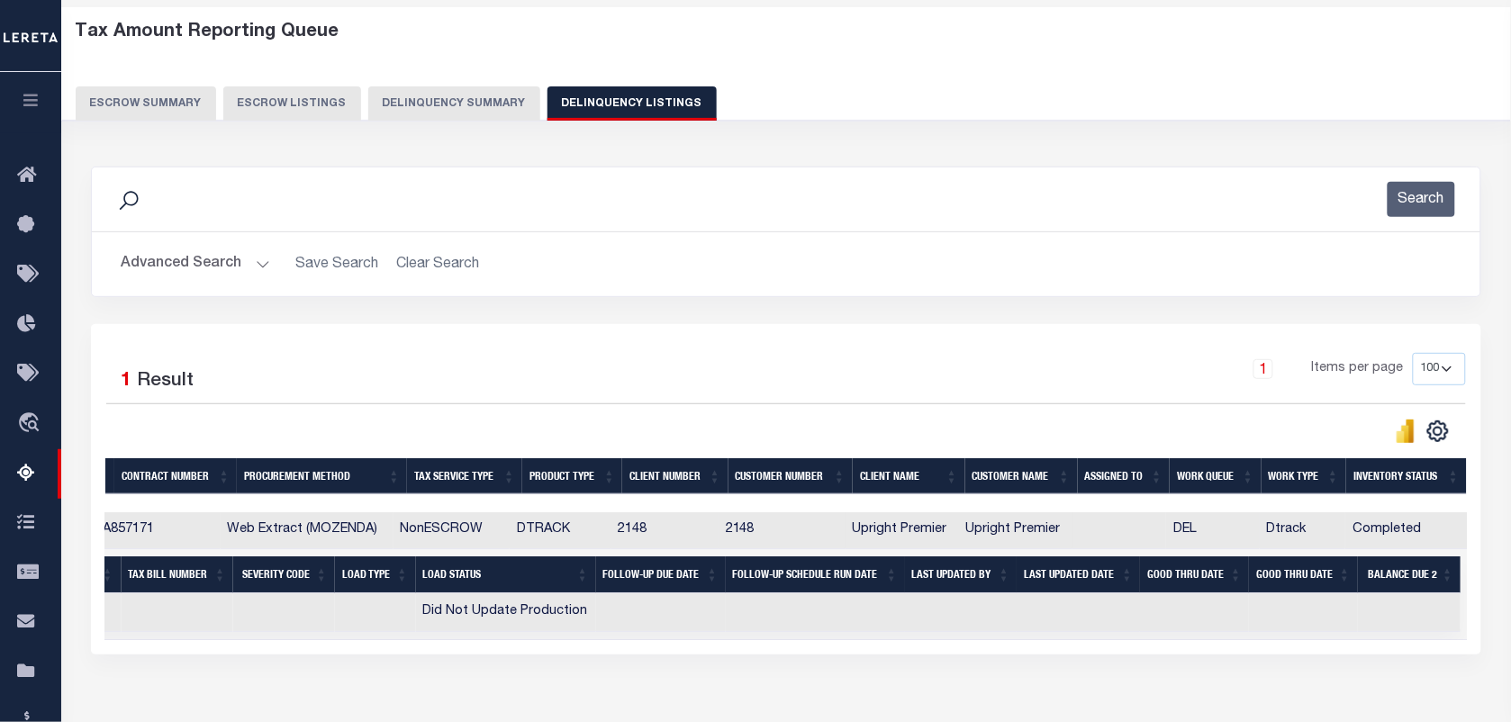
click at [259, 267] on button "Advanced Search" at bounding box center [195, 264] width 149 height 35
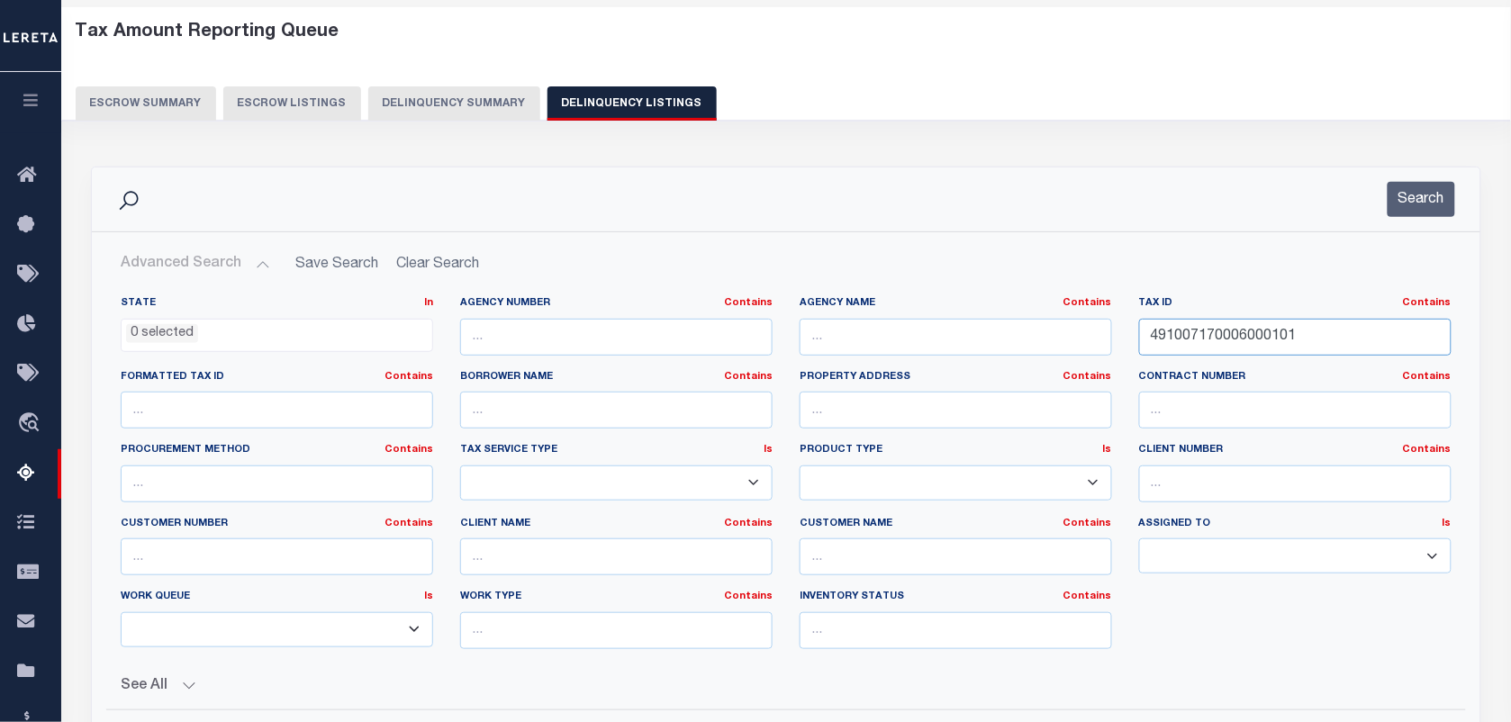
click at [1225, 335] on input "491007170006000101" at bounding box center [1295, 337] width 312 height 37
paste input "7"
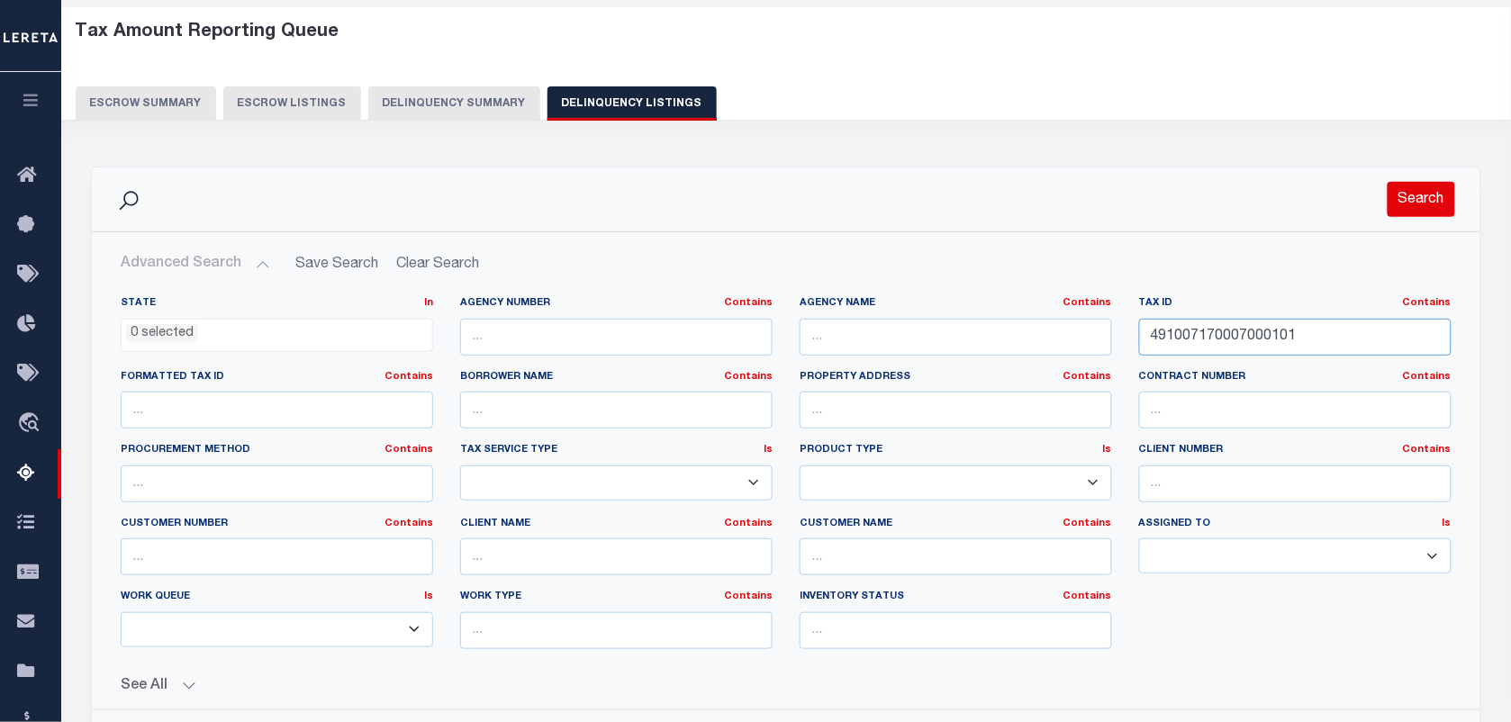
type input "491007170007000101"
click at [1412, 195] on button "Search" at bounding box center [1422, 199] width 68 height 35
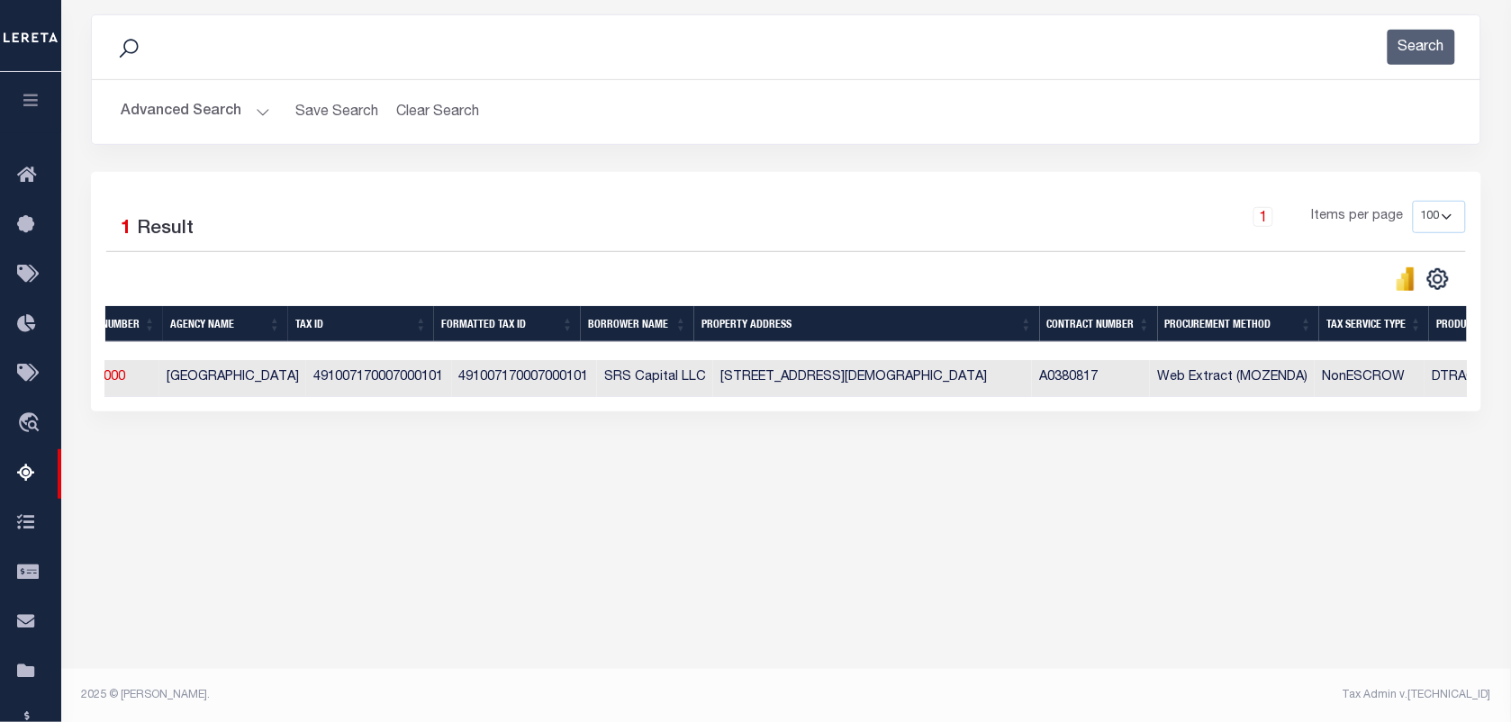
scroll to position [0, 0]
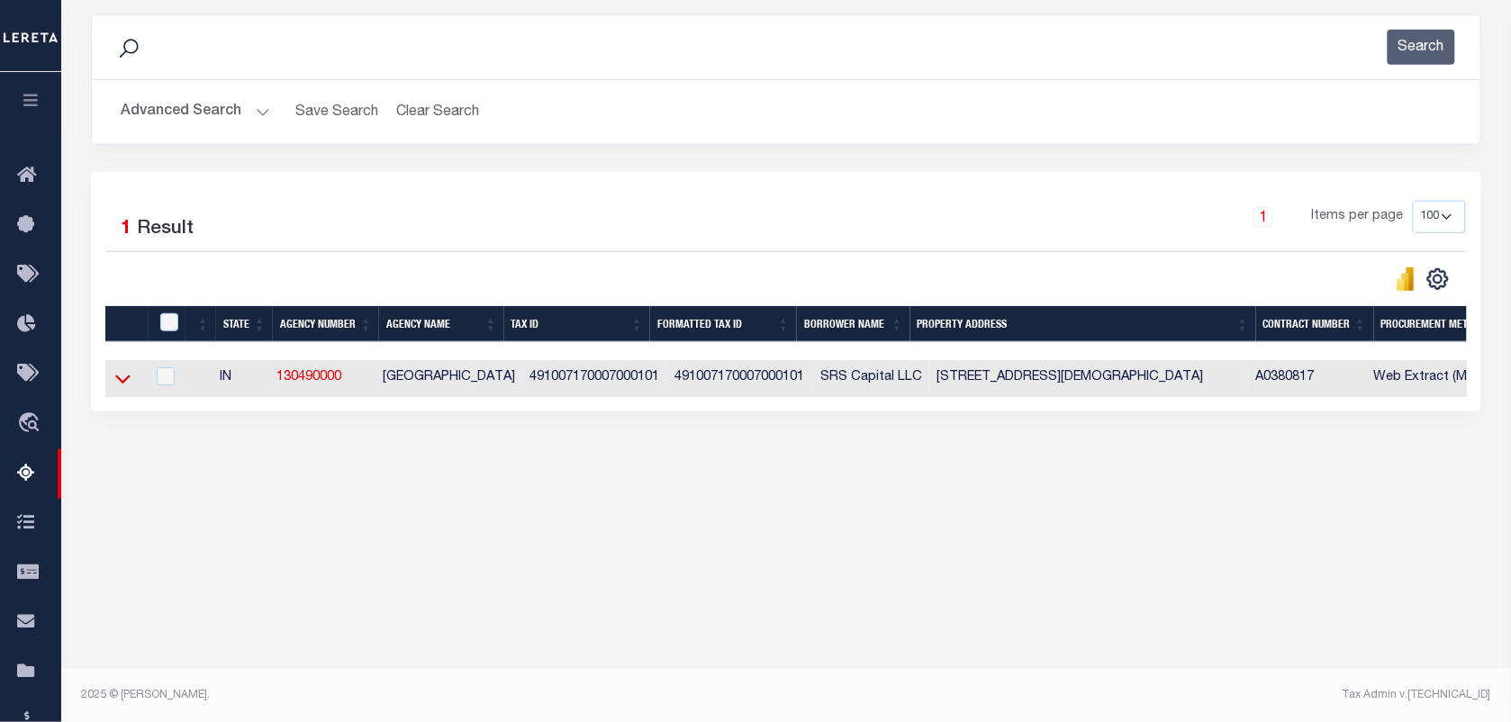
click at [124, 380] on icon at bounding box center [122, 378] width 15 height 19
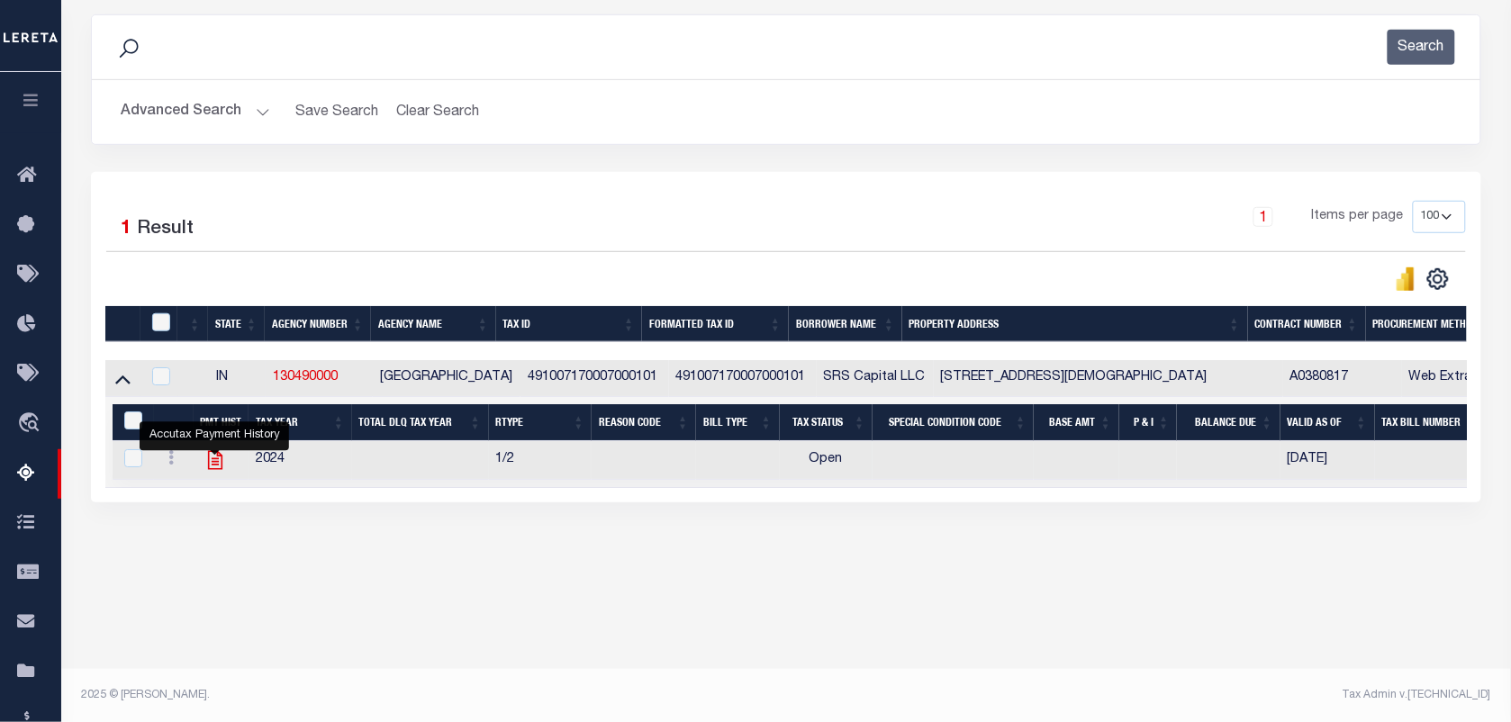
click at [221, 457] on icon "" at bounding box center [215, 459] width 23 height 23
checkbox input "true"
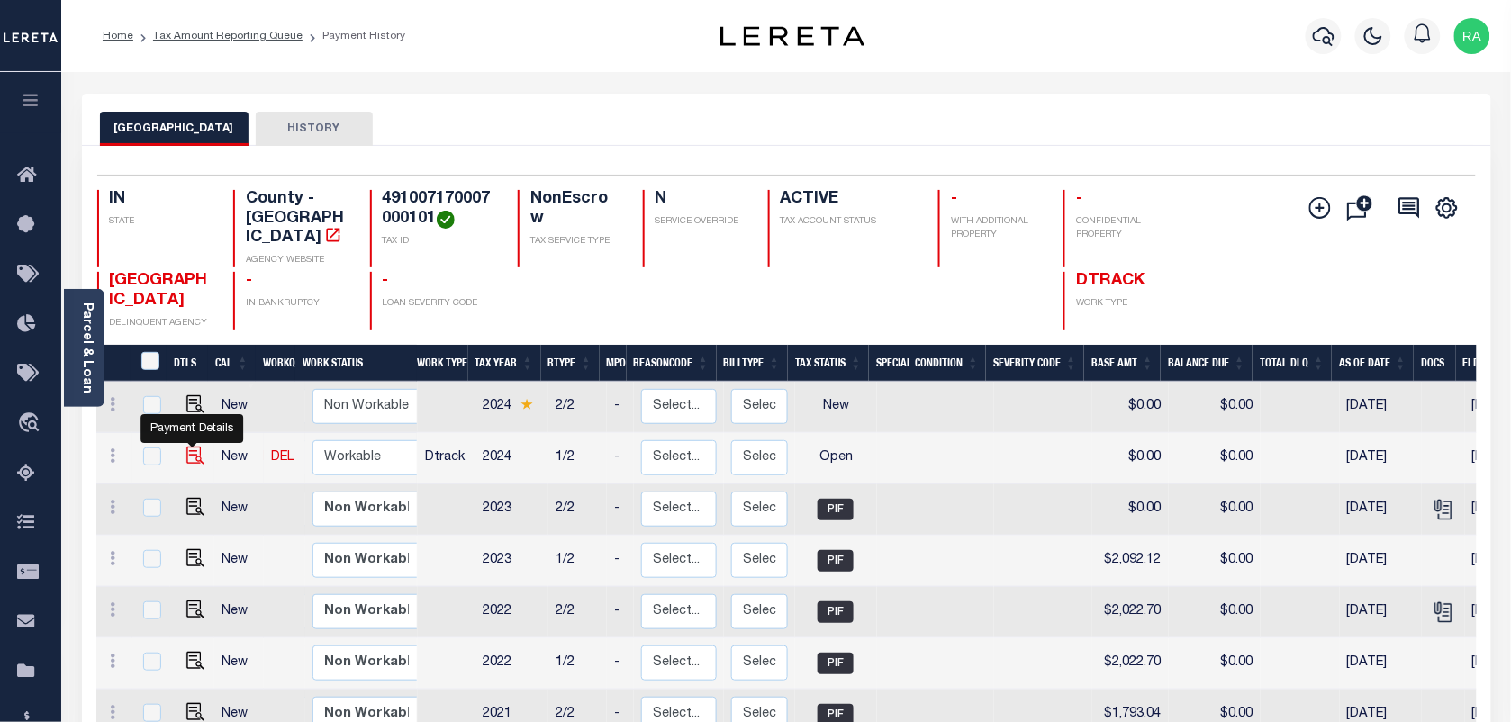
click at [190, 447] on img "" at bounding box center [195, 456] width 18 height 18
checkbox input "true"
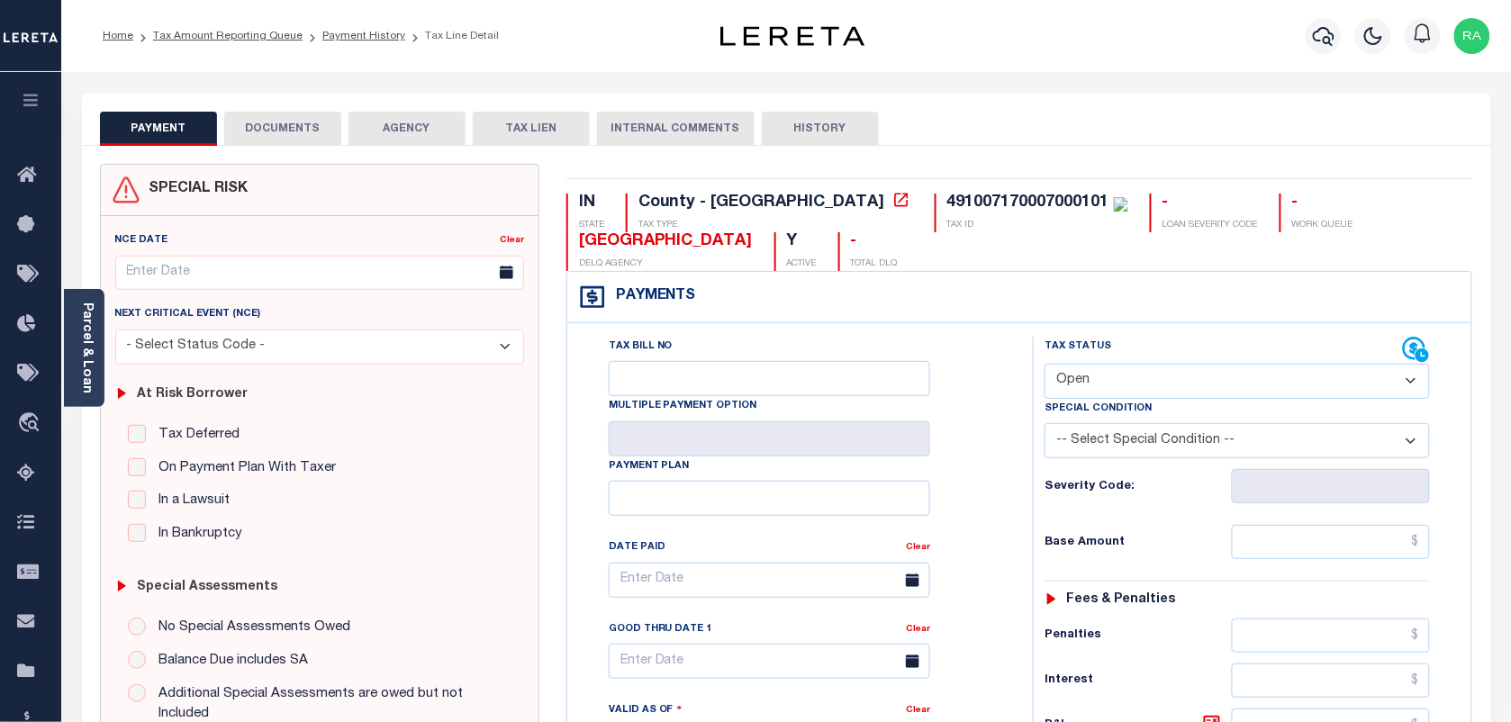
click at [1139, 385] on select "- Select Status Code - Open Due/Unpaid Paid Incomplete No Tax Due Internal Refu…" at bounding box center [1237, 381] width 385 height 35
select select "PYD"
click at [1045, 366] on select "- Select Status Code - Open Due/Unpaid Paid Incomplete No Tax Due Internal Refu…" at bounding box center [1237, 381] width 385 height 35
type input "[DATE]"
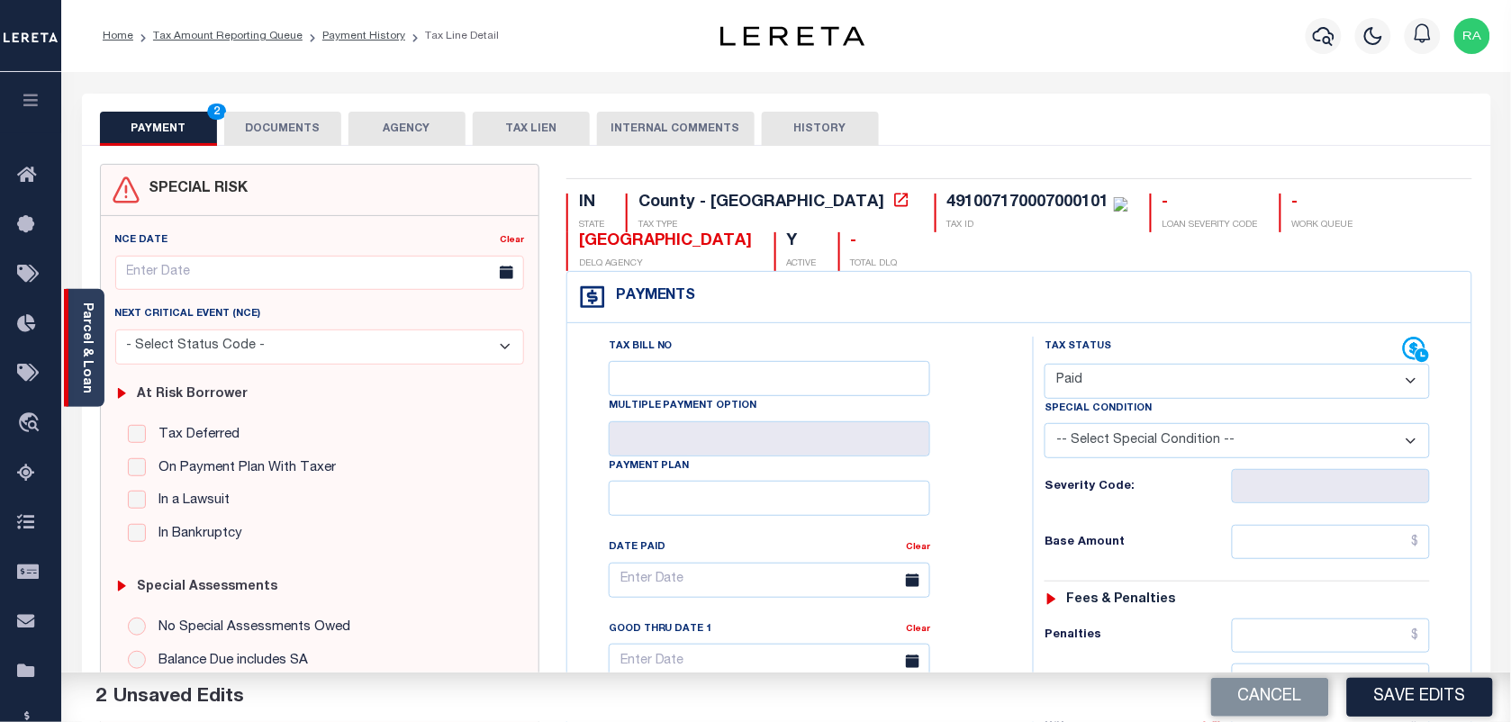
click link "Parcel & Loan"
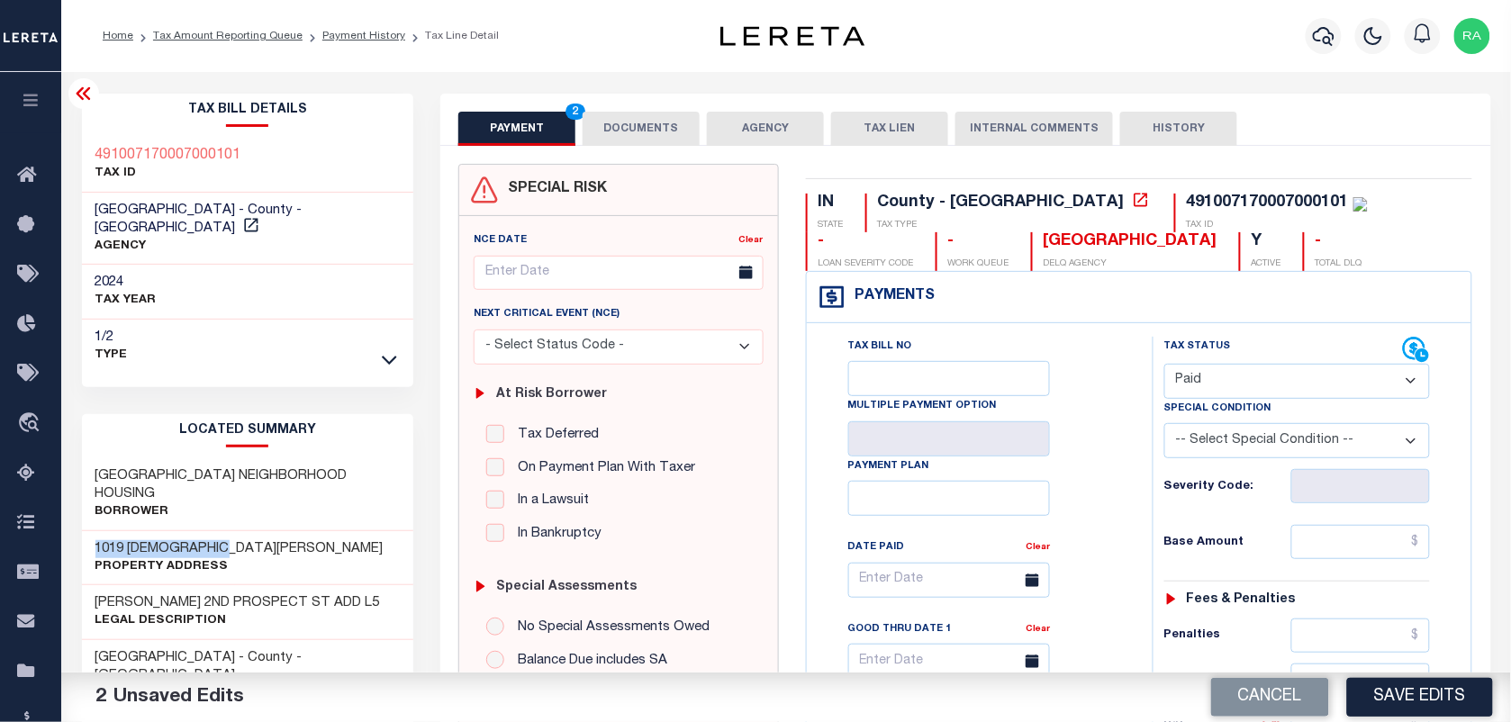
drag, startPoint x: 87, startPoint y: 504, endPoint x: 267, endPoint y: 502, distance: 179.2
click div "1019 CHURCHMAN AV Property Address"
click input "text"
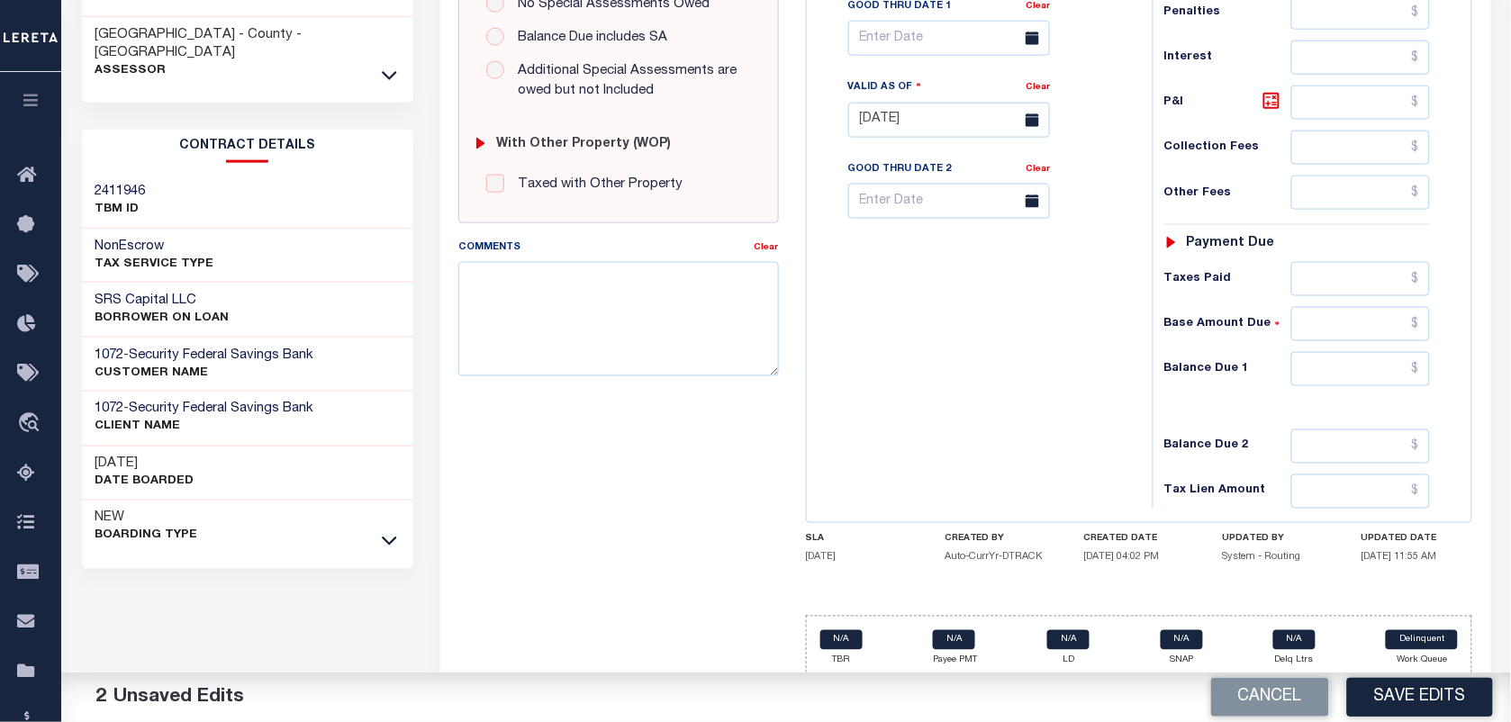
scroll to position [650, 0]
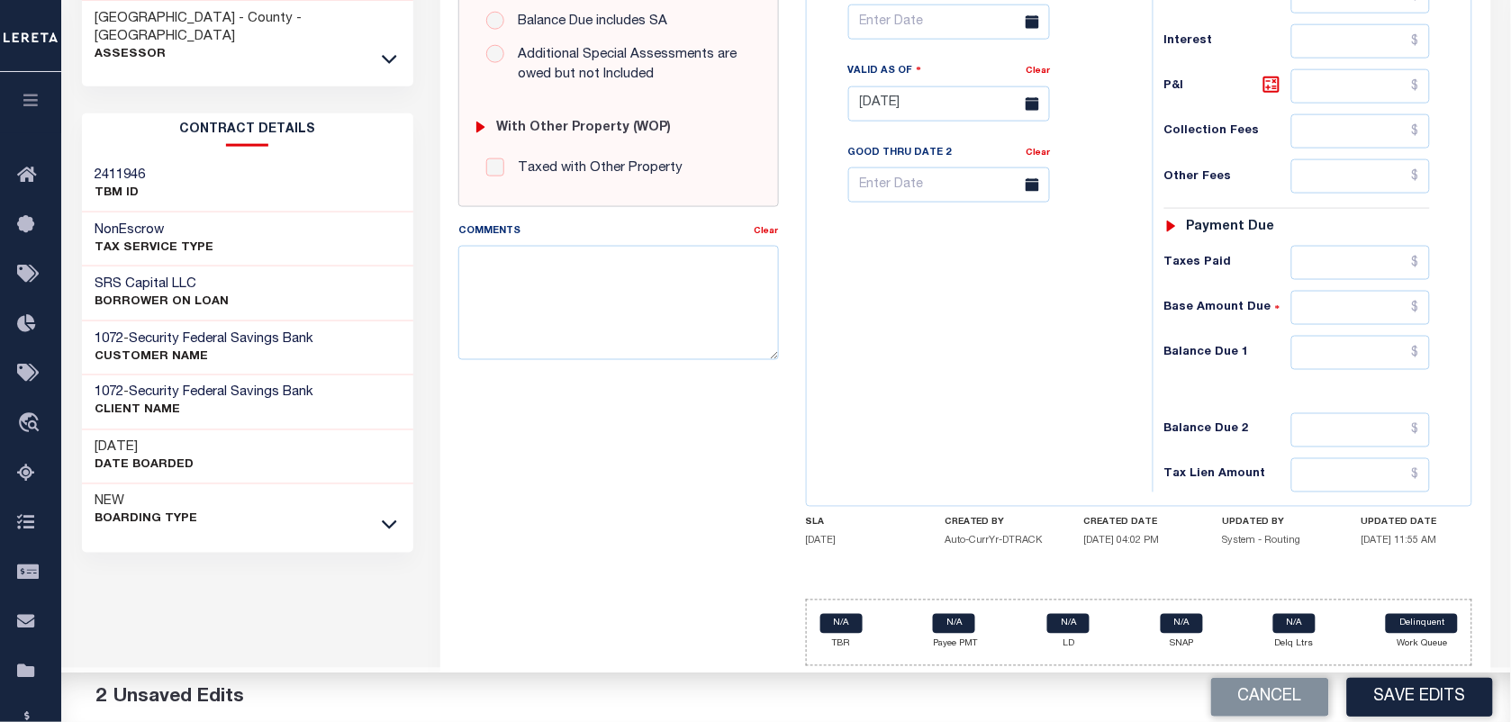
type input "$2,123.55"
click input "text"
type input "$0.00"
click div "Payments Warning! Search Status is not "Completed", amounts can not be keyed. T…"
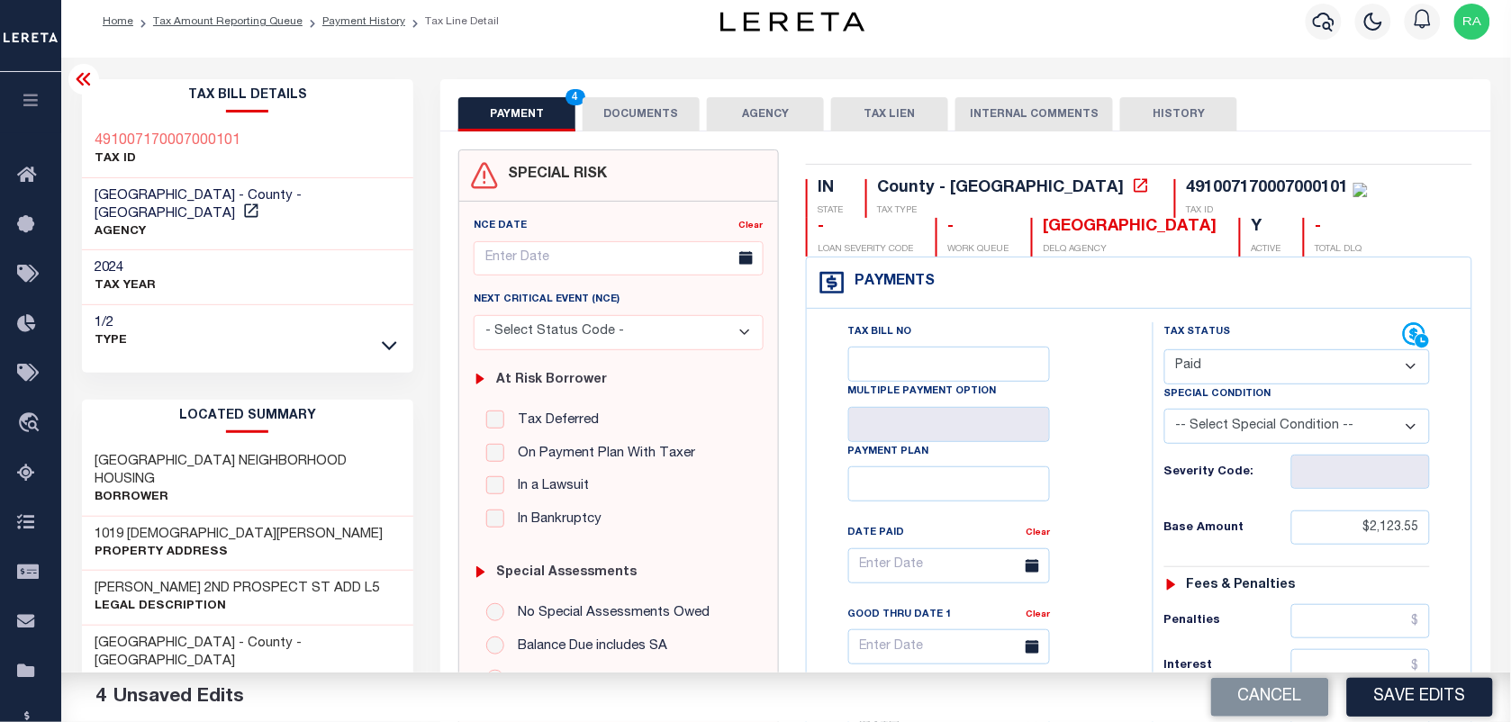
scroll to position [0, 0]
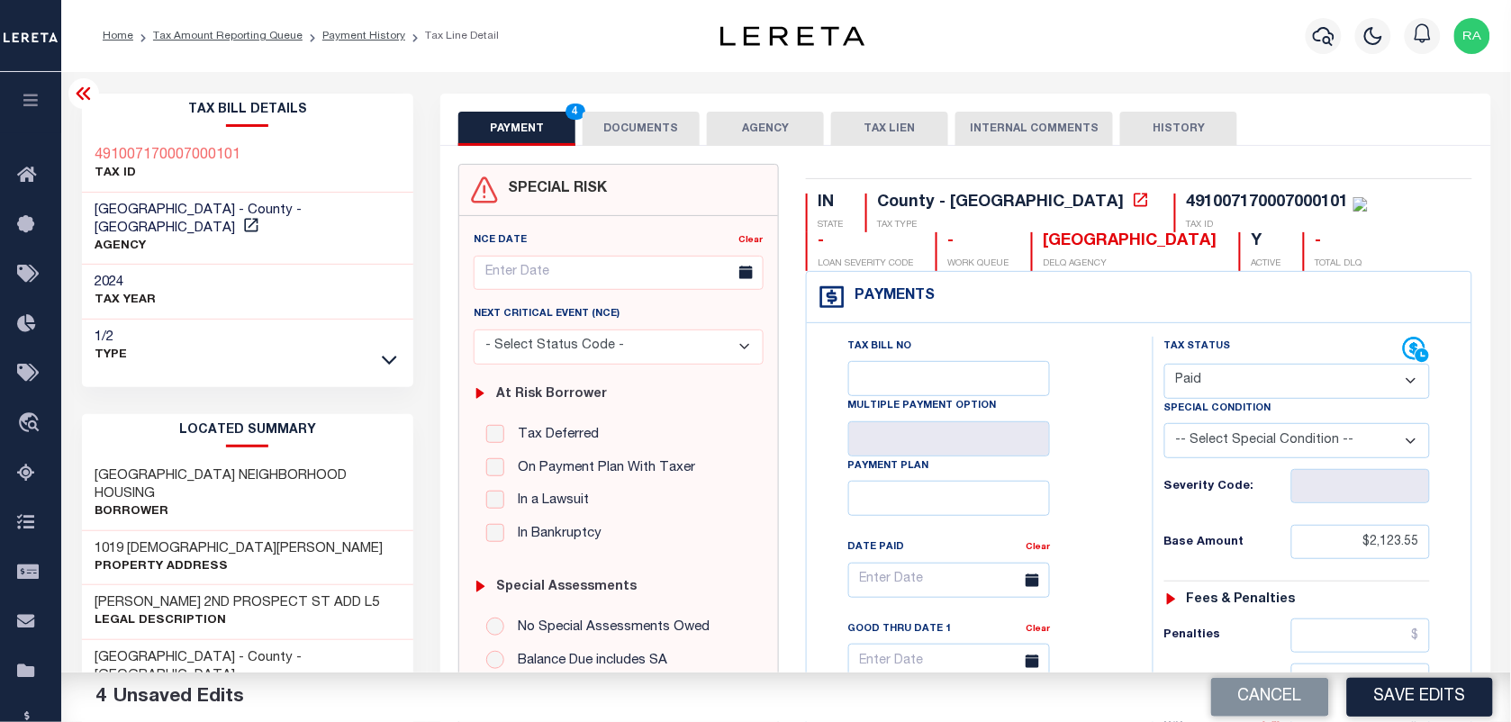
click button "DOCUMENTS"
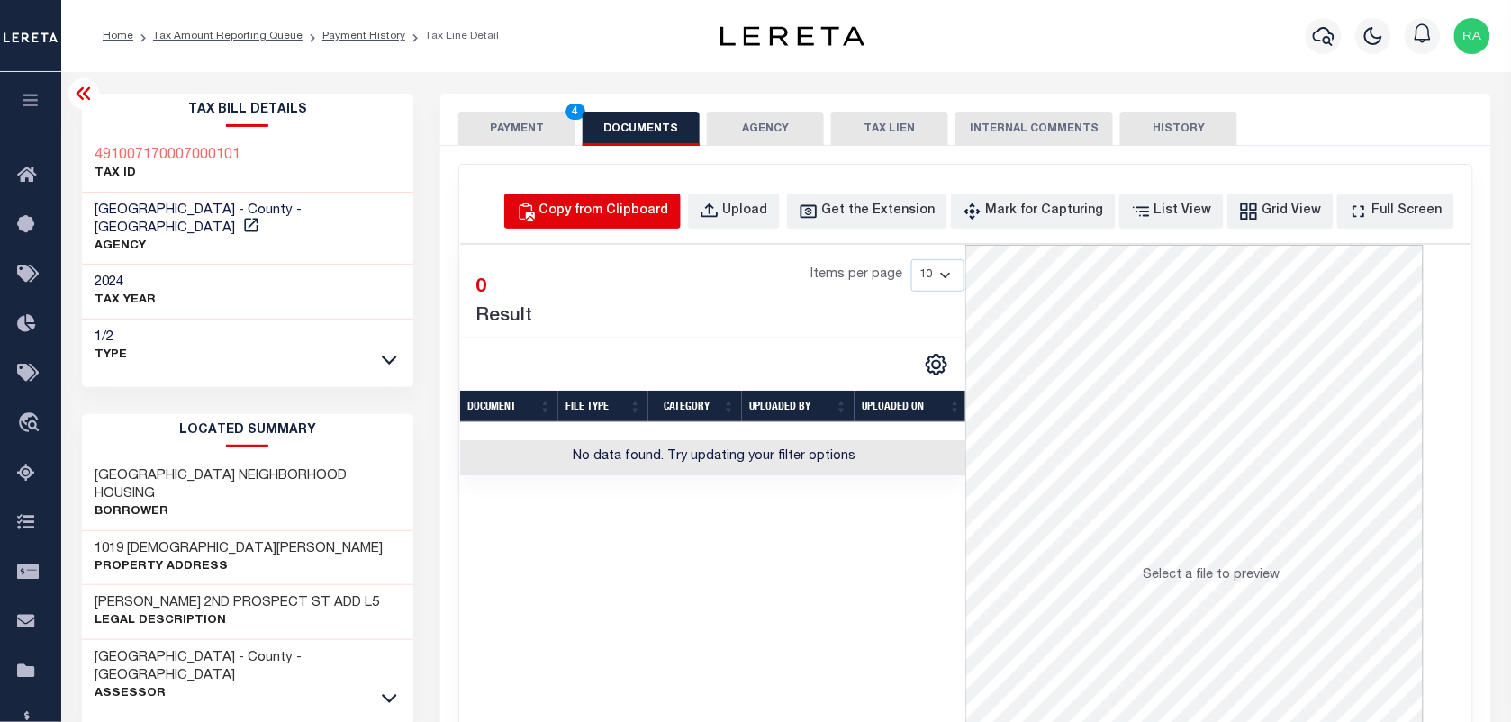
click div "Copy from Clipboard"
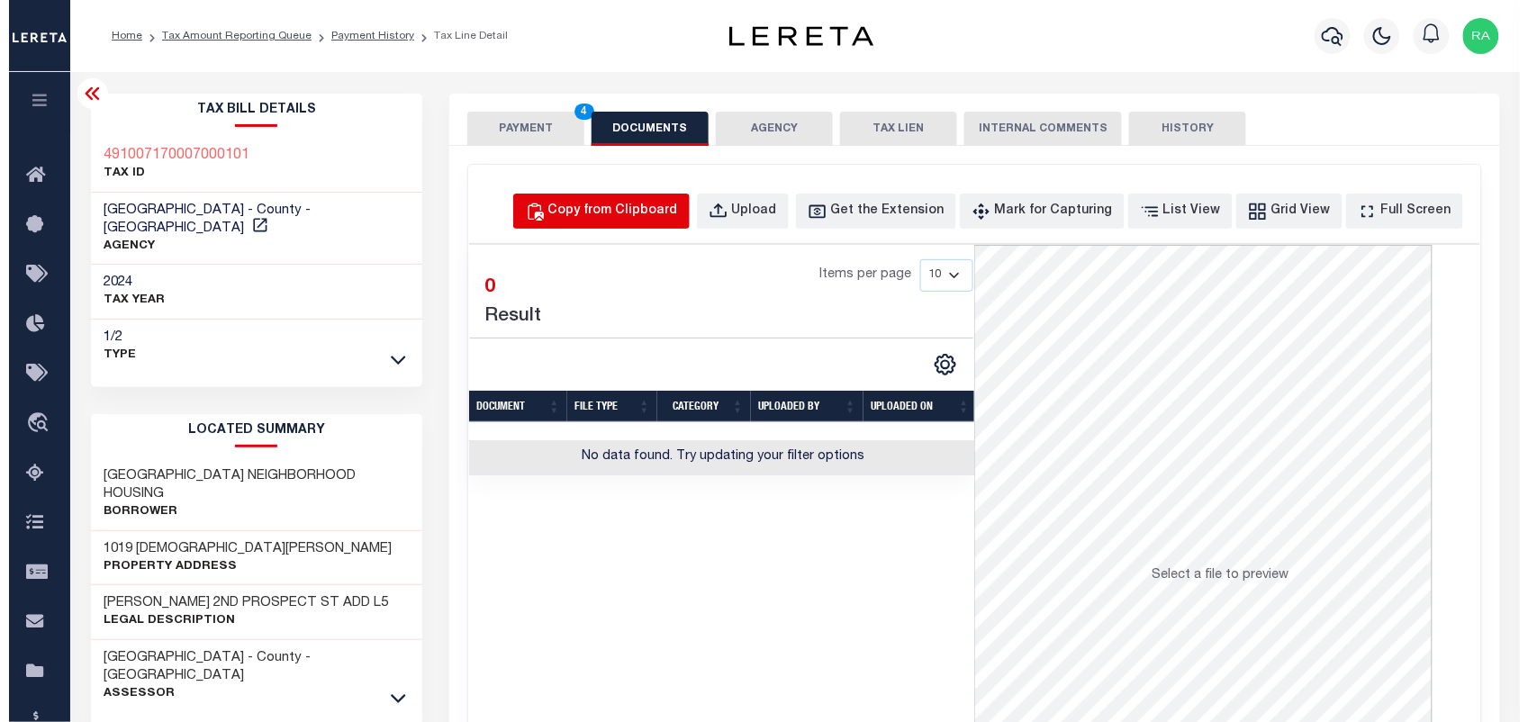
select select "POP"
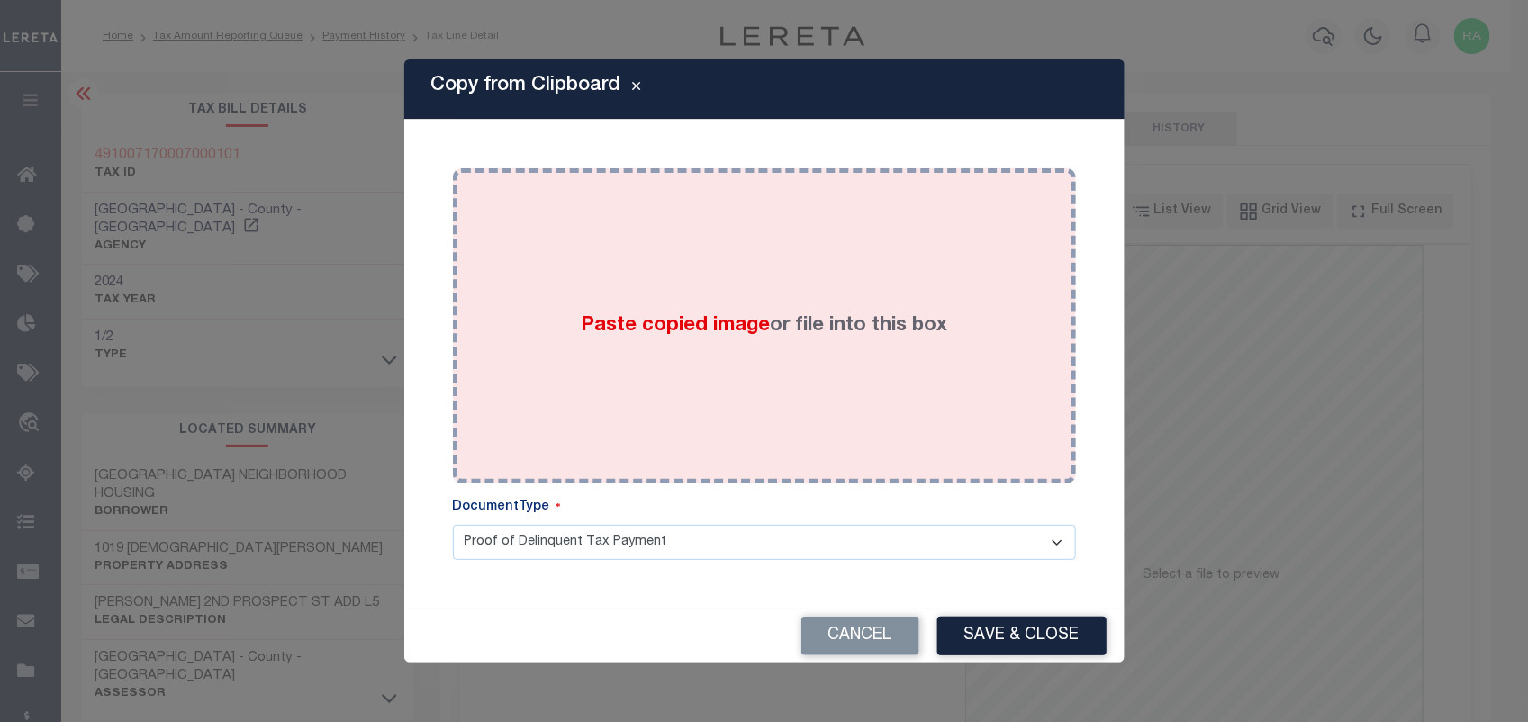
click label "Paste copied image or file into this box"
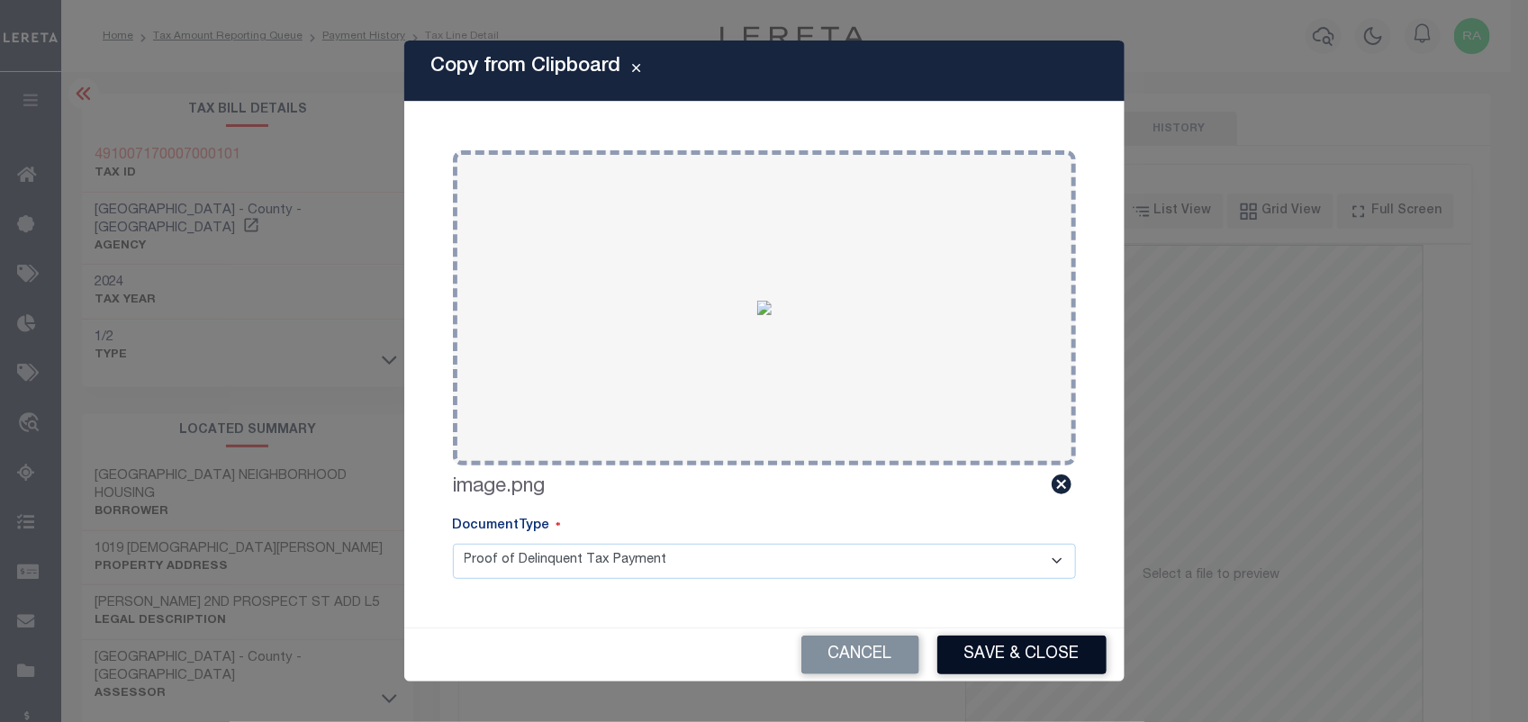
drag, startPoint x: 993, startPoint y: 651, endPoint x: 982, endPoint y: 624, distance: 29.4
click button "Save & Close"
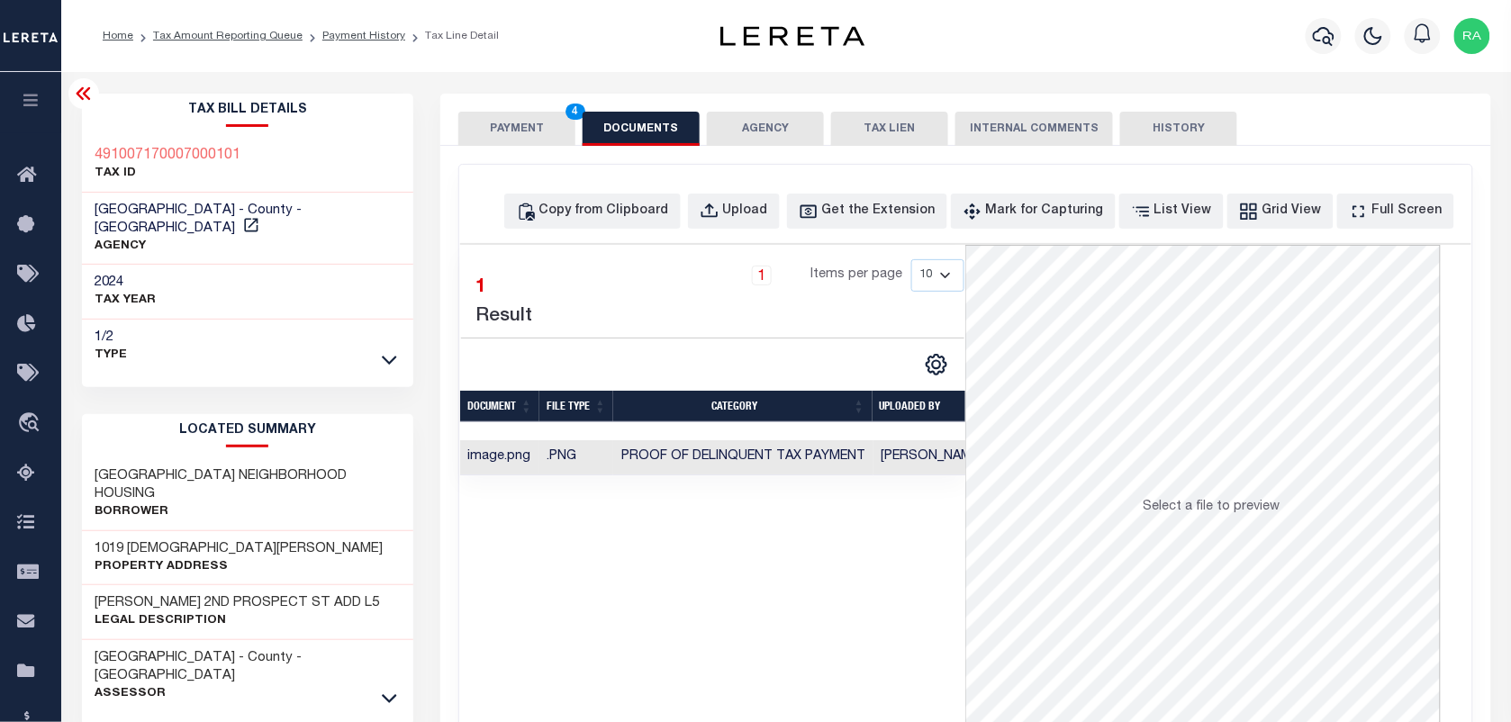
click button "PAYMENT 4"
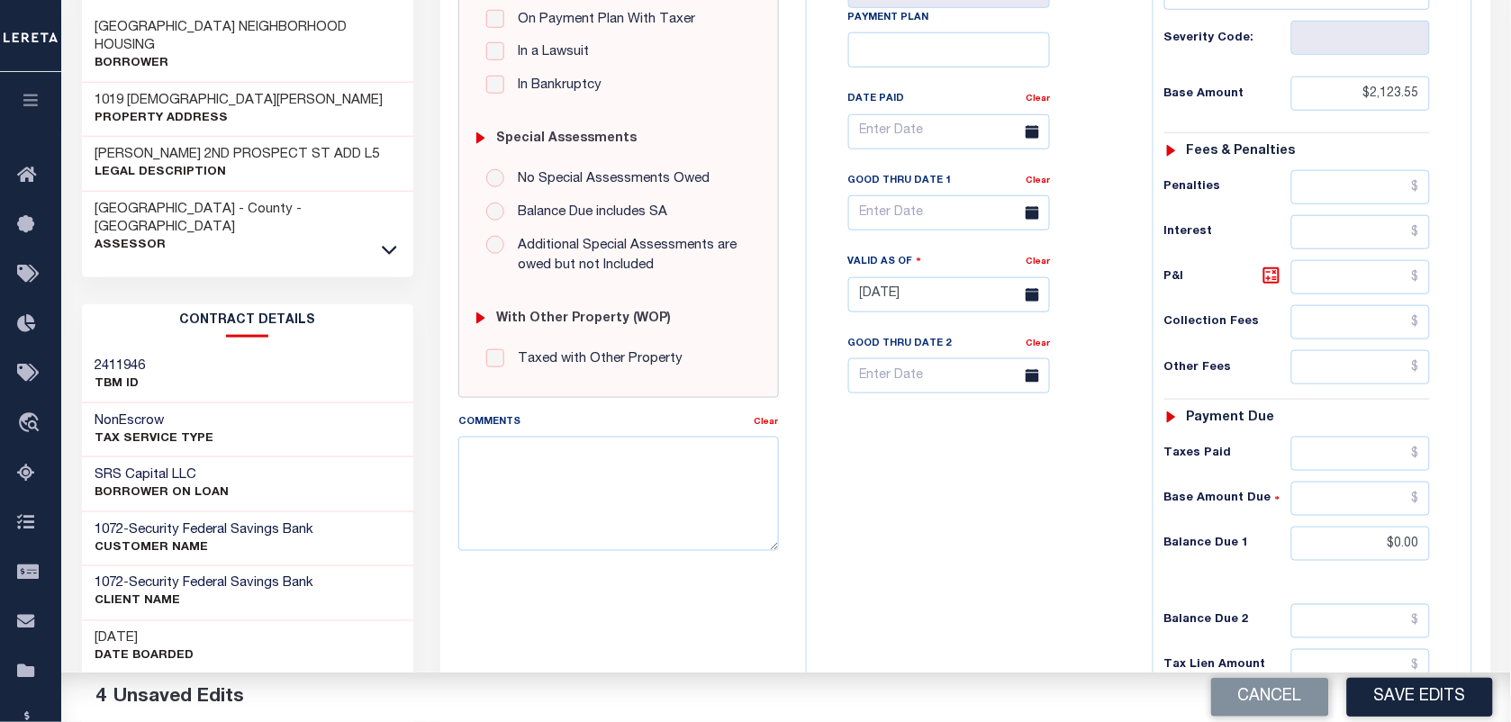
scroll to position [450, 0]
click button "Save Edits"
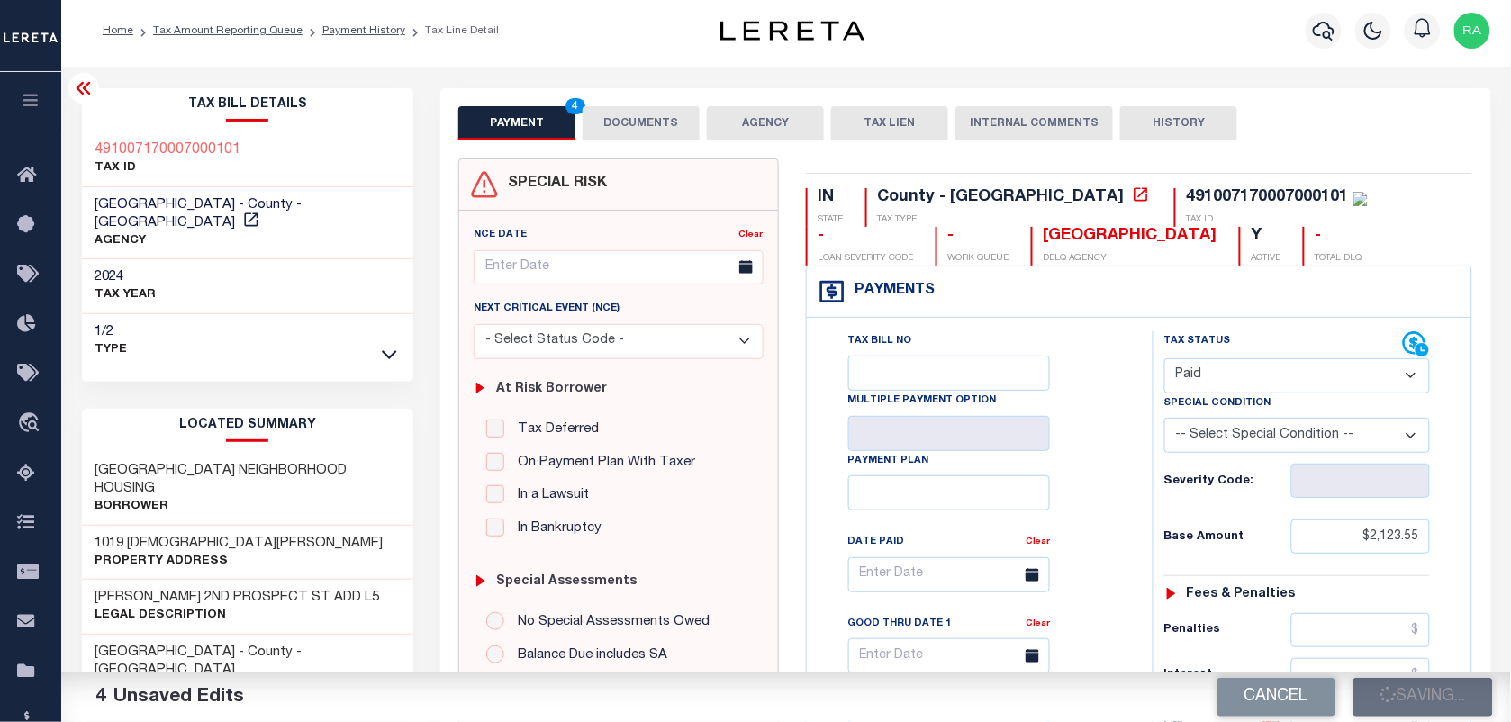
scroll to position [0, 0]
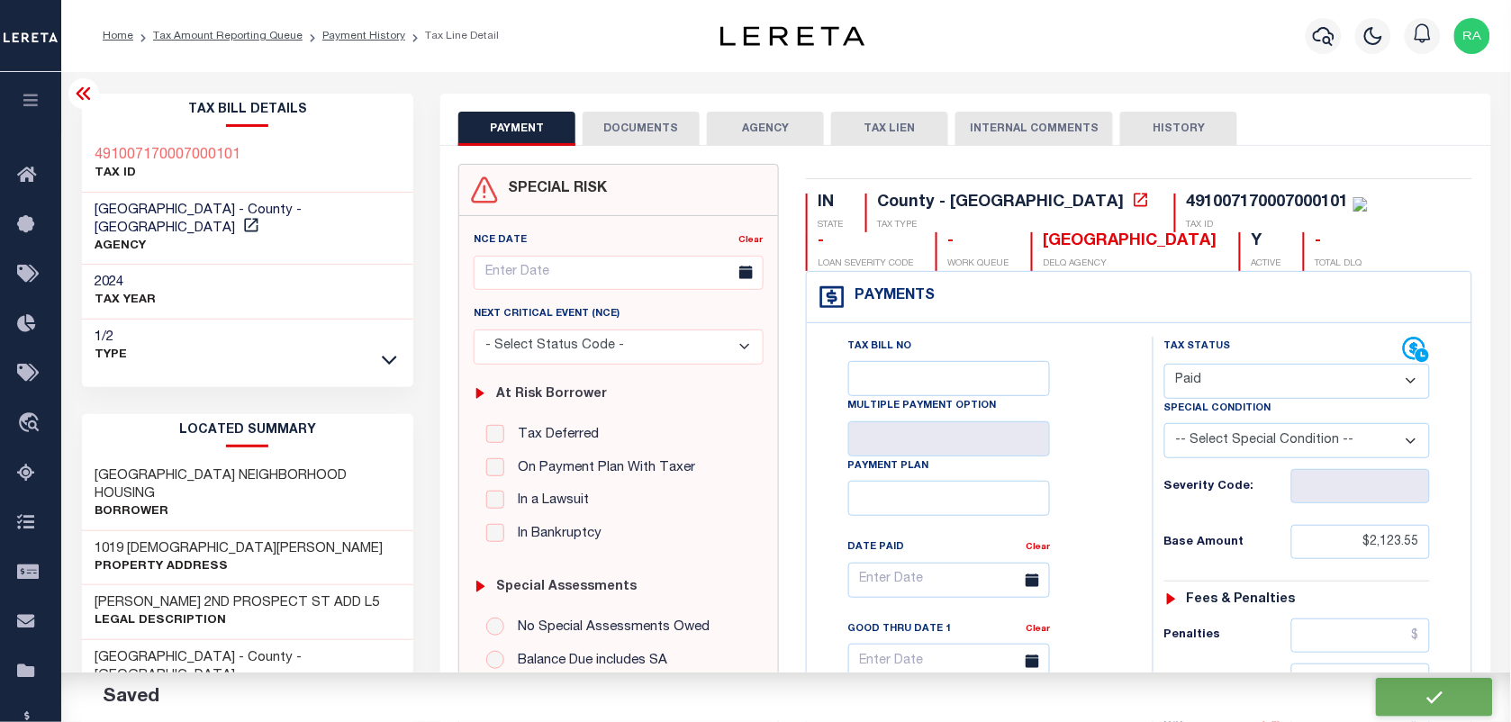
checkbox input "false"
type input "$2,123.55"
type input "$0"
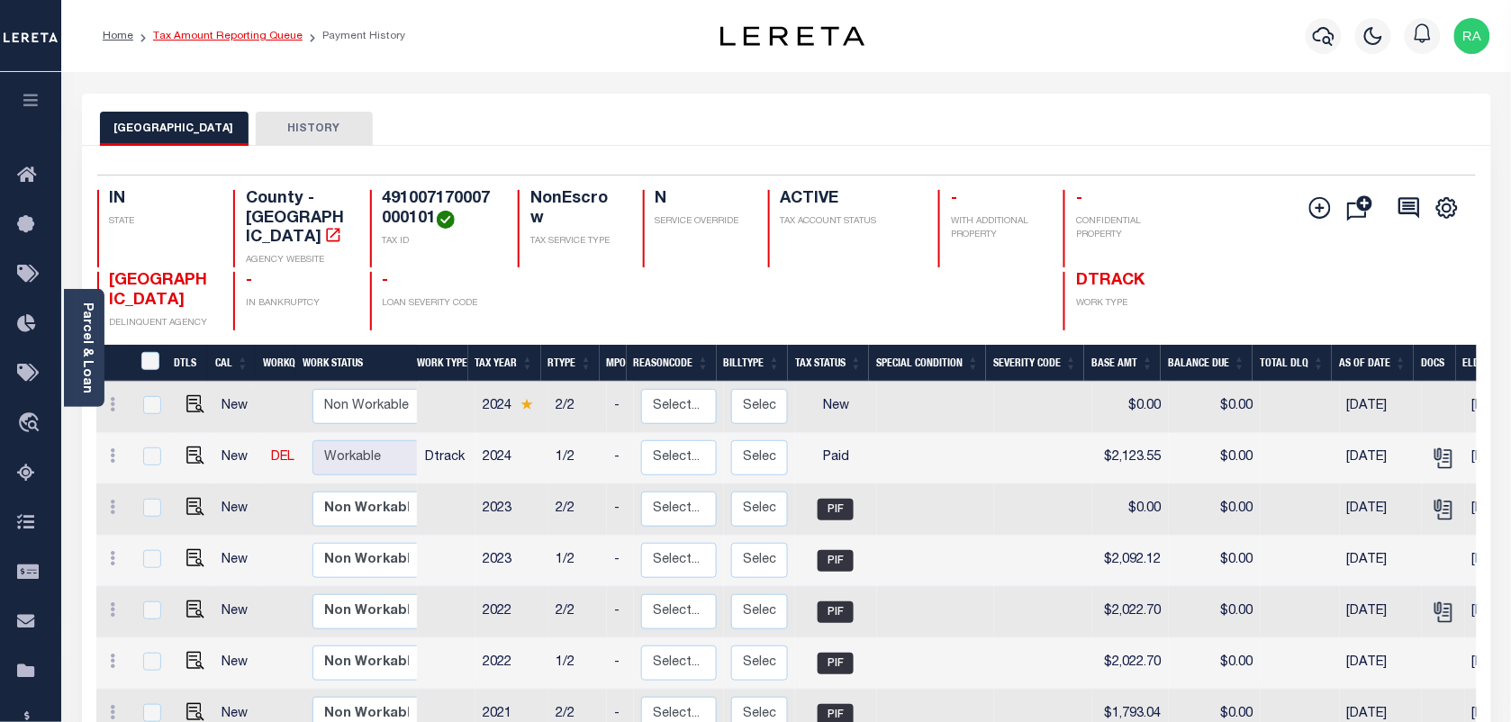
click at [236, 39] on link "Tax Amount Reporting Queue" at bounding box center [227, 36] width 149 height 11
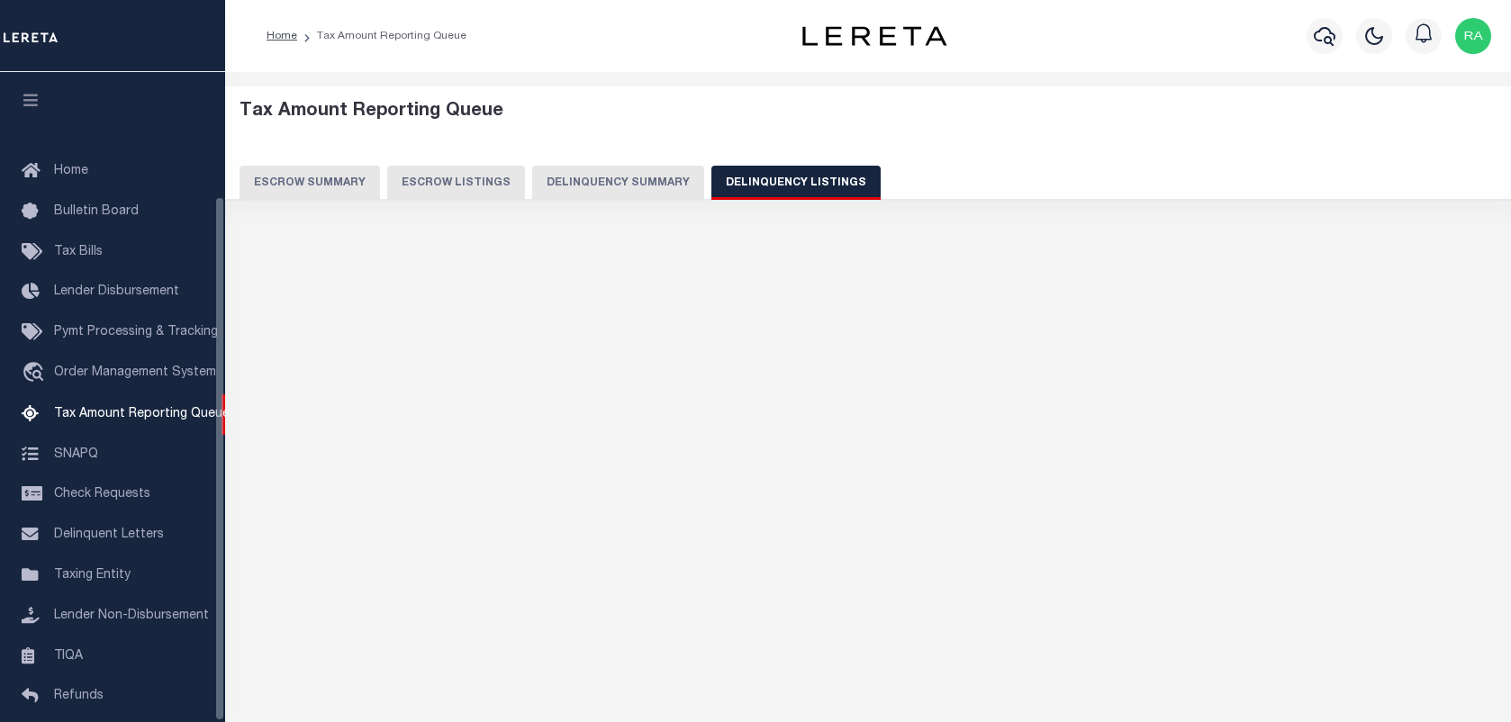
select select "100"
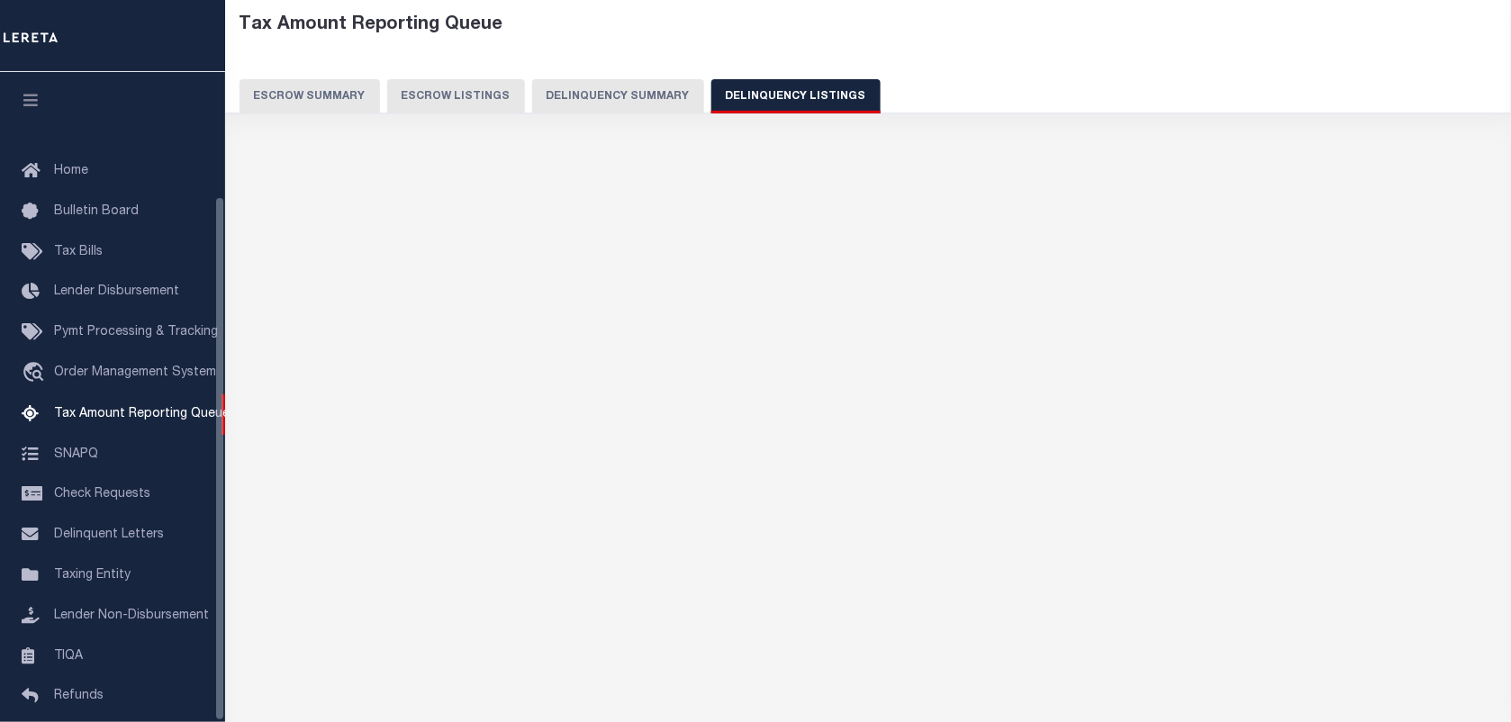
select select "100"
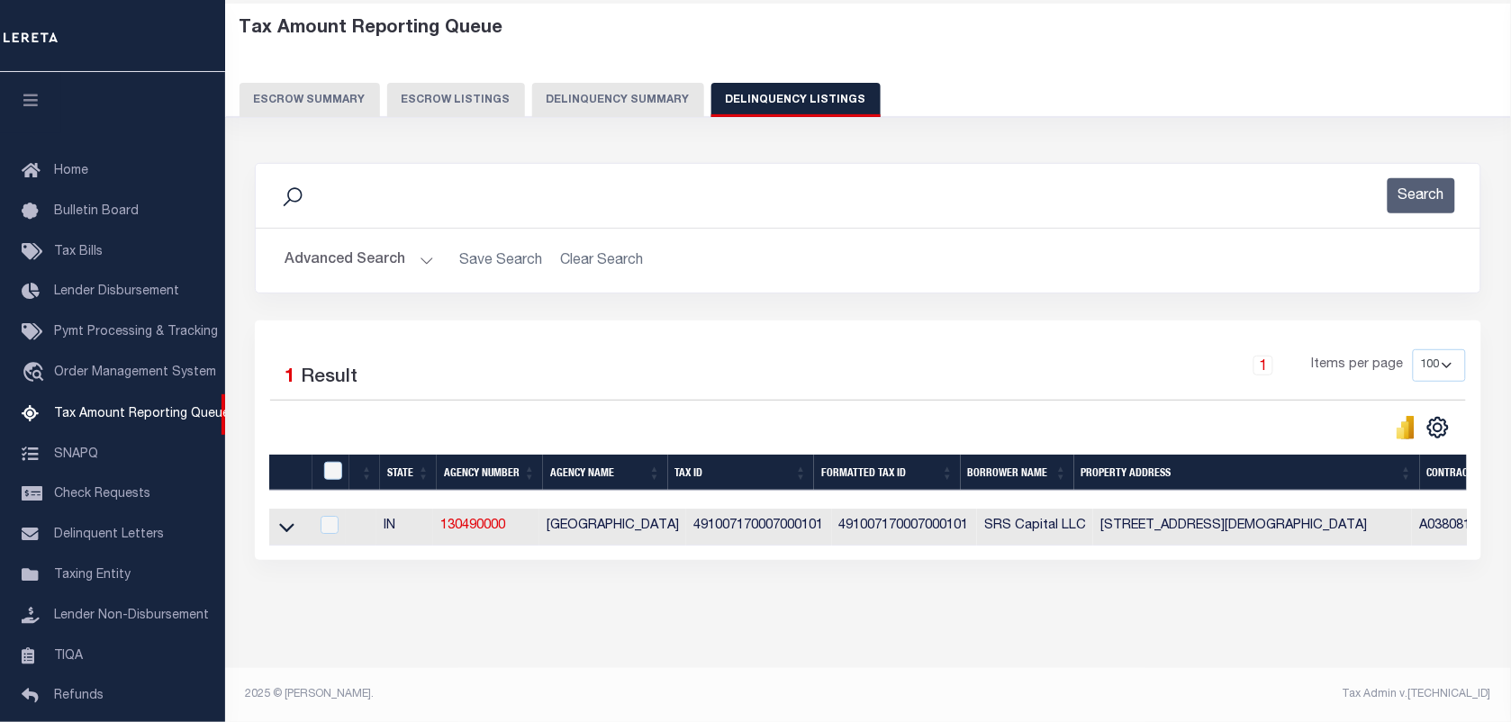
scroll to position [154, 0]
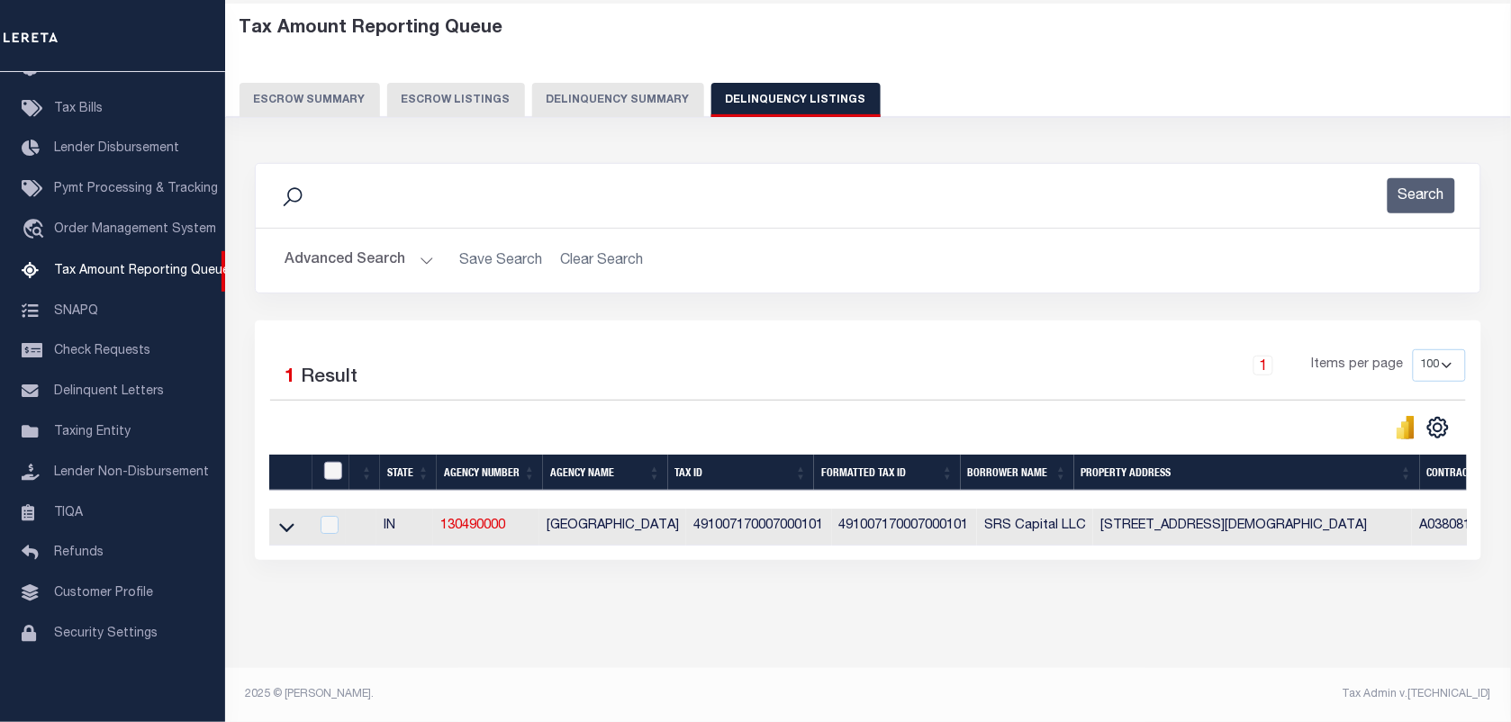
click at [331, 462] on input "checkbox" at bounding box center [333, 471] width 18 height 18
checkbox input "true"
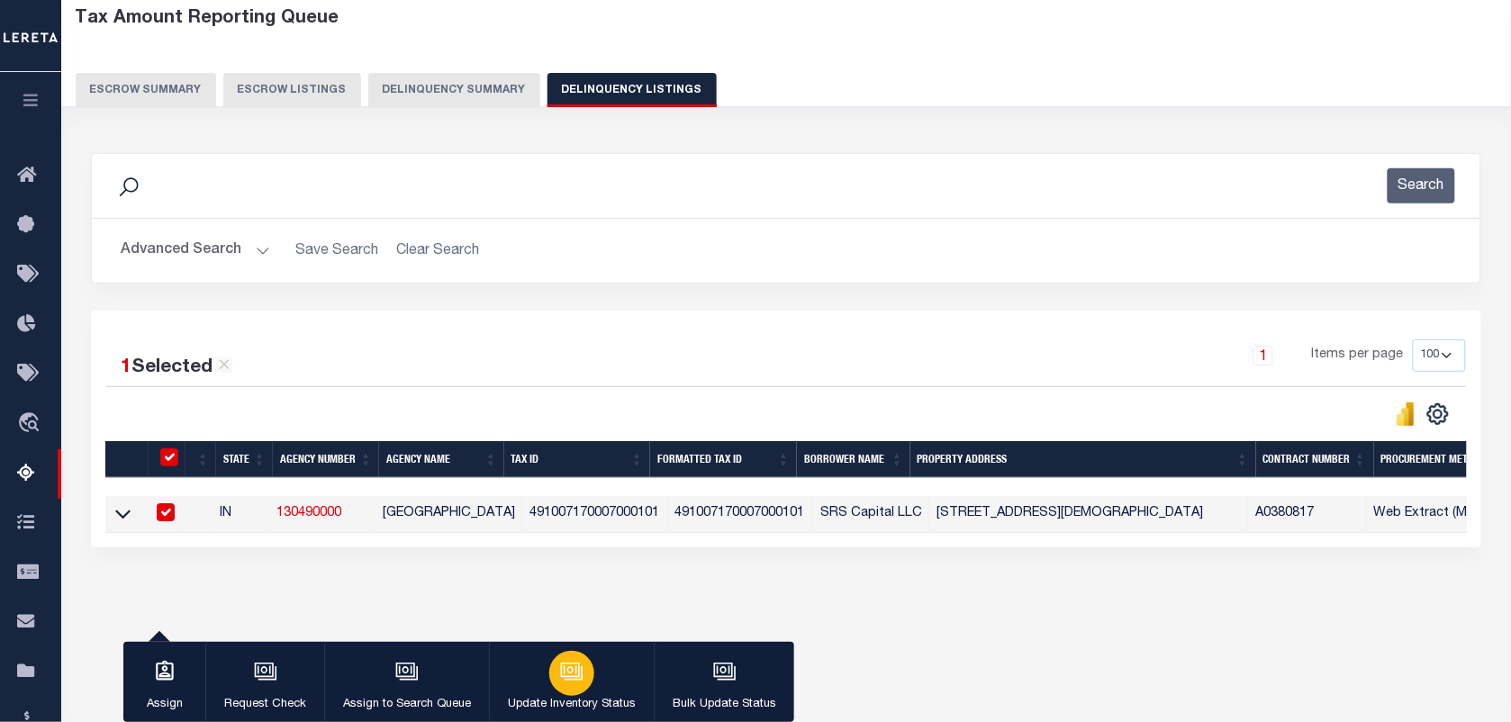
click at [581, 680] on icon "button" at bounding box center [571, 671] width 23 height 23
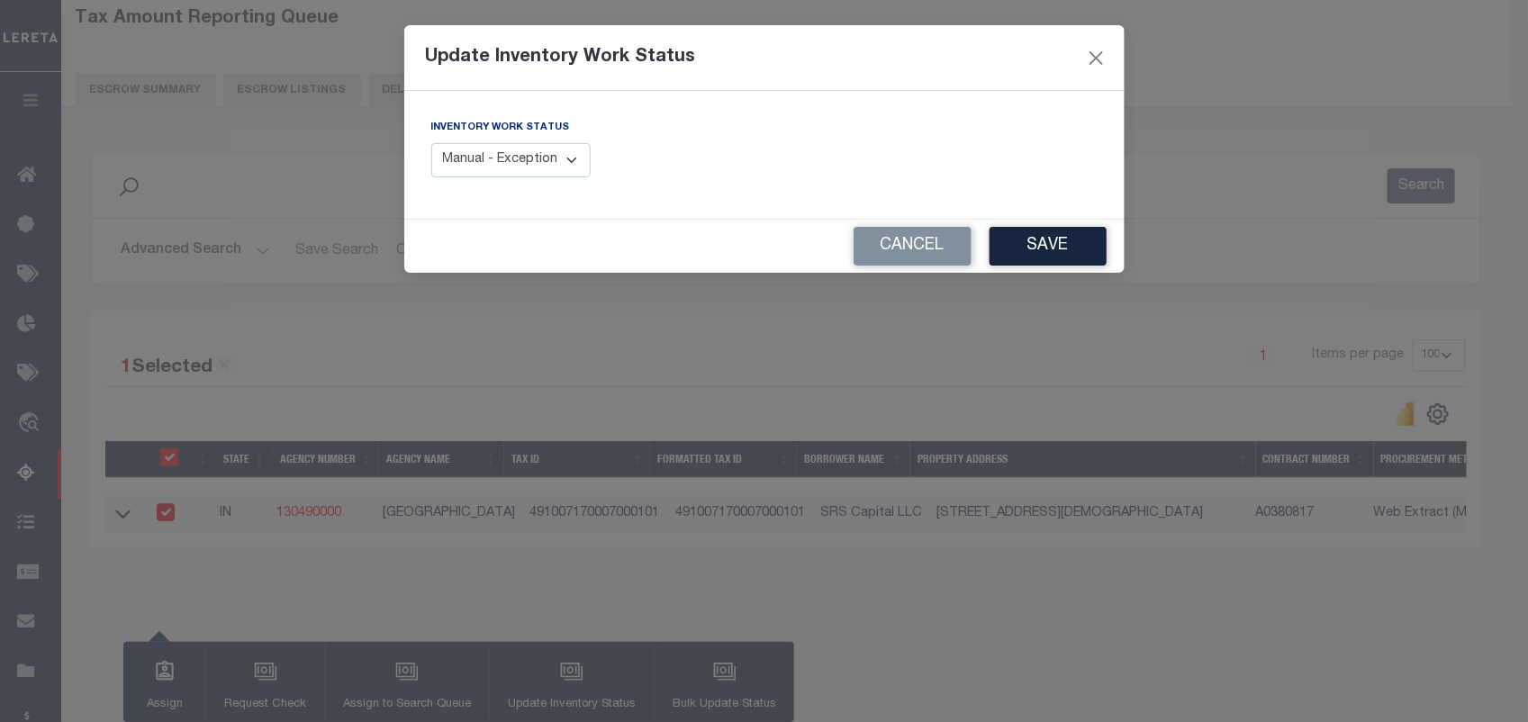
click at [516, 150] on select "Manual - Exception Pended - Awaiting Search Late Add Exception Completed" at bounding box center [511, 160] width 160 height 35
select select "4"
click at [431, 143] on select "Manual - Exception Pended - Awaiting Search Late Add Exception Completed" at bounding box center [511, 160] width 160 height 35
click at [1010, 258] on button "Save" at bounding box center [1048, 246] width 117 height 39
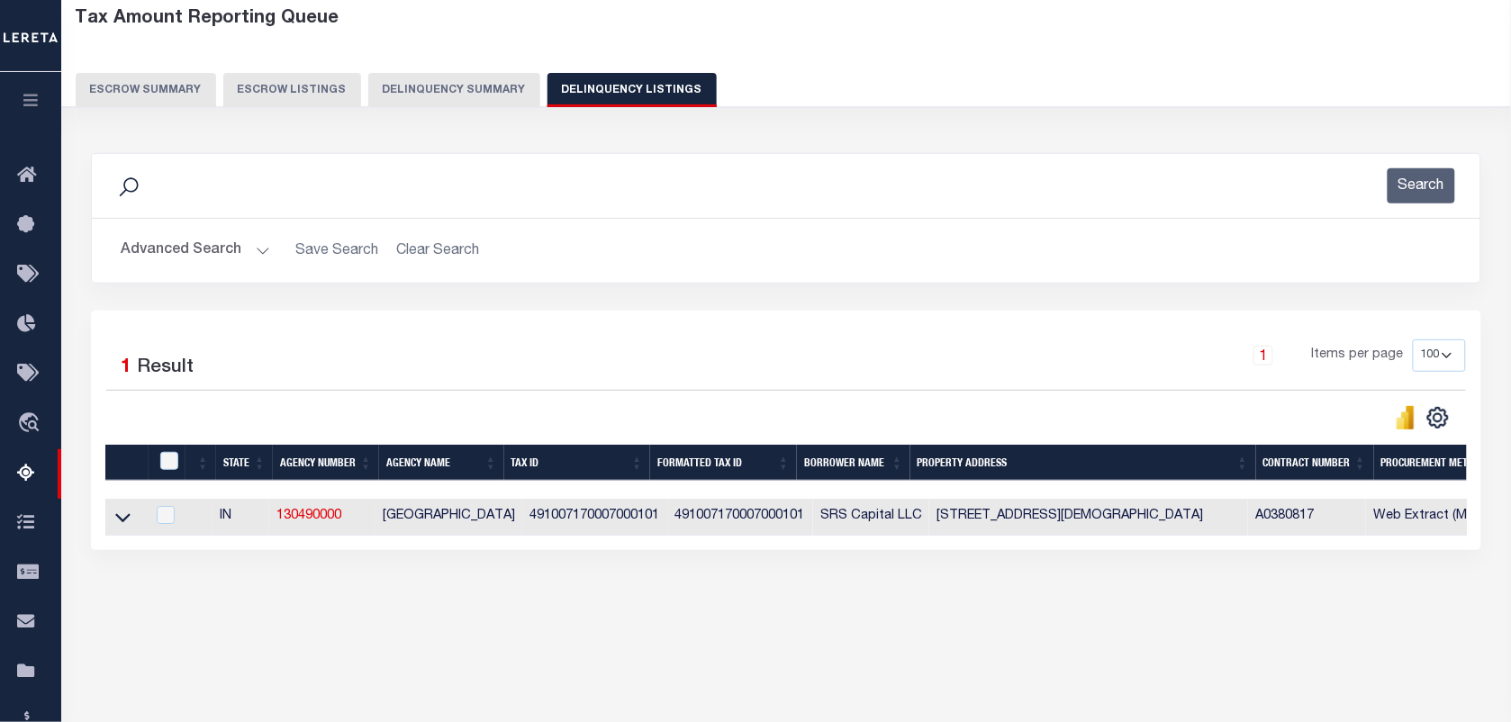
scroll to position [0, 1331]
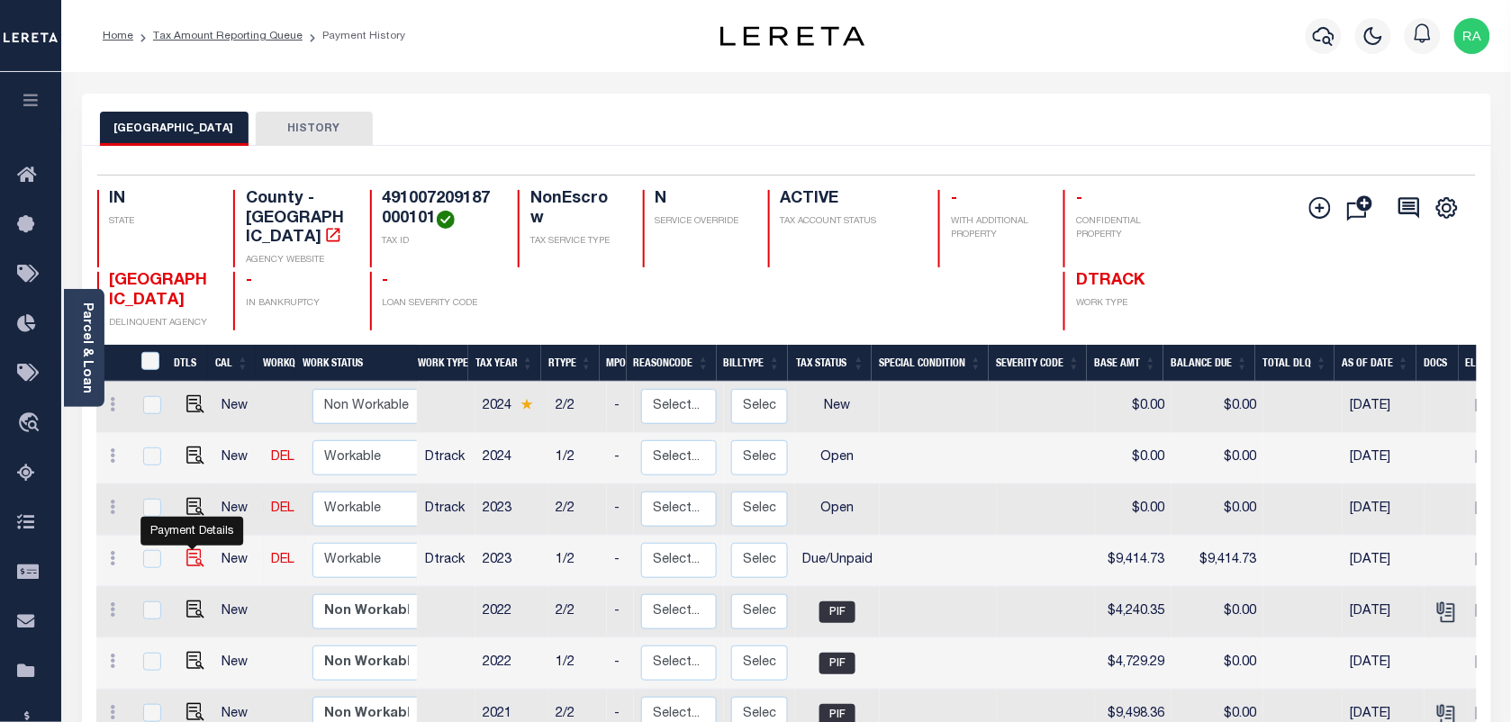
click at [190, 549] on img "" at bounding box center [195, 558] width 18 height 18
checkbox input "true"
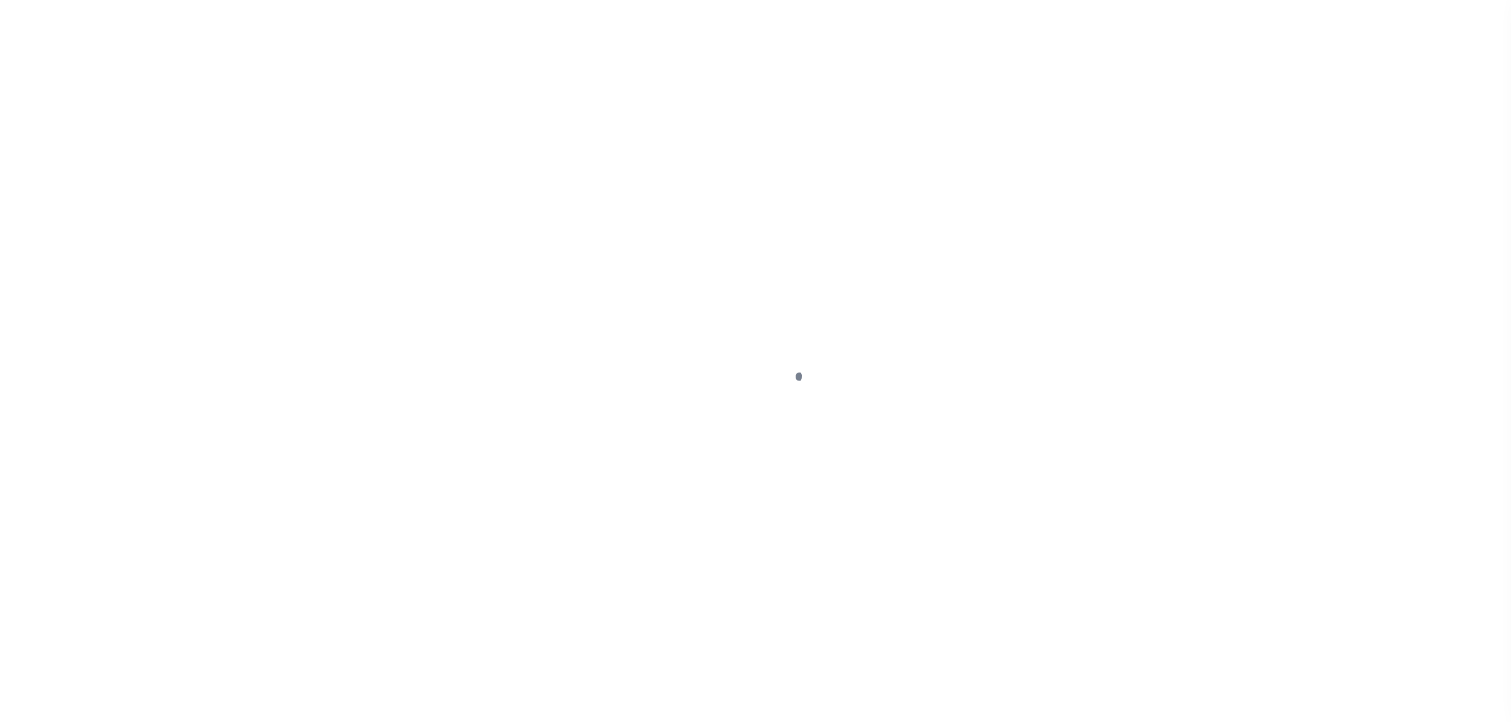
select select "DUE"
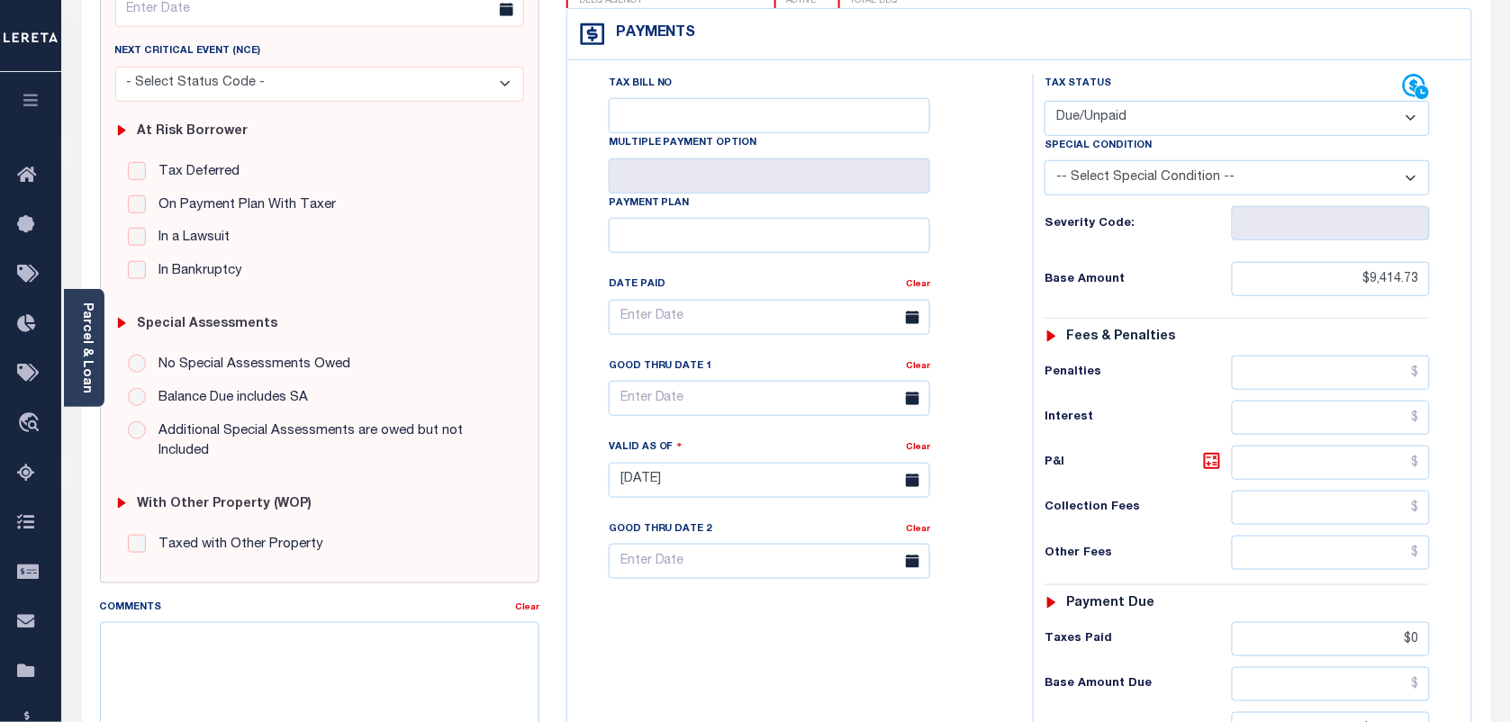
scroll to position [225, 0]
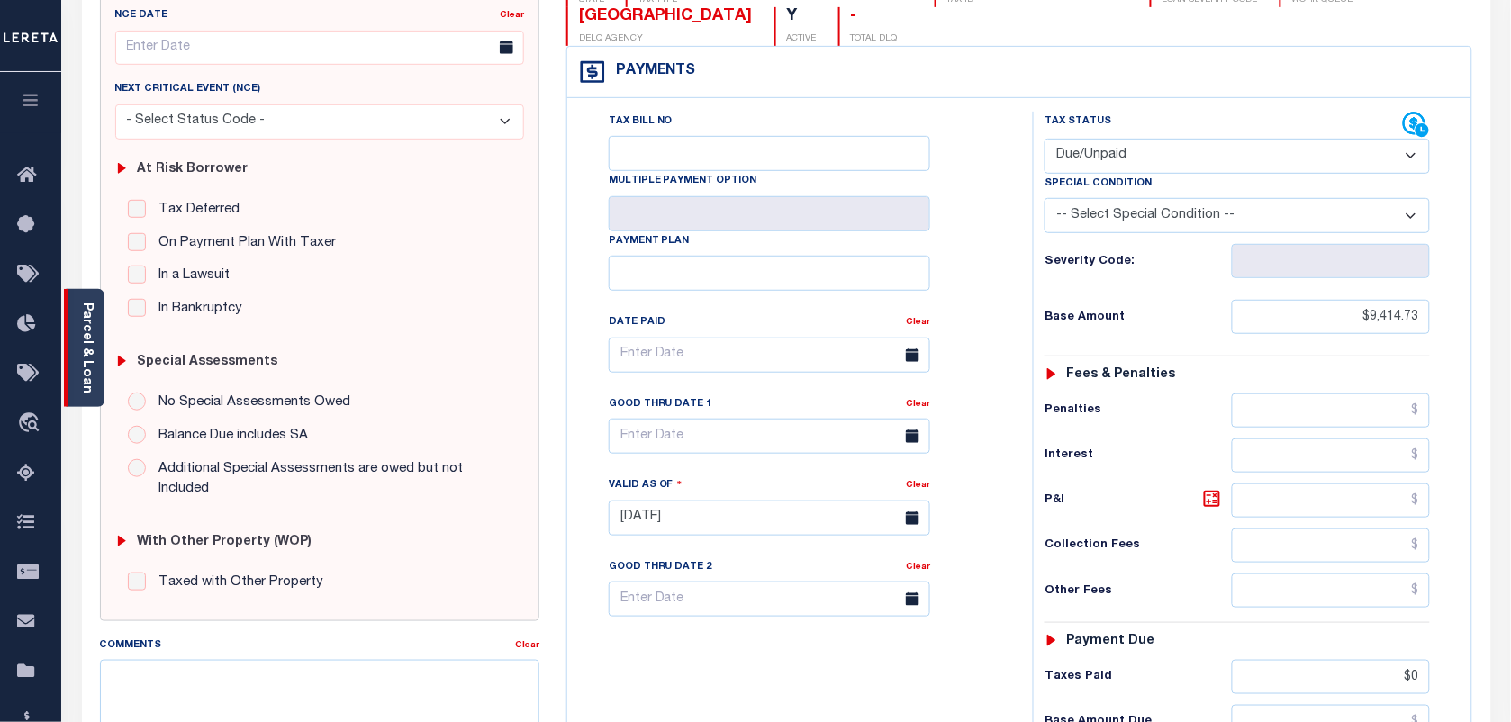
click at [90, 353] on link "Parcel & Loan" at bounding box center [86, 348] width 13 height 91
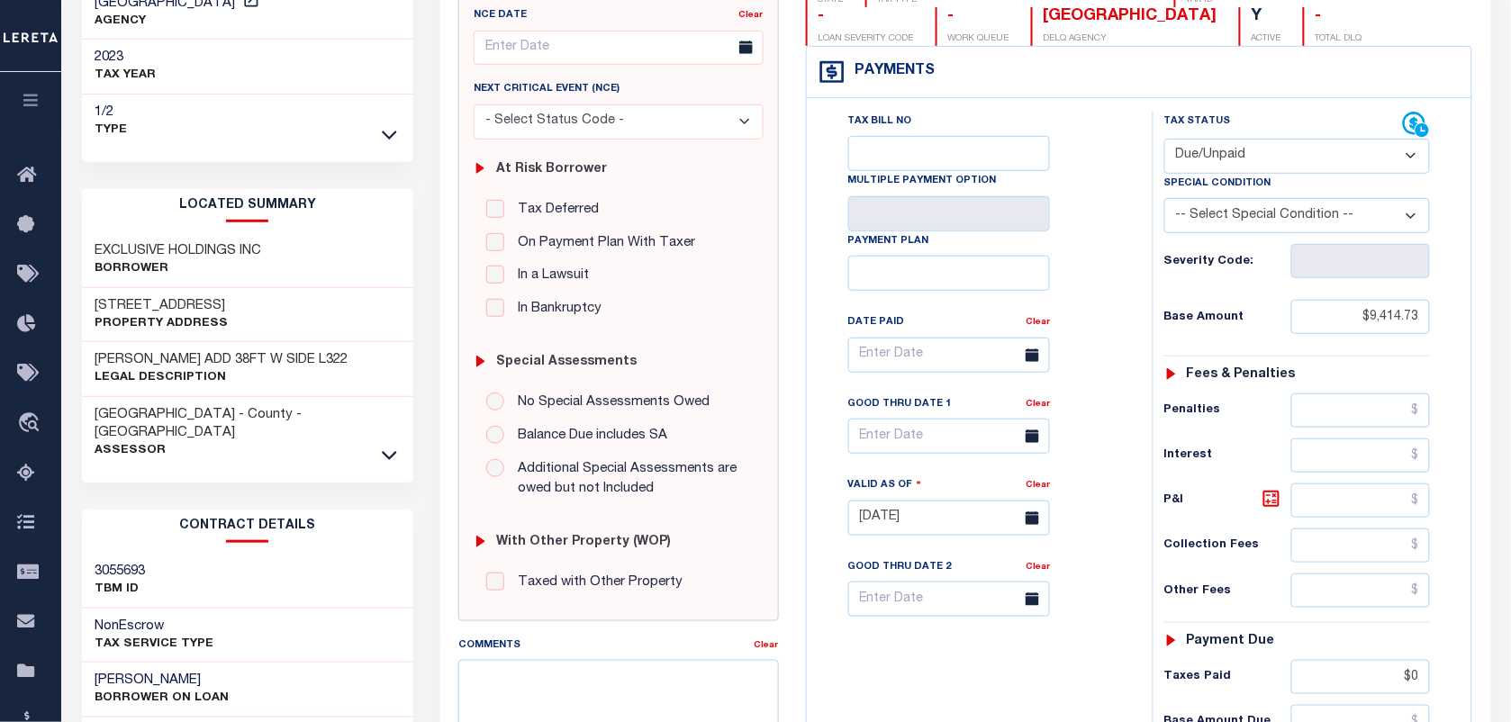
click at [390, 450] on div "[GEOGRAPHIC_DATA] - County - IN [GEOGRAPHIC_DATA]" at bounding box center [248, 433] width 332 height 72
click at [383, 451] on icon at bounding box center [389, 455] width 15 height 9
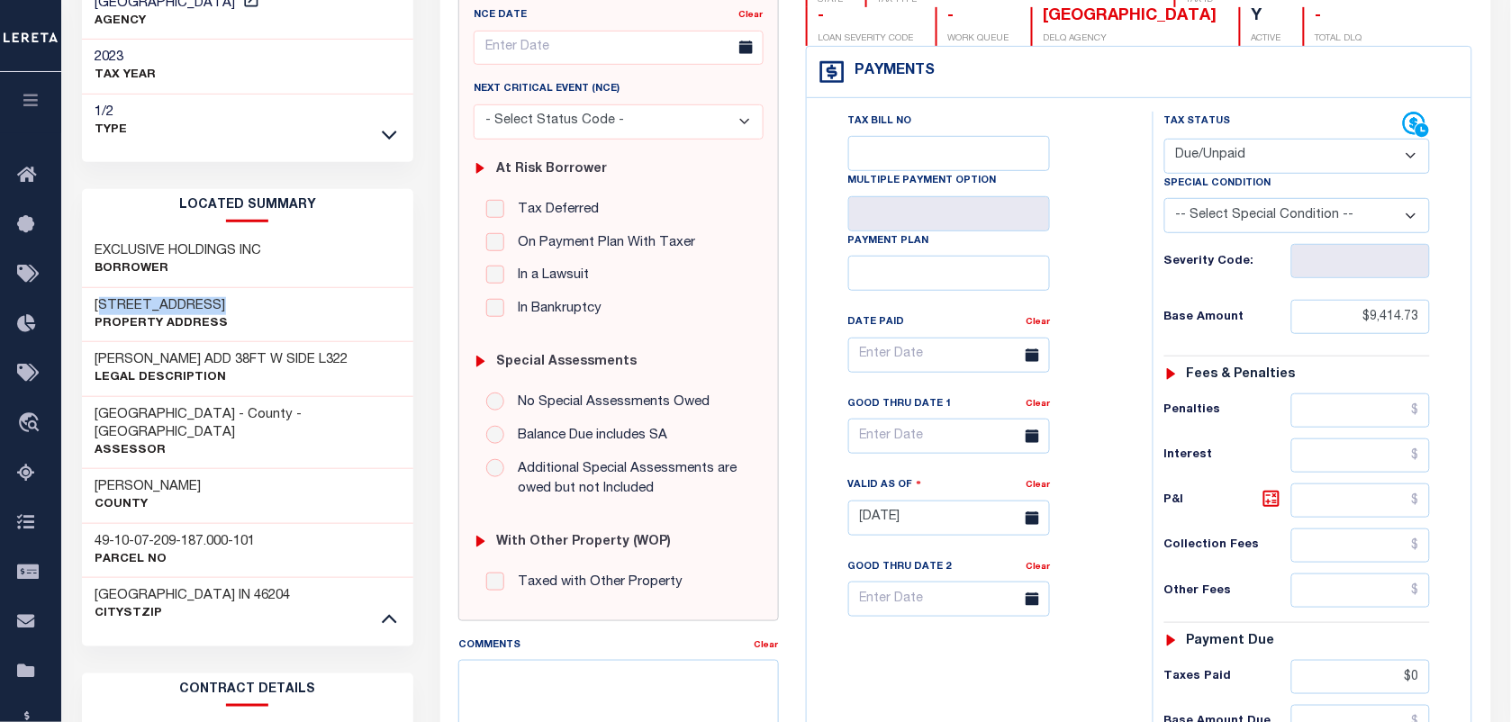
drag, startPoint x: 102, startPoint y: 279, endPoint x: 258, endPoint y: 275, distance: 155.9
click at [258, 288] on div "[STREET_ADDRESS] Property Address" at bounding box center [248, 315] width 332 height 55
click at [101, 297] on h3 "[STREET_ADDRESS]" at bounding box center [161, 306] width 133 height 18
drag, startPoint x: 95, startPoint y: 285, endPoint x: 249, endPoint y: 281, distance: 153.2
click at [249, 288] on div "[STREET_ADDRESS] Property Address" at bounding box center [248, 315] width 332 height 55
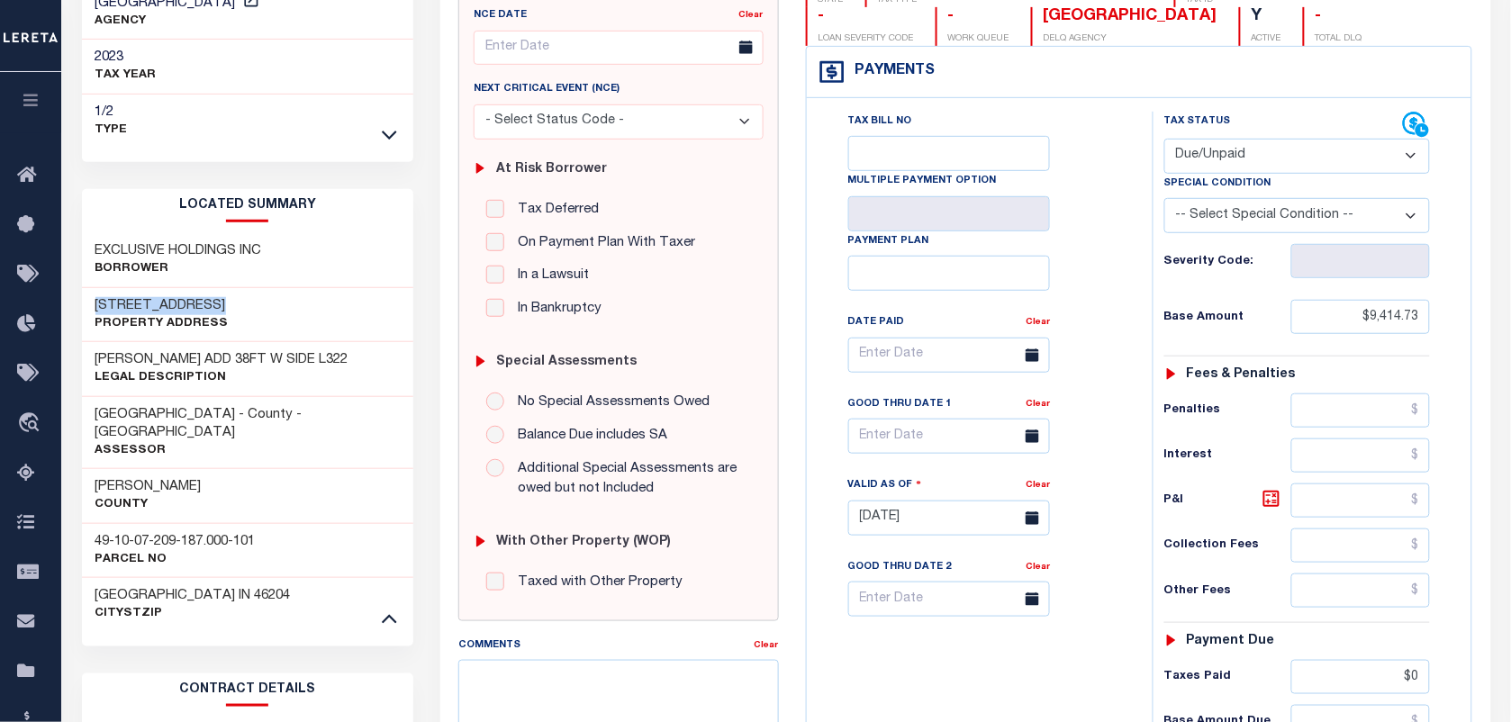
copy h3 "[STREET_ADDRESS]"
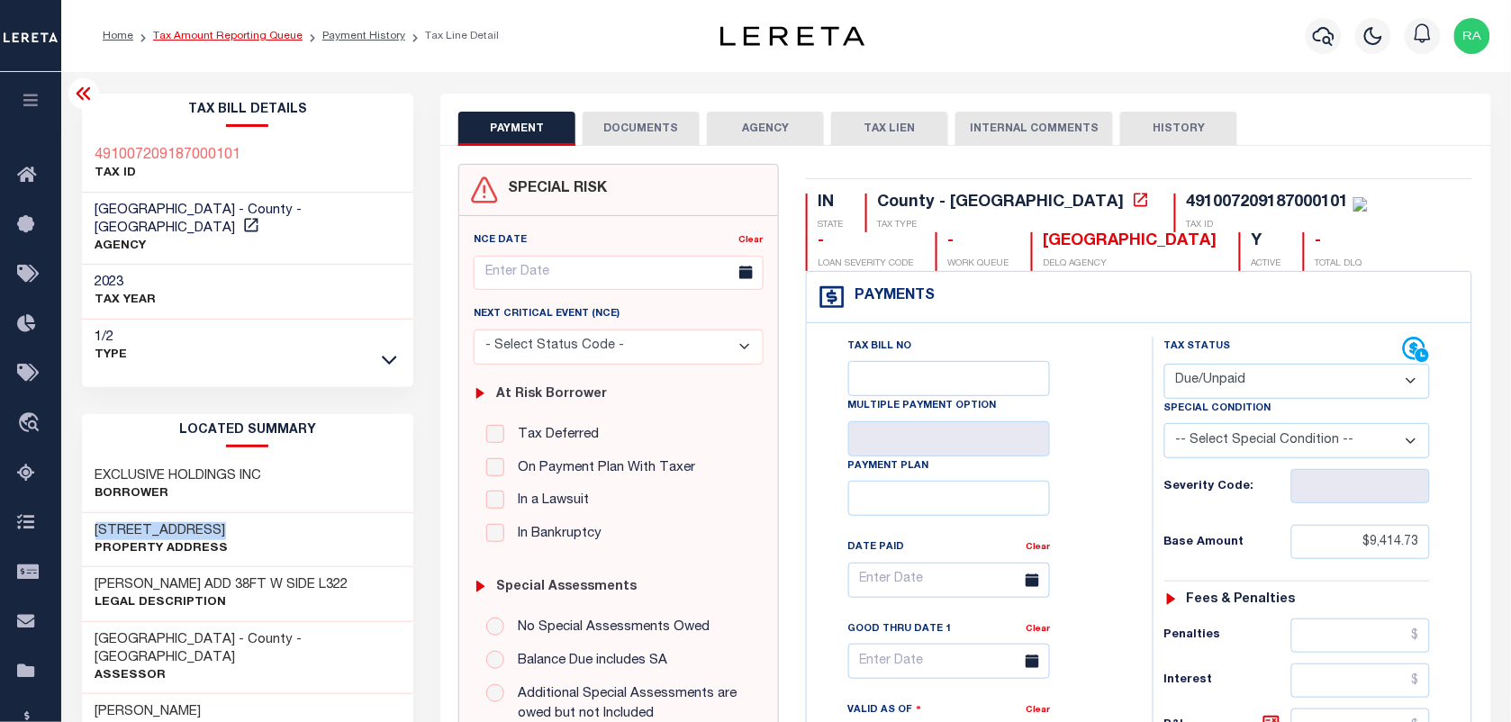
click at [227, 36] on link "Tax Amount Reporting Queue" at bounding box center [227, 36] width 149 height 11
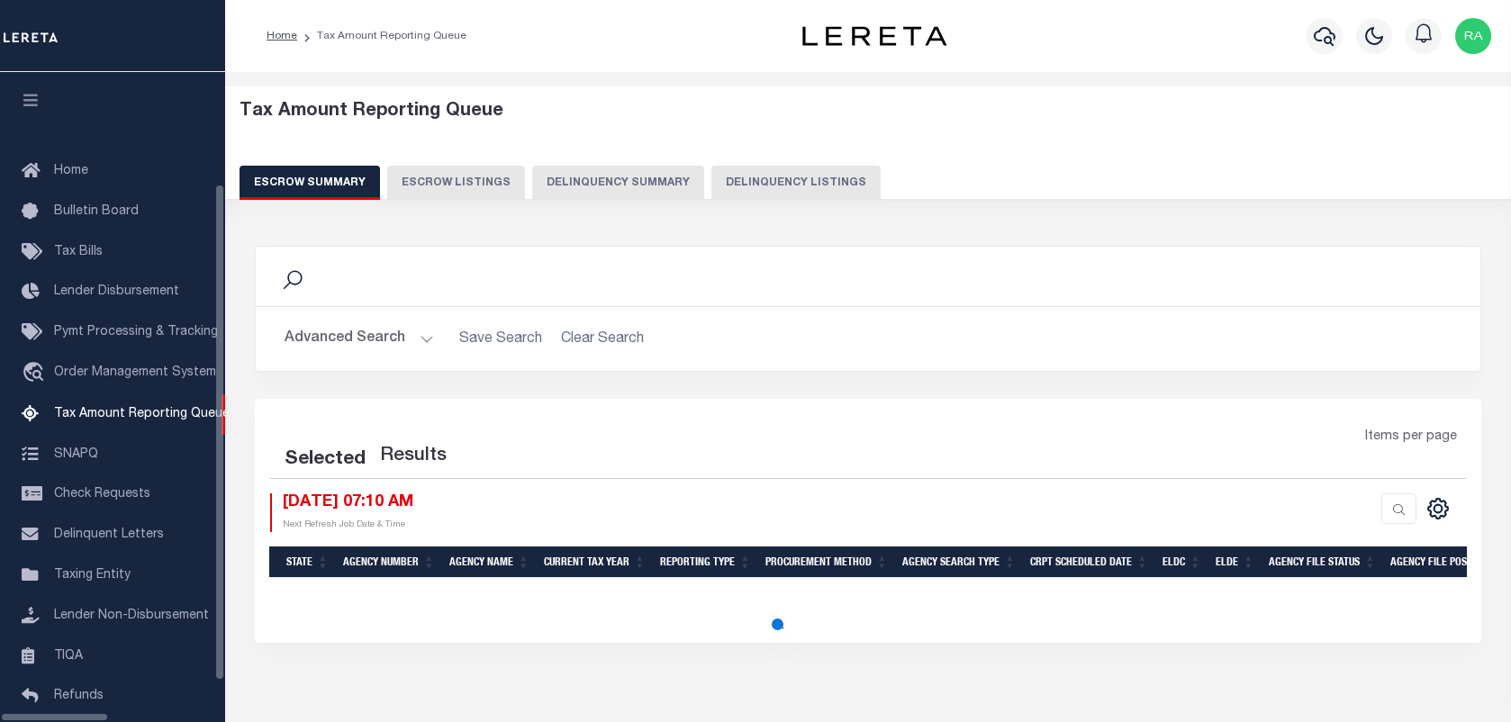
click at [728, 185] on button "Delinquency Listings" at bounding box center [795, 183] width 169 height 34
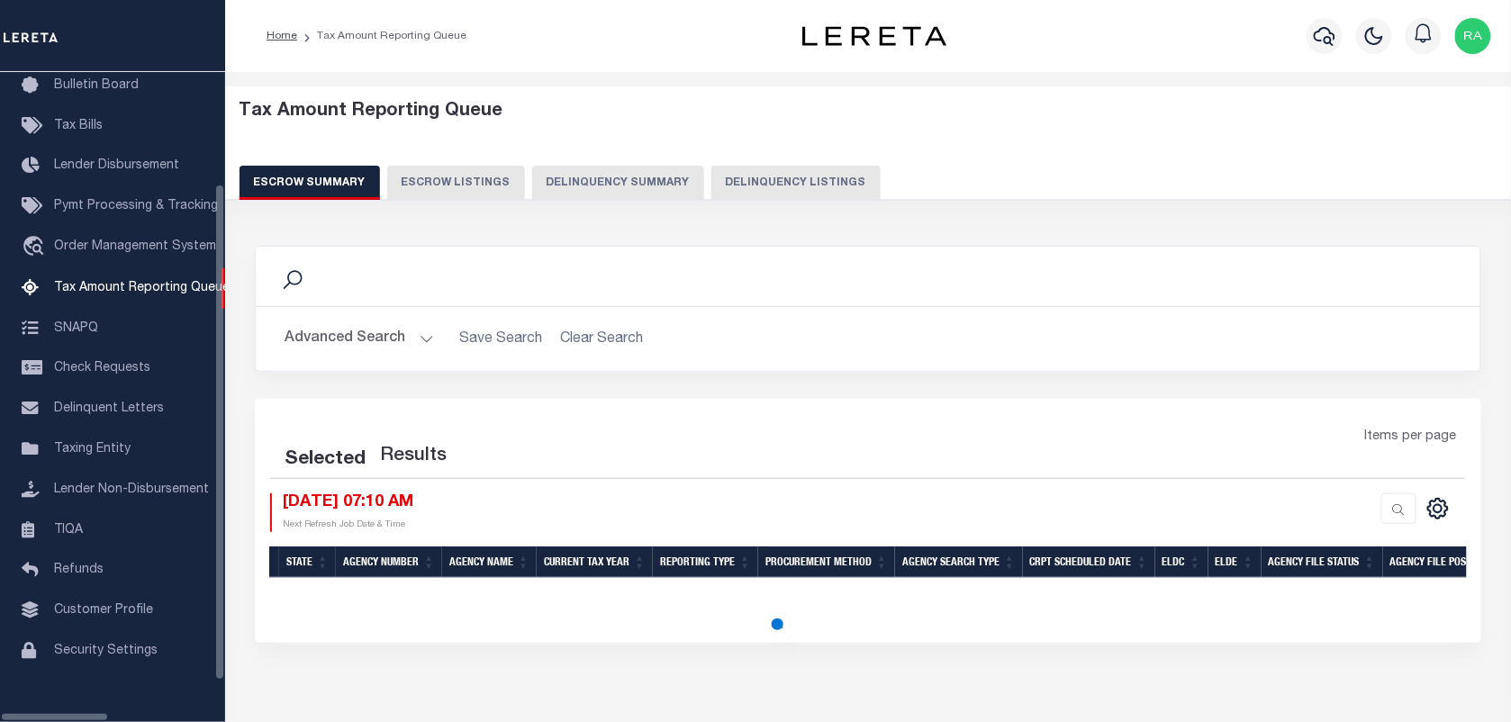
select select "100"
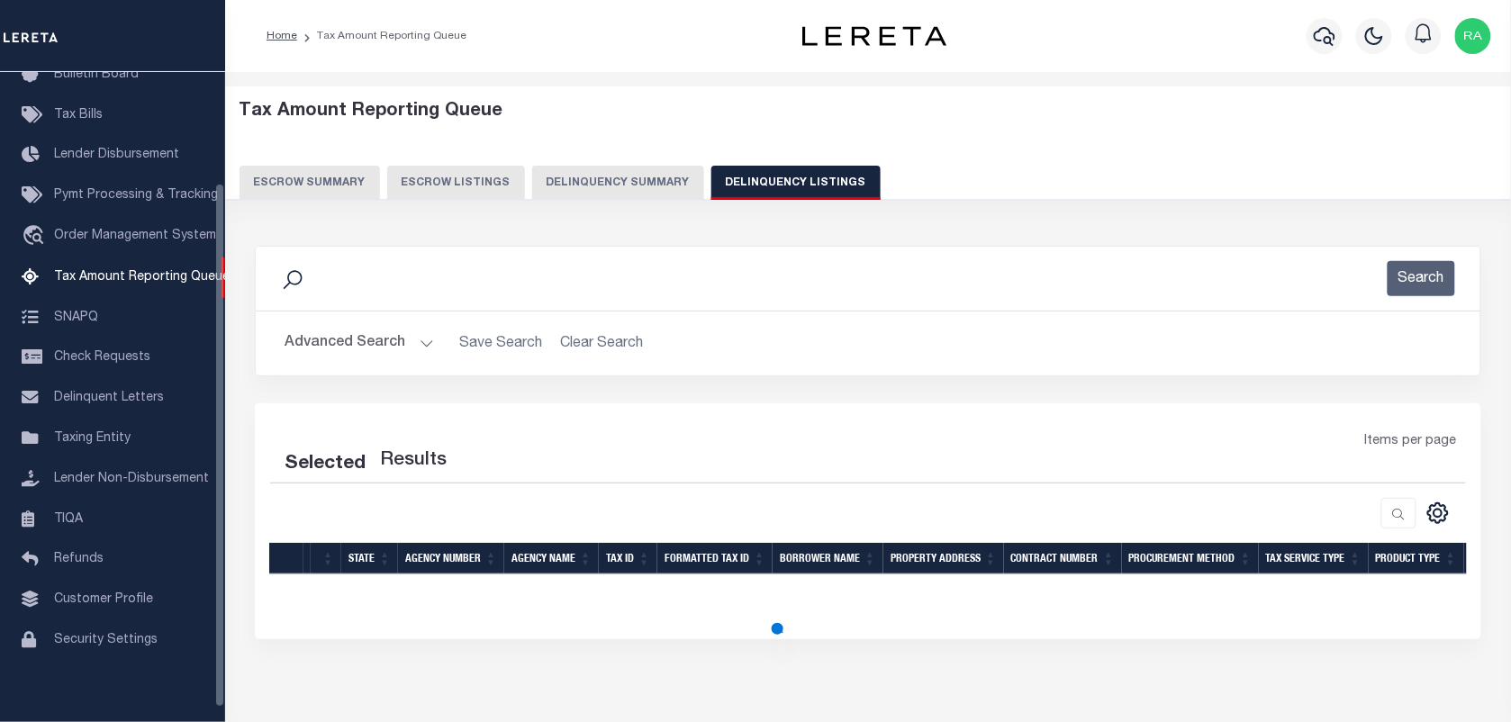
scroll to position [137, 0]
select select "100"
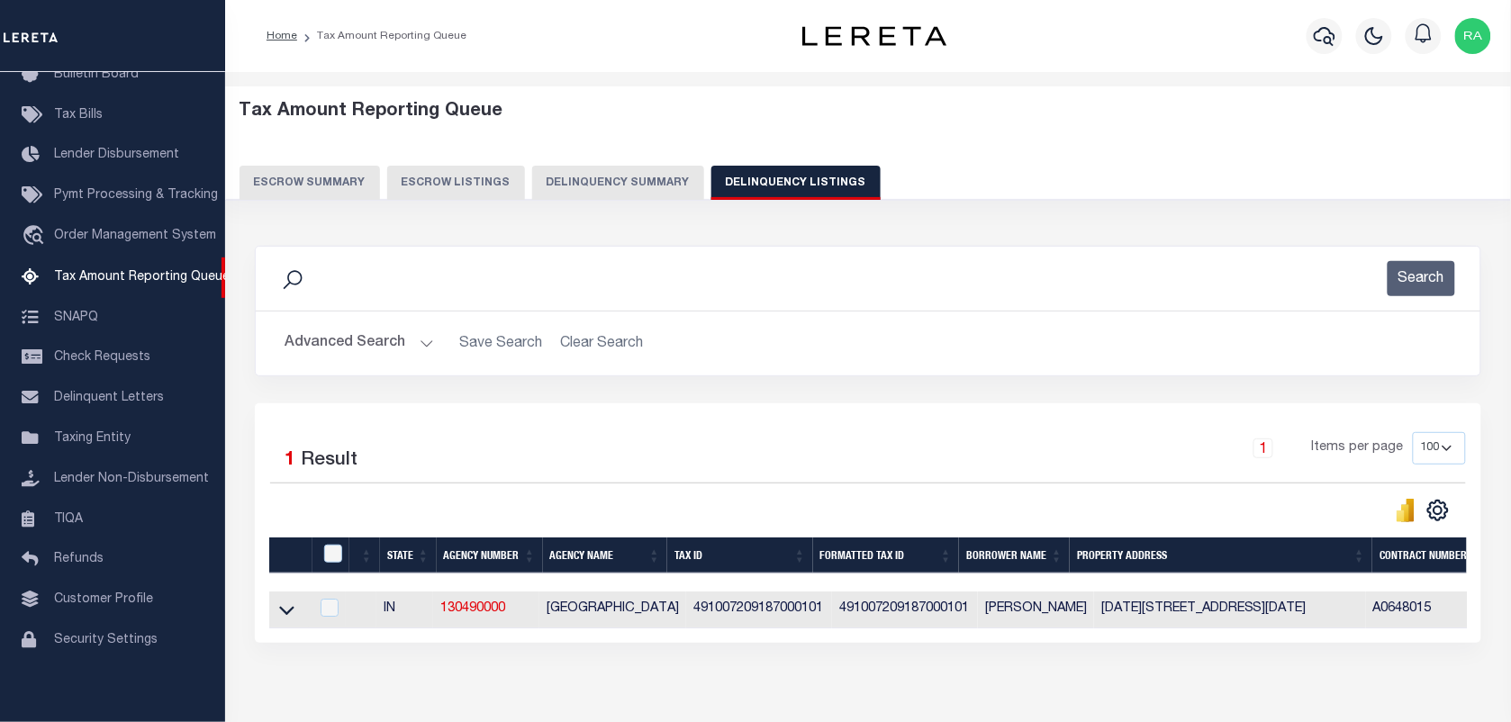
click at [419, 339] on button "Advanced Search" at bounding box center [359, 343] width 149 height 35
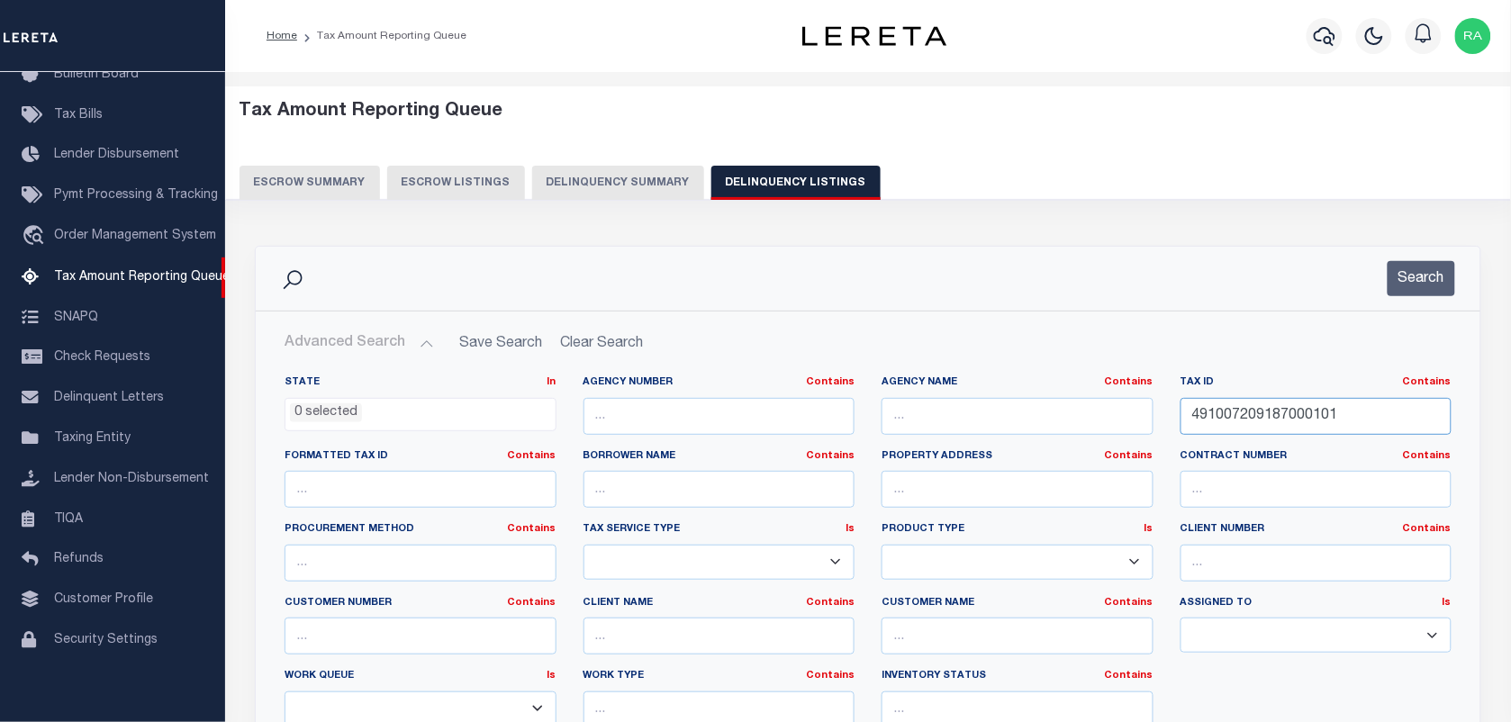
click at [1262, 421] on input "491007209187000101" at bounding box center [1317, 416] width 272 height 37
paste input "8139055"
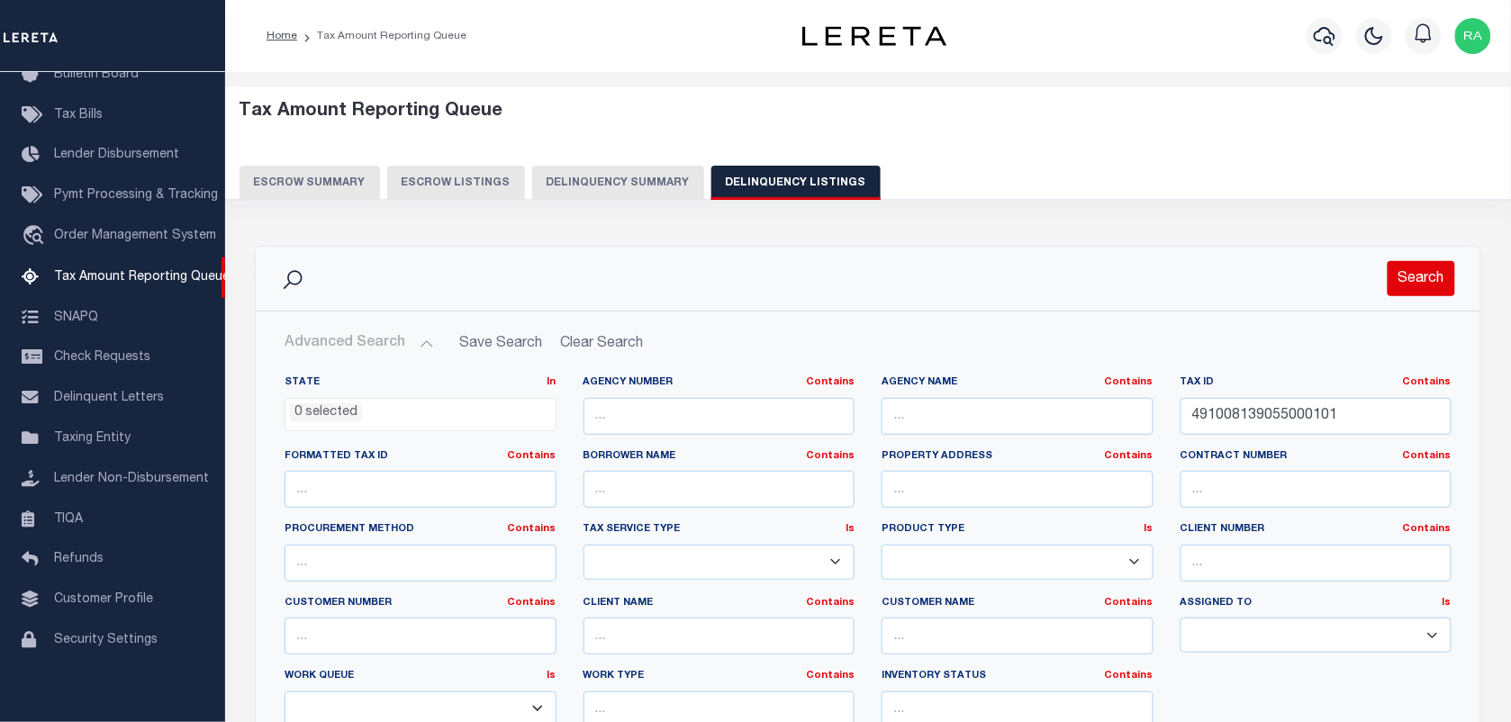
click at [1389, 282] on button "Search" at bounding box center [1422, 278] width 68 height 35
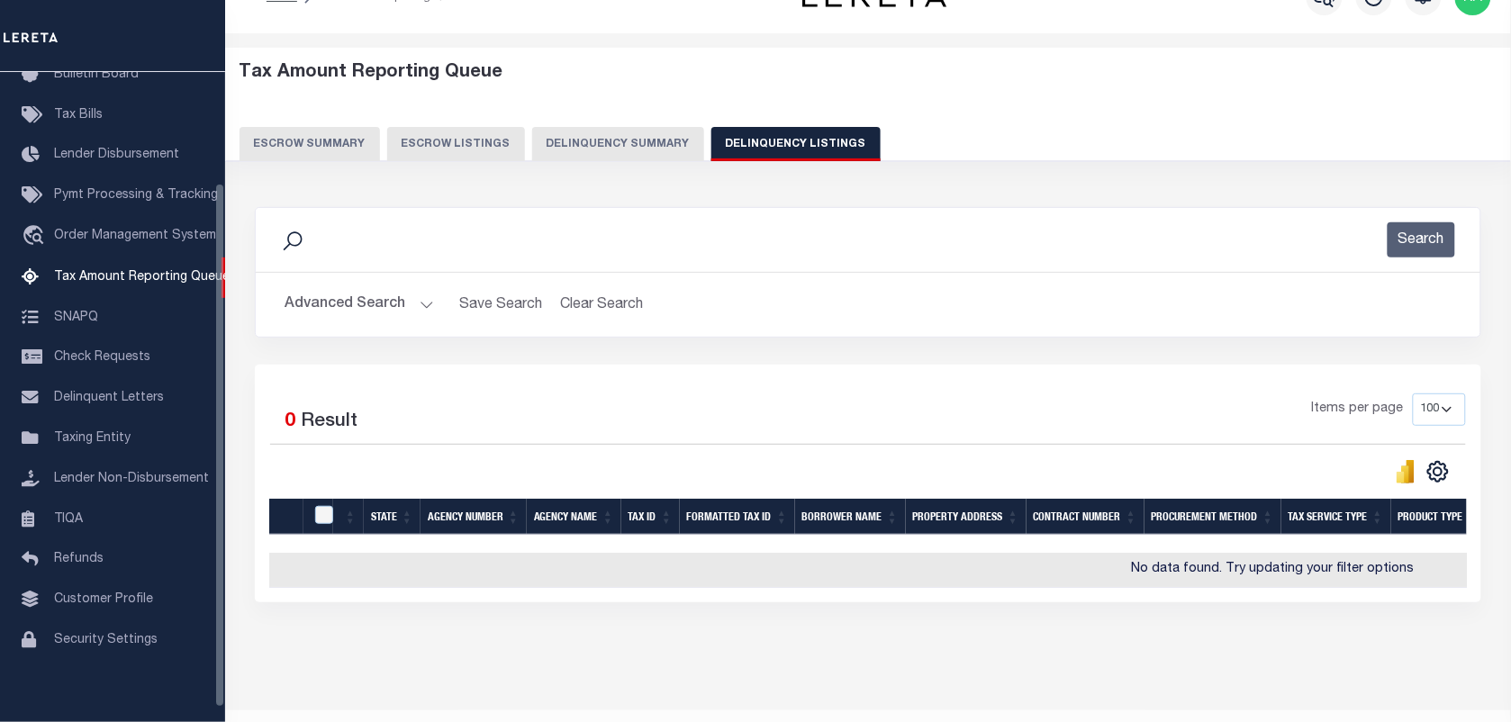
scroll to position [96, 0]
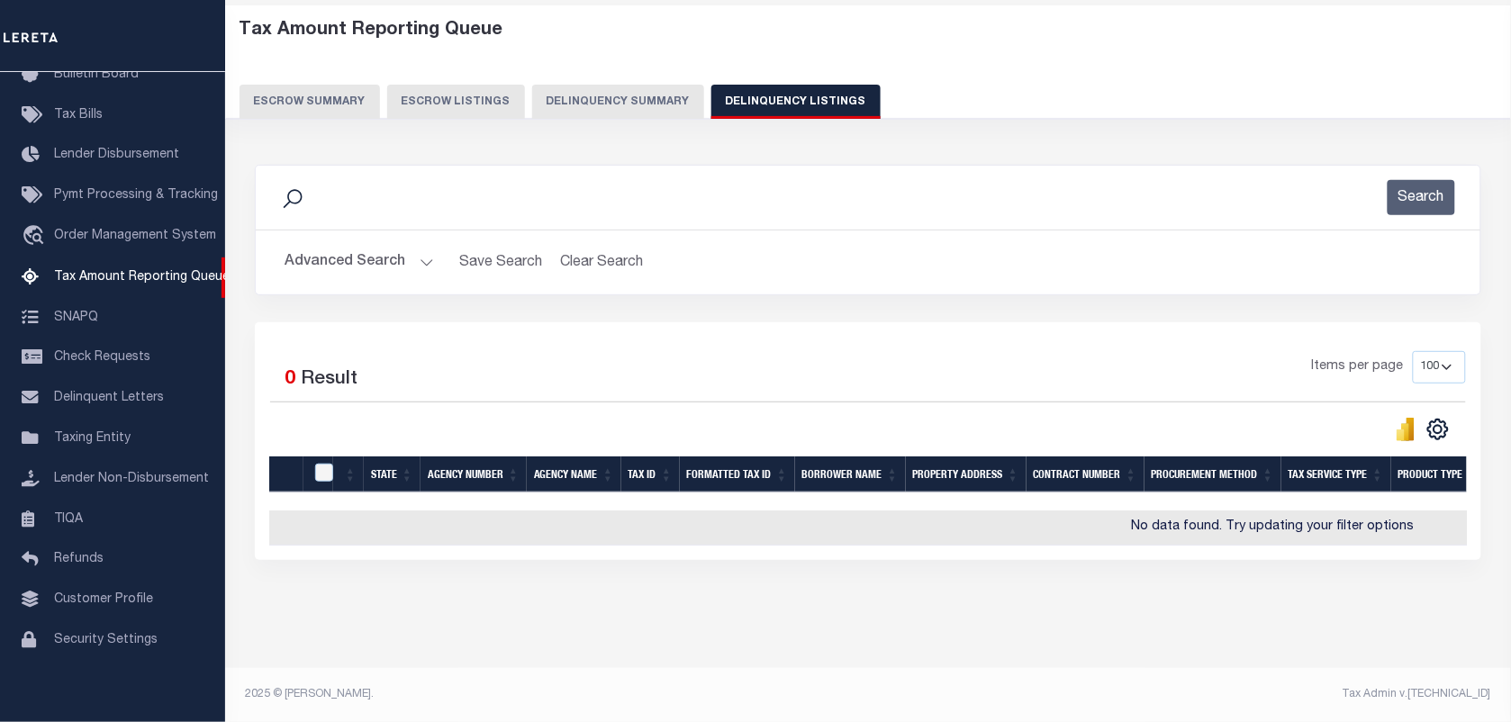
click at [416, 245] on button "Advanced Search" at bounding box center [359, 262] width 149 height 35
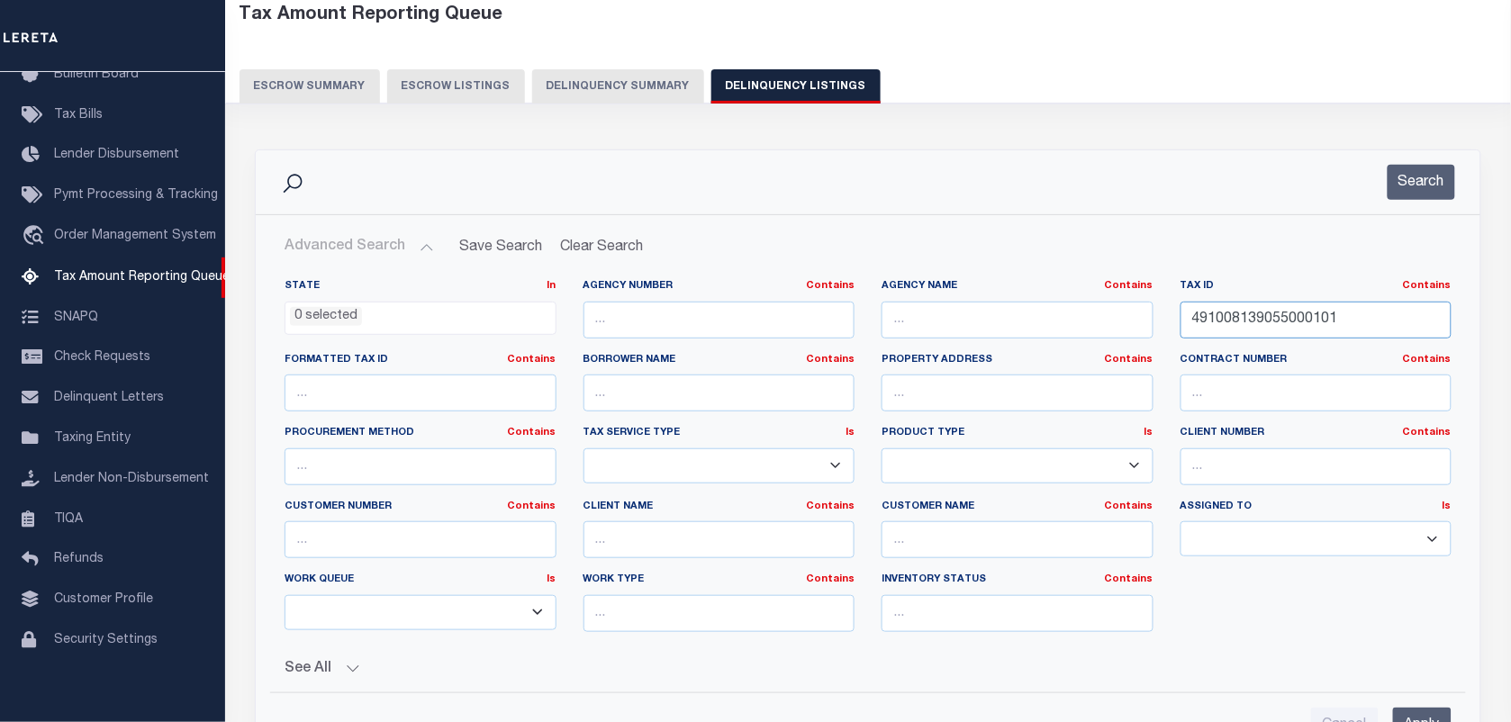
click at [1254, 336] on input "491008139055000101" at bounding box center [1317, 320] width 272 height 37
click at [1256, 318] on input "491008139055000101" at bounding box center [1317, 320] width 272 height 37
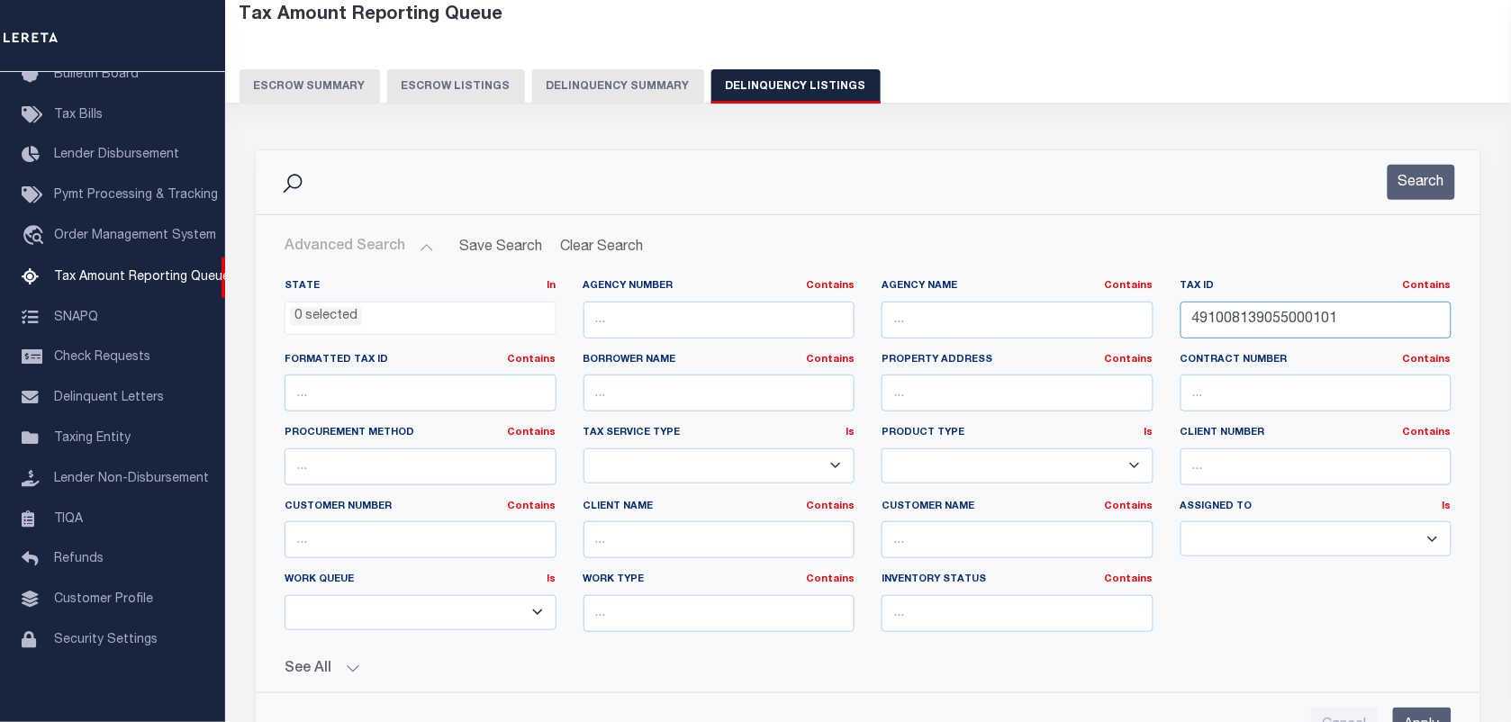
paste input "1615500"
type input "491016155005000101"
click at [1401, 207] on div "Search" at bounding box center [868, 182] width 1225 height 64
click at [1398, 191] on button "Search" at bounding box center [1422, 182] width 68 height 35
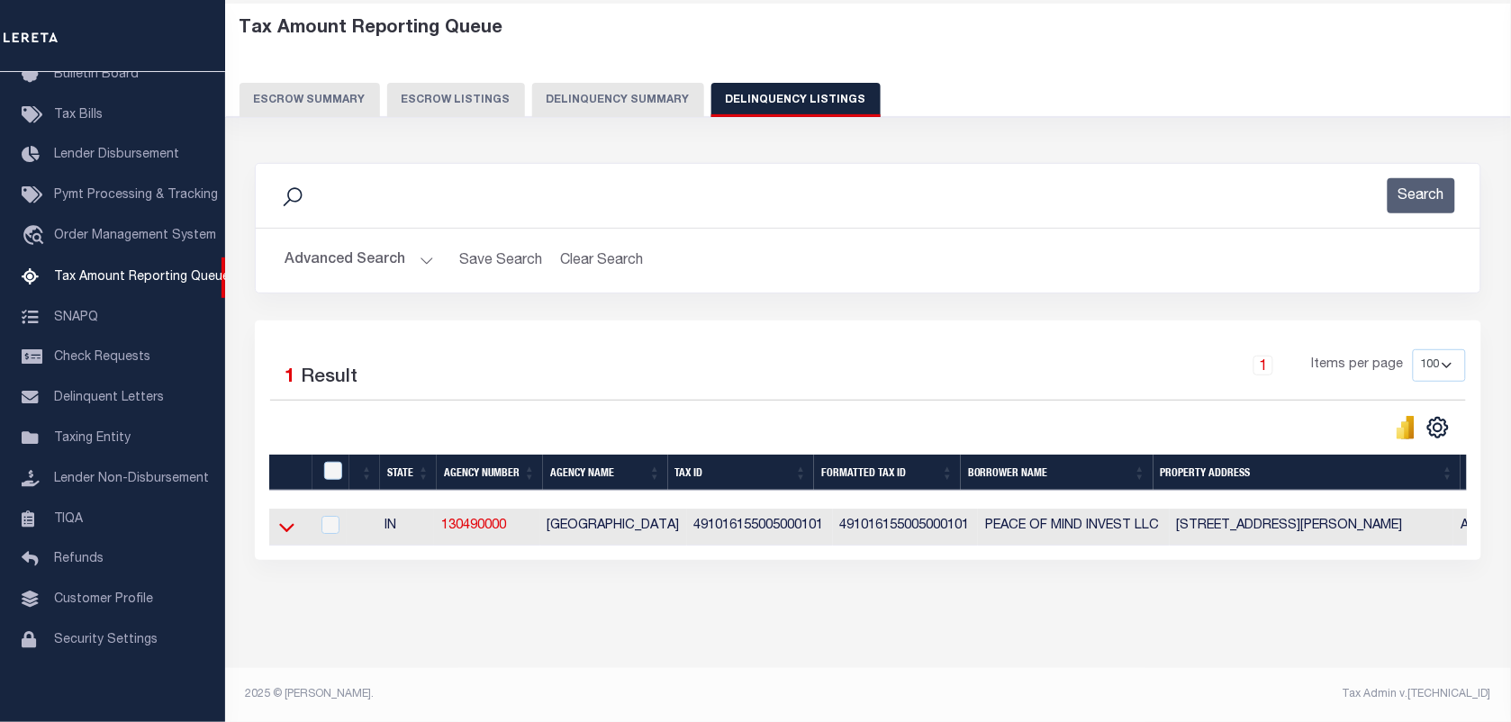
click at [285, 518] on icon at bounding box center [286, 527] width 15 height 19
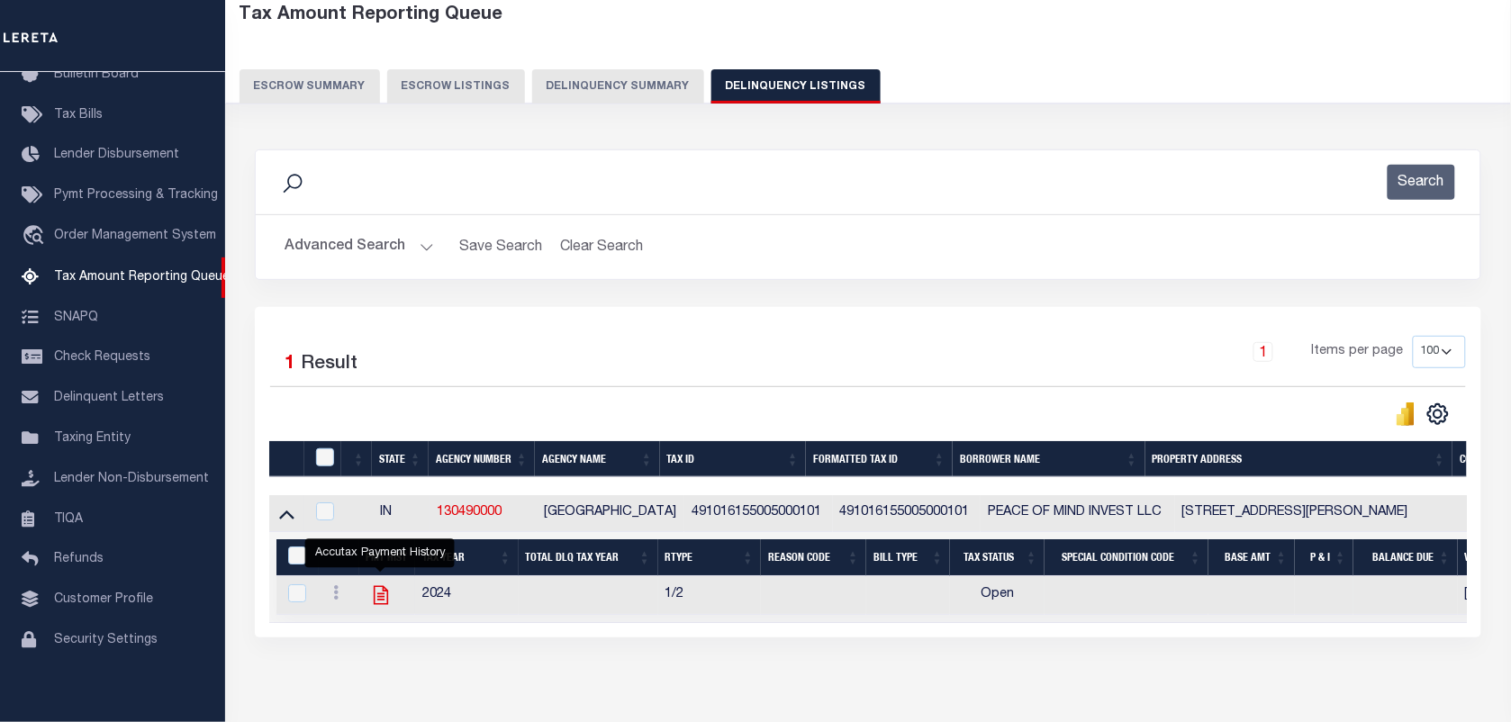
click at [381, 596] on icon "" at bounding box center [380, 595] width 23 height 23
checkbox input "true"
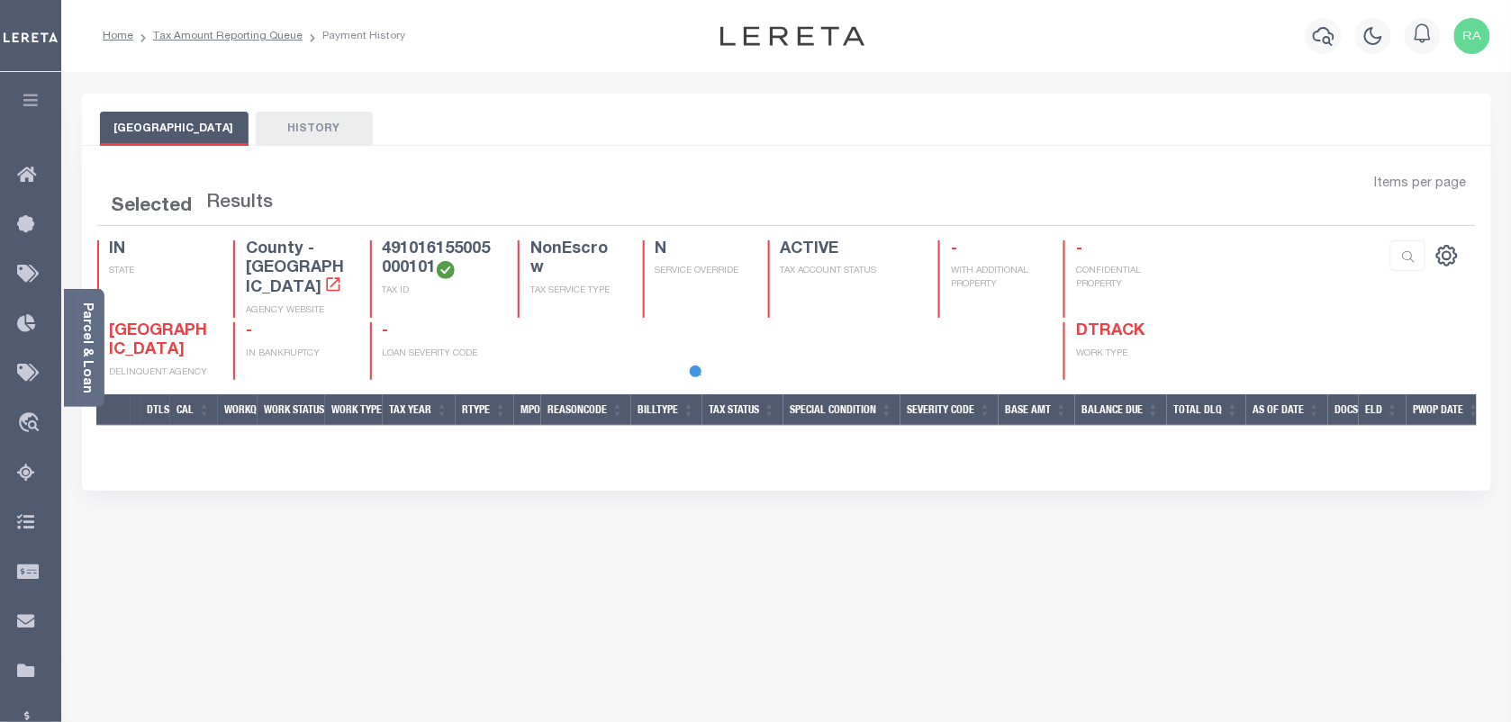
drag, startPoint x: 56, startPoint y: 144, endPoint x: 82, endPoint y: 203, distance: 64.1
click at [57, 167] on div at bounding box center [755, 361] width 1511 height 722
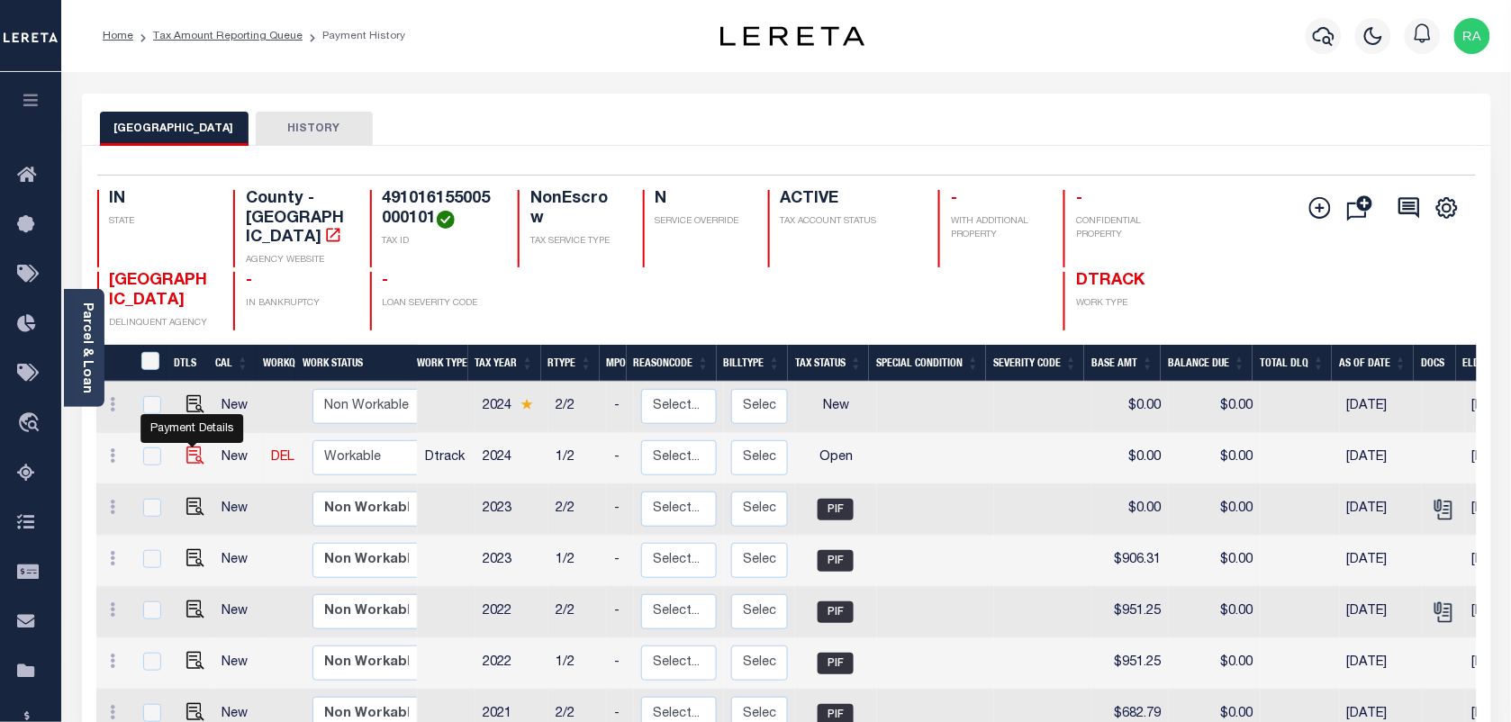
click at [186, 447] on img "" at bounding box center [195, 456] width 18 height 18
checkbox input "true"
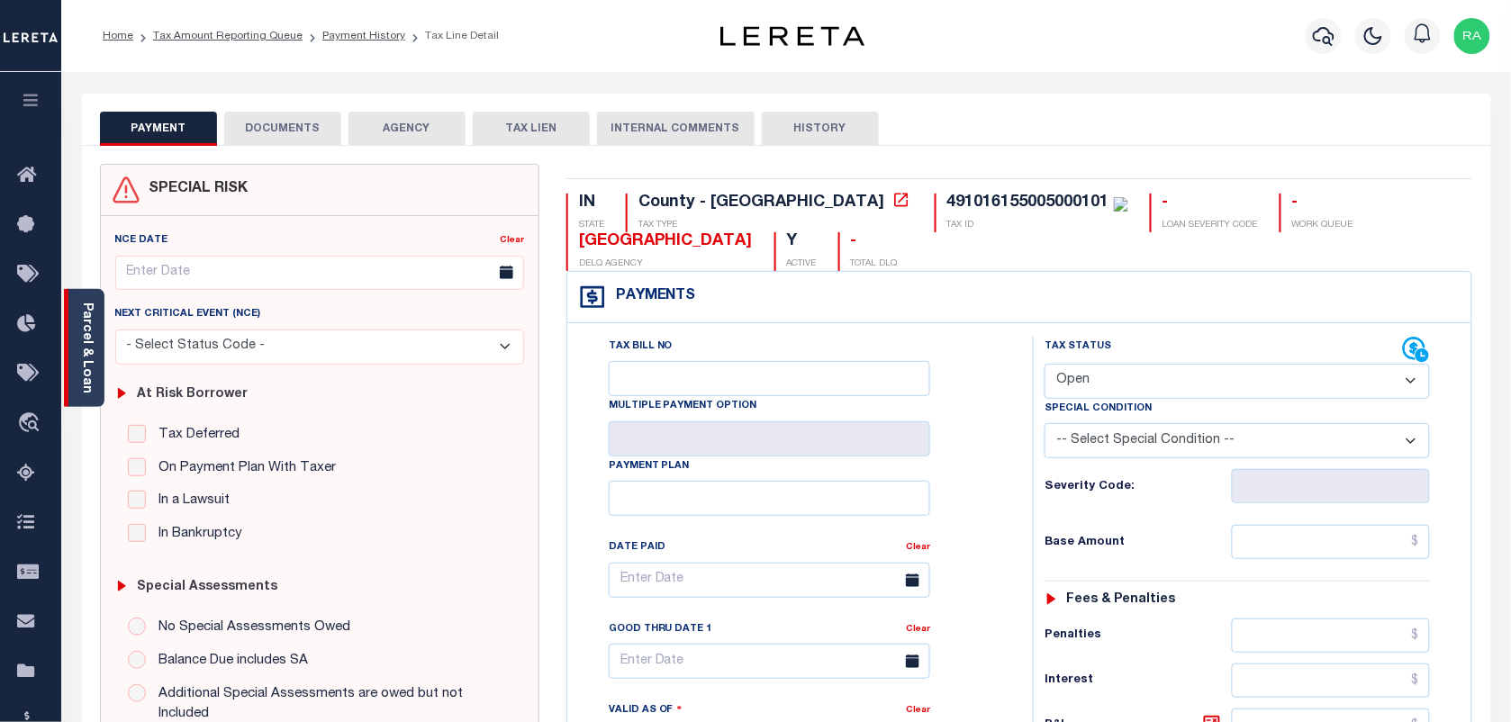
click at [84, 315] on link "Parcel & Loan" at bounding box center [86, 348] width 13 height 91
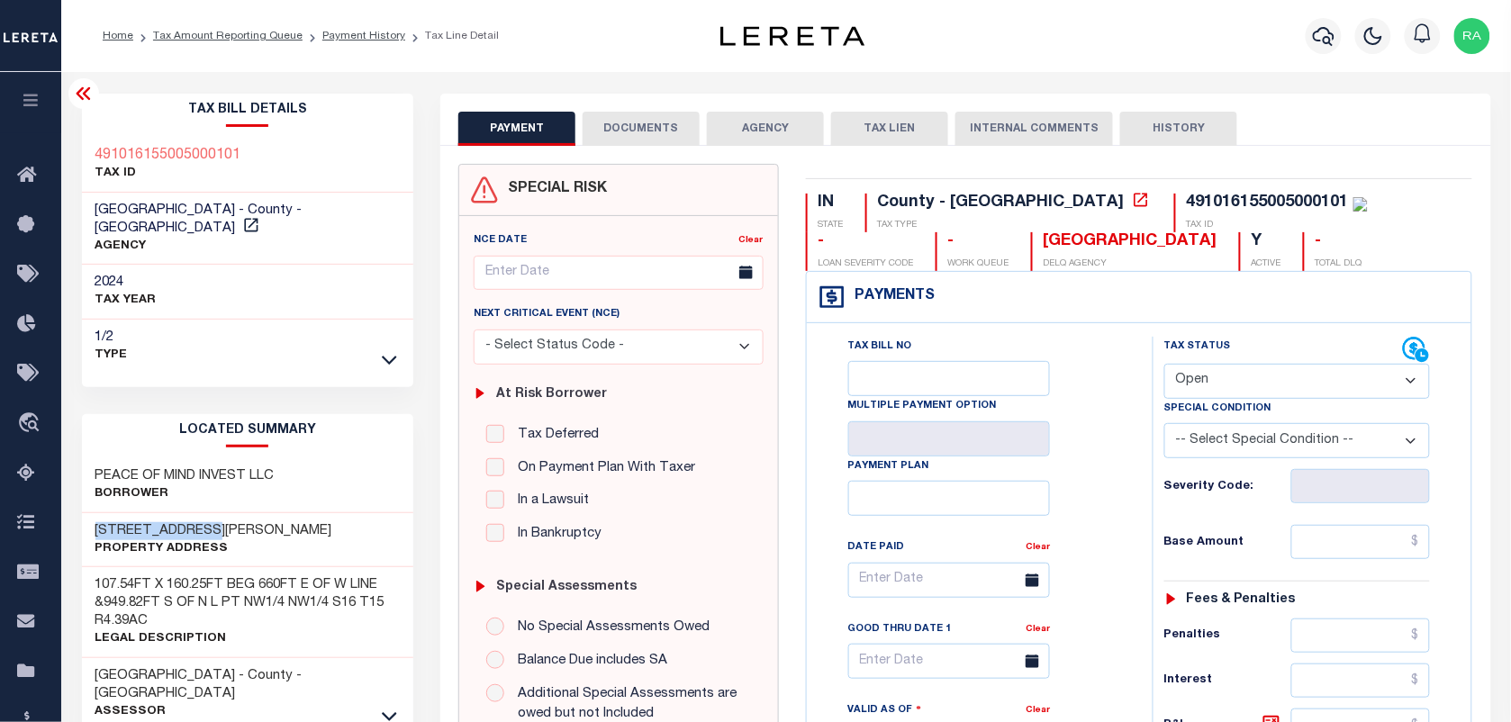
drag, startPoint x: 90, startPoint y: 510, endPoint x: 249, endPoint y: 502, distance: 159.6
click at [249, 513] on div "[STREET_ADDRESS][PERSON_NAME] Property Address" at bounding box center [248, 540] width 332 height 55
click at [1187, 403] on label "Special Condition" at bounding box center [1217, 409] width 107 height 15
click at [1202, 375] on select "- Select Status Code - Open Due/Unpaid Paid Incomplete No Tax Due Internal Refu…" at bounding box center [1297, 381] width 266 height 35
select select "PYD"
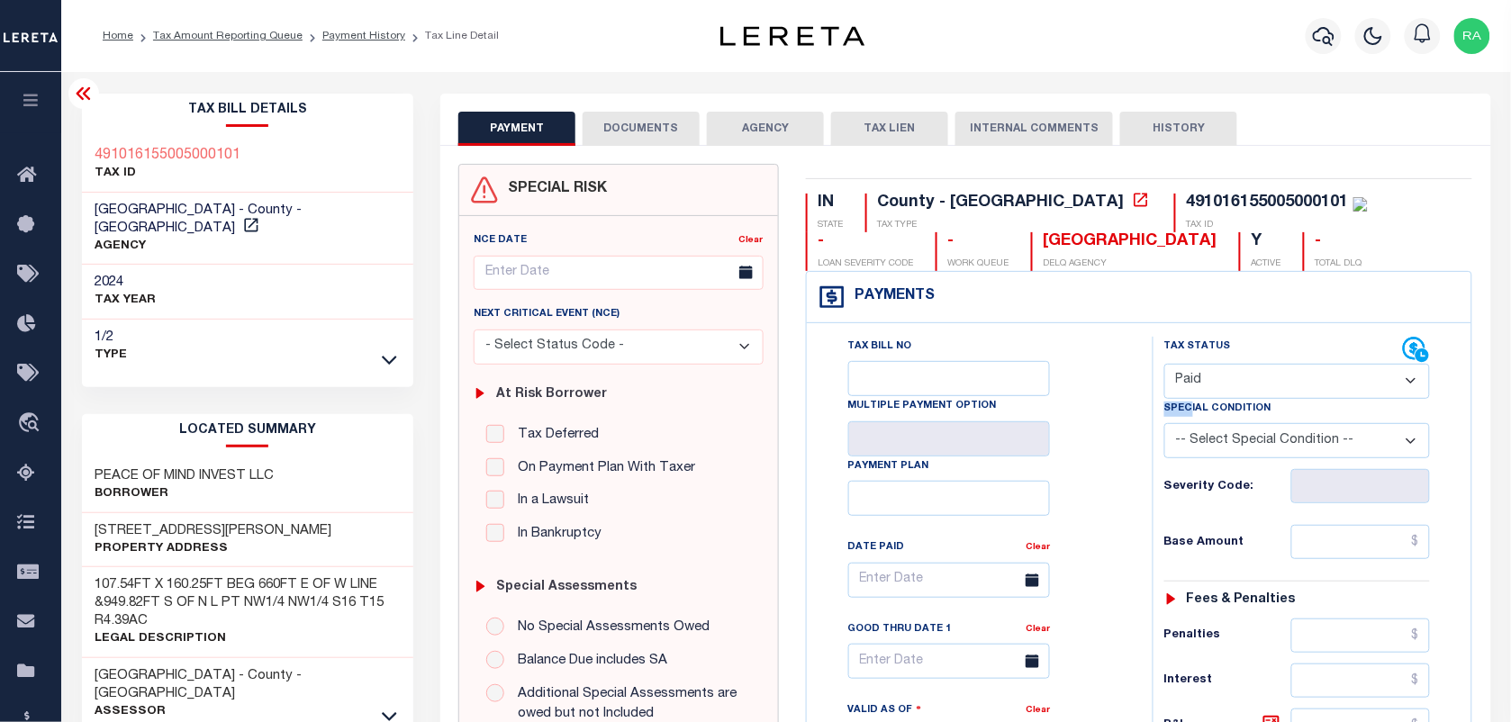
click at [1164, 366] on select "- Select Status Code - Open Due/Unpaid Paid Incomplete No Tax Due Internal Refu…" at bounding box center [1297, 381] width 266 height 35
type input "[DATE]"
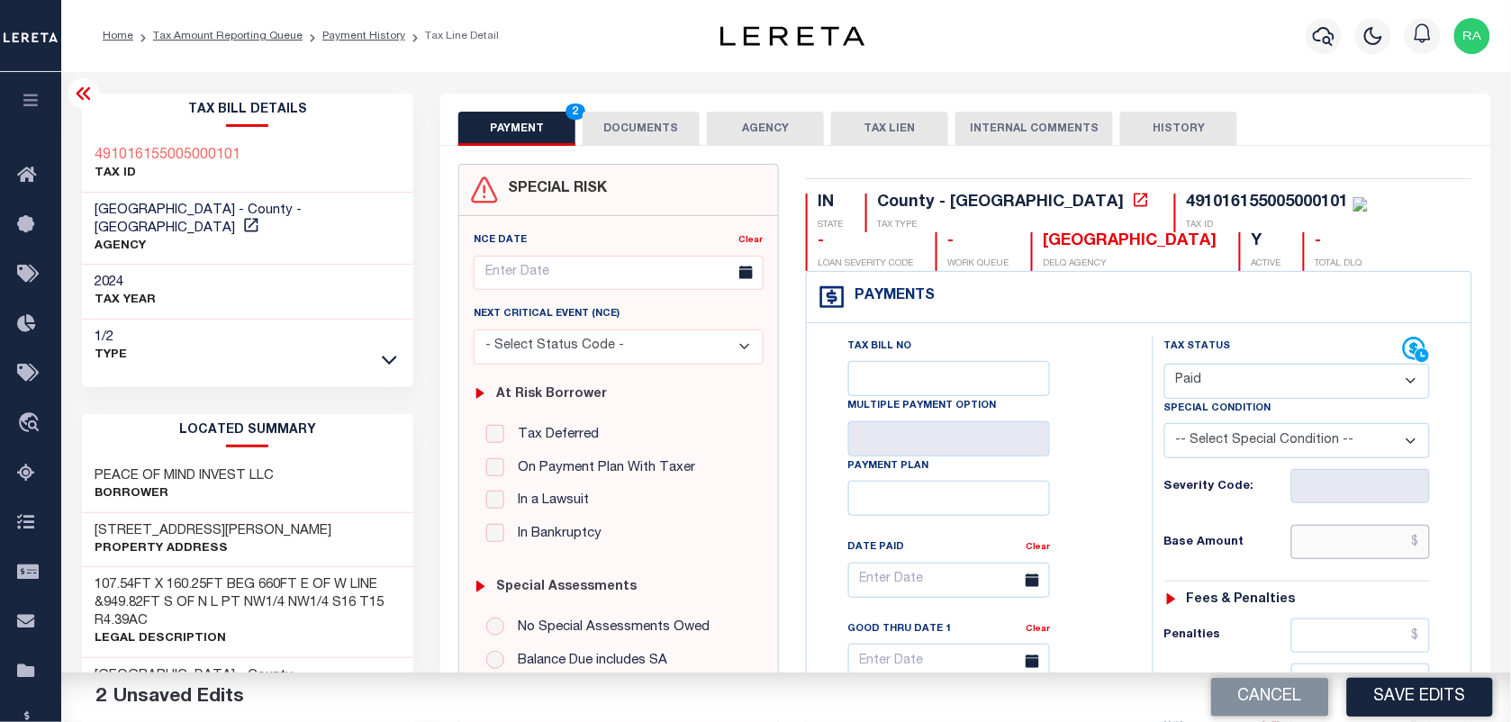
click at [1387, 551] on input "text" at bounding box center [1361, 542] width 140 height 34
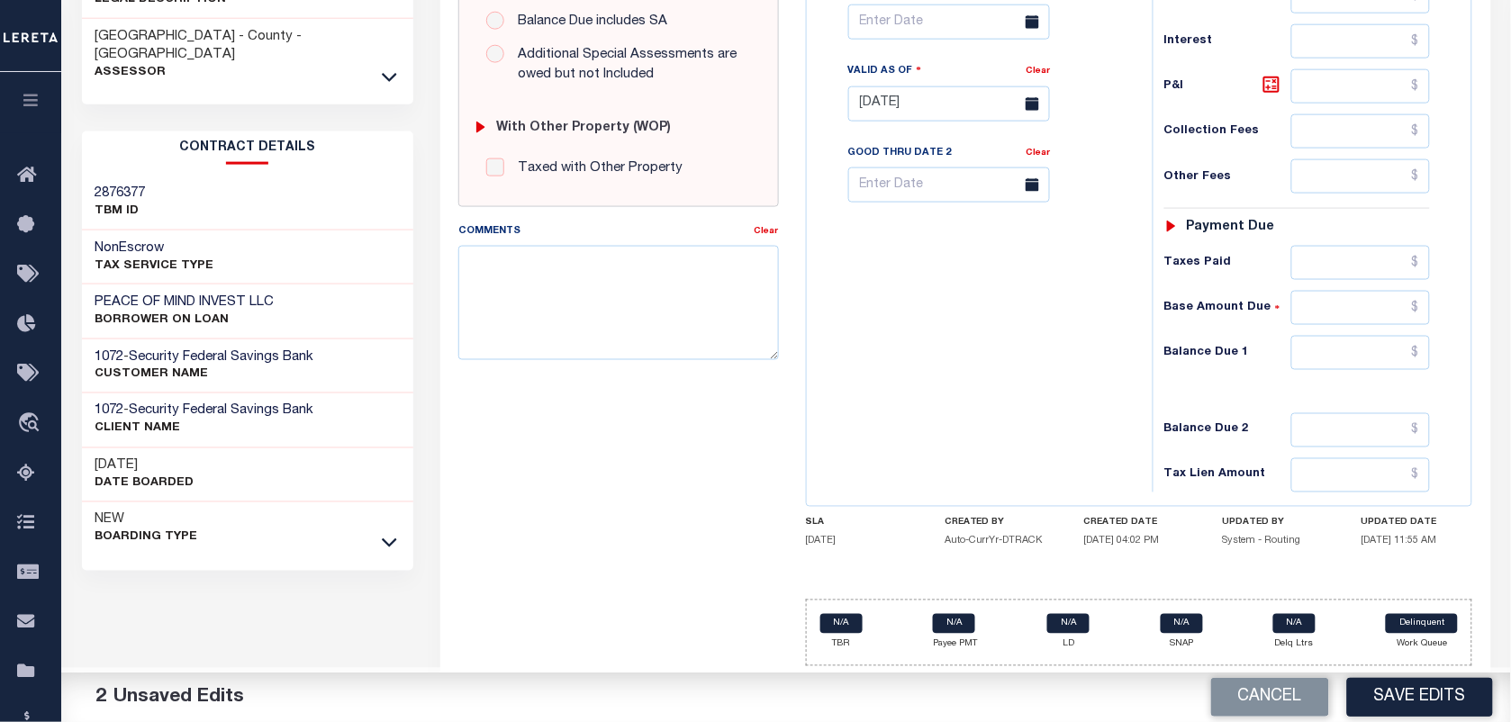
scroll to position [650, 0]
type input "$869.71"
drag, startPoint x: 1362, startPoint y: 349, endPoint x: 1400, endPoint y: 363, distance: 40.2
click at [1362, 349] on input "text" at bounding box center [1361, 353] width 140 height 34
type input "$0.00"
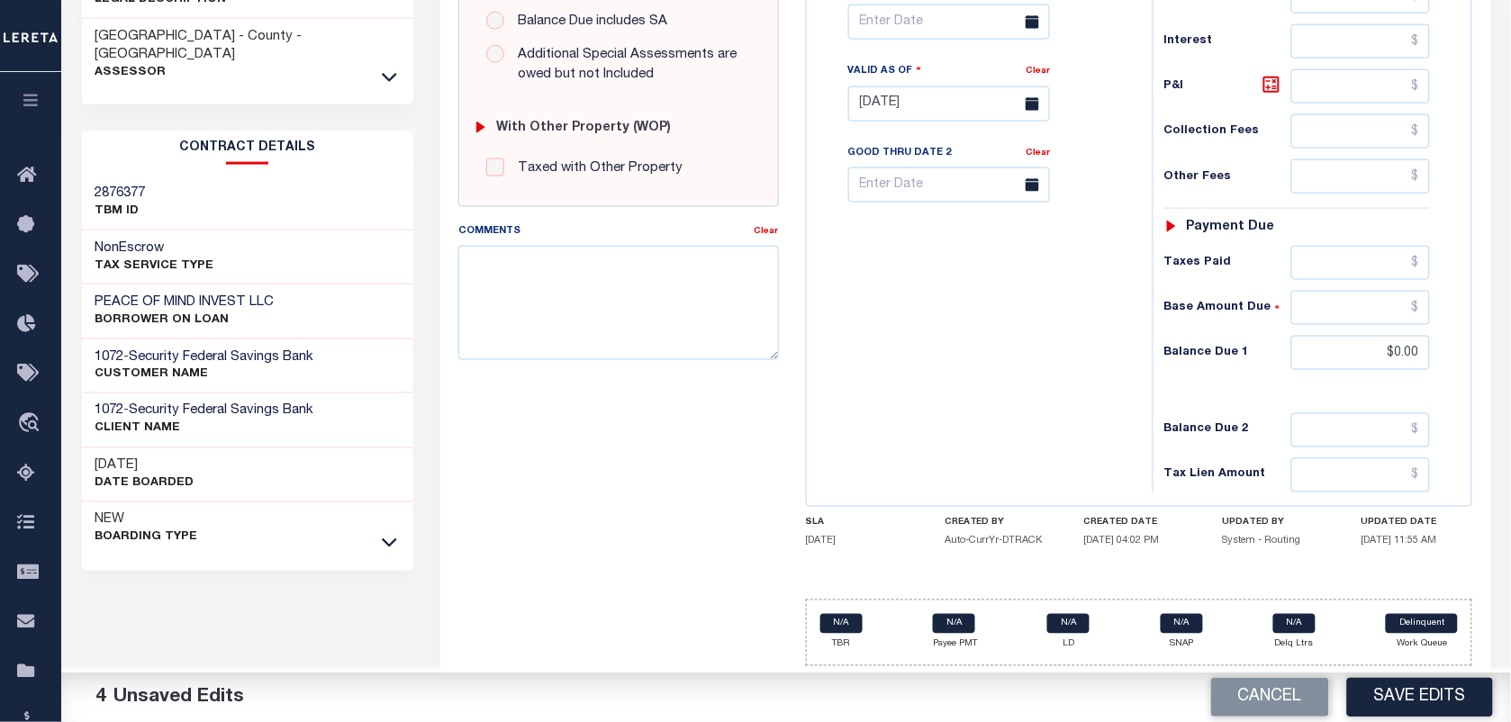
click at [1482, 376] on div "IN STATE County - IN TAX TYPE 491016155005000101 TAX ID - LOAN SEVERITY CODE - …" at bounding box center [1139, 103] width 694 height 1156
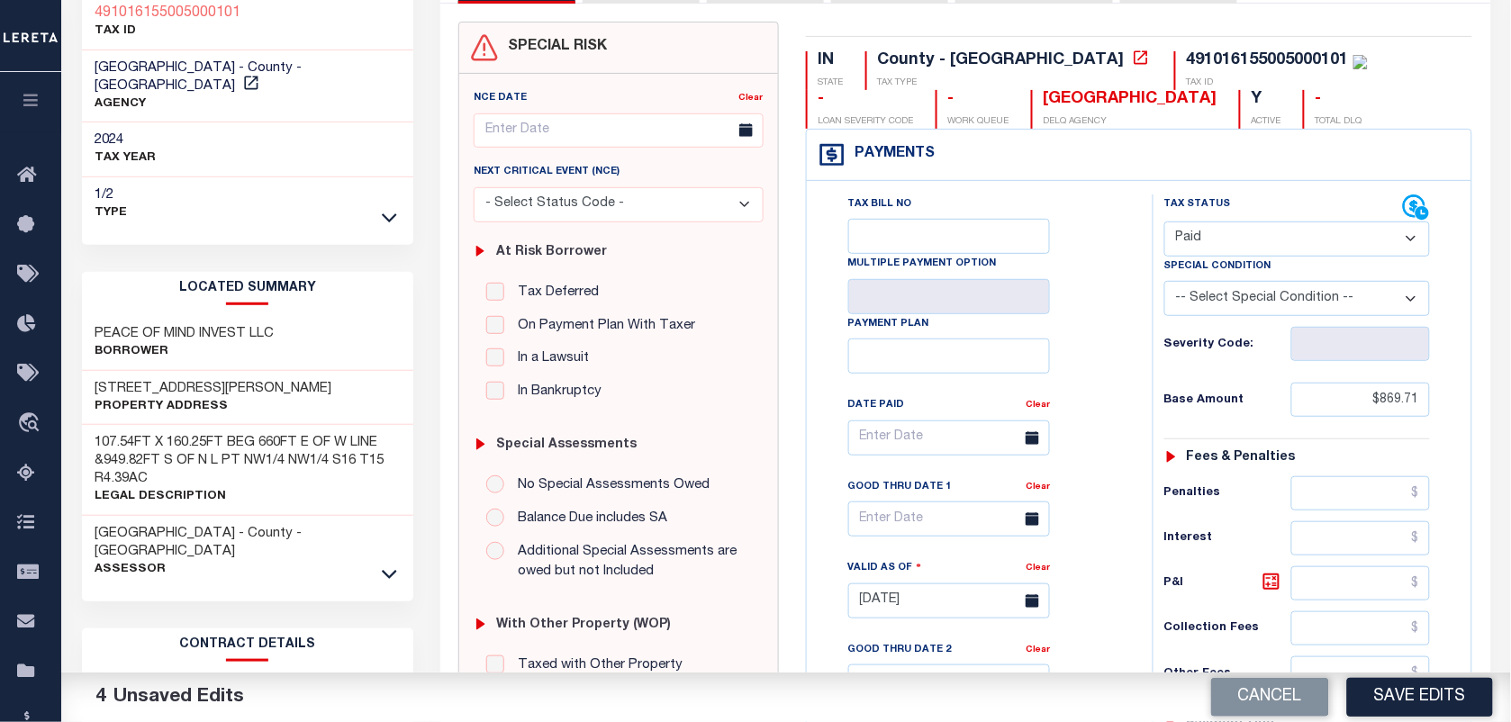
scroll to position [0, 0]
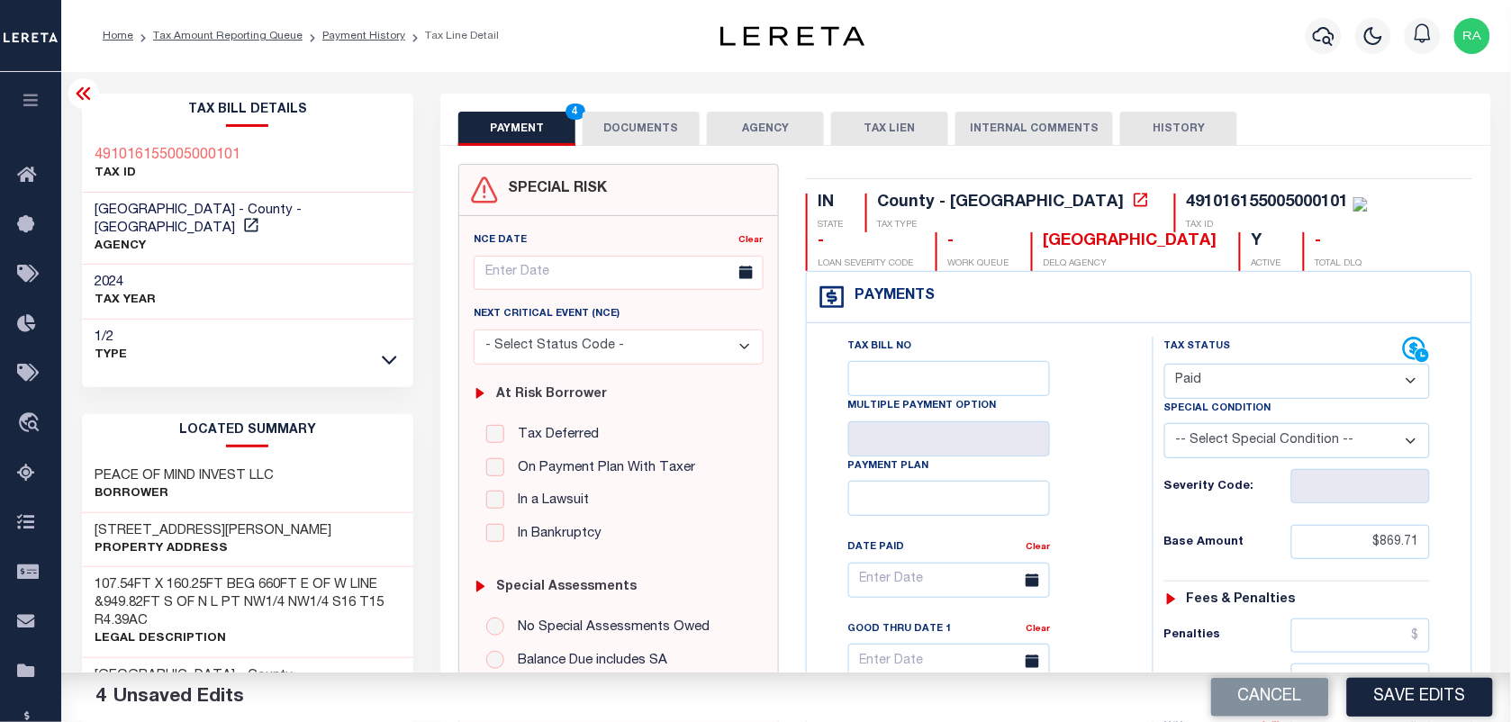
click at [592, 126] on button "DOCUMENTS" at bounding box center [641, 129] width 117 height 34
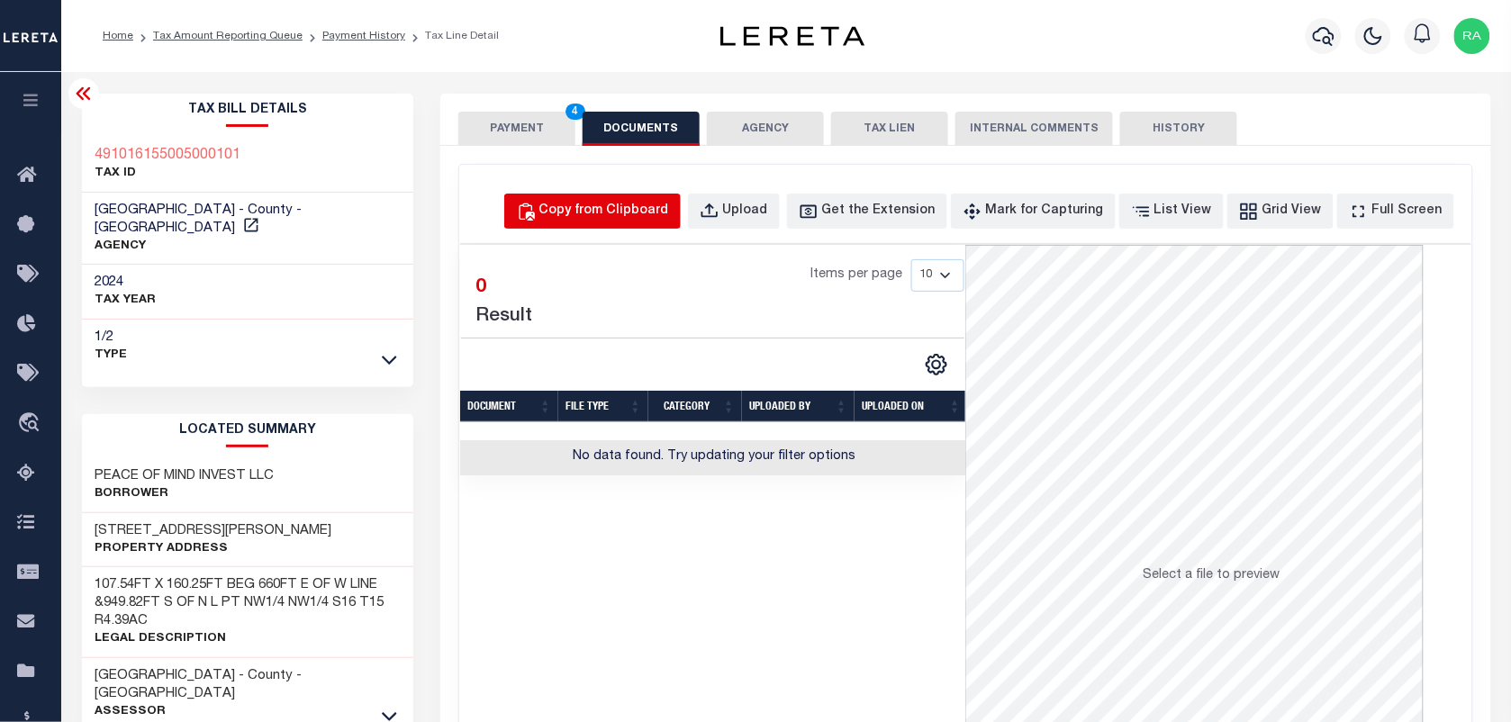
click at [595, 218] on div "Copy from Clipboard" at bounding box center [604, 212] width 130 height 20
select select "POP"
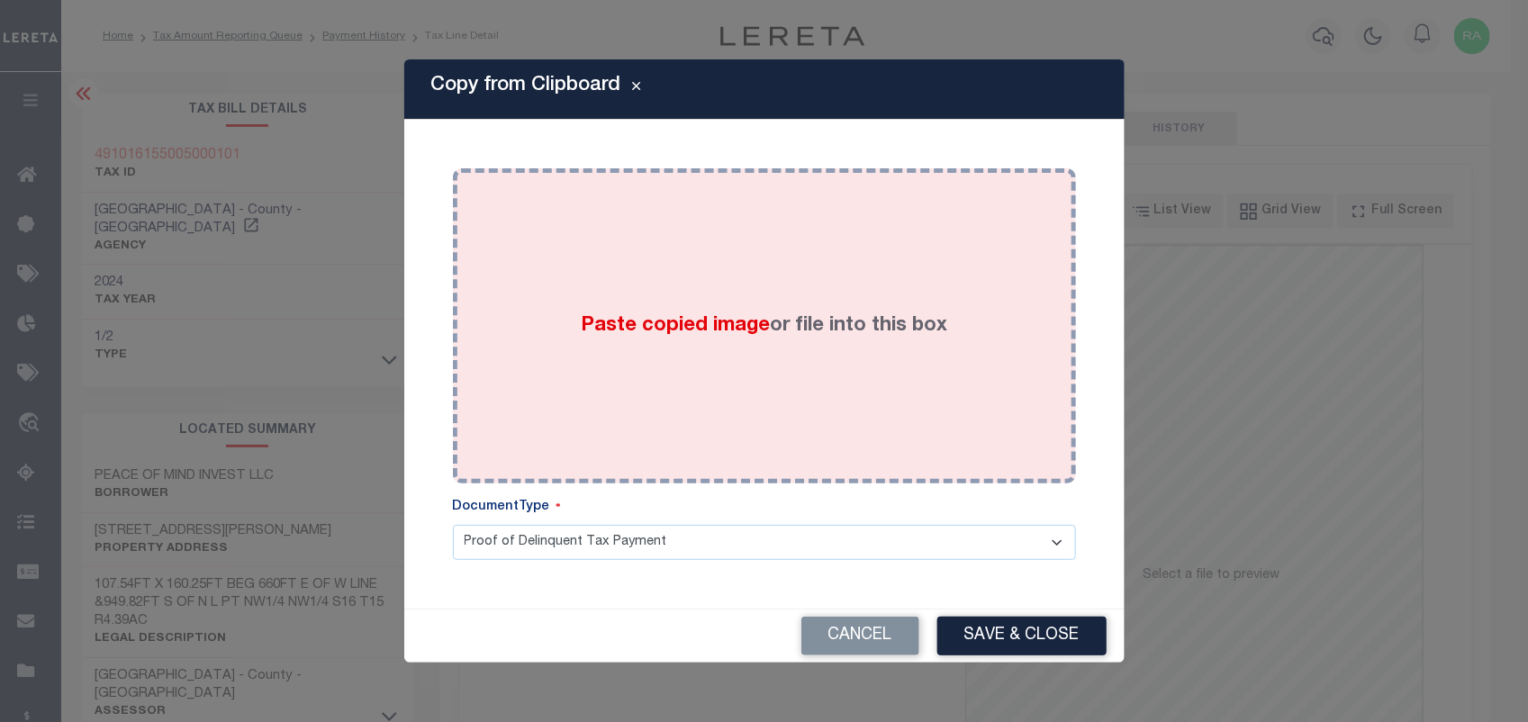
click at [726, 376] on div "Paste copied image or file into this box" at bounding box center [764, 326] width 596 height 288
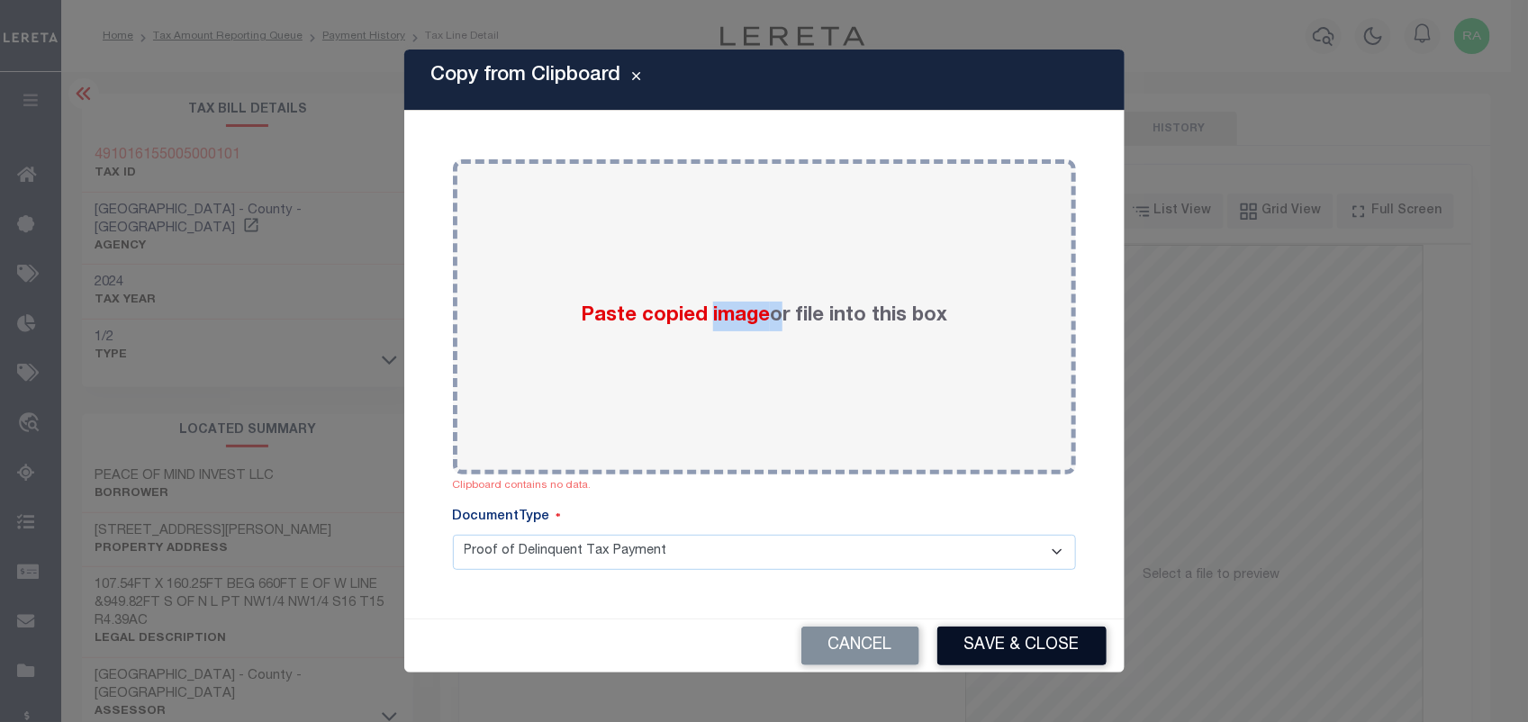
click at [1004, 650] on button "Save & Close" at bounding box center [1021, 646] width 169 height 39
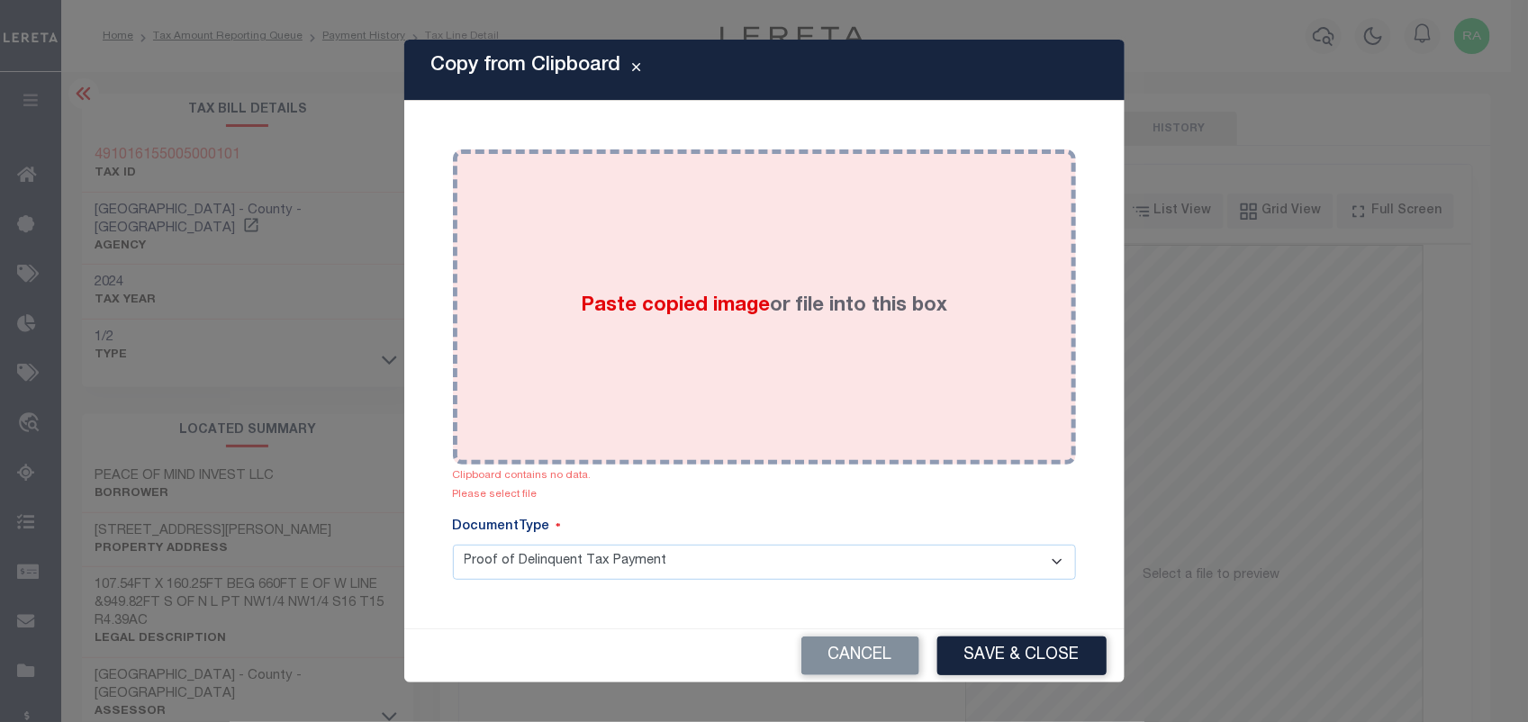
click at [692, 312] on span "Paste copied image" at bounding box center [675, 306] width 189 height 20
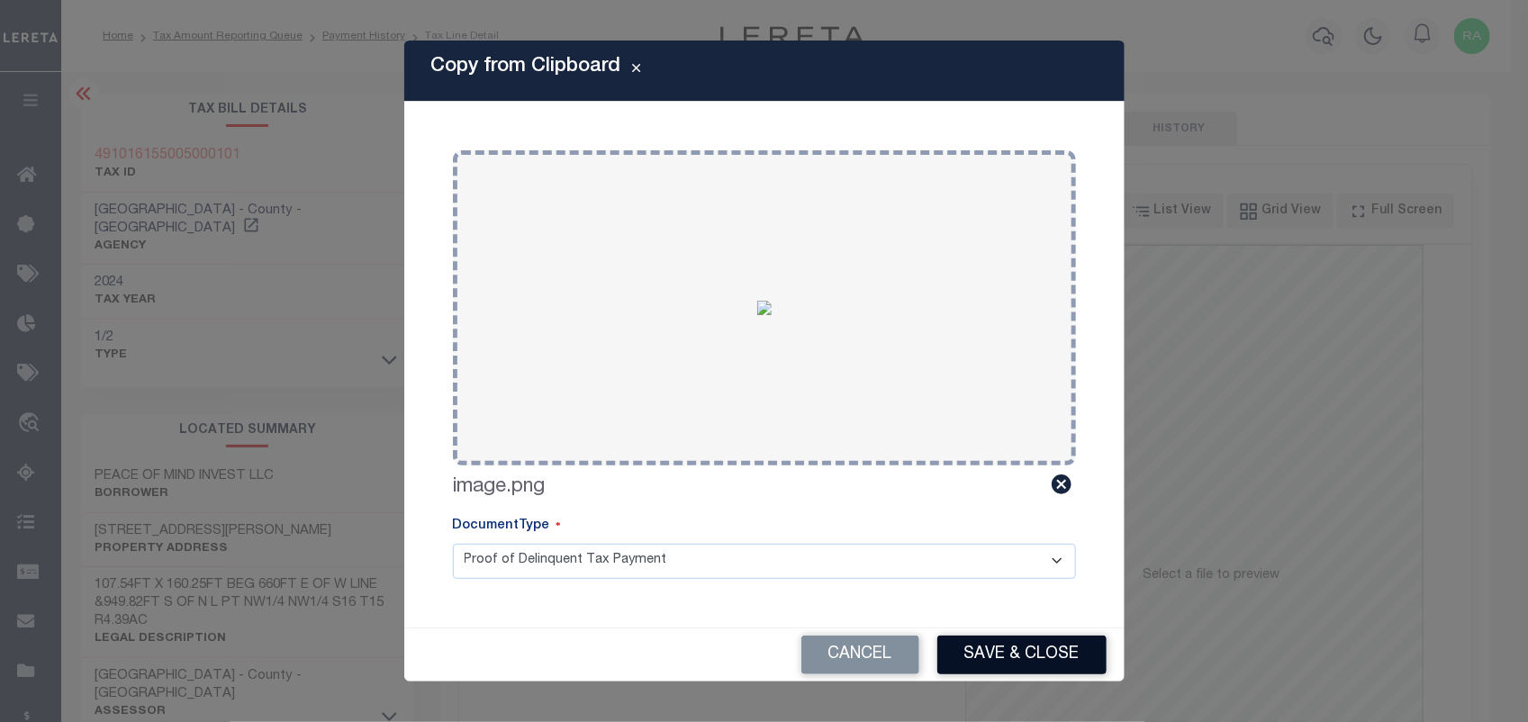
click at [1041, 653] on button "Save & Close" at bounding box center [1021, 655] width 169 height 39
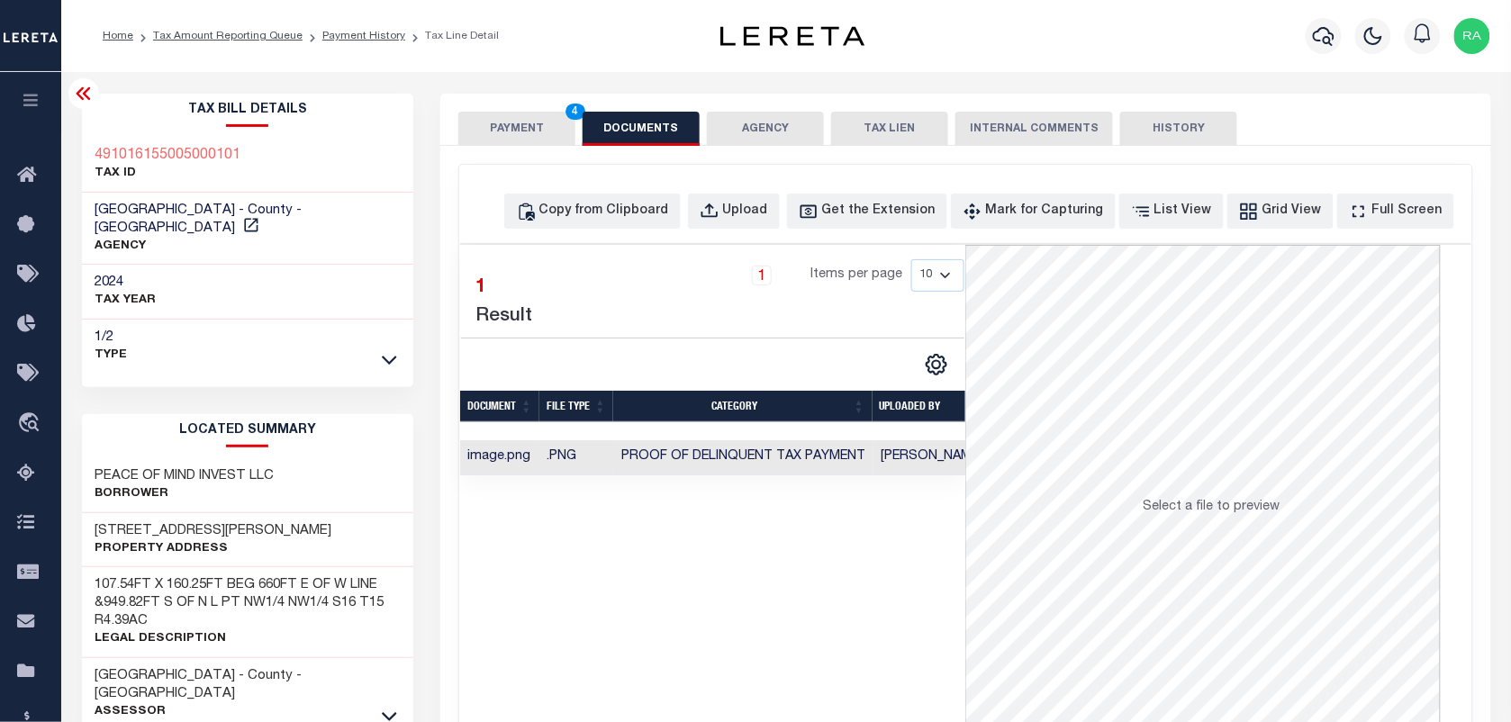
click at [489, 146] on div "SPECIAL RISK NCE Date Clear" at bounding box center [965, 480] width 1050 height 669
click at [533, 129] on button "PAYMENT 4" at bounding box center [516, 129] width 117 height 34
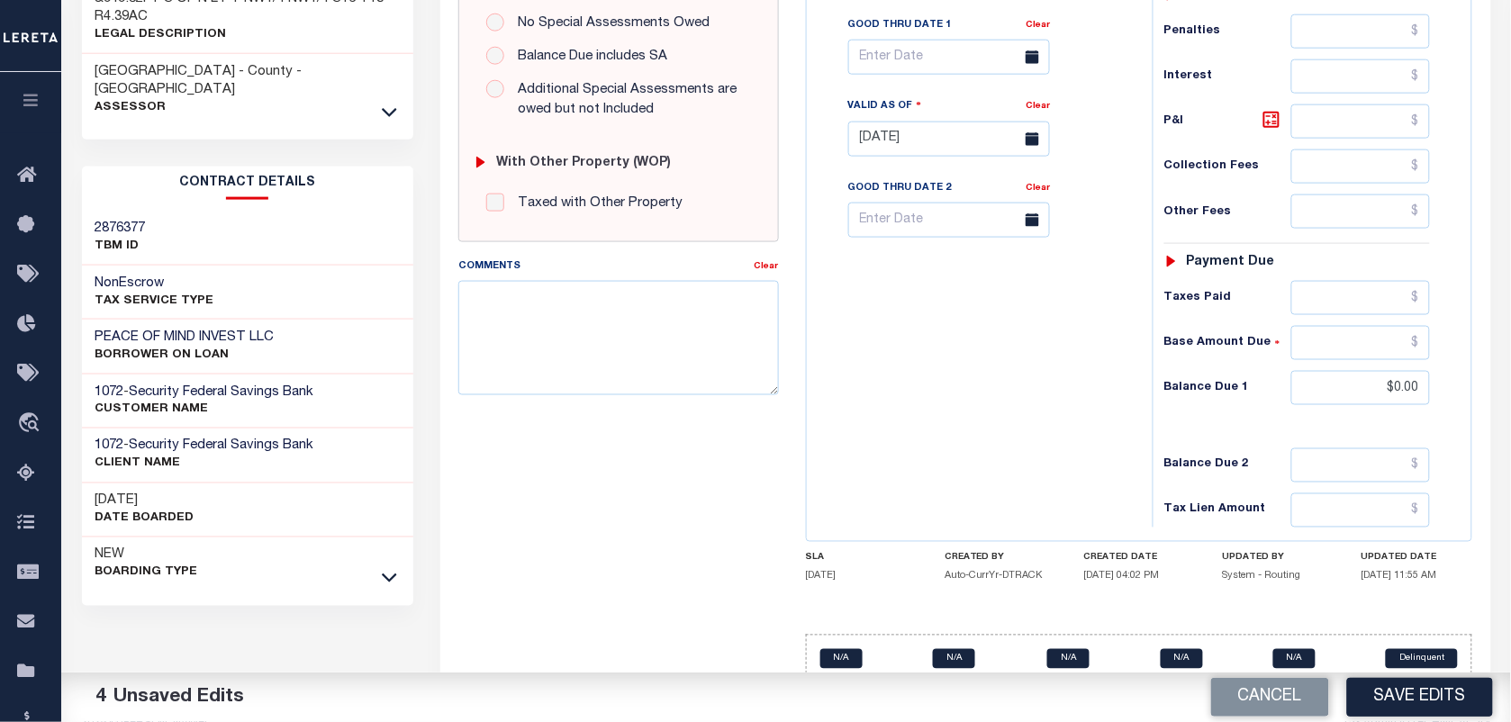
scroll to position [645, 0]
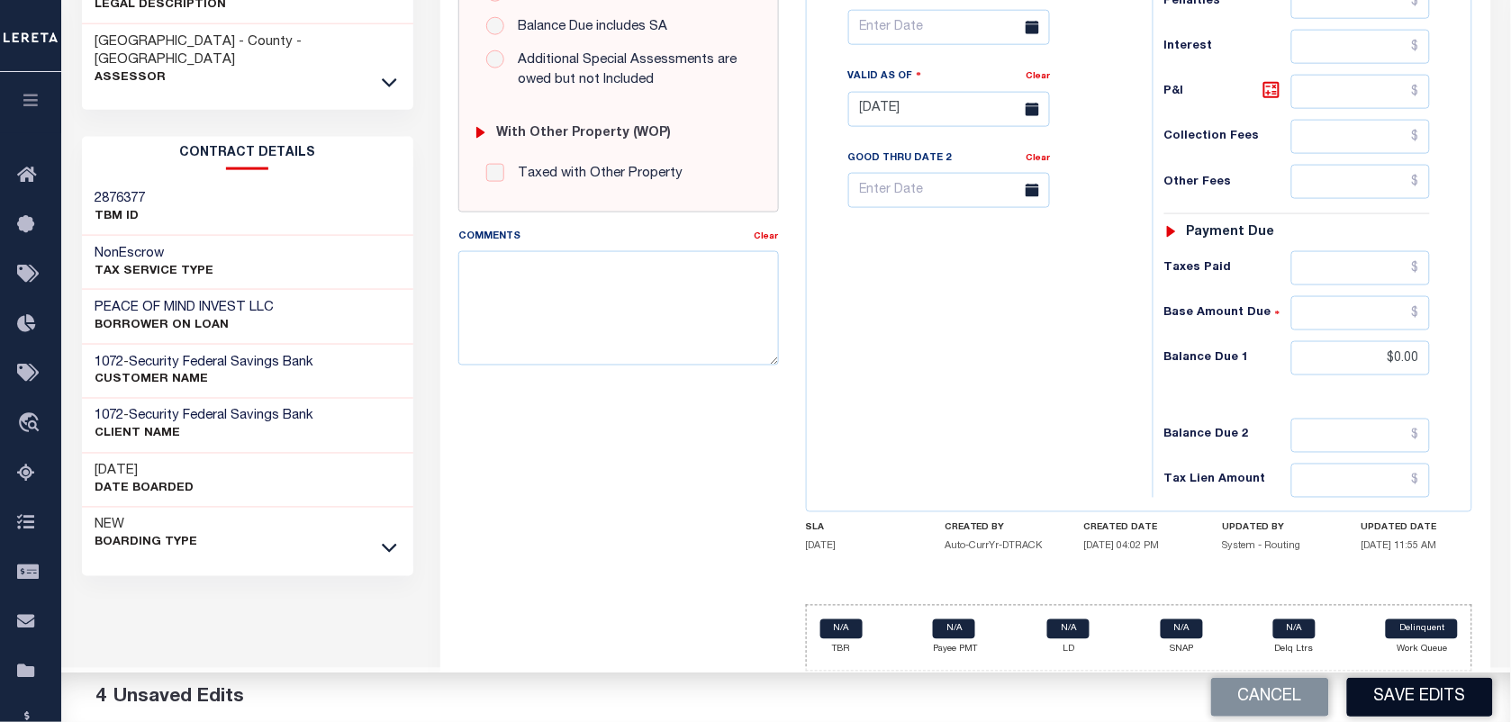
click at [1389, 703] on button "Save Edits" at bounding box center [1420, 697] width 146 height 39
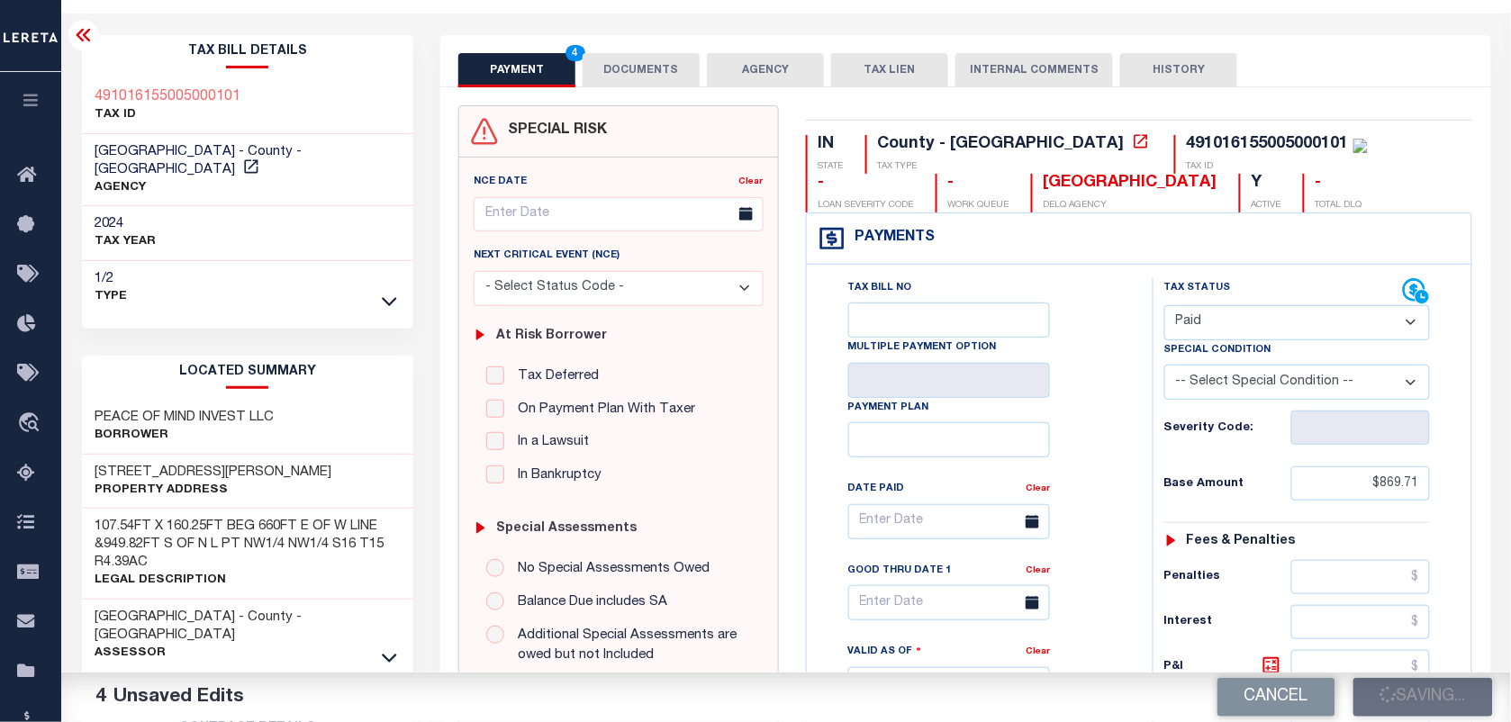
scroll to position [0, 0]
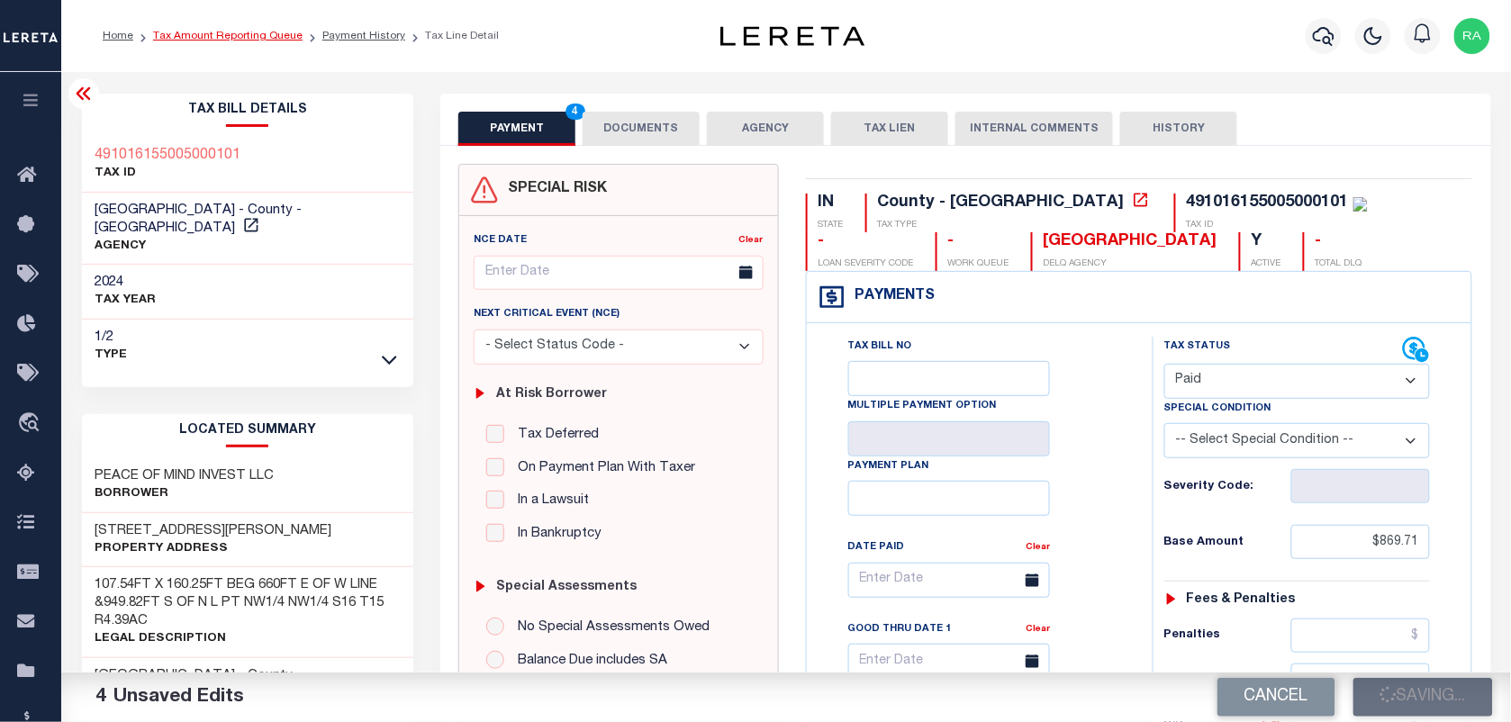
checkbox input "false"
type input "$869.71"
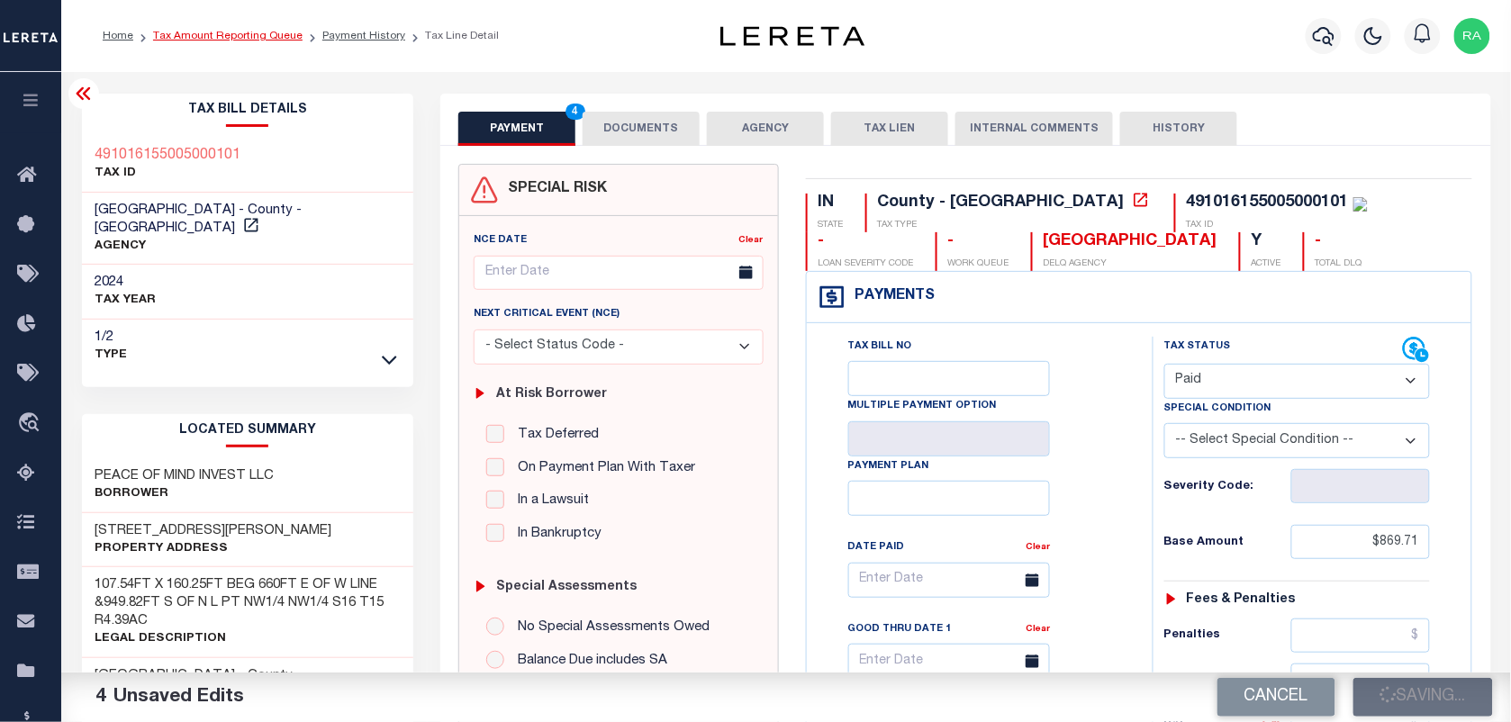
type input "$0"
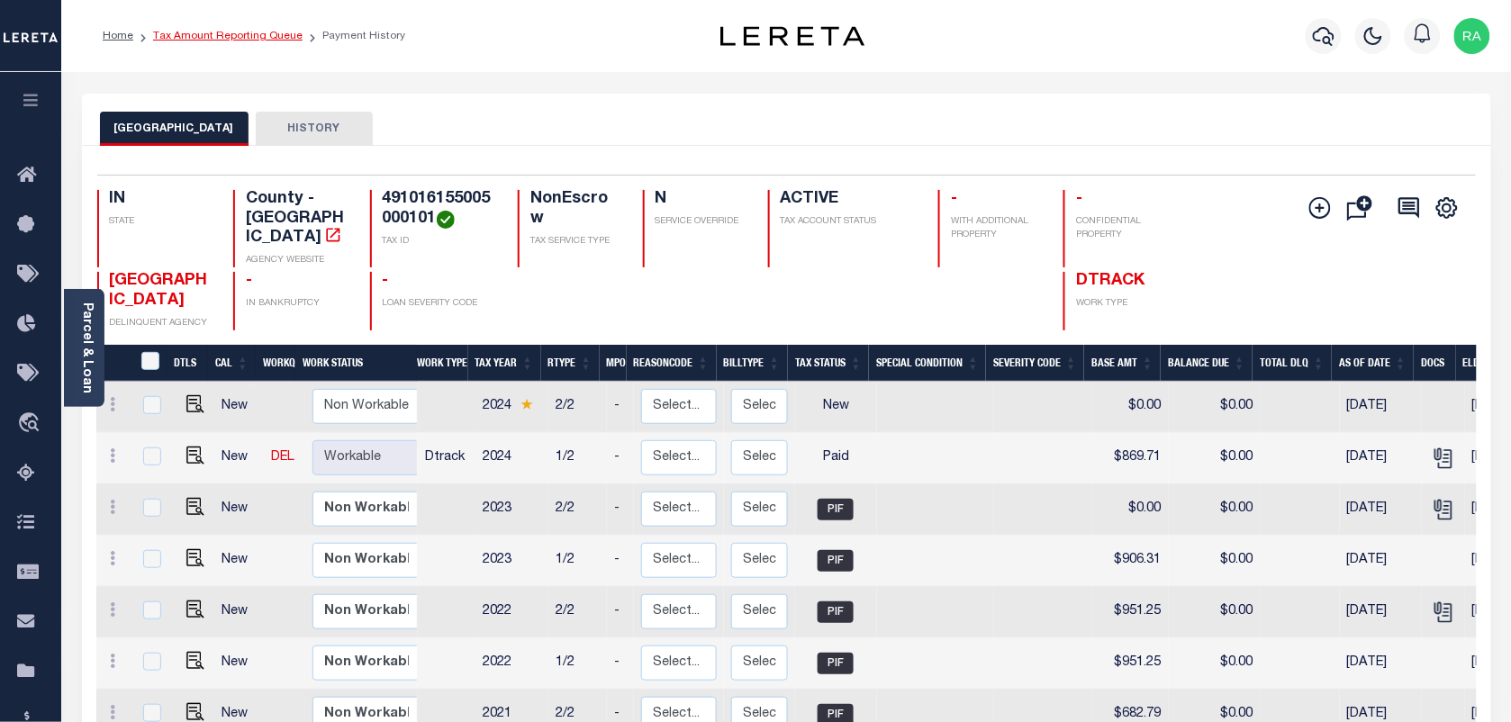
click at [258, 37] on link "Tax Amount Reporting Queue" at bounding box center [227, 36] width 149 height 11
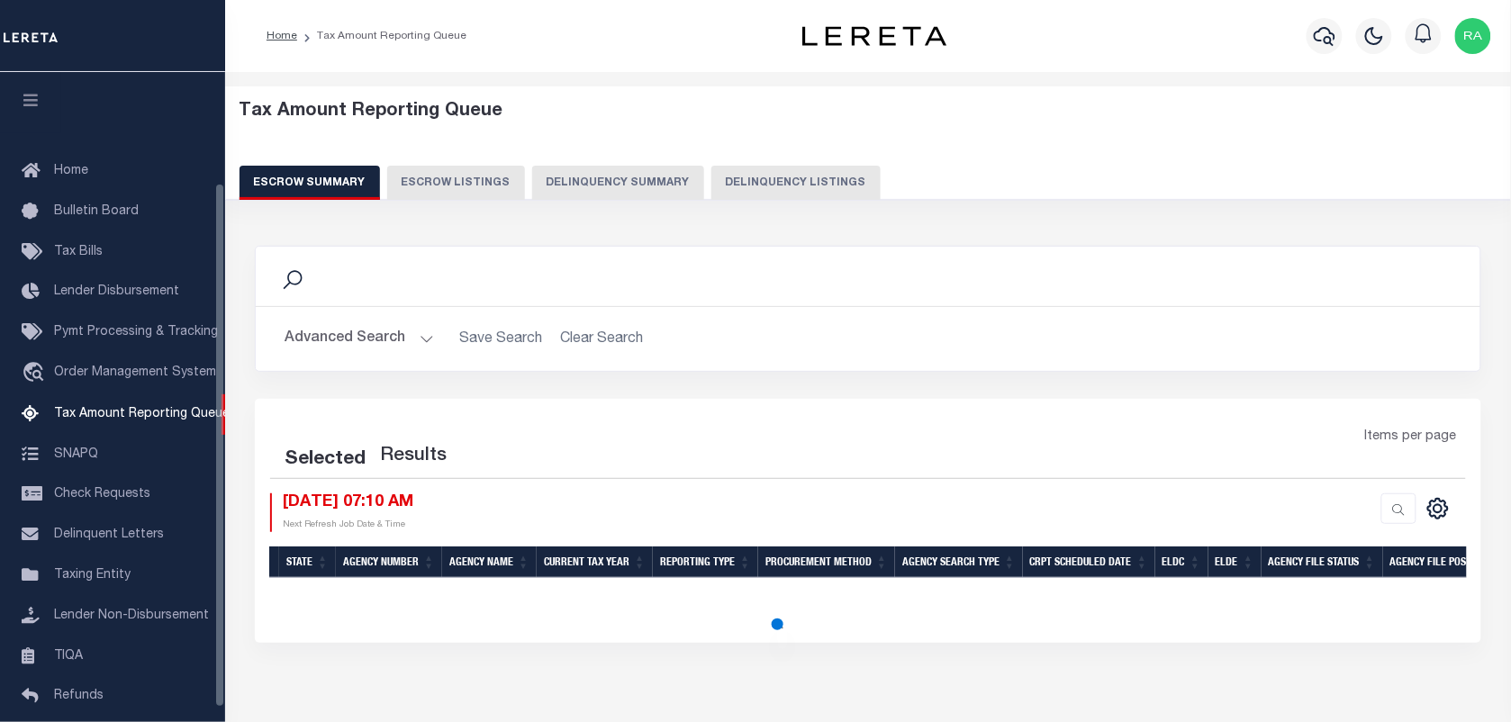
scroll to position [154, 0]
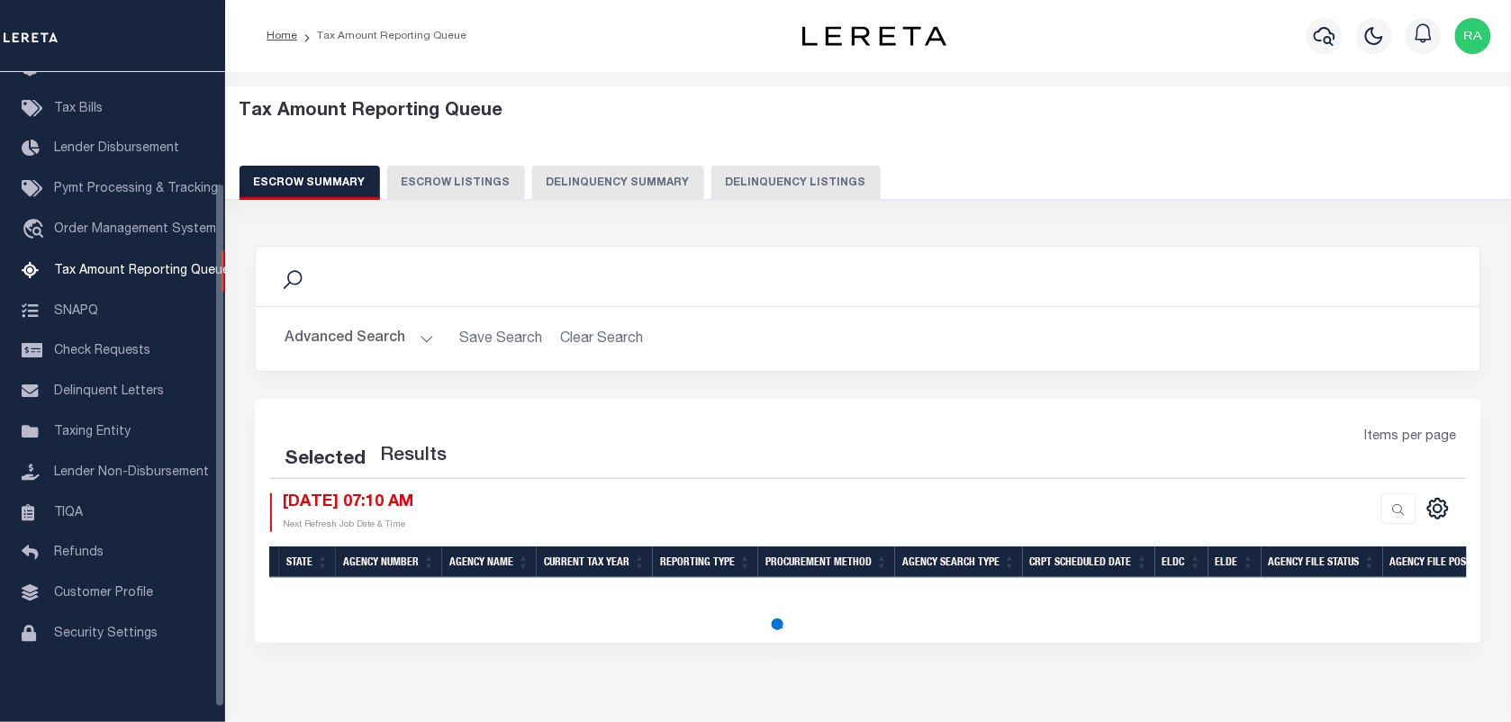
click at [759, 195] on button "Delinquency Listings" at bounding box center [795, 183] width 169 height 34
select select "100"
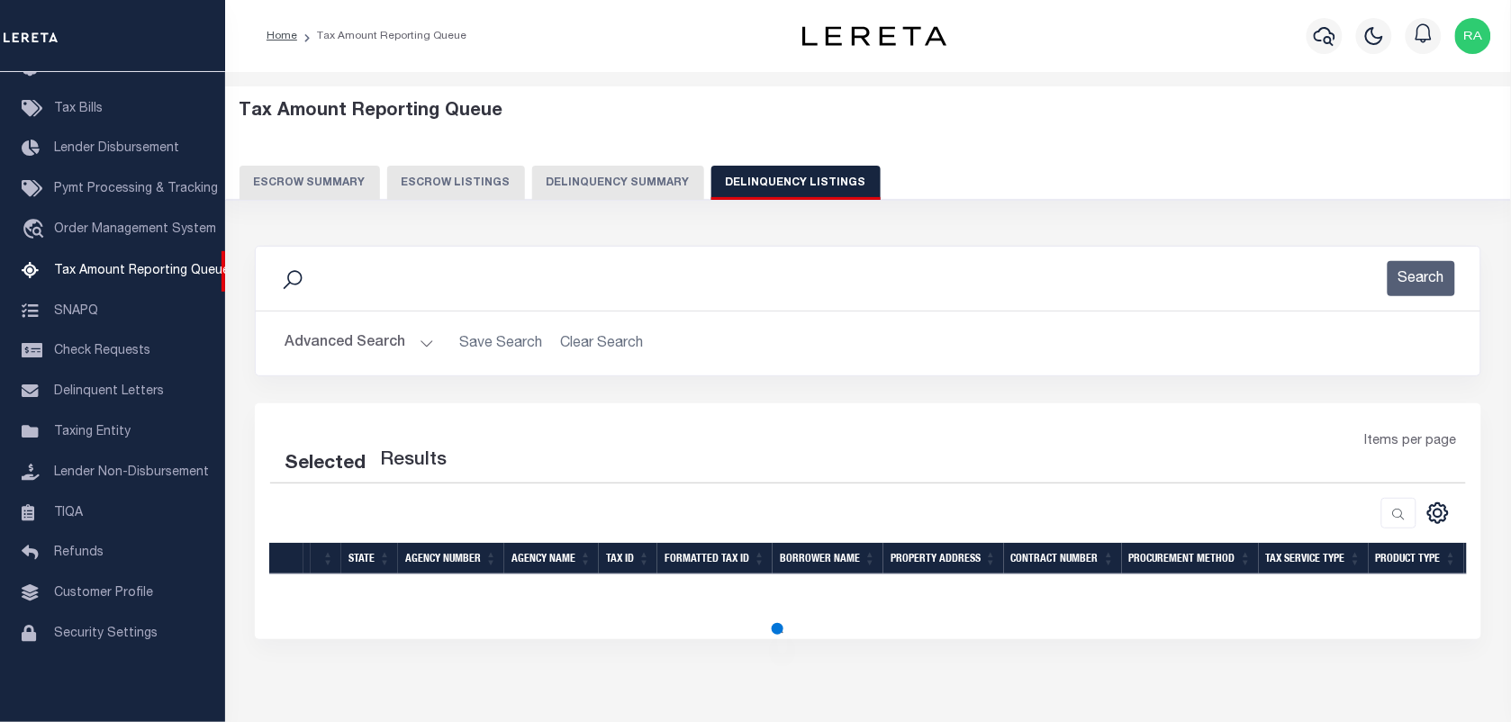
select select "100"
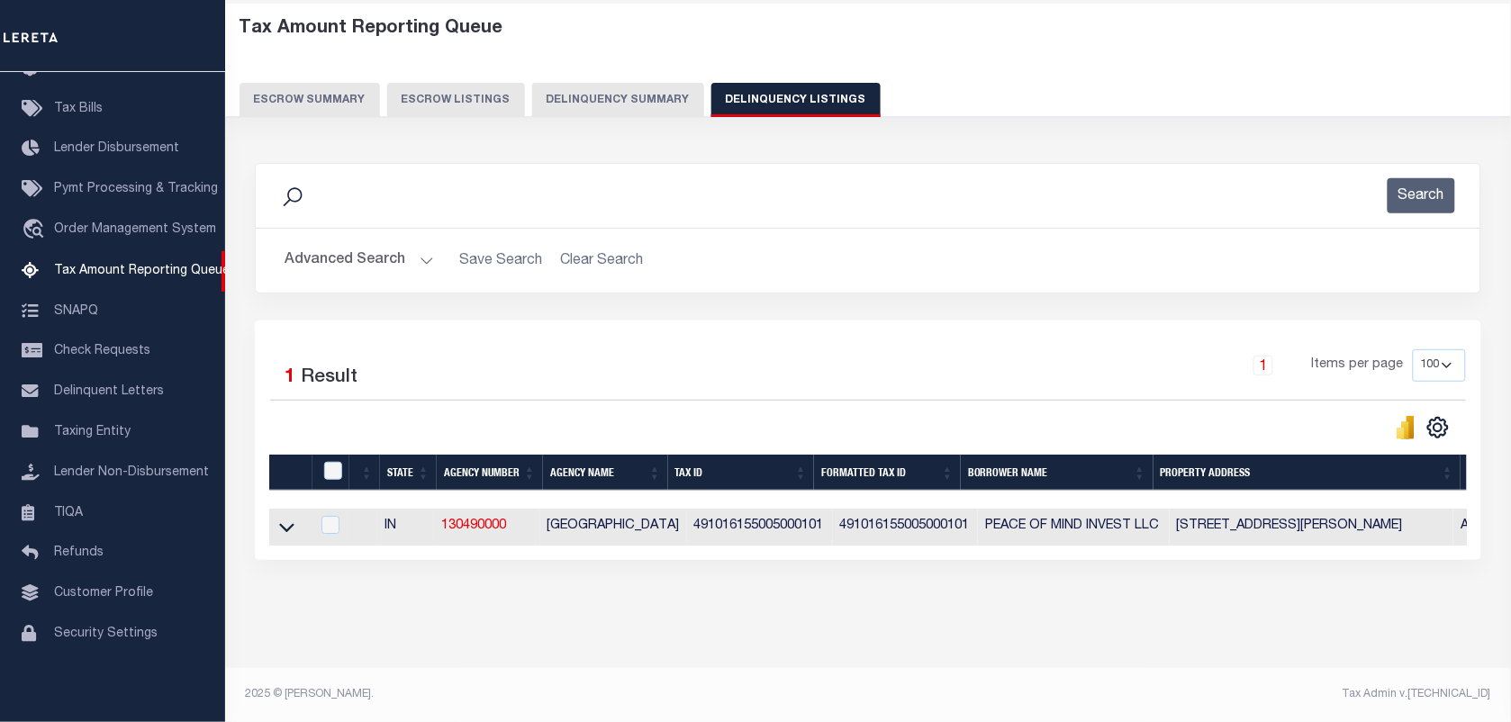
scroll to position [93, 0]
click at [329, 466] on input "checkbox" at bounding box center [333, 471] width 18 height 18
checkbox input "true"
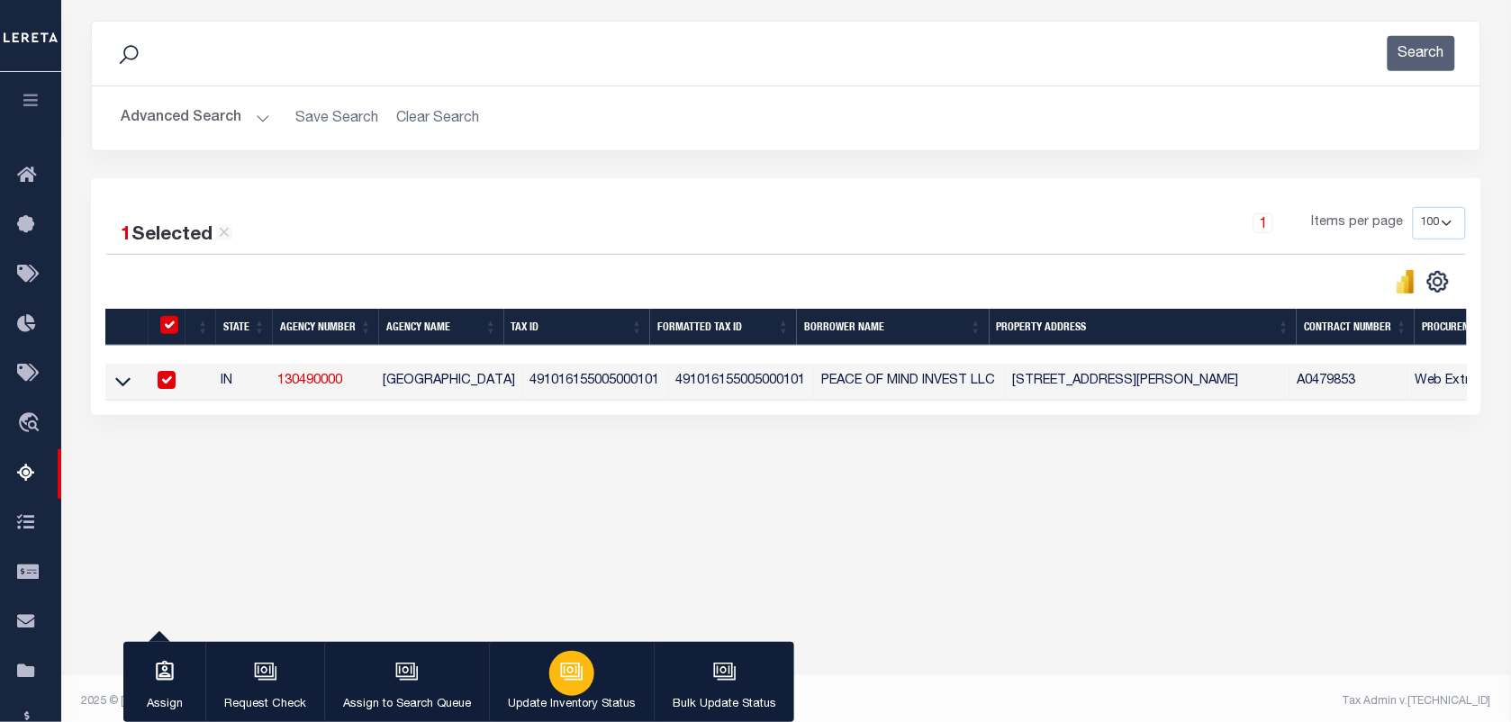
scroll to position [231, 0]
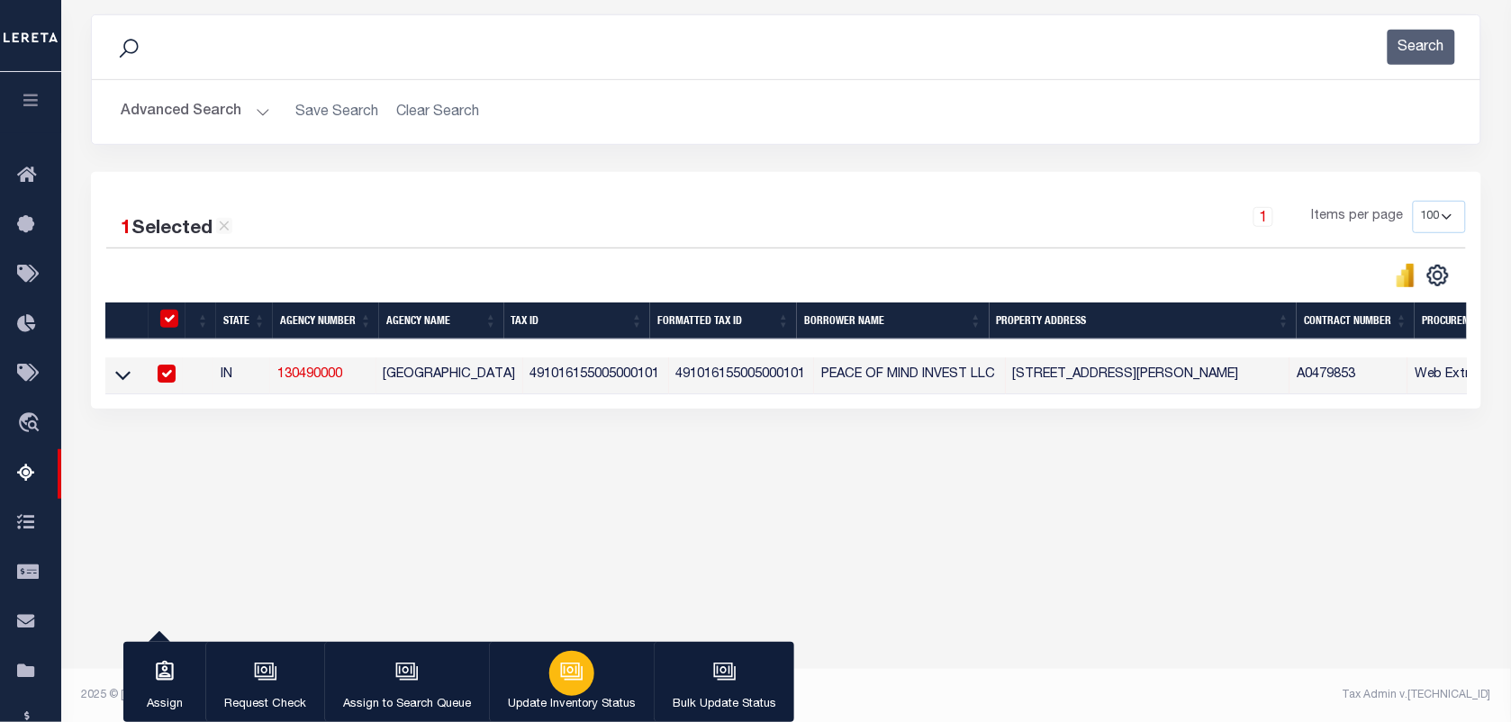
click at [572, 683] on icon "button" at bounding box center [571, 671] width 23 height 23
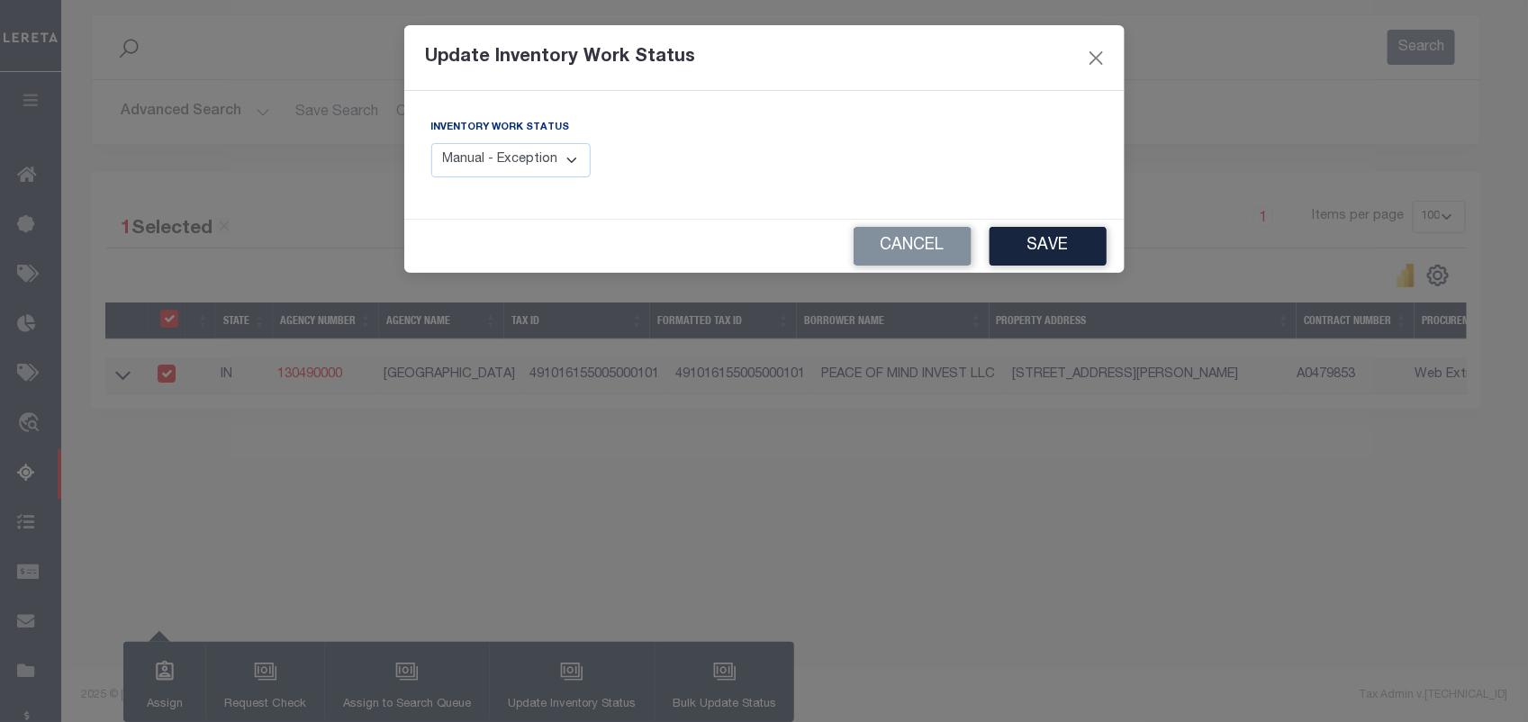
drag, startPoint x: 455, startPoint y: 156, endPoint x: 455, endPoint y: 171, distance: 15.3
click at [455, 156] on select "Manual - Exception Pended - Awaiting Search Late Add Exception Completed" at bounding box center [511, 160] width 160 height 35
select select "4"
click at [431, 143] on select "Manual - Exception Pended - Awaiting Search Late Add Exception Completed" at bounding box center [511, 160] width 160 height 35
click at [1051, 230] on button "Save" at bounding box center [1048, 246] width 117 height 39
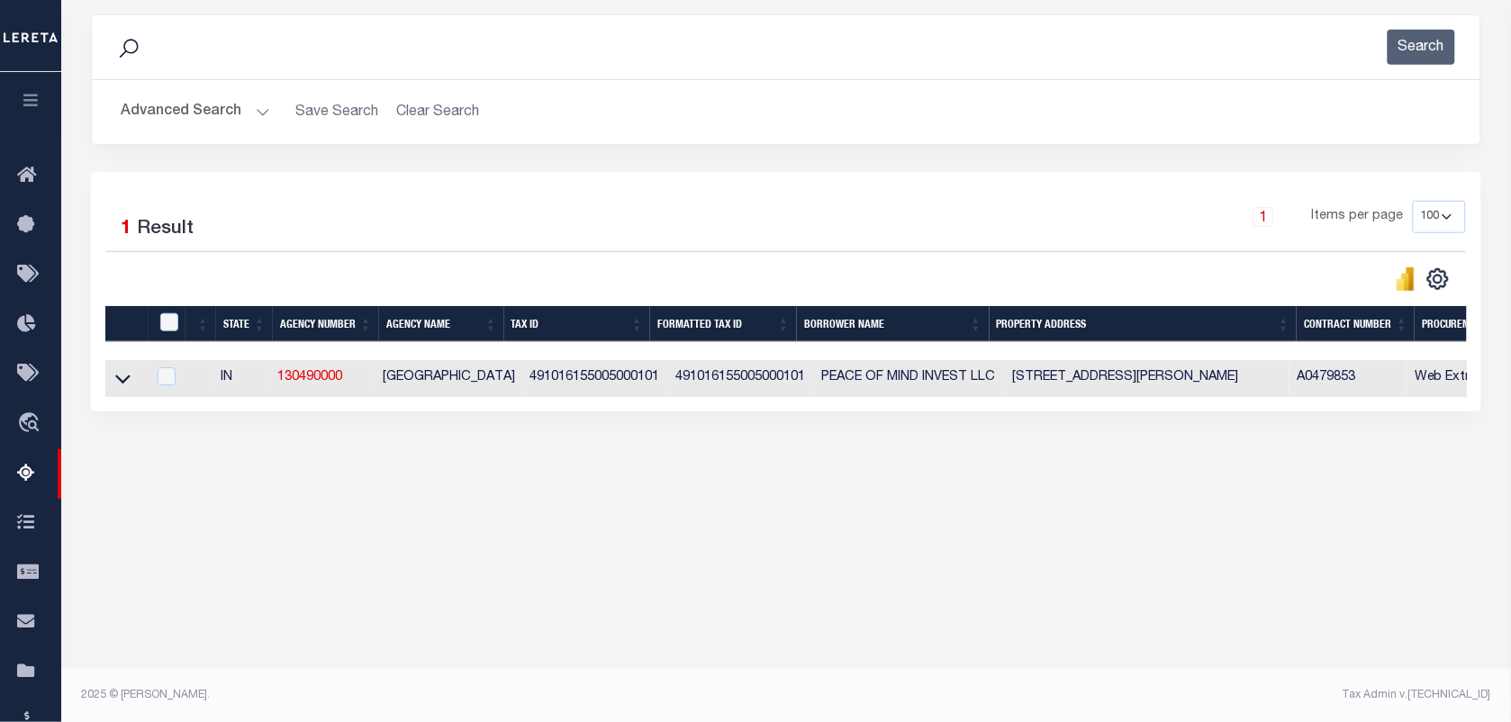
click at [253, 109] on button "Advanced Search" at bounding box center [195, 112] width 149 height 35
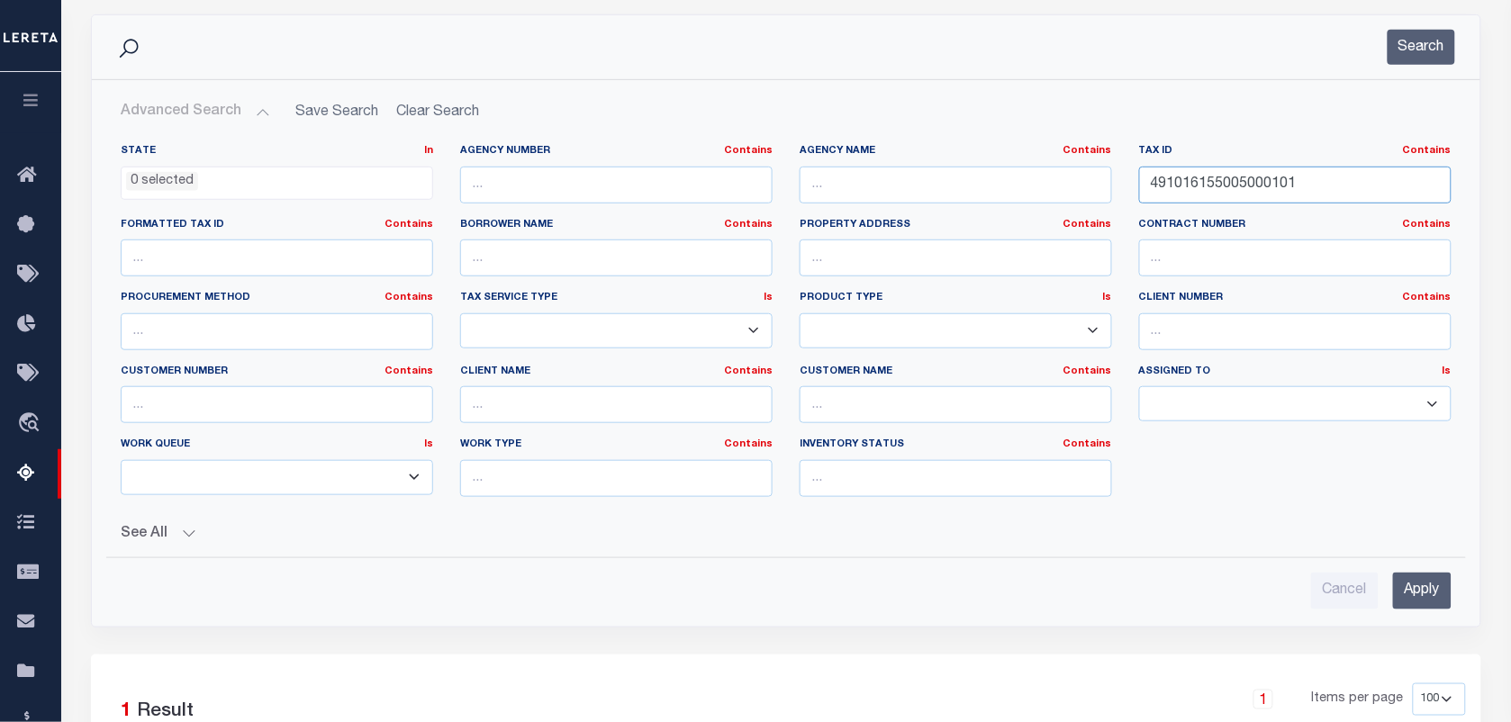
click at [1225, 183] on input "491016155005000101" at bounding box center [1295, 185] width 312 height 37
paste input "8118008"
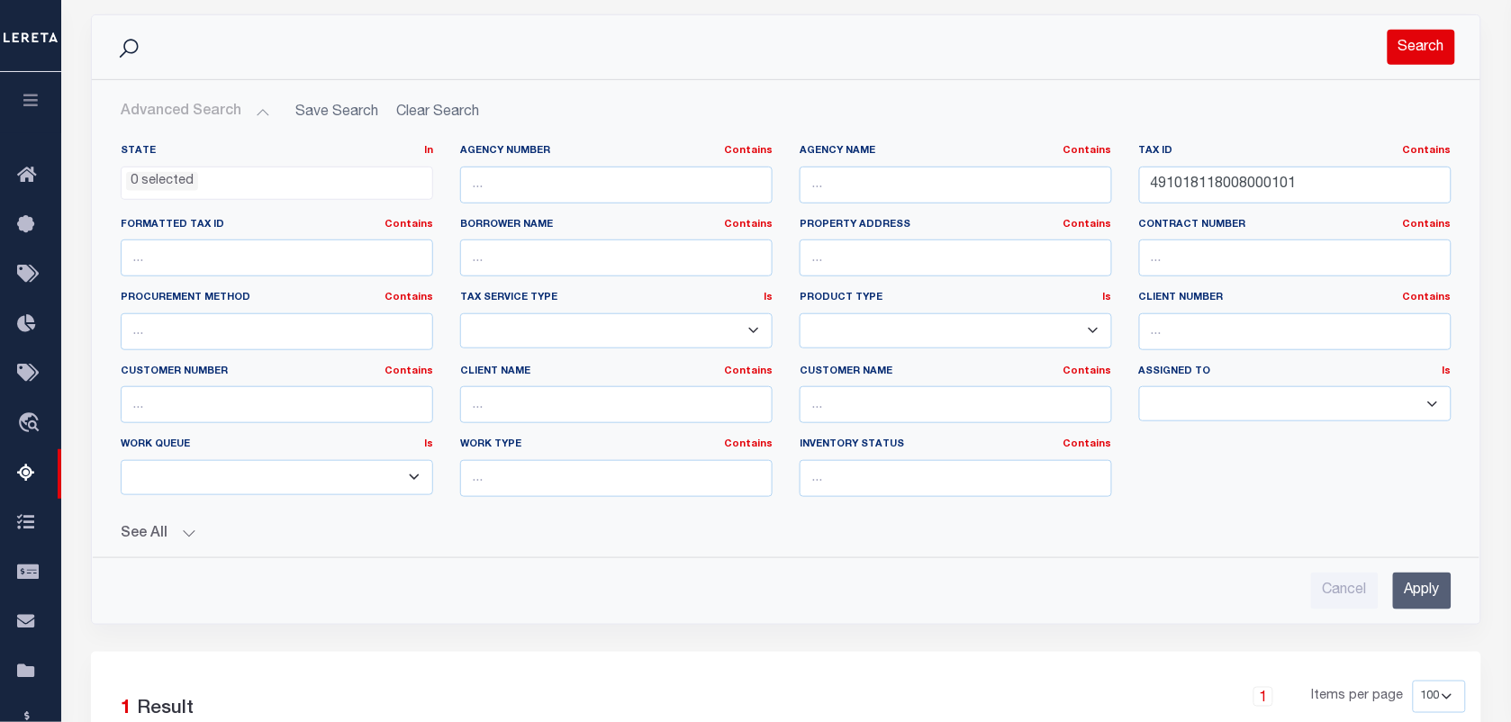
click at [1423, 63] on button "Search" at bounding box center [1422, 47] width 68 height 35
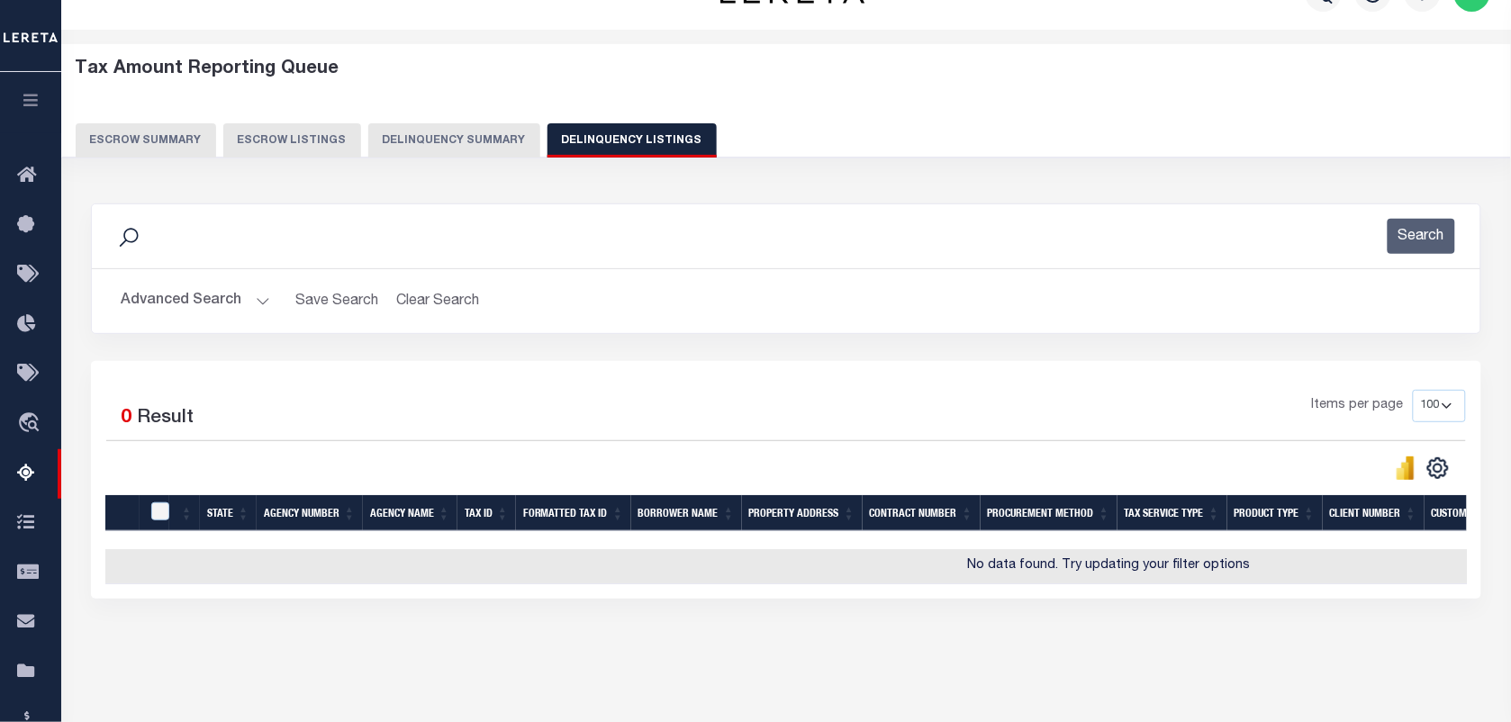
scroll to position [0, 0]
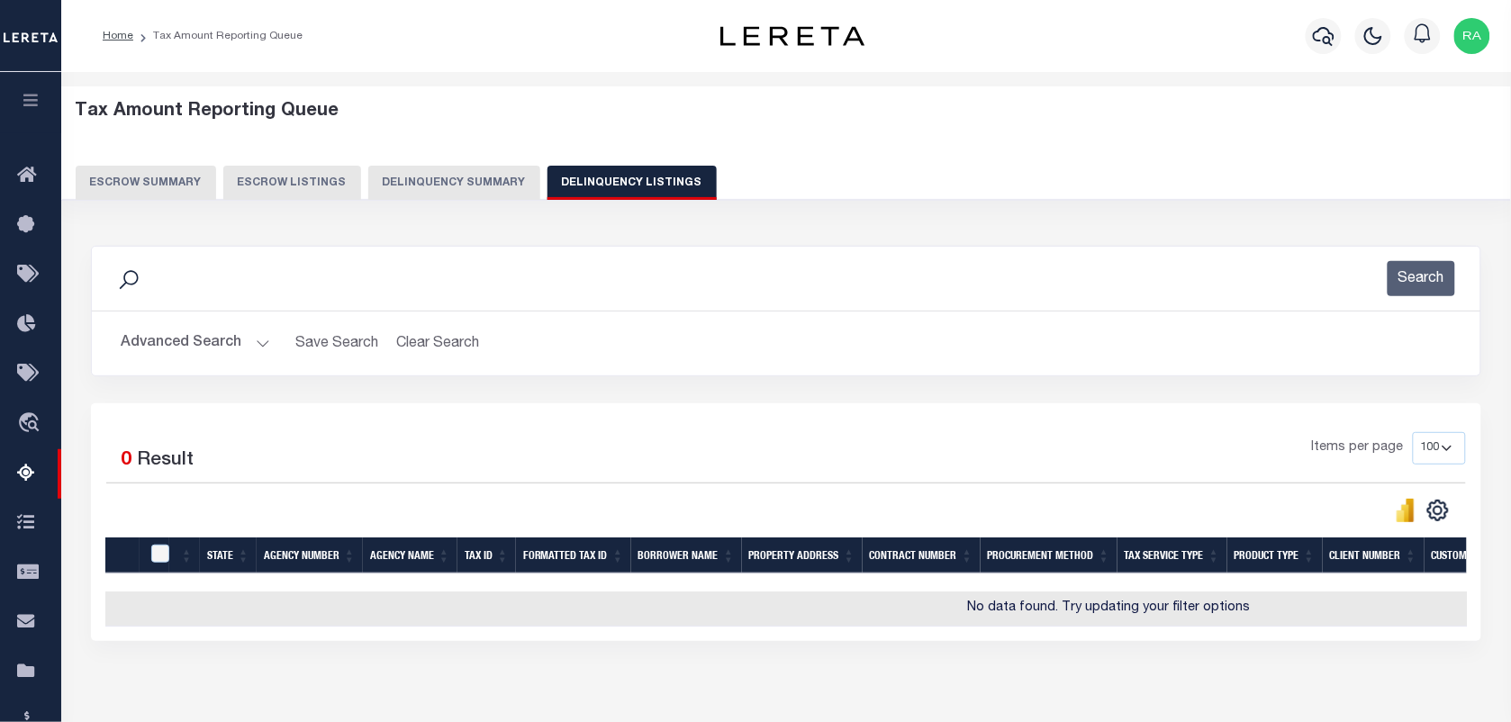
click at [257, 347] on button "Advanced Search" at bounding box center [195, 343] width 149 height 35
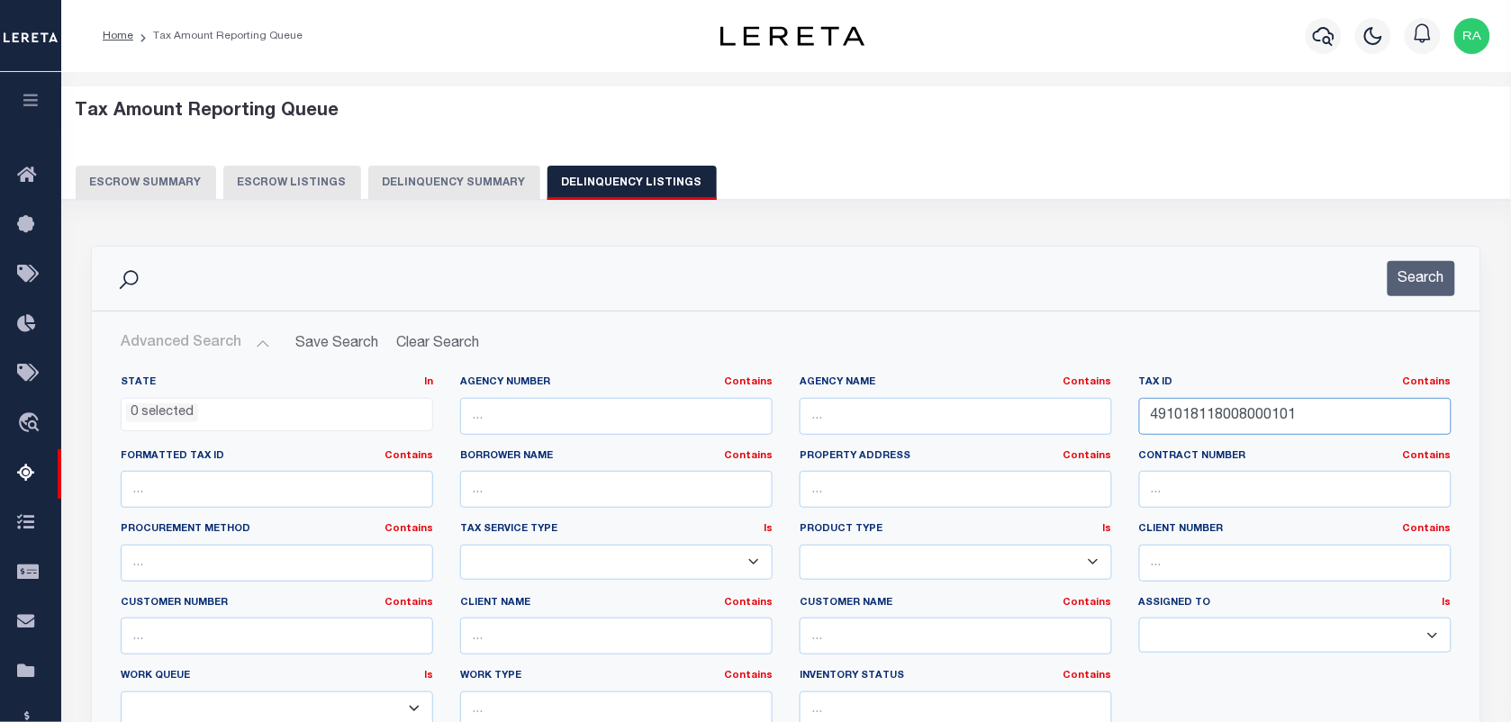
click at [1236, 411] on input "491018118008000101" at bounding box center [1295, 416] width 312 height 37
paste input "6155005"
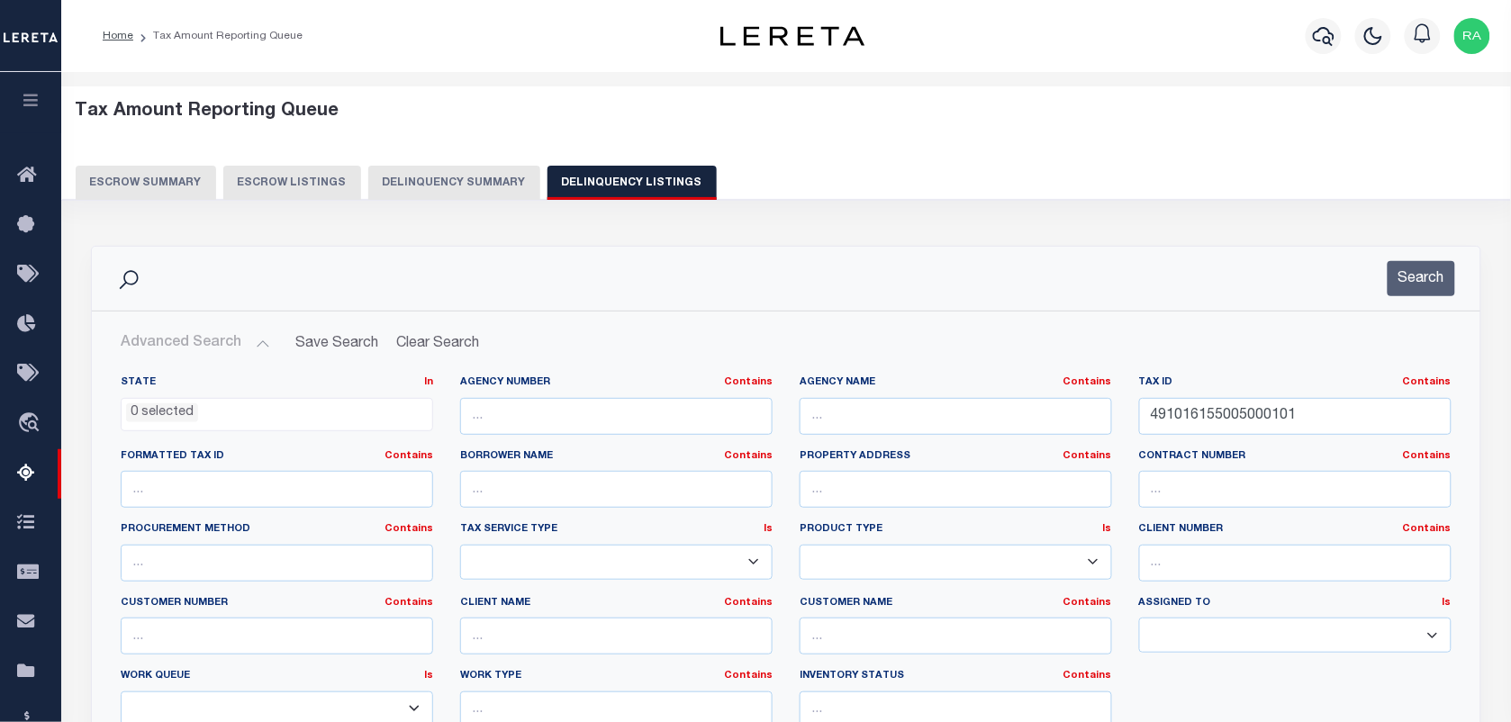
click at [1416, 259] on div "Search" at bounding box center [786, 279] width 1389 height 64
click at [1423, 294] on button "Search" at bounding box center [1422, 278] width 68 height 35
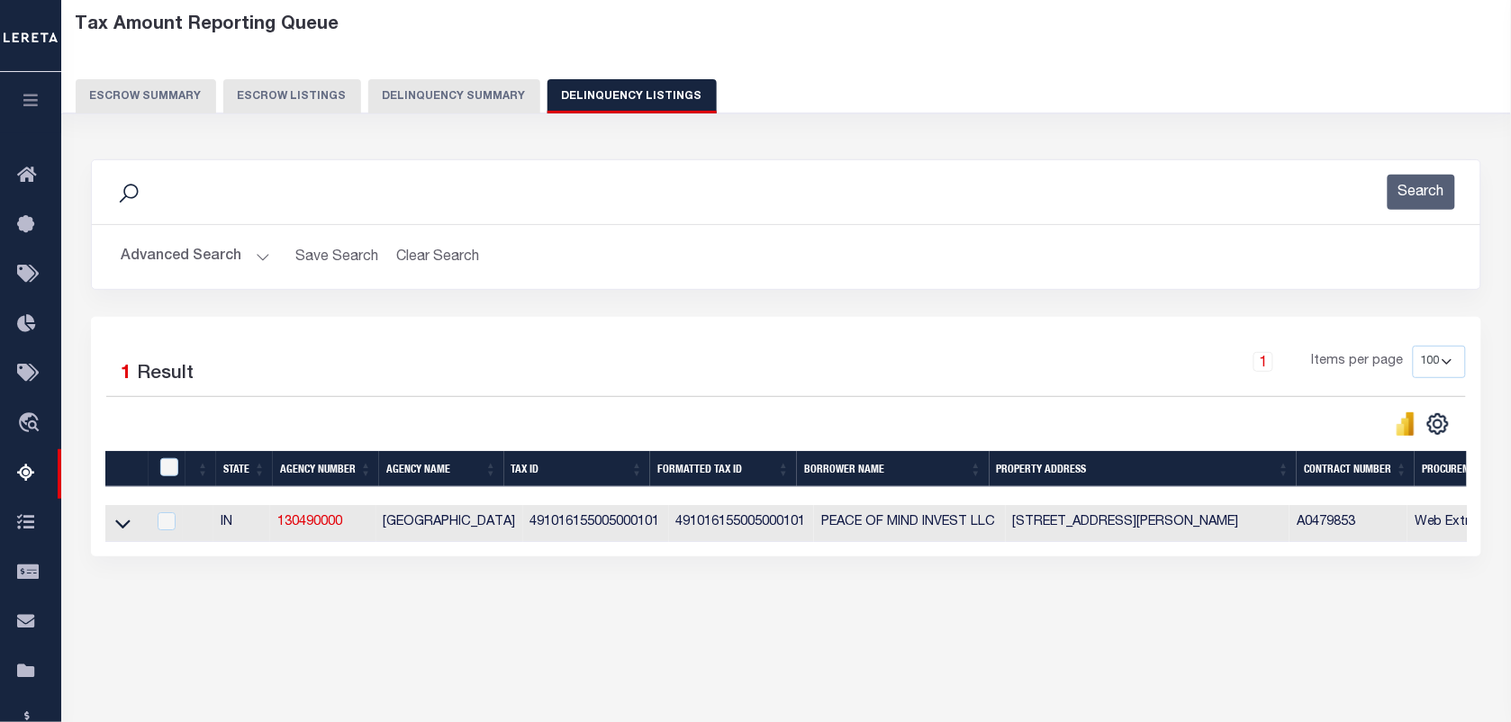
scroll to position [113, 0]
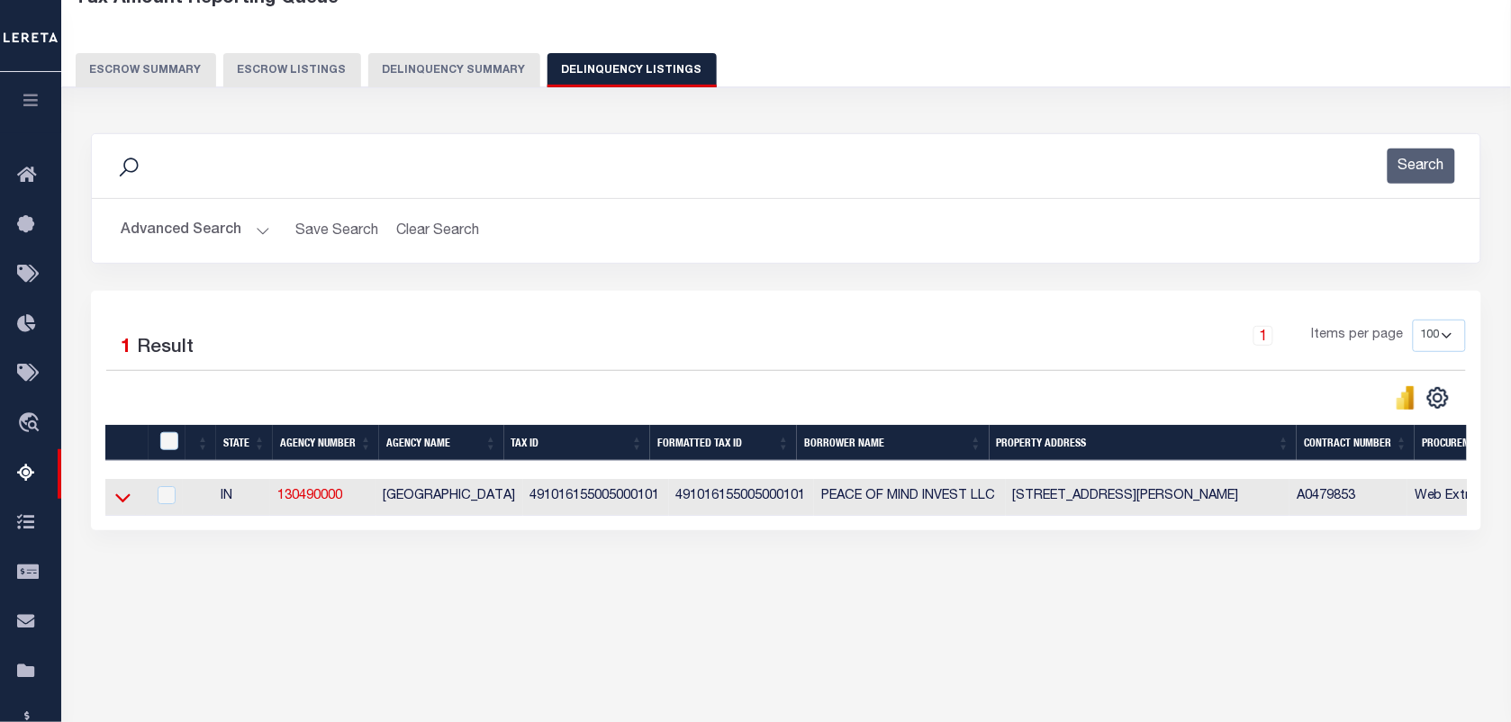
click at [124, 502] on icon at bounding box center [122, 497] width 15 height 19
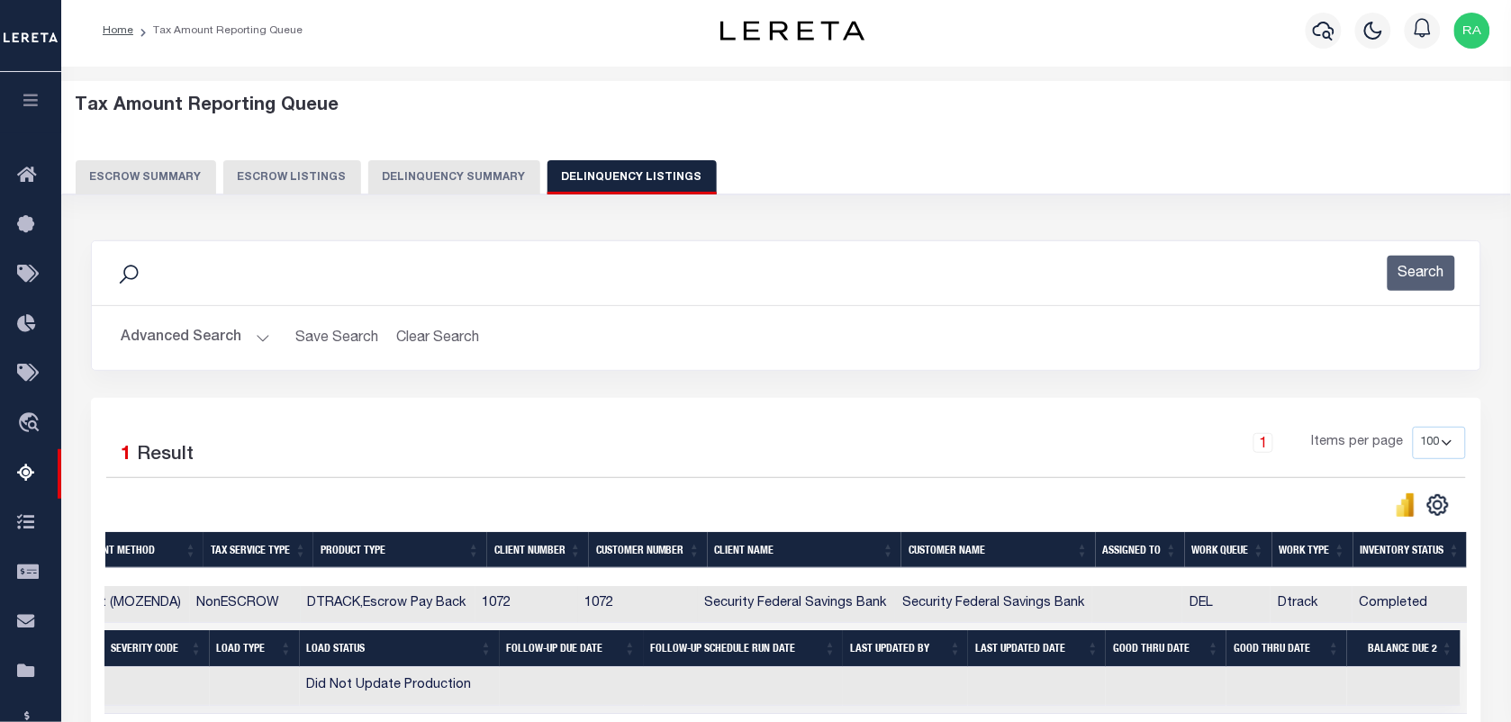
scroll to position [0, 0]
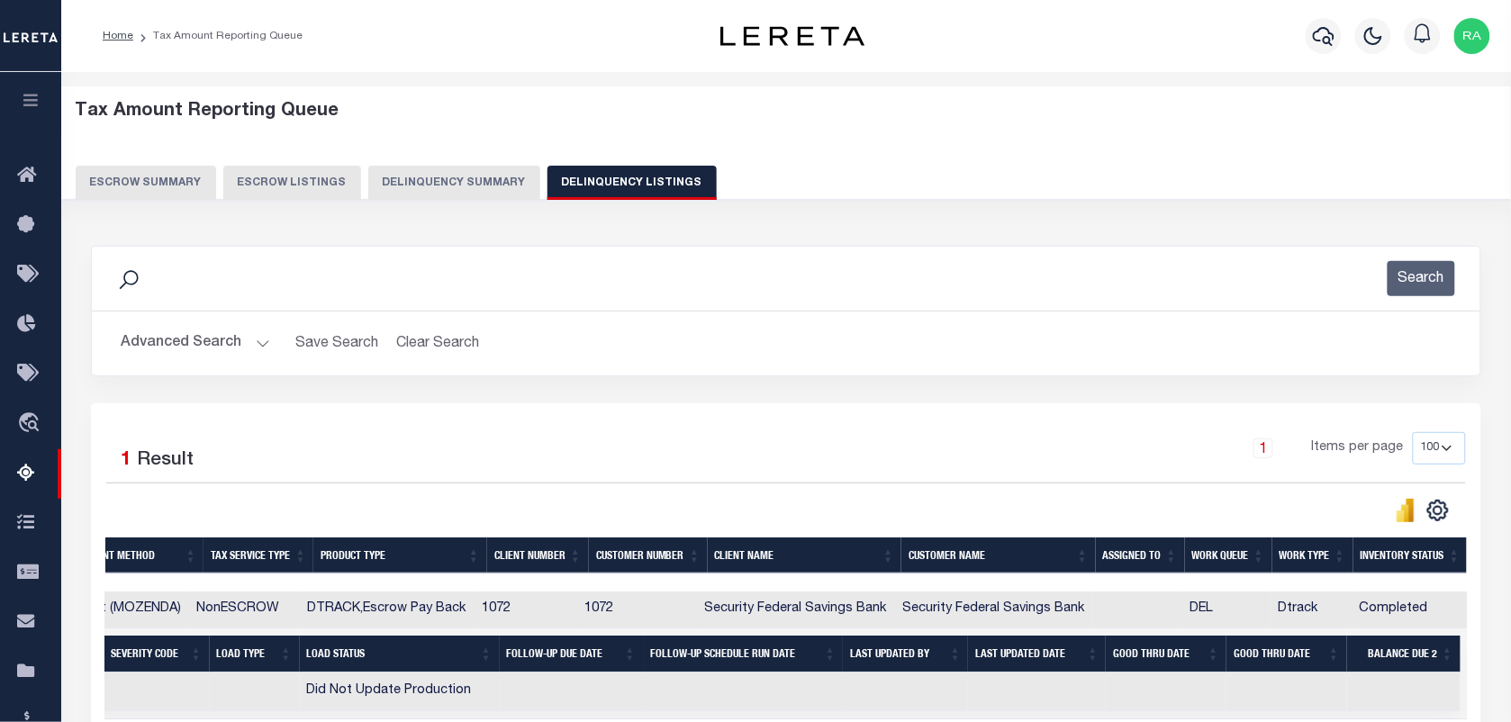
click at [258, 347] on button "Advanced Search" at bounding box center [195, 343] width 149 height 35
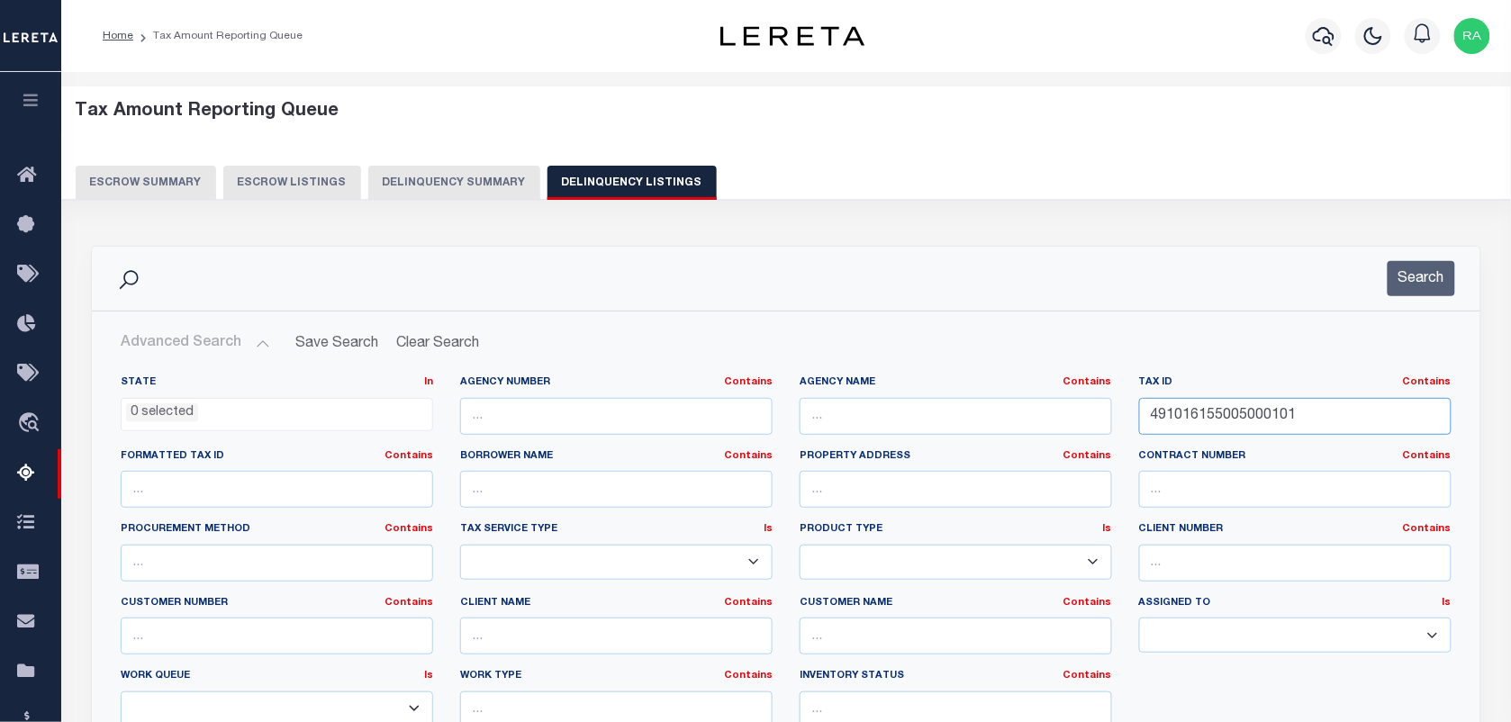
click at [1288, 420] on input "491016155005000101" at bounding box center [1295, 416] width 312 height 37
paste input "8154004"
click at [1414, 268] on button "Search" at bounding box center [1422, 278] width 68 height 35
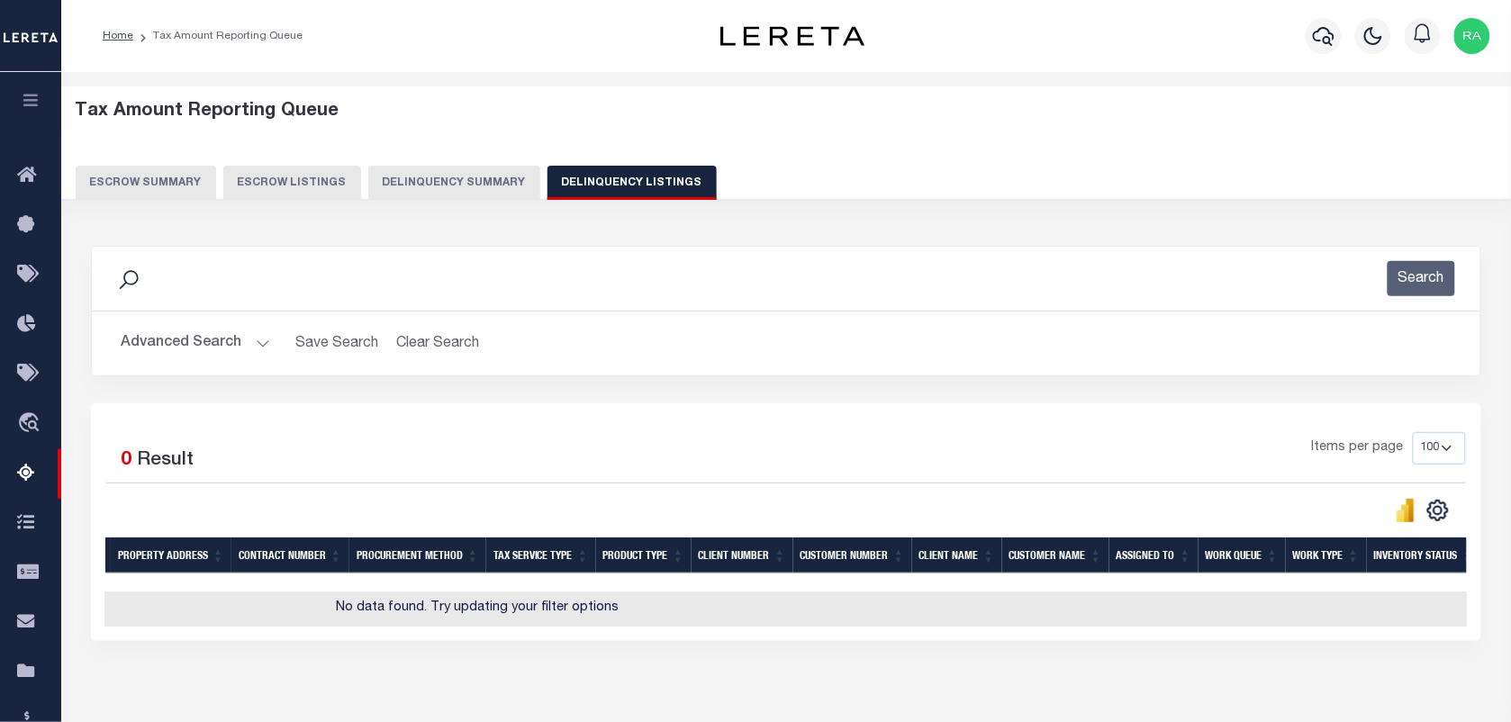
click at [257, 342] on button "Advanced Search" at bounding box center [195, 343] width 149 height 35
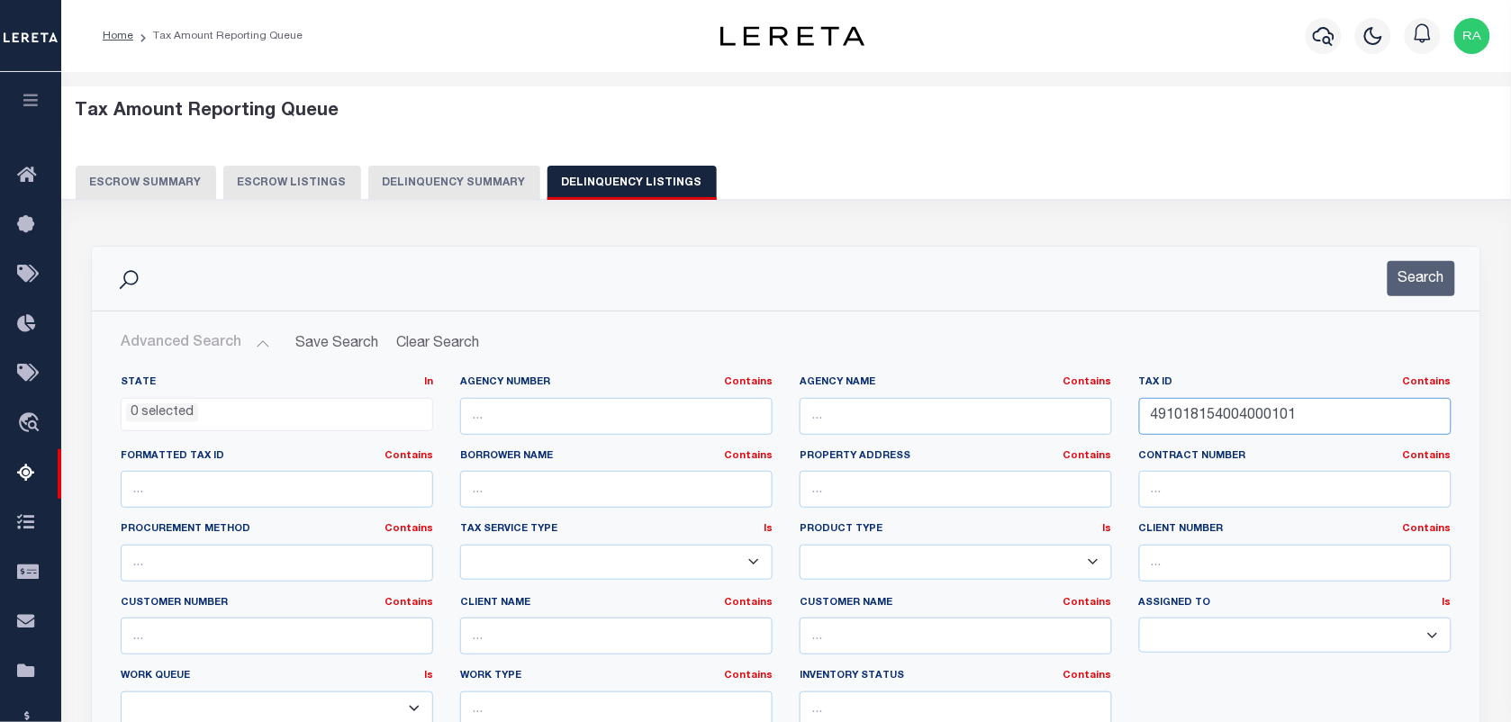
click at [1217, 420] on input "491018154004000101" at bounding box center [1295, 416] width 312 height 37
paste input "8116"
click at [1418, 286] on button "Search" at bounding box center [1422, 278] width 68 height 35
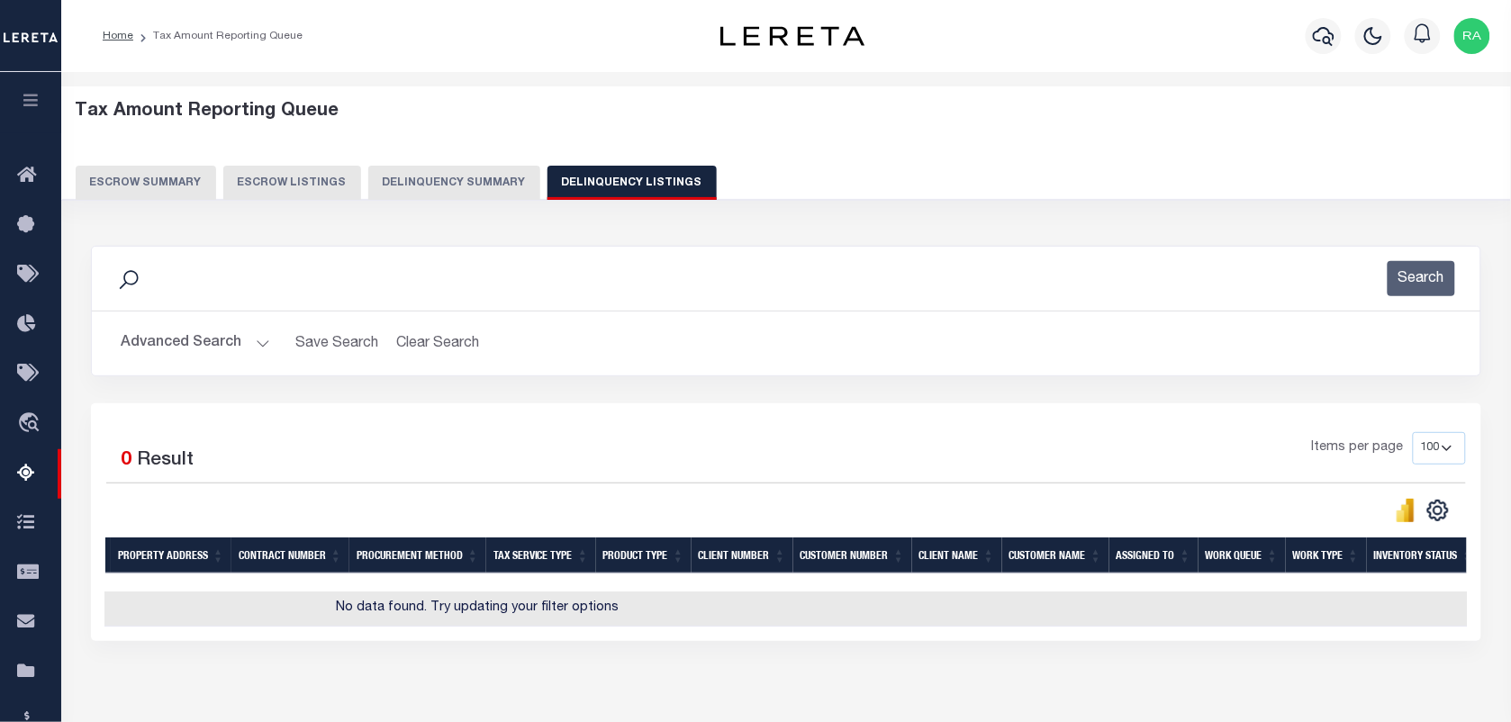
scroll to position [225, 0]
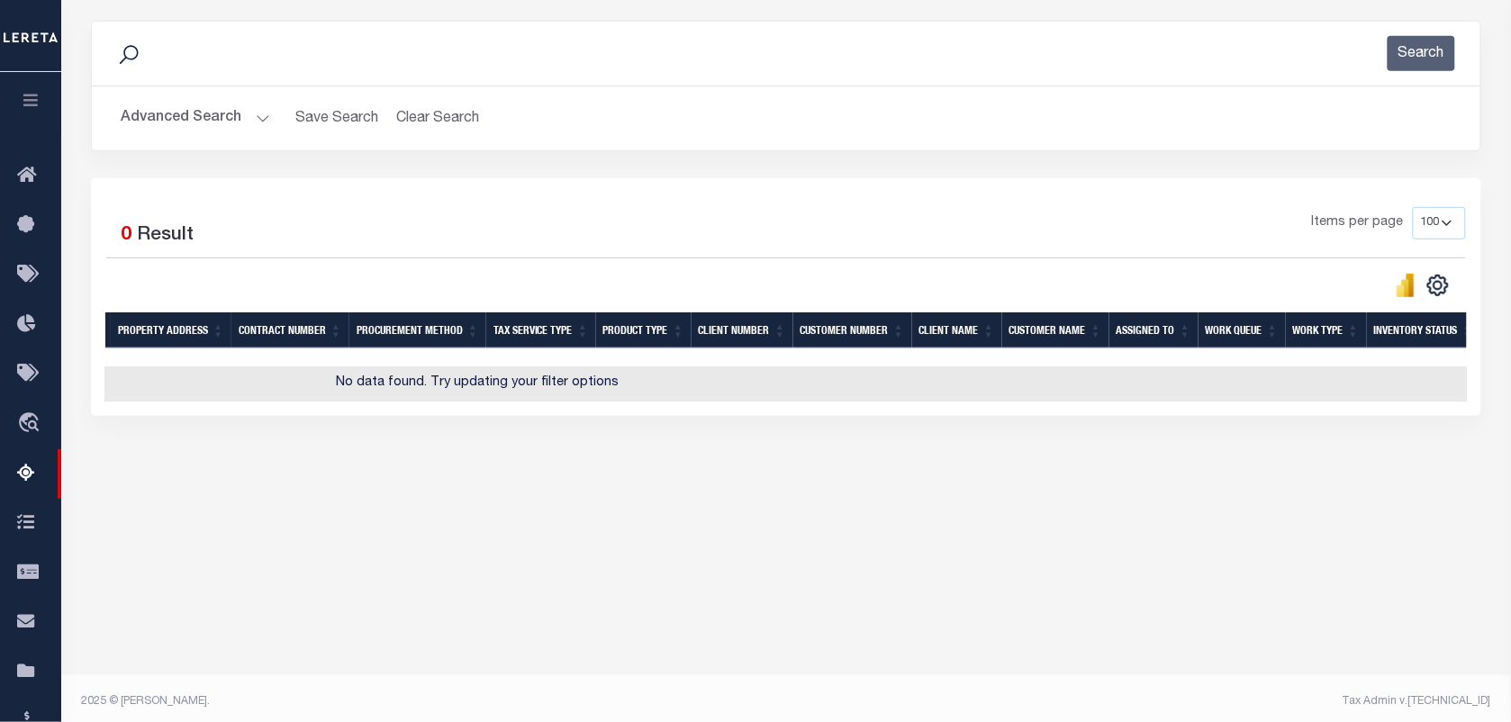
click at [250, 115] on button "Advanced Search" at bounding box center [195, 118] width 149 height 35
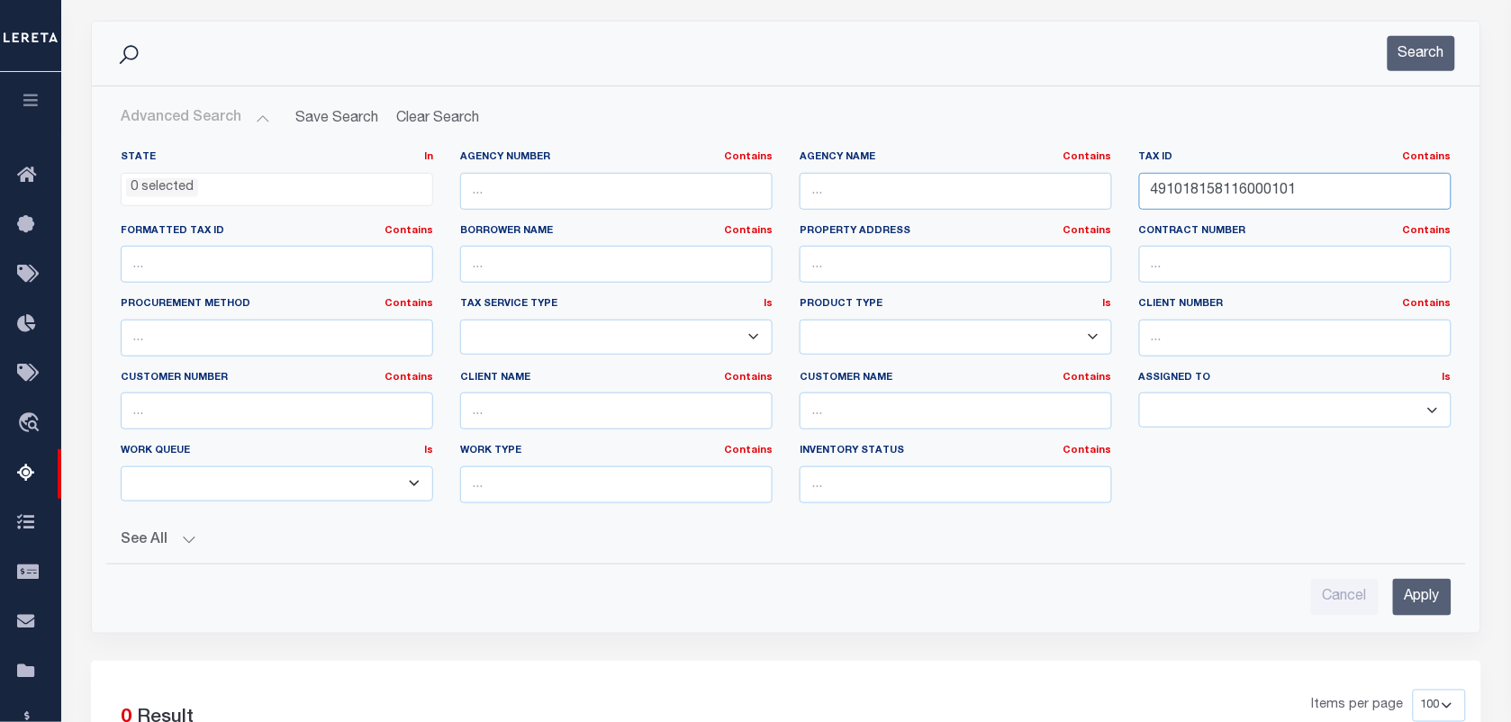
click at [1253, 180] on input "491018158116000101" at bounding box center [1295, 191] width 312 height 37
paste input "67002"
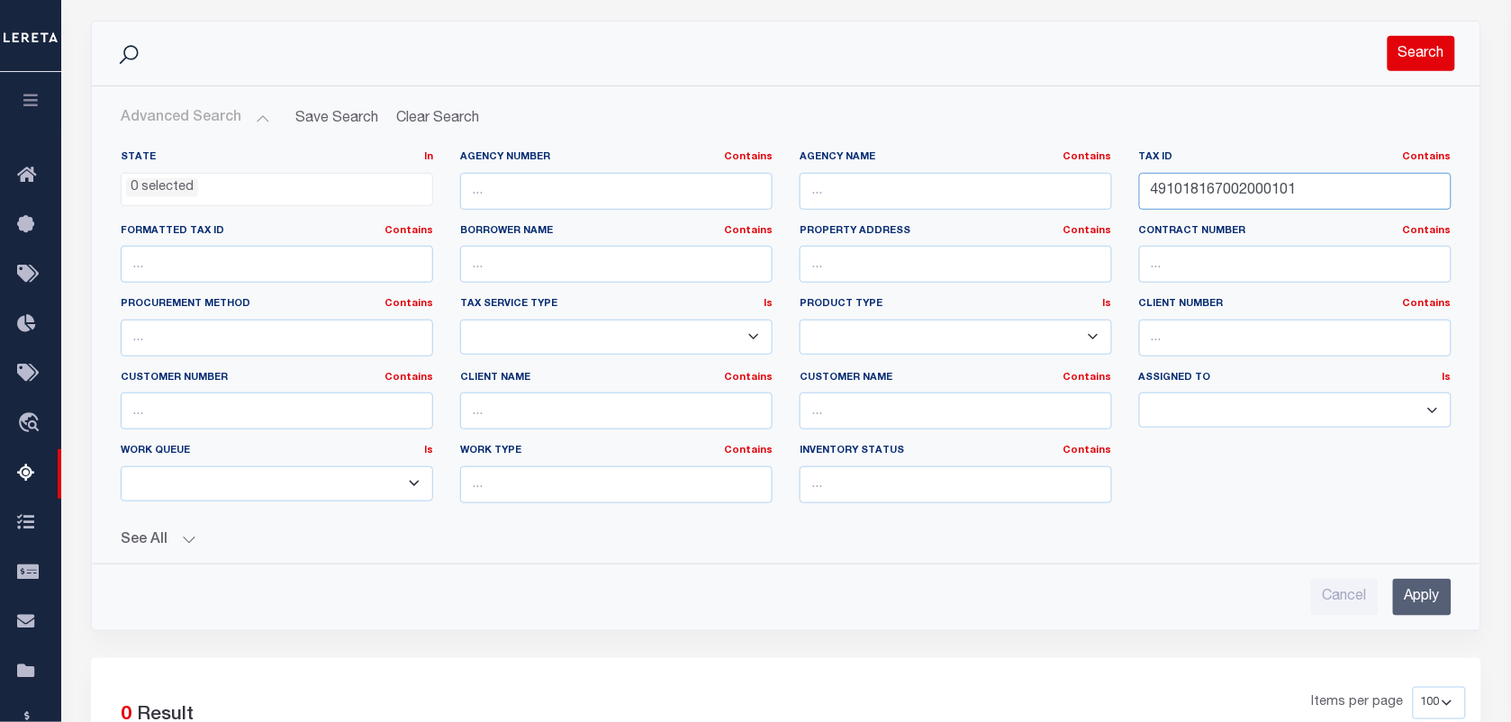
type input "491018167002000101"
click at [1437, 51] on button "Search" at bounding box center [1422, 53] width 68 height 35
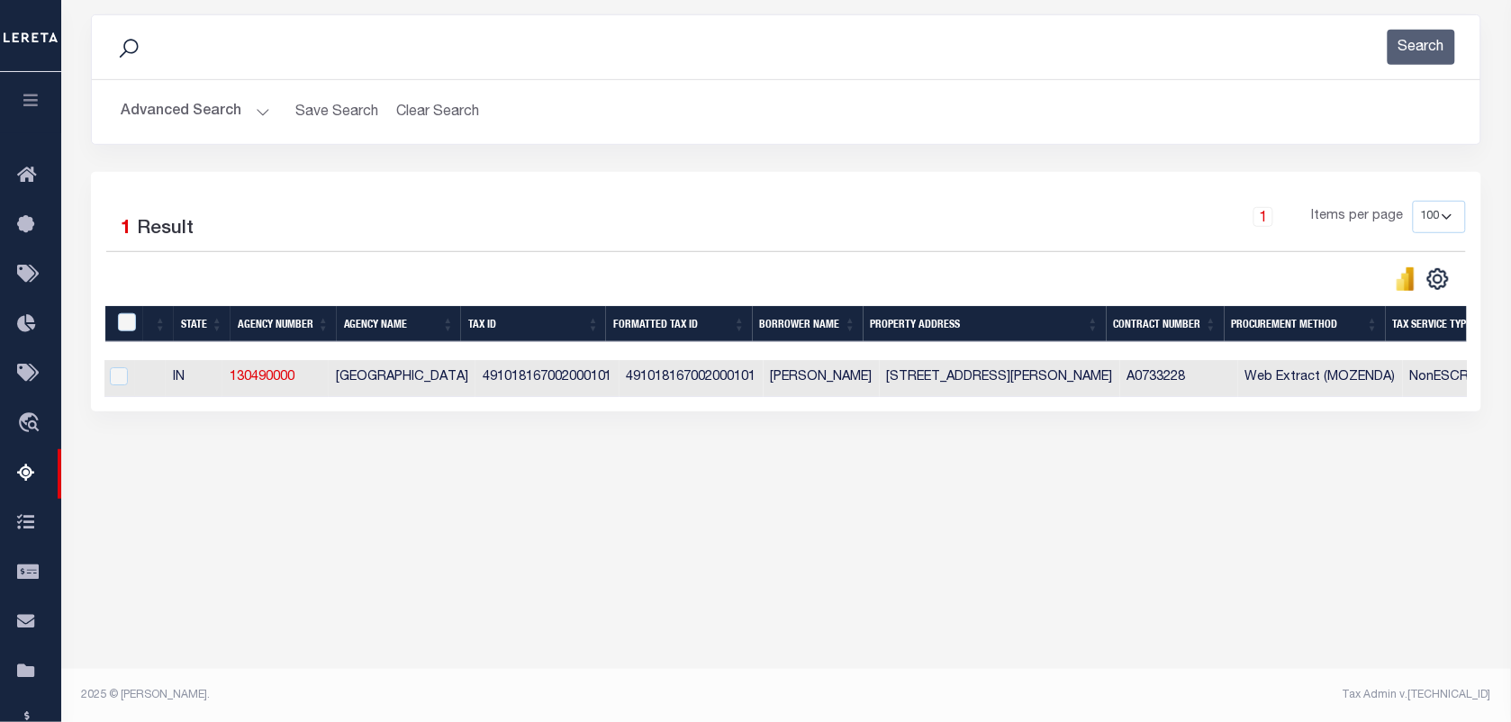
scroll to position [0, 0]
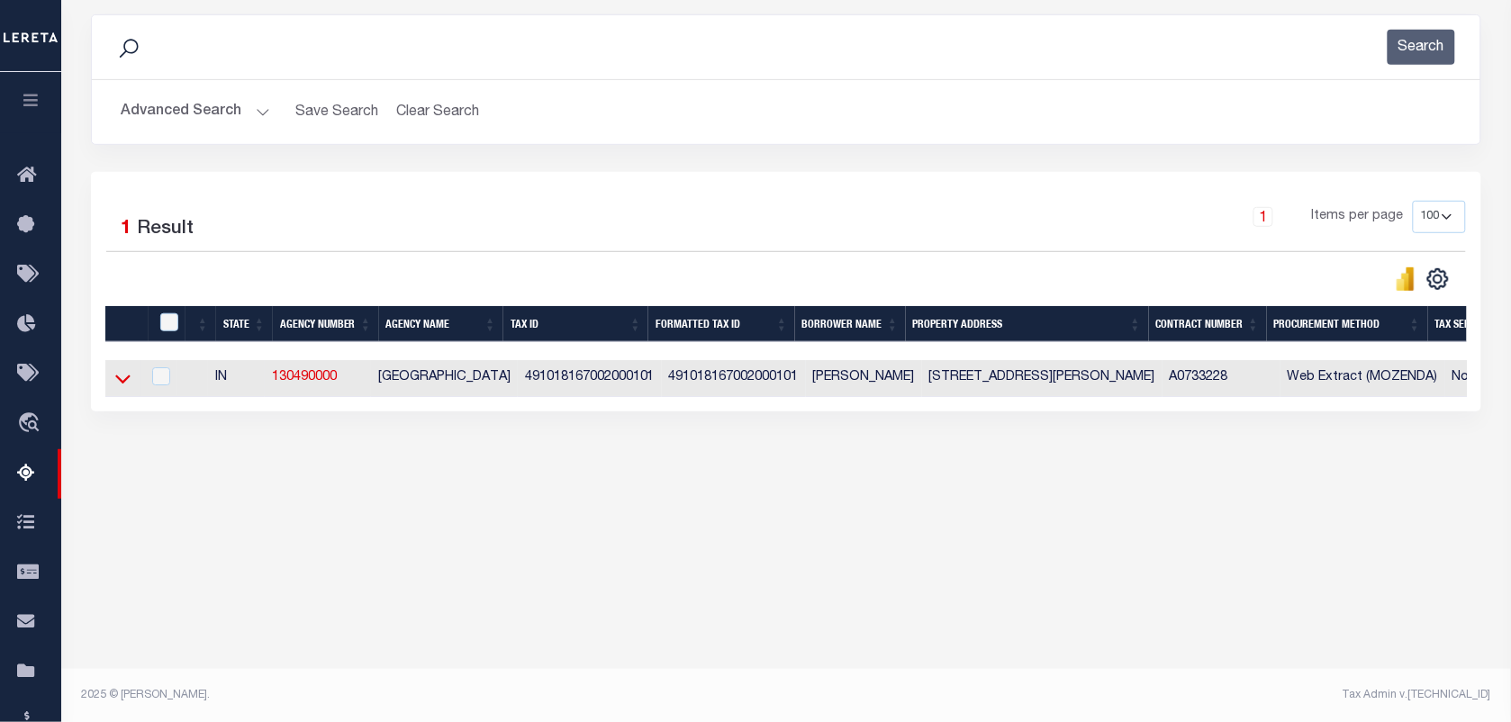
click at [126, 381] on icon at bounding box center [122, 378] width 15 height 19
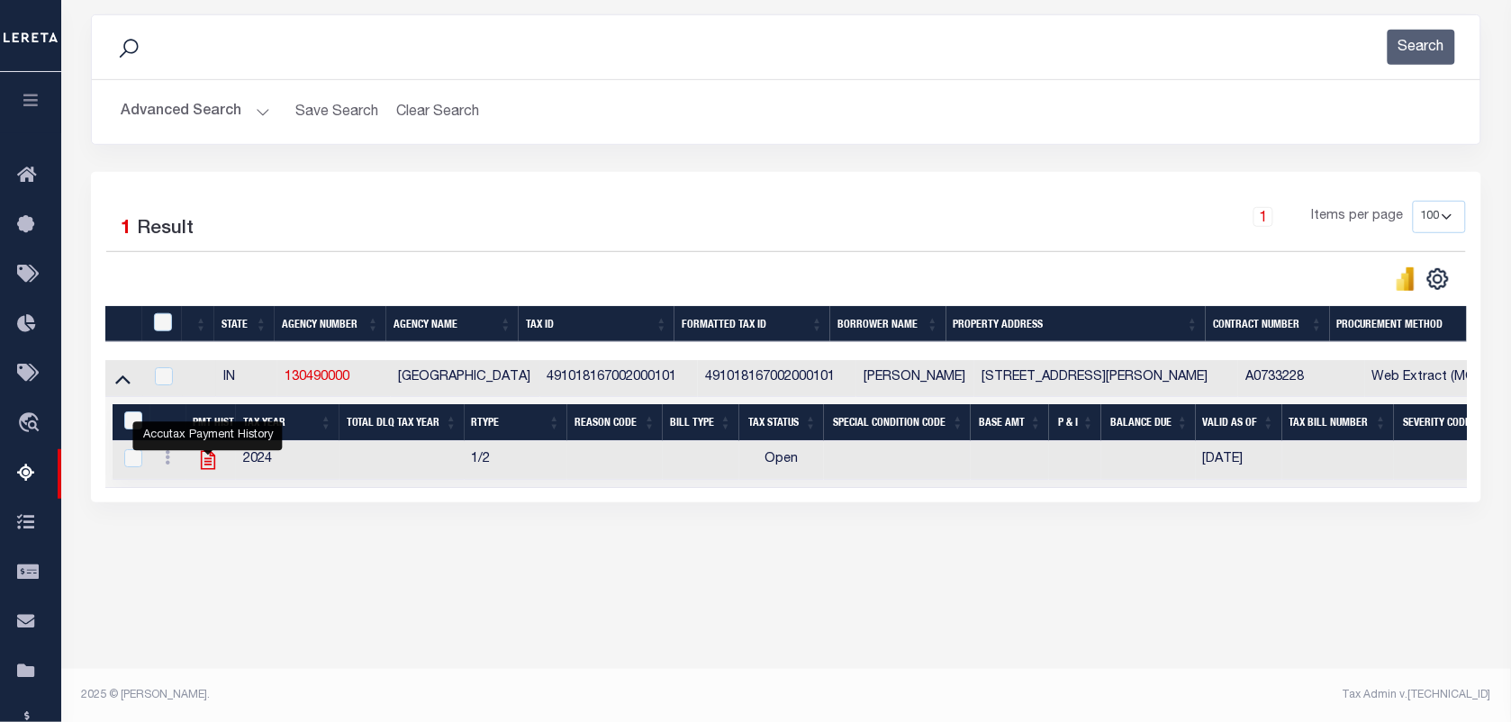
click at [209, 465] on icon "" at bounding box center [207, 460] width 14 height 19
checkbox input "true"
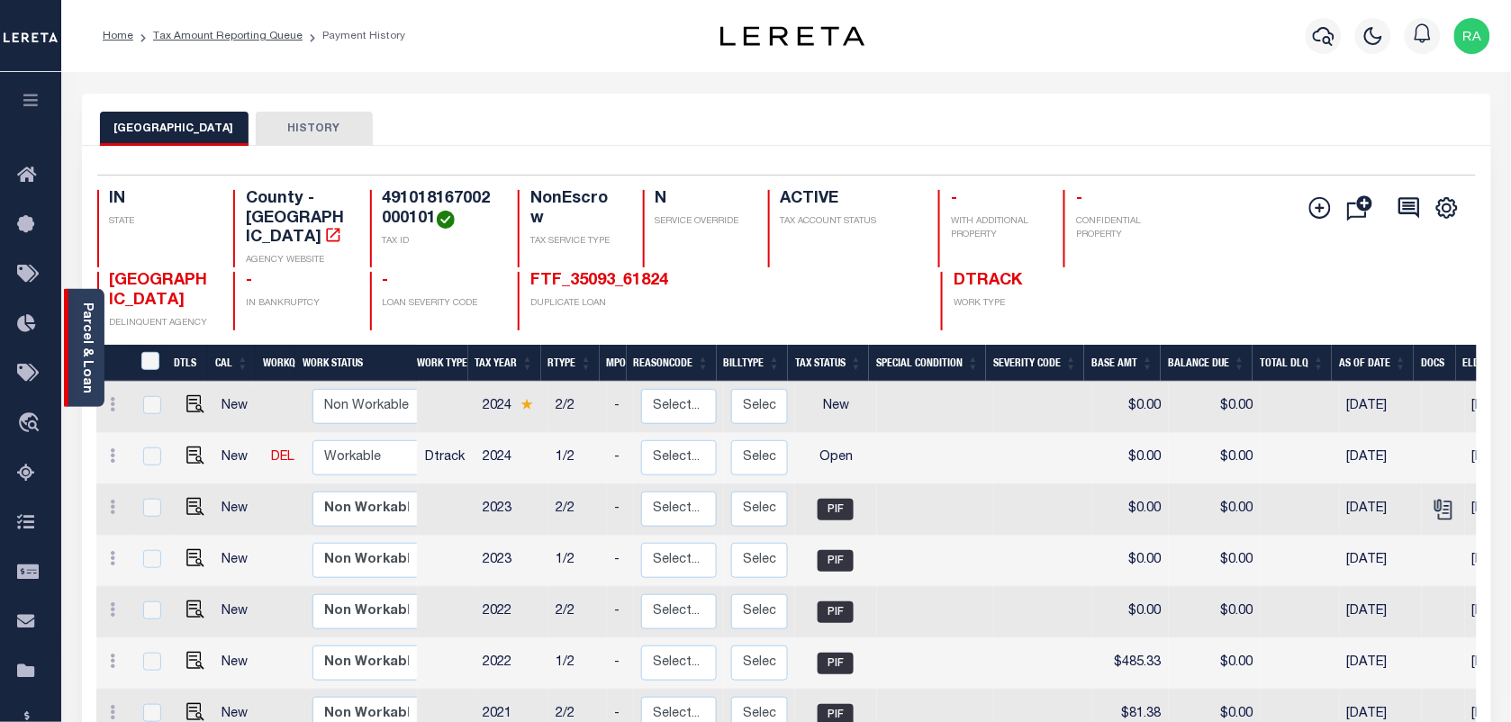
click at [80, 316] on link "Parcel & Loan" at bounding box center [86, 348] width 13 height 91
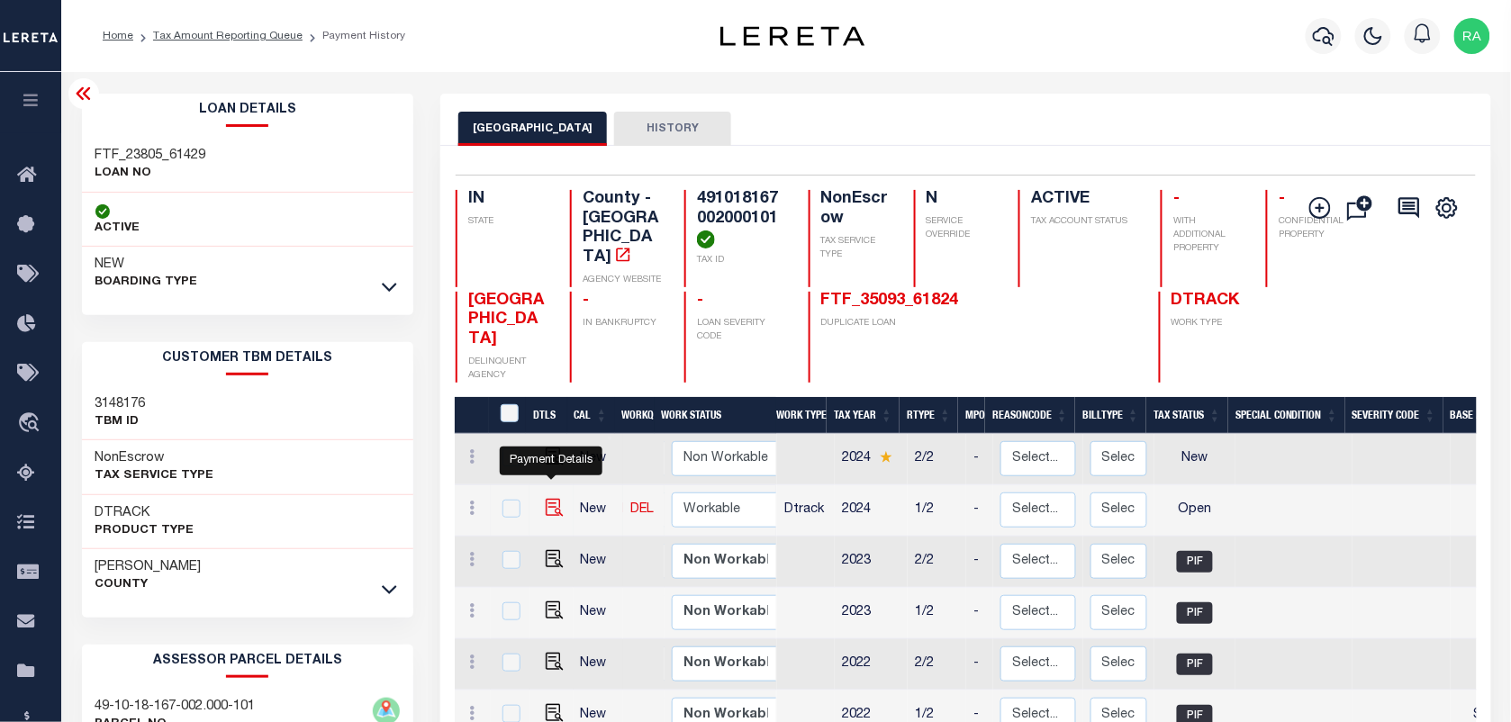
click at [549, 499] on img "" at bounding box center [555, 508] width 18 height 18
checkbox input "true"
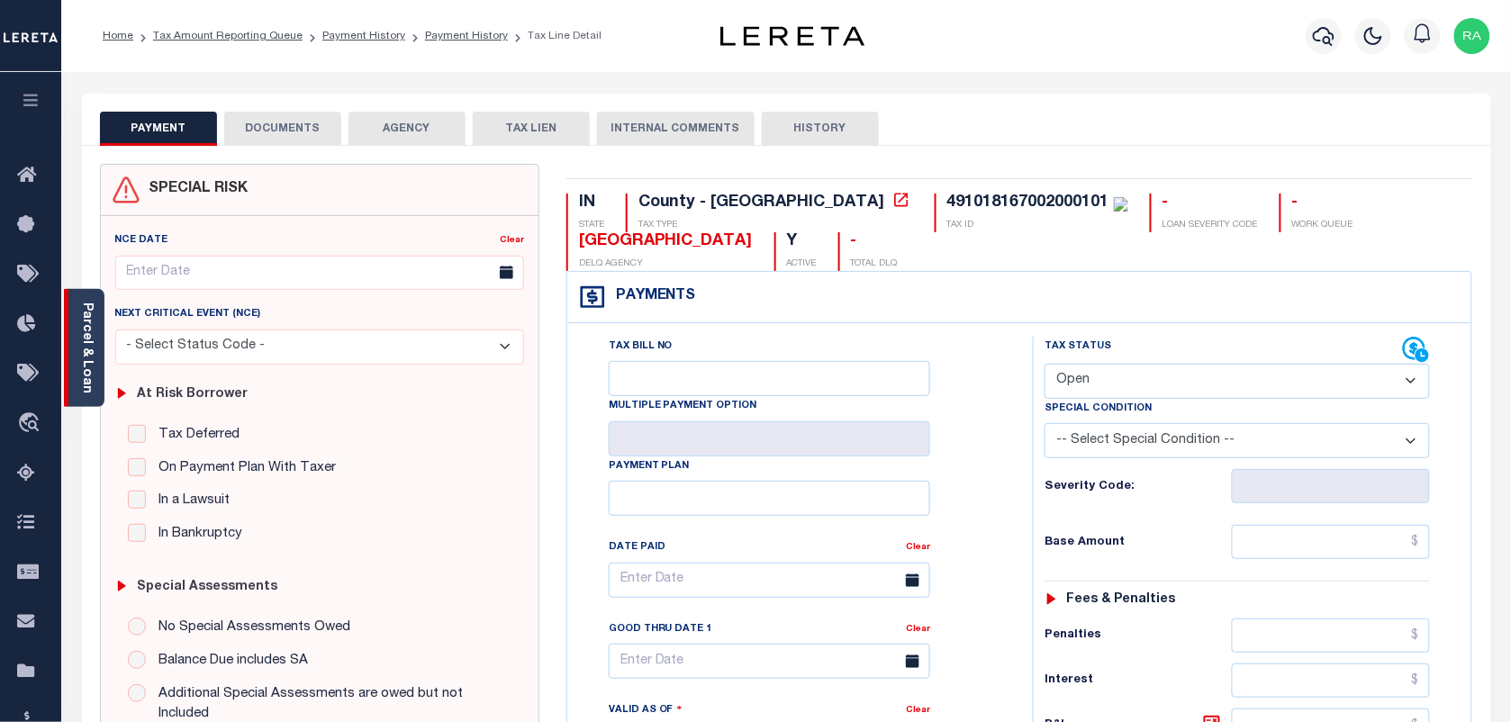
click at [72, 338] on div "Parcel & Loan" at bounding box center [84, 348] width 41 height 118
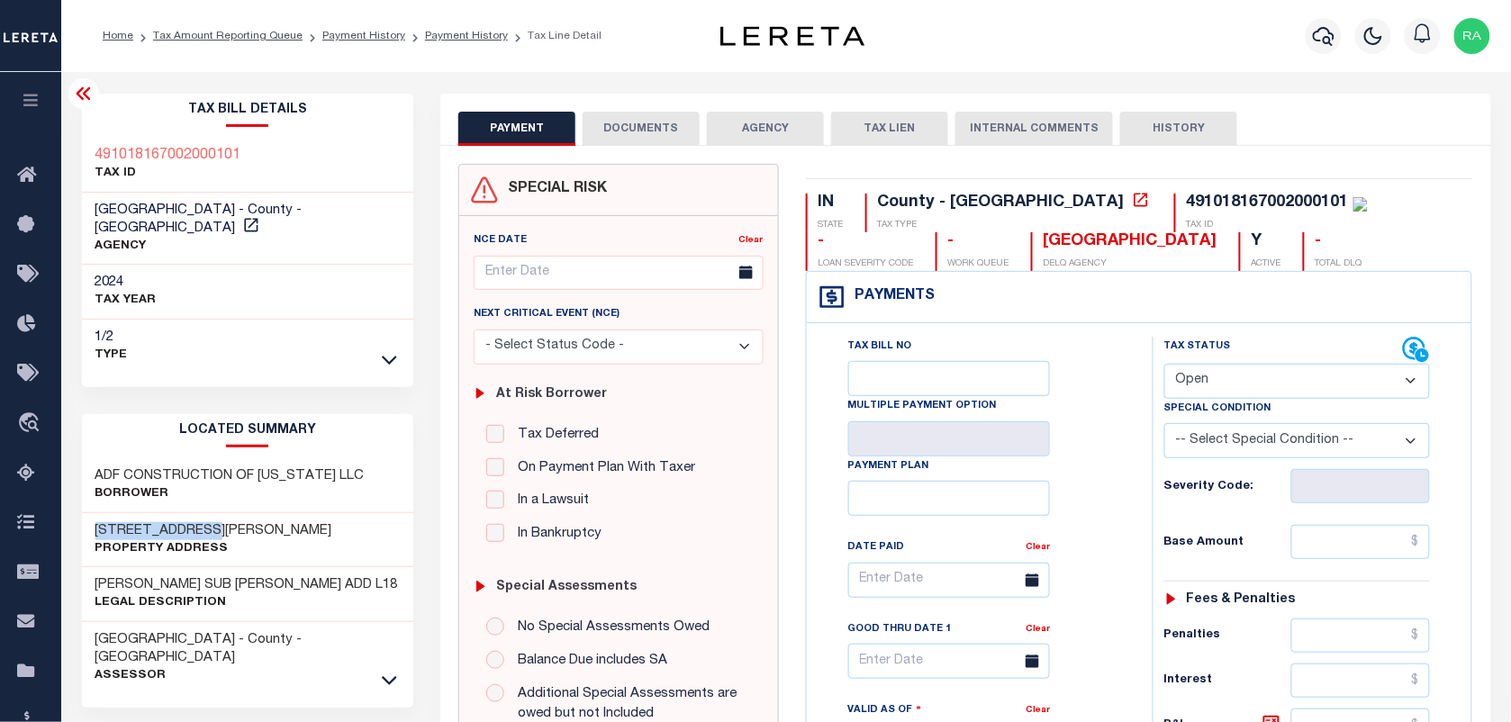
drag, startPoint x: 165, startPoint y: 505, endPoint x: 222, endPoint y: 506, distance: 57.6
click at [222, 513] on div "[STREET_ADDRESS][PERSON_NAME] Property Address" at bounding box center [248, 540] width 332 height 55
copy h3 "[STREET_ADDRESS][PERSON_NAME]"
click at [1263, 366] on select "- Select Status Code - Open Due/Unpaid Paid Incomplete No Tax Due Internal Refu…" at bounding box center [1297, 381] width 266 height 35
select select "PYD"
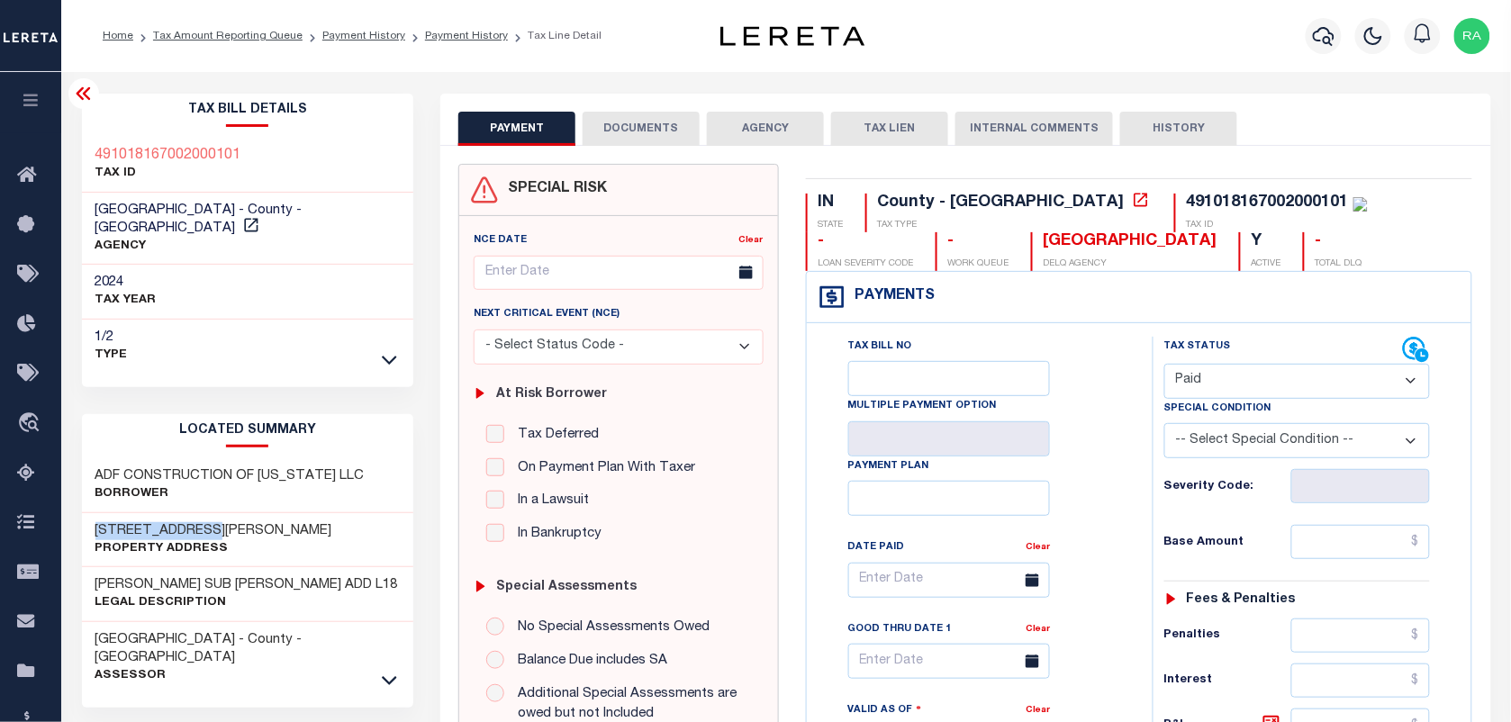
click at [1164, 366] on select "- Select Status Code - Open Due/Unpaid Paid Incomplete No Tax Due Internal Refu…" at bounding box center [1297, 381] width 266 height 35
type input "[DATE]"
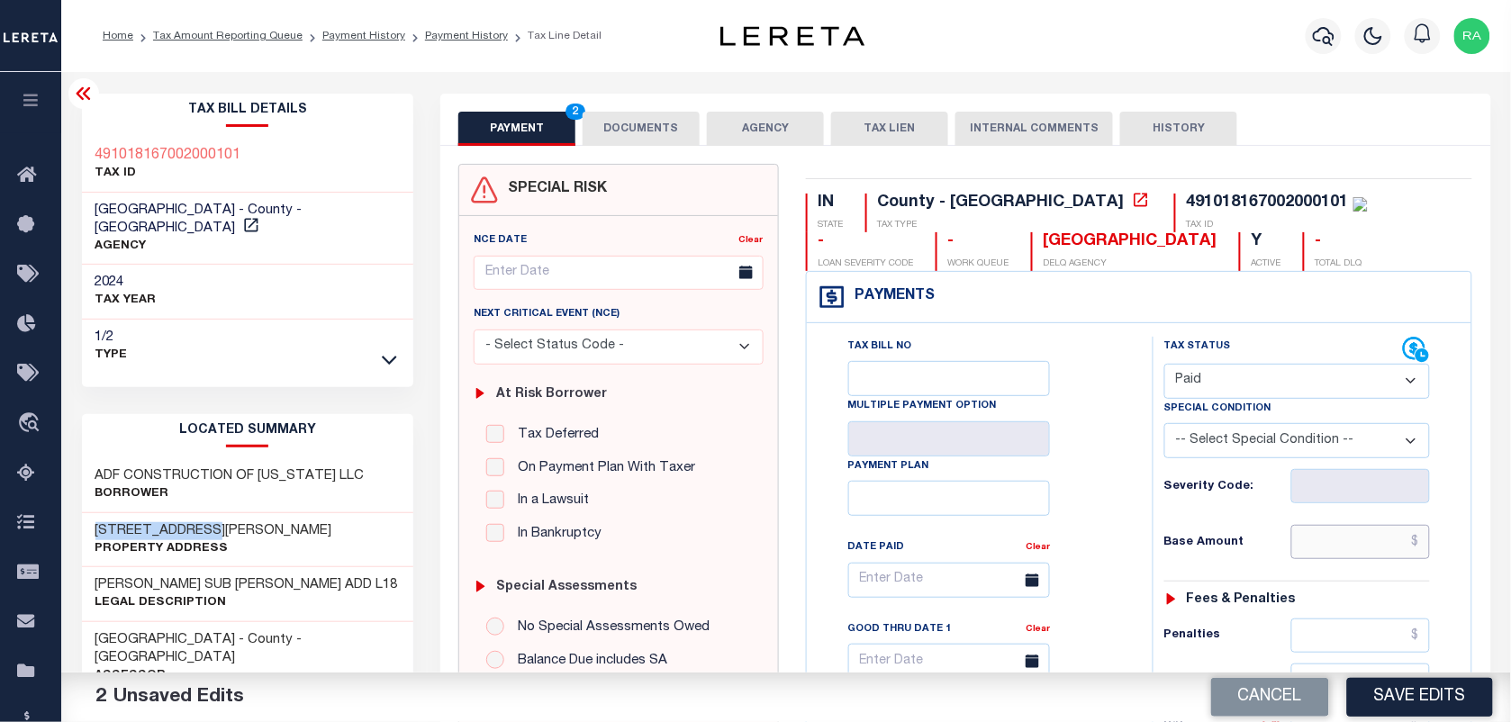
click at [1374, 549] on input "text" at bounding box center [1361, 542] width 140 height 34
paste input "2,345.7"
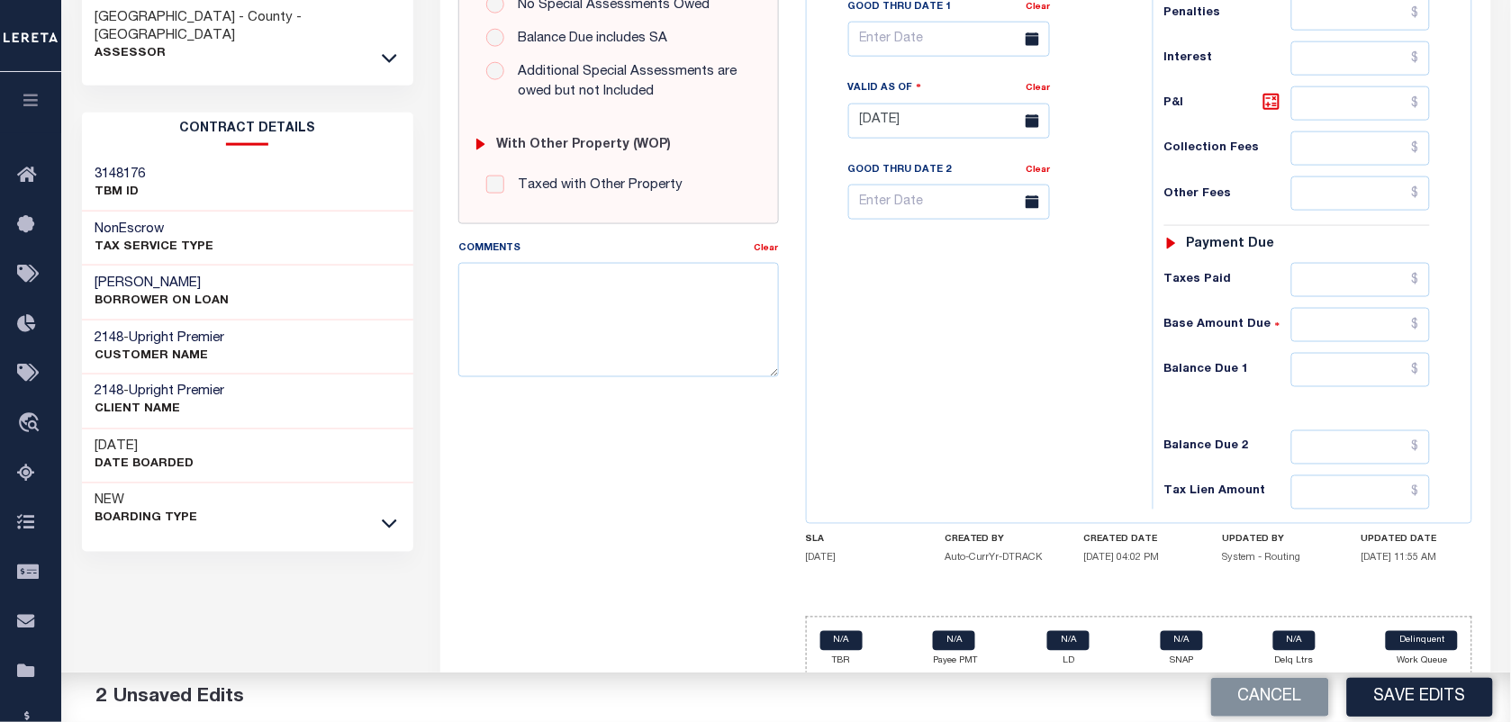
scroll to position [650, 0]
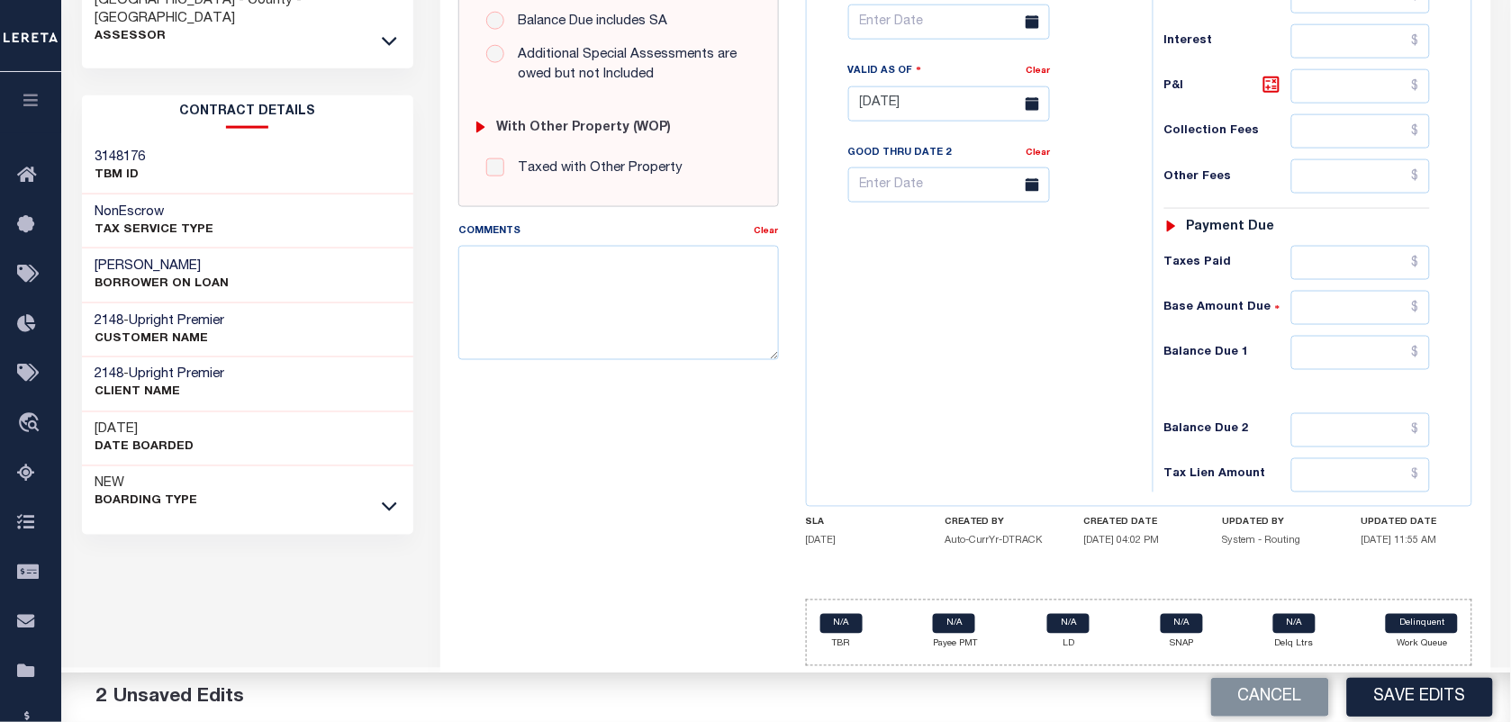
type input "$2,345.70"
drag, startPoint x: 1352, startPoint y: 358, endPoint x: 1396, endPoint y: 371, distance: 45.9
click at [1352, 358] on input "text" at bounding box center [1361, 353] width 140 height 34
type input "$0.00"
click at [1460, 376] on div "Tax Status Status" at bounding box center [1303, 94] width 328 height 795
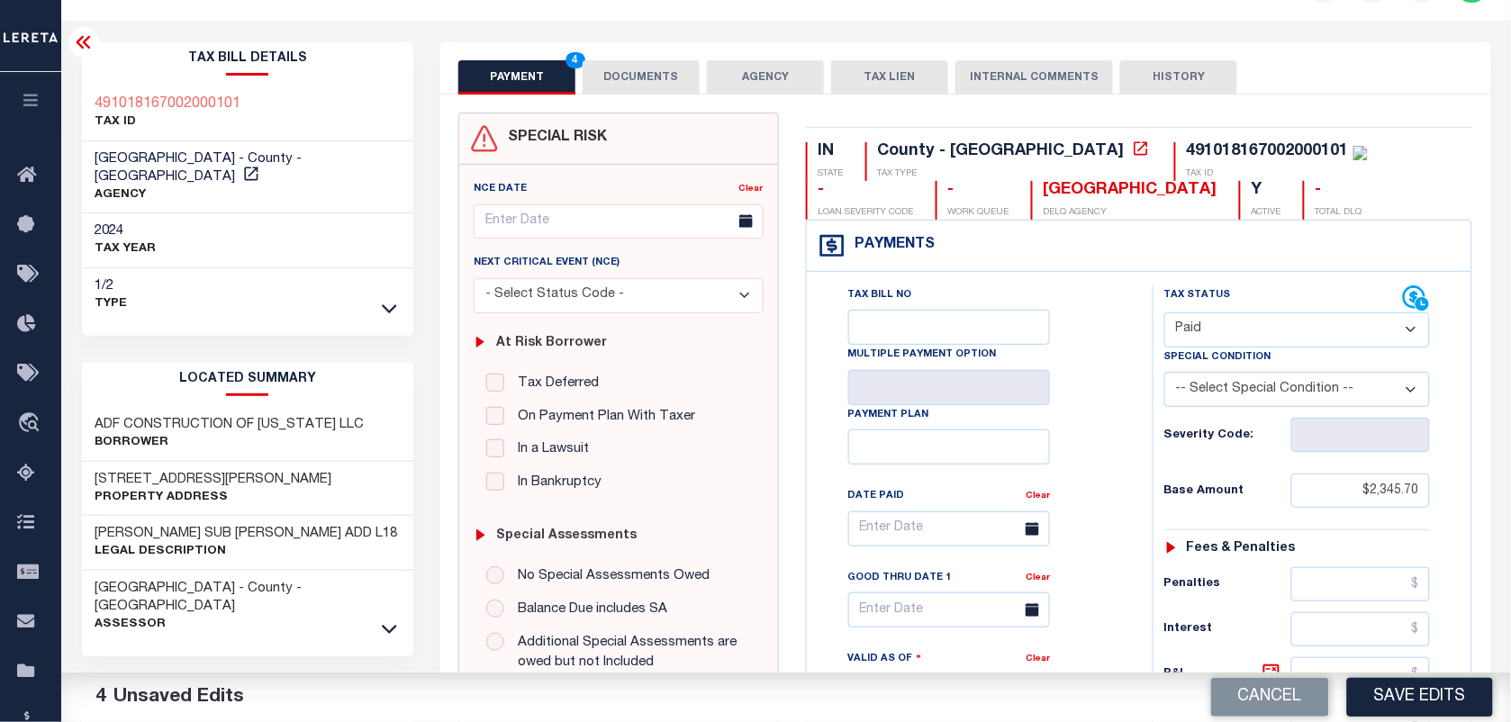
scroll to position [0, 0]
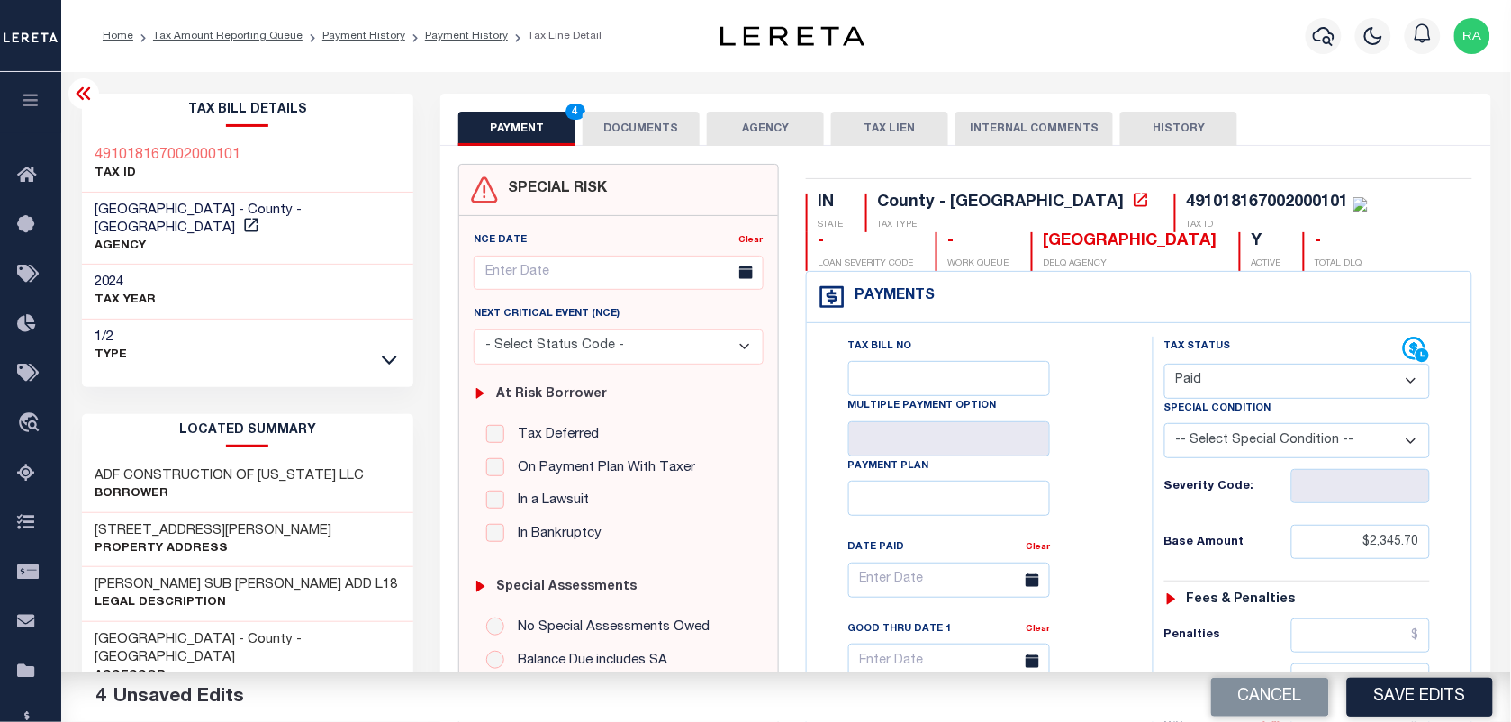
click at [613, 113] on button "DOCUMENTS" at bounding box center [641, 129] width 117 height 34
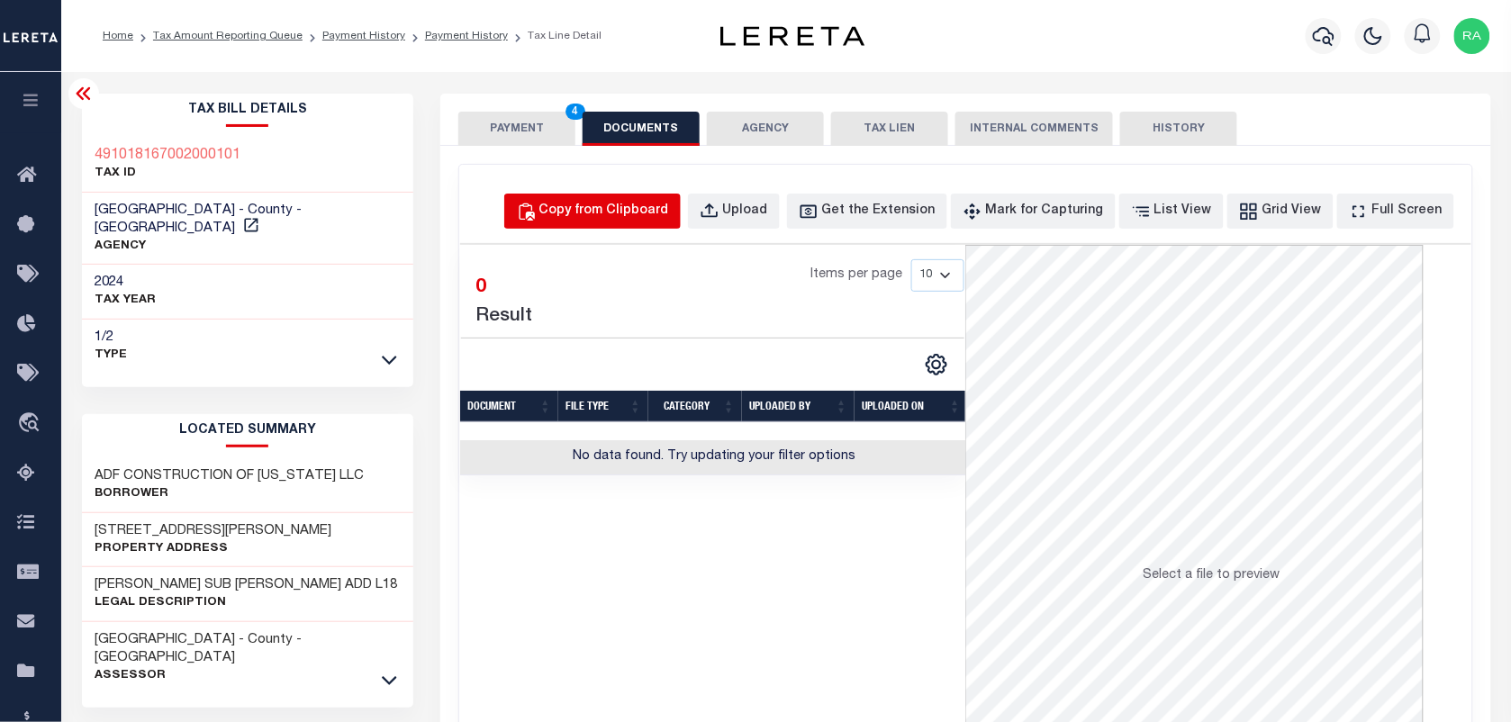
click at [620, 208] on div "Copy from Clipboard" at bounding box center [604, 212] width 130 height 20
select select "POP"
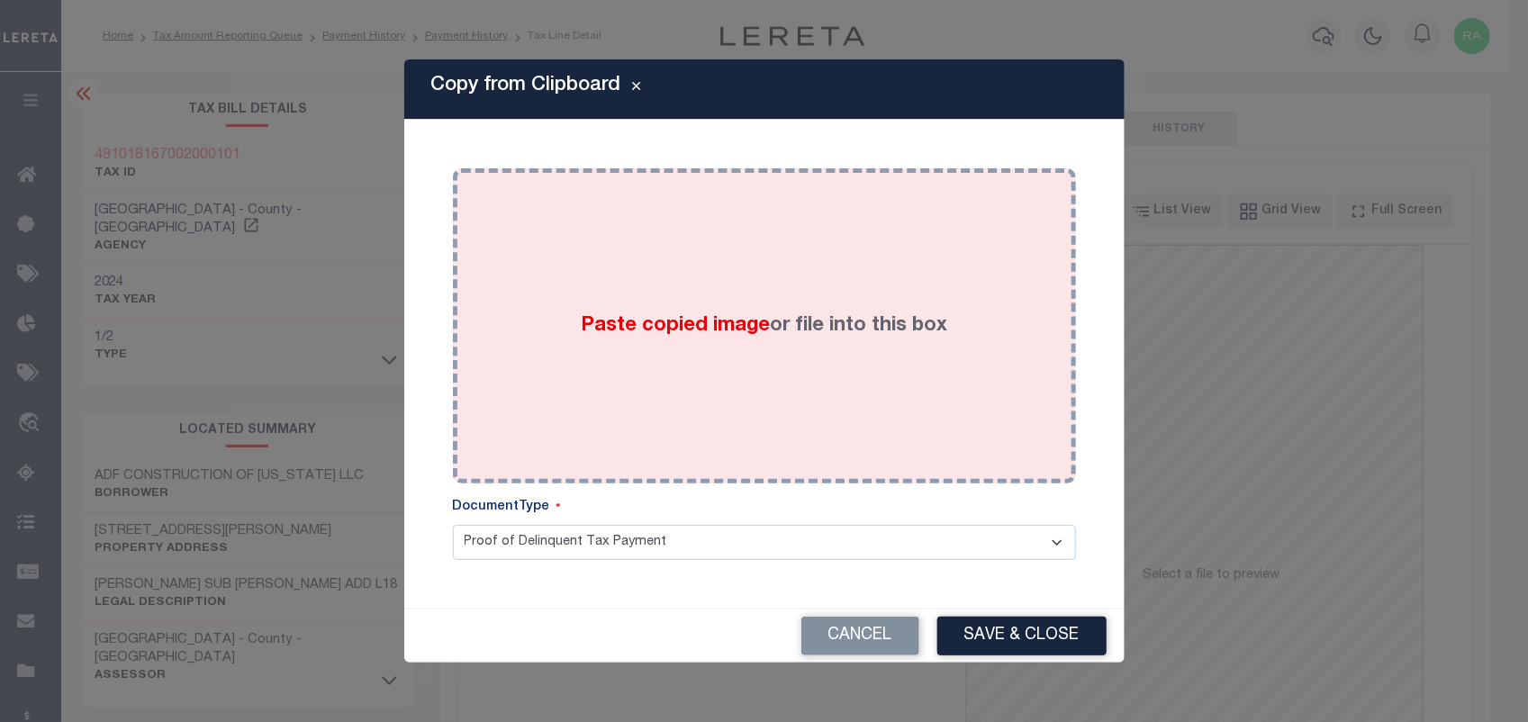
click at [766, 387] on div "Paste copied image or file into this box" at bounding box center [764, 326] width 596 height 288
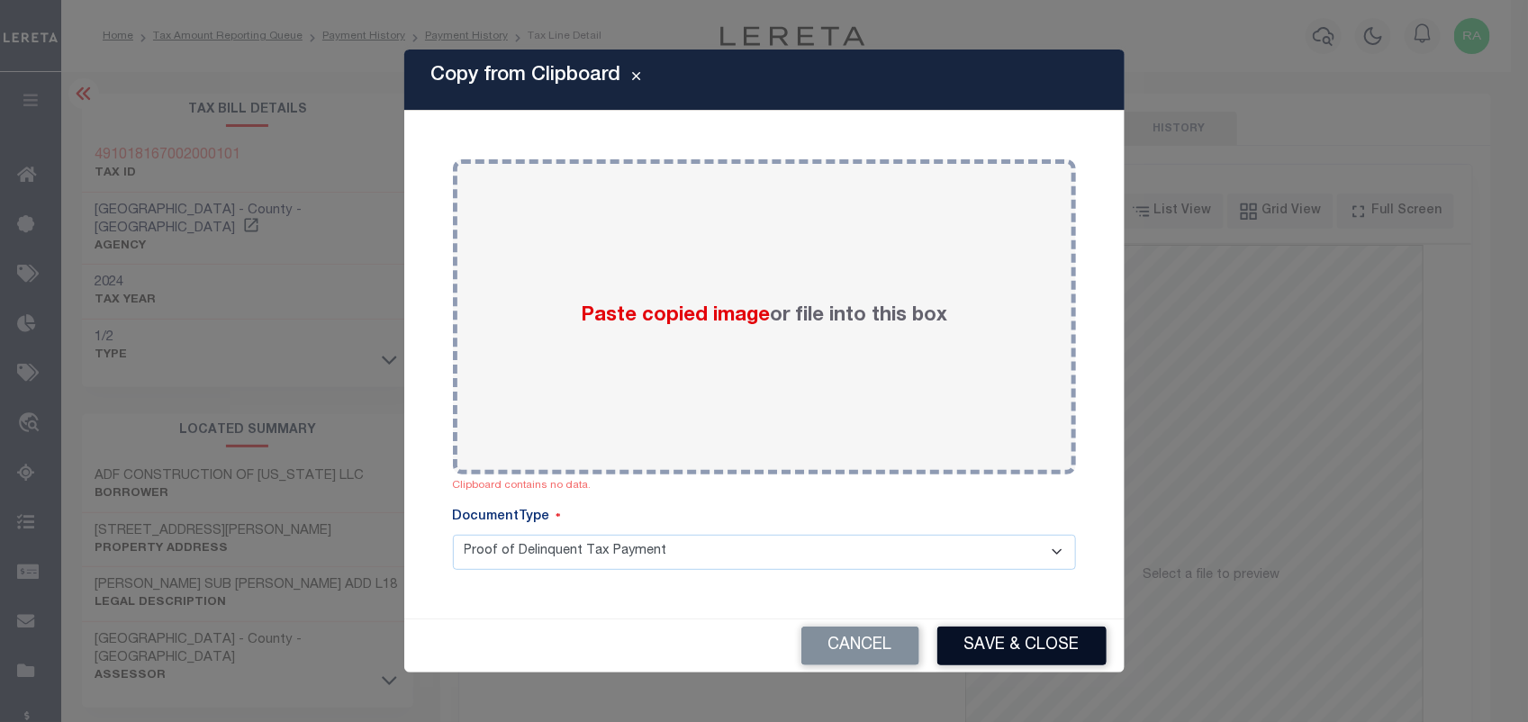
click at [984, 655] on button "Save & Close" at bounding box center [1021, 646] width 169 height 39
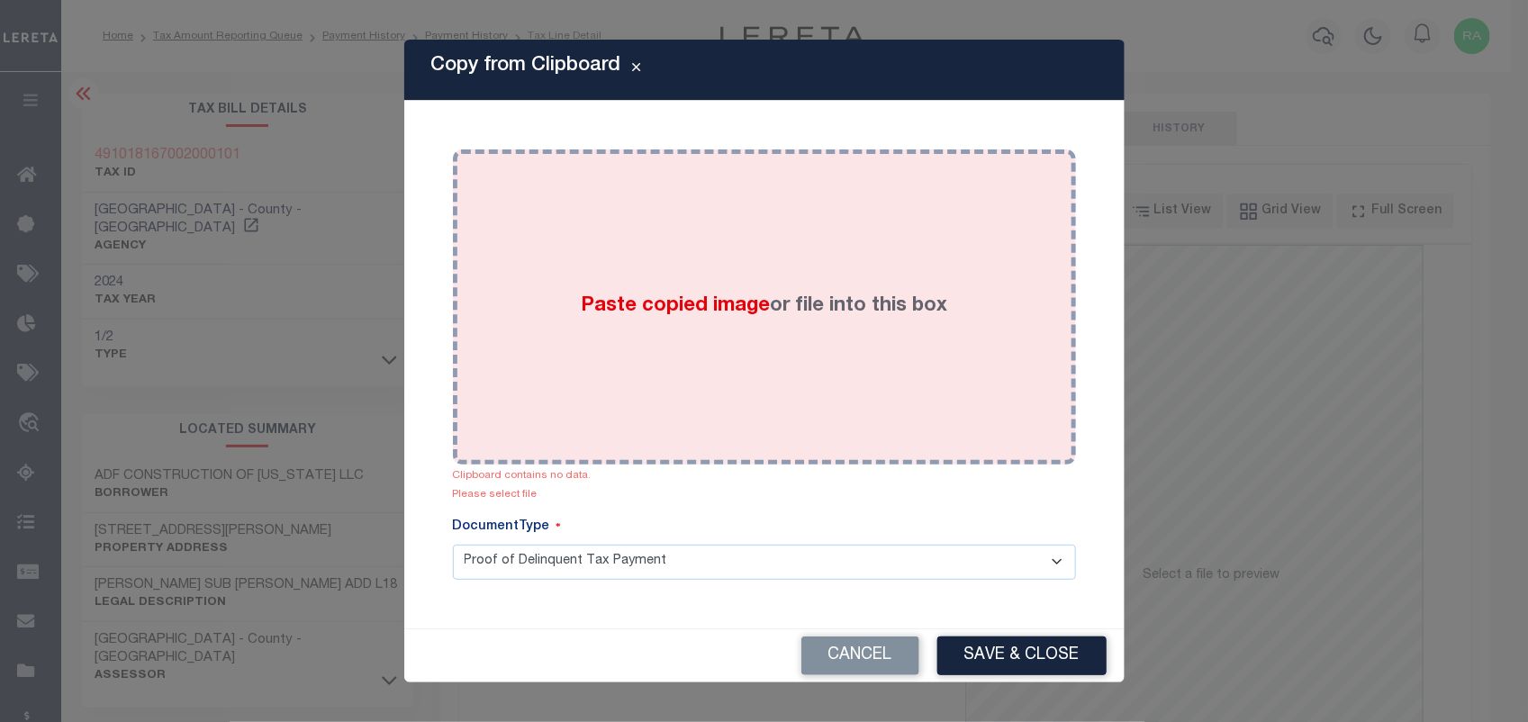
click at [741, 349] on div "Paste copied image or file into this box" at bounding box center [764, 307] width 596 height 288
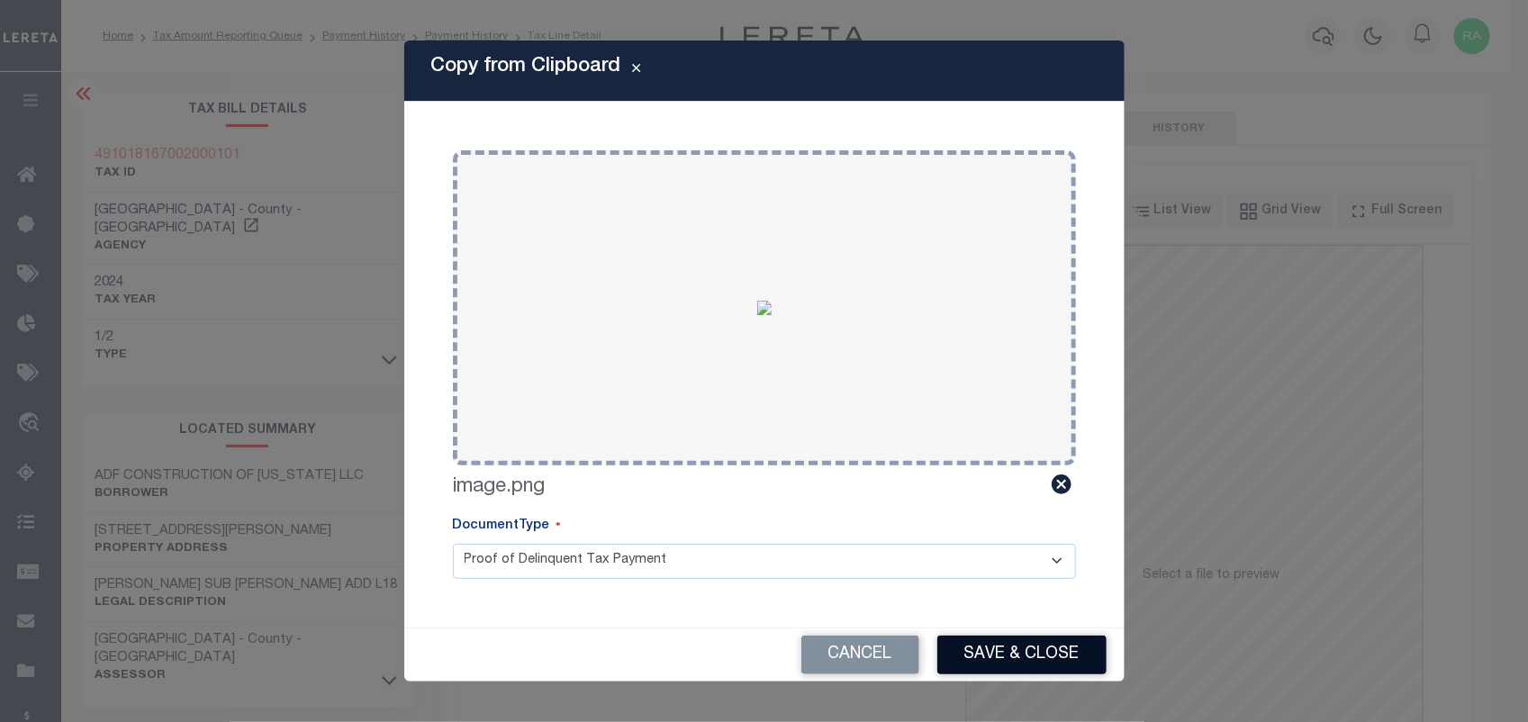
click at [996, 671] on button "Save & Close" at bounding box center [1021, 655] width 169 height 39
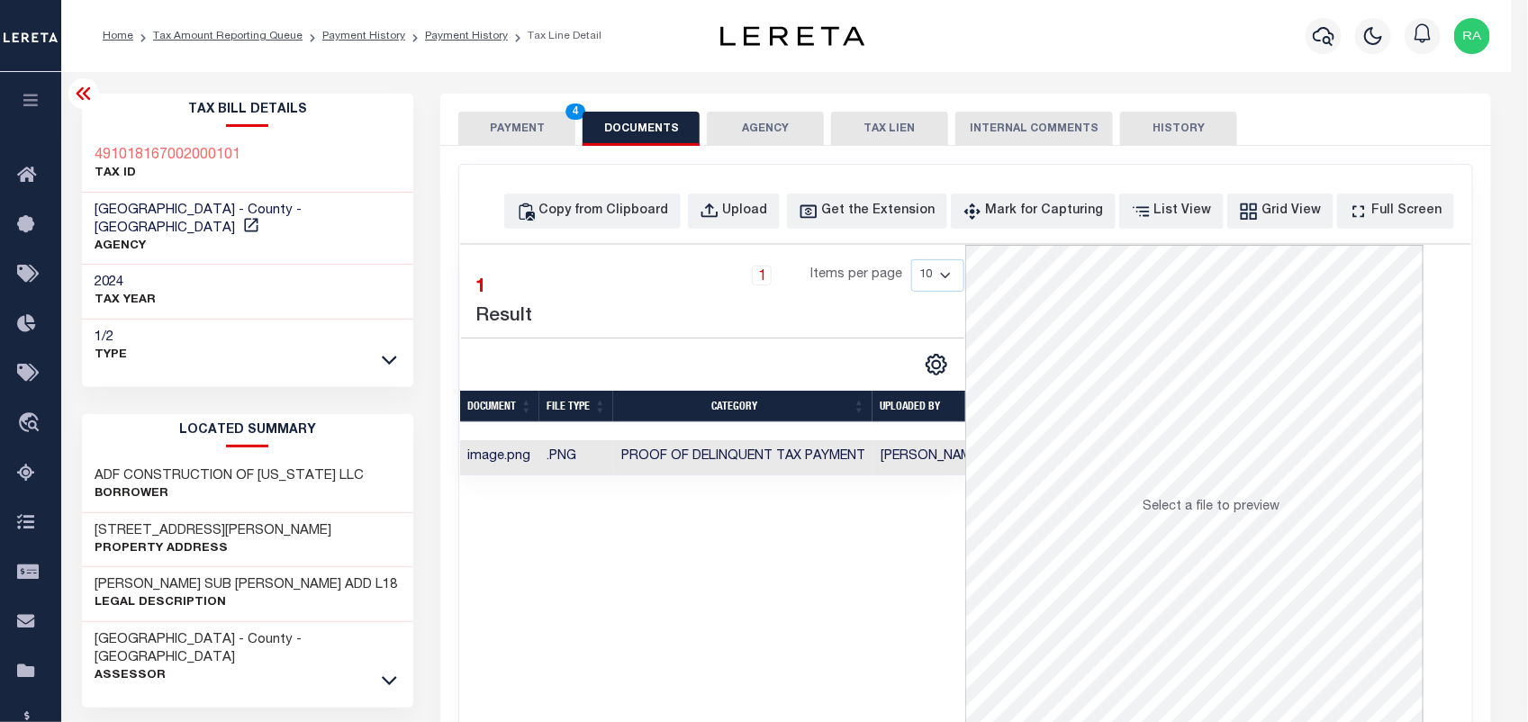
click at [991, 665] on div at bounding box center [764, 361] width 1528 height 722
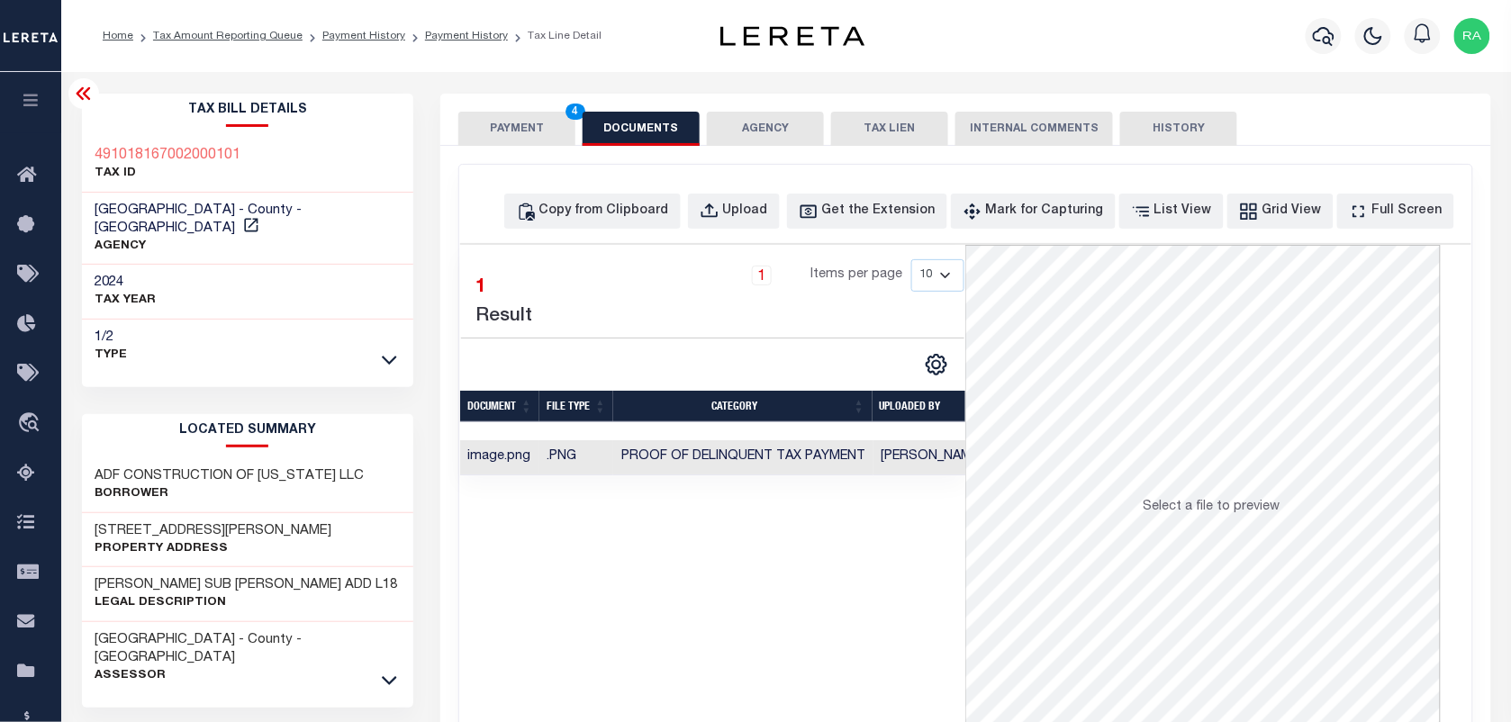
click at [466, 117] on button "PAYMENT 4" at bounding box center [516, 129] width 117 height 34
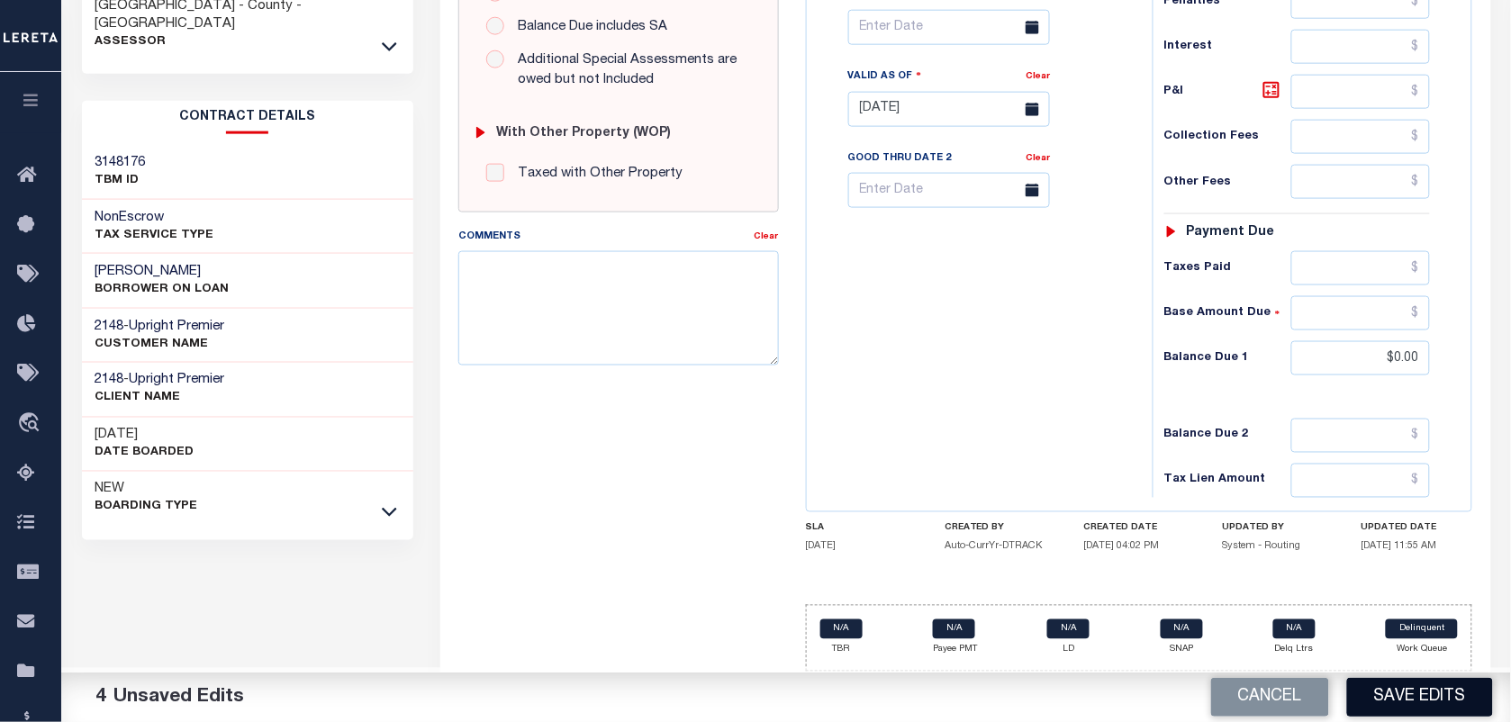
scroll to position [645, 0]
click at [1416, 703] on button "Save Edits" at bounding box center [1420, 697] width 146 height 39
checkbox input "false"
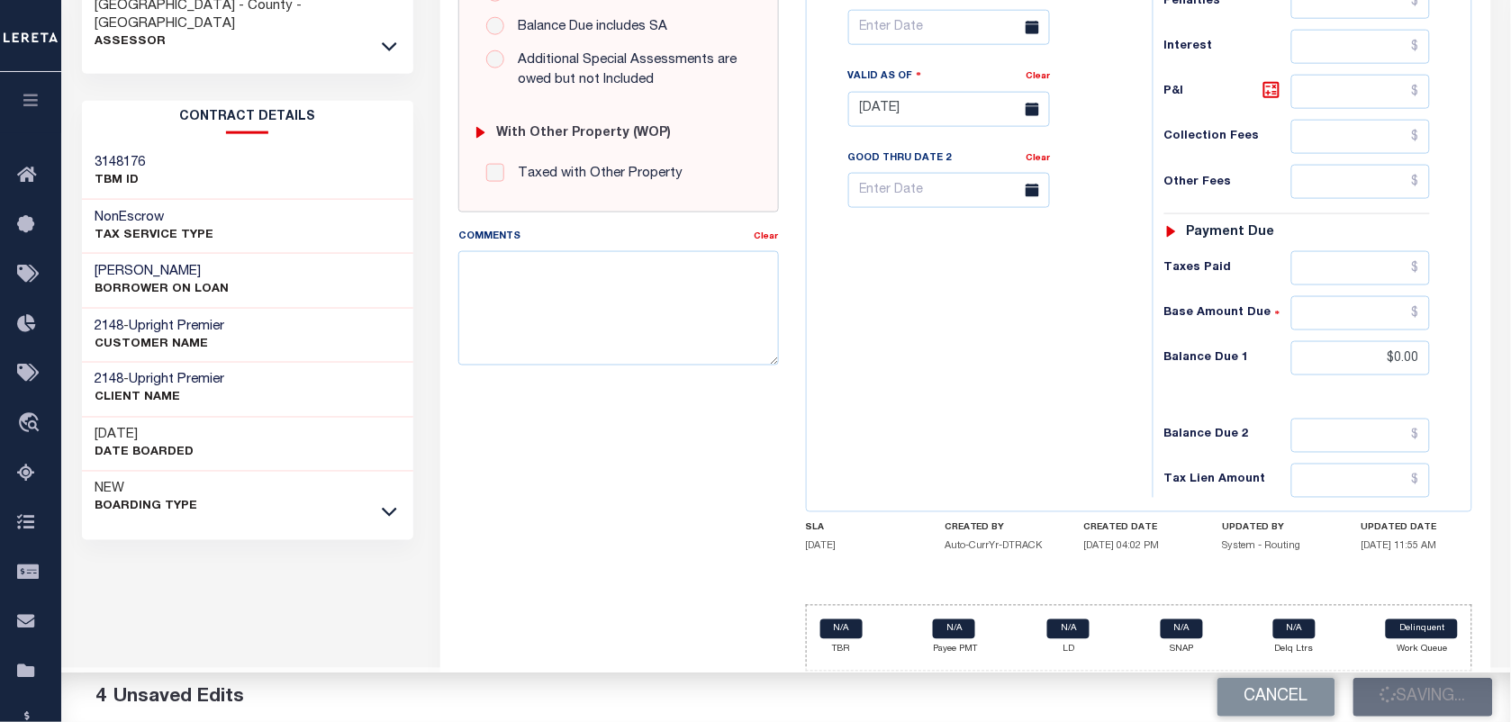
checkbox input "false"
type input "$2,345.7"
type input "$0"
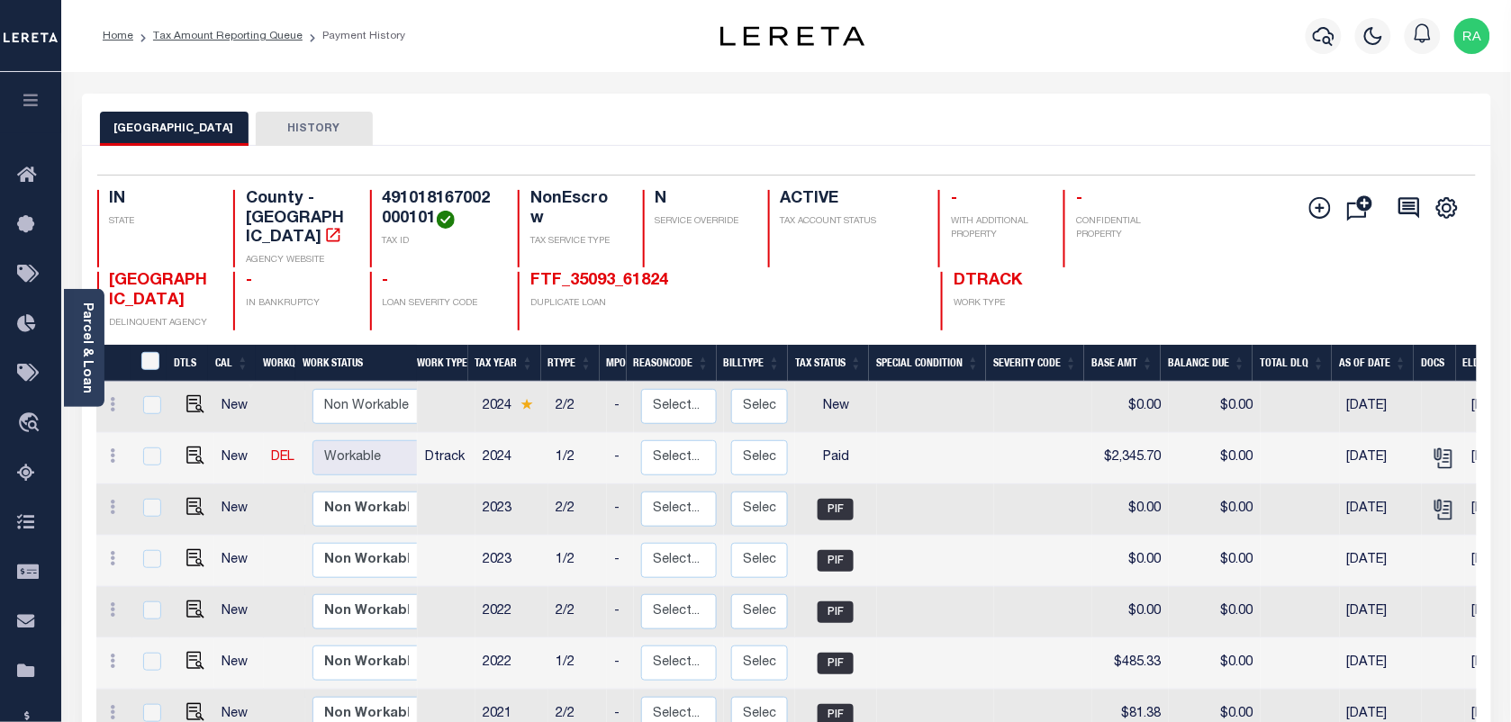
click at [249, 17] on ol "Home Tax Amount Reporting Queue Payment History" at bounding box center [253, 36] width 331 height 38
click at [248, 23] on ol "Home Tax Amount Reporting Queue Payment History" at bounding box center [253, 36] width 331 height 38
click at [244, 36] on link "Tax Amount Reporting Queue" at bounding box center [227, 36] width 149 height 11
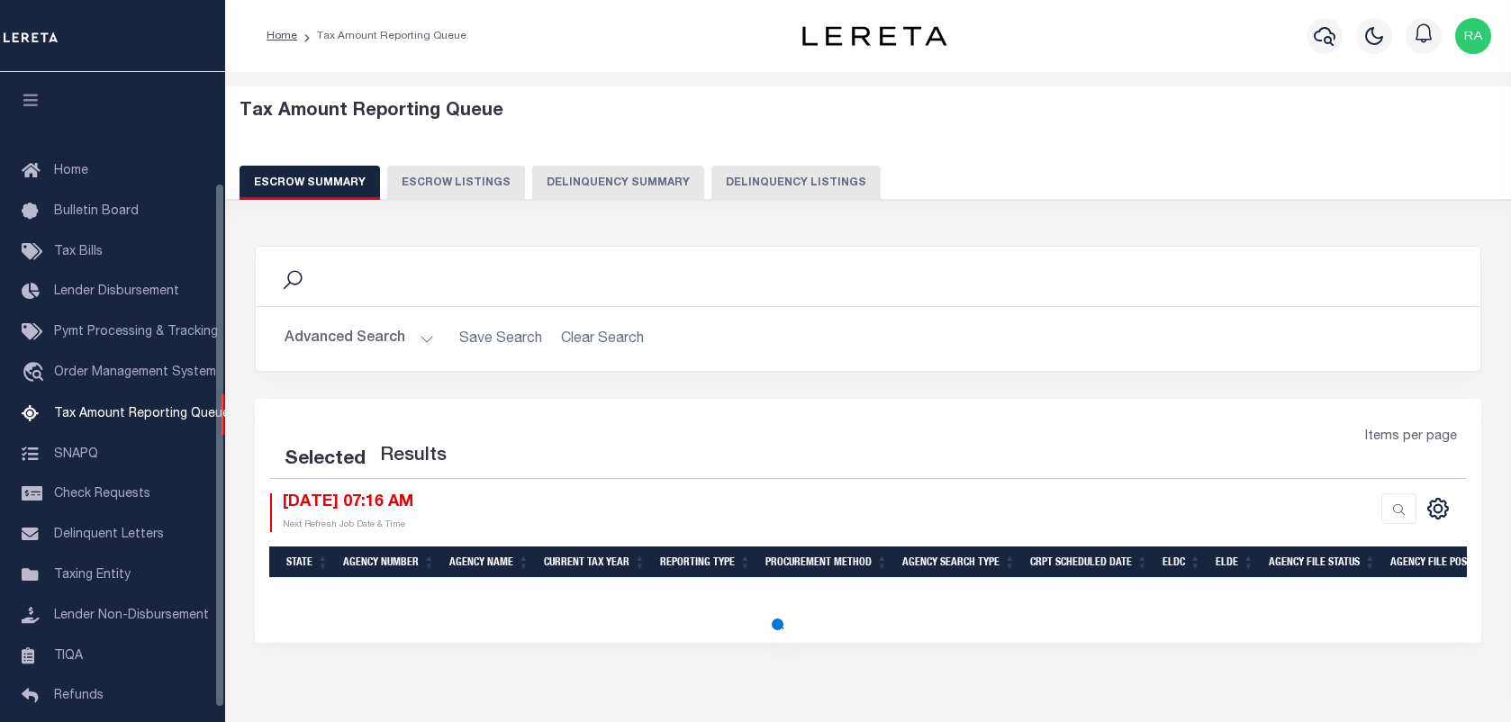
click at [729, 174] on button "Delinquency Listings" at bounding box center [795, 183] width 169 height 34
select select "100"
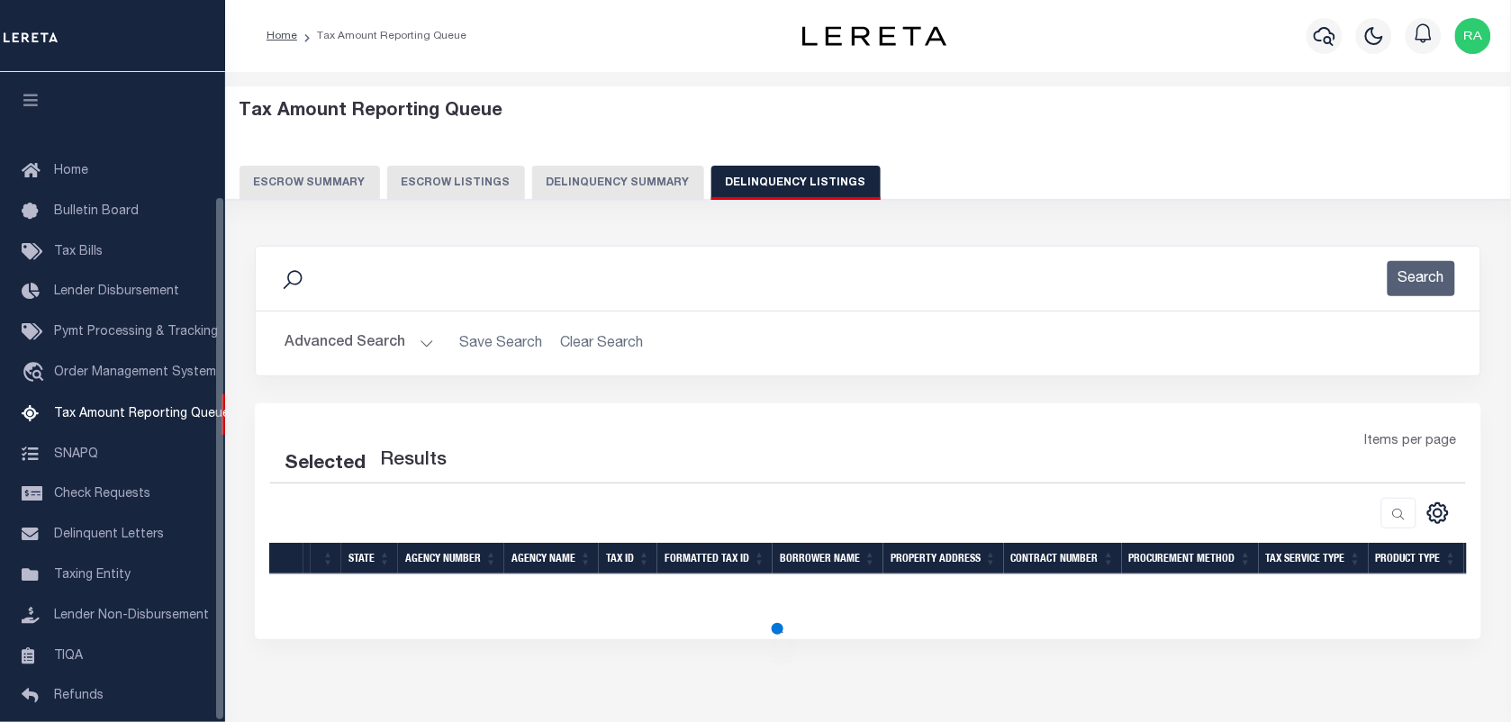
scroll to position [154, 0]
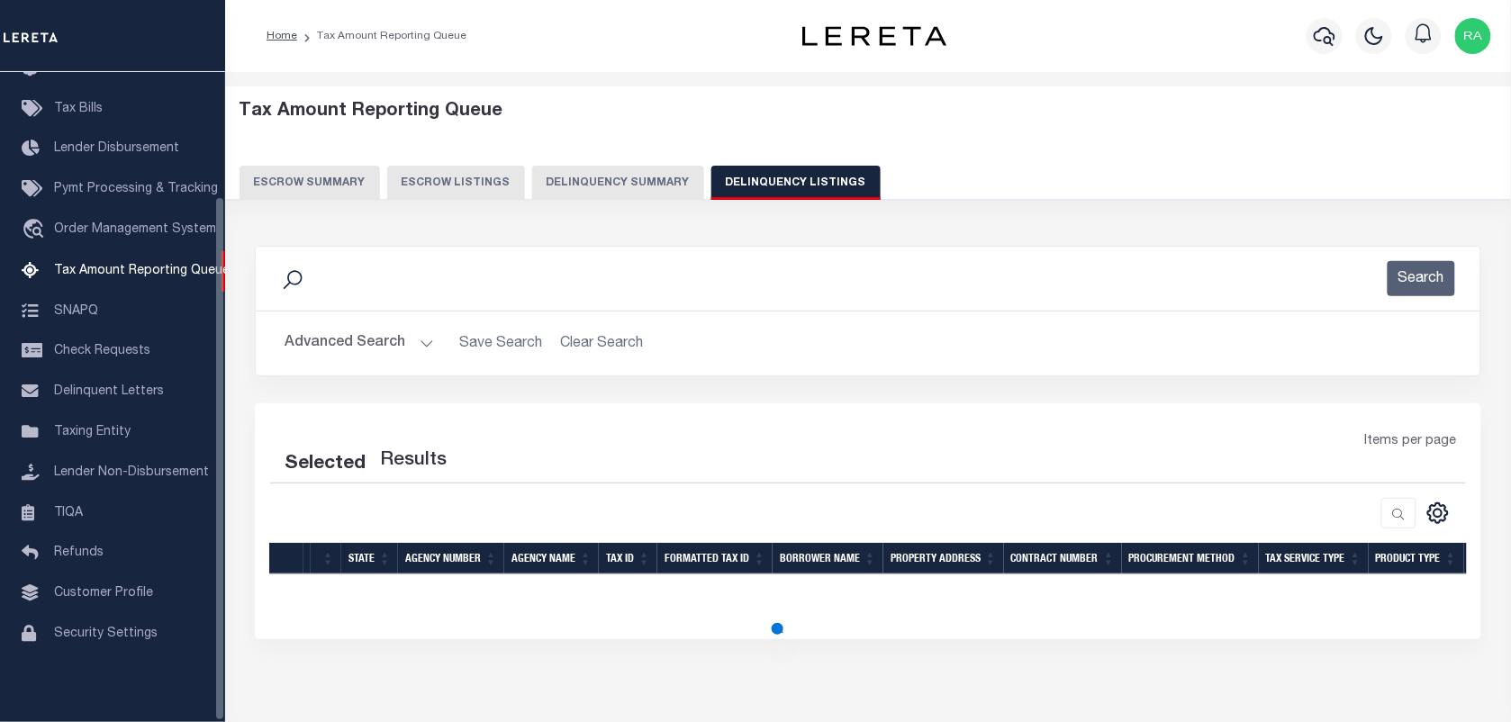
select select "100"
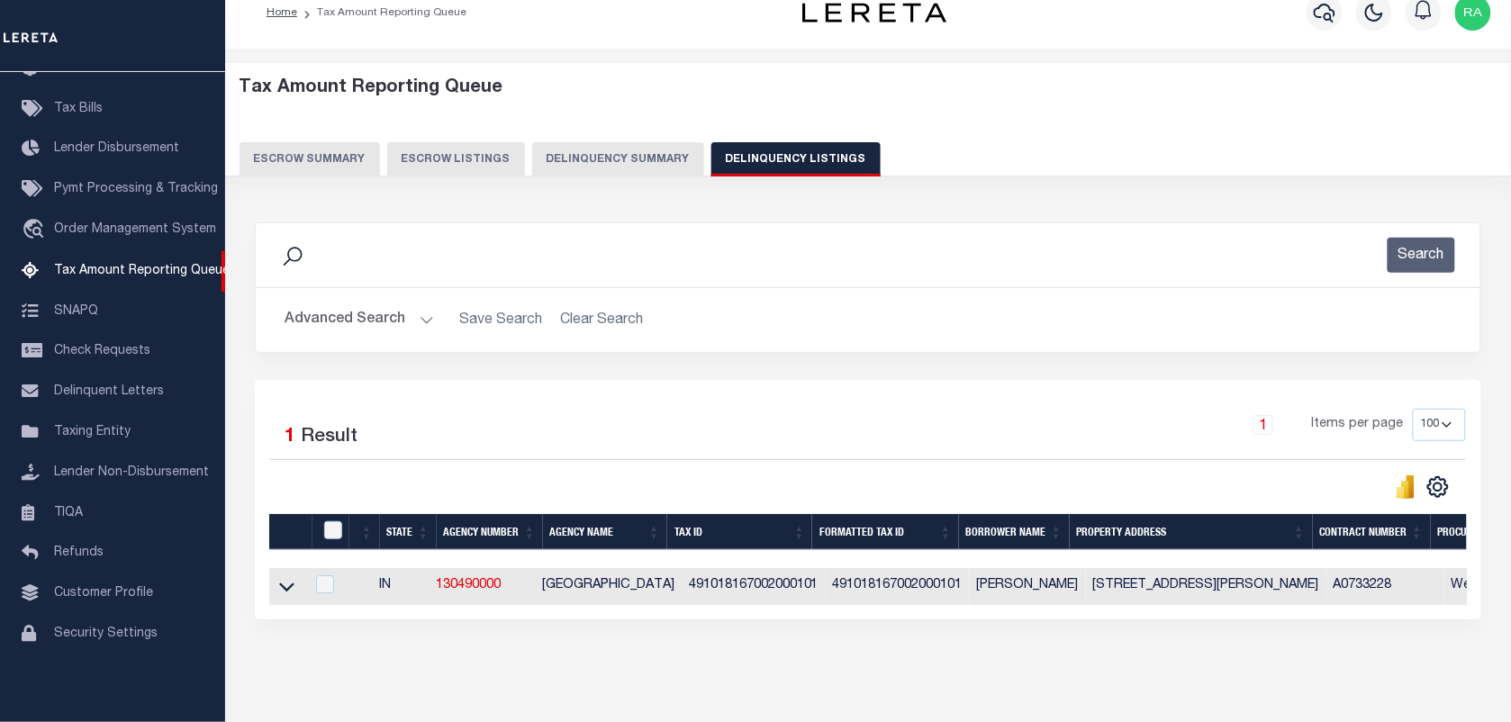
scroll to position [99, 0]
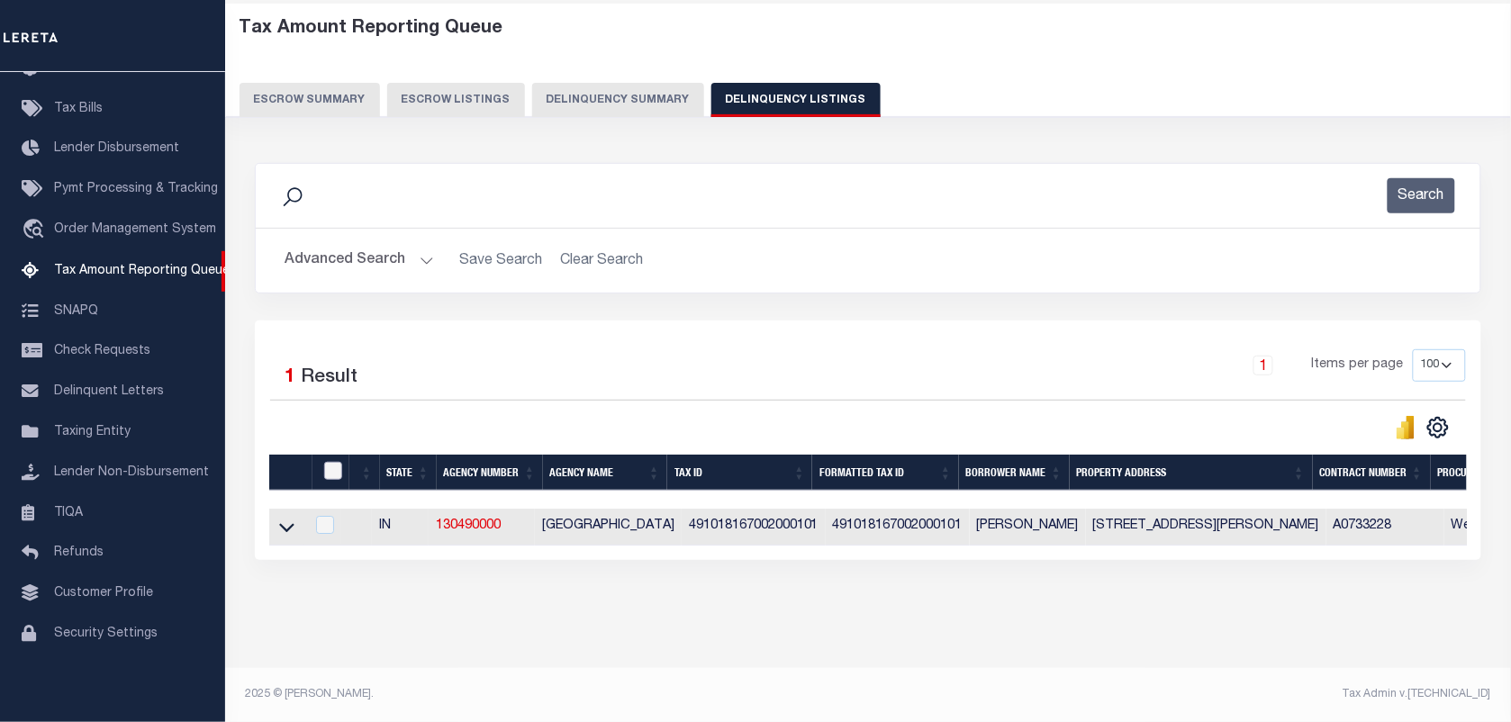
click at [339, 462] on input "checkbox" at bounding box center [333, 471] width 18 height 18
checkbox input "true"
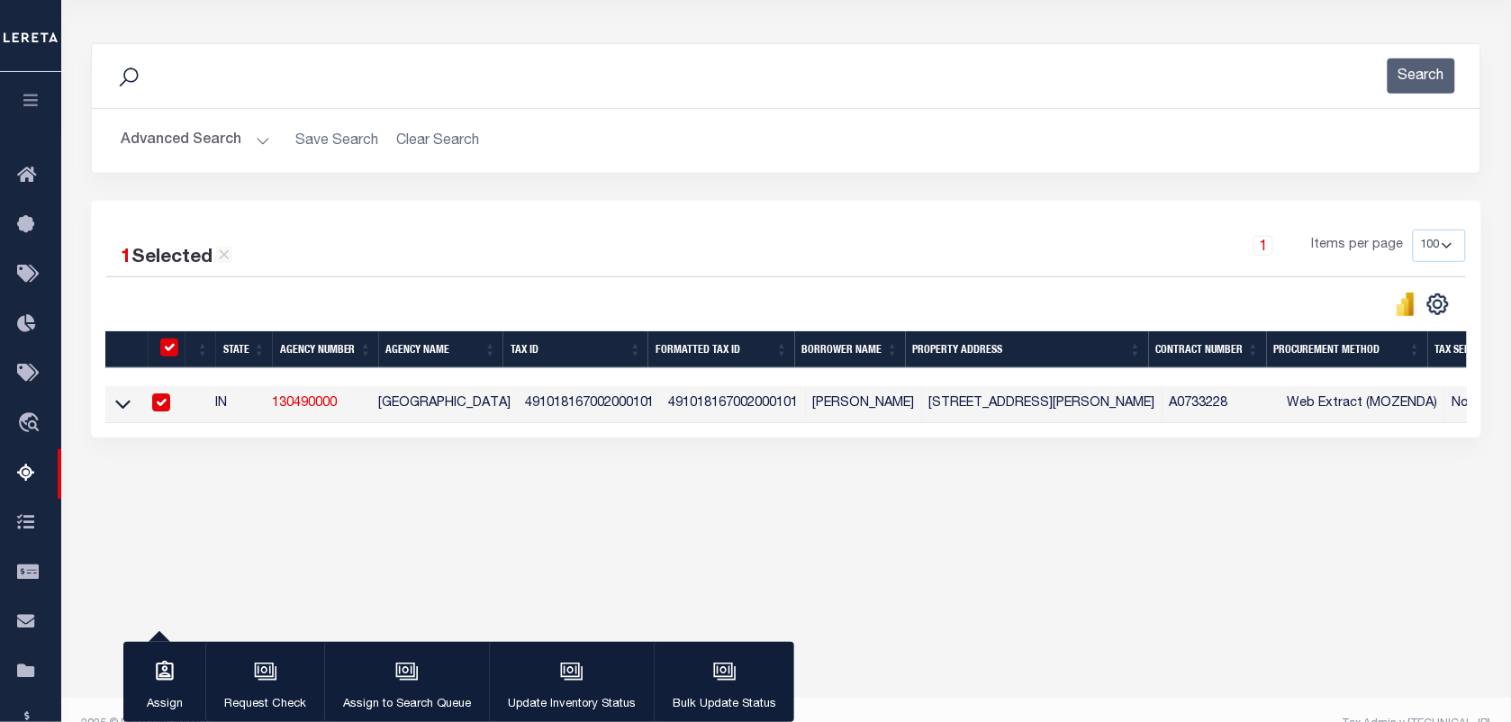
scroll to position [231, 0]
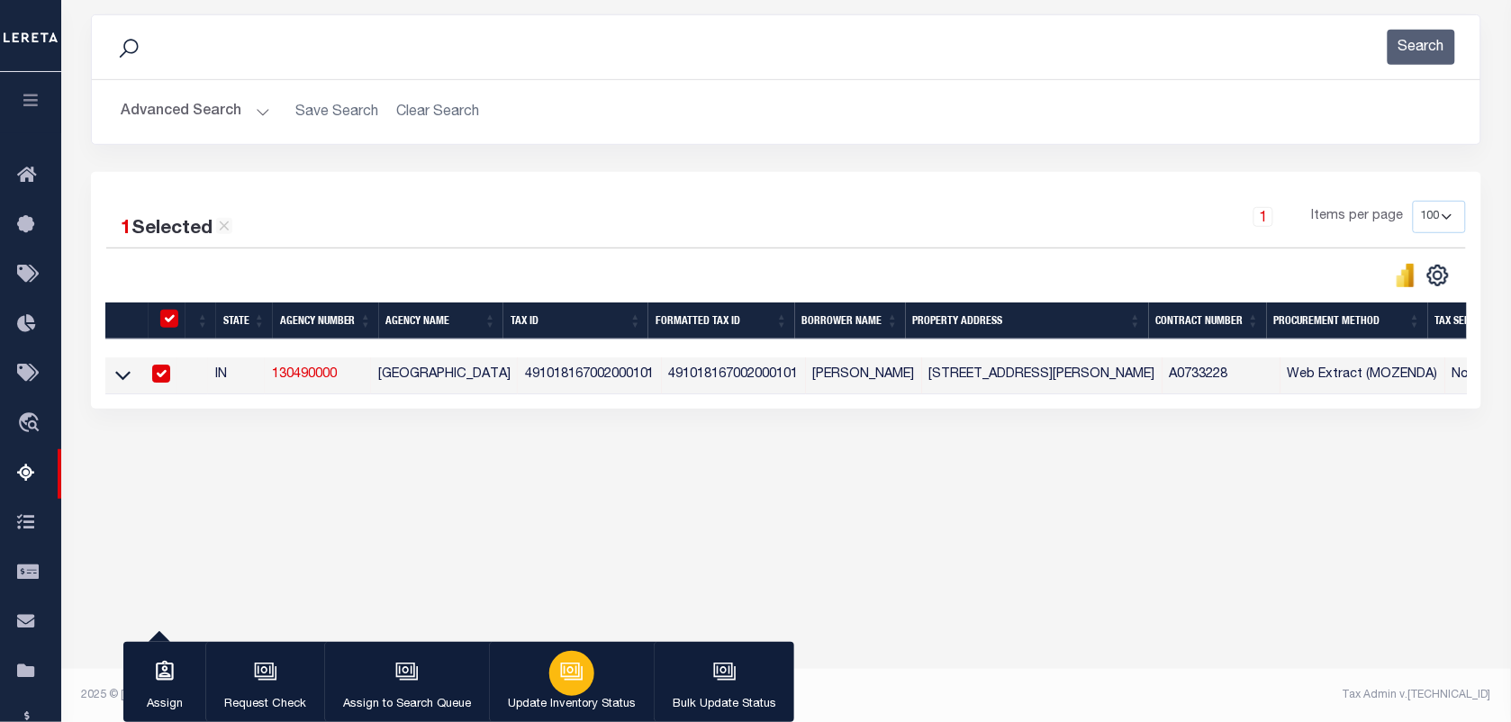
click at [551, 674] on div "button" at bounding box center [571, 673] width 45 height 45
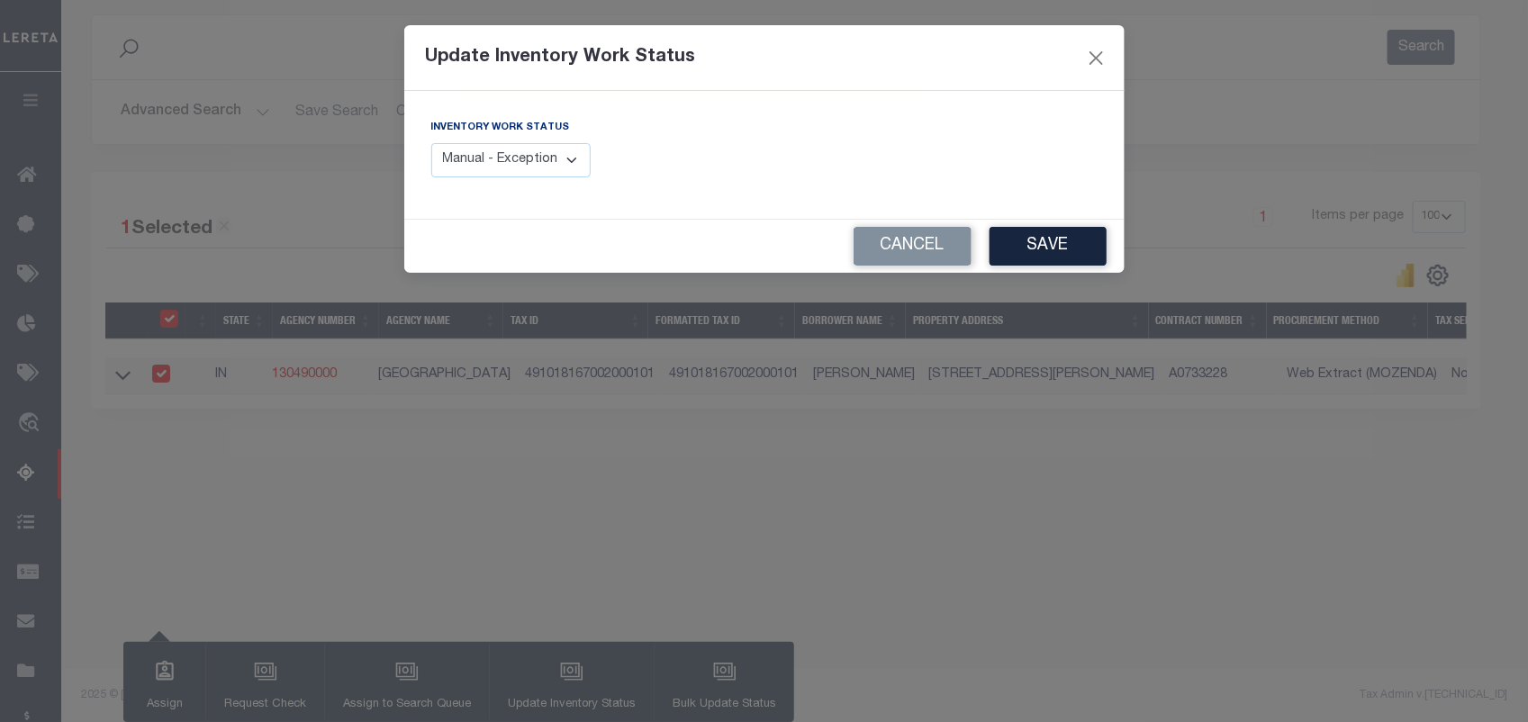
click at [441, 162] on select "Manual - Exception Pended - Awaiting Search Late Add Exception Completed" at bounding box center [511, 160] width 160 height 35
select select "4"
click at [431, 143] on select "Manual - Exception Pended - Awaiting Search Late Add Exception Completed" at bounding box center [511, 160] width 160 height 35
click at [1025, 262] on button "Save" at bounding box center [1048, 246] width 117 height 39
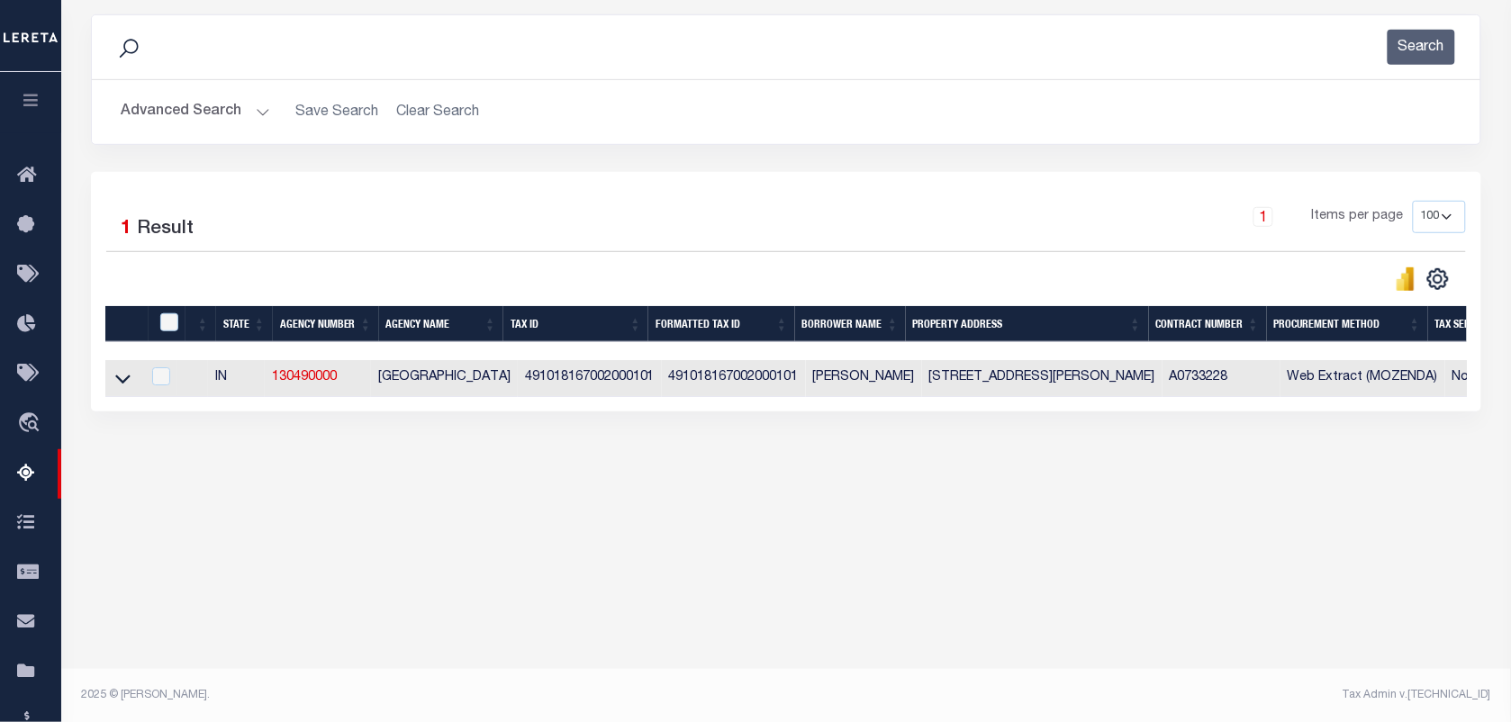
click at [264, 114] on button "Advanced Search" at bounding box center [195, 112] width 149 height 35
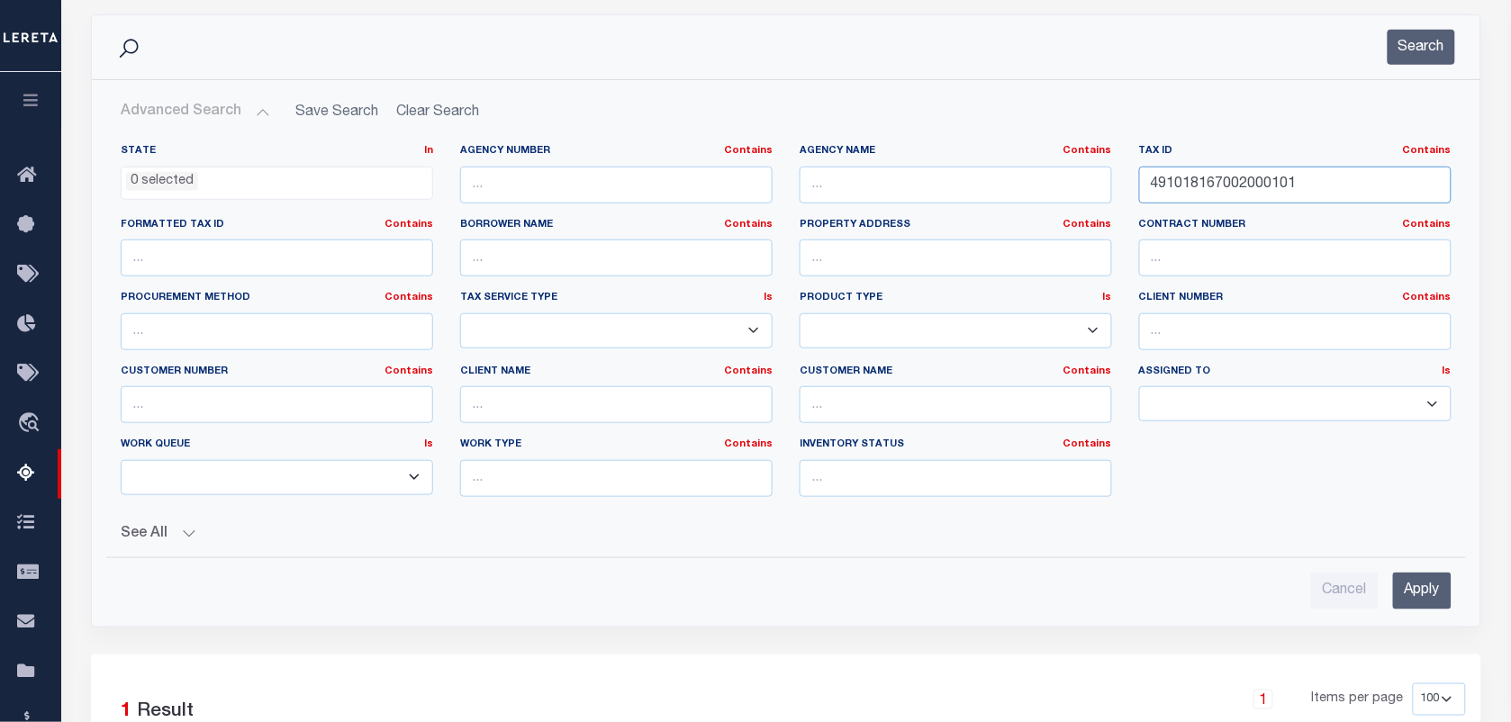
click at [1250, 189] on input "491018167002000101" at bounding box center [1295, 185] width 312 height 37
click at [1252, 189] on input "491018167002000101" at bounding box center [1295, 185] width 312 height 37
paste input "98001"
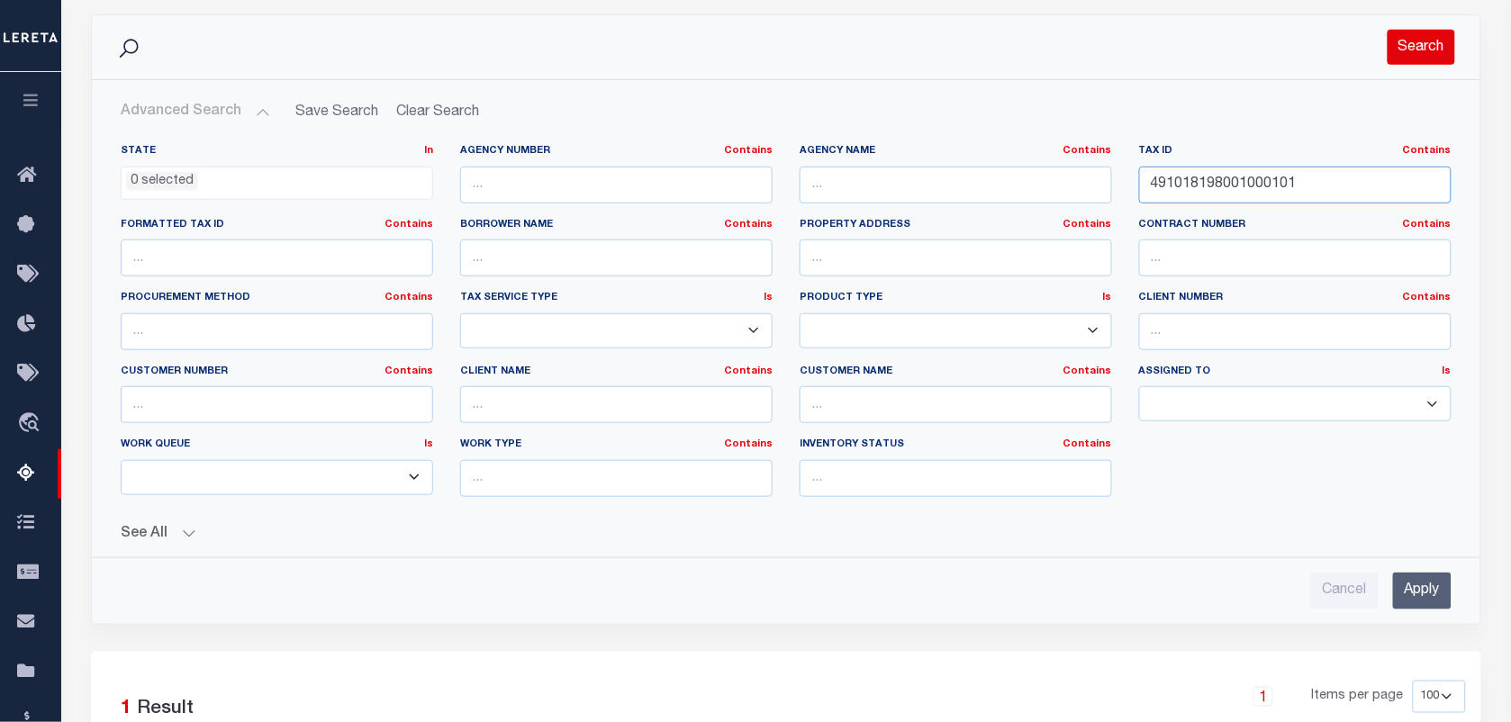
type input "491018198001000101"
click at [1420, 57] on button "Search" at bounding box center [1422, 47] width 68 height 35
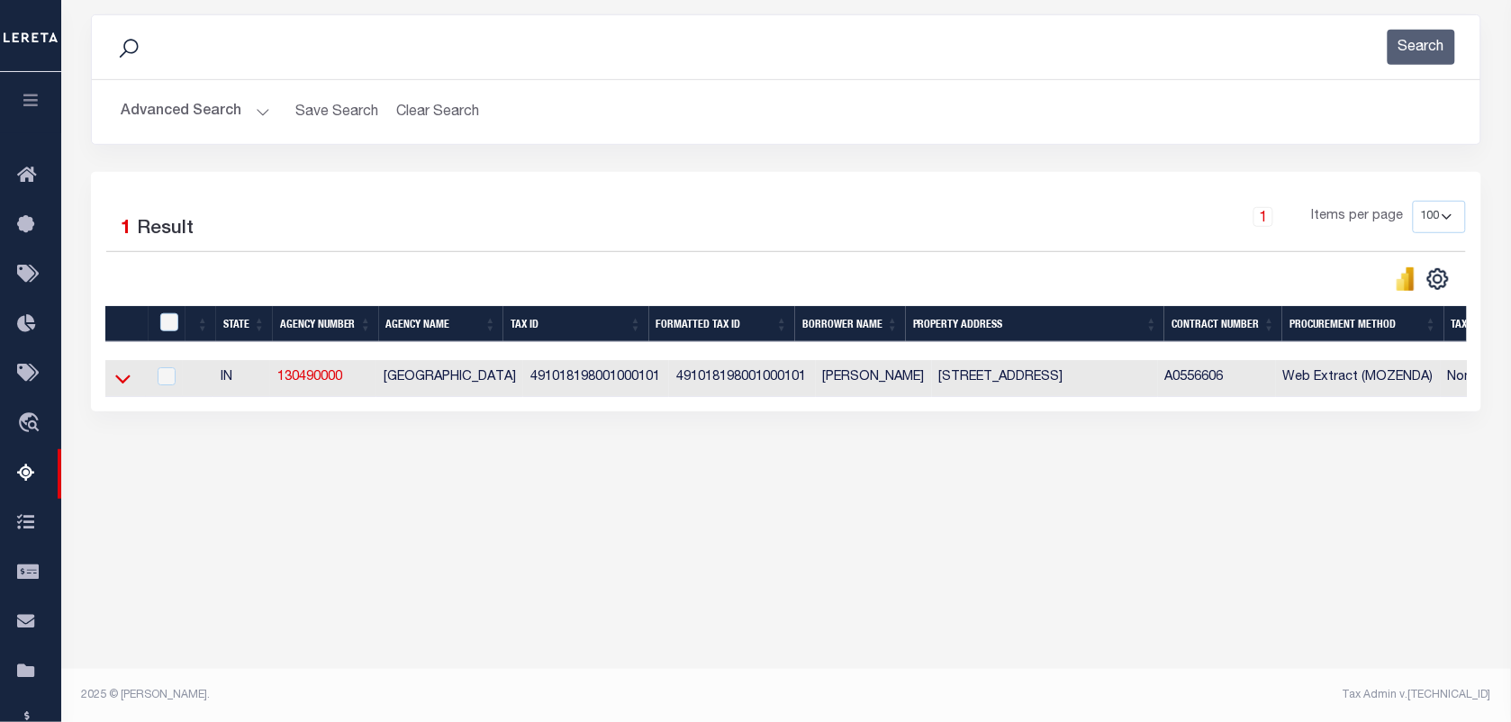
click at [120, 385] on icon at bounding box center [122, 380] width 15 height 9
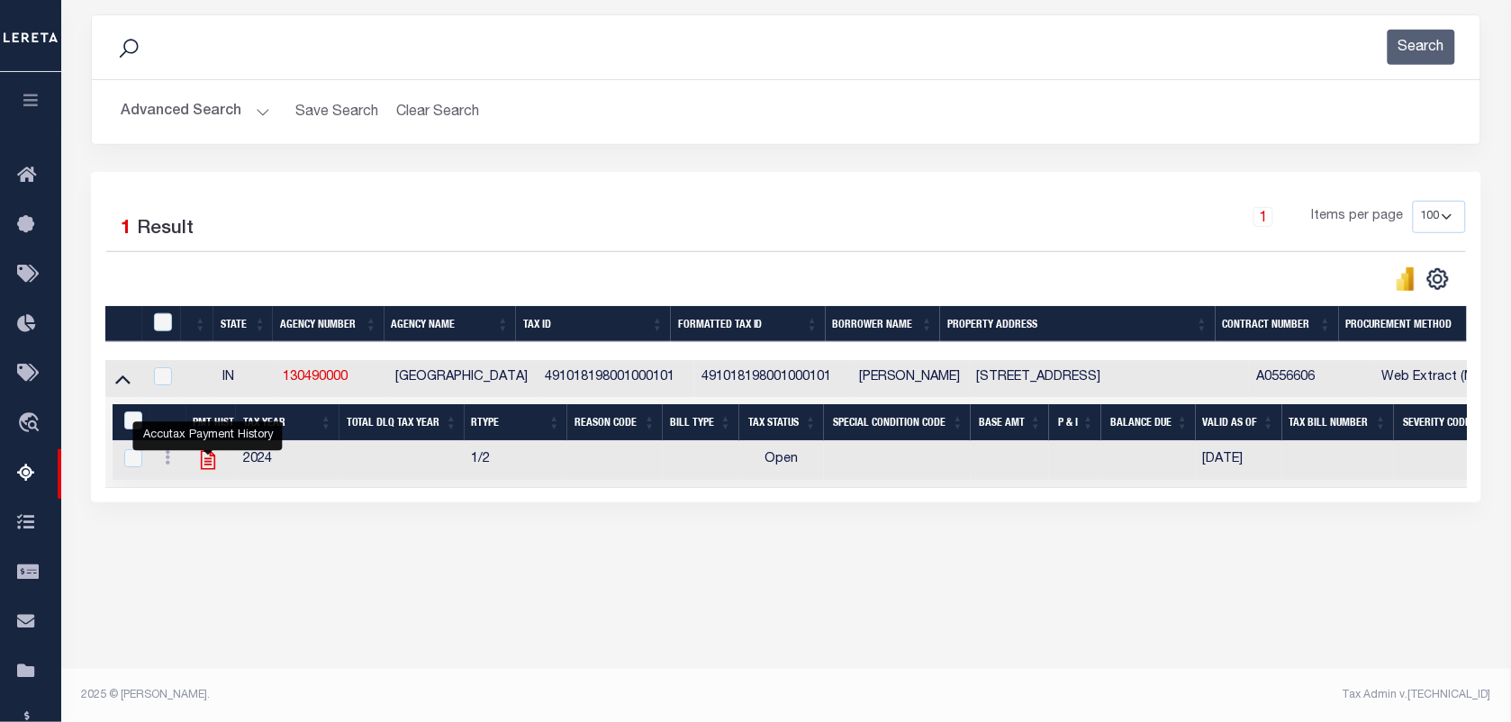
click at [212, 462] on icon "" at bounding box center [207, 460] width 14 height 19
checkbox input "true"
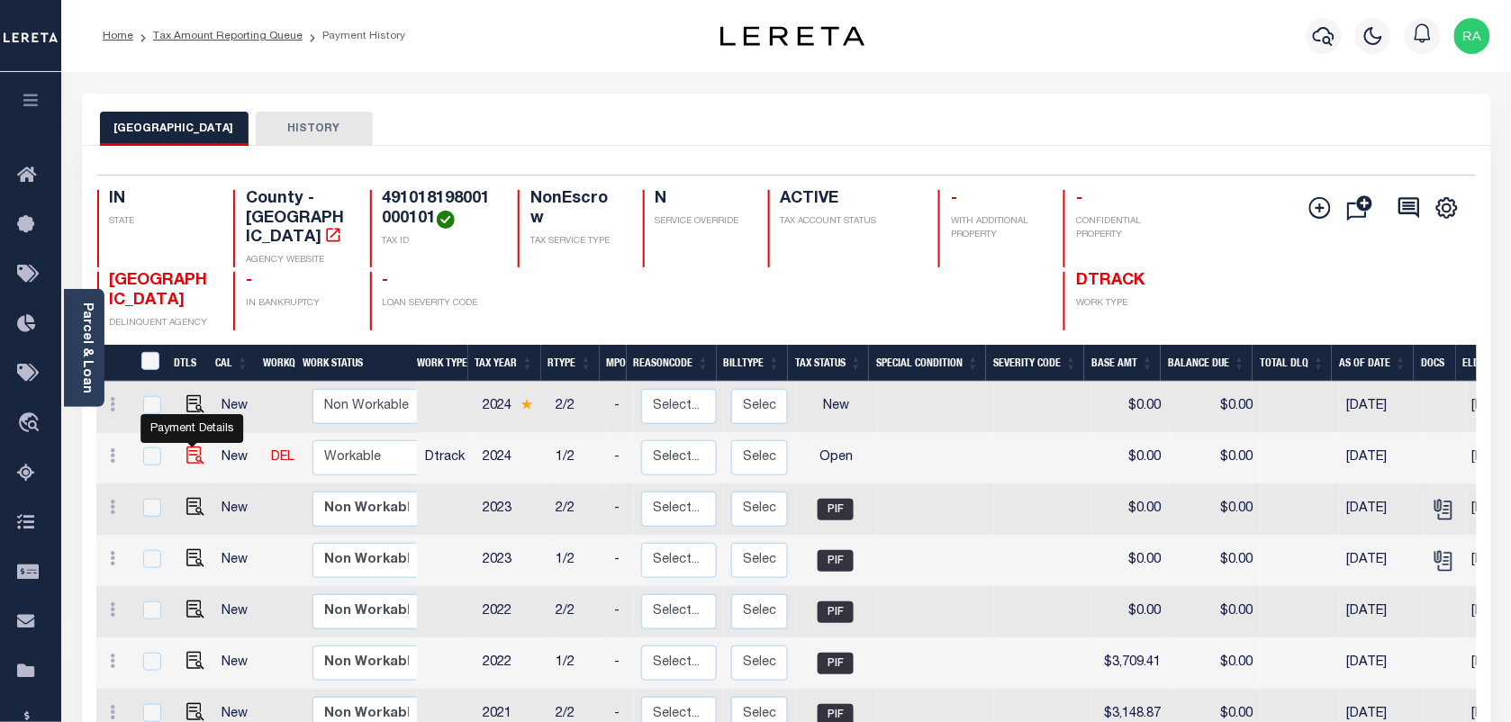
click at [186, 447] on img "" at bounding box center [195, 456] width 18 height 18
checkbox input "true"
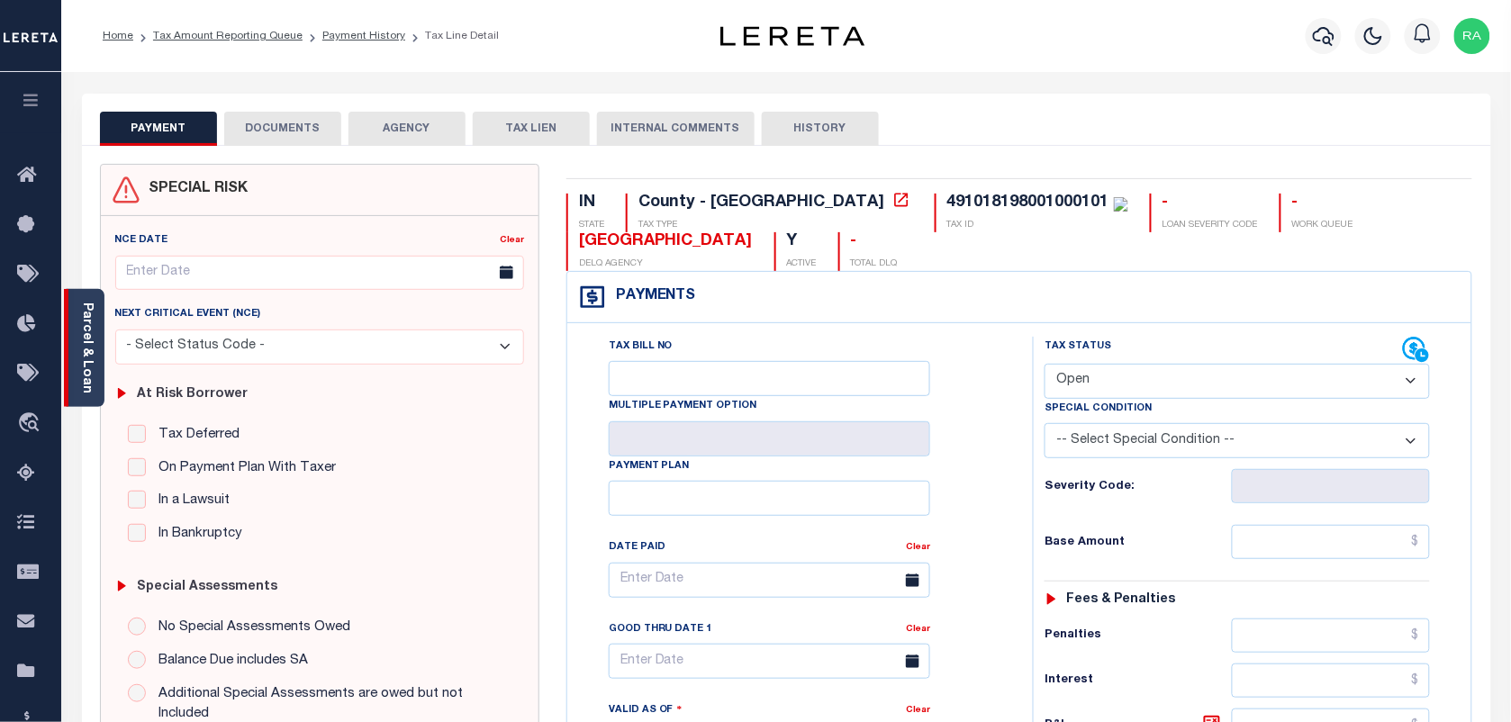
click at [79, 299] on div "Parcel & Loan" at bounding box center [84, 348] width 41 height 118
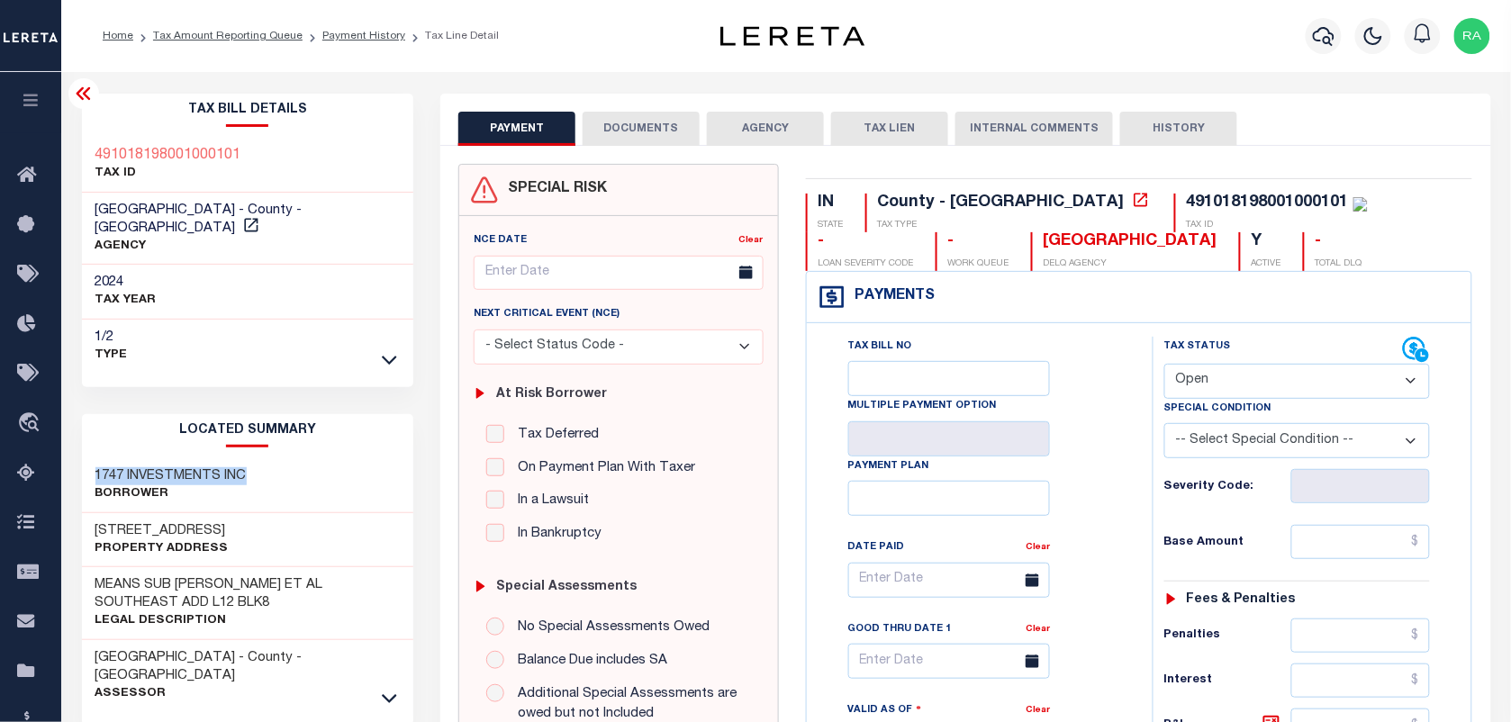
drag, startPoint x: 95, startPoint y: 457, endPoint x: 263, endPoint y: 457, distance: 167.5
click at [263, 458] on div "1747 INVESTMENTS INC Borrower" at bounding box center [248, 485] width 332 height 55
click at [137, 522] on h3 "[STREET_ADDRESS]" at bounding box center [161, 531] width 133 height 18
drag, startPoint x: 97, startPoint y: 520, endPoint x: 95, endPoint y: 501, distance: 19.9
click at [95, 513] on div "[STREET_ADDRESS] Property Address" at bounding box center [248, 540] width 332 height 55
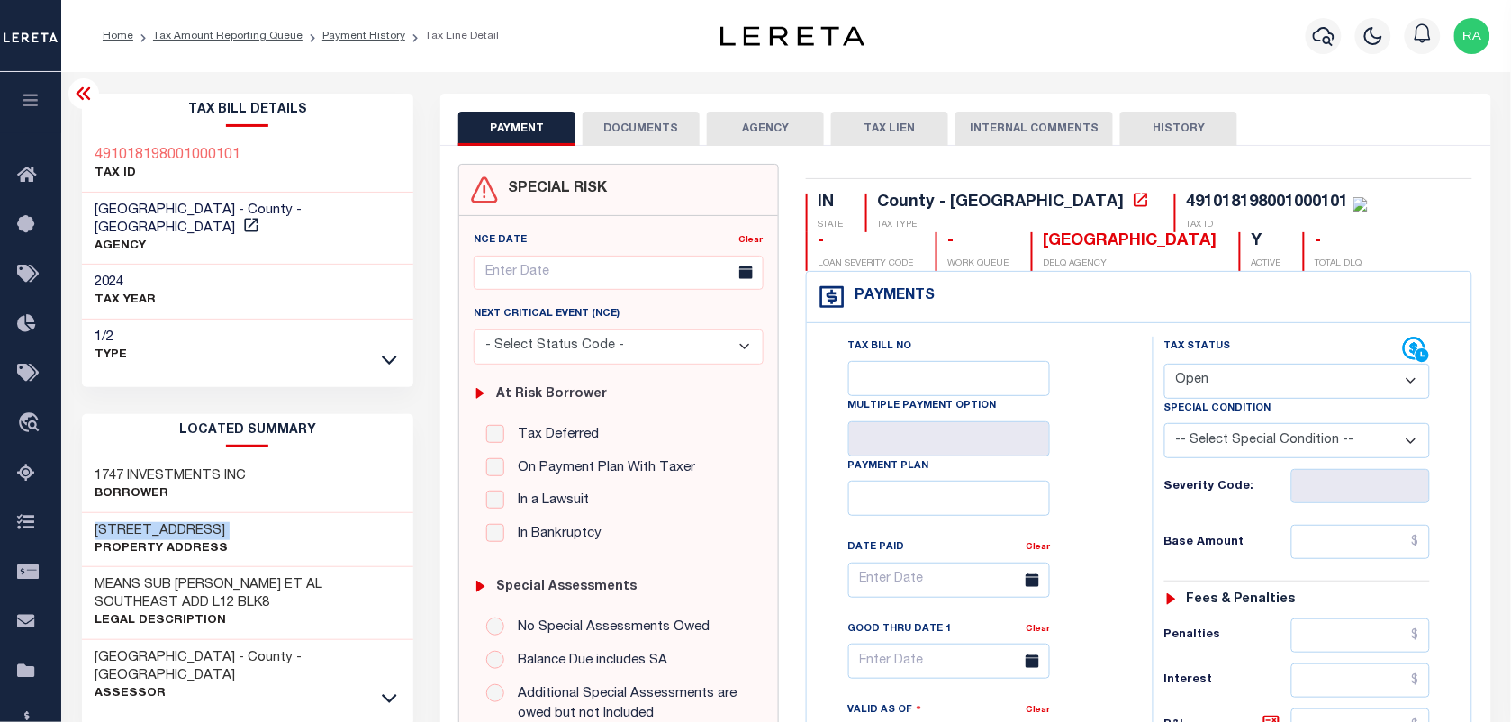
copy div "[STREET_ADDRESS]"
click at [1257, 403] on label "Special Condition" at bounding box center [1217, 409] width 107 height 15
click at [1268, 383] on select "- Select Status Code - Open Due/Unpaid Paid Incomplete No Tax Due Internal Refu…" at bounding box center [1297, 381] width 266 height 35
select select "PYD"
click at [1164, 366] on select "- Select Status Code - Open Due/Unpaid Paid Incomplete No Tax Due Internal Refu…" at bounding box center [1297, 381] width 266 height 35
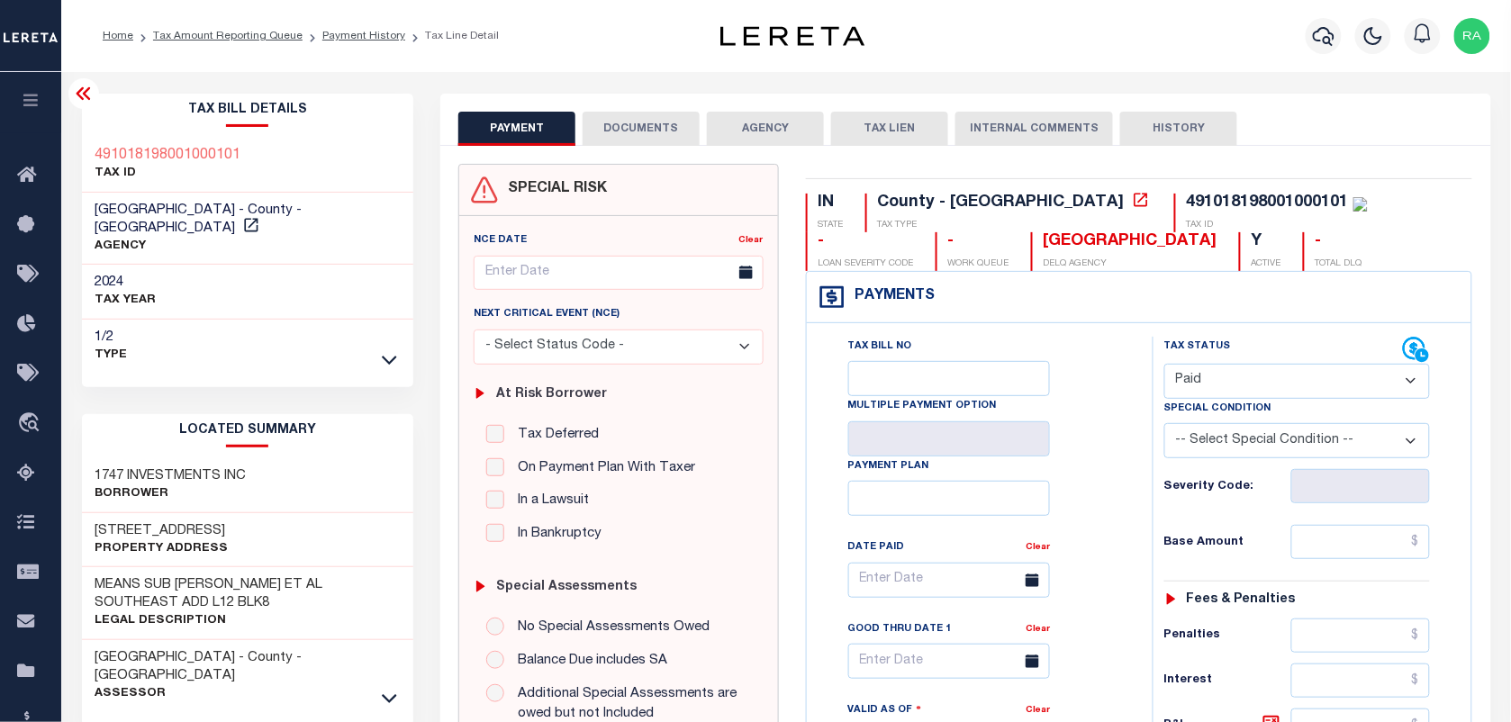
type input "[DATE]"
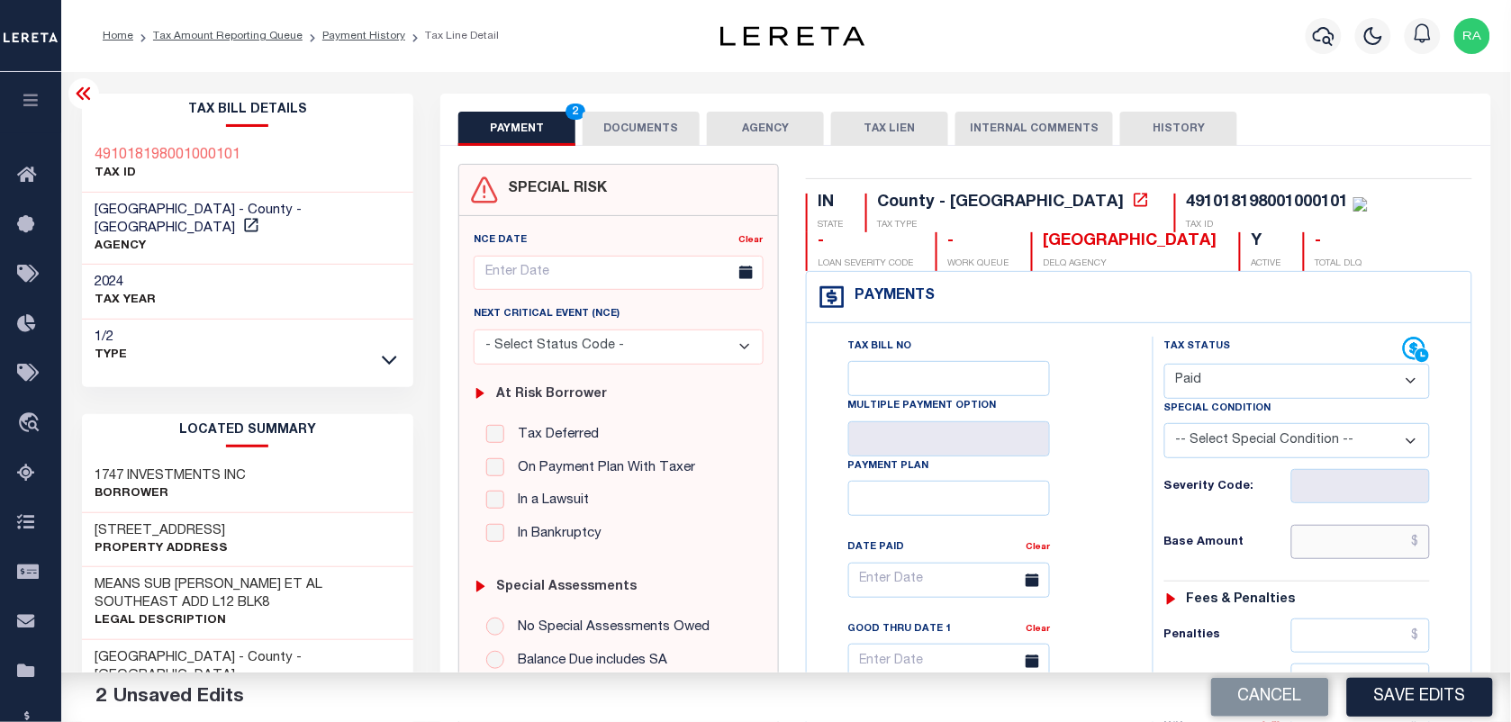
click at [1366, 556] on input "text" at bounding box center [1361, 542] width 140 height 34
paste input "6,716.78"
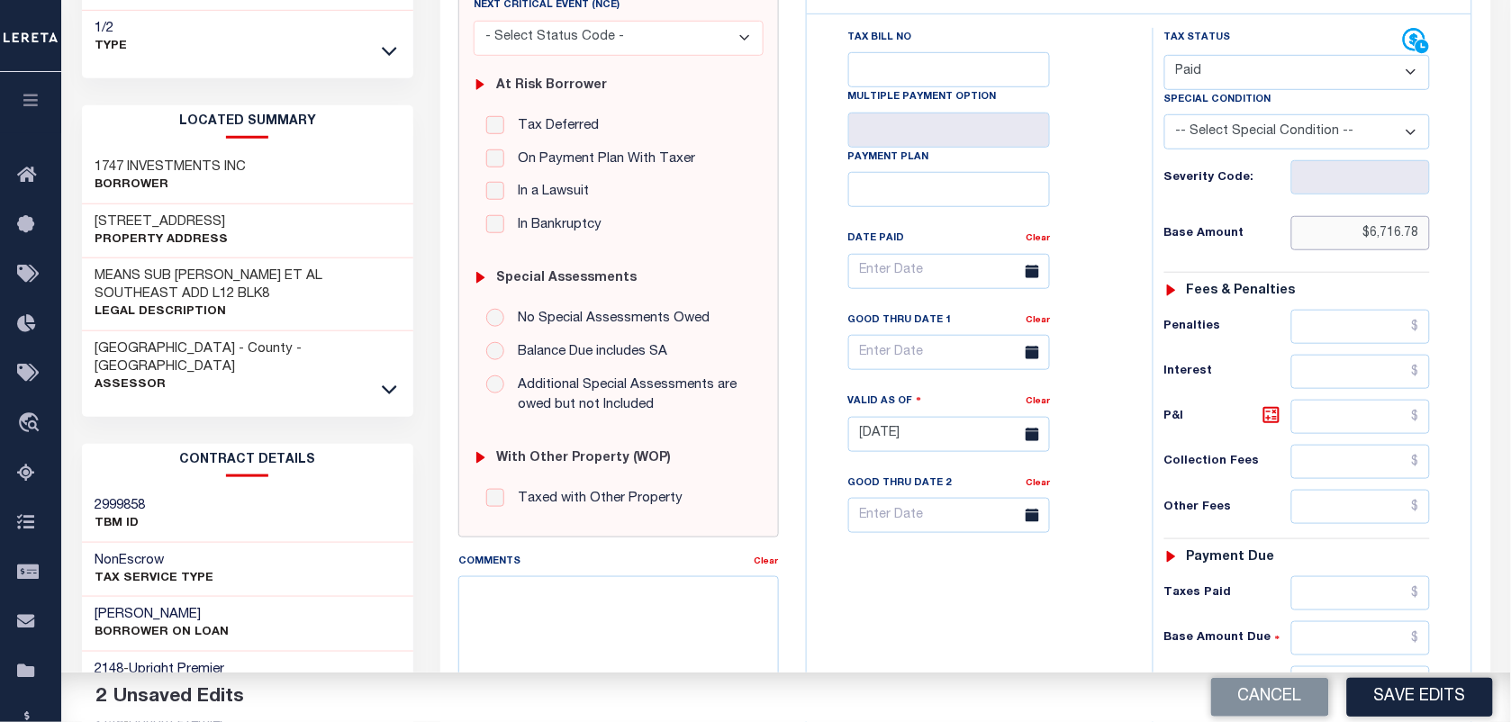
scroll to position [450, 0]
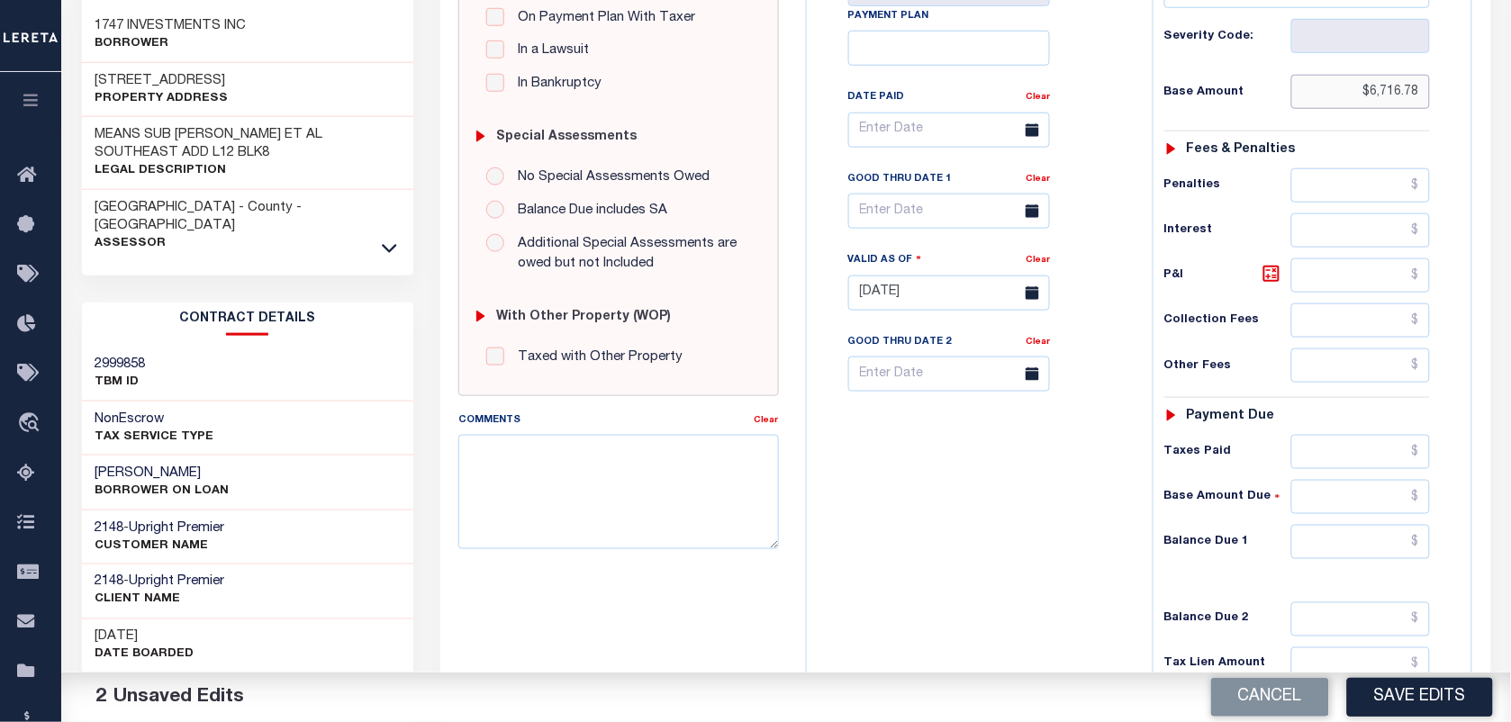
type input "$6,716.78"
click at [1358, 548] on input "text" at bounding box center [1361, 542] width 140 height 34
type input "$0.00"
click at [1443, 551] on div "Tax Status Status - Select Status Code -" at bounding box center [1303, 284] width 301 height 795
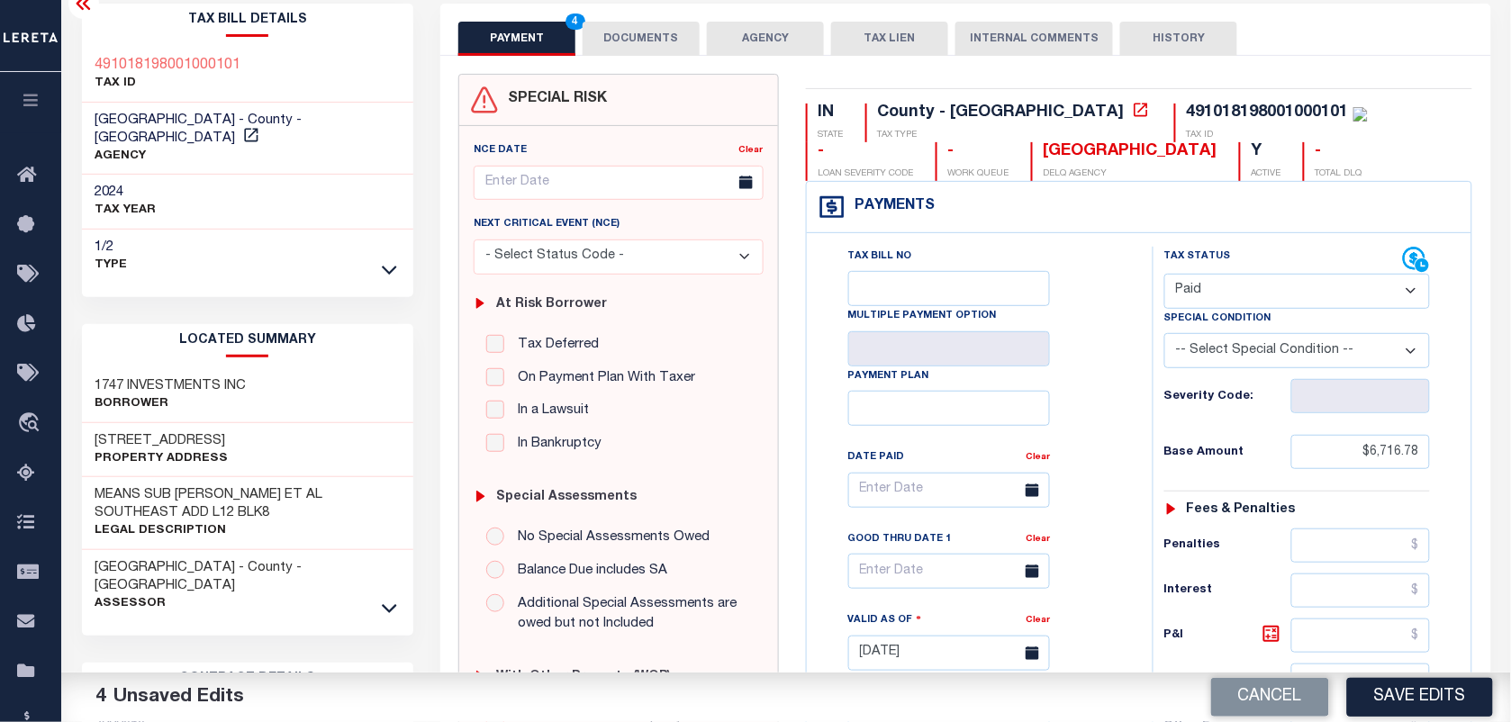
scroll to position [0, 0]
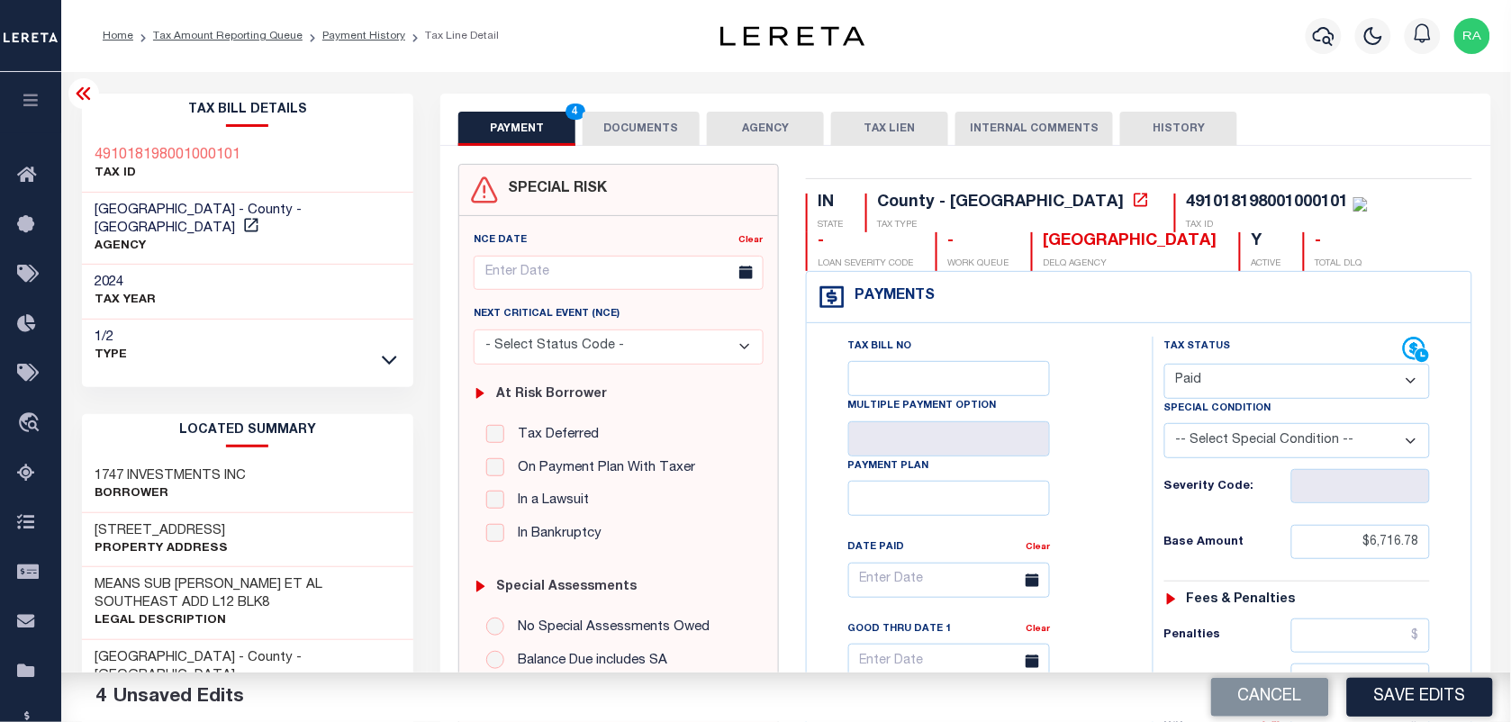
click at [606, 122] on button "DOCUMENTS" at bounding box center [641, 129] width 117 height 34
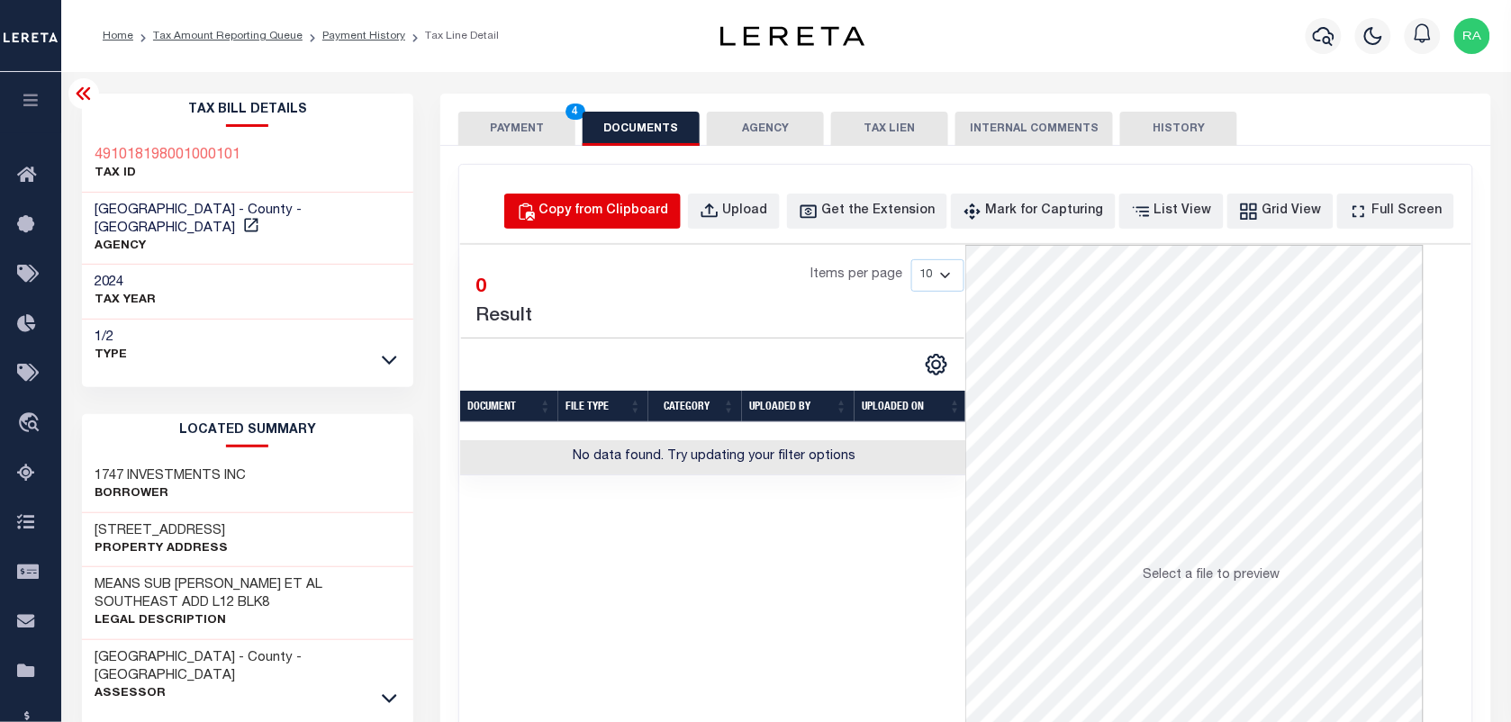
click at [576, 228] on button "Copy from Clipboard" at bounding box center [592, 211] width 176 height 35
select select "POP"
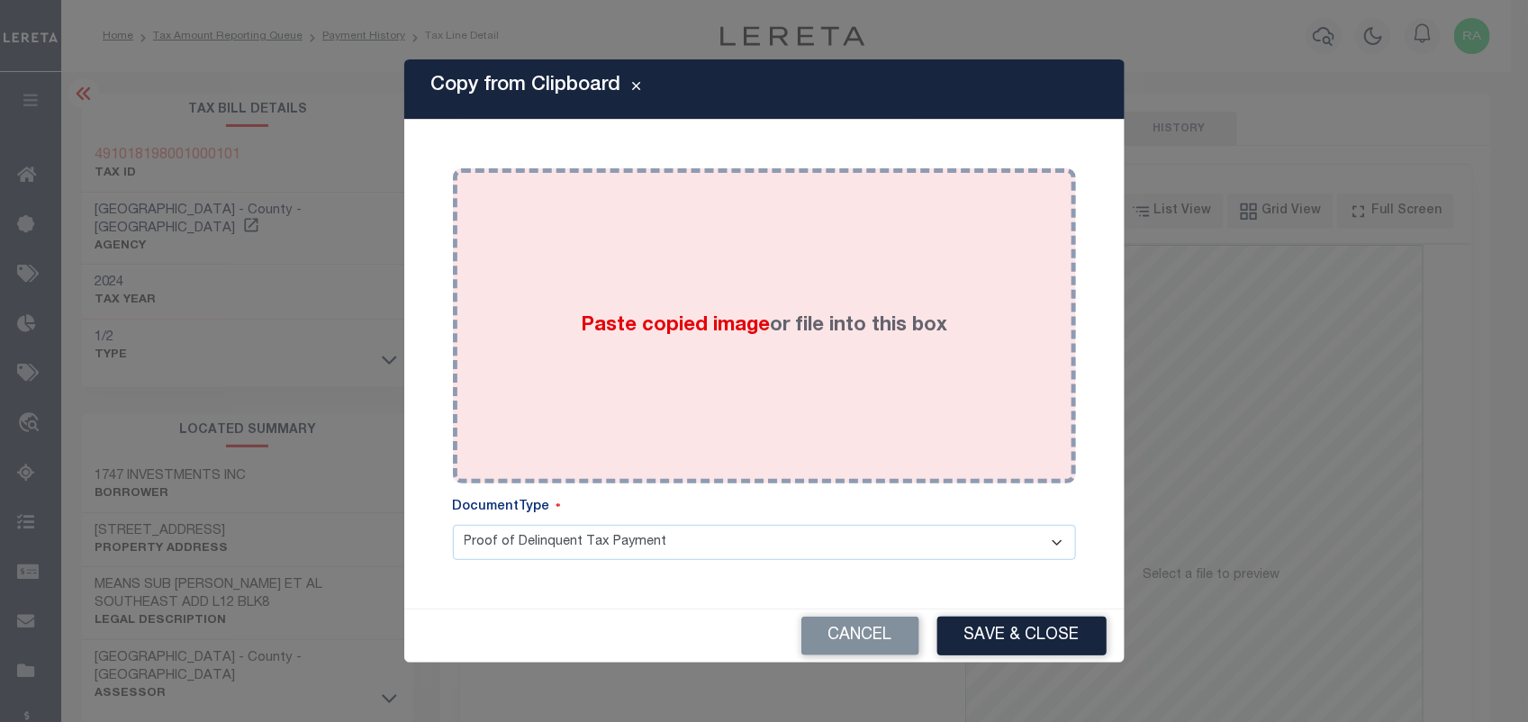
click at [745, 397] on div "Paste copied image or file into this box" at bounding box center [764, 326] width 596 height 288
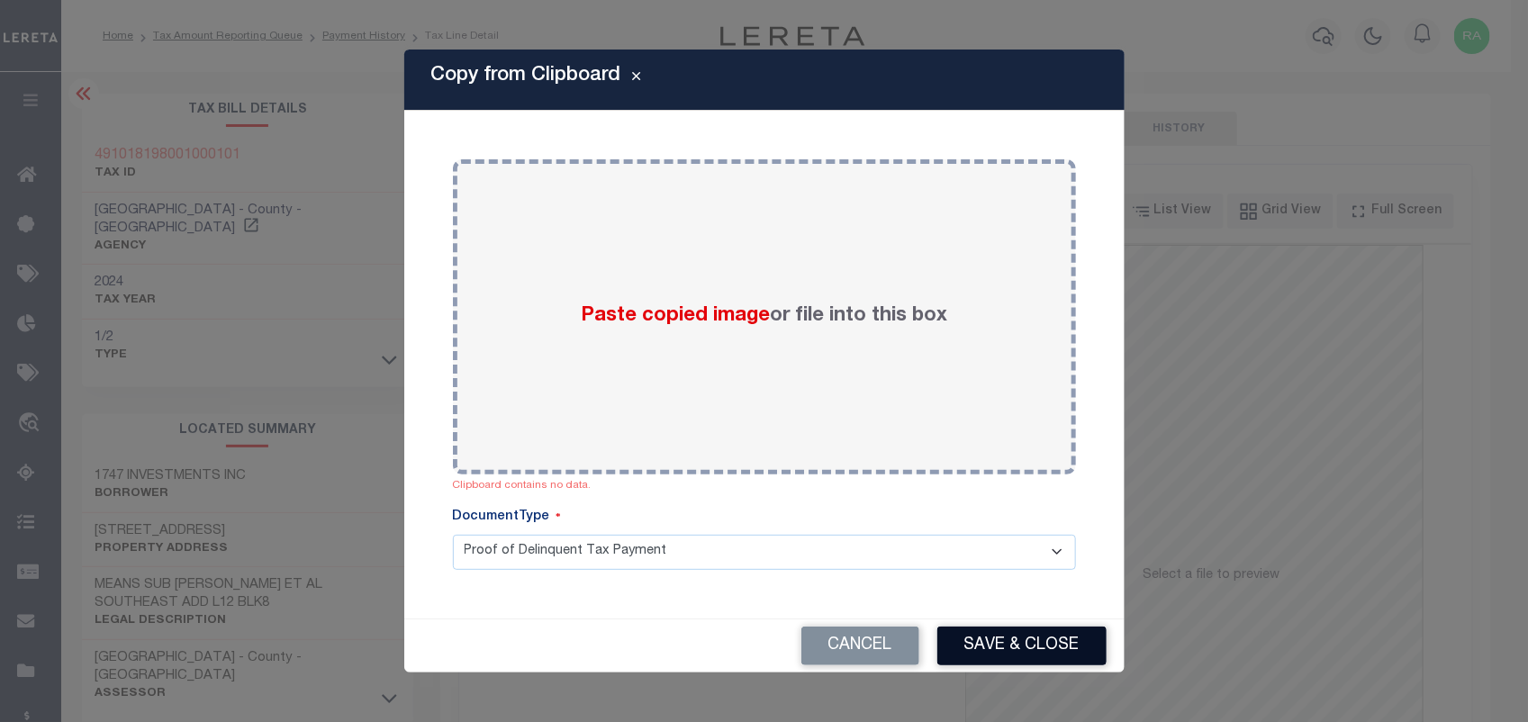
click at [1024, 655] on button "Save & Close" at bounding box center [1021, 646] width 169 height 39
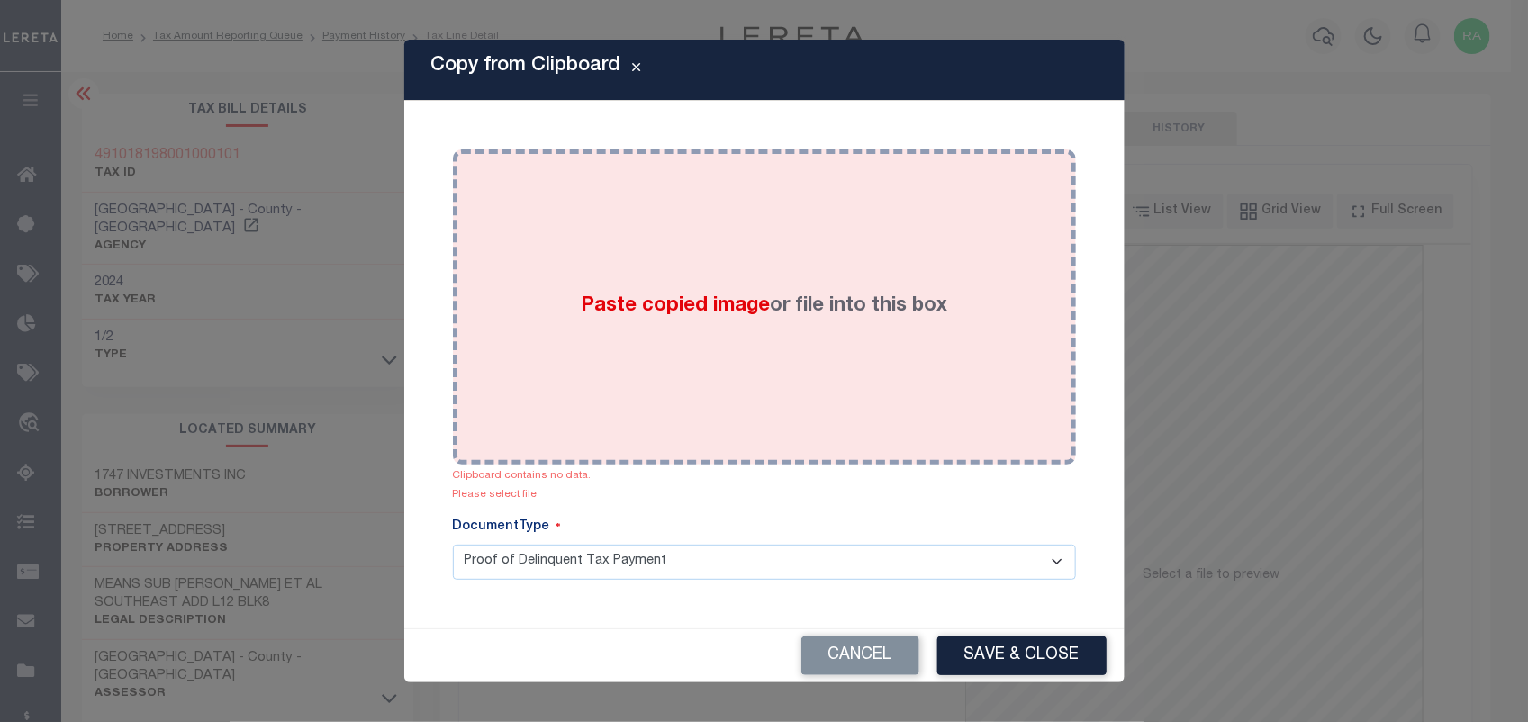
click at [729, 324] on div "Paste copied image or file into this box" at bounding box center [764, 307] width 596 height 288
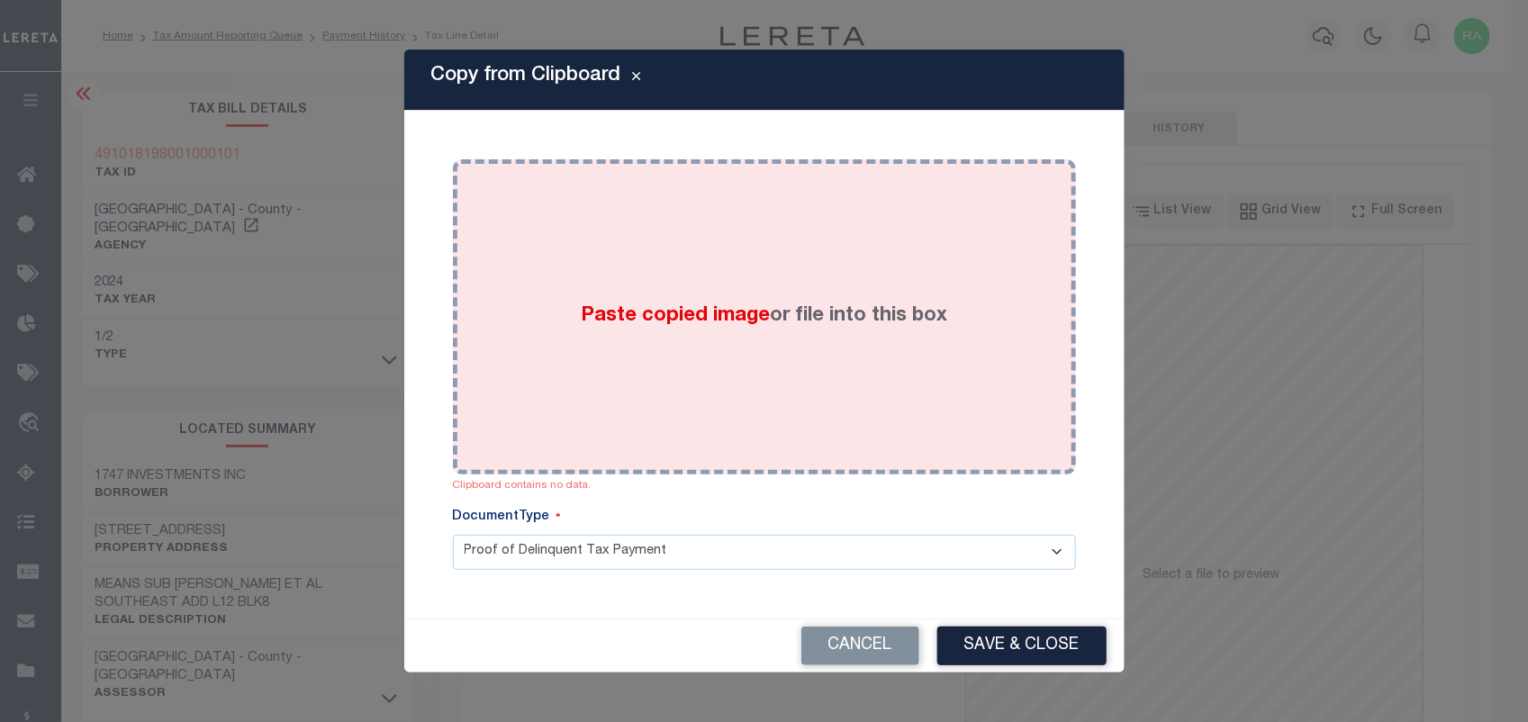
click at [714, 306] on span "Paste copied image" at bounding box center [675, 316] width 189 height 20
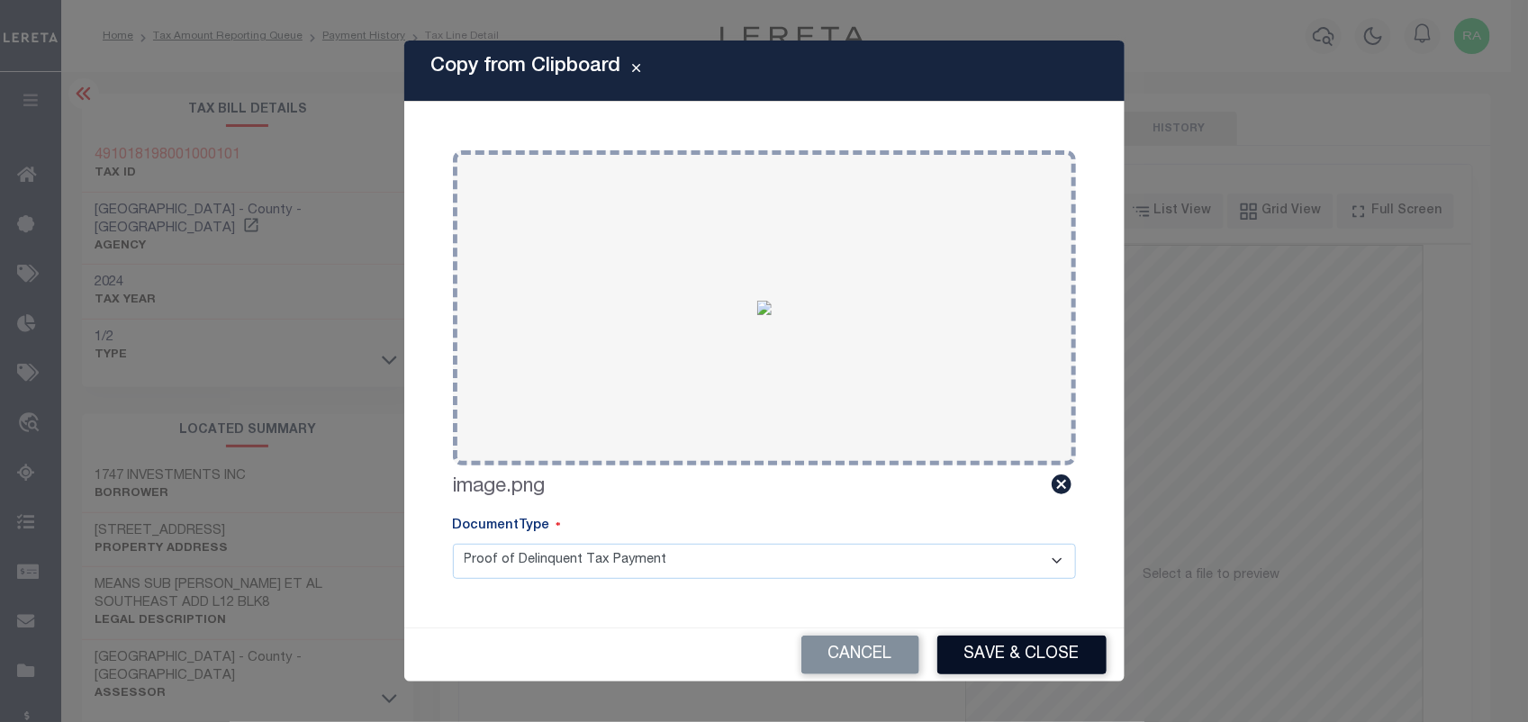
click at [993, 664] on button "Save & Close" at bounding box center [1021, 655] width 169 height 39
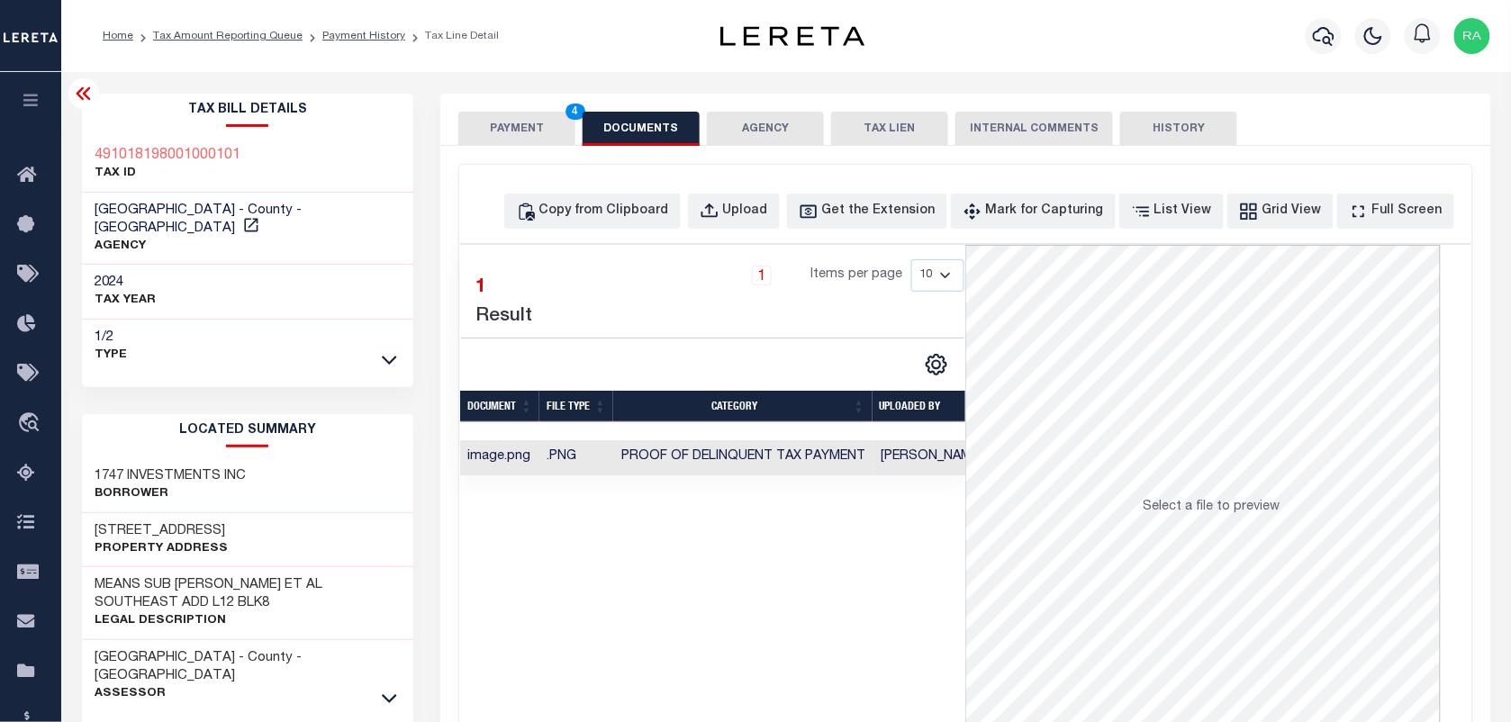
click at [519, 133] on button "PAYMENT 4" at bounding box center [516, 129] width 117 height 34
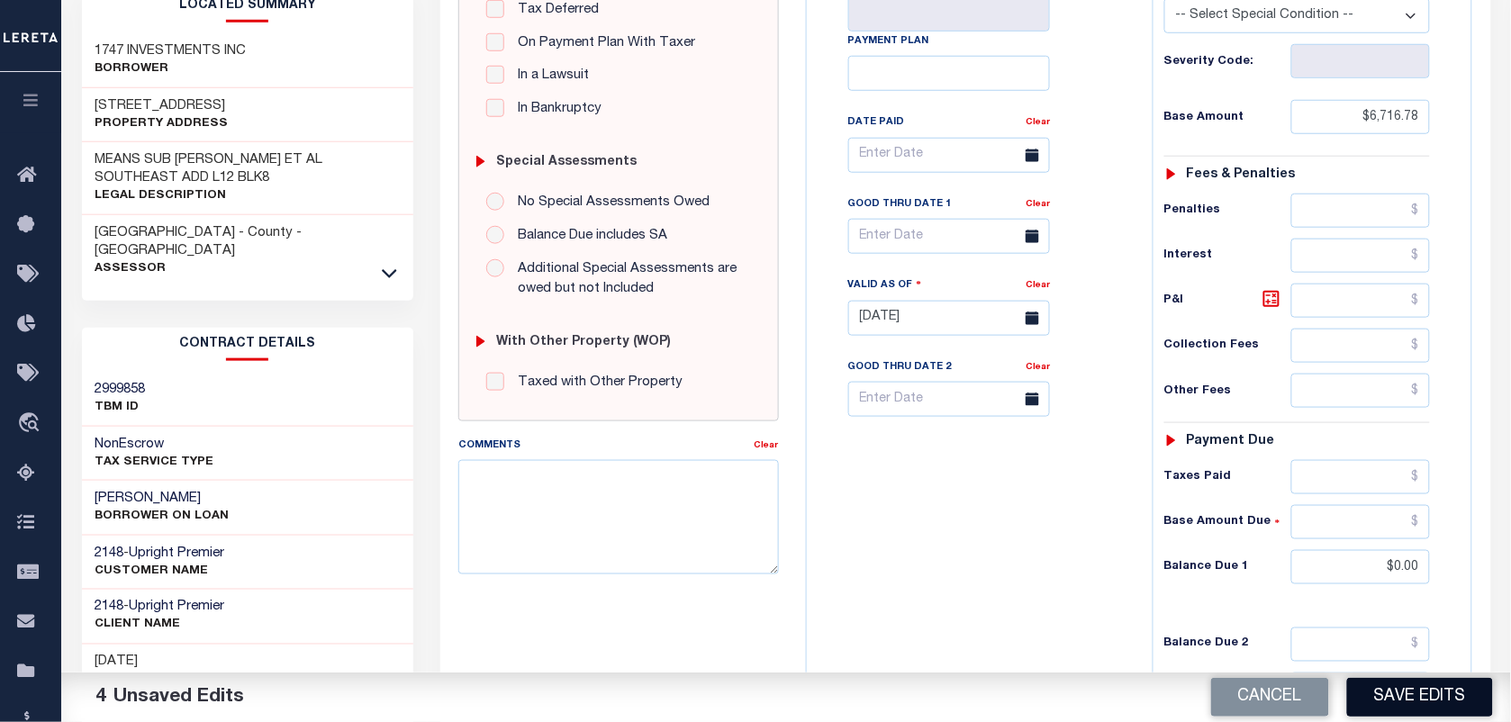
scroll to position [450, 0]
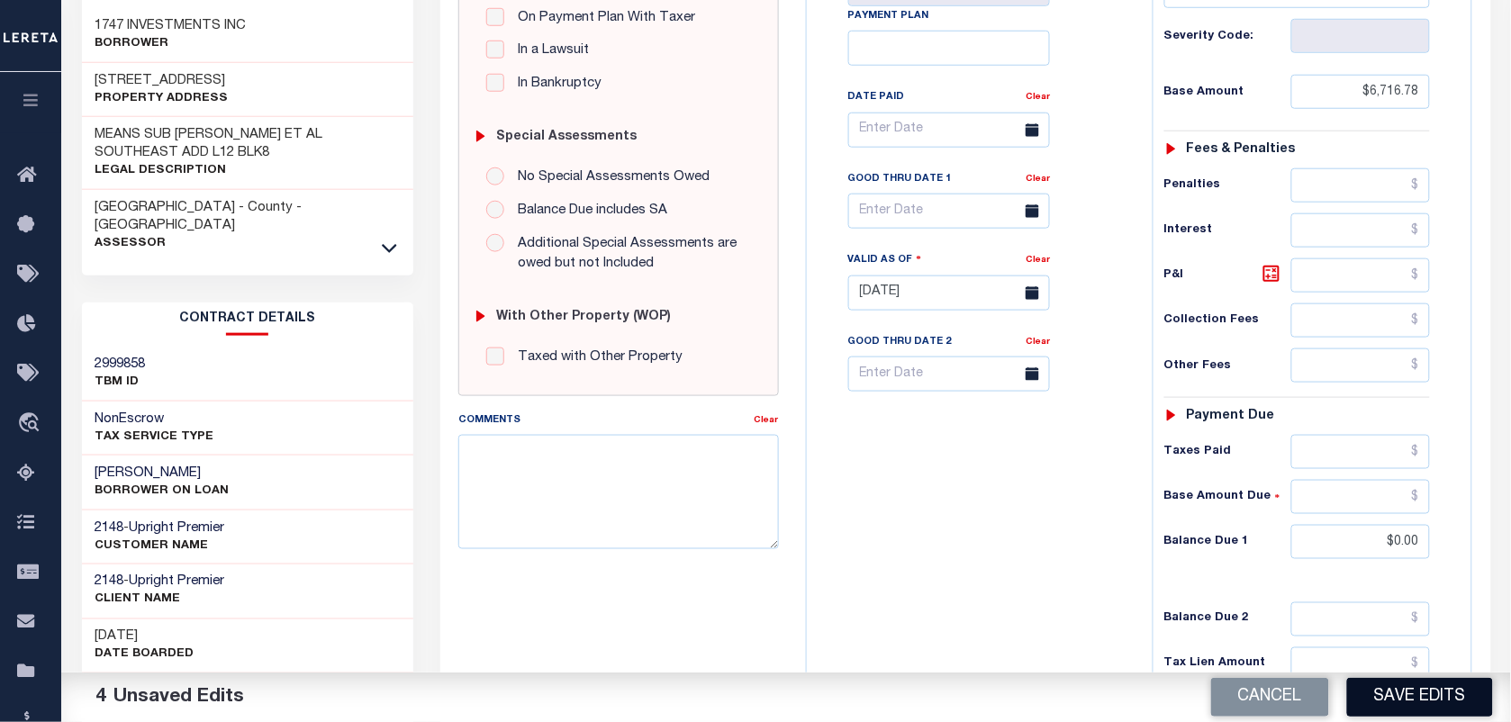
click at [1409, 691] on button "Save Edits" at bounding box center [1420, 697] width 146 height 39
checkbox input "false"
type input "$6,716.78"
type input "$0"
